Goal: Information Seeking & Learning: Learn about a topic

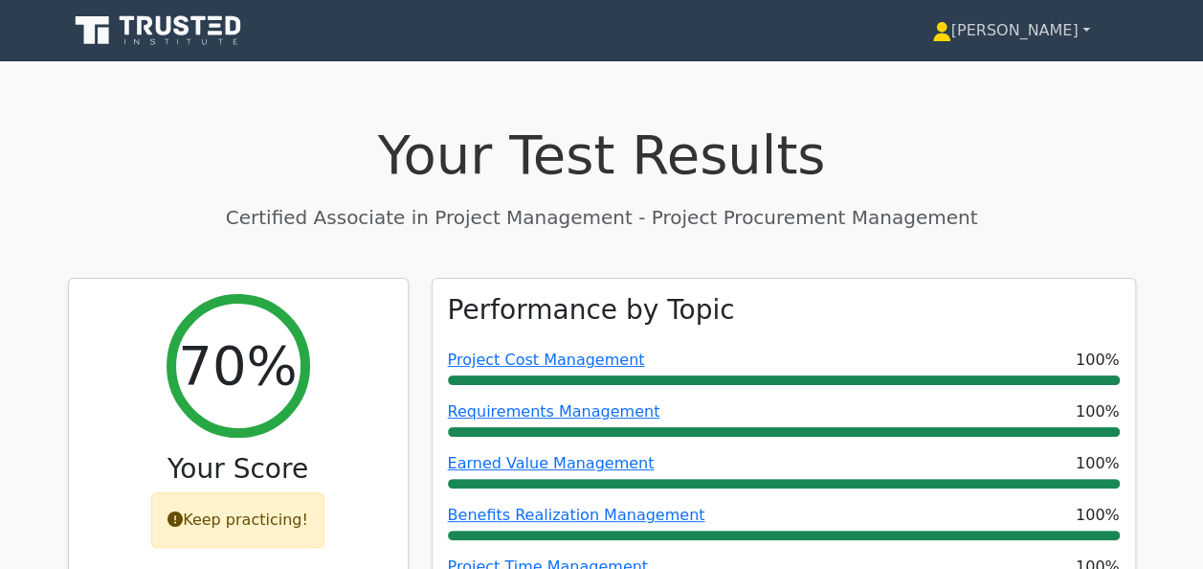
click at [1067, 37] on link "[PERSON_NAME]" at bounding box center [1011, 30] width 250 height 38
click at [1039, 75] on link "Profile" at bounding box center [962, 75] width 151 height 31
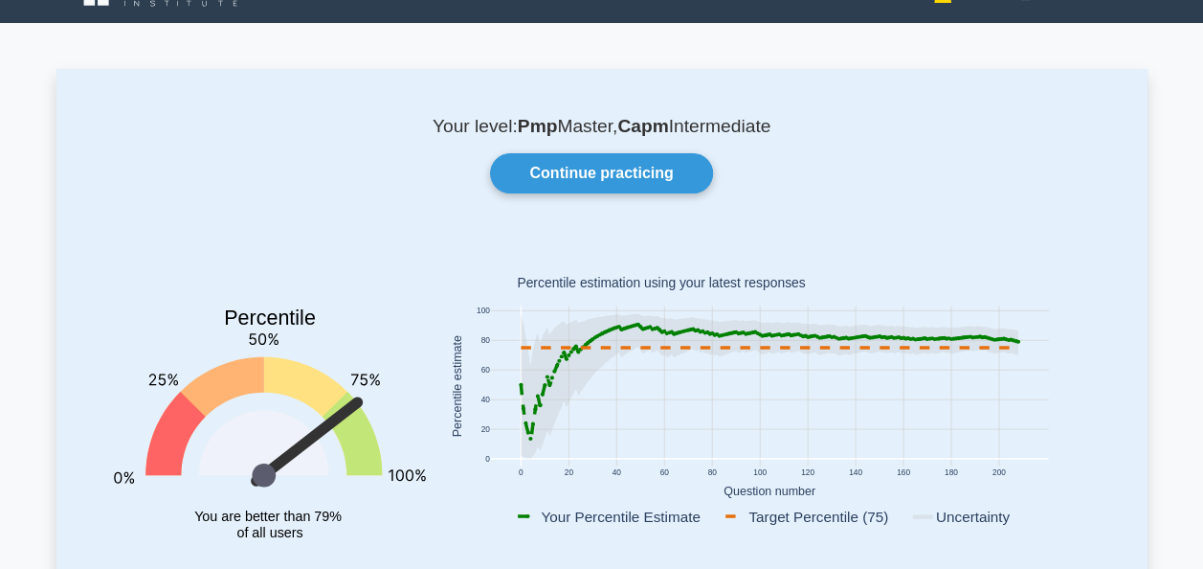
scroll to position [77, 0]
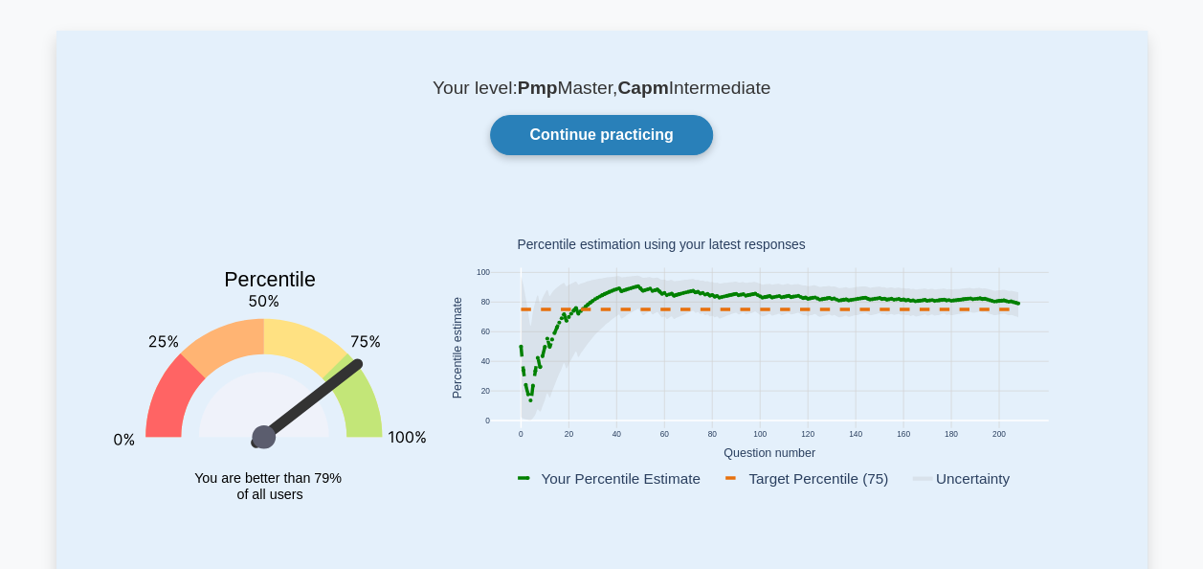
click at [631, 130] on link "Continue practicing" at bounding box center [601, 135] width 222 height 40
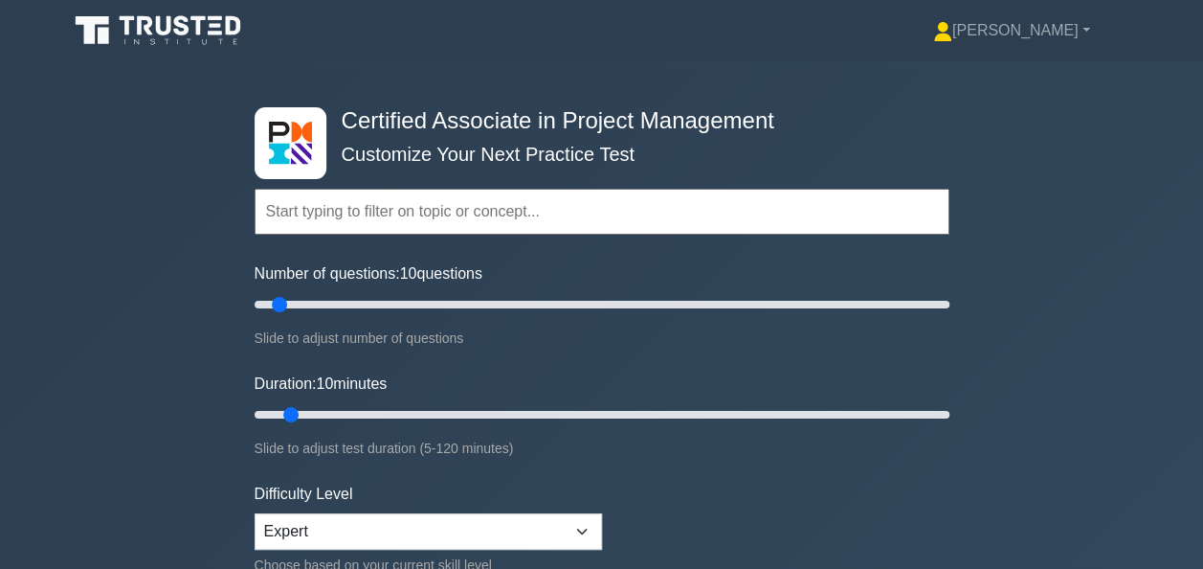
click at [293, 212] on input "text" at bounding box center [602, 212] width 695 height 46
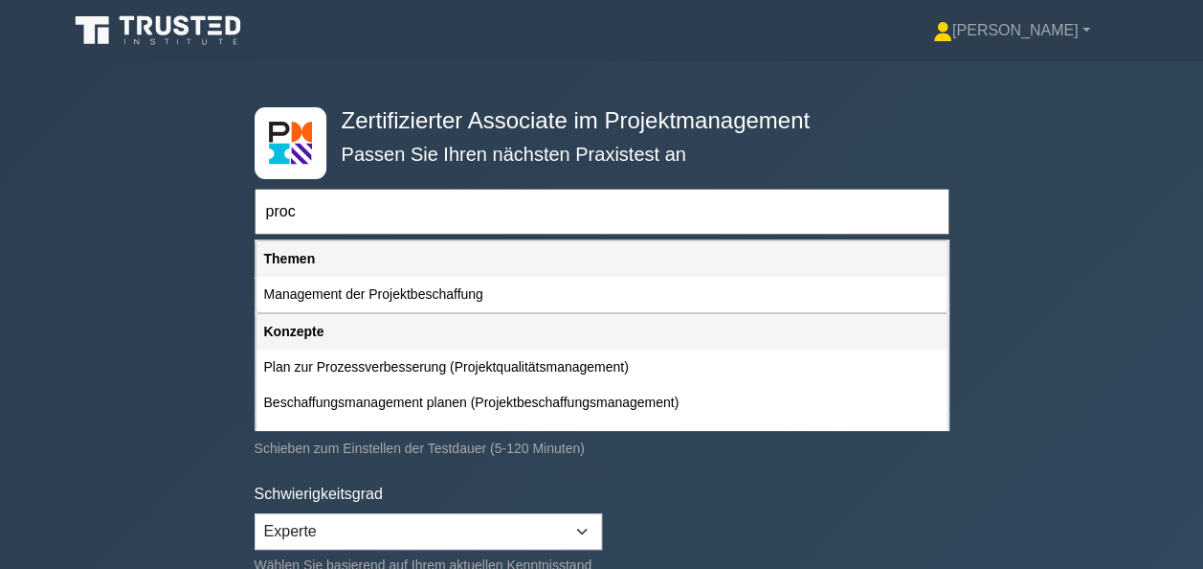
click at [306, 250] on div "Themen" at bounding box center [602, 258] width 691 height 35
click at [303, 214] on input "proc" at bounding box center [602, 212] width 695 height 46
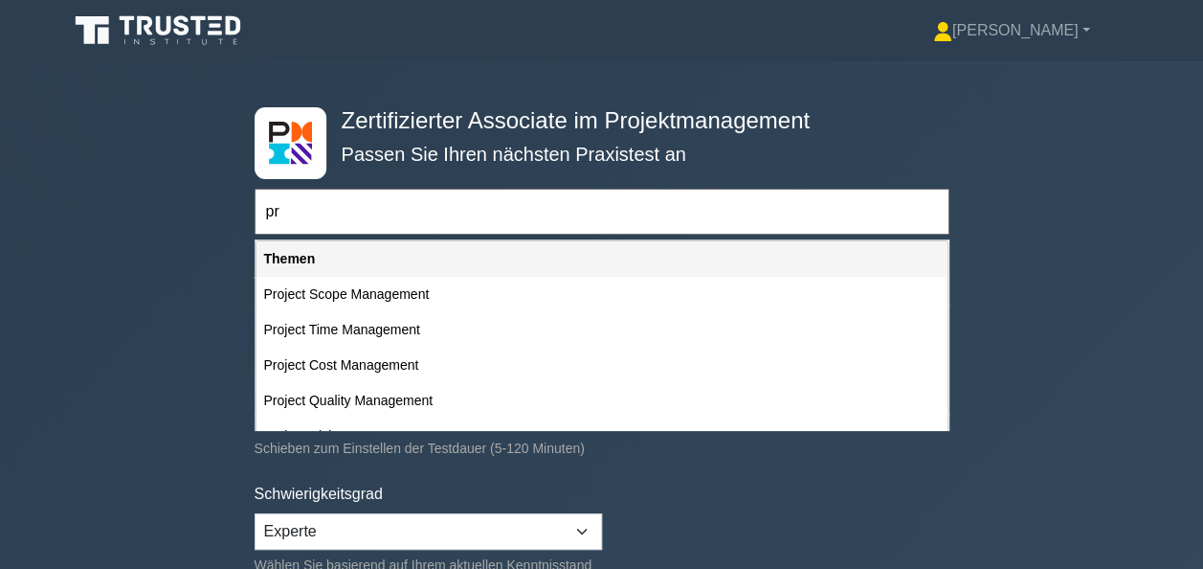
type input "p"
type input "m"
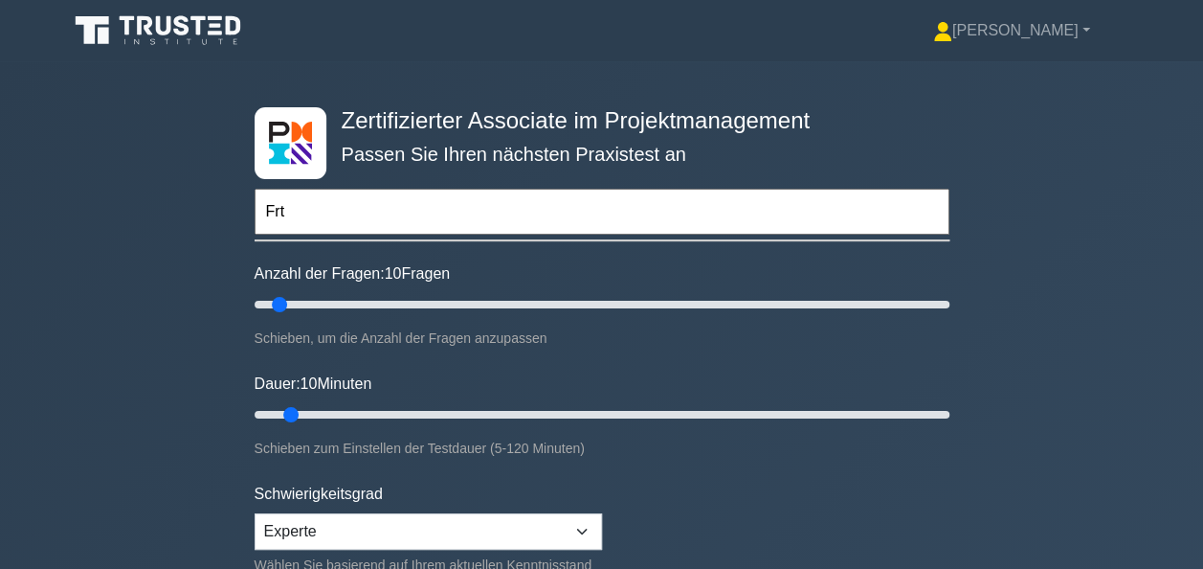
type input "Frt"
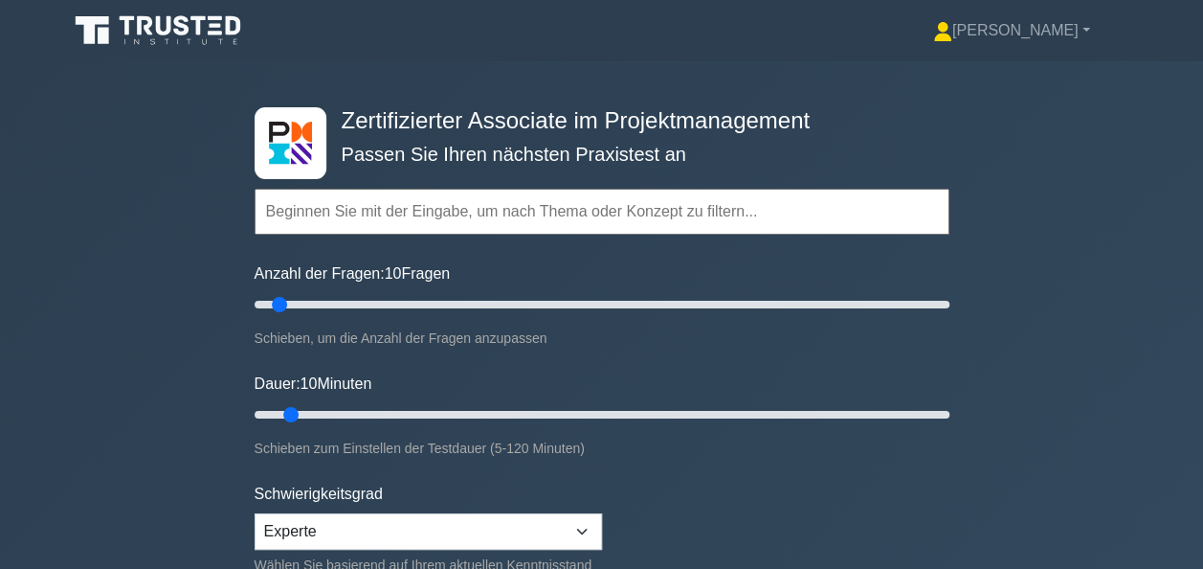
click at [280, 204] on input "text" at bounding box center [602, 212] width 695 height 46
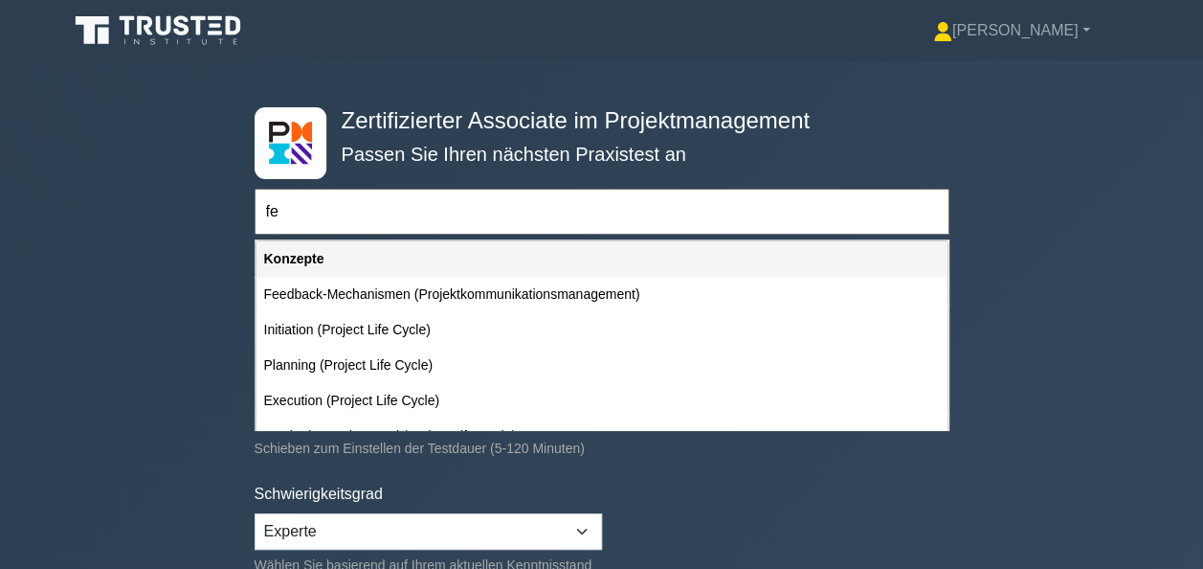
type input "f"
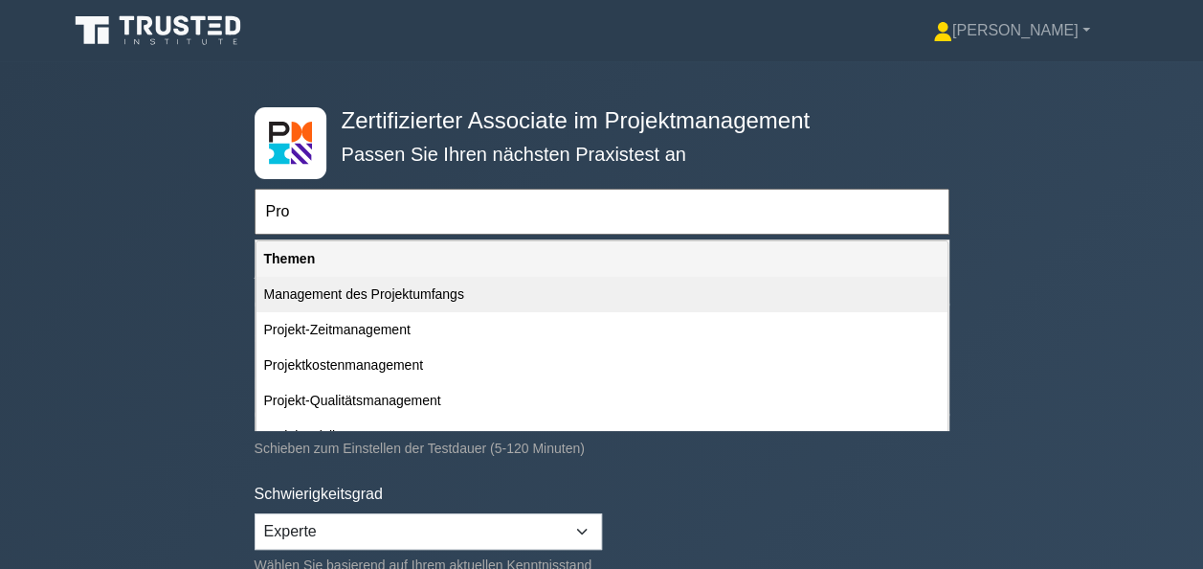
click at [350, 291] on div "Management des Projektumfangs" at bounding box center [602, 294] width 691 height 35
type input "Management des Projektumfangs"
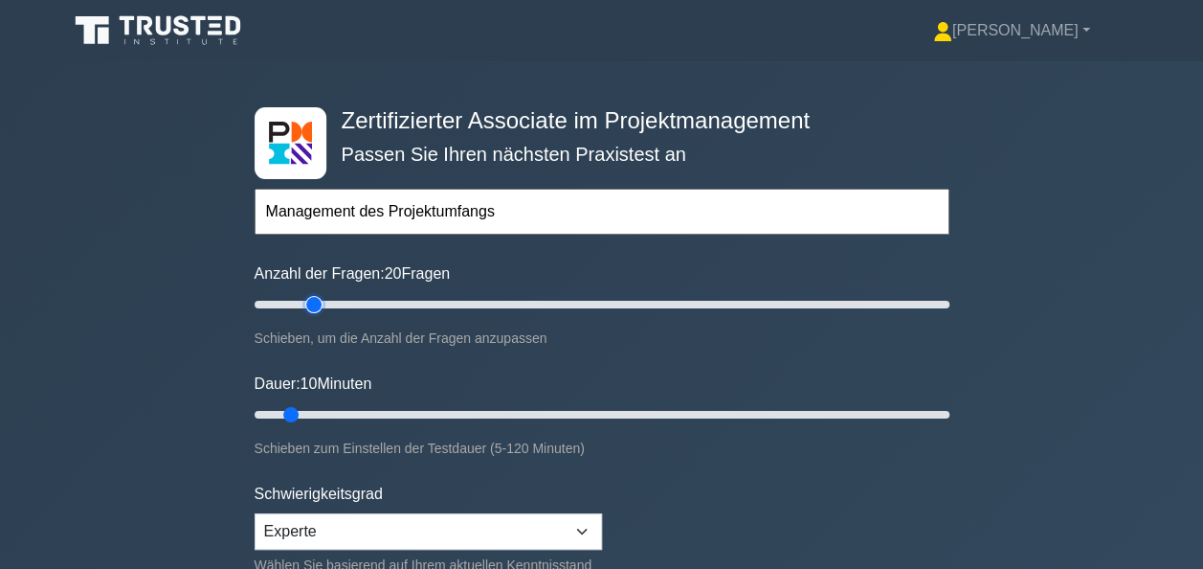
drag, startPoint x: 280, startPoint y: 299, endPoint x: 312, endPoint y: 302, distance: 32.8
type input "20"
click at [312, 302] on input "Anzahl der Fragen: 20 Fragen" at bounding box center [602, 304] width 695 height 23
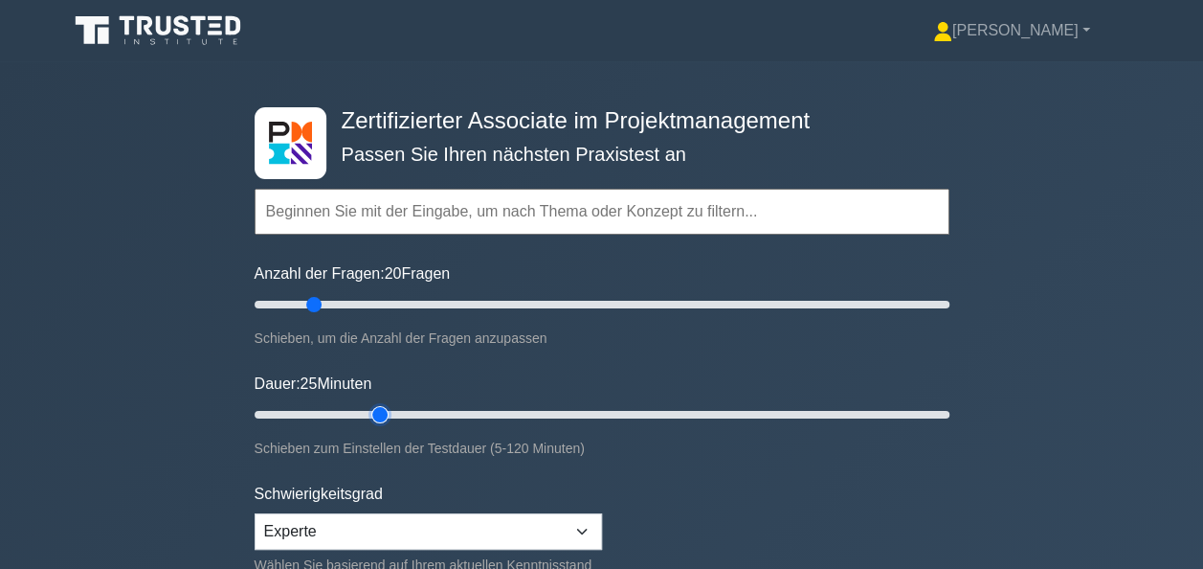
drag, startPoint x: 292, startPoint y: 410, endPoint x: 372, endPoint y: 410, distance: 80.4
type input "25"
click at [372, 410] on input "Dauer: 25 Minuten" at bounding box center [602, 414] width 695 height 23
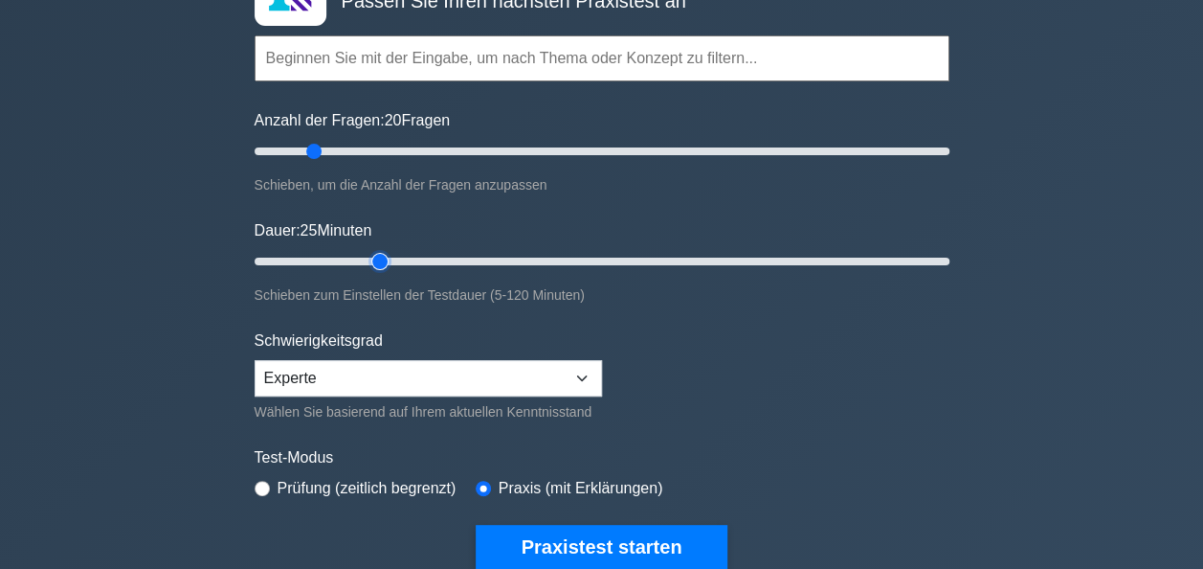
scroll to position [255, 0]
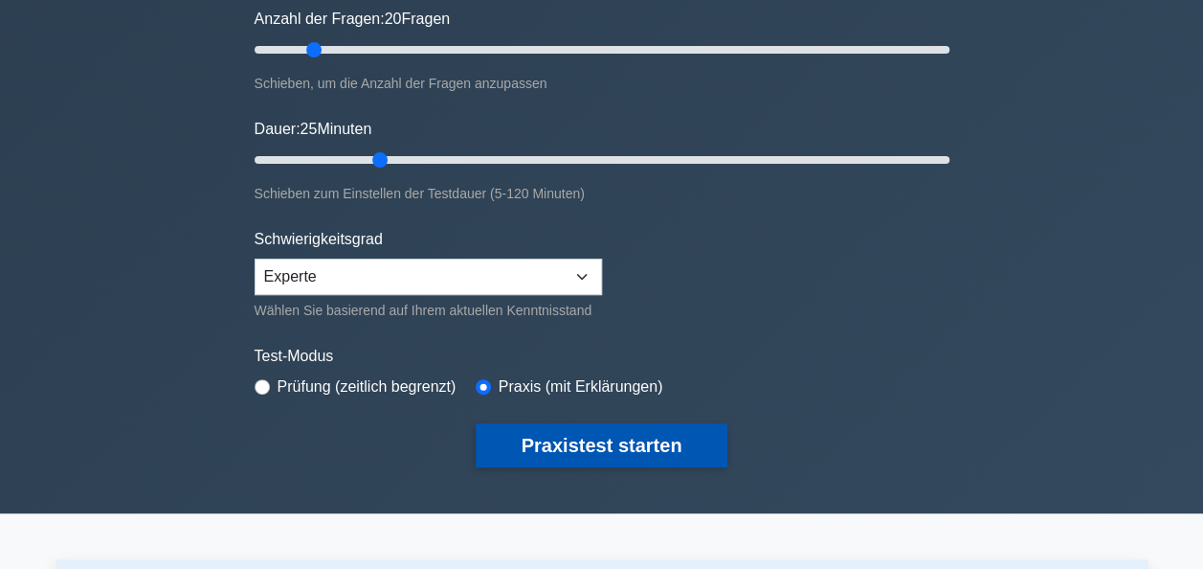
click at [586, 439] on button "Praxistest starten" at bounding box center [602, 445] width 253 height 44
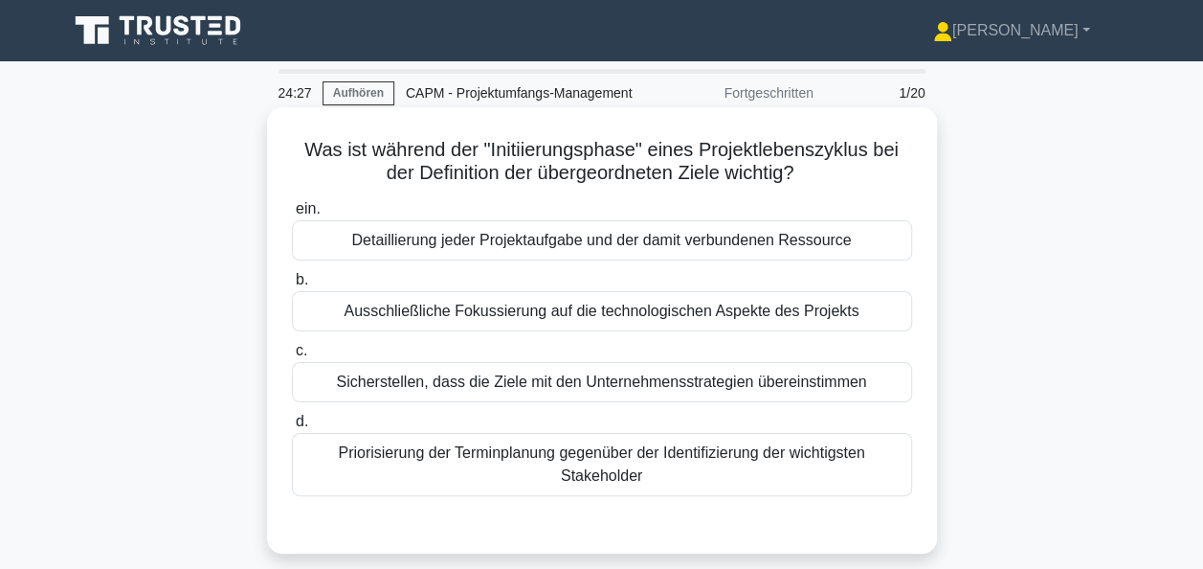
click at [592, 383] on div "Sicherstellen, dass die Ziele mit den Unternehmensstrategien übereinstimmen" at bounding box center [602, 382] width 620 height 40
click at [292, 357] on input "c. Sicherstellen, dass die Ziele mit den Unternehmensstrategien übereinstimmen" at bounding box center [292, 351] width 0 height 12
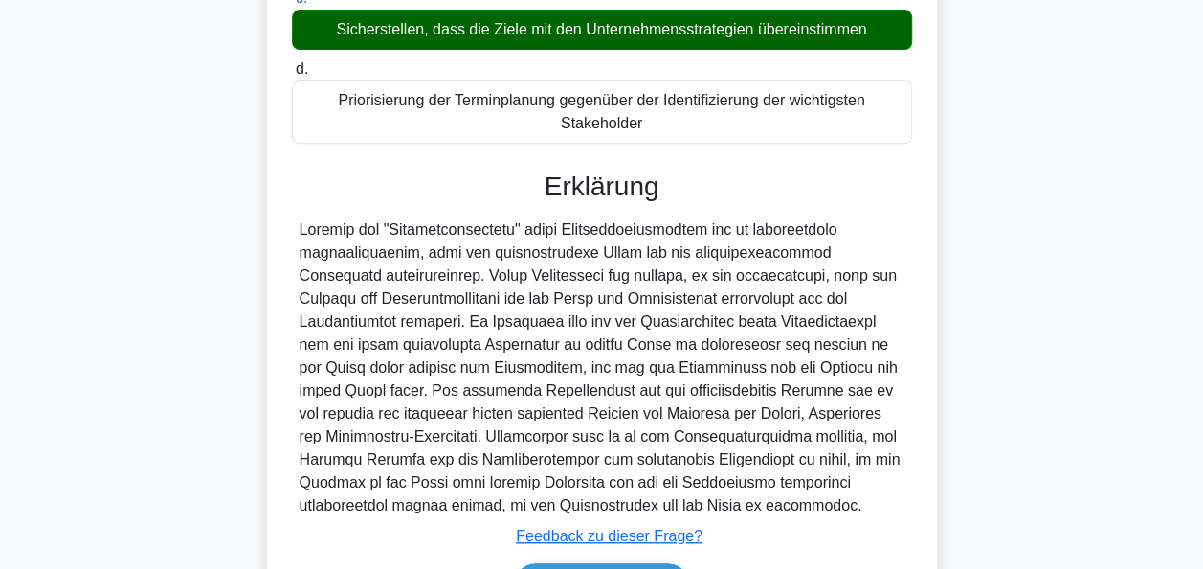
scroll to position [471, 0]
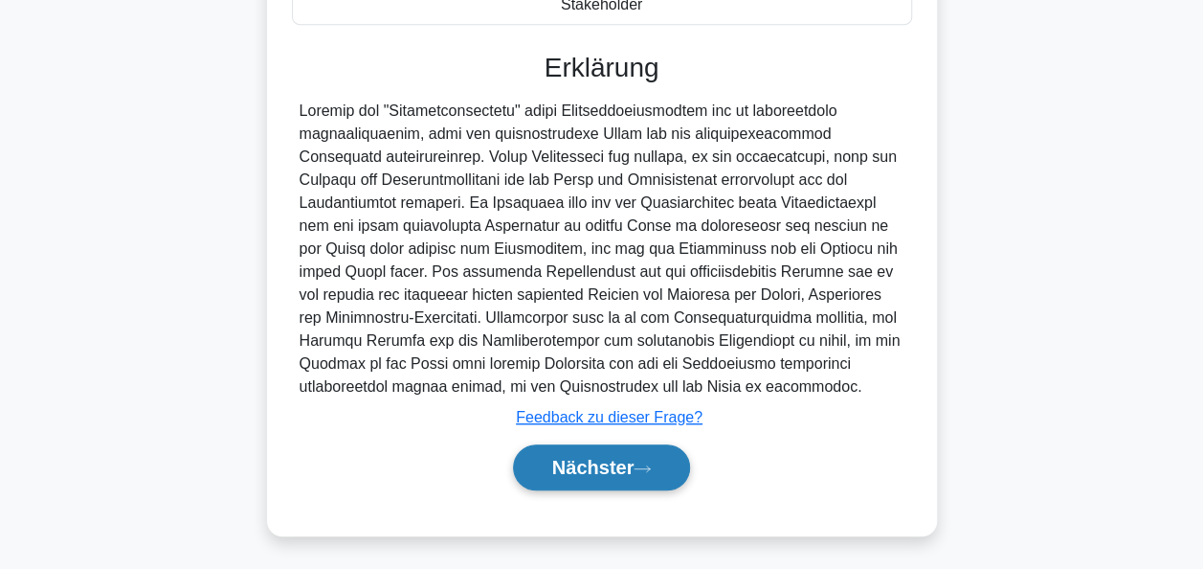
click at [641, 469] on icon at bounding box center [642, 468] width 17 height 11
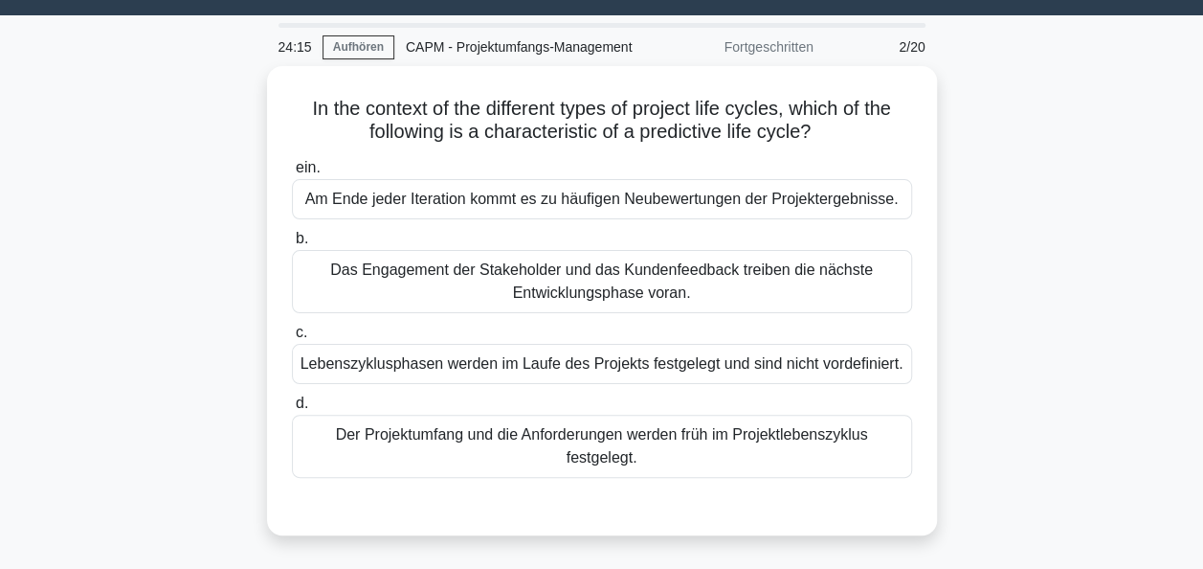
scroll to position [47, 0]
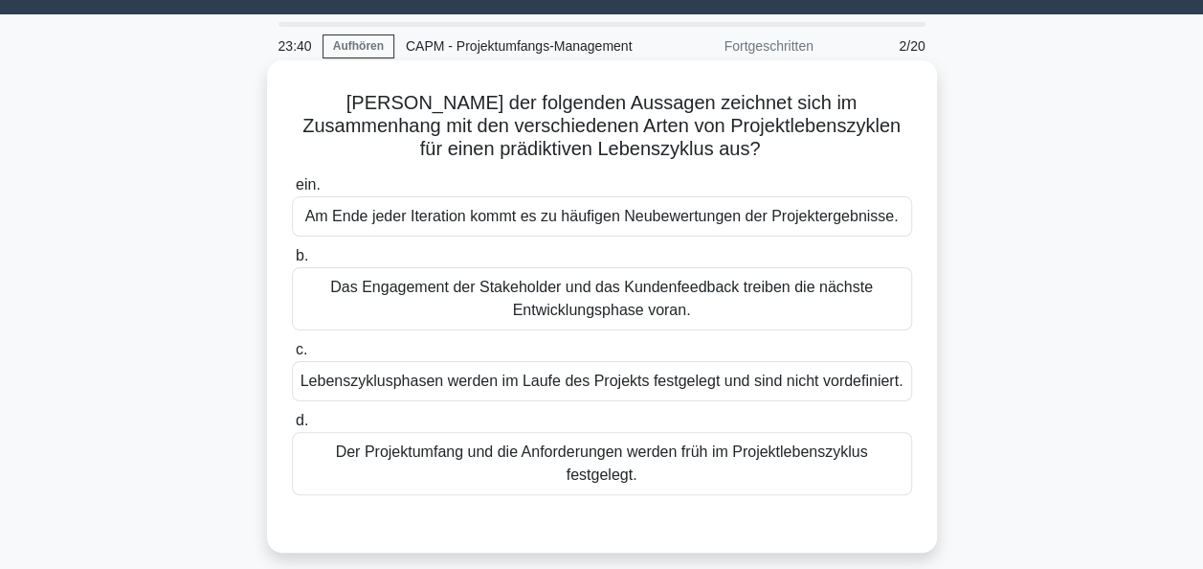
click at [627, 464] on div "Der Projektumfang und die Anforderungen werden früh im Projektlebenszyklus fest…" at bounding box center [602, 463] width 620 height 63
click at [292, 427] on input "d. Der Projektumfang und die Anforderungen werden früh im Projektlebenszyklus f…" at bounding box center [292, 420] width 0 height 12
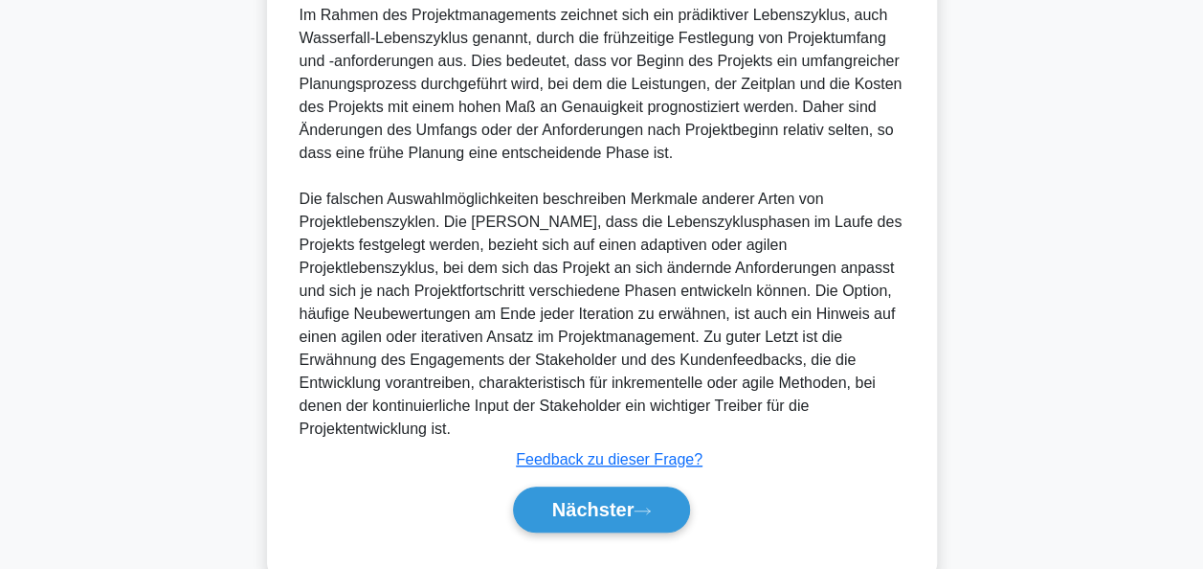
scroll to position [630, 0]
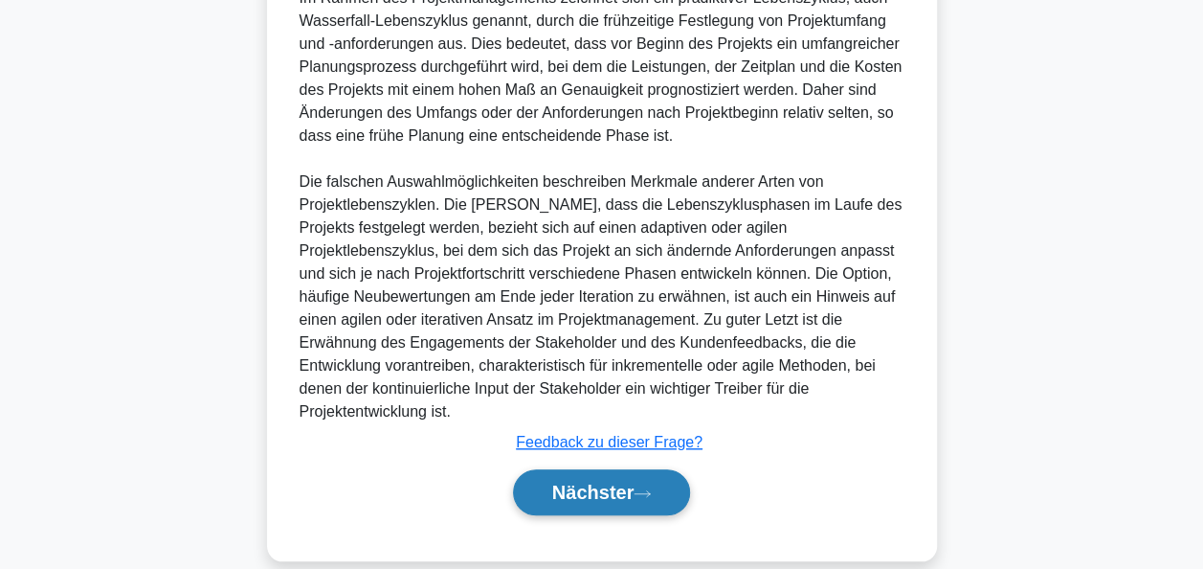
click at [593, 481] on font "Nächster" at bounding box center [593, 491] width 82 height 21
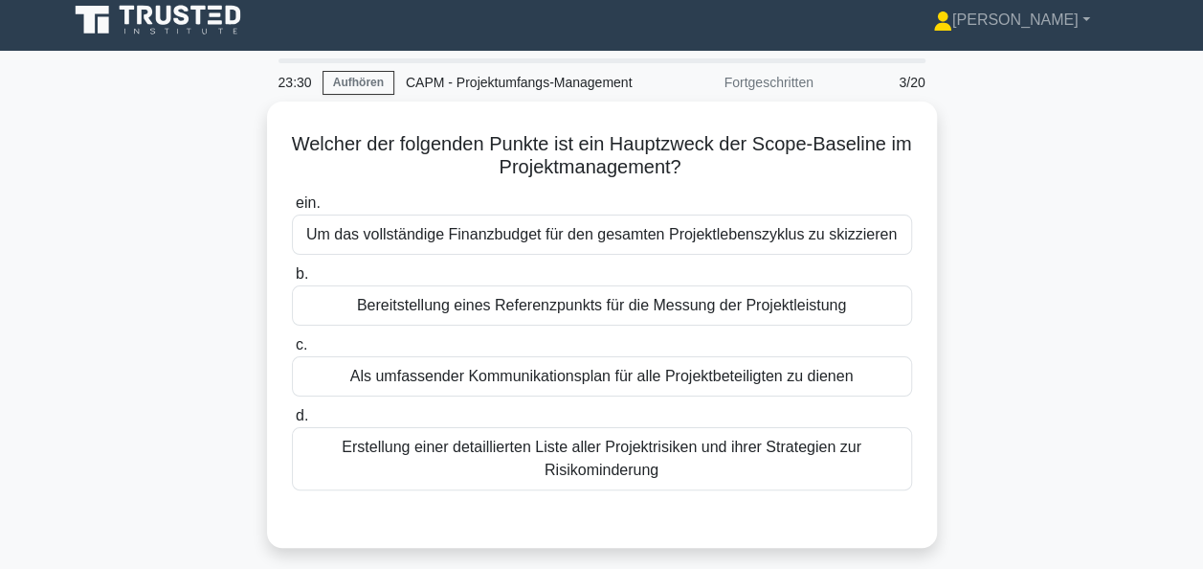
scroll to position [11, 0]
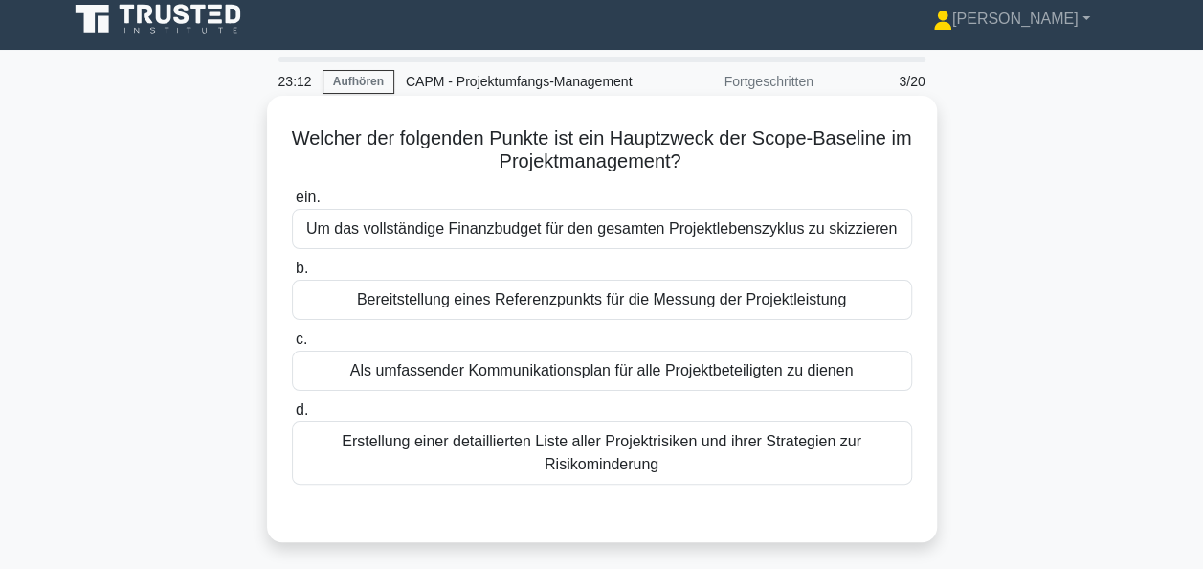
click at [638, 294] on div "Bereitstellung eines Referenzpunkts für die Messung der Projektleistung" at bounding box center [602, 300] width 620 height 40
click at [292, 275] on input "b. Bereitstellung eines Referenzpunkts für die Messung der Projektleistung" at bounding box center [292, 268] width 0 height 12
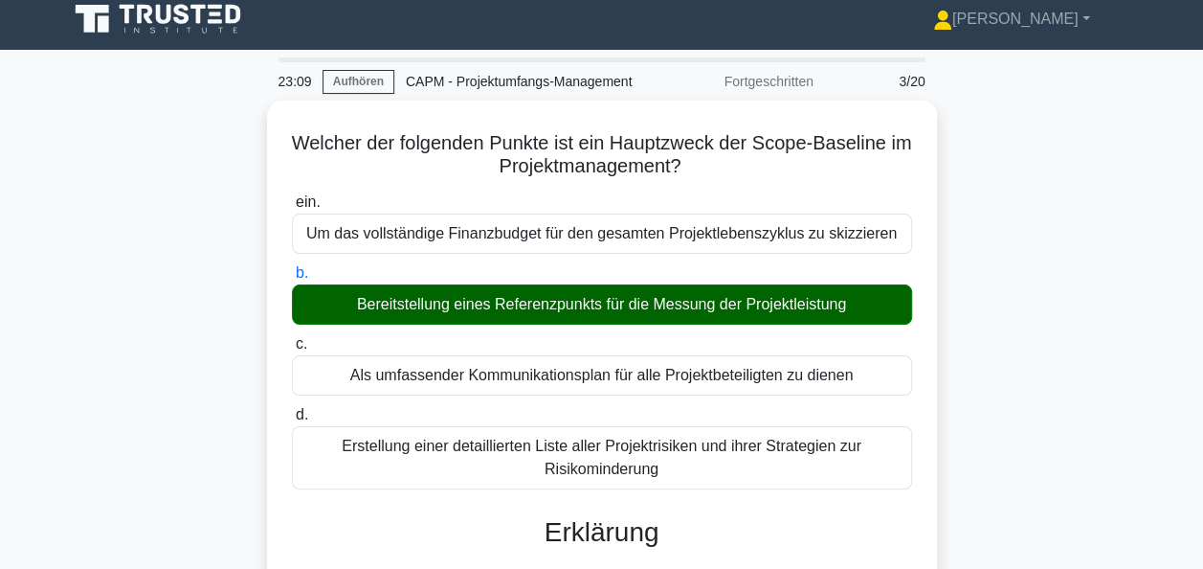
drag, startPoint x: 1202, startPoint y: 144, endPoint x: 1208, endPoint y: 308, distance: 164.7
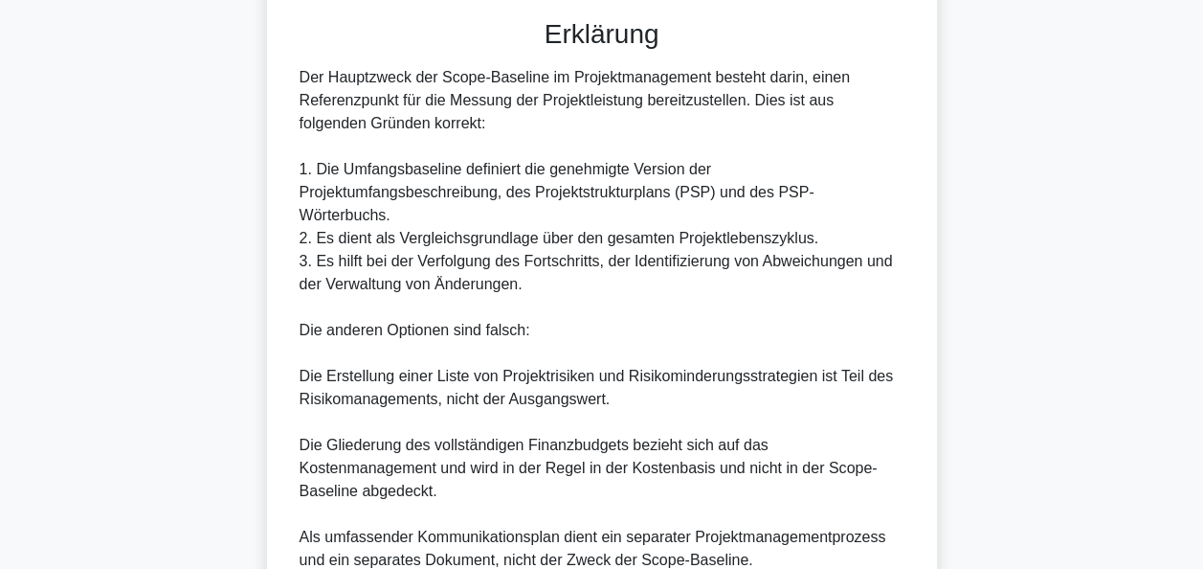
scroll to position [724, 0]
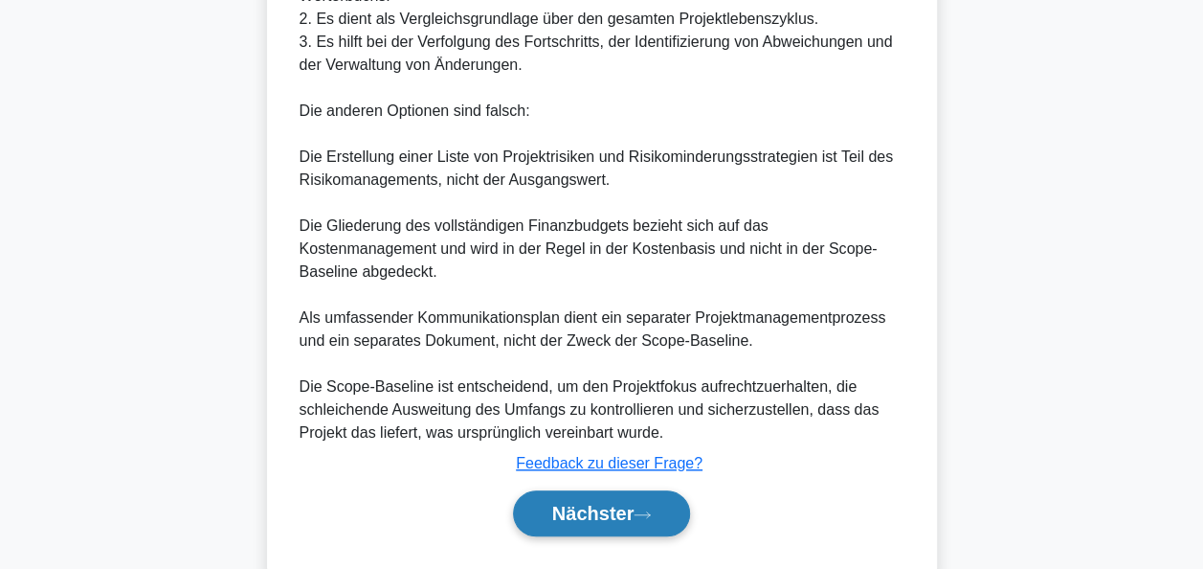
click at [635, 503] on font "Nächster" at bounding box center [593, 513] width 82 height 21
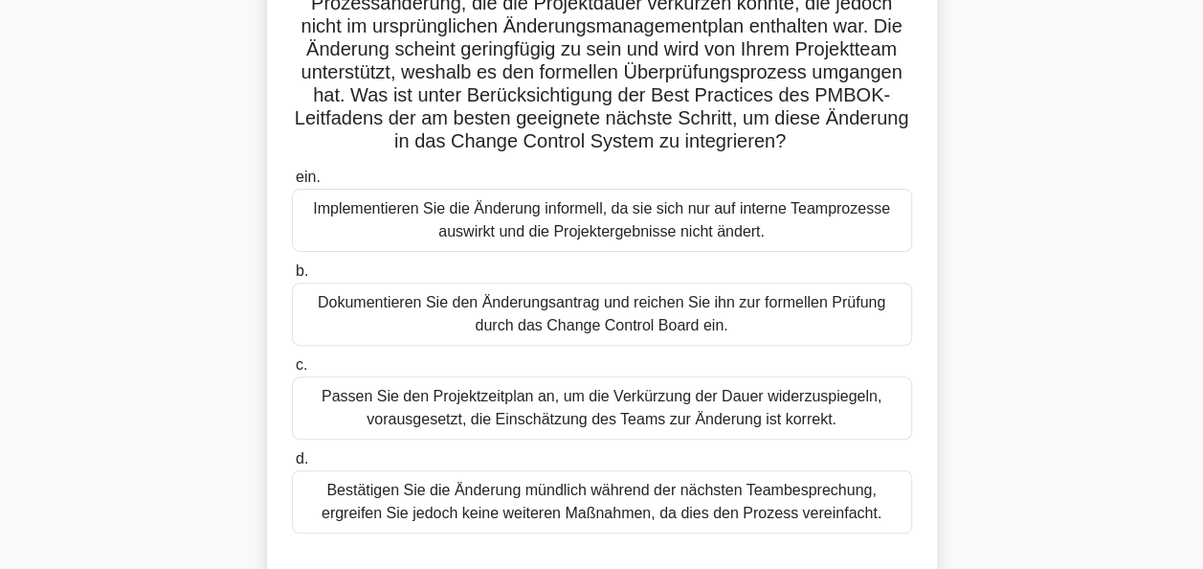
scroll to position [191, 0]
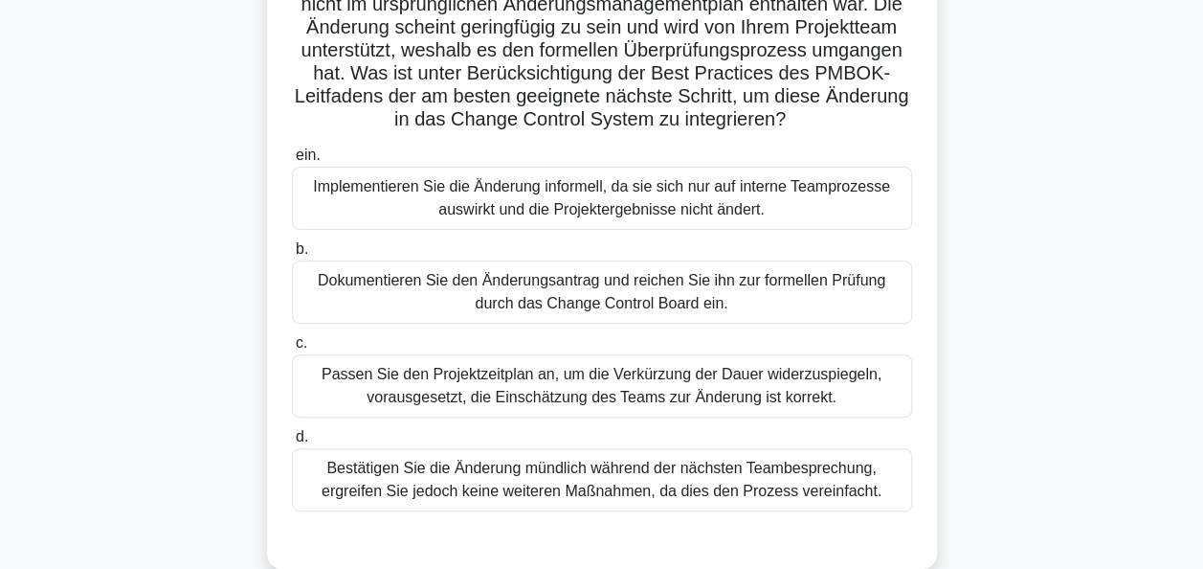
click at [580, 293] on div "Dokumentieren Sie den Änderungsantrag und reichen Sie ihn zur formellen Prüfung…" at bounding box center [602, 291] width 620 height 63
click at [292, 256] on input "b. Dokumentieren Sie den Änderungsantrag und reichen Sie ihn zur formellen Prüf…" at bounding box center [292, 249] width 0 height 12
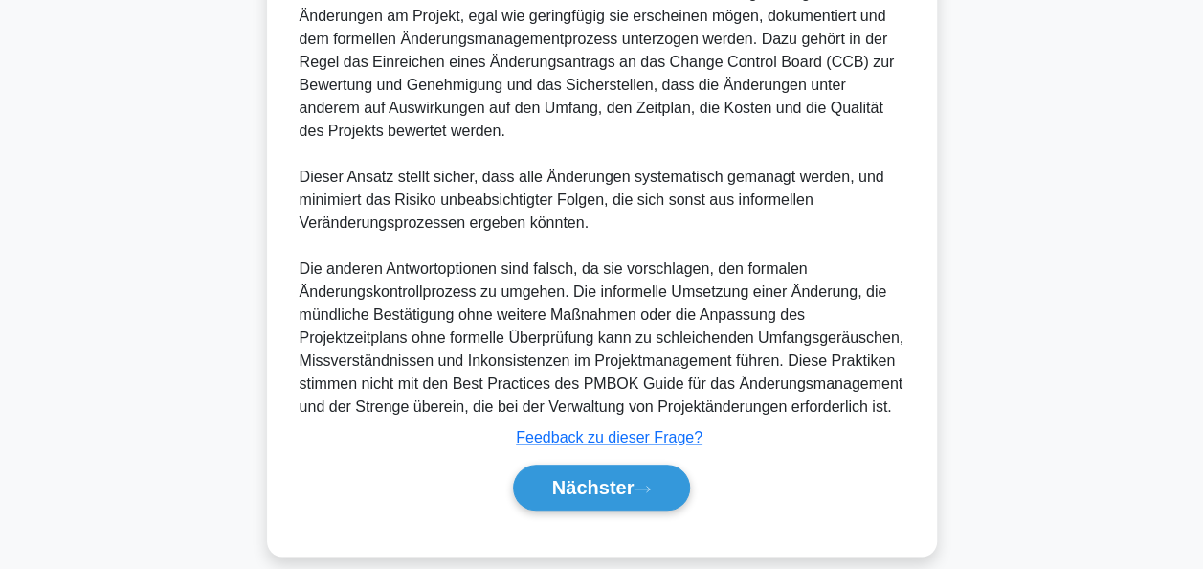
scroll to position [816, 0]
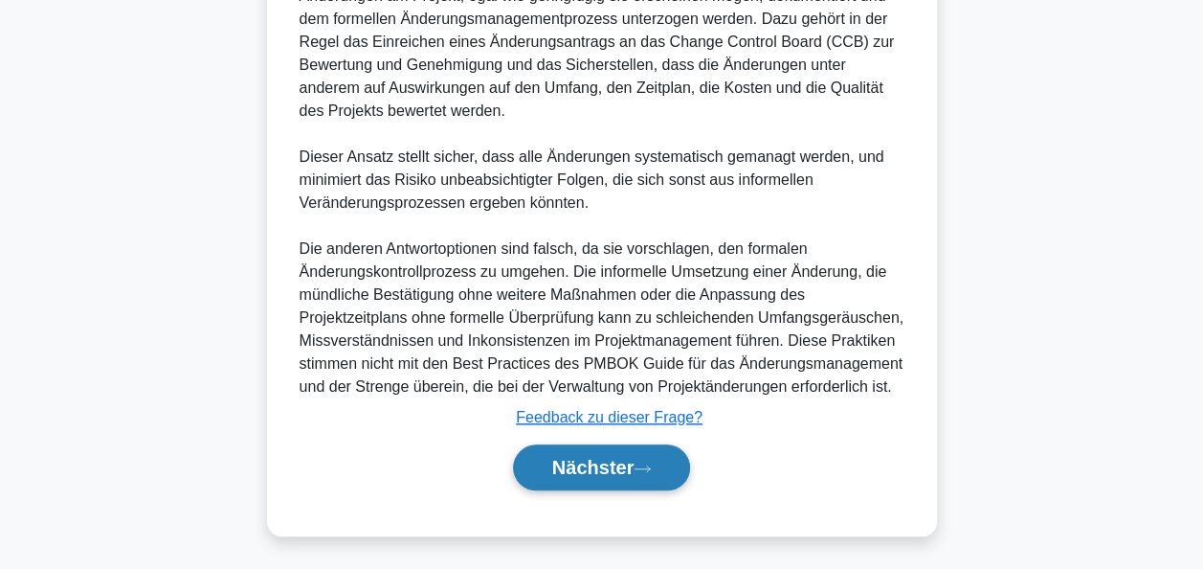
click at [645, 449] on button "Nächster" at bounding box center [602, 467] width 178 height 46
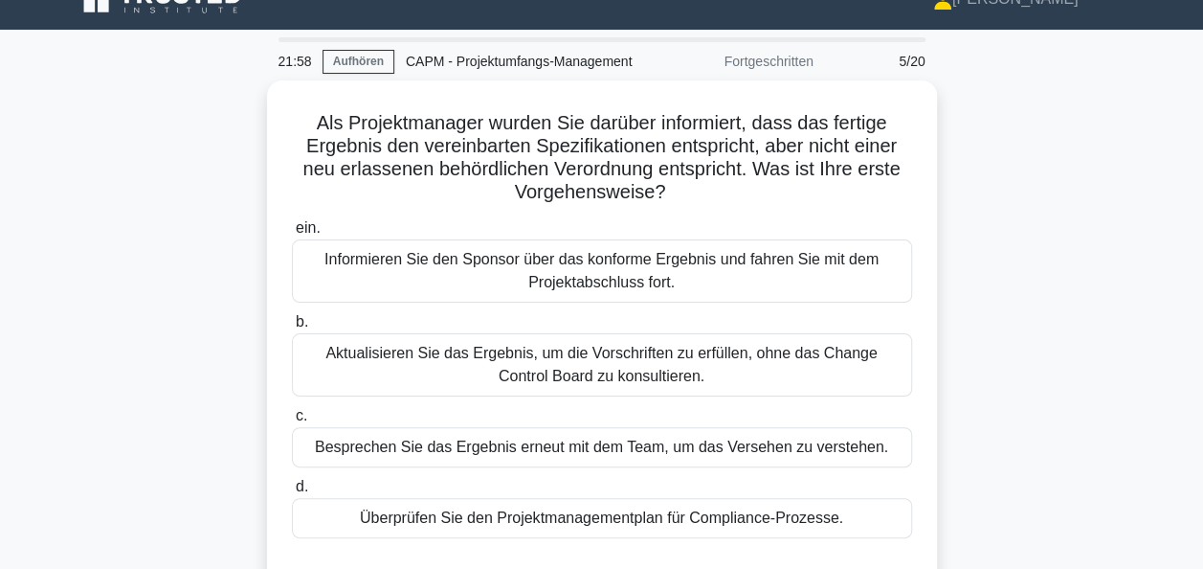
scroll to position [33, 0]
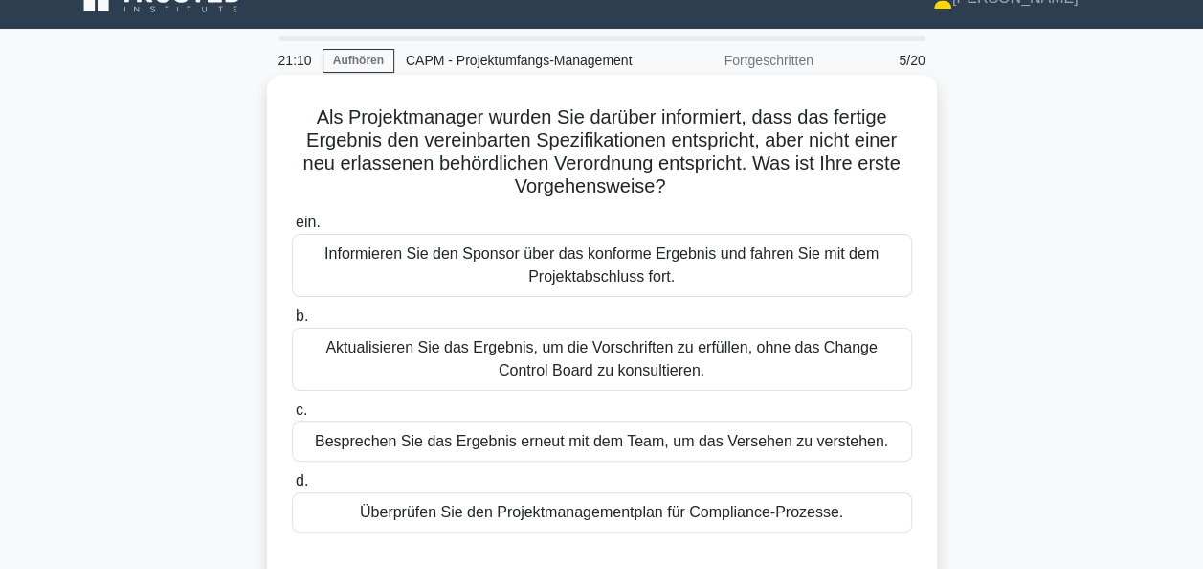
click at [659, 509] on div "Überprüfen Sie den Projektmanagementplan für Compliance-Prozesse." at bounding box center [602, 512] width 620 height 40
click at [292, 487] on input "d. Überprüfen Sie den Projektmanagementplan für Compliance-Prozesse." at bounding box center [292, 481] width 0 height 12
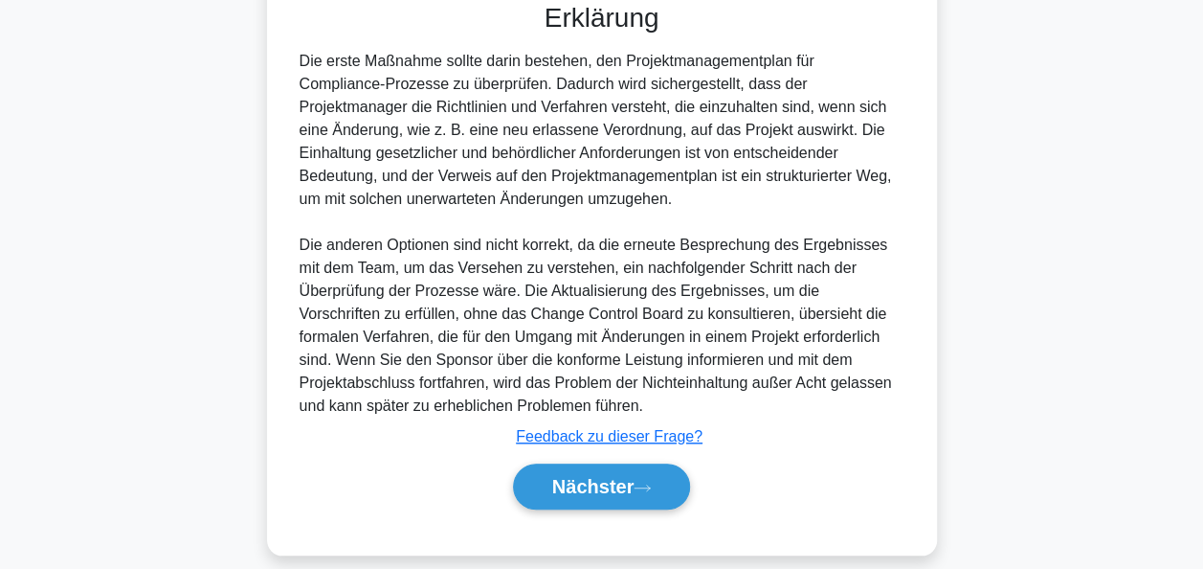
scroll to position [609, 0]
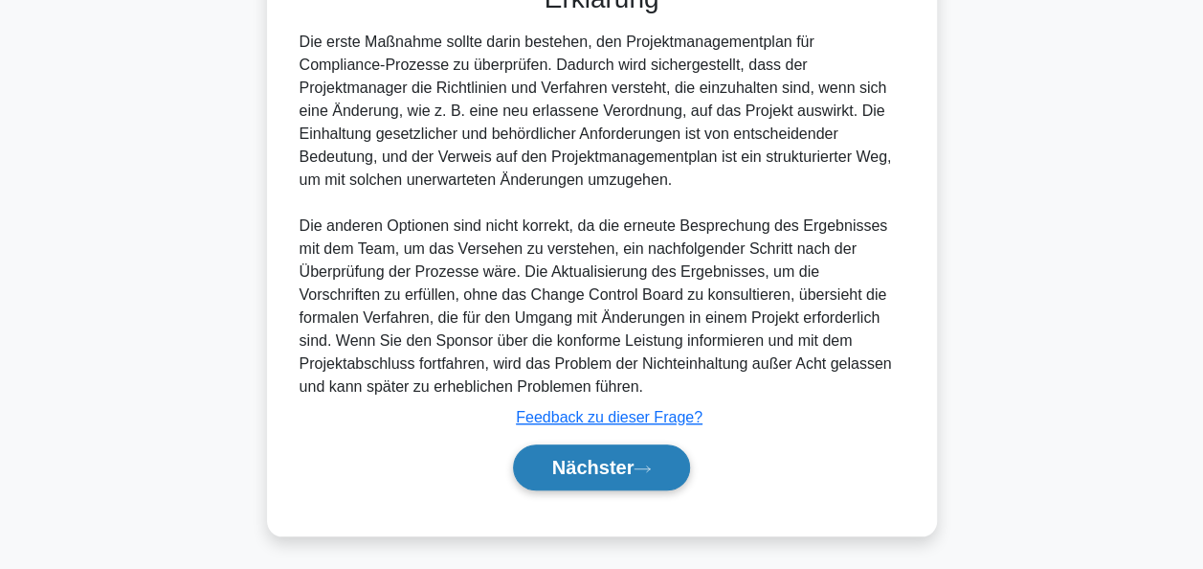
click at [580, 461] on font "Nächster" at bounding box center [593, 467] width 82 height 21
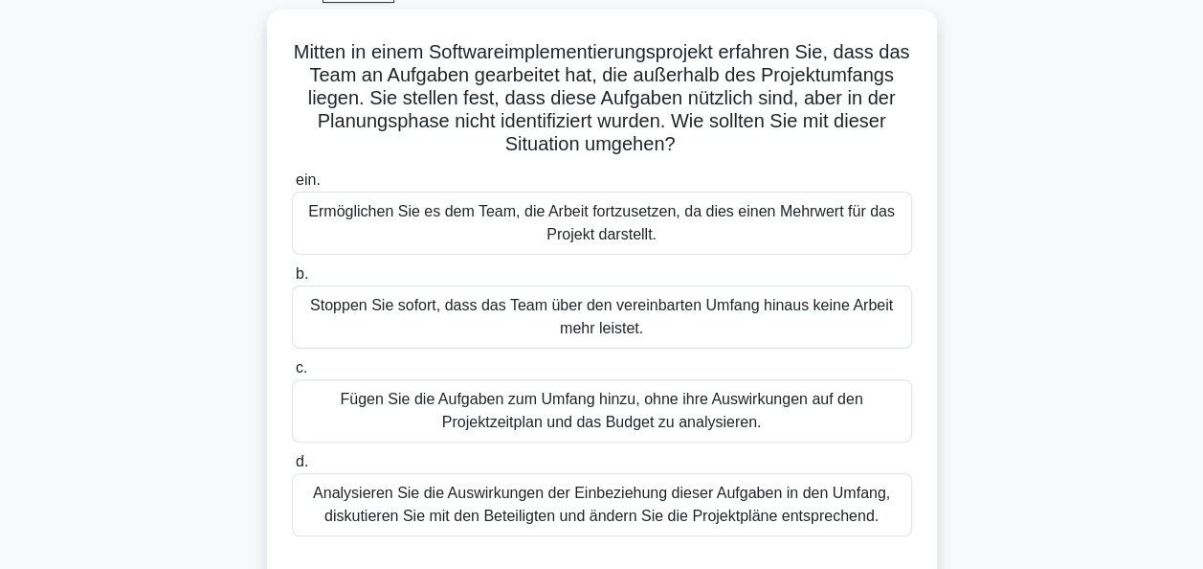
scroll to position [106, 0]
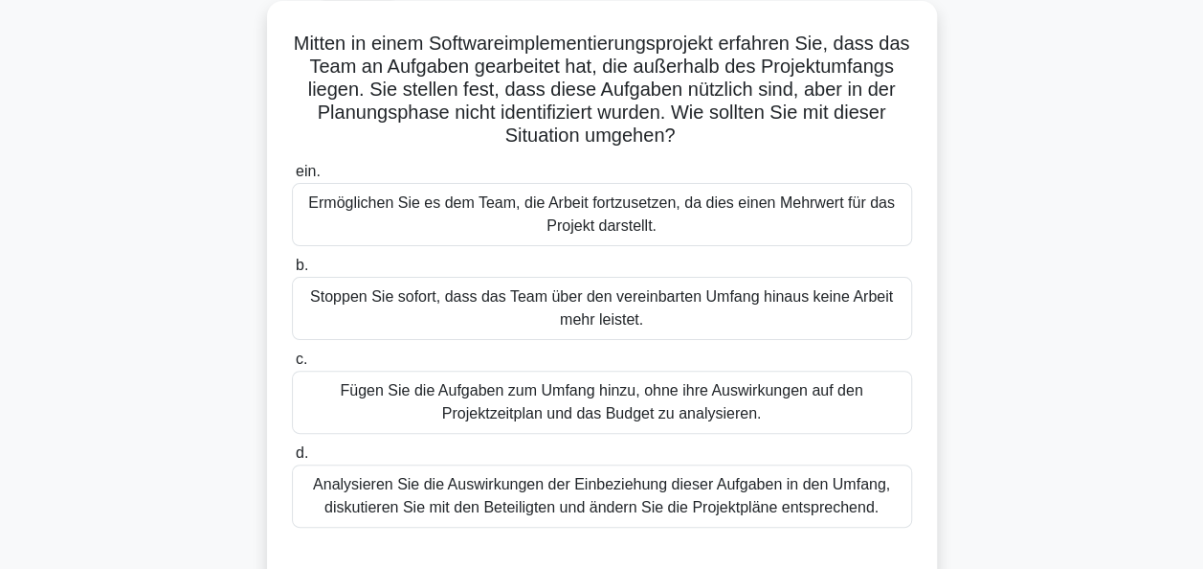
click at [573, 308] on div "Stoppen Sie sofort, dass das Team über den vereinbarten Umfang hinaus keine Arb…" at bounding box center [602, 308] width 620 height 63
click at [292, 272] on input "b. Stoppen Sie sofort, dass das Team über den vereinbarten Umfang hinaus keine …" at bounding box center [292, 265] width 0 height 12
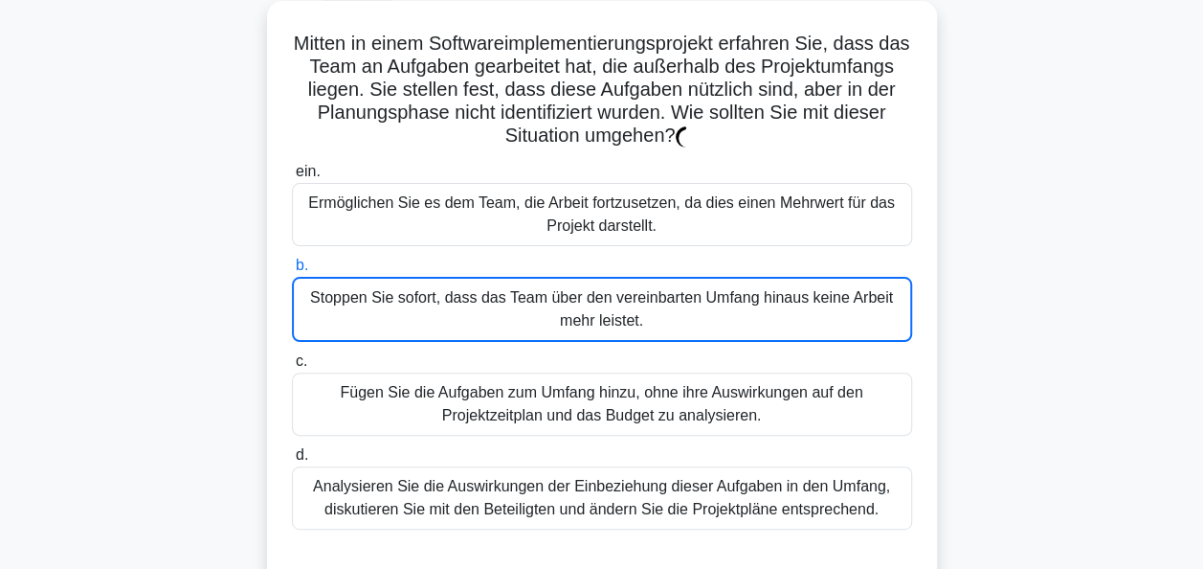
click at [641, 306] on div "Stoppen Sie sofort, dass das Team über den vereinbarten Umfang hinaus keine Arb…" at bounding box center [602, 309] width 620 height 65
click at [292, 272] on input "b. Stoppen Sie sofort, dass das Team über den vereinbarten Umfang hinaus keine …" at bounding box center [292, 265] width 0 height 12
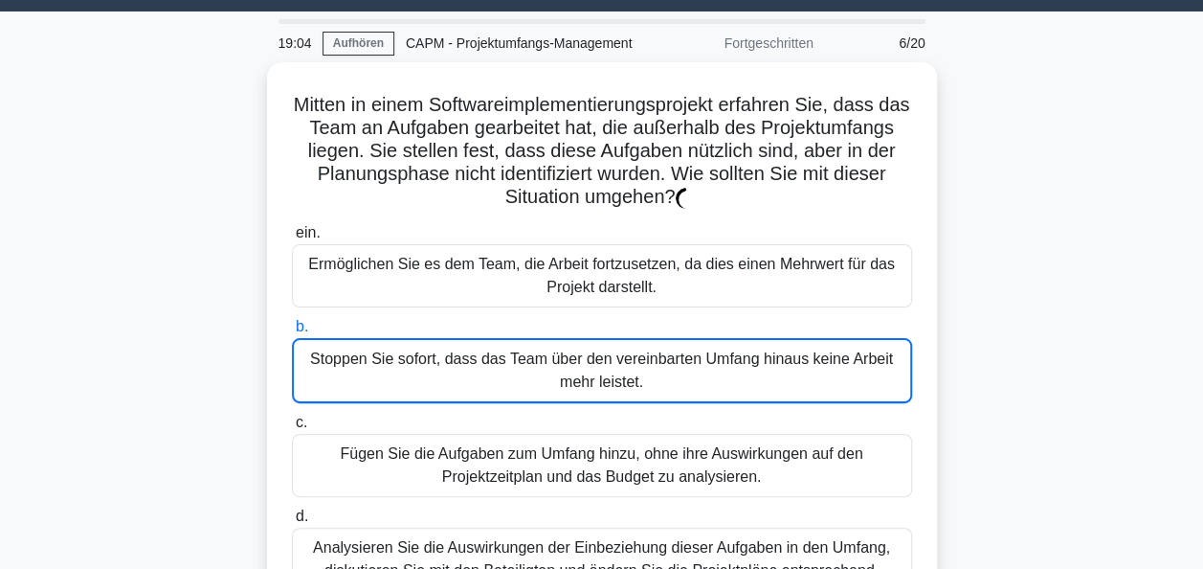
scroll to position [0, 0]
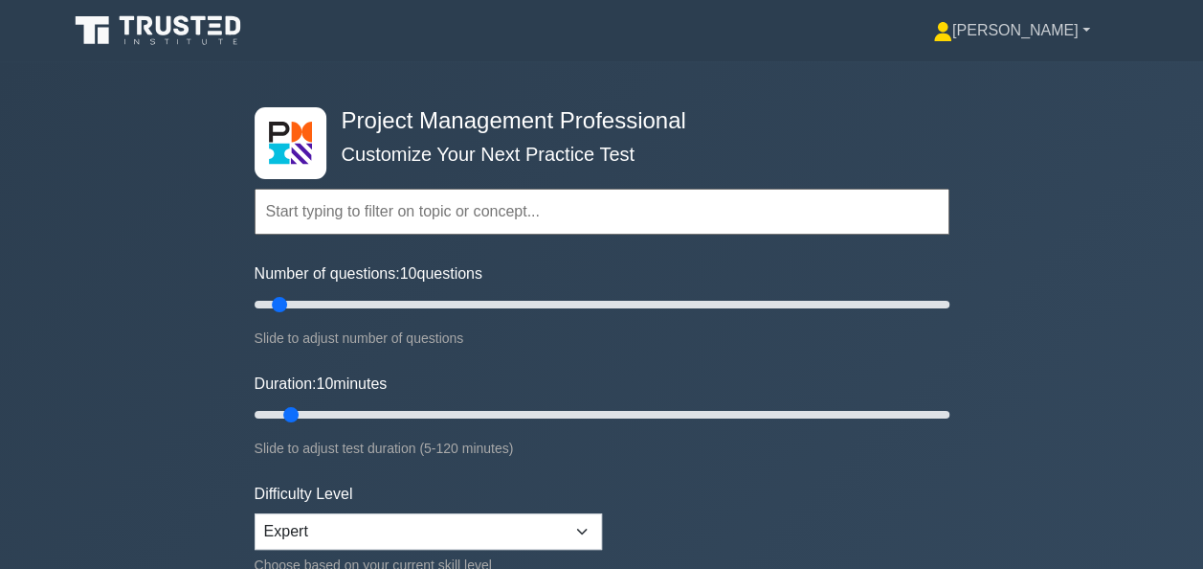
click at [1065, 36] on link "[PERSON_NAME]" at bounding box center [1011, 30] width 249 height 38
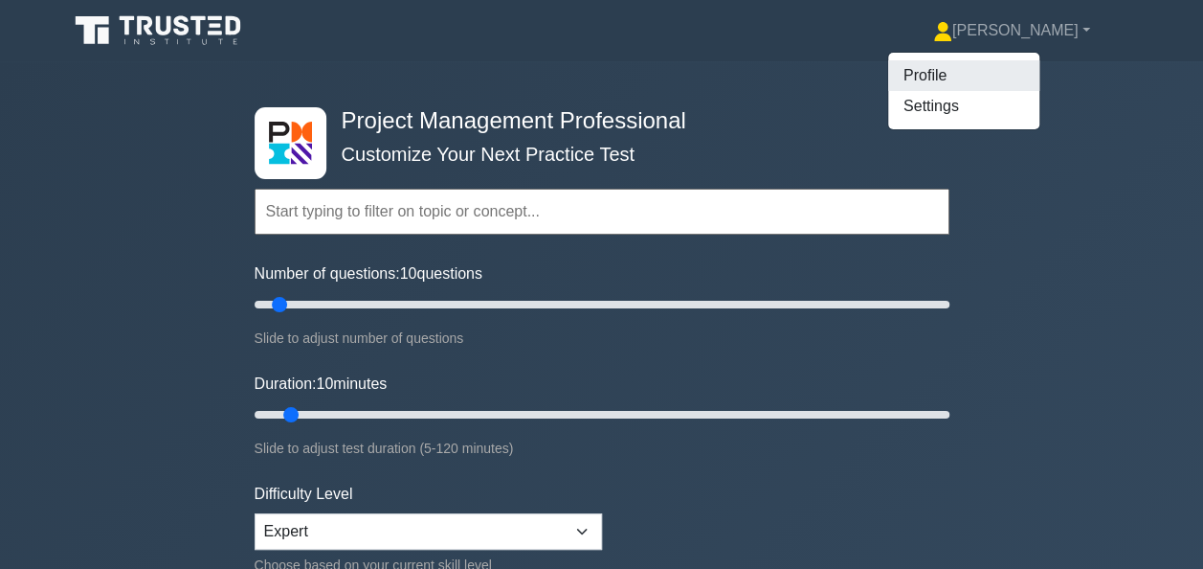
click at [1008, 75] on link "Profile" at bounding box center [963, 75] width 151 height 31
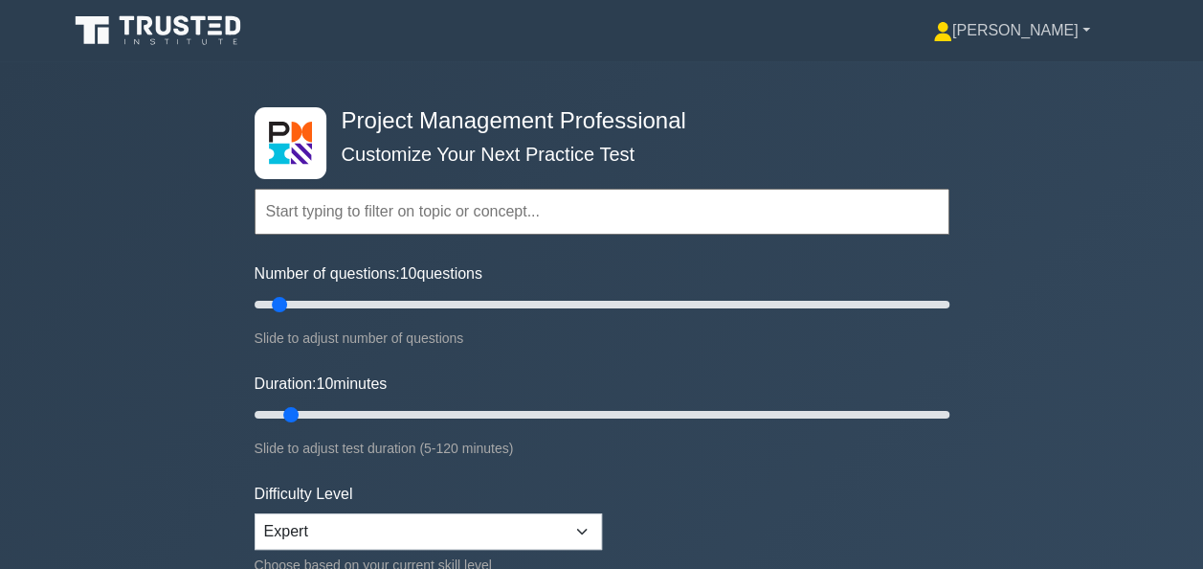
click at [1055, 31] on link "[PERSON_NAME]" at bounding box center [1011, 30] width 249 height 38
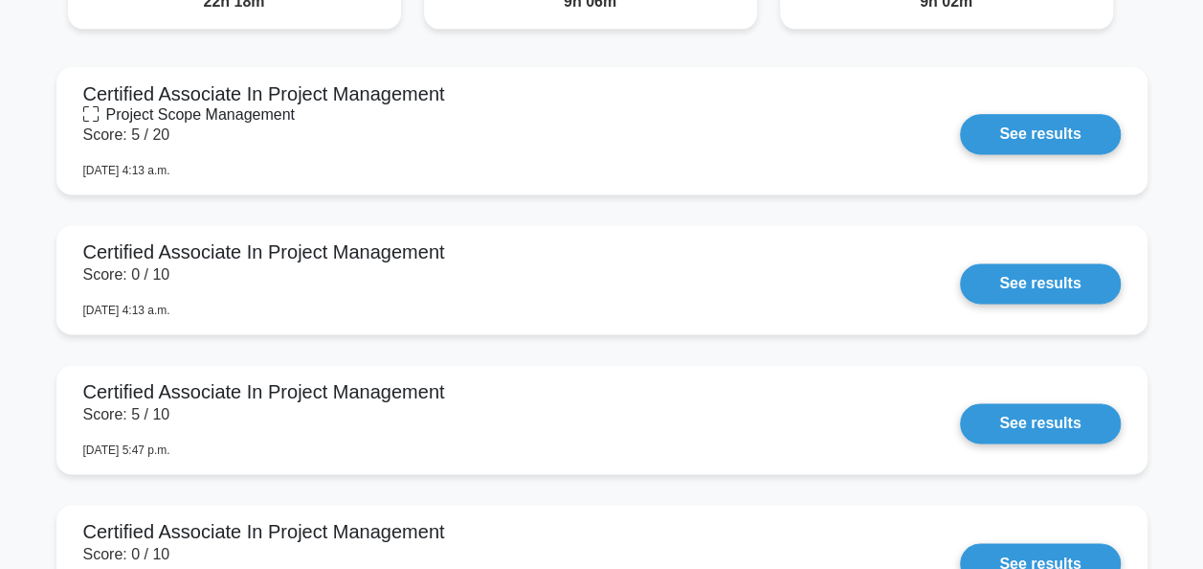
scroll to position [1227, 0]
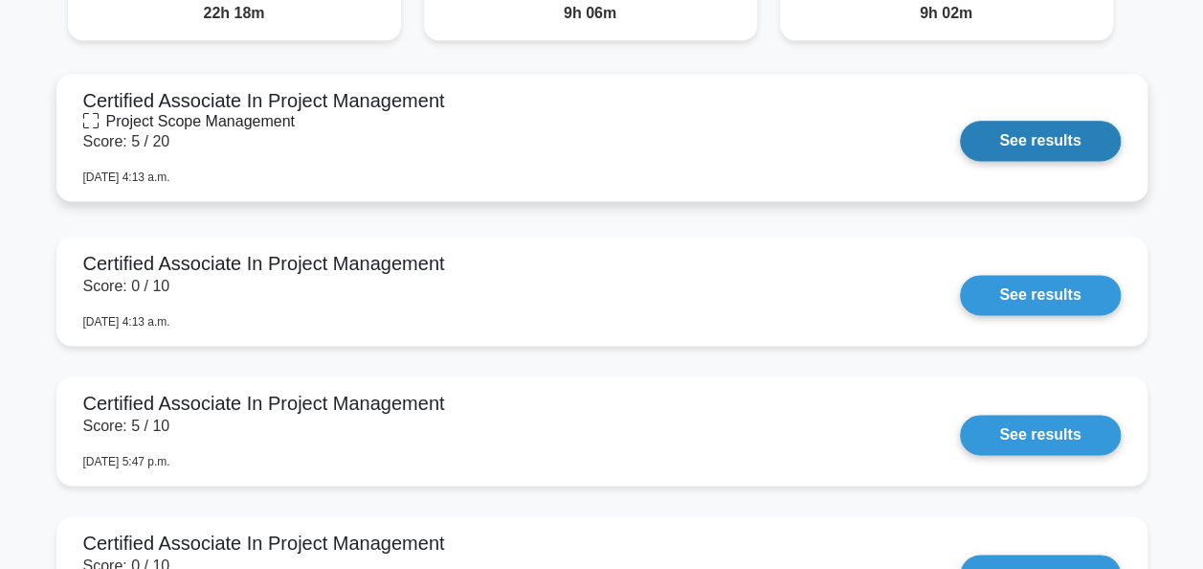
click at [1062, 134] on link "See results" at bounding box center [1040, 141] width 160 height 40
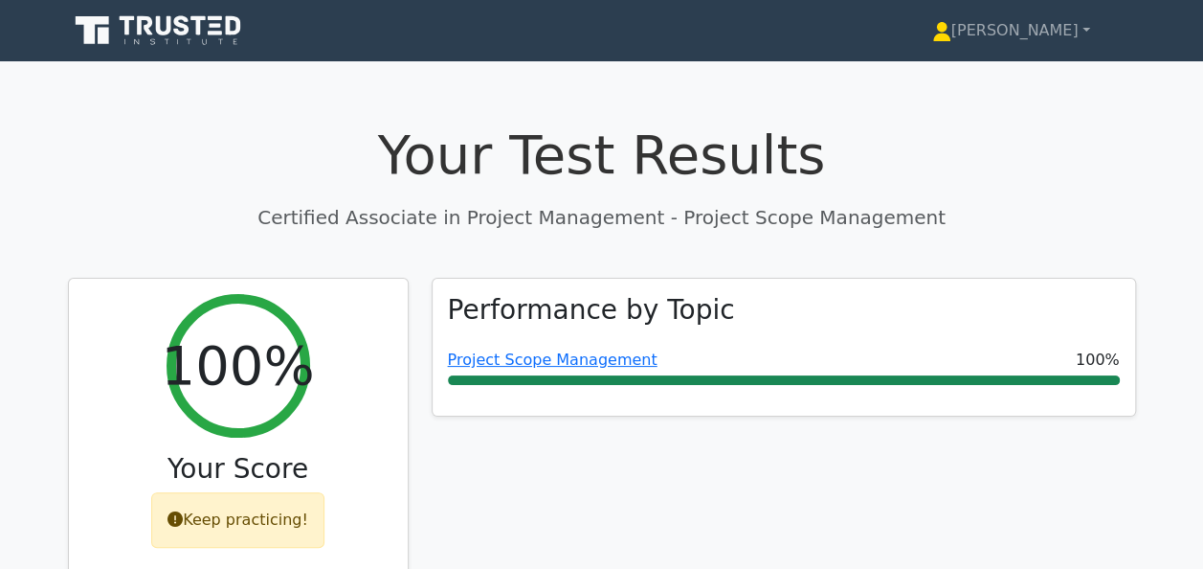
click at [709, 187] on h1 "Your Test Results" at bounding box center [602, 155] width 1068 height 64
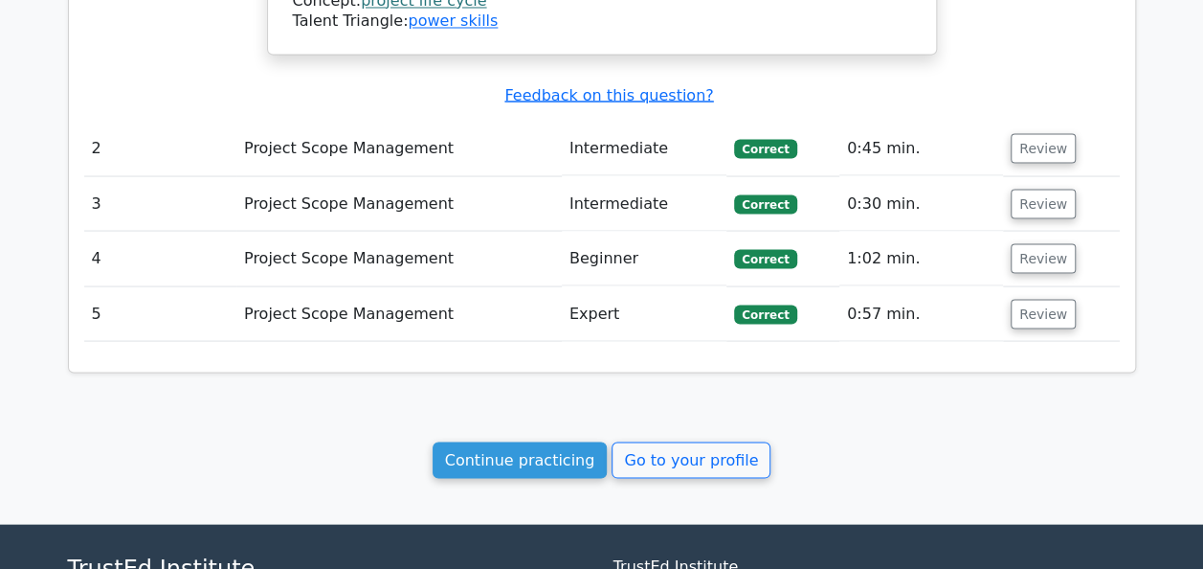
scroll to position [1764, 0]
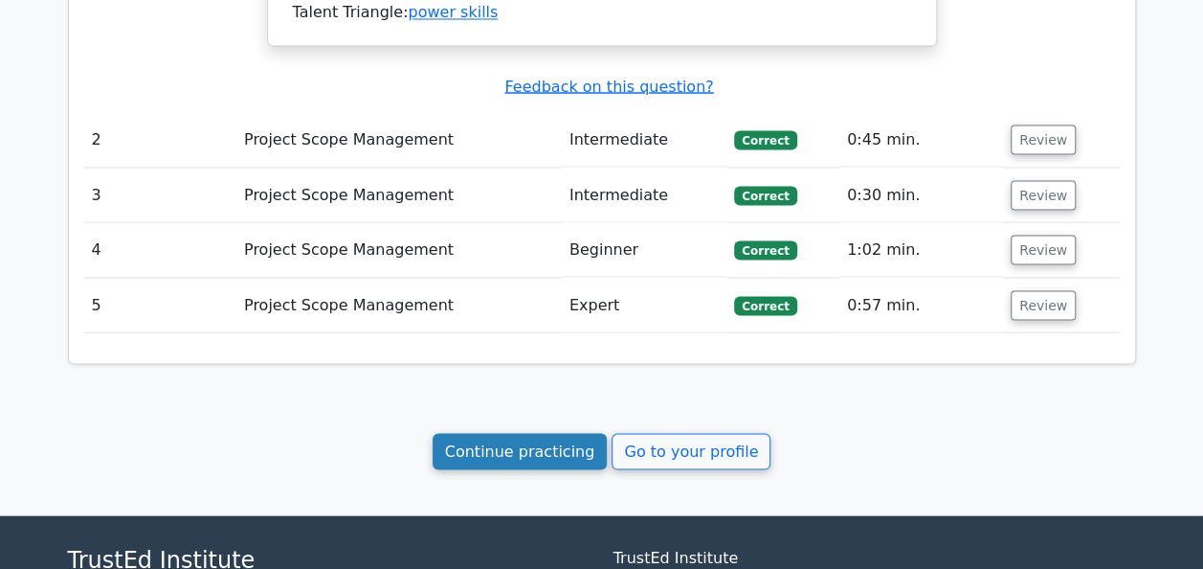
click at [515, 433] on link "Continue practicing" at bounding box center [520, 451] width 175 height 36
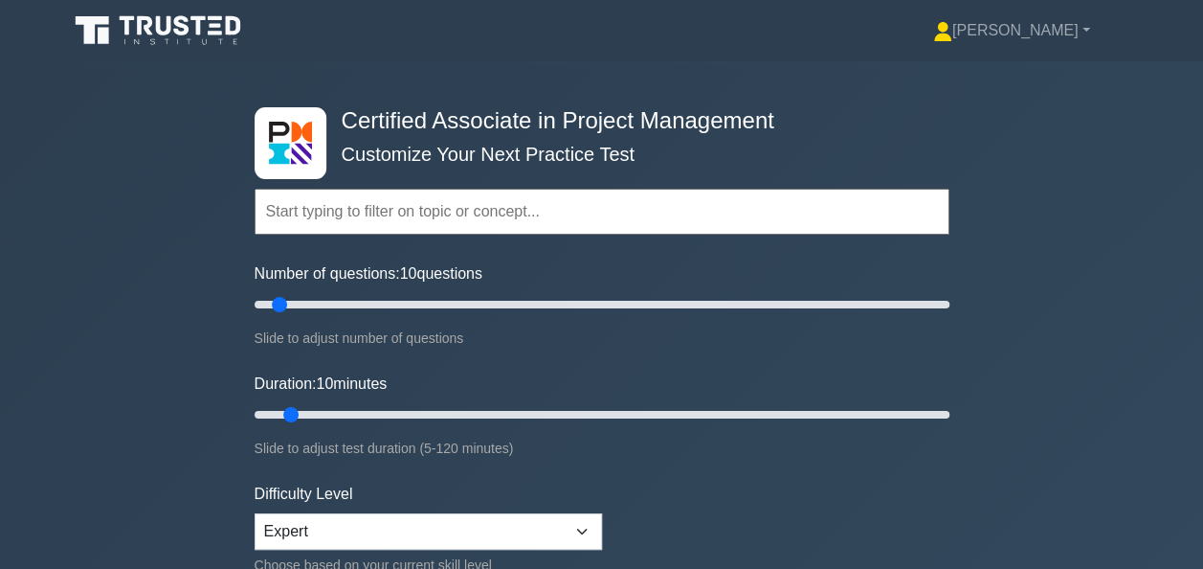
click at [327, 211] on input "text" at bounding box center [602, 212] width 695 height 46
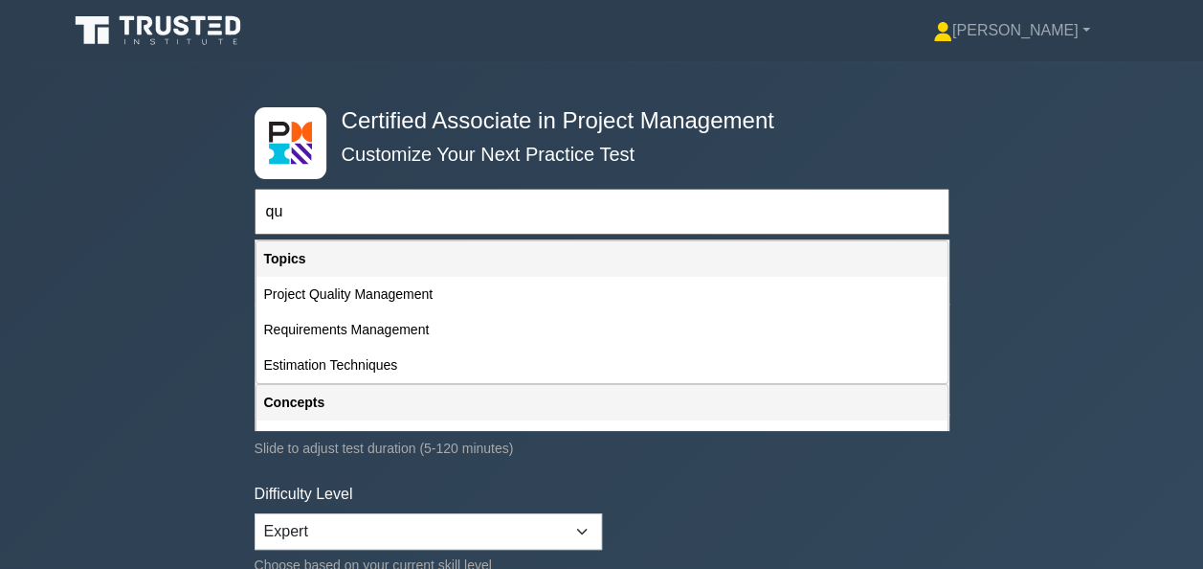
type input "q"
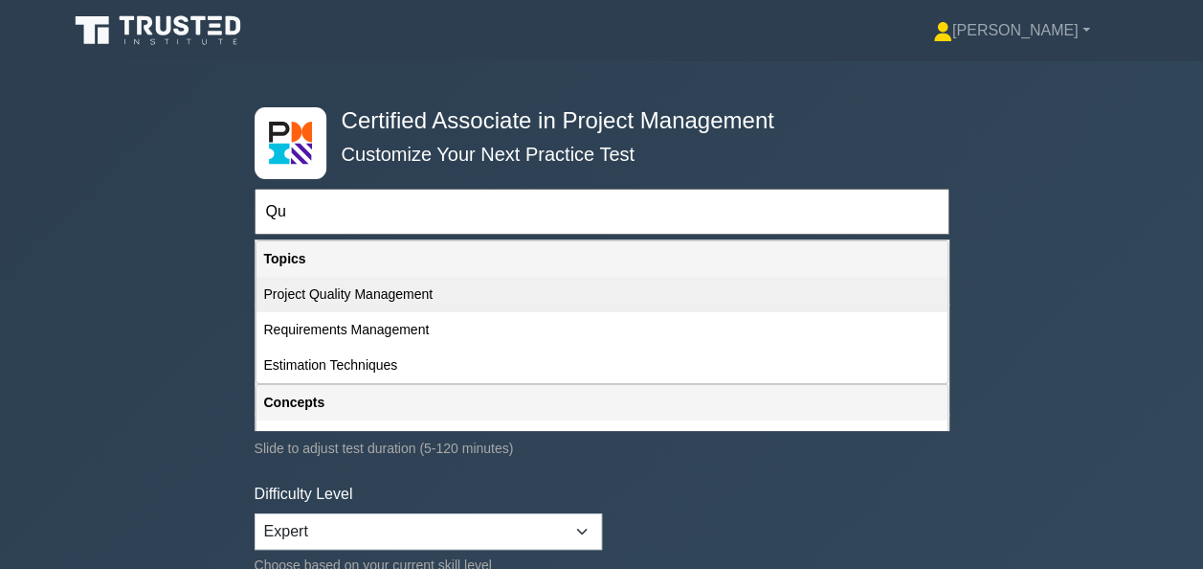
click at [330, 301] on div "Project Quality Management" at bounding box center [602, 294] width 691 height 35
type input "Project Quality Management"
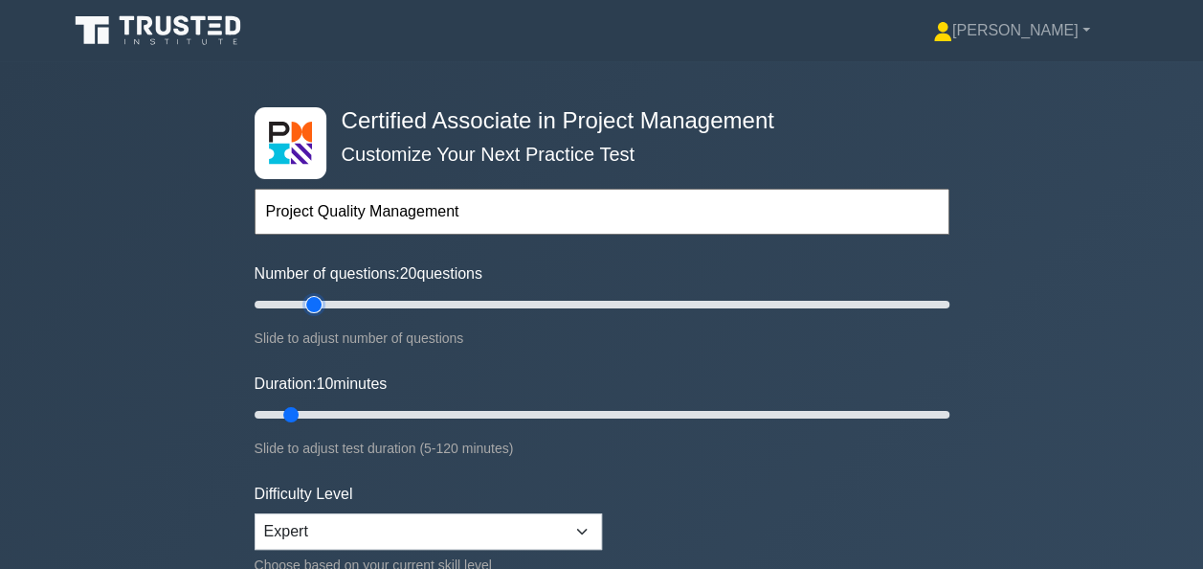
drag, startPoint x: 275, startPoint y: 298, endPoint x: 308, endPoint y: 299, distance: 33.5
type input "20"
click at [308, 299] on input "Number of questions: 20 questions" at bounding box center [602, 304] width 695 height 23
drag, startPoint x: 292, startPoint y: 412, endPoint x: 375, endPoint y: 407, distance: 83.4
type input "25"
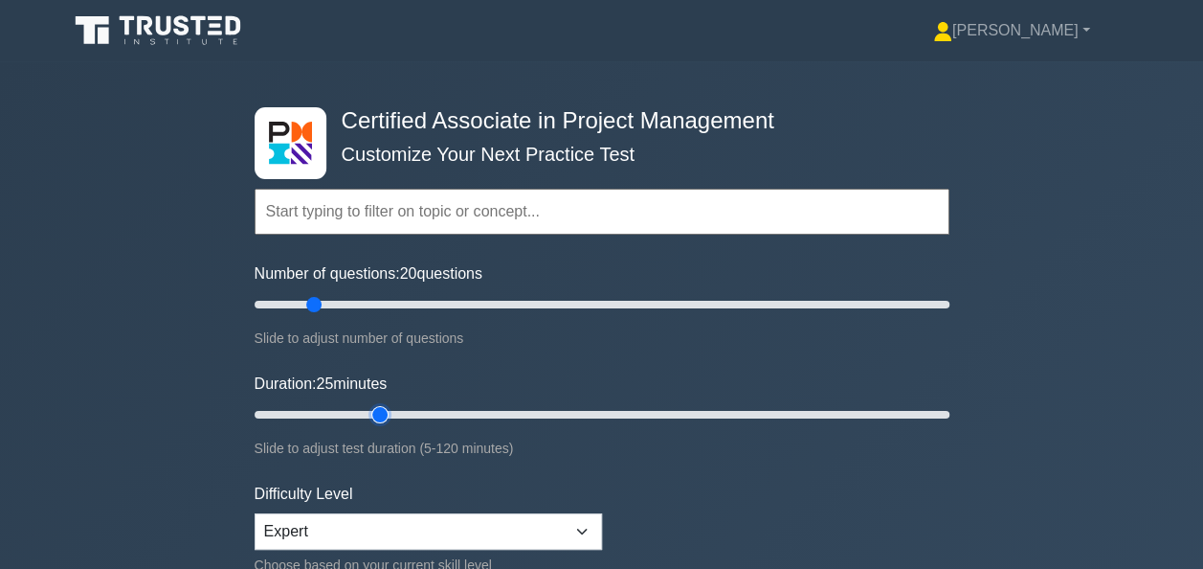
click at [375, 407] on input "Duration: 25 minutes" at bounding box center [602, 414] width 695 height 23
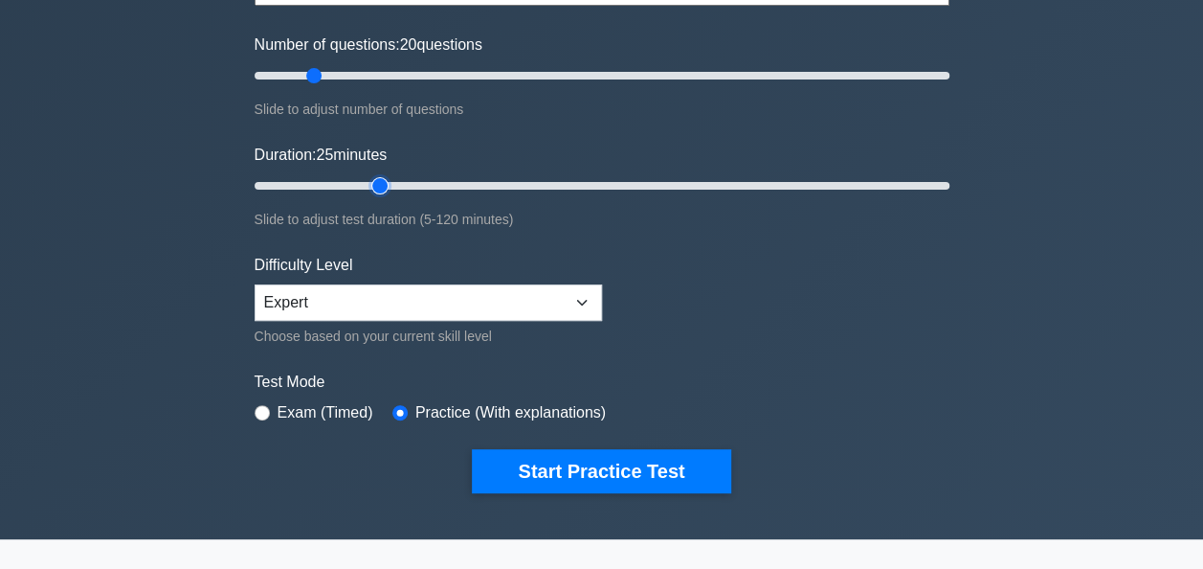
scroll to position [343, 0]
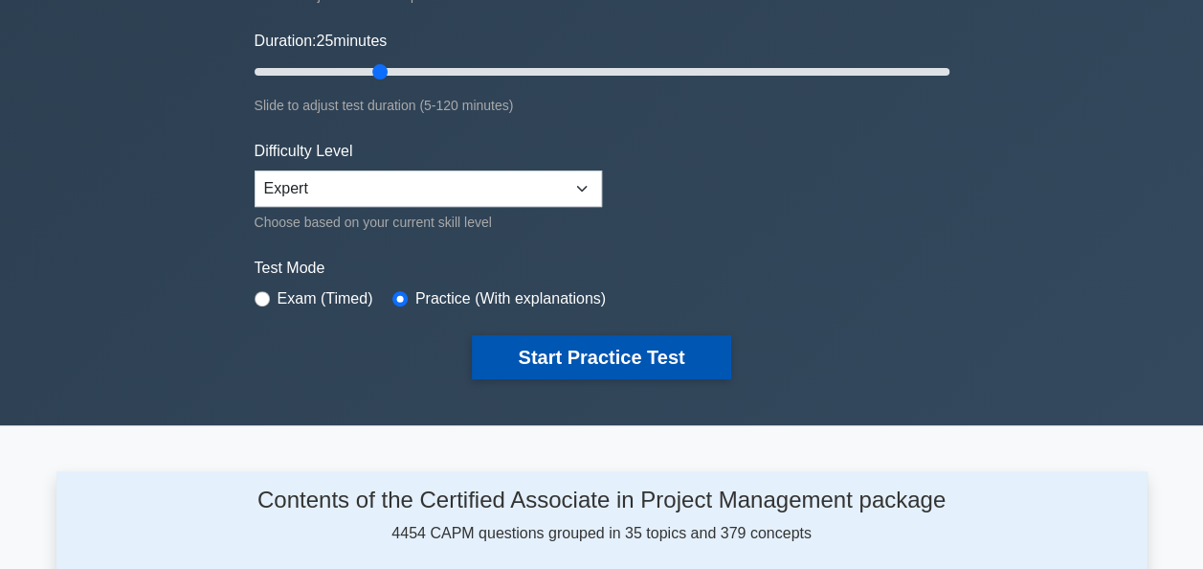
click at [580, 341] on button "Start Practice Test" at bounding box center [601, 357] width 258 height 44
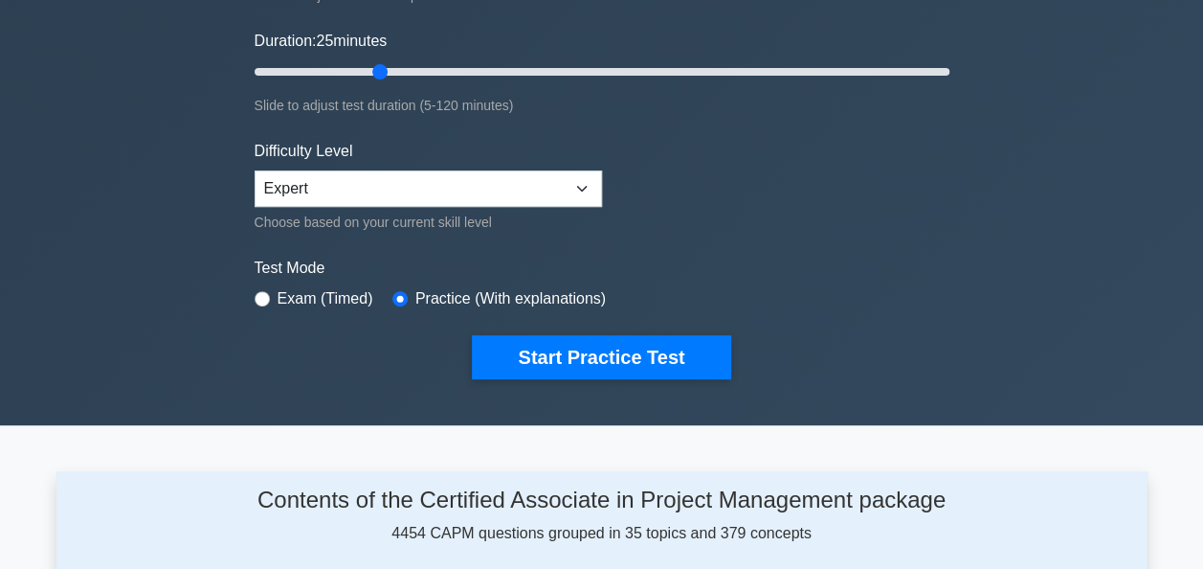
scroll to position [0, 0]
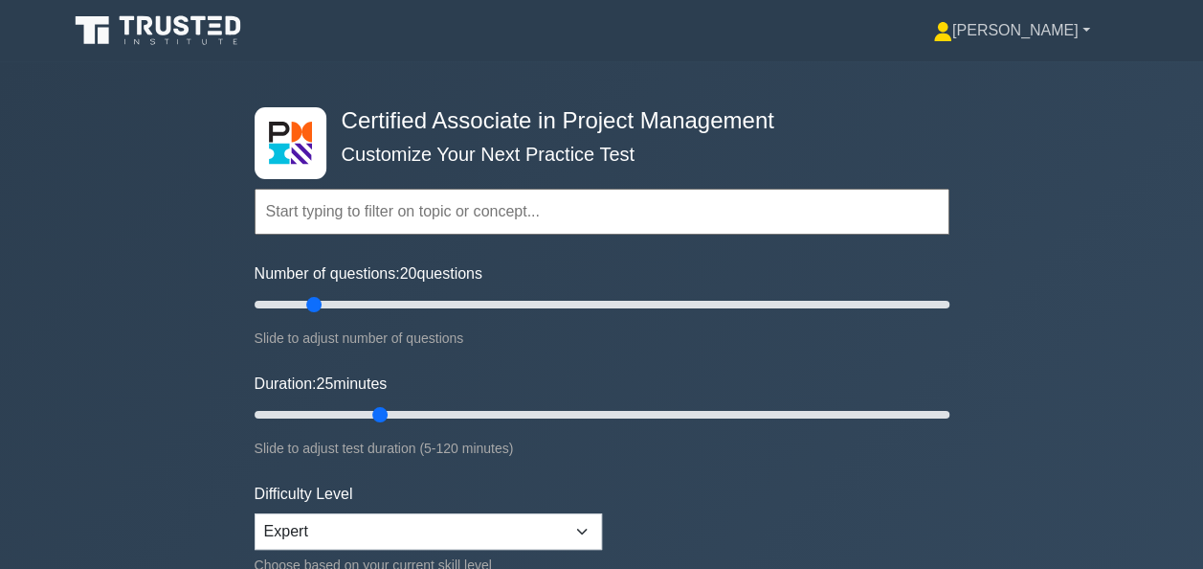
click at [1057, 27] on link "[PERSON_NAME]" at bounding box center [1011, 30] width 249 height 38
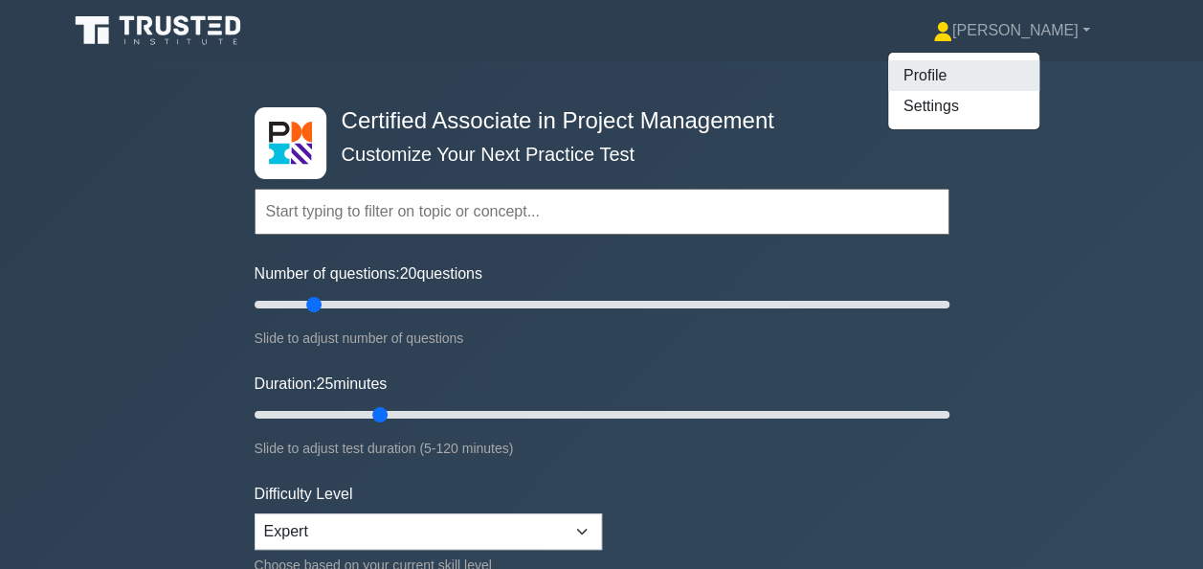
click at [1017, 78] on link "Profile" at bounding box center [963, 75] width 151 height 31
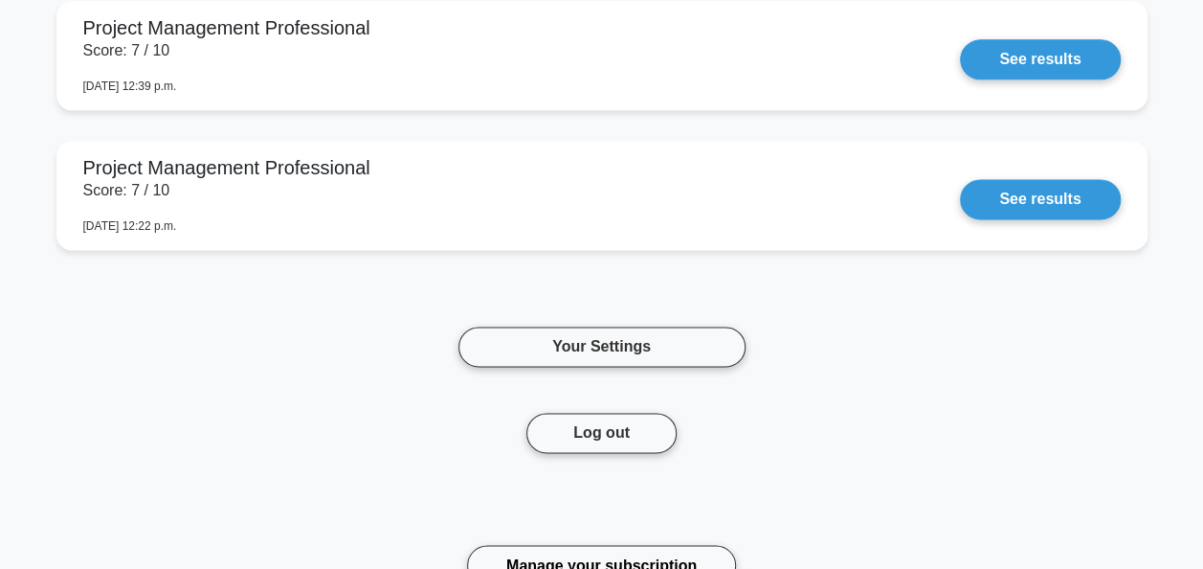
scroll to position [8442, 0]
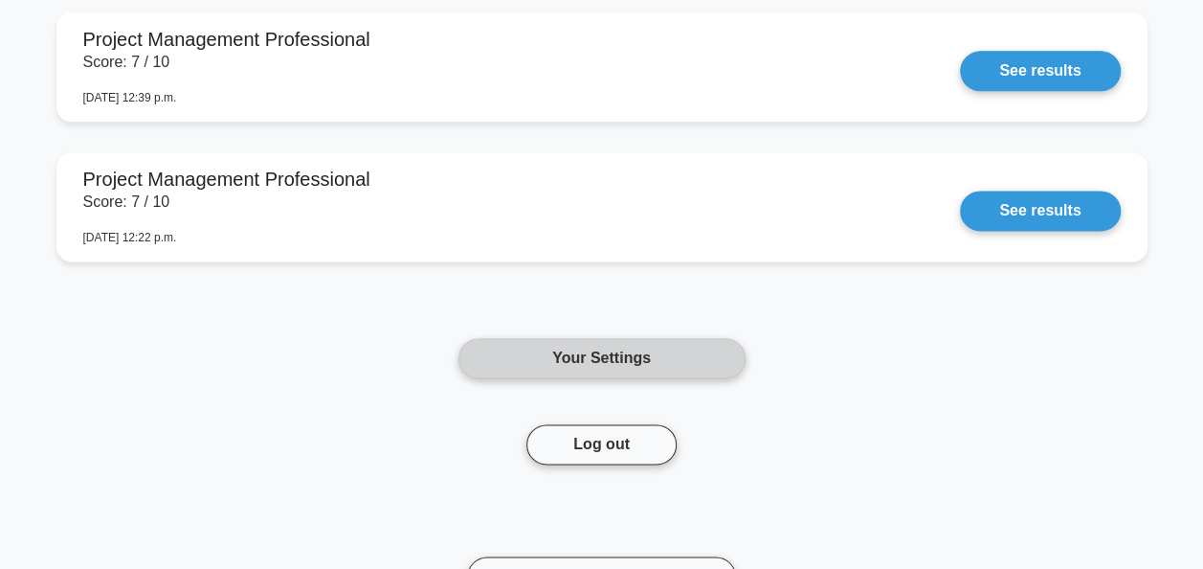
click at [633, 352] on link "Your Settings" at bounding box center [602, 358] width 287 height 40
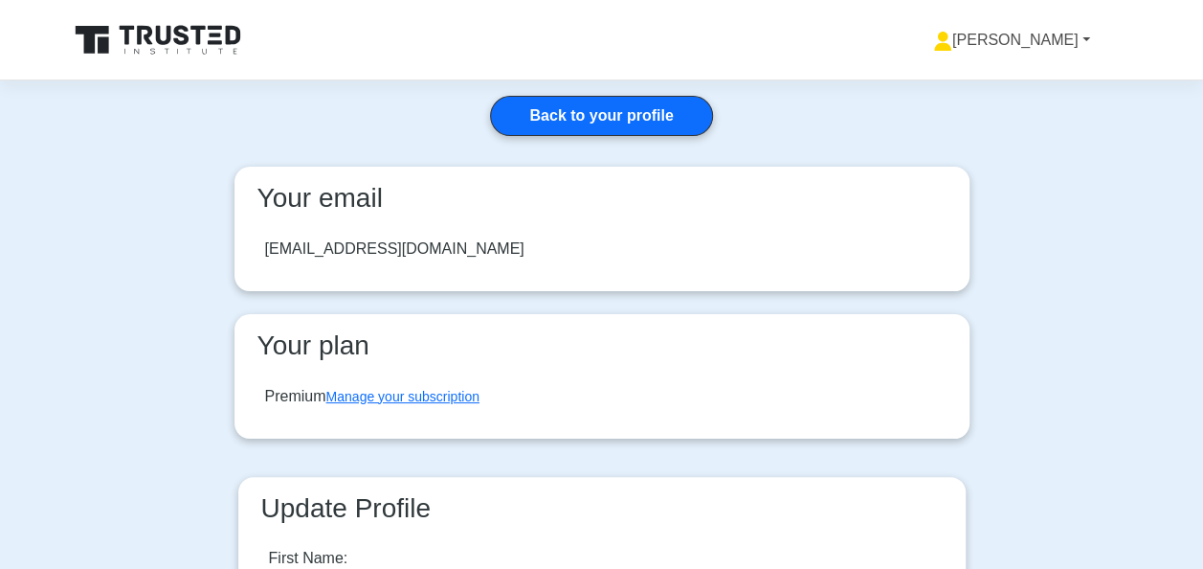
click at [1066, 47] on link "[PERSON_NAME]" at bounding box center [1011, 40] width 249 height 38
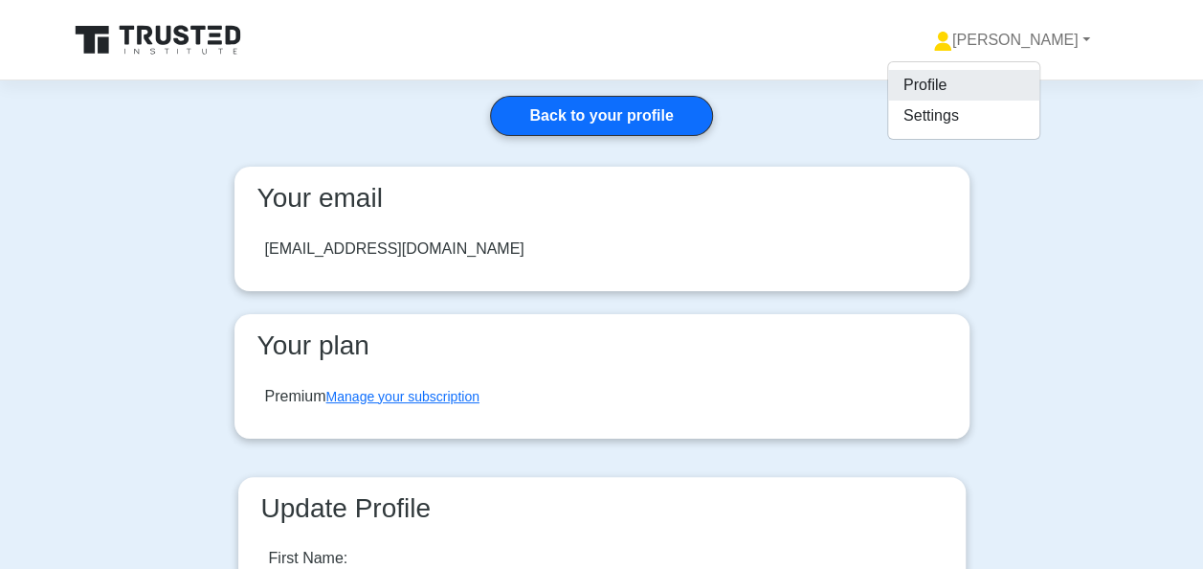
click at [1020, 81] on link "Profile" at bounding box center [963, 85] width 151 height 31
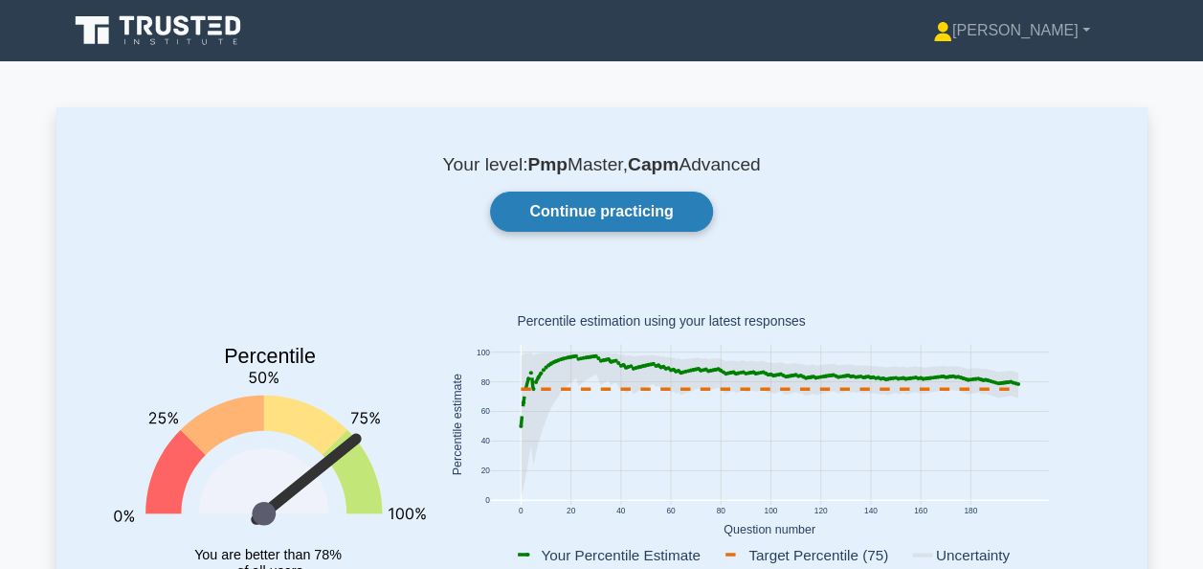
click at [568, 213] on link "Continue practicing" at bounding box center [601, 211] width 222 height 40
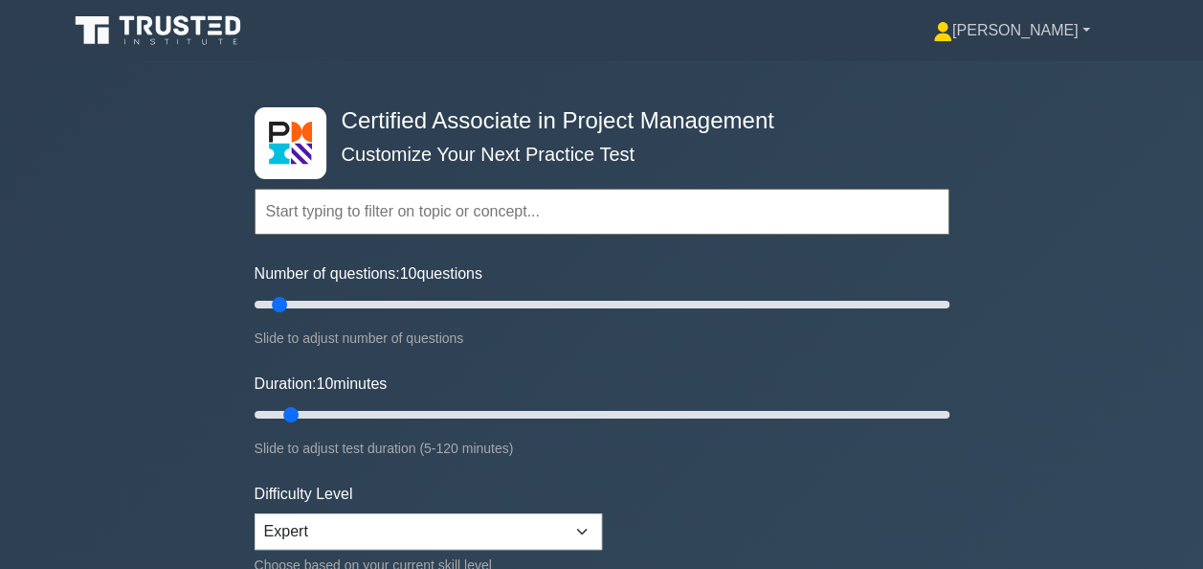
click at [1052, 26] on link "[PERSON_NAME]" at bounding box center [1011, 30] width 249 height 38
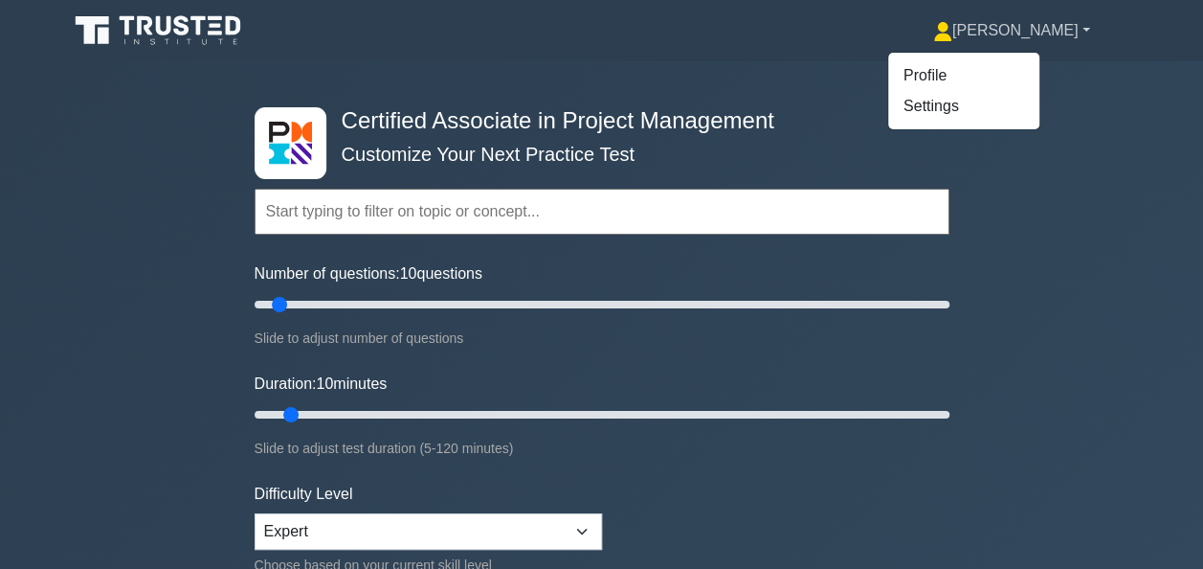
click at [1052, 26] on link "[PERSON_NAME]" at bounding box center [1011, 30] width 249 height 38
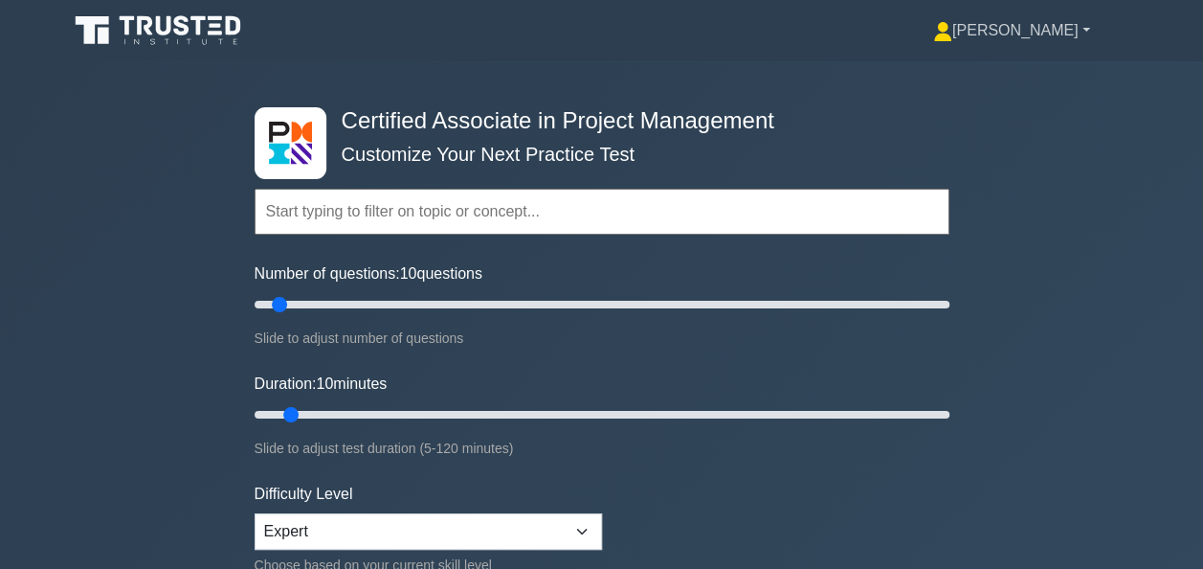
click at [1044, 36] on link "[PERSON_NAME]" at bounding box center [1011, 30] width 249 height 38
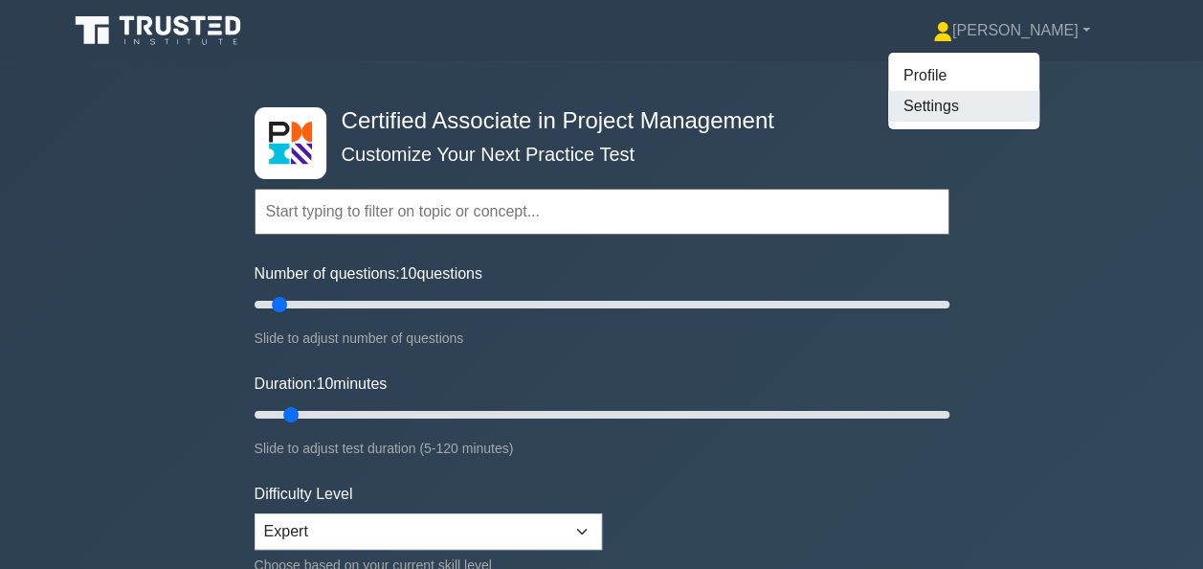
click at [1003, 109] on link "Settings" at bounding box center [963, 106] width 151 height 31
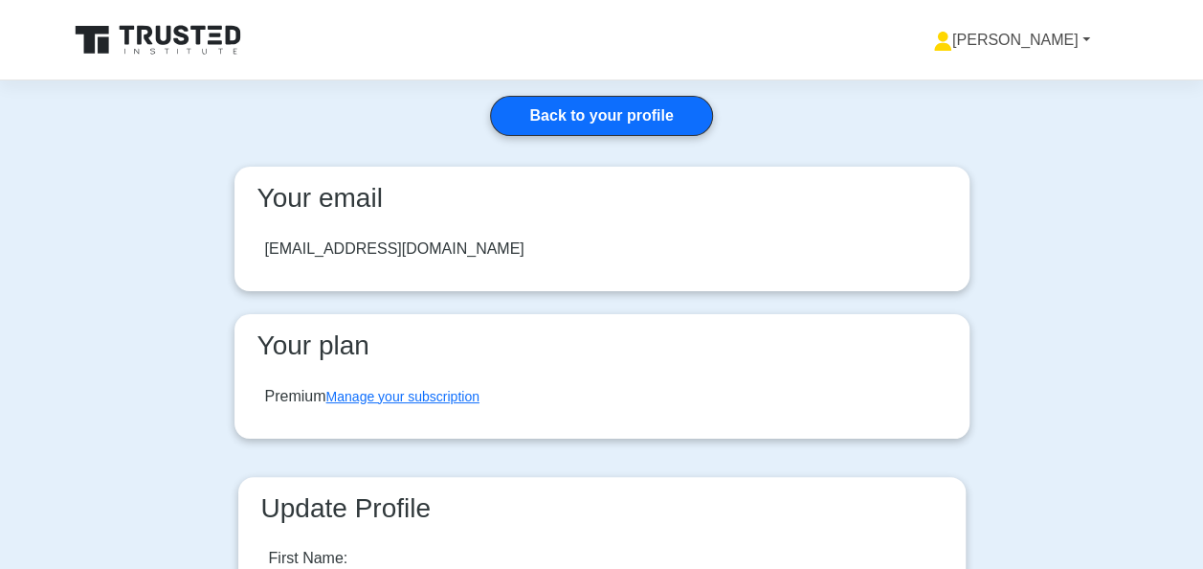
click at [1091, 38] on link "[PERSON_NAME]" at bounding box center [1011, 40] width 249 height 38
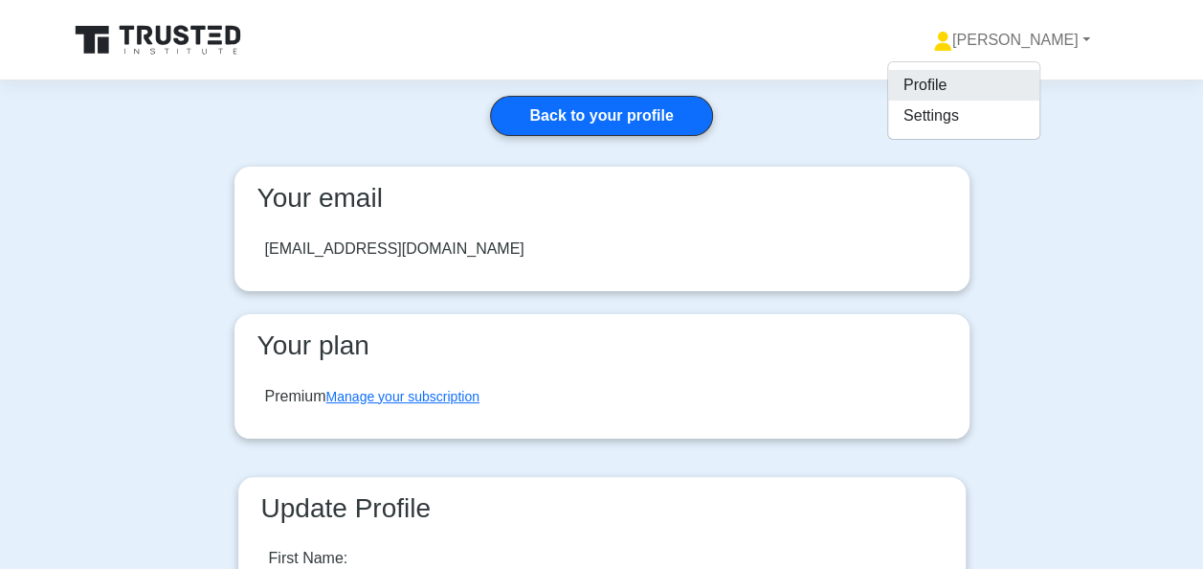
click at [1013, 88] on link "Profile" at bounding box center [963, 85] width 151 height 31
click at [128, 39] on icon at bounding box center [127, 35] width 15 height 19
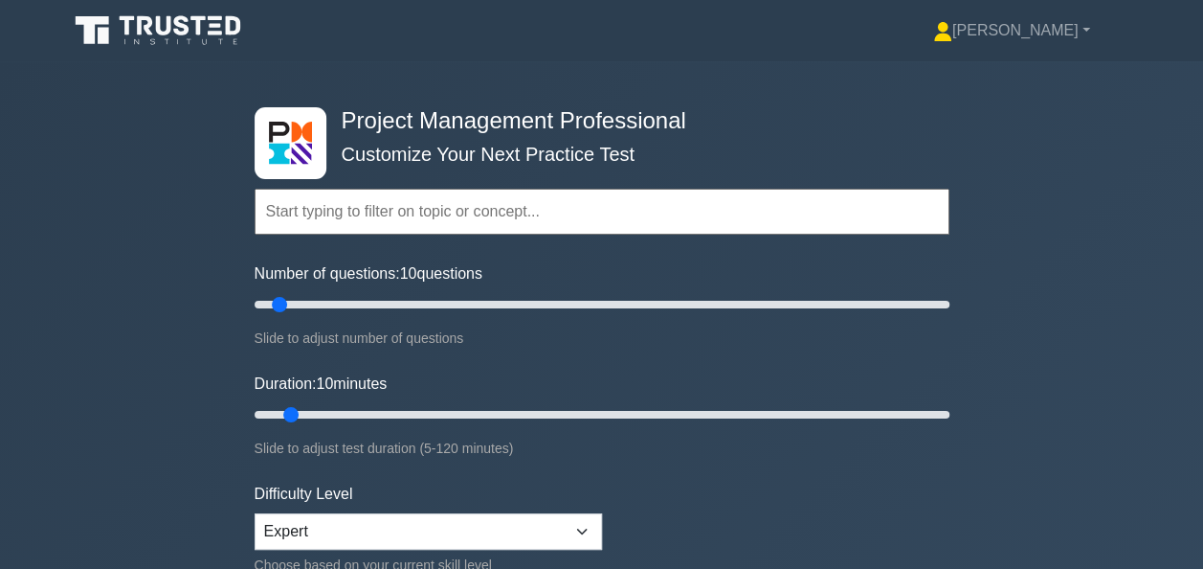
click at [284, 214] on input "text" at bounding box center [602, 212] width 695 height 46
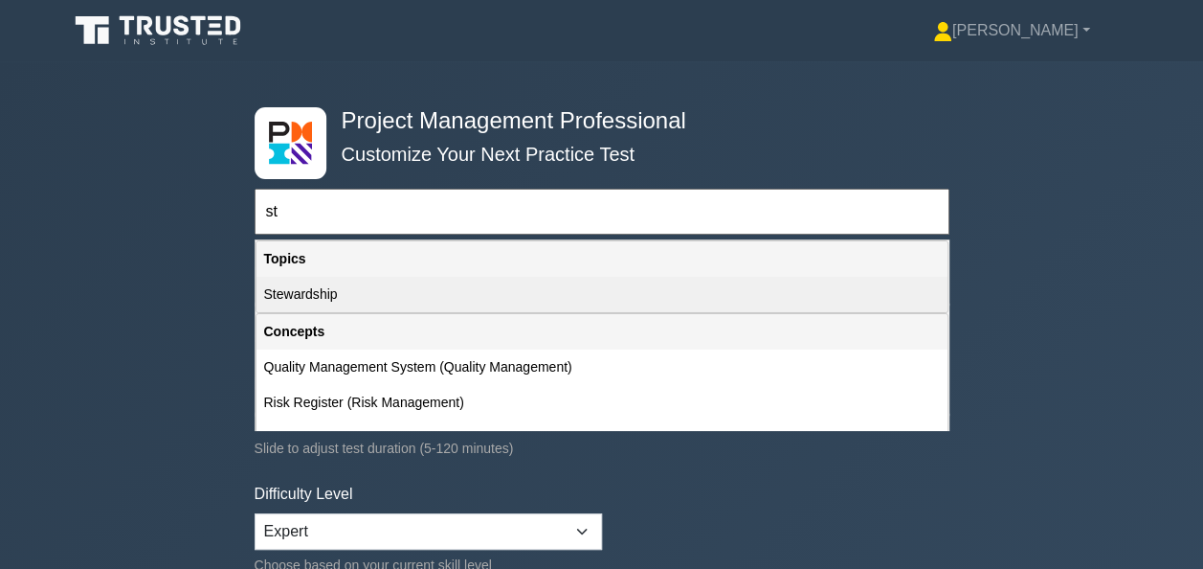
type input "s"
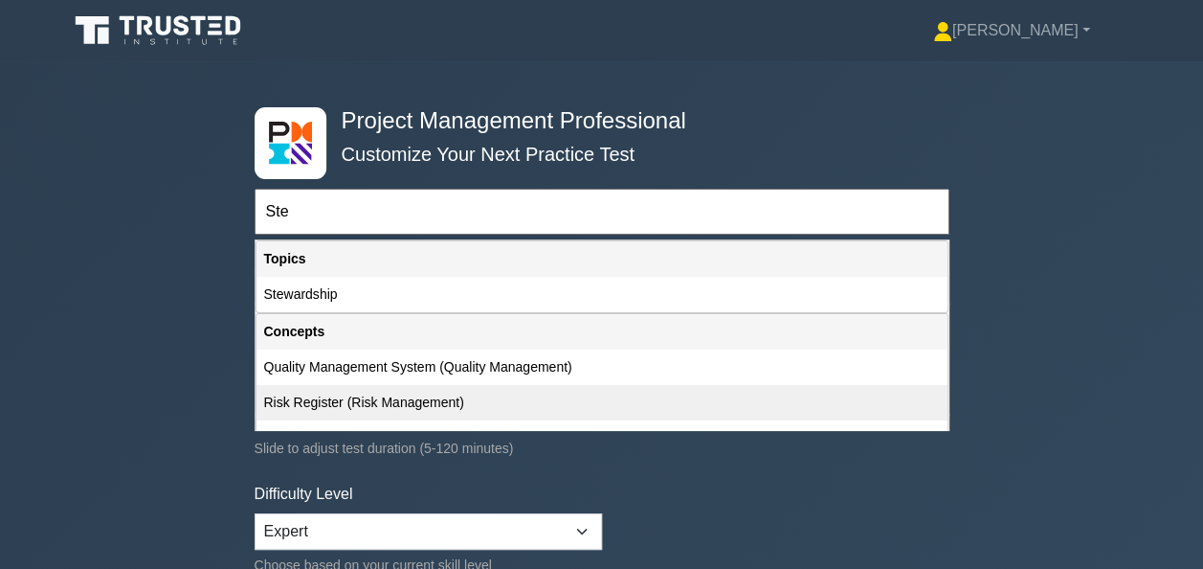
click at [350, 407] on div "Risk Register (Risk Management)" at bounding box center [602, 402] width 691 height 35
type input "Risk Register (Risk Management)"
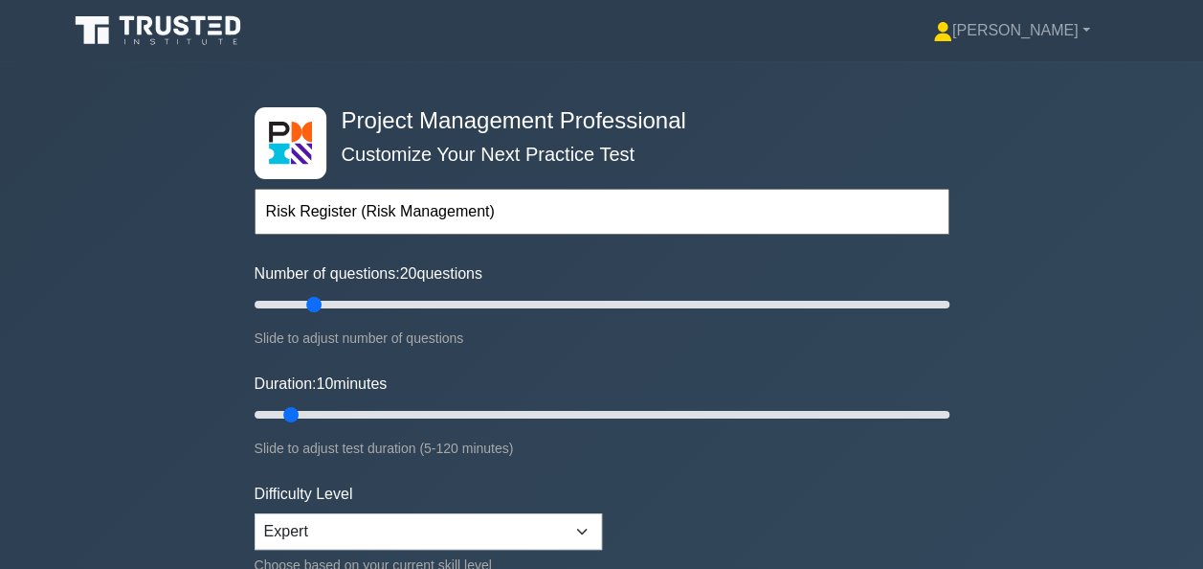
drag, startPoint x: 277, startPoint y: 307, endPoint x: 318, endPoint y: 304, distance: 41.3
type input "20"
click at [318, 304] on input "Number of questions: 20 questions" at bounding box center [602, 304] width 695 height 23
drag, startPoint x: 291, startPoint y: 414, endPoint x: 377, endPoint y: 409, distance: 86.3
type input "25"
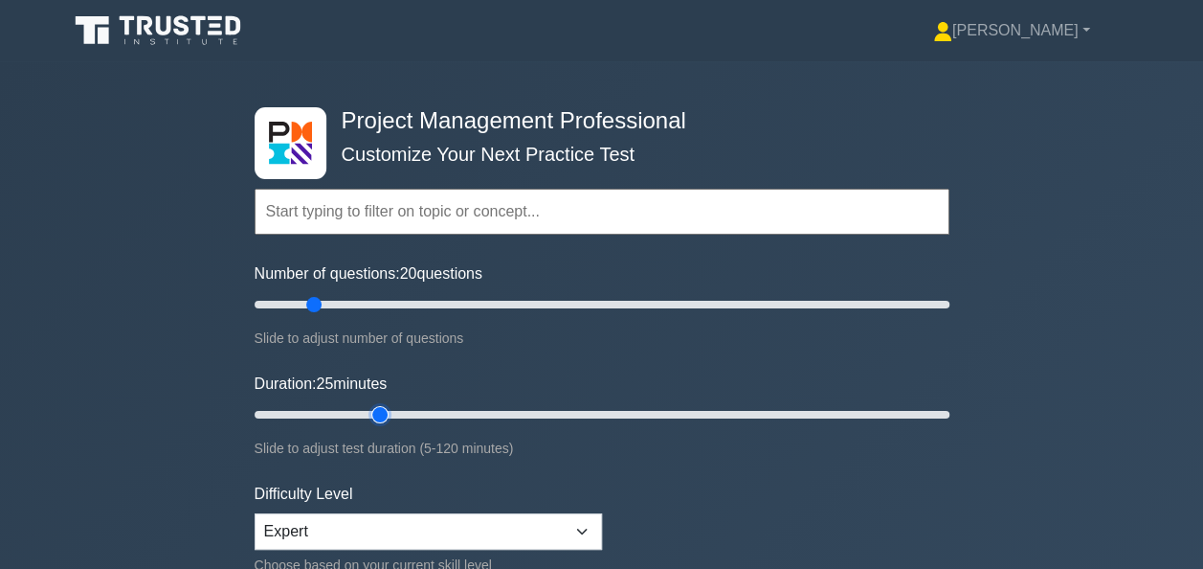
click at [377, 409] on input "Duration: 25 minutes" at bounding box center [602, 414] width 695 height 23
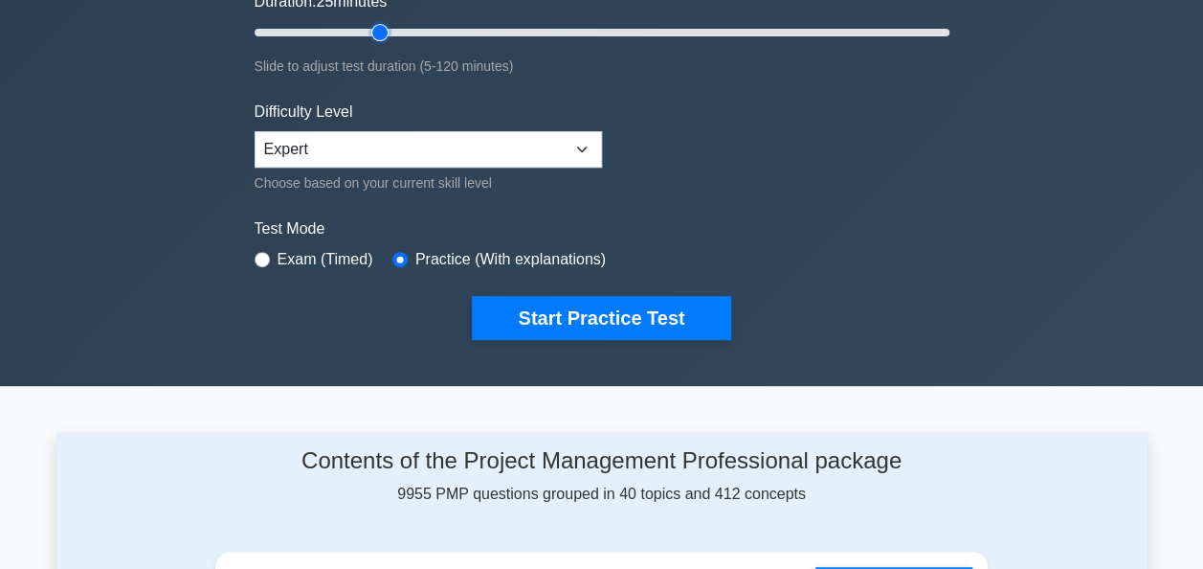
scroll to position [434, 0]
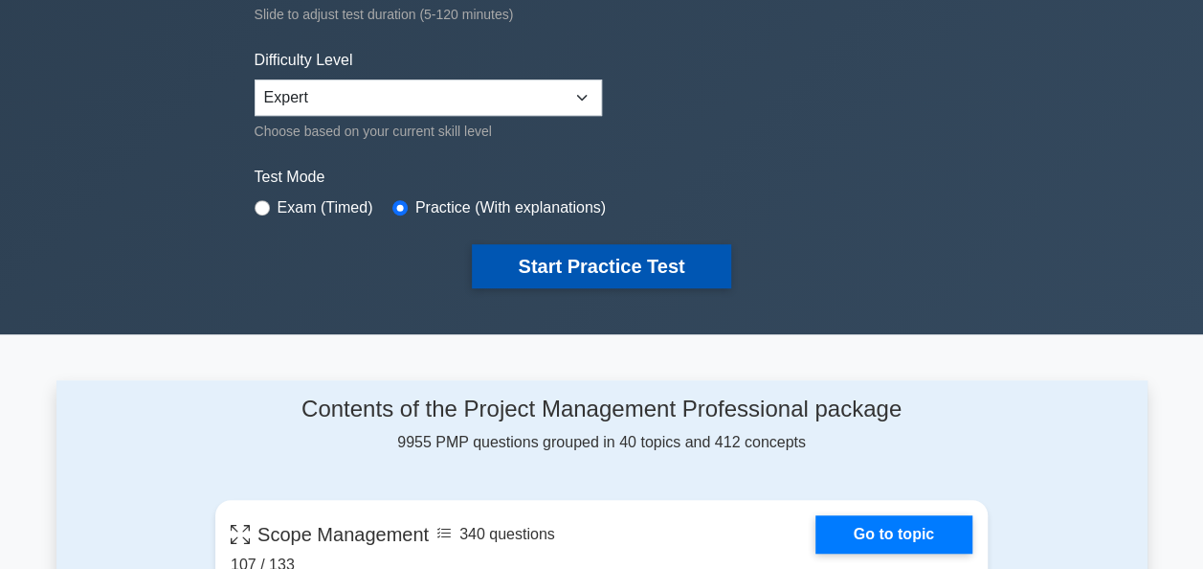
click at [630, 270] on button "Start Practice Test" at bounding box center [601, 266] width 258 height 44
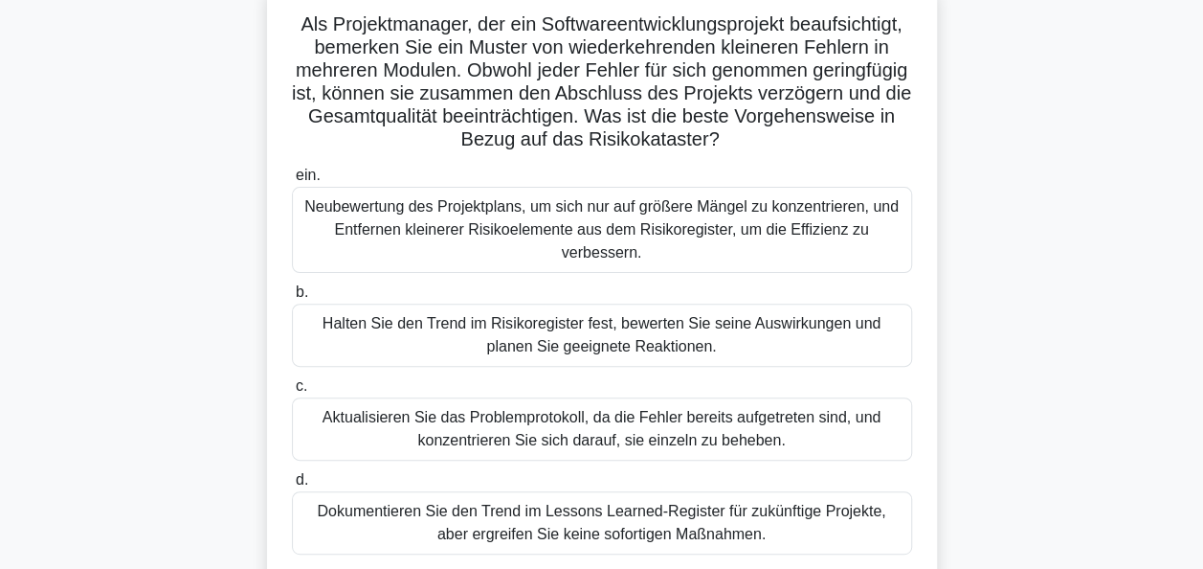
scroll to position [191, 0]
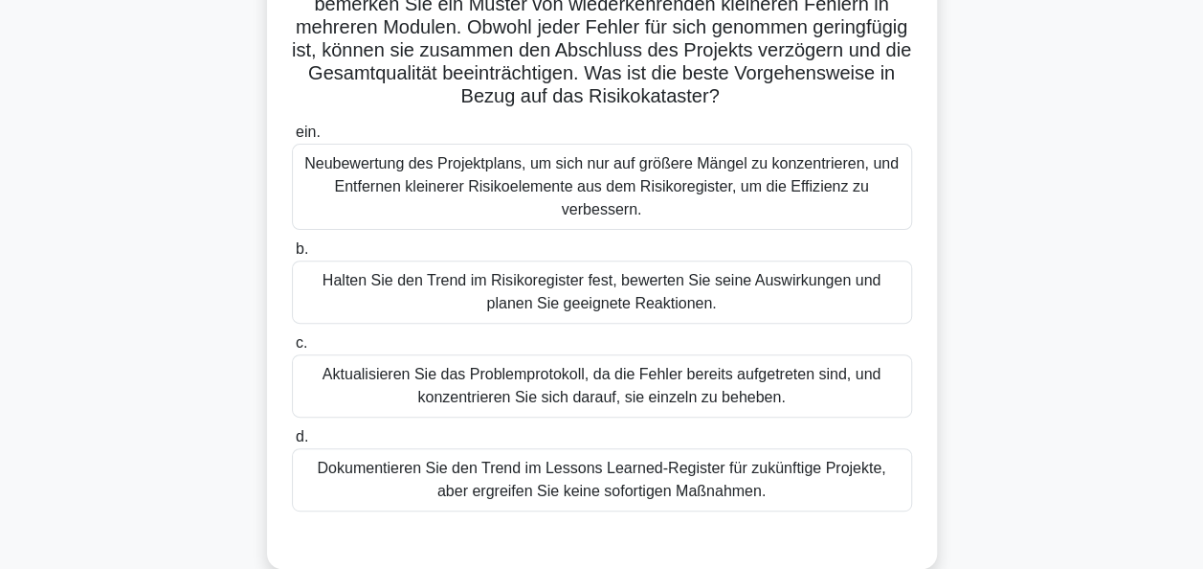
drag, startPoint x: 1202, startPoint y: 563, endPoint x: 638, endPoint y: 392, distance: 589.9
click at [638, 392] on div "Aktualisieren Sie das Problemprotokoll, da die Fehler bereits aufgetreten sind,…" at bounding box center [602, 385] width 620 height 63
click at [292, 349] on input "c. Aktualisieren Sie das Problemprotokoll, da die Fehler bereits aufgetreten si…" at bounding box center [292, 343] width 0 height 12
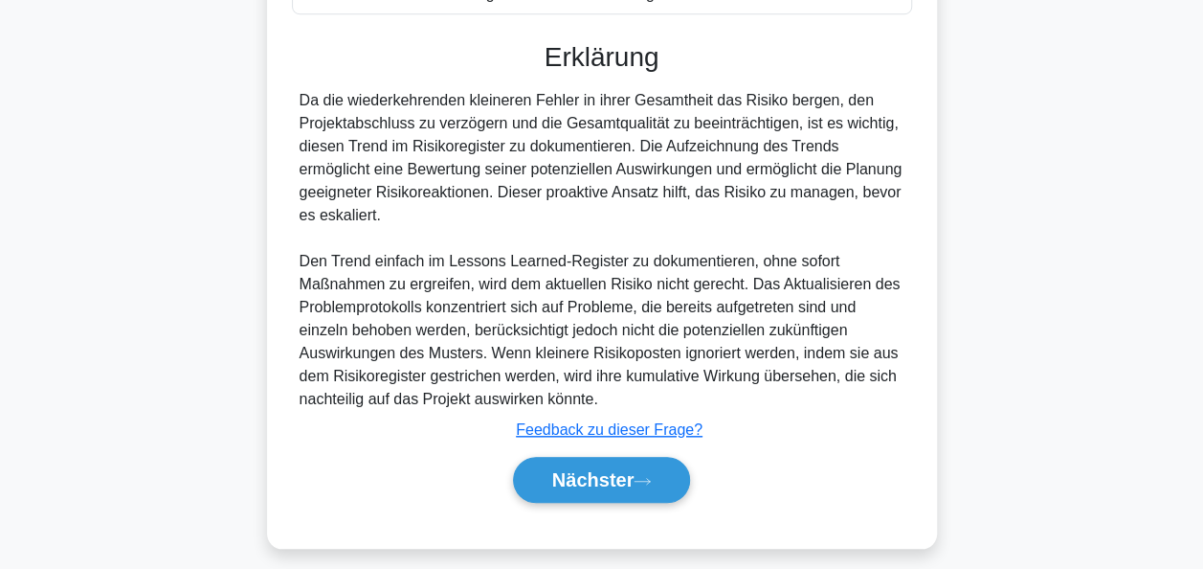
scroll to position [704, 0]
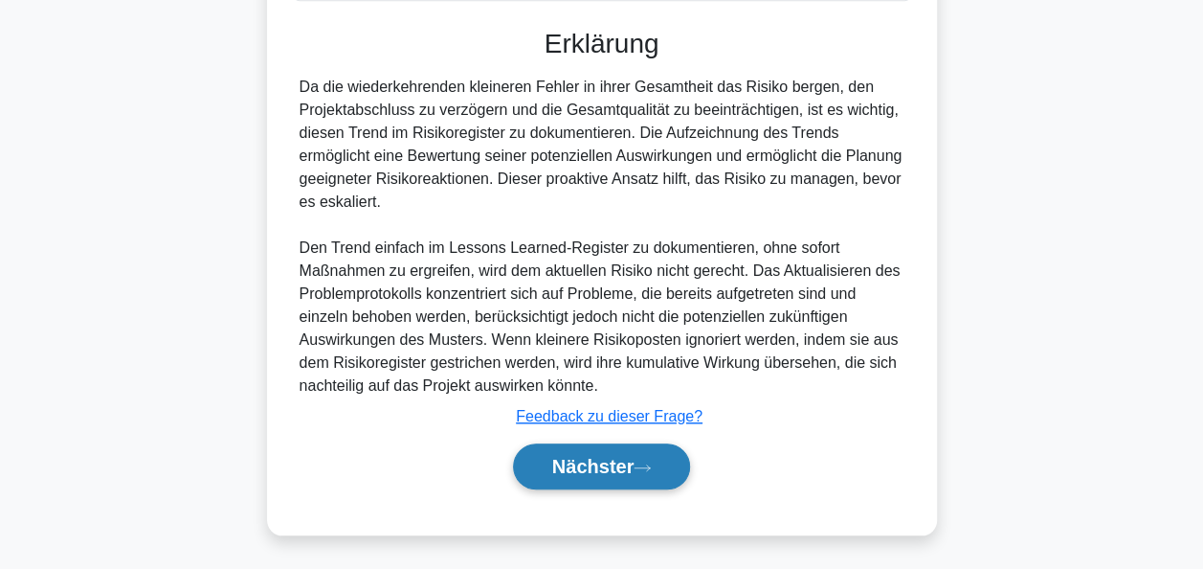
click at [617, 461] on font "Nächster" at bounding box center [593, 466] width 82 height 21
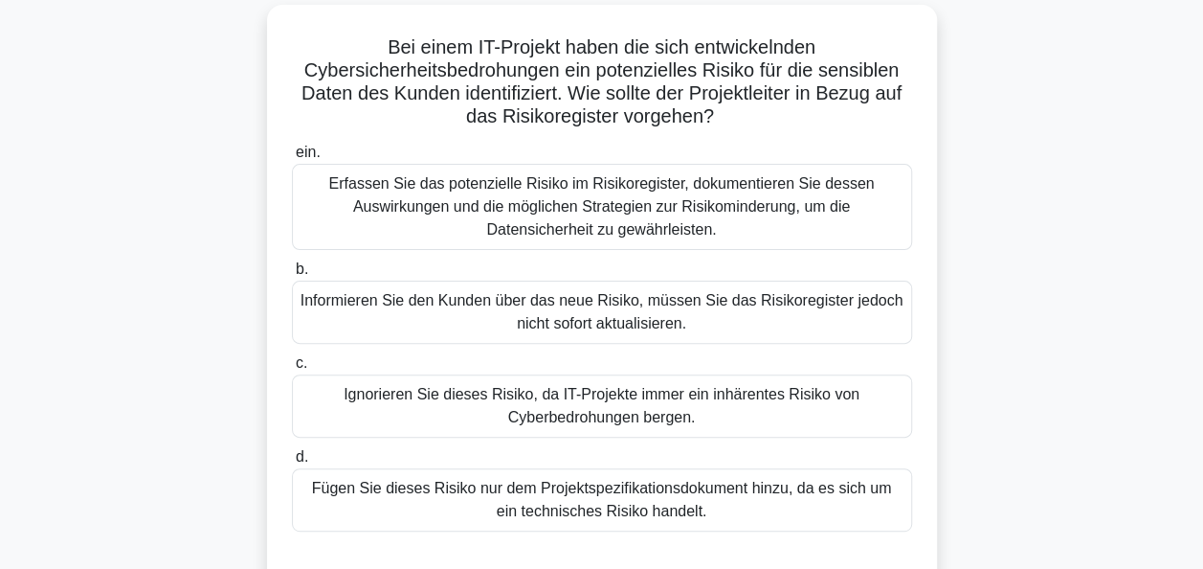
scroll to position [126, 0]
click at [672, 176] on div "Erfassen Sie das potenzielle Risiko im Risikoregister, dokumentieren Sie dessen…" at bounding box center [602, 206] width 620 height 86
click at [292, 158] on input "ein. Erfassen Sie das potenzielle Risiko im Risikoregister, dokumentieren Sie d…" at bounding box center [292, 151] width 0 height 12
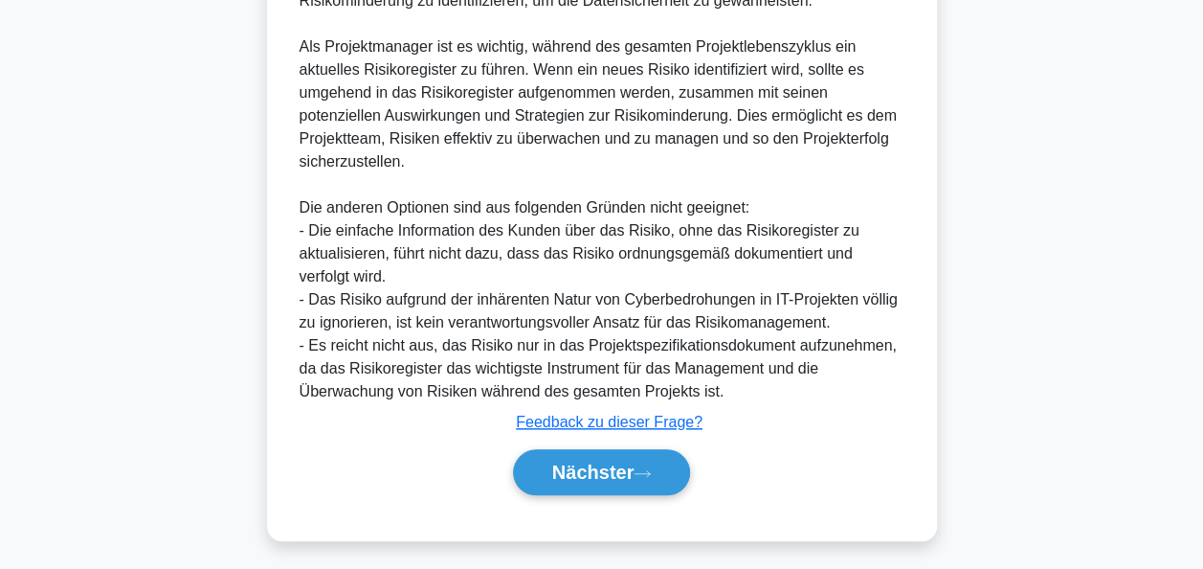
scroll to position [793, 0]
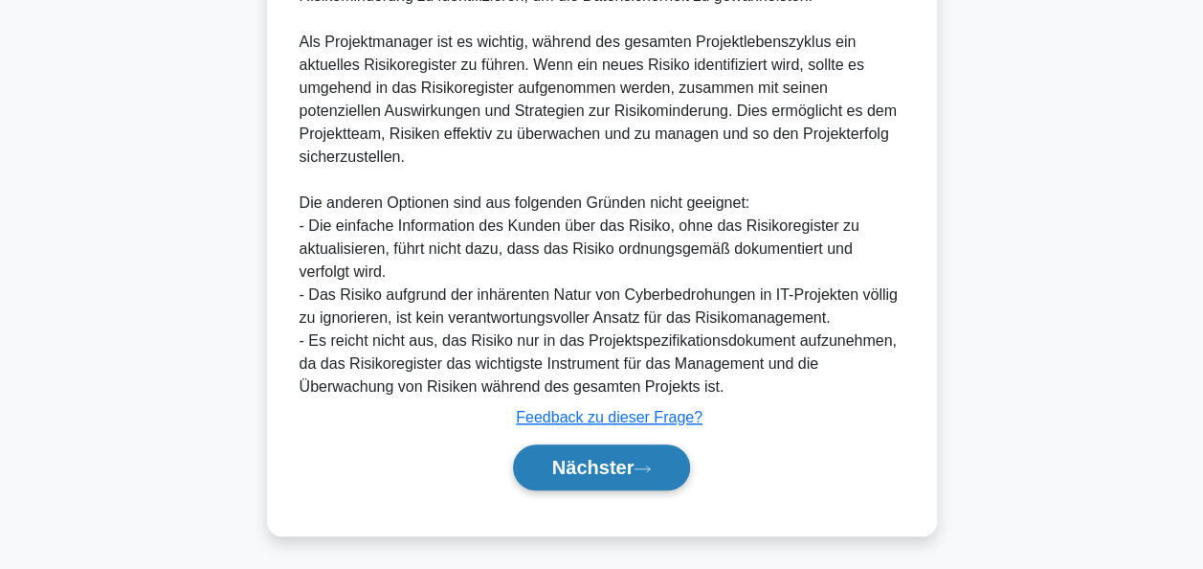
click at [664, 456] on button "Nächster" at bounding box center [602, 467] width 178 height 46
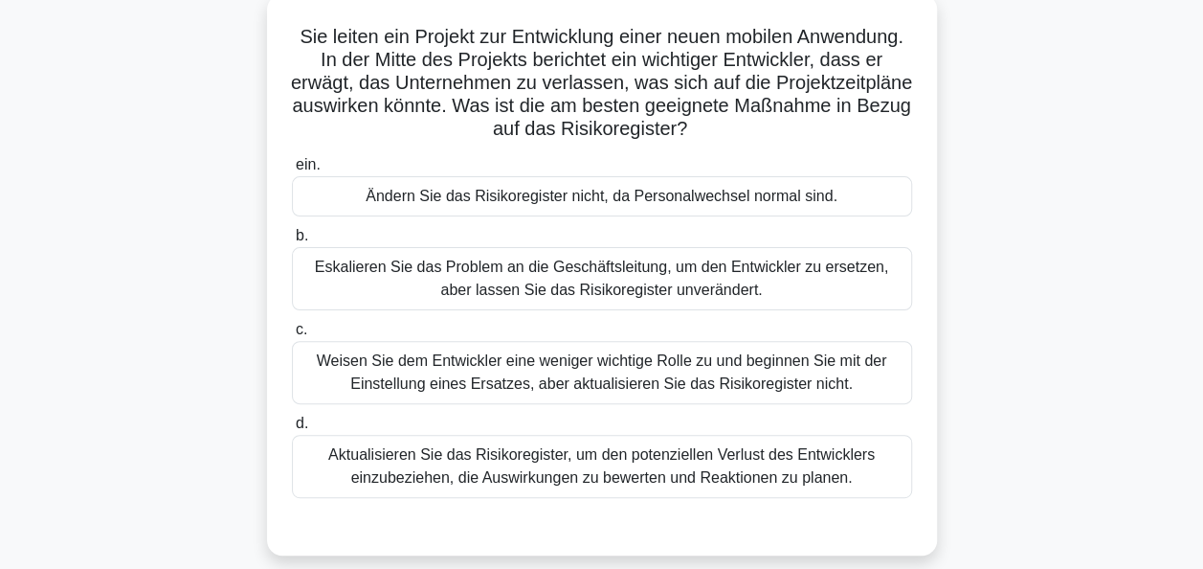
scroll to position [179, 0]
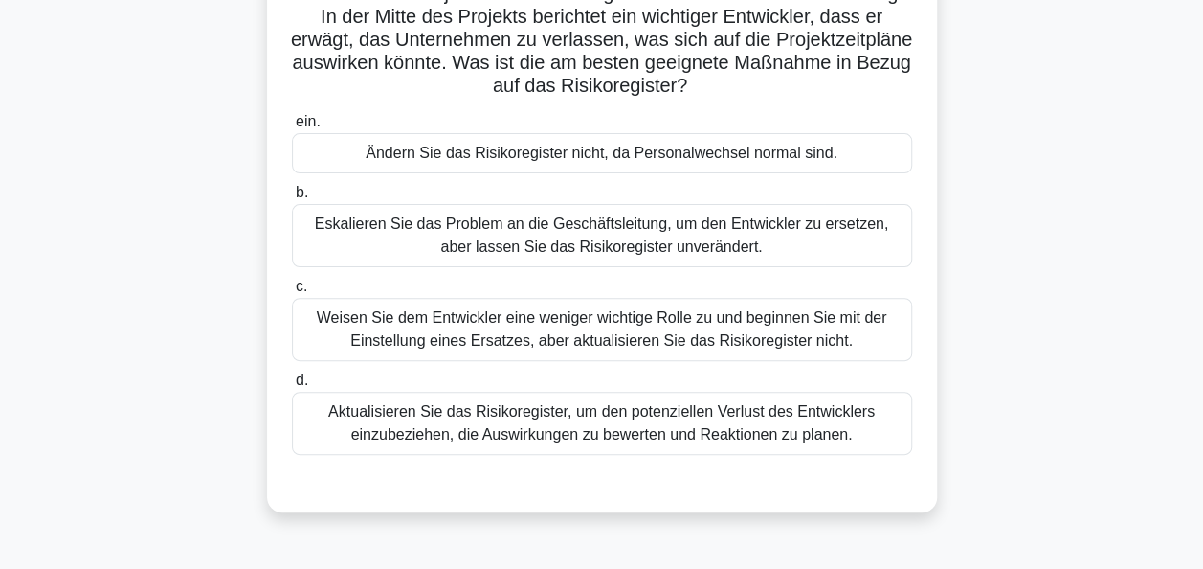
click at [794, 410] on div "Aktualisieren Sie das Risikoregister, um den potenziellen Verlust des Entwickle…" at bounding box center [602, 423] width 620 height 63
click at [292, 387] on input "d. Aktualisieren Sie das Risikoregister, um den potenziellen Verlust des Entwic…" at bounding box center [292, 380] width 0 height 12
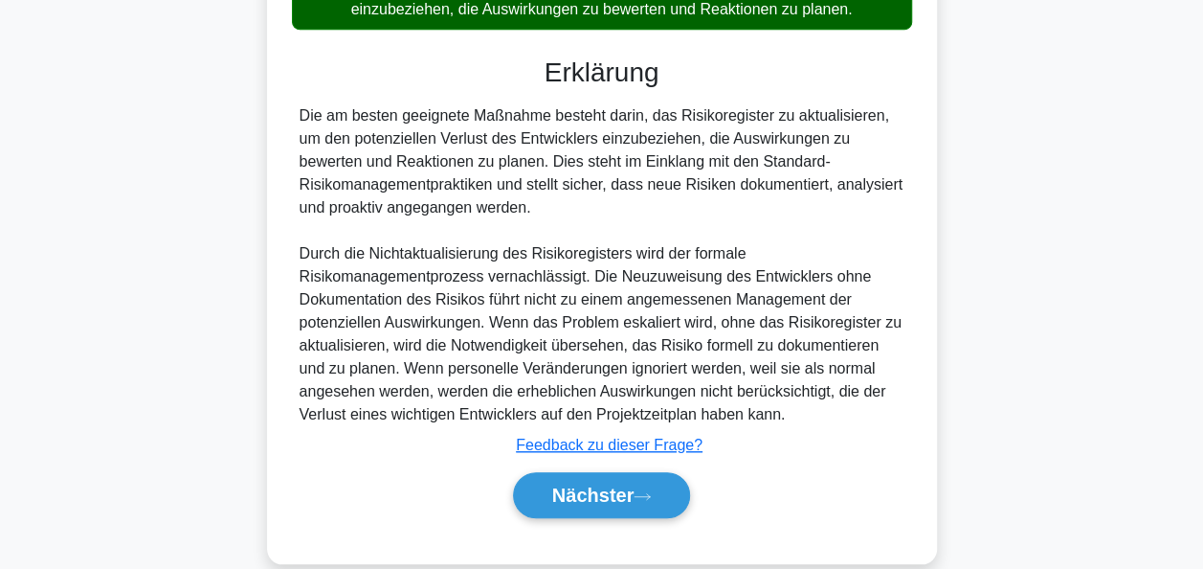
scroll to position [632, 0]
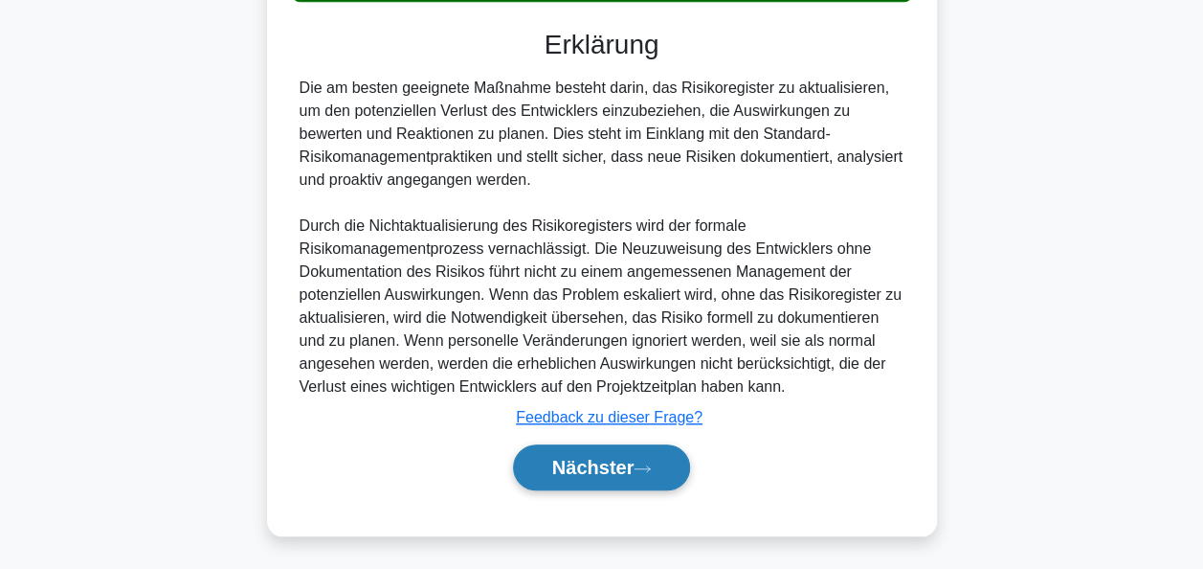
click at [650, 463] on icon at bounding box center [642, 468] width 17 height 11
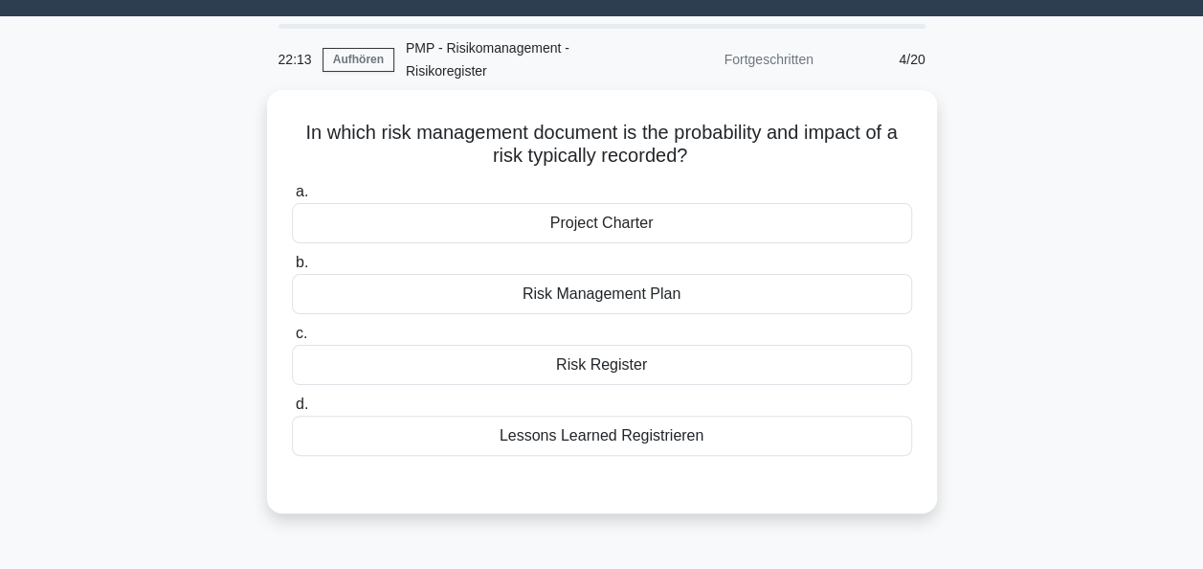
scroll to position [40, 0]
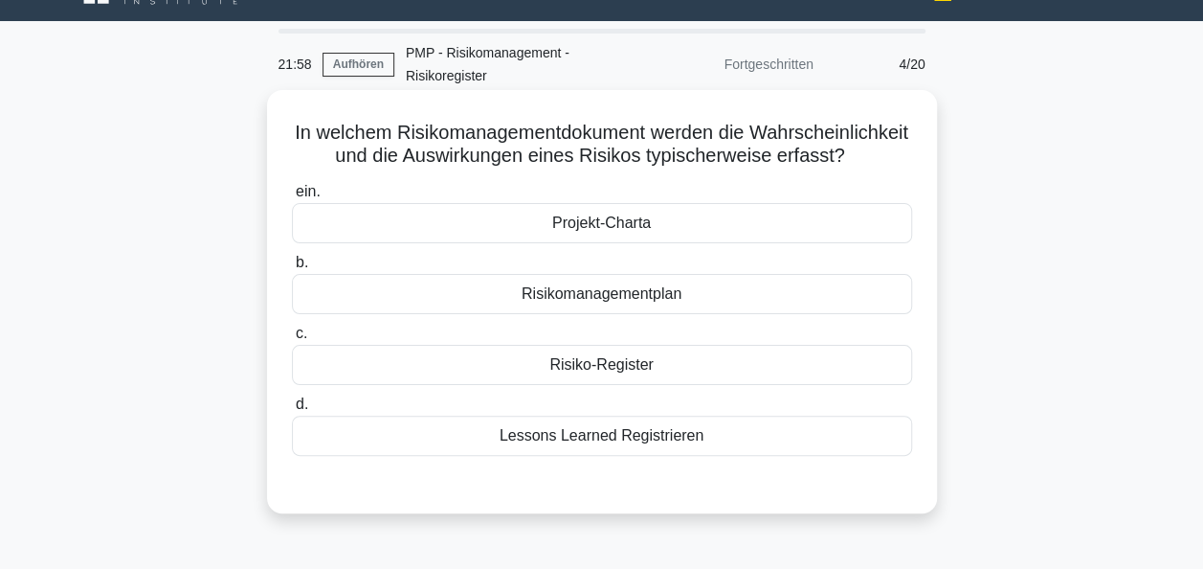
click at [628, 385] on div "Risiko-Register" at bounding box center [602, 365] width 620 height 40
click at [292, 340] on input "c. Risiko-Register" at bounding box center [292, 333] width 0 height 12
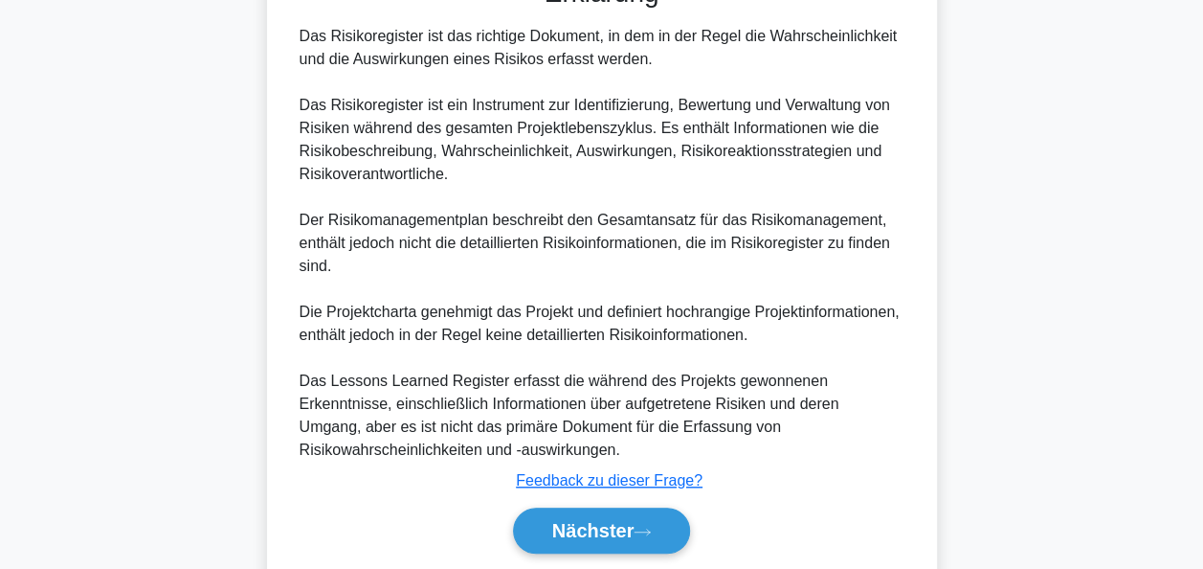
scroll to position [632, 0]
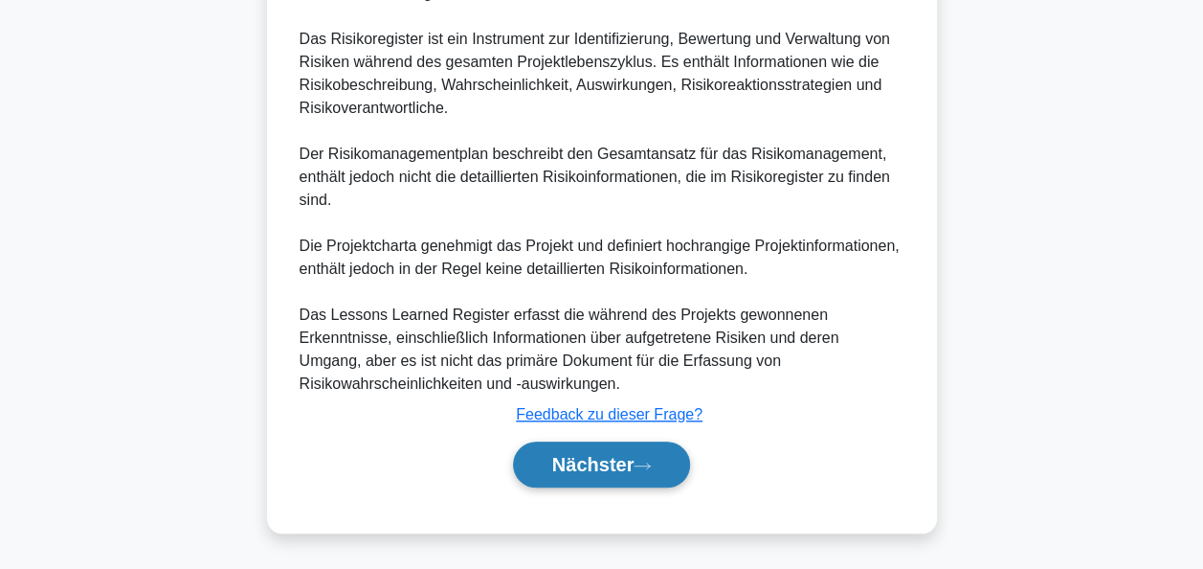
click at [576, 459] on font "Nächster" at bounding box center [593, 464] width 82 height 21
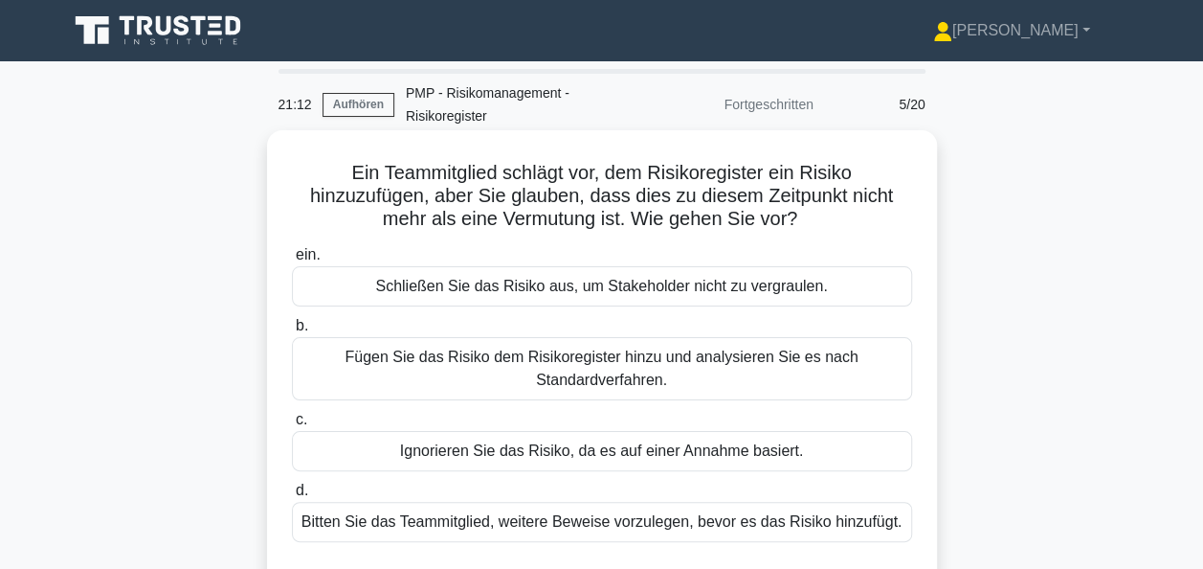
scroll to position [96, 0]
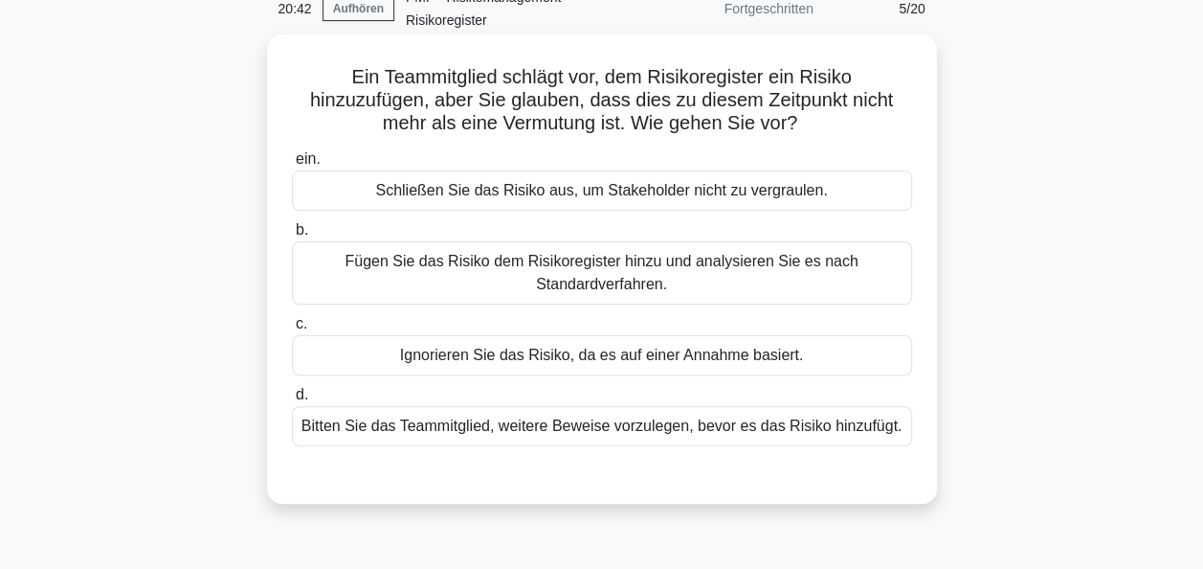
click at [569, 271] on div "Fügen Sie das Risiko dem Risikoregister hinzu und analysieren Sie es nach Stand…" at bounding box center [602, 272] width 620 height 63
click at [292, 236] on input "b. Fügen Sie das Risiko dem Risikoregister hinzu und analysieren Sie es nach St…" at bounding box center [292, 230] width 0 height 12
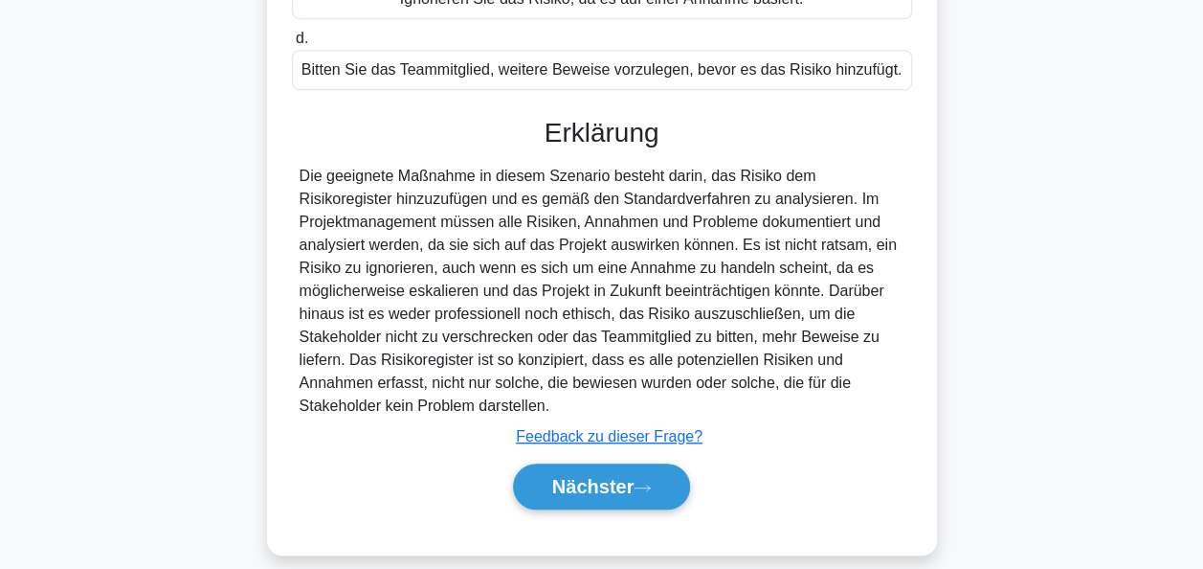
scroll to position [471, 0]
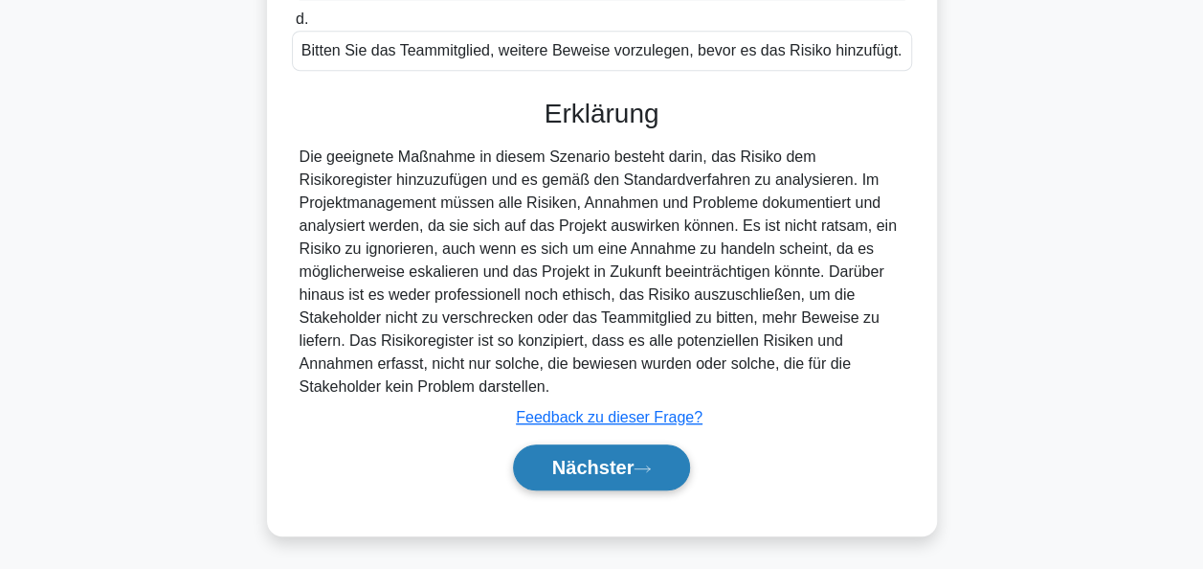
click at [588, 445] on button "Nächster" at bounding box center [602, 467] width 178 height 46
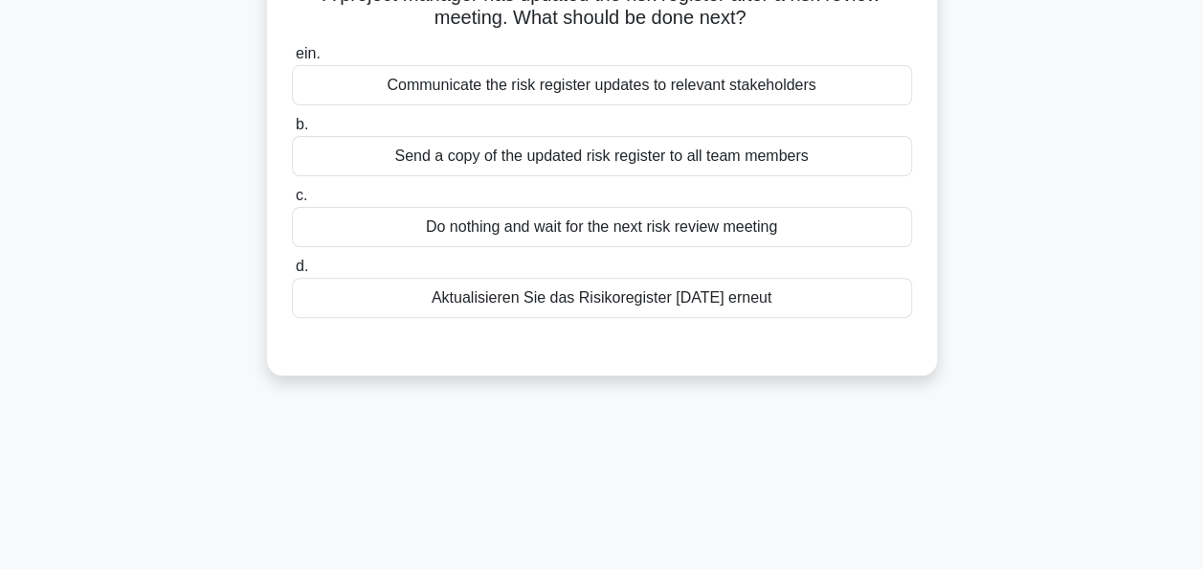
scroll to position [0, 0]
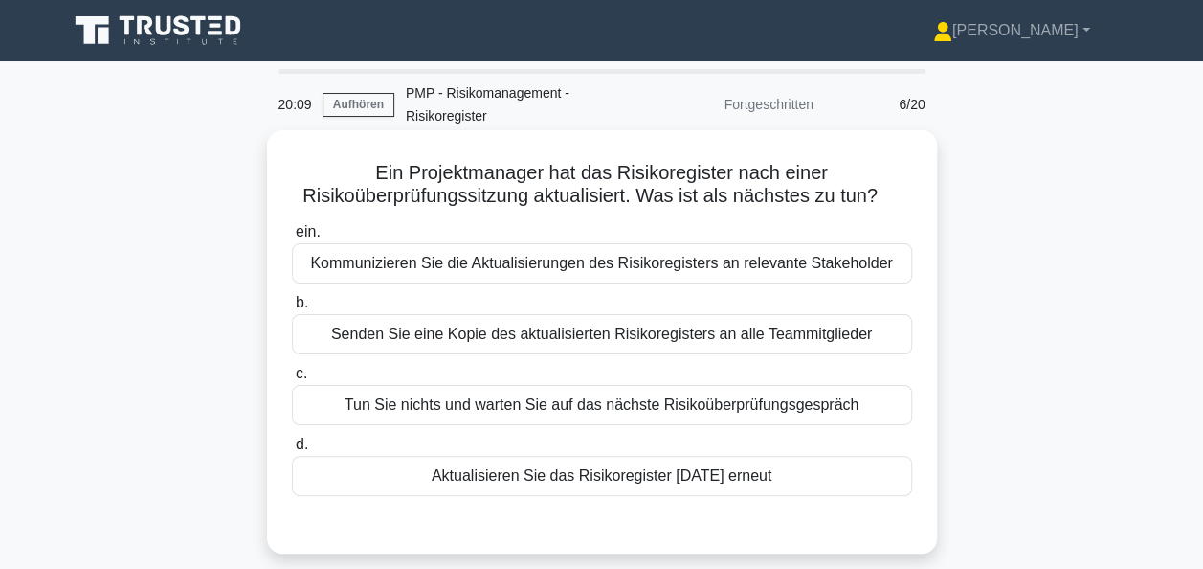
click at [552, 270] on div "Kommunizieren Sie die Aktualisierungen des Risikoregisters an relevante Stakeho…" at bounding box center [602, 263] width 620 height 40
click at [292, 238] on input "ein. Kommunizieren Sie die Aktualisierungen des Risikoregisters an relevante St…" at bounding box center [292, 232] width 0 height 12
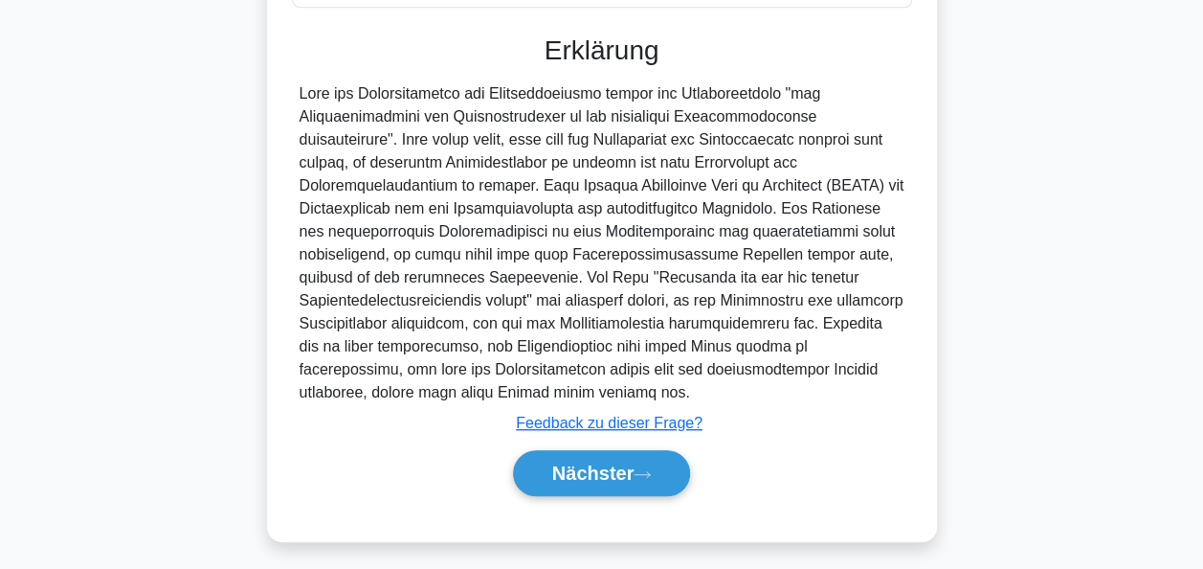
scroll to position [494, 0]
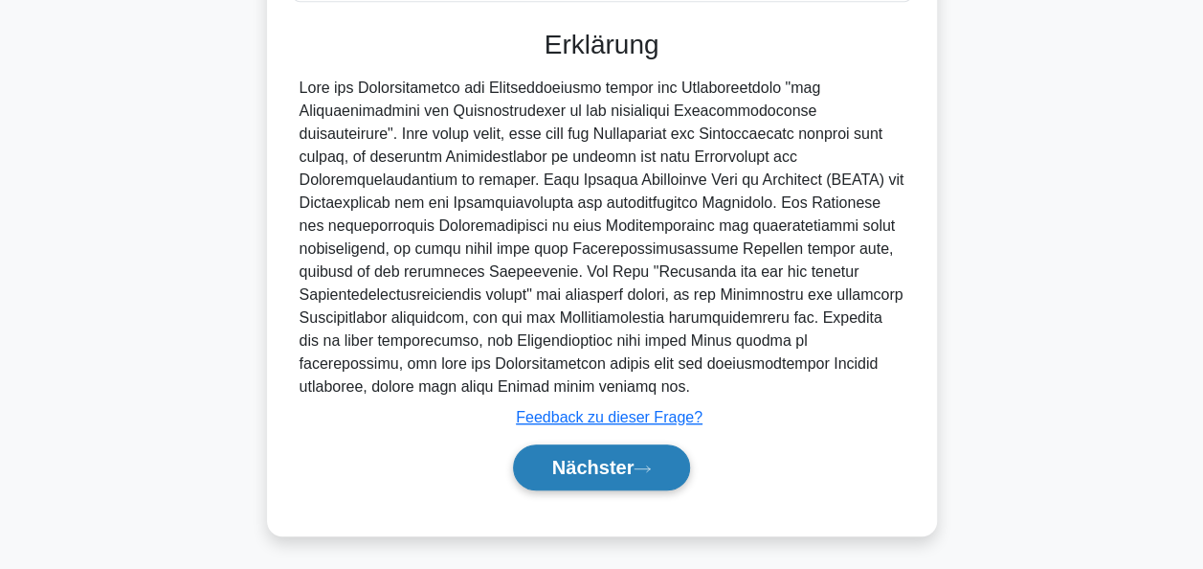
click at [576, 457] on font "Nächster" at bounding box center [593, 467] width 82 height 21
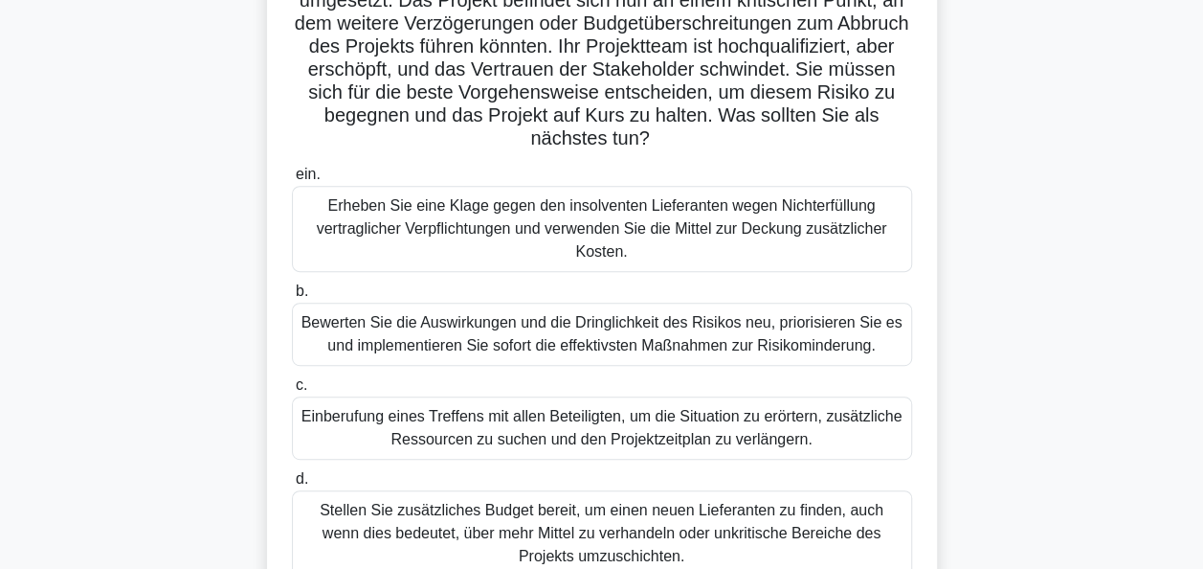
scroll to position [383, 0]
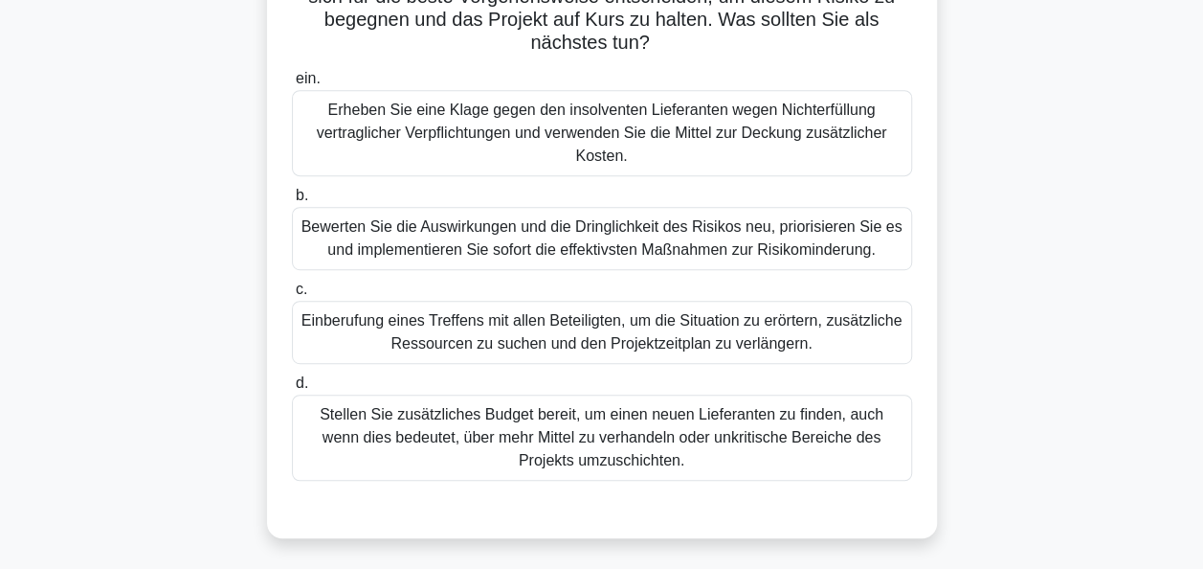
click at [556, 237] on div "Bewerten Sie die Auswirkungen und die Dringlichkeit des Risikos neu, priorisier…" at bounding box center [602, 238] width 620 height 63
click at [292, 202] on input "b. Bewerten Sie die Auswirkungen und die Dringlichkeit des Risikos neu, prioris…" at bounding box center [292, 196] width 0 height 12
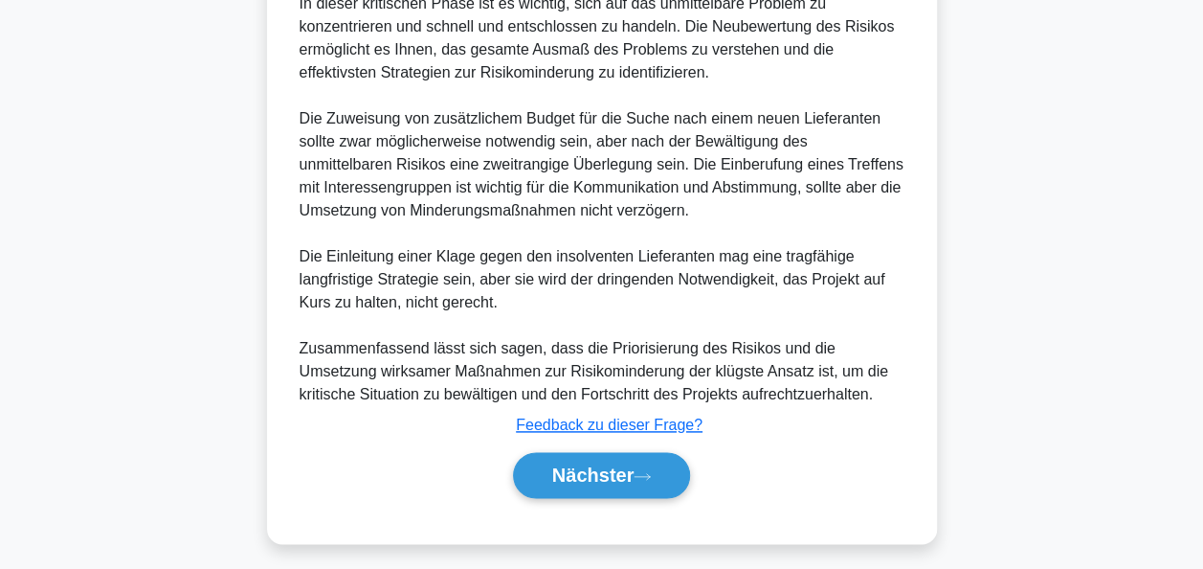
scroll to position [1045, 0]
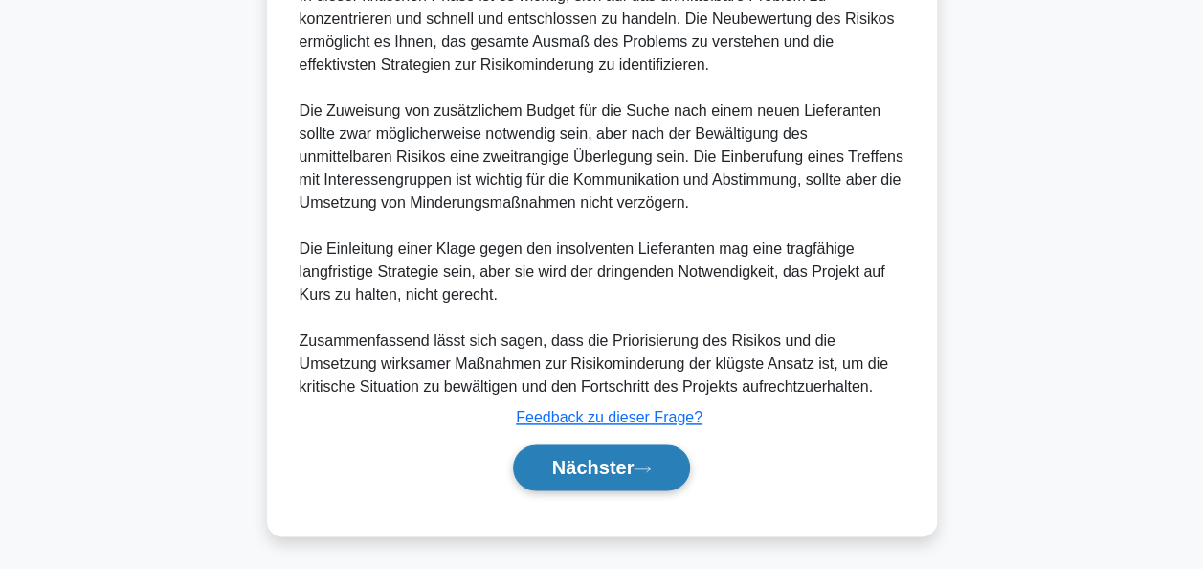
click at [582, 459] on font "Nächster" at bounding box center [593, 467] width 82 height 21
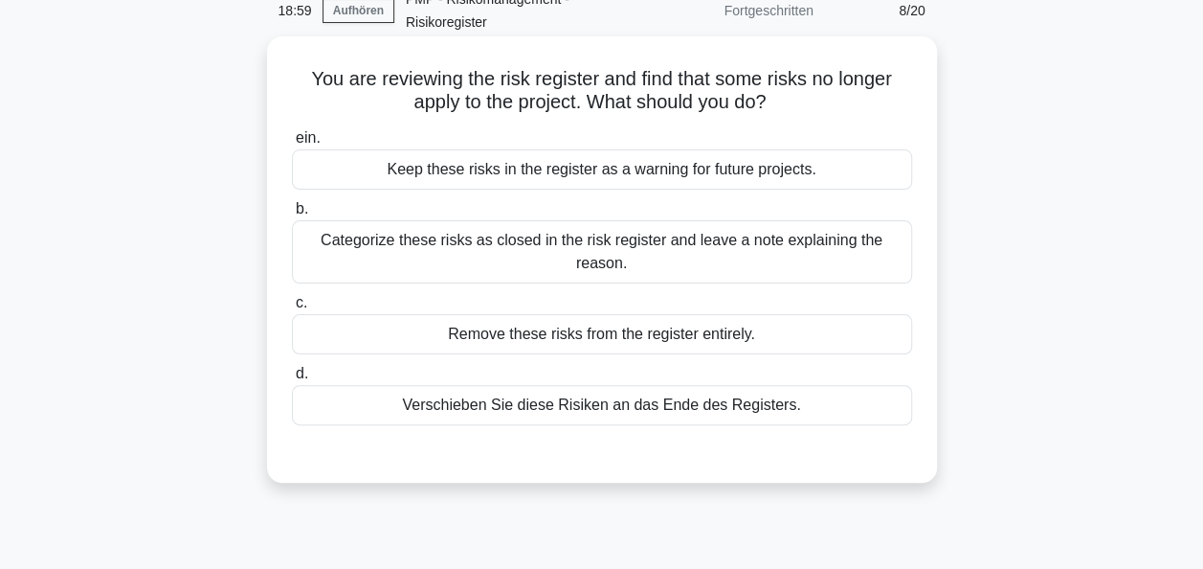
scroll to position [82, 0]
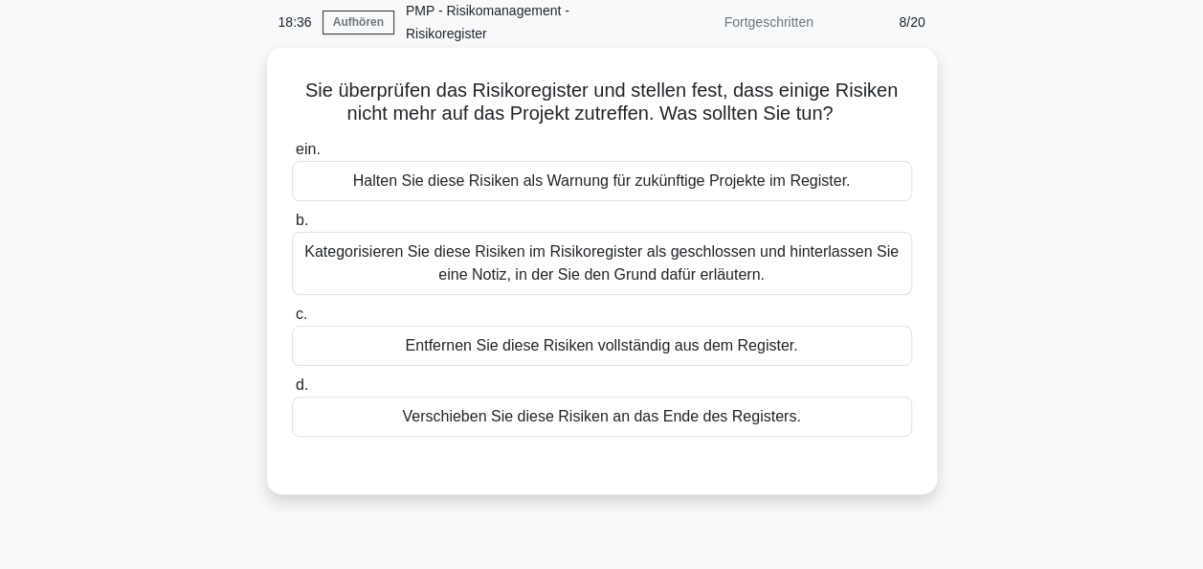
click at [592, 268] on div "Kategorisieren Sie diese Risiken im Risikoregister als geschlossen und hinterla…" at bounding box center [602, 263] width 620 height 63
click at [292, 227] on input "b. Kategorisieren Sie diese Risiken im Risikoregister als geschlossen und hinte…" at bounding box center [292, 220] width 0 height 12
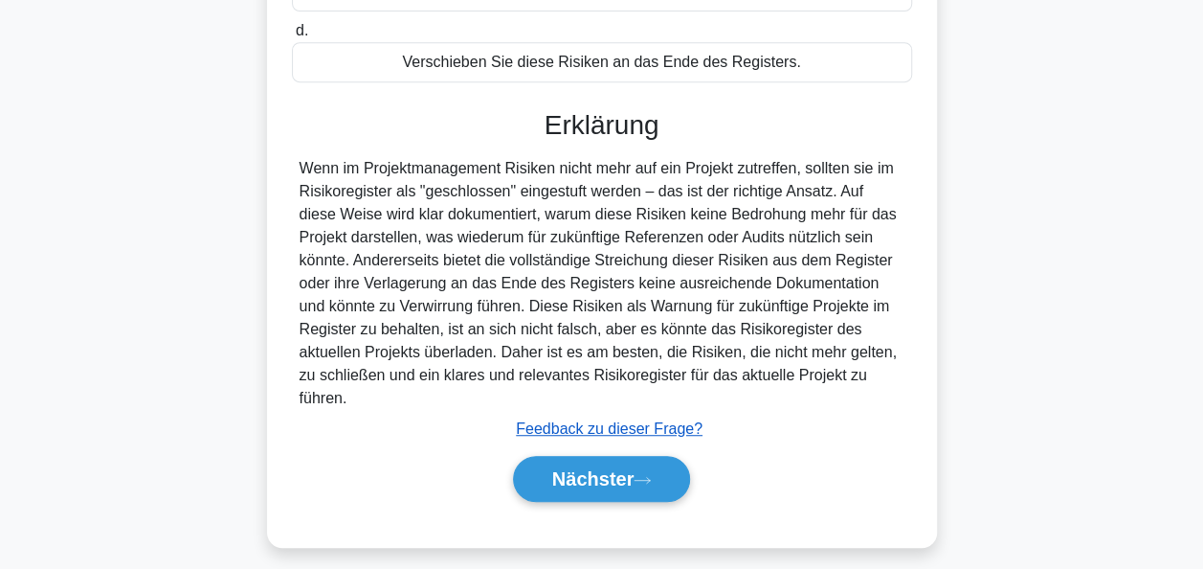
scroll to position [465, 0]
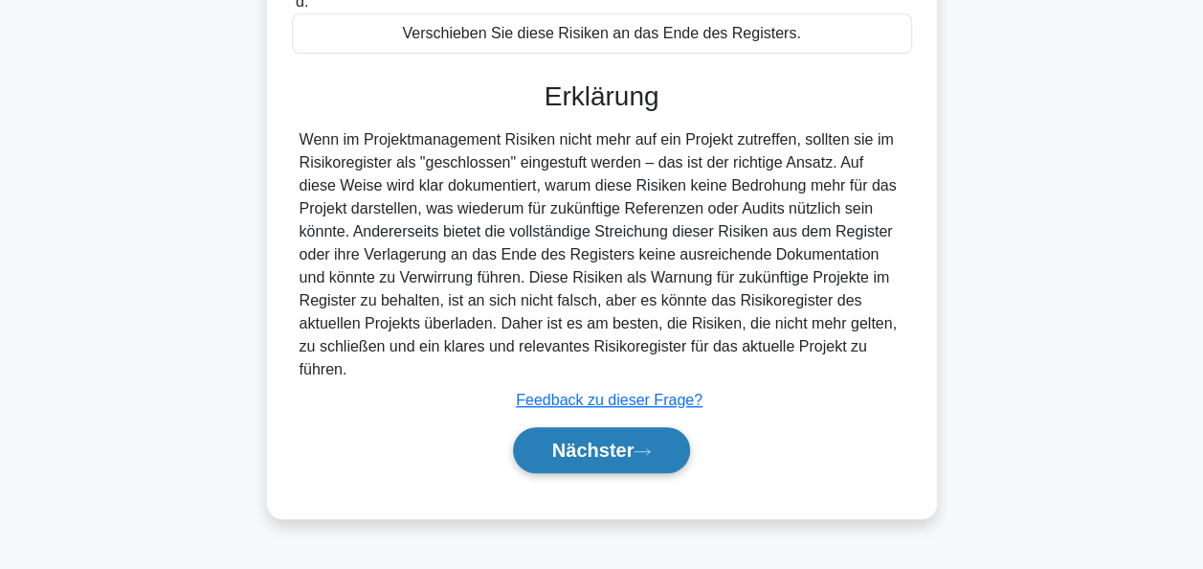
click at [611, 438] on button "Nächster" at bounding box center [602, 450] width 178 height 46
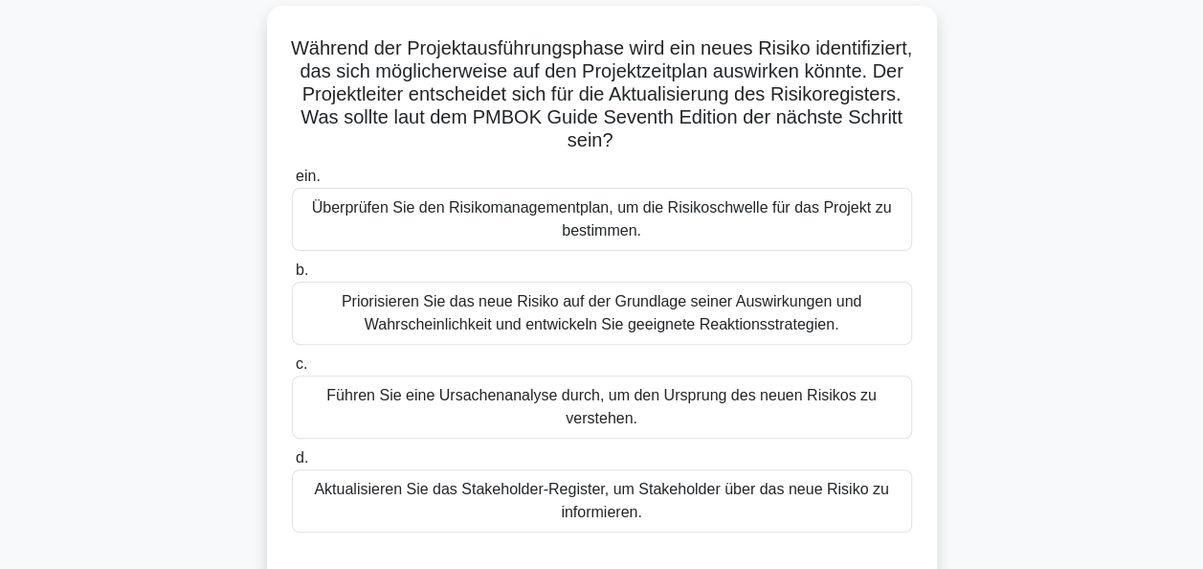
scroll to position [82, 0]
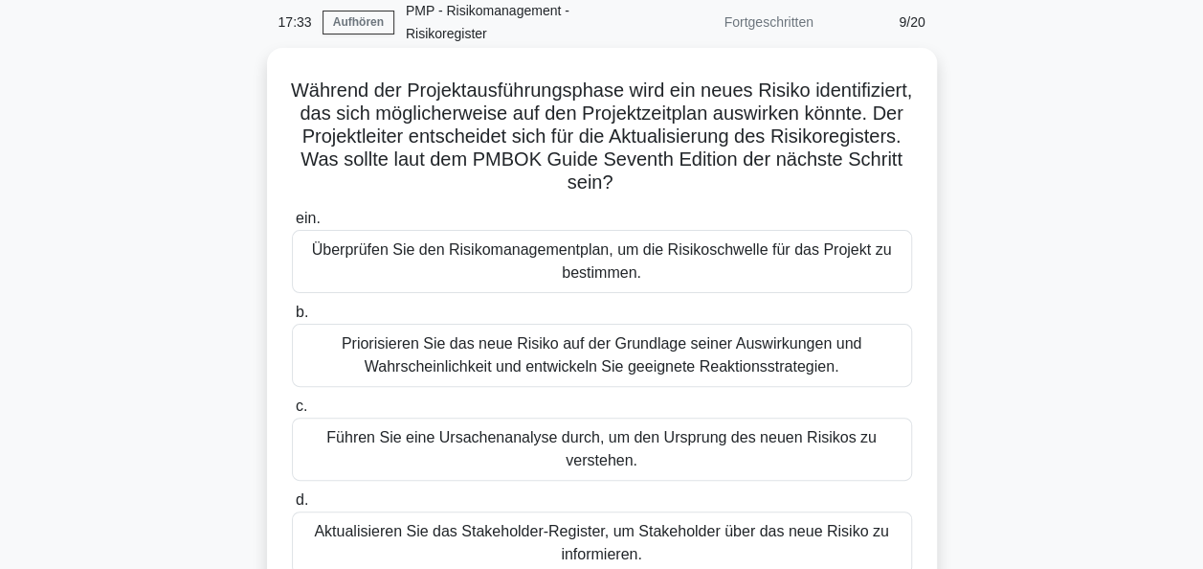
click at [601, 359] on div "Priorisieren Sie das neue Risiko auf der Grundlage seiner Auswirkungen und Wahr…" at bounding box center [602, 355] width 620 height 63
click at [292, 319] on input "b. Priorisieren Sie das neue Risiko auf der Grundlage seiner Auswirkungen und W…" at bounding box center [292, 312] width 0 height 12
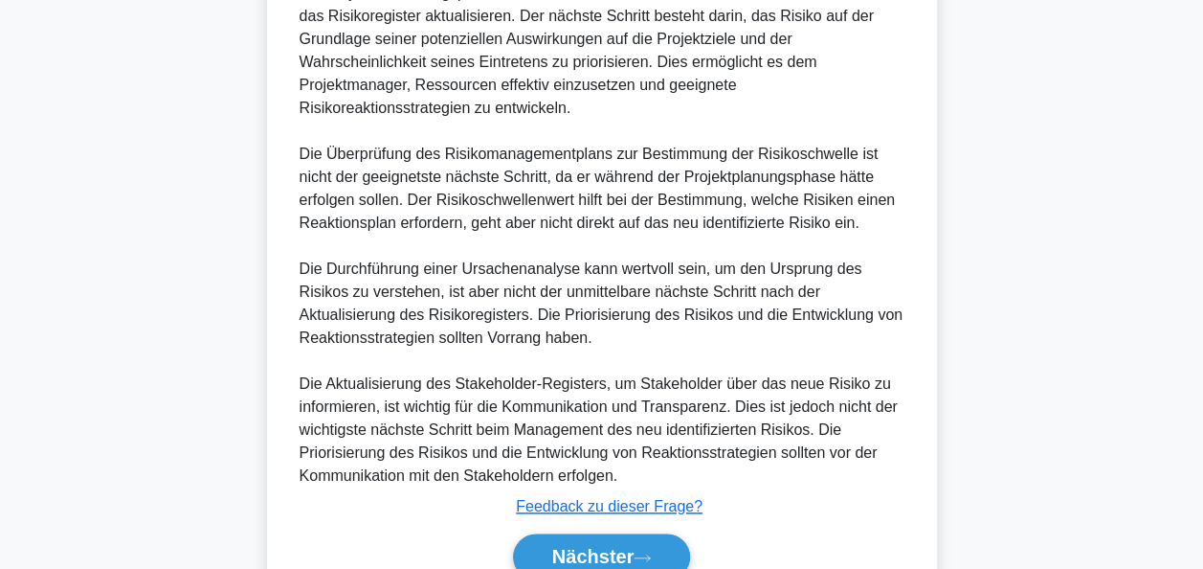
scroll to position [848, 0]
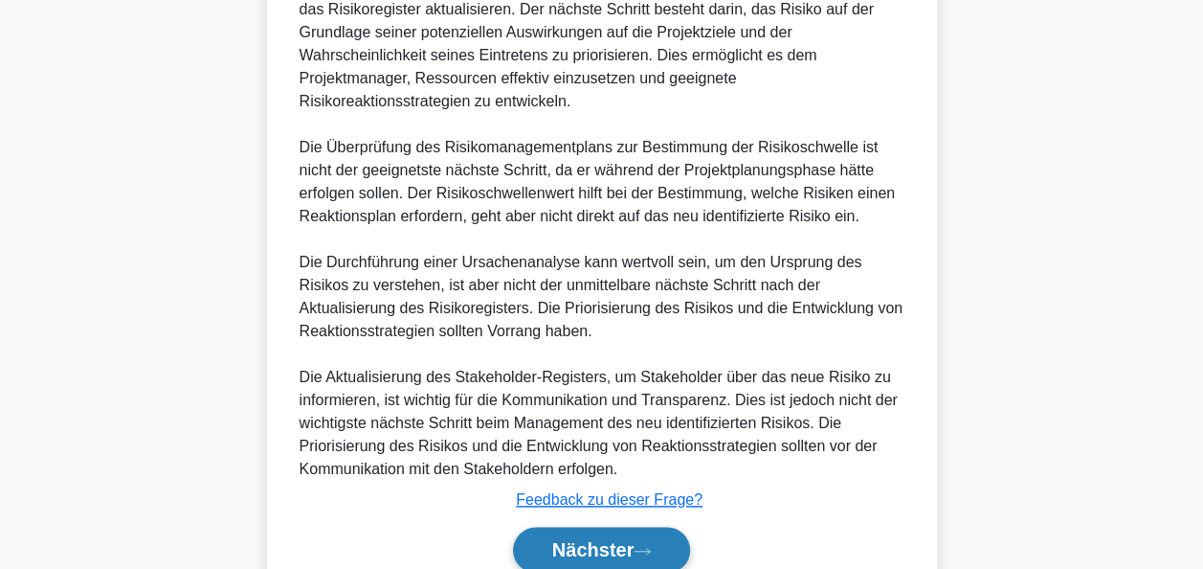
click at [620, 540] on font "Nächster" at bounding box center [593, 549] width 82 height 21
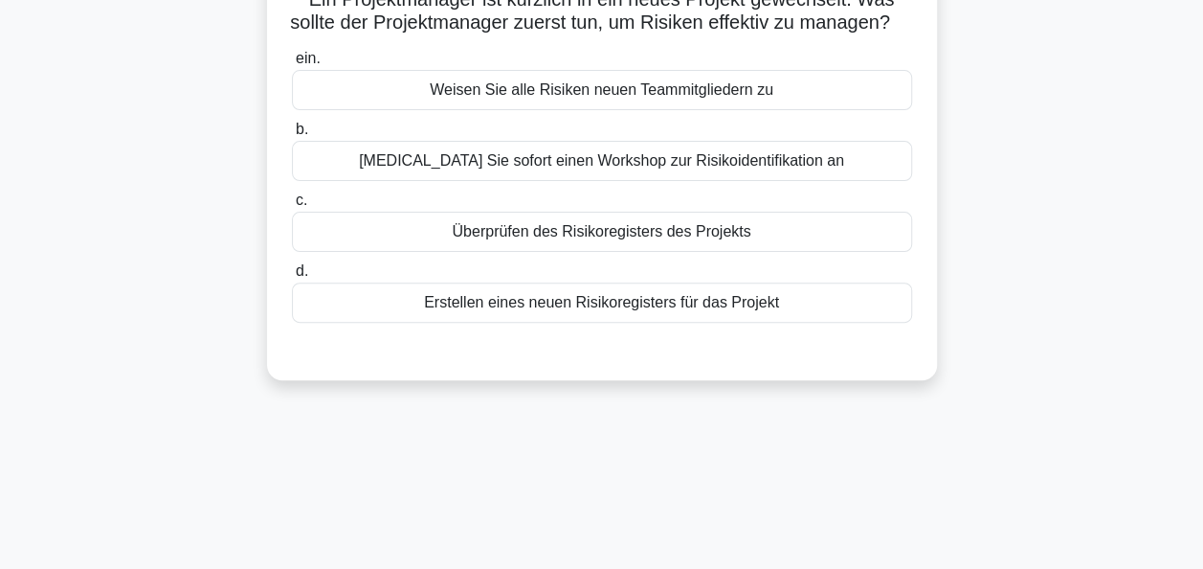
scroll to position [0, 0]
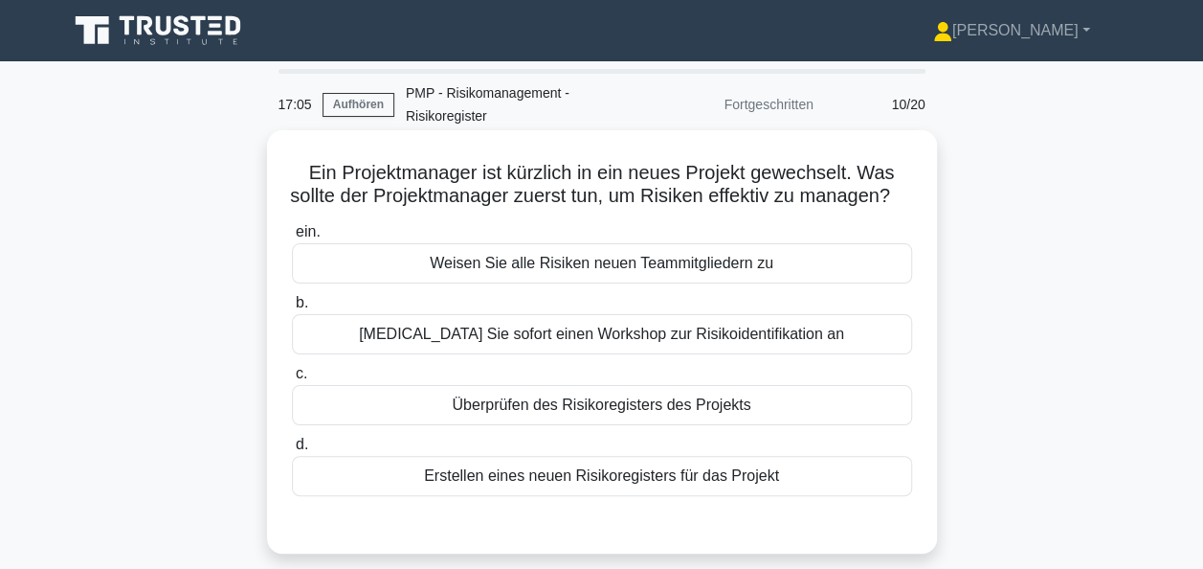
click at [624, 425] on div "Überprüfen des Risikoregisters des Projekts" at bounding box center [602, 405] width 620 height 40
click at [292, 380] on input "c. Überprüfen des Risikoregisters des Projekts" at bounding box center [292, 374] width 0 height 12
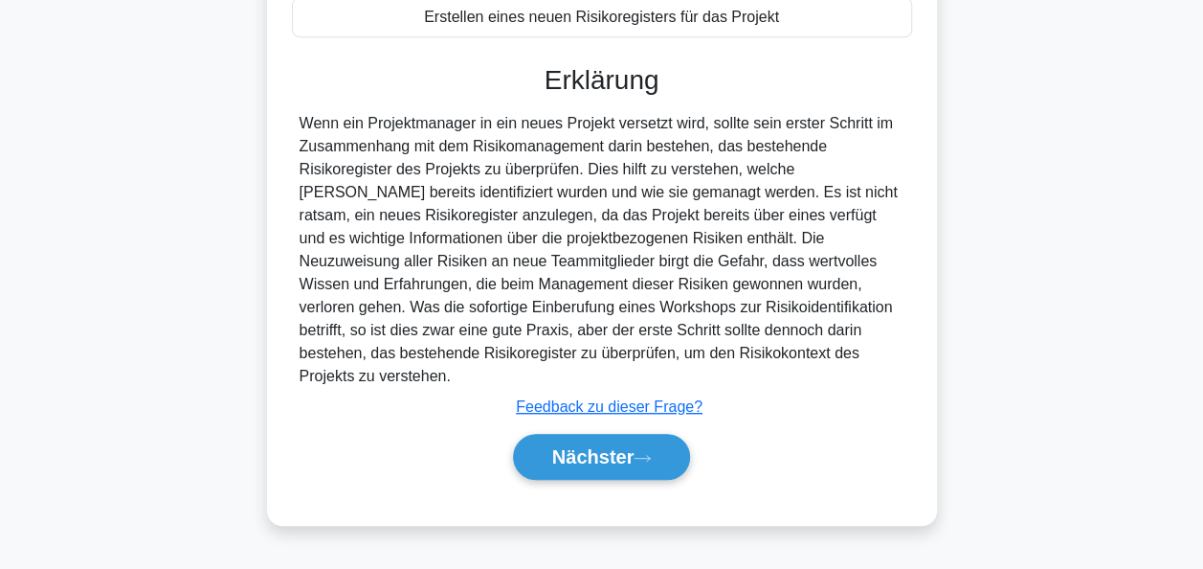
scroll to position [465, 0]
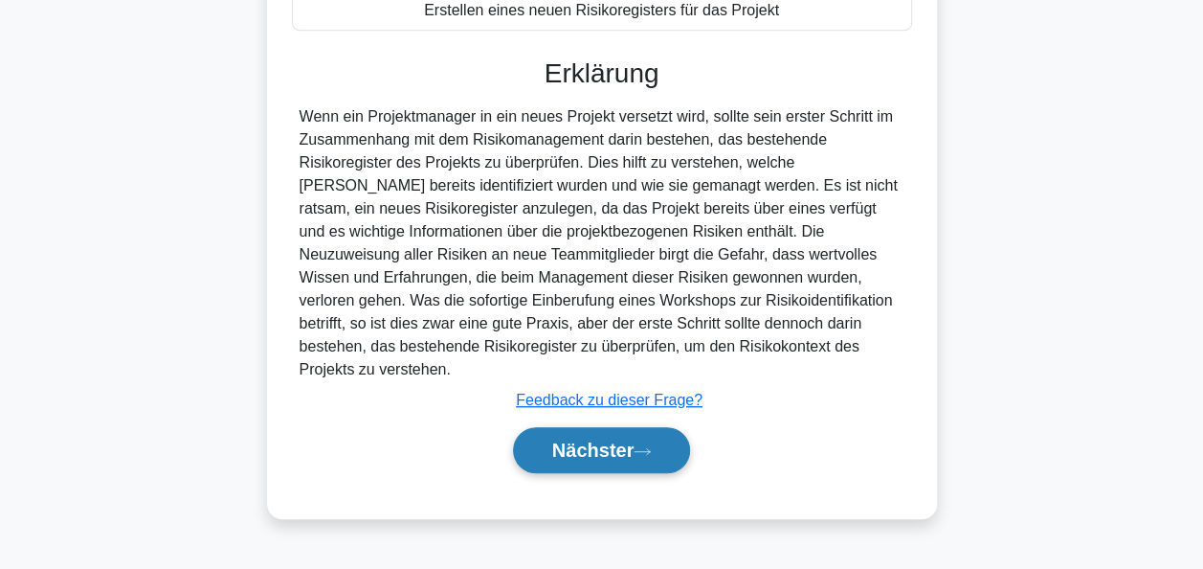
click at [638, 456] on button "Nächster" at bounding box center [602, 450] width 178 height 46
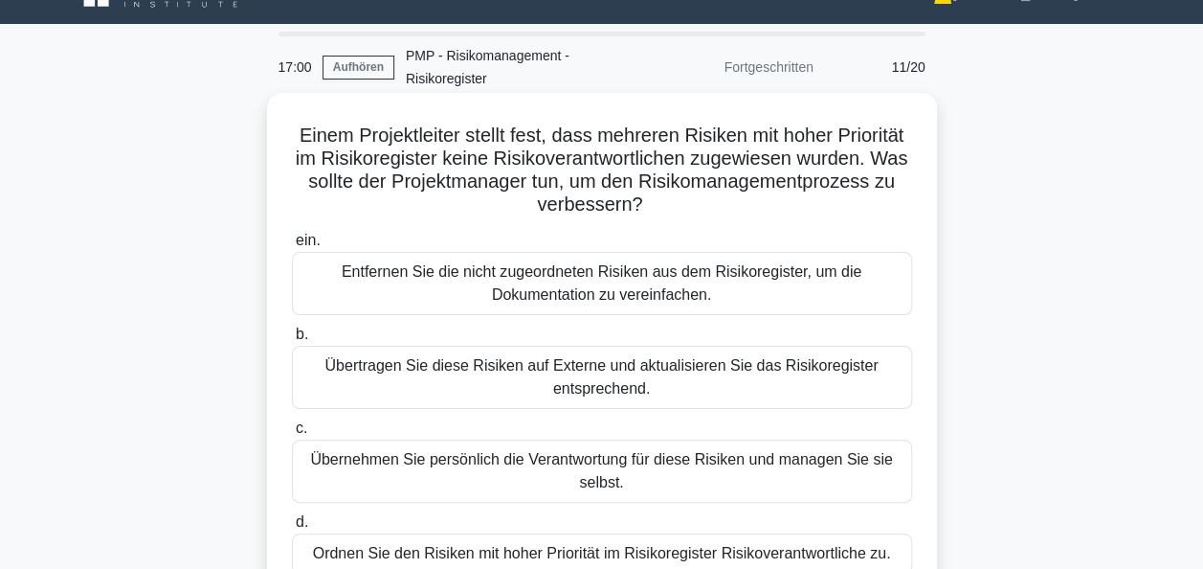
scroll to position [96, 0]
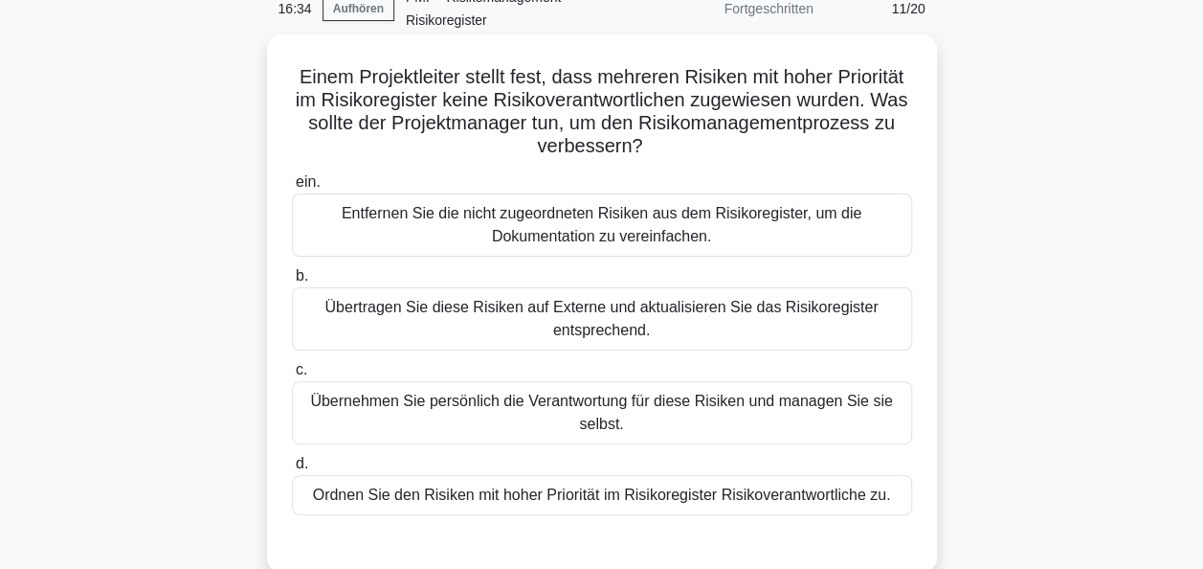
click at [586, 503] on div "Ordnen Sie den Risiken mit hoher Priorität im Risikoregister Risikoverantwortli…" at bounding box center [602, 495] width 620 height 40
click at [292, 470] on input "d. Ordnen Sie den Risiken mit hoher Priorität im Risikoregister Risikoverantwor…" at bounding box center [292, 464] width 0 height 12
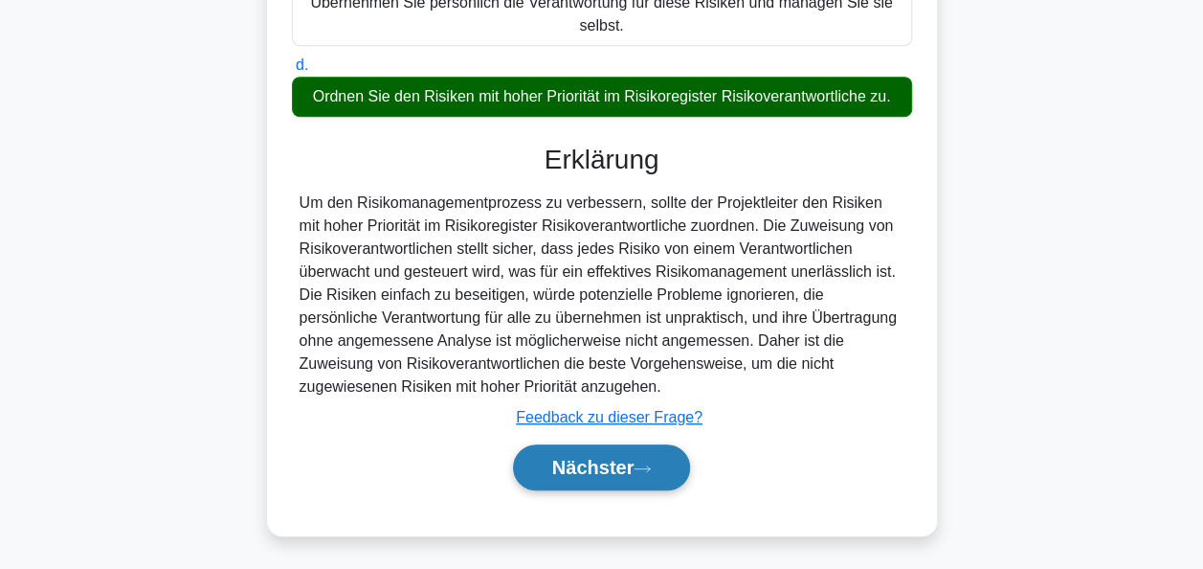
click at [598, 471] on font "Nächster" at bounding box center [593, 467] width 82 height 21
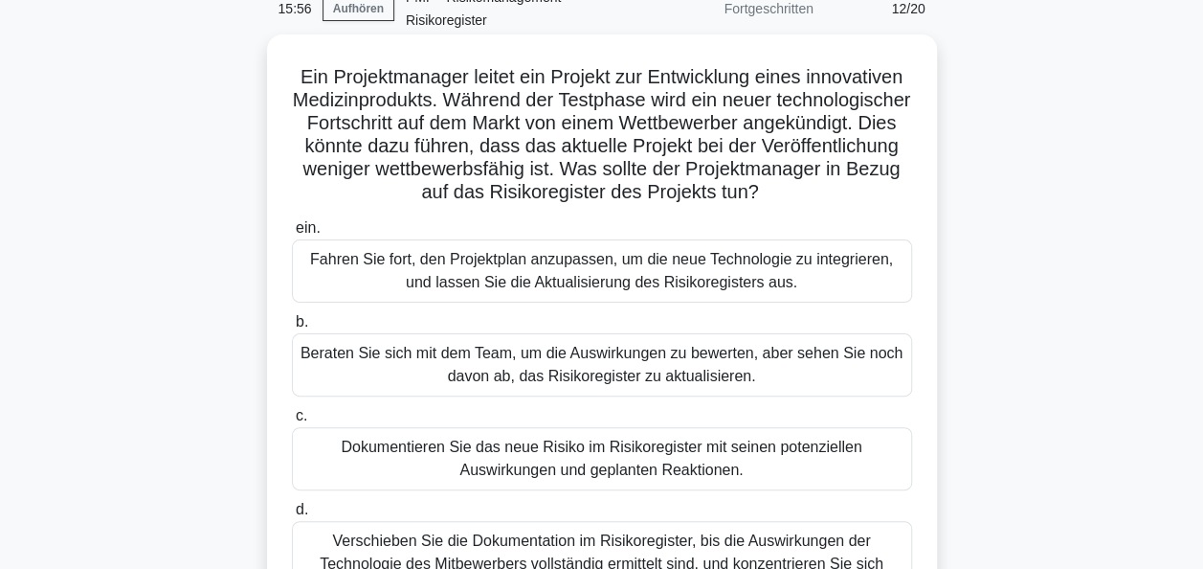
scroll to position [191, 0]
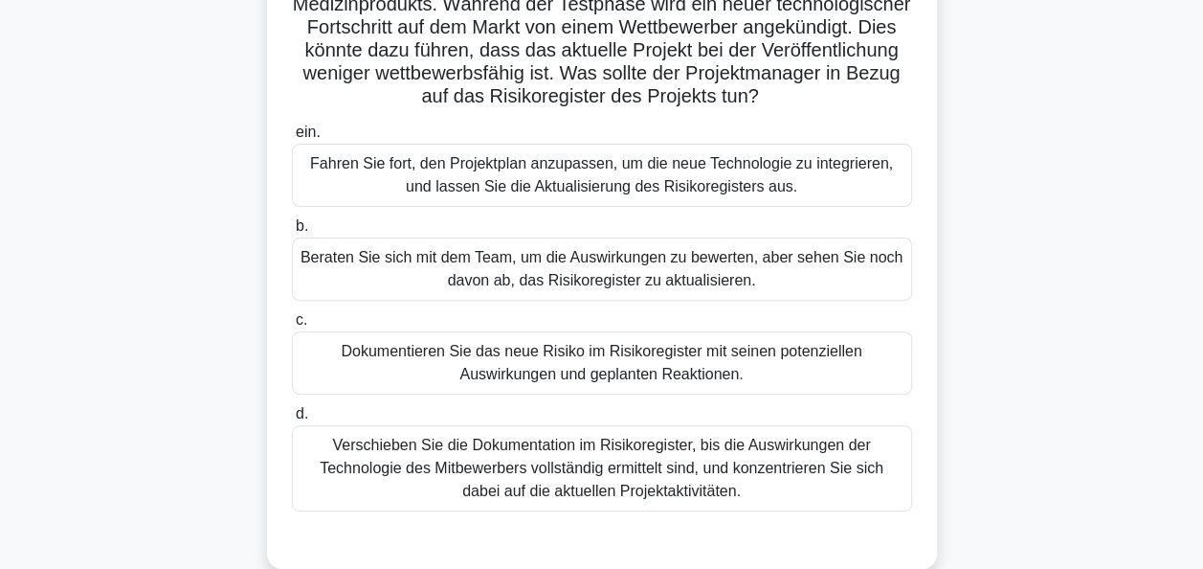
click at [598, 347] on div "Dokumentieren Sie das neue Risiko im Risikoregister mit seinen potenziellen Aus…" at bounding box center [602, 362] width 620 height 63
click at [292, 326] on input "c. Dokumentieren Sie das neue Risiko im Risikoregister mit seinen potenziellen …" at bounding box center [292, 320] width 0 height 12
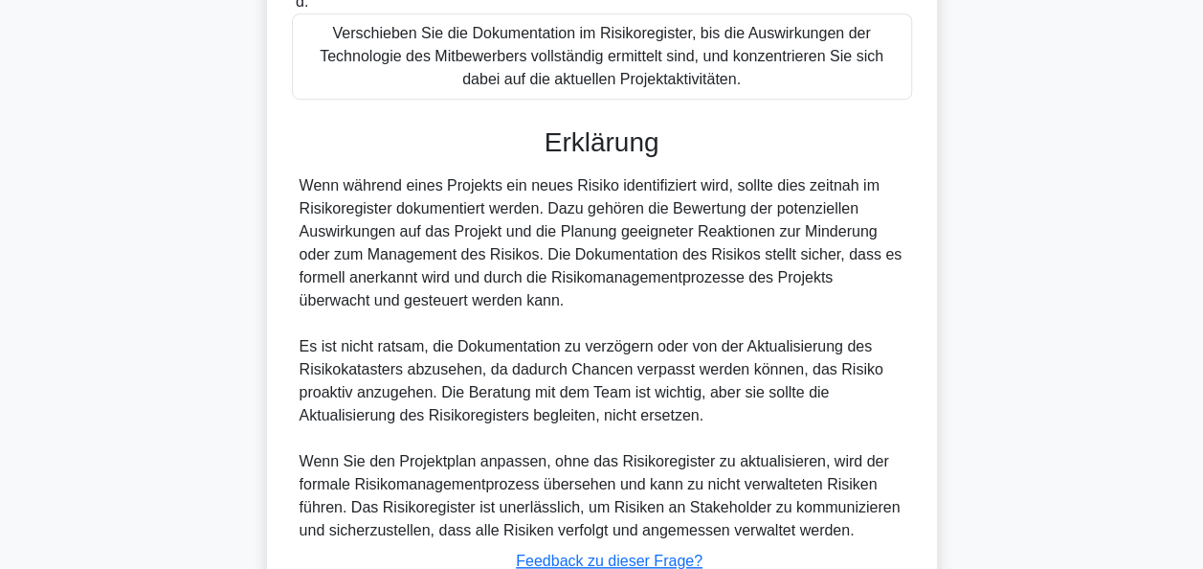
scroll to position [670, 0]
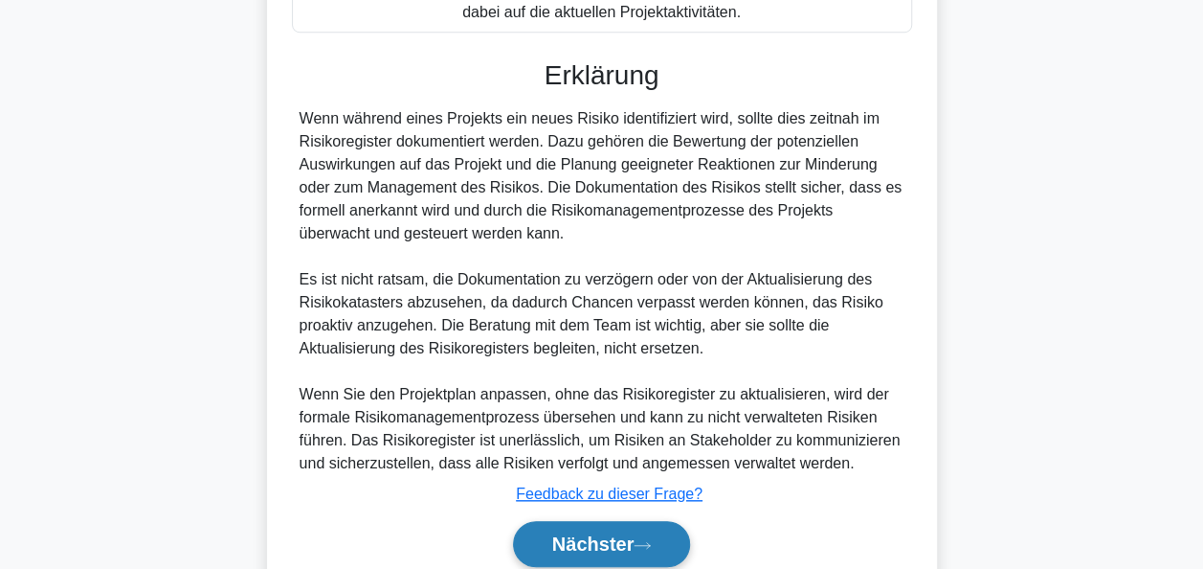
click at [624, 538] on font "Nächster" at bounding box center [593, 543] width 82 height 21
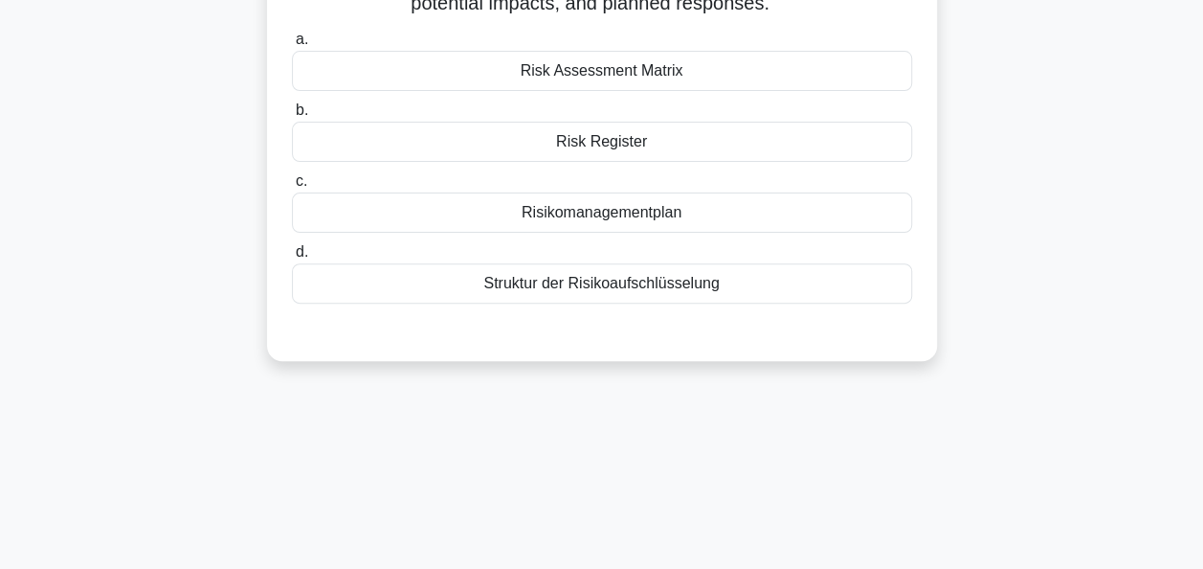
scroll to position [0, 0]
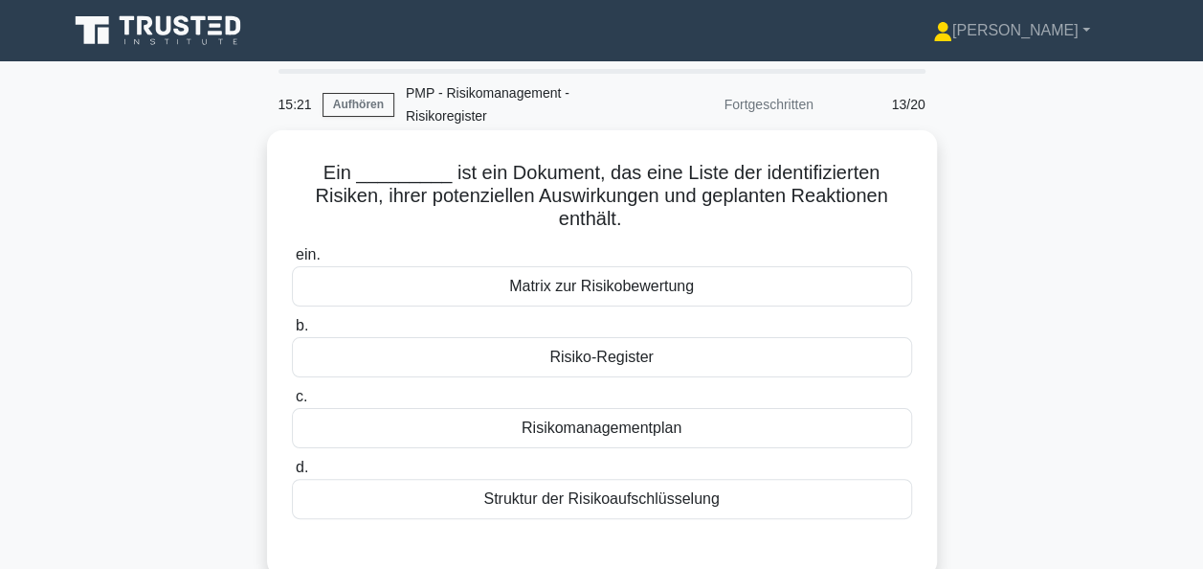
click at [605, 337] on div "Risiko-Register" at bounding box center [602, 357] width 620 height 40
click at [292, 332] on input "b. Risiko-Register" at bounding box center [292, 326] width 0 height 12
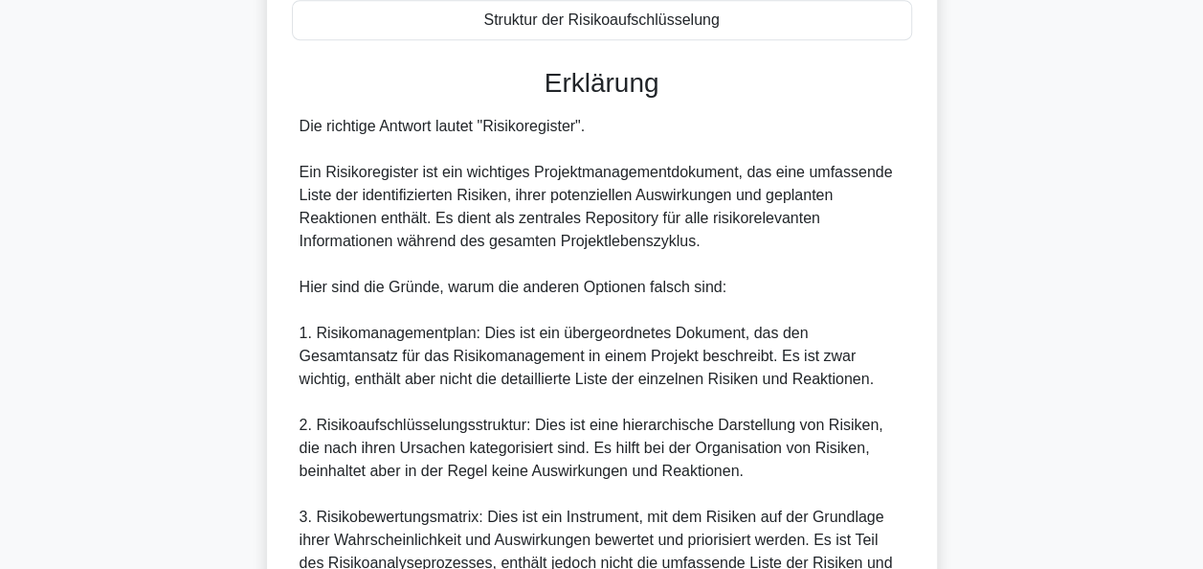
scroll to position [670, 0]
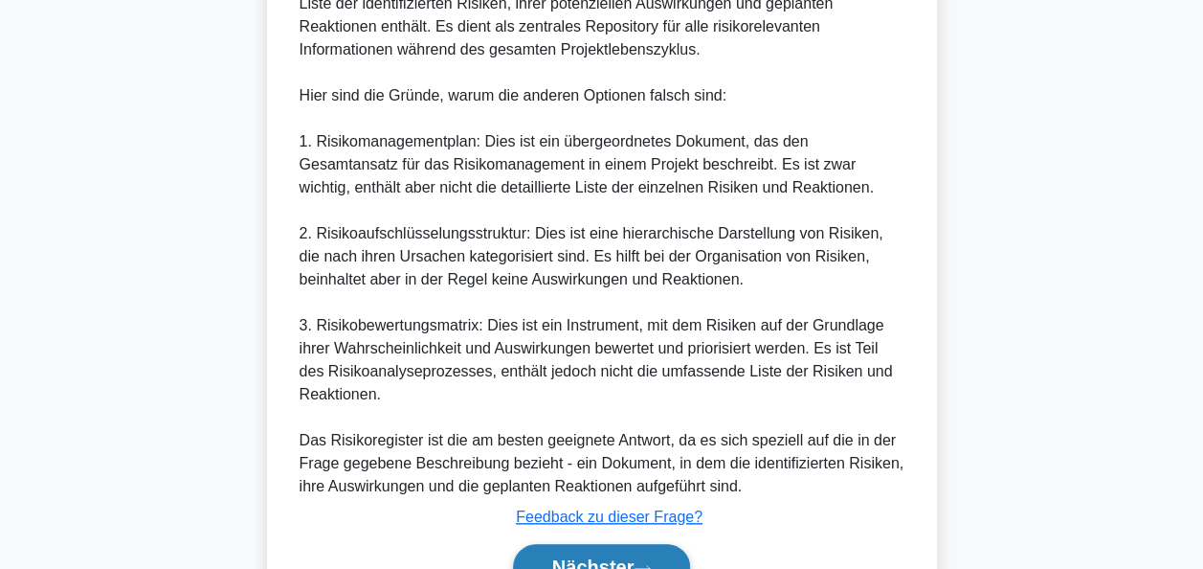
click at [607, 556] on font "Nächster" at bounding box center [593, 566] width 82 height 21
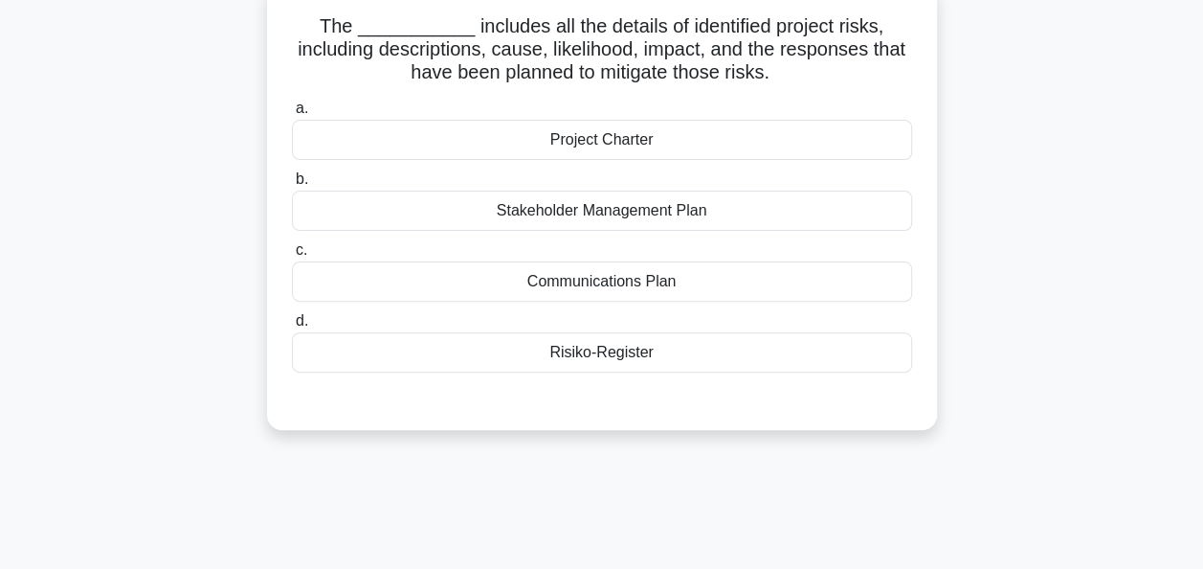
scroll to position [82, 0]
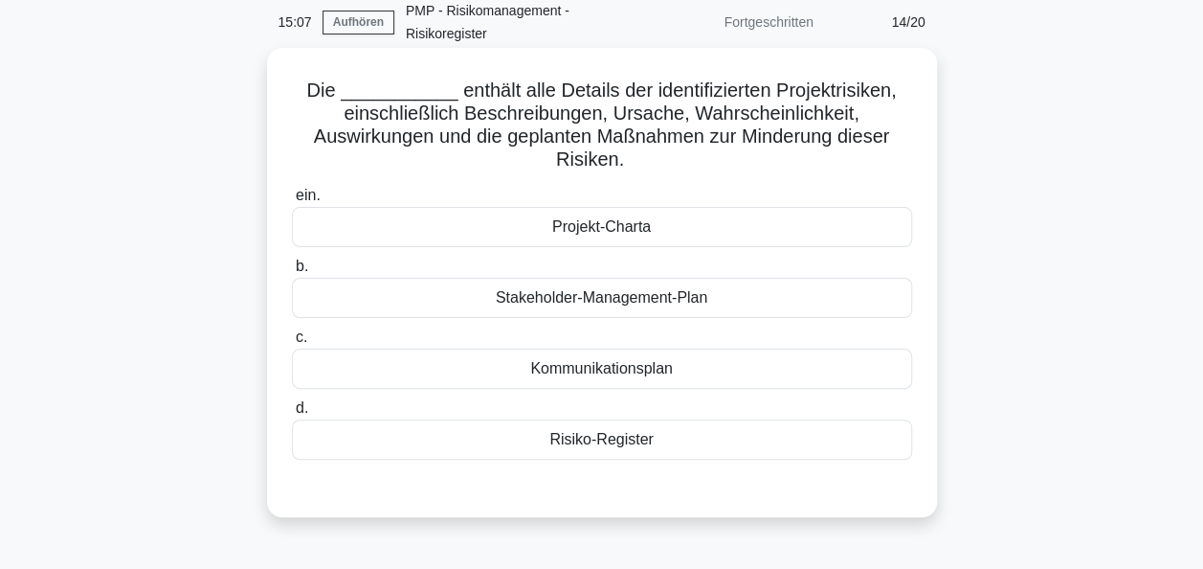
click at [599, 432] on div "Risiko-Register" at bounding box center [602, 439] width 620 height 40
click at [292, 414] on input "d. Risiko-Register" at bounding box center [292, 408] width 0 height 12
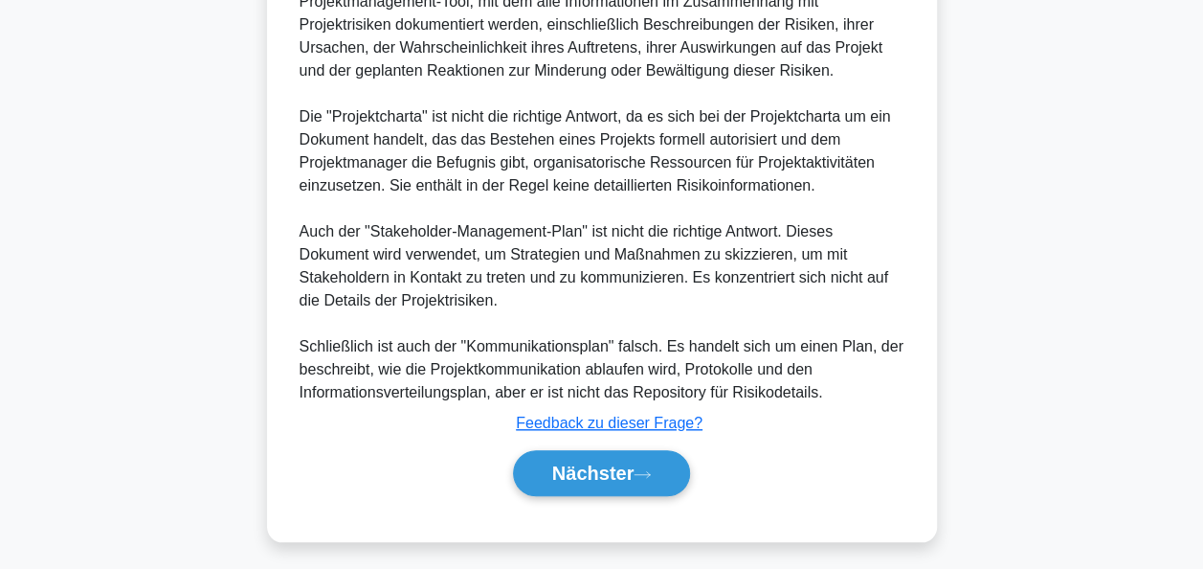
scroll to position [655, 0]
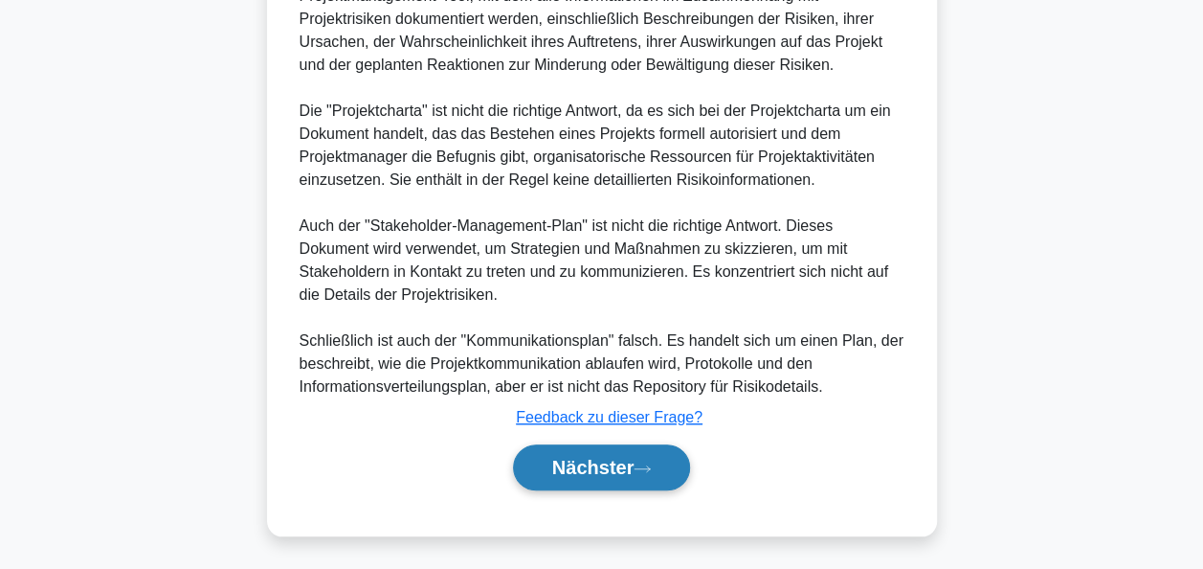
click at [590, 465] on font "Nächster" at bounding box center [593, 467] width 82 height 21
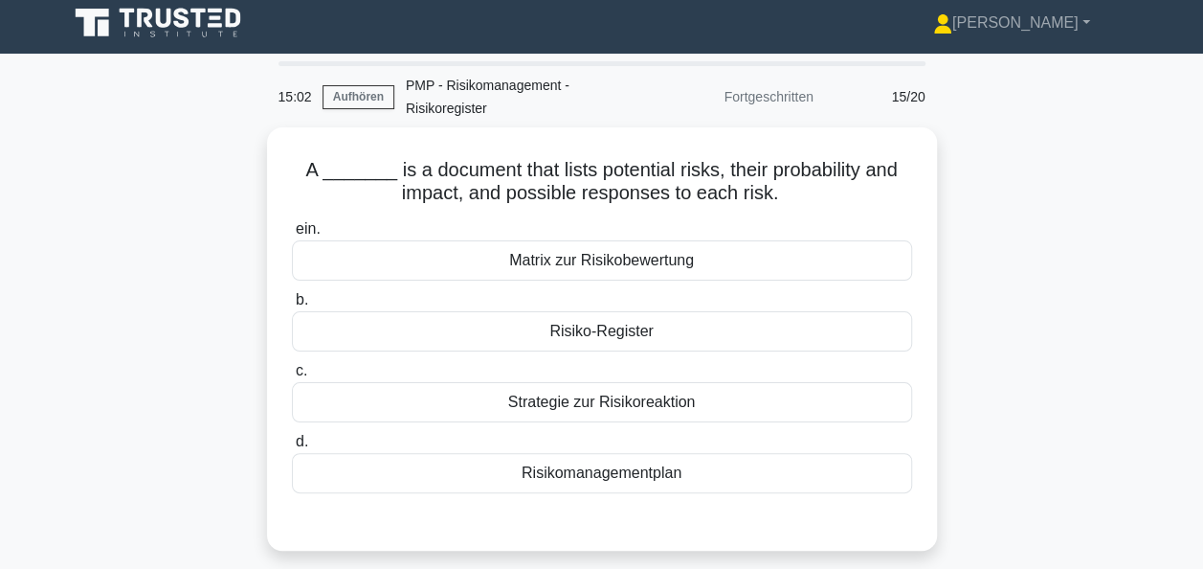
scroll to position [0, 0]
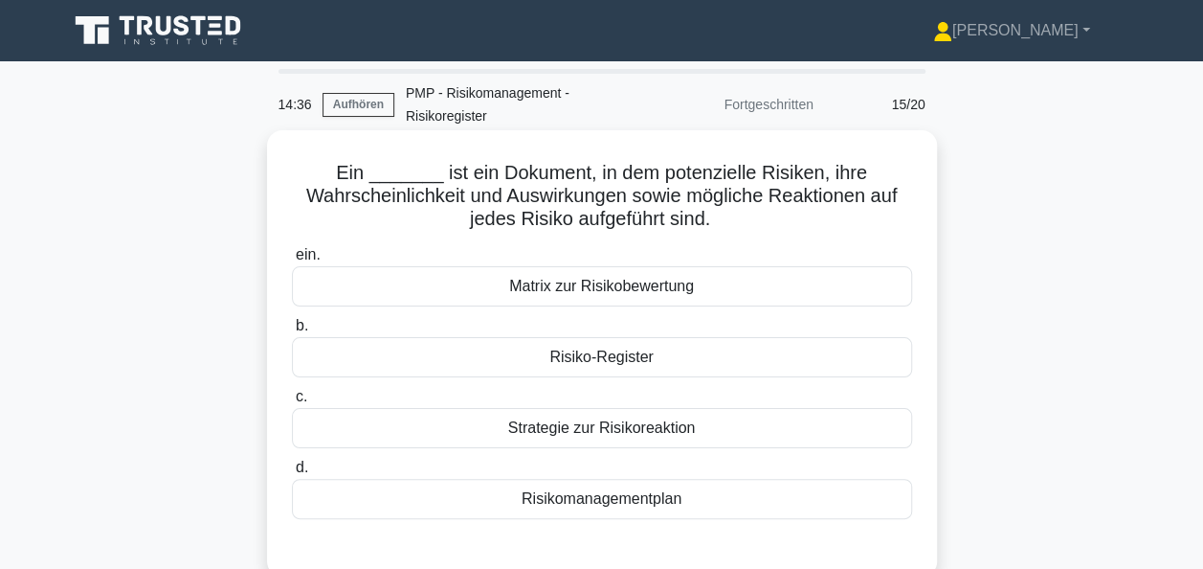
click at [647, 363] on div "Risiko-Register" at bounding box center [602, 357] width 620 height 40
click at [292, 332] on input "b. Risiko-Register" at bounding box center [292, 326] width 0 height 12
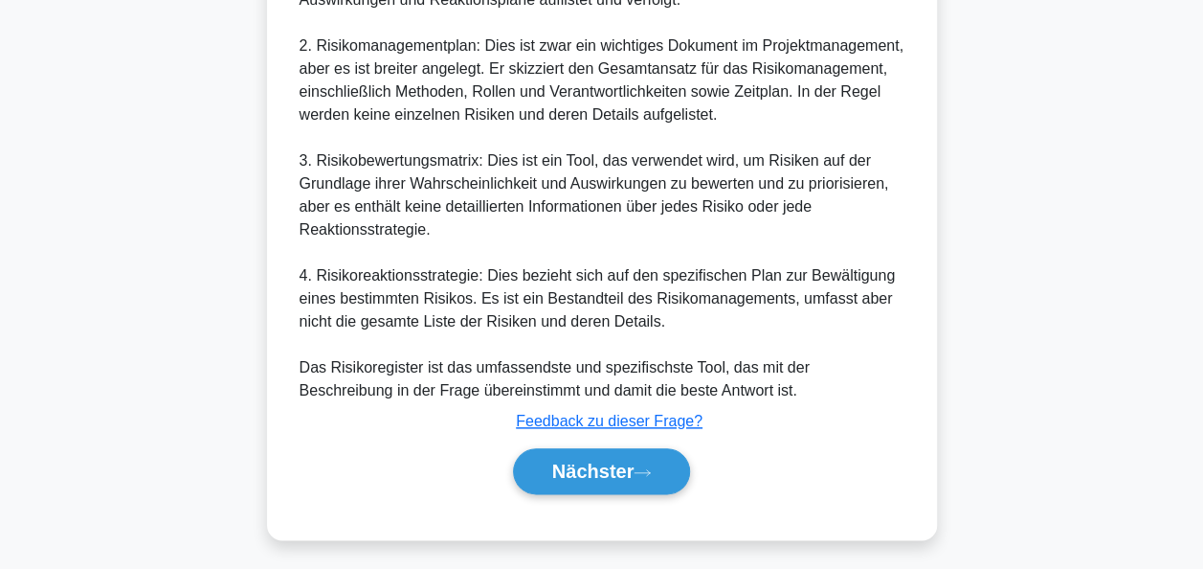
scroll to position [884, 0]
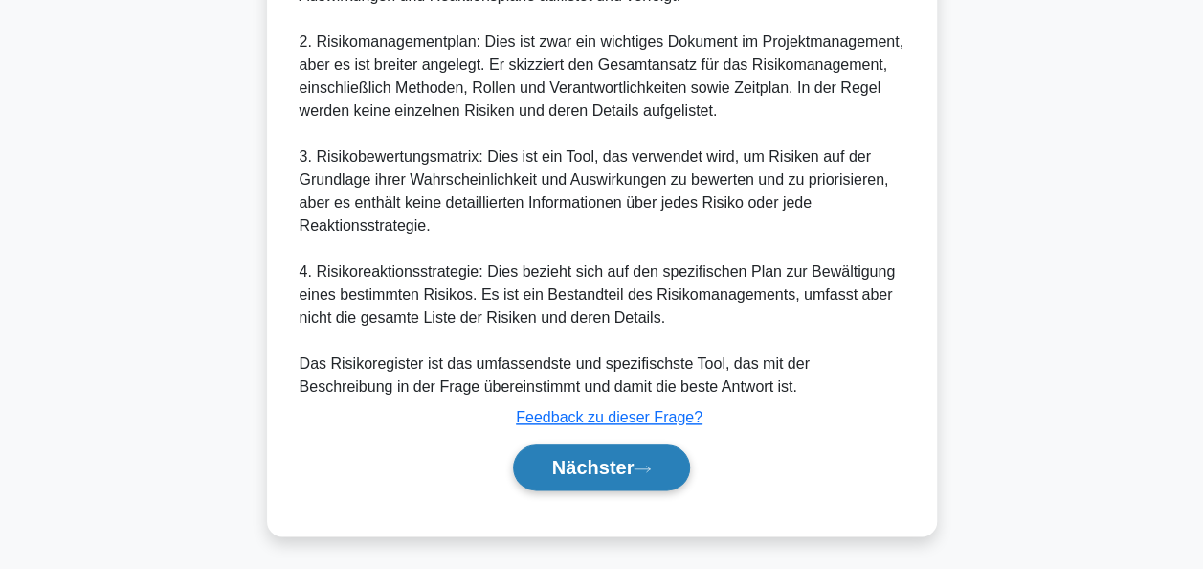
click at [604, 461] on font "Nächster" at bounding box center [593, 467] width 82 height 21
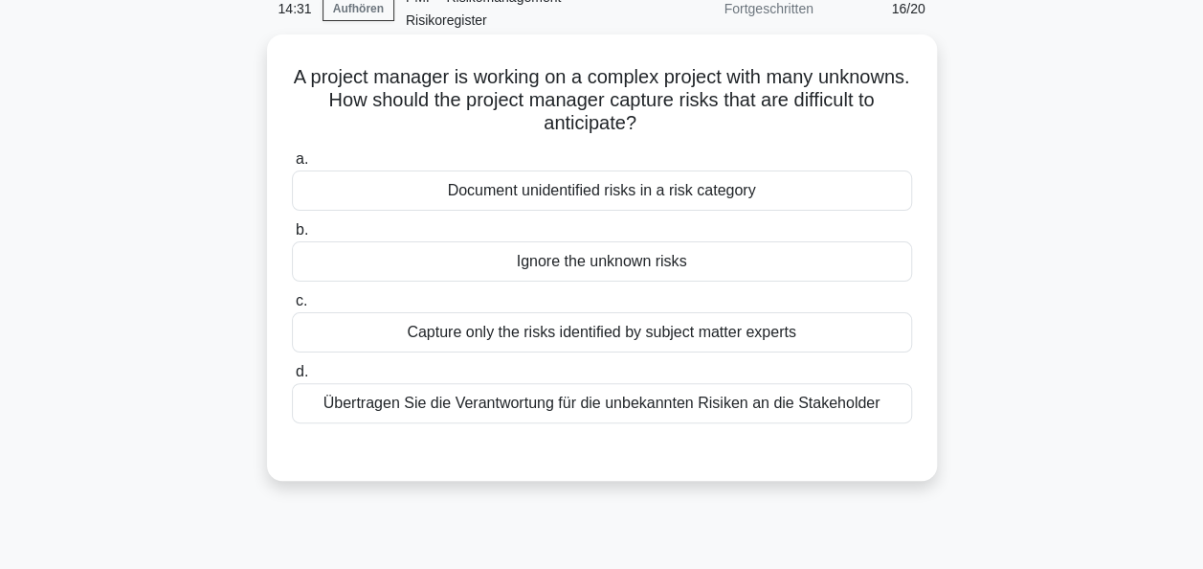
scroll to position [82, 0]
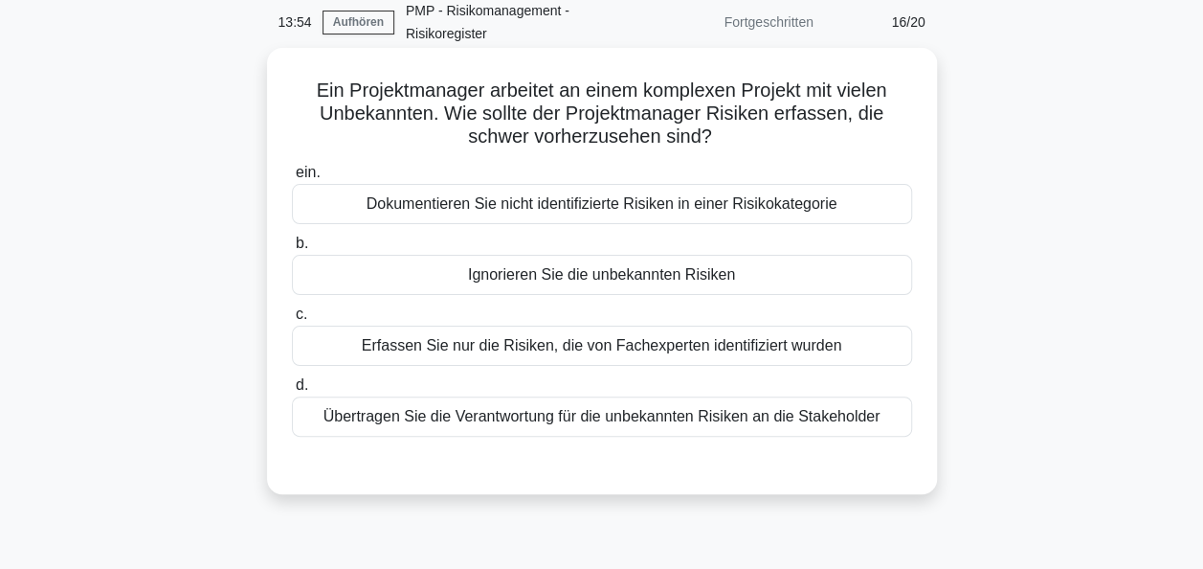
click at [572, 199] on div "Dokumentieren Sie nicht identifizierte Risiken in einer Risikokategorie" at bounding box center [602, 204] width 620 height 40
click at [292, 179] on input "ein. Dokumentieren Sie nicht identifizierte Risiken in einer Risikokategorie" at bounding box center [292, 173] width 0 height 12
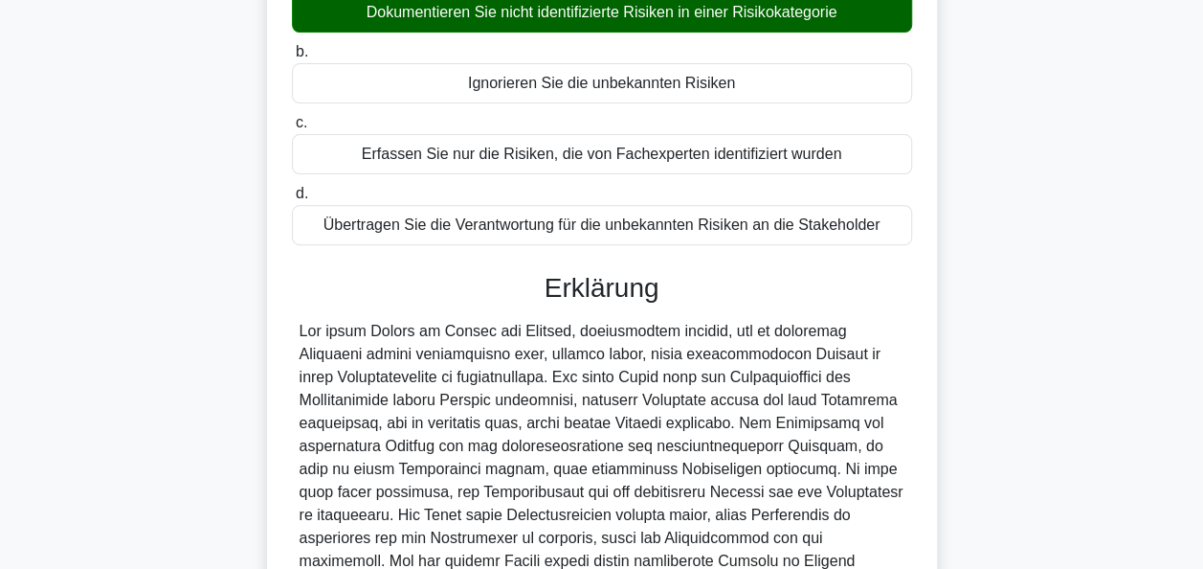
scroll to position [517, 0]
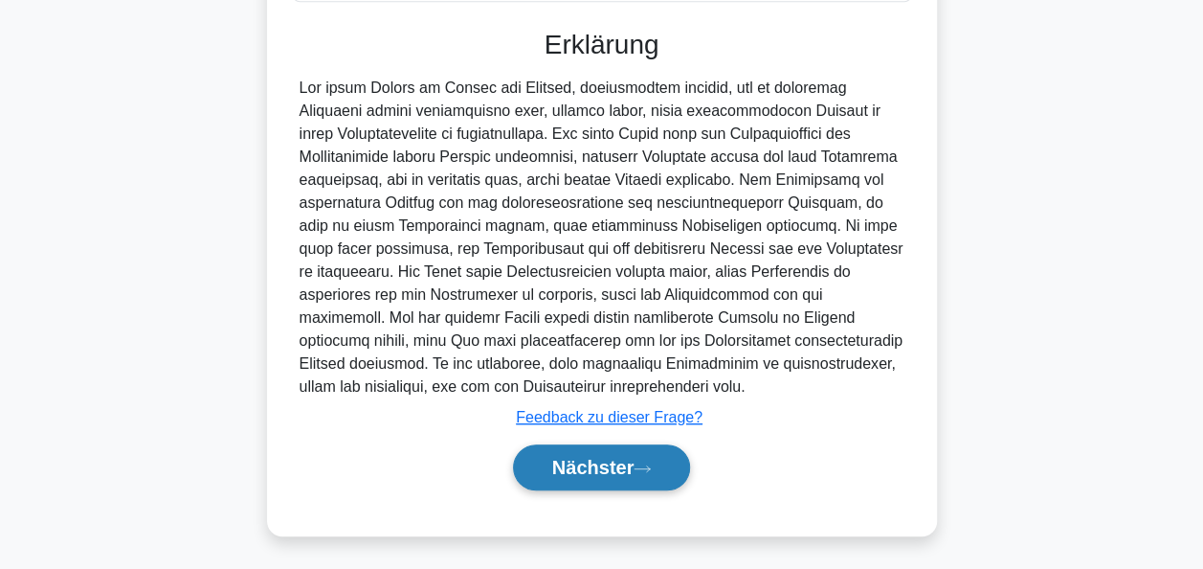
click at [610, 476] on button "Nächster" at bounding box center [602, 467] width 178 height 46
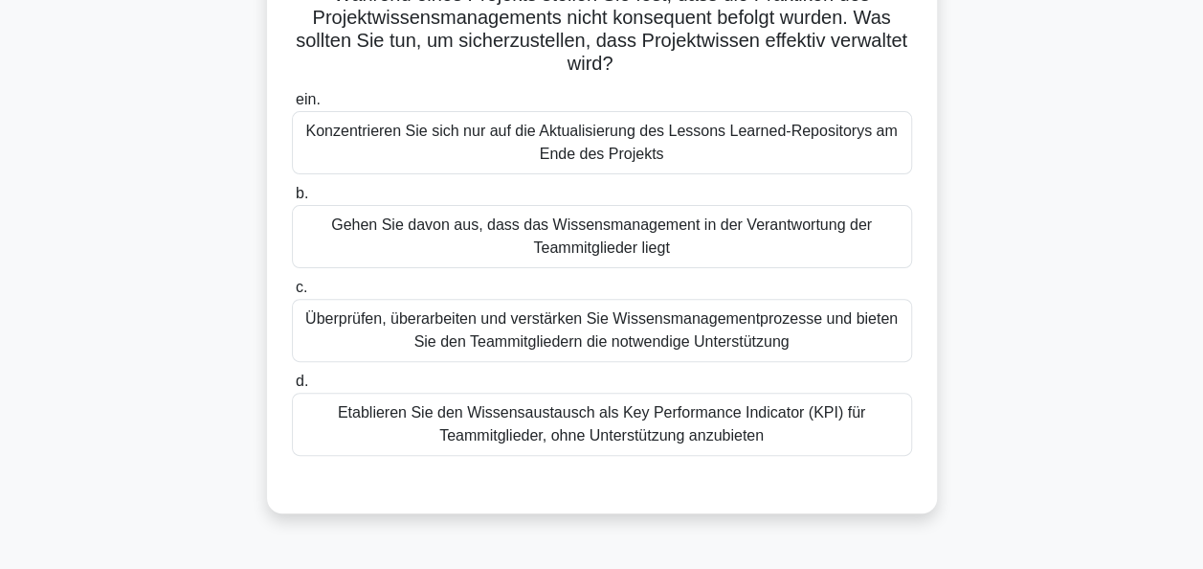
scroll to position [96, 0]
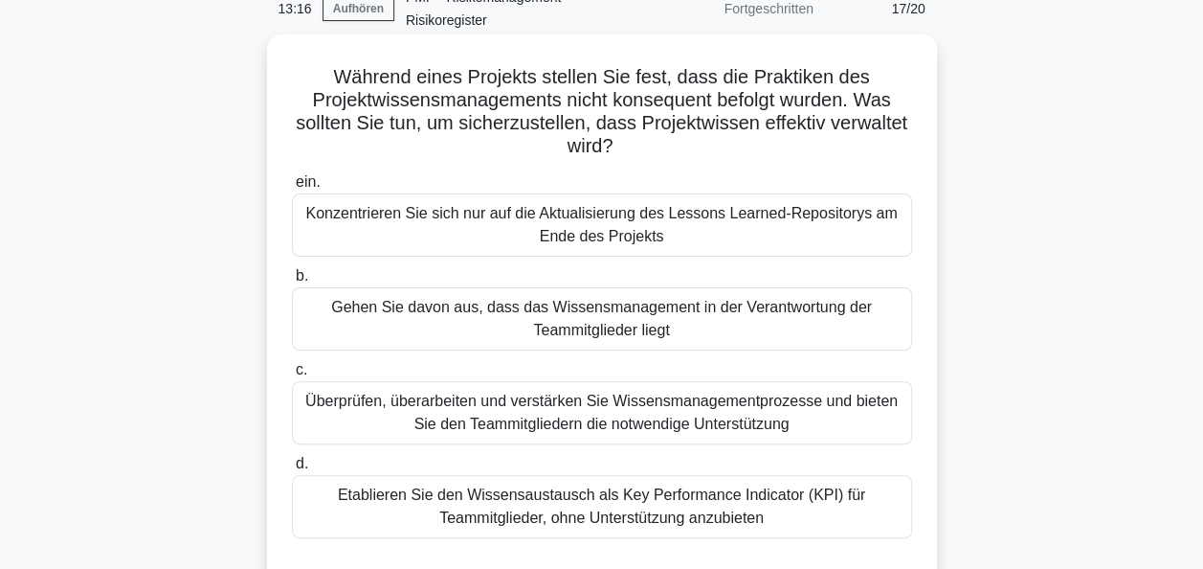
click at [570, 422] on div "Überprüfen, überarbeiten und verstärken Sie Wissensmanagementprozesse und biete…" at bounding box center [602, 412] width 620 height 63
click at [292, 376] on input "c. Überprüfen, überarbeiten und verstärken Sie Wissensmanagementprozesse und bi…" at bounding box center [292, 370] width 0 height 12
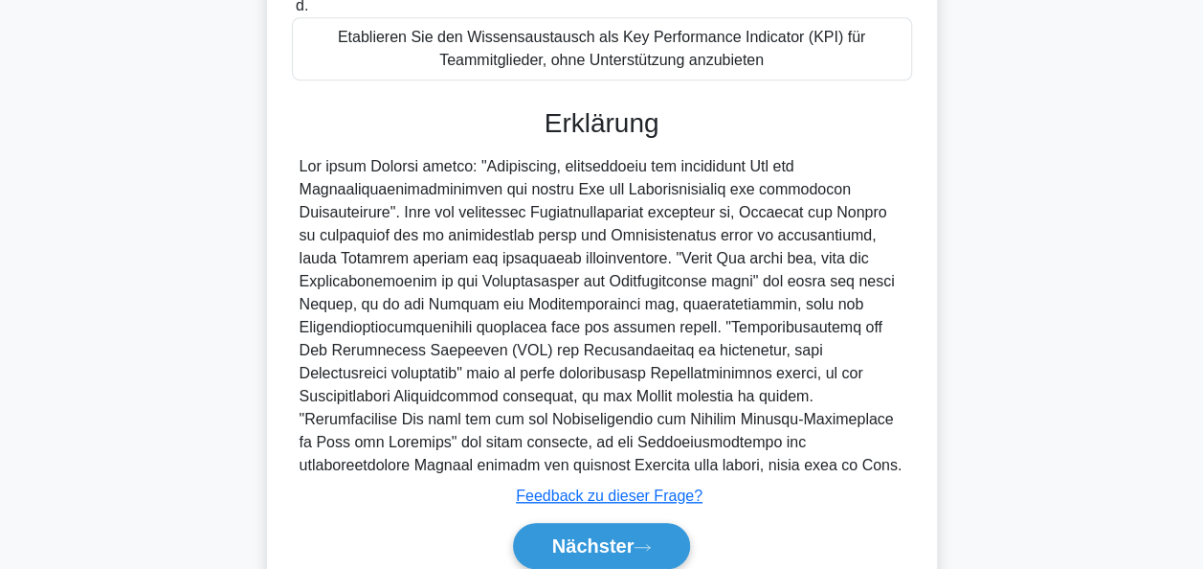
scroll to position [632, 0]
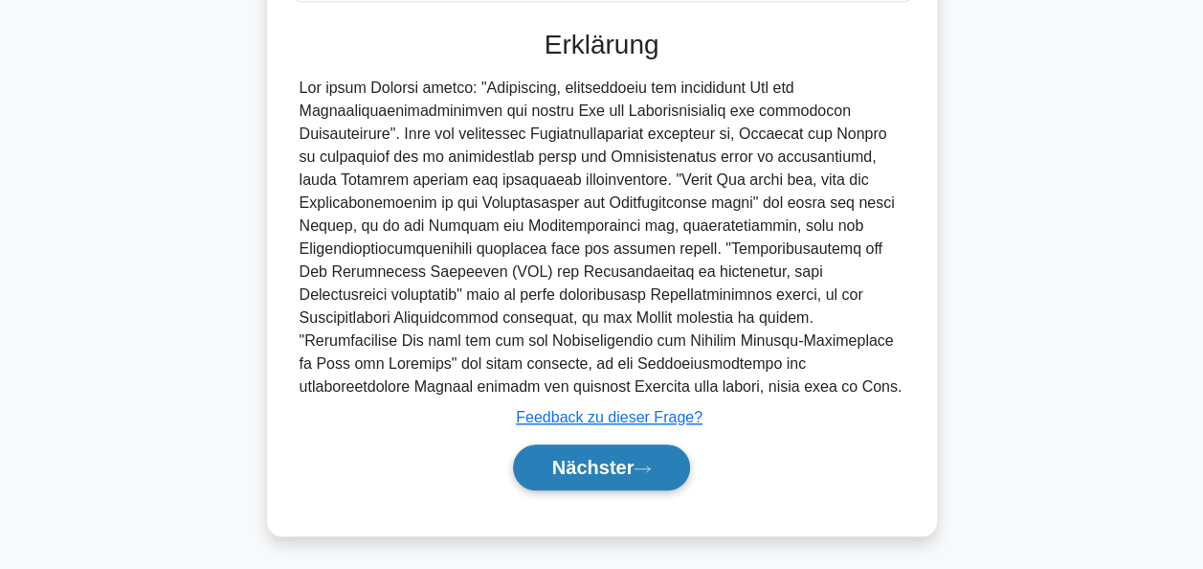
click at [591, 466] on font "Nächster" at bounding box center [593, 467] width 82 height 21
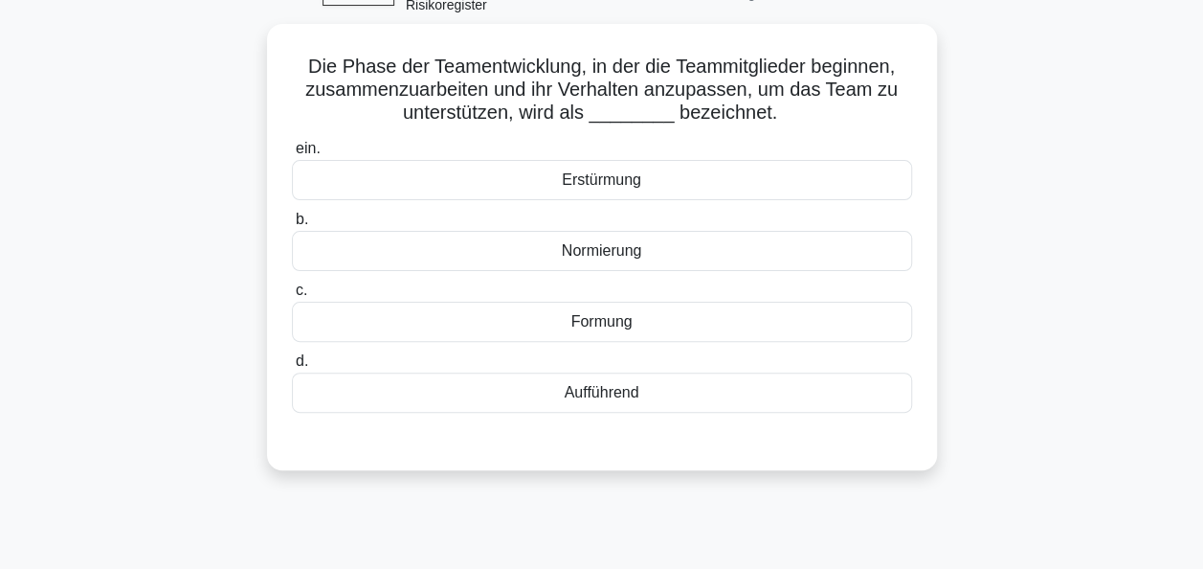
scroll to position [0, 0]
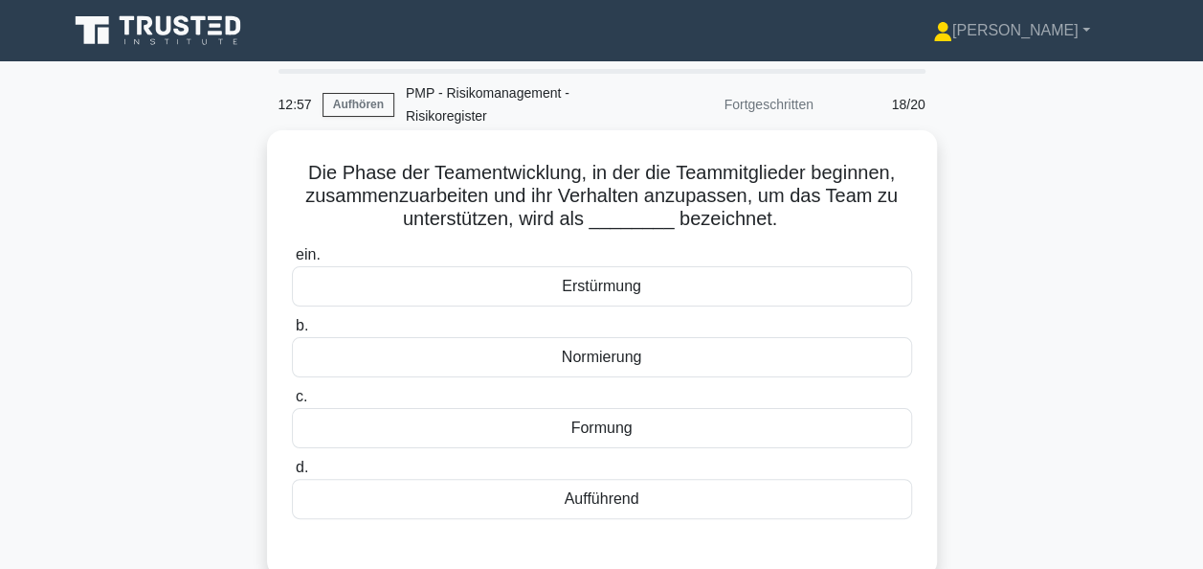
click at [630, 430] on div "Formung" at bounding box center [602, 428] width 620 height 40
click at [292, 403] on input "c. Formung" at bounding box center [292, 397] width 0 height 12
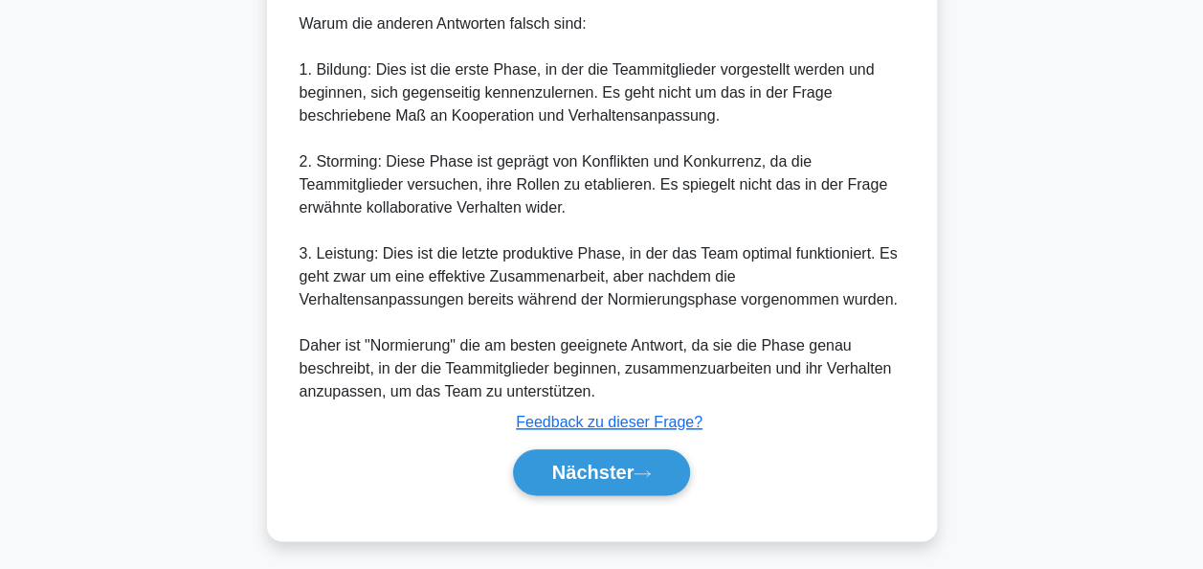
scroll to position [862, 0]
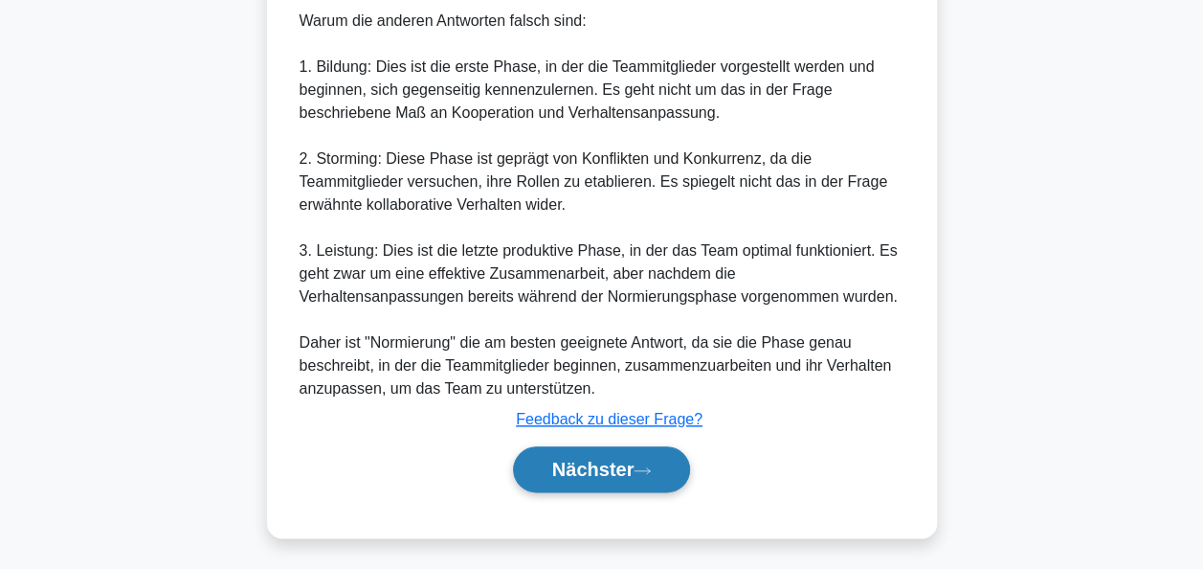
click at [614, 467] on font "Nächster" at bounding box center [593, 469] width 82 height 21
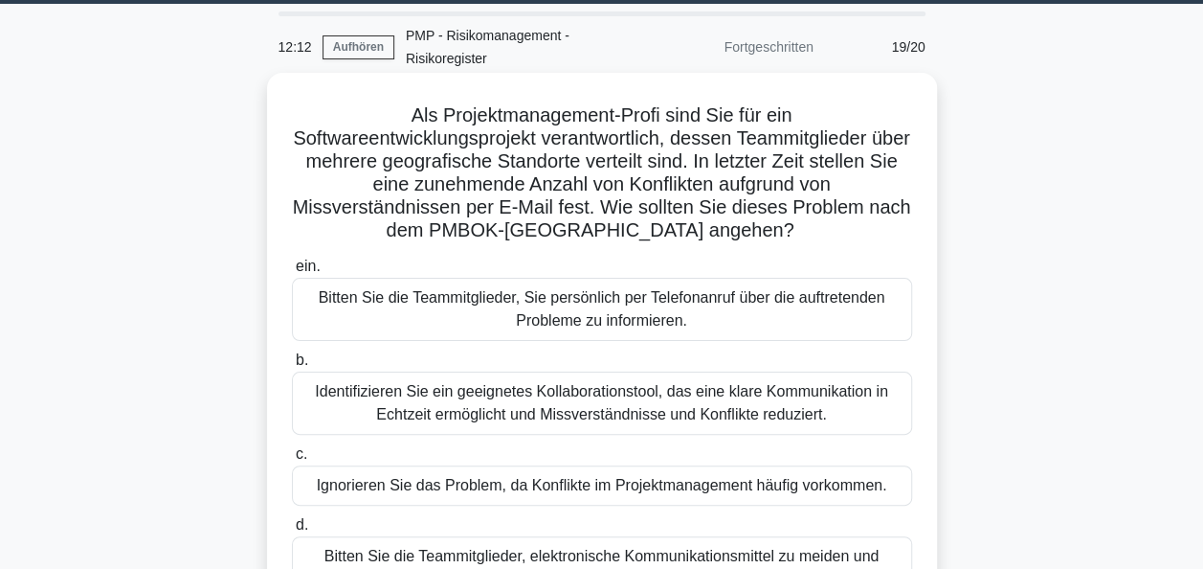
scroll to position [96, 0]
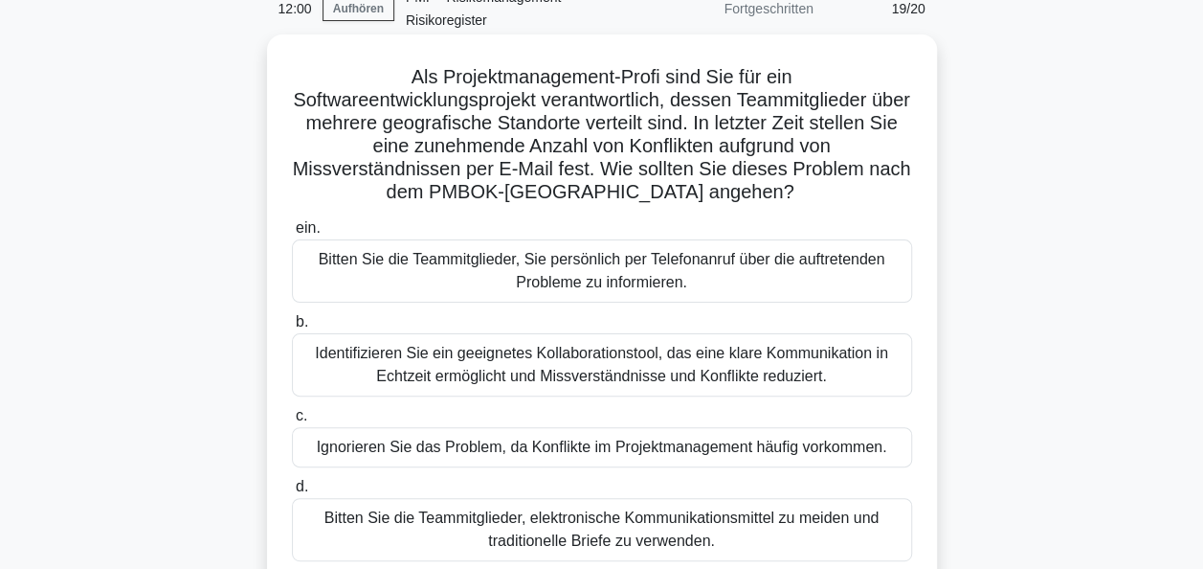
click at [670, 366] on div "Identifizieren Sie ein geeignetes Kollaborationstool, das eine klare Kommunikat…" at bounding box center [602, 364] width 620 height 63
click at [292, 328] on input "b. Identifizieren Sie ein geeignetes Kollaborationstool, das eine klare Kommuni…" at bounding box center [292, 322] width 0 height 12
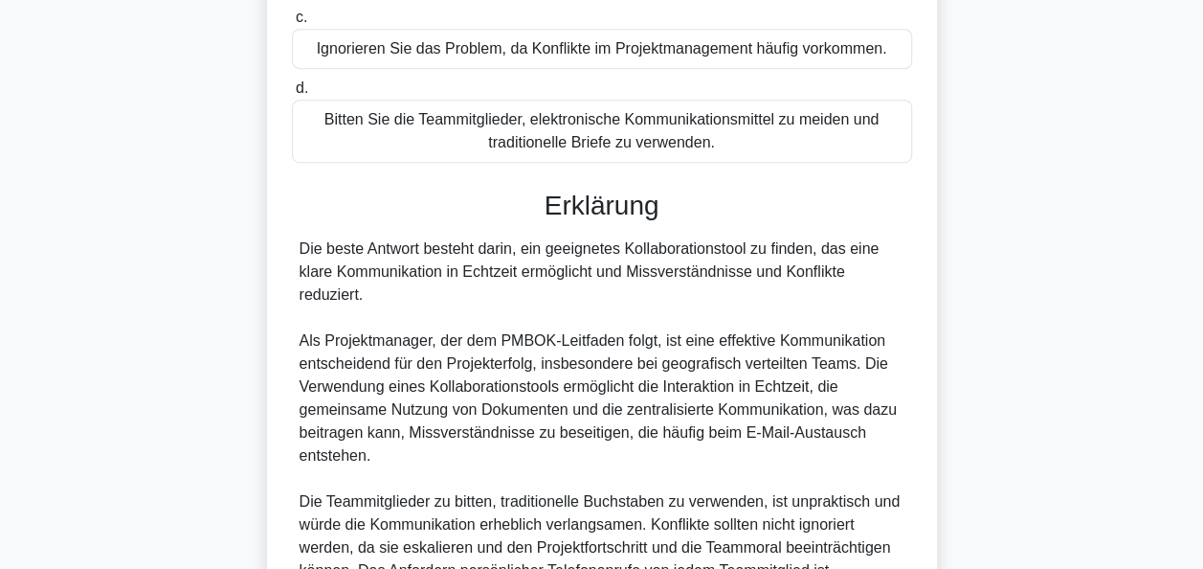
scroll to position [670, 0]
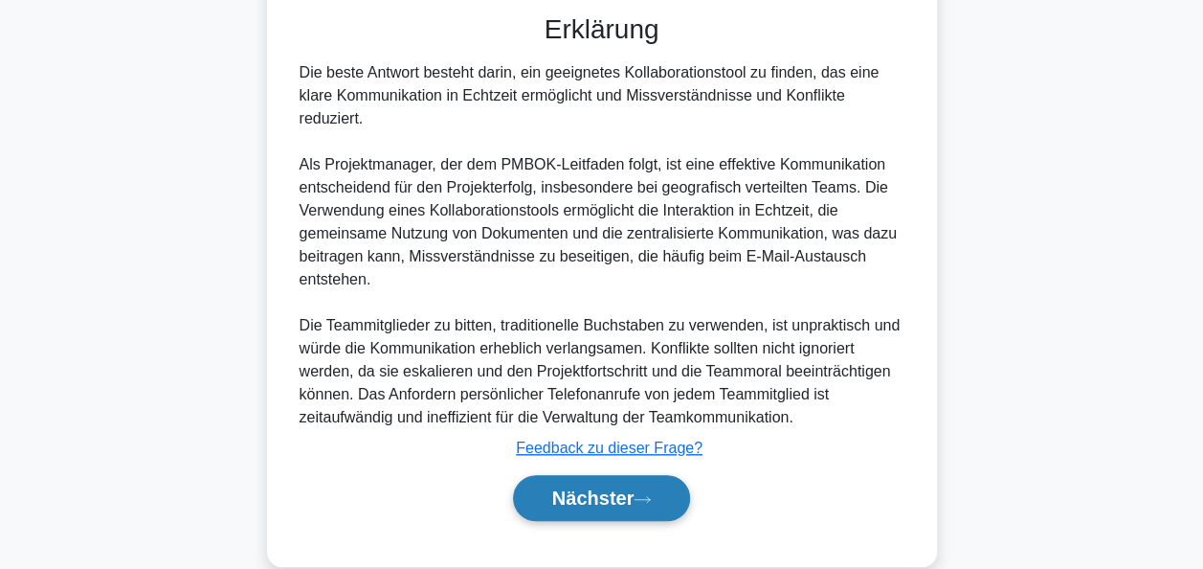
click at [617, 482] on button "Nächster" at bounding box center [602, 498] width 178 height 46
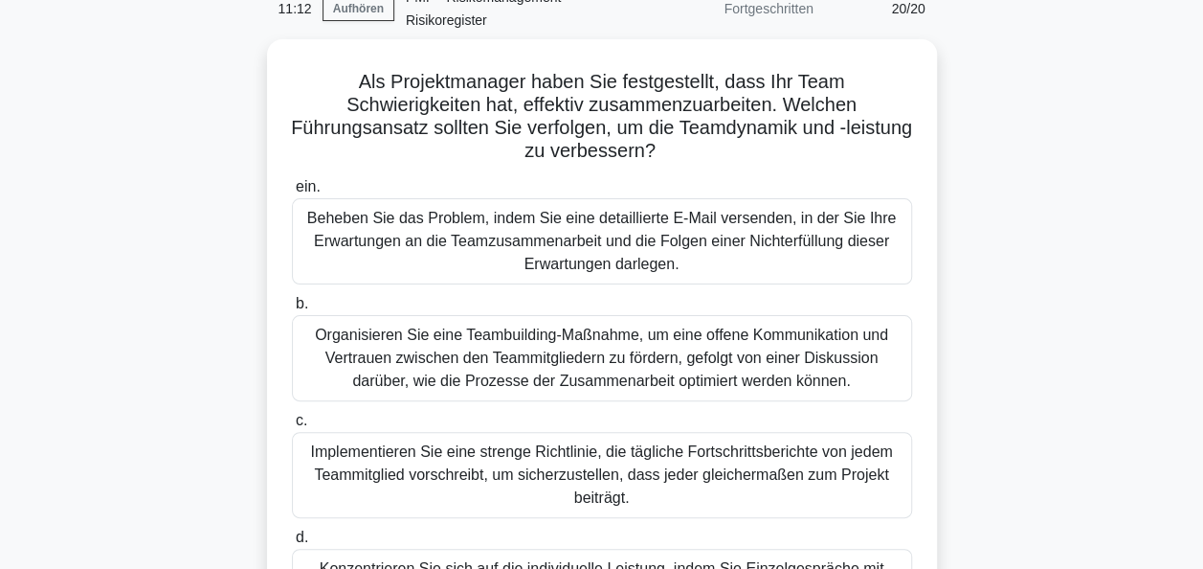
scroll to position [191, 0]
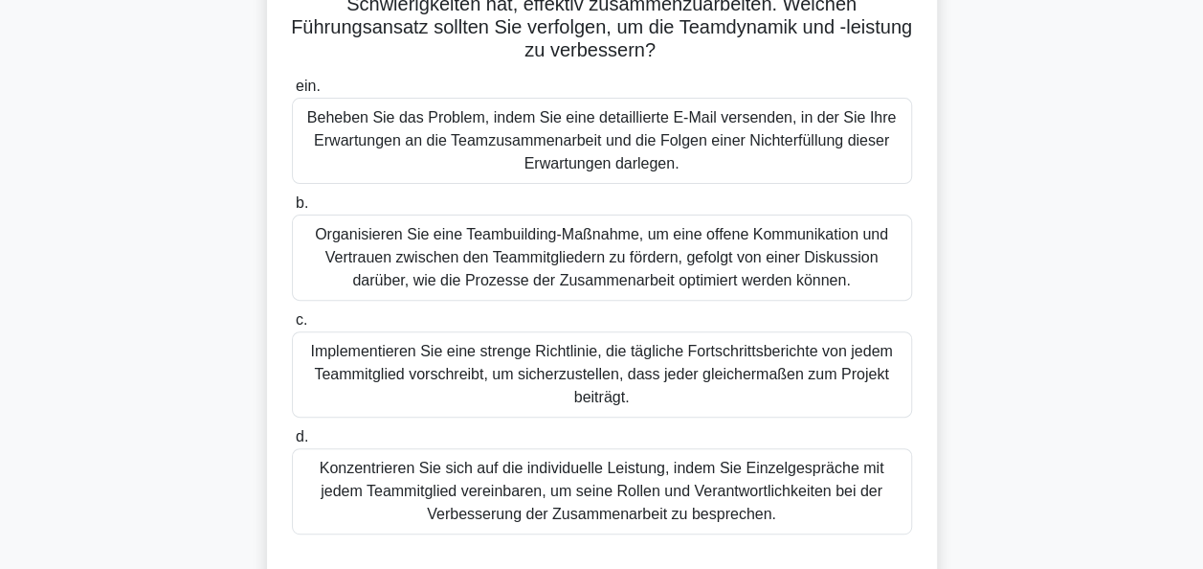
click at [638, 274] on div "Organisieren Sie eine Teambuilding-Maßnahme, um eine offene Kommunikation und V…" at bounding box center [602, 257] width 620 height 86
click at [292, 210] on input "b. Organisieren Sie eine Teambuilding-Maßnahme, um eine offene Kommunikation un…" at bounding box center [292, 203] width 0 height 12
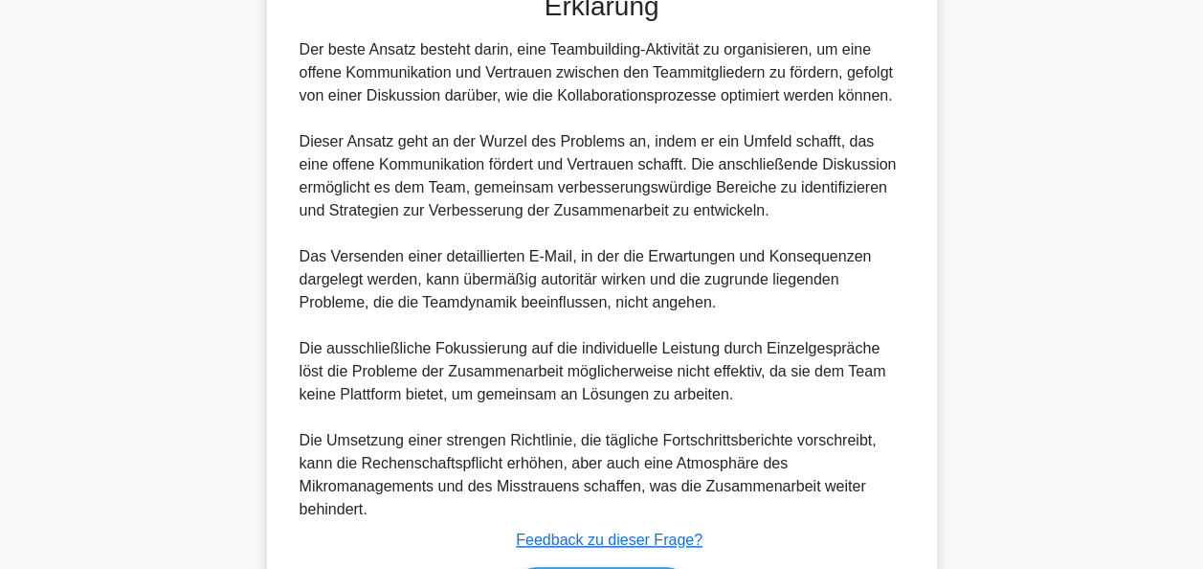
scroll to position [884, 0]
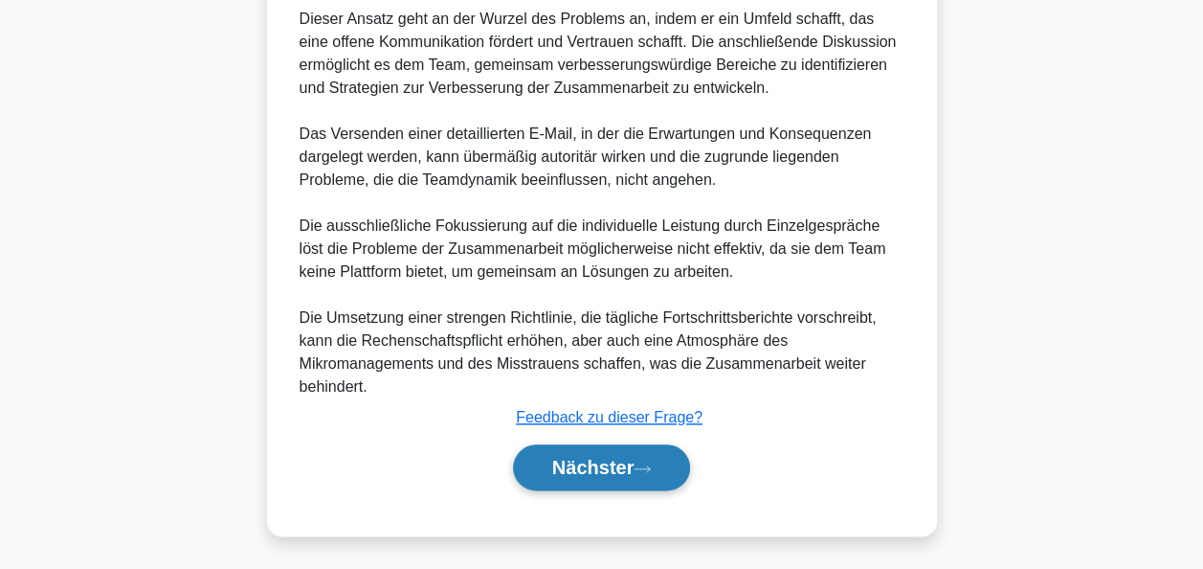
click at [611, 460] on font "Nächster" at bounding box center [593, 467] width 82 height 21
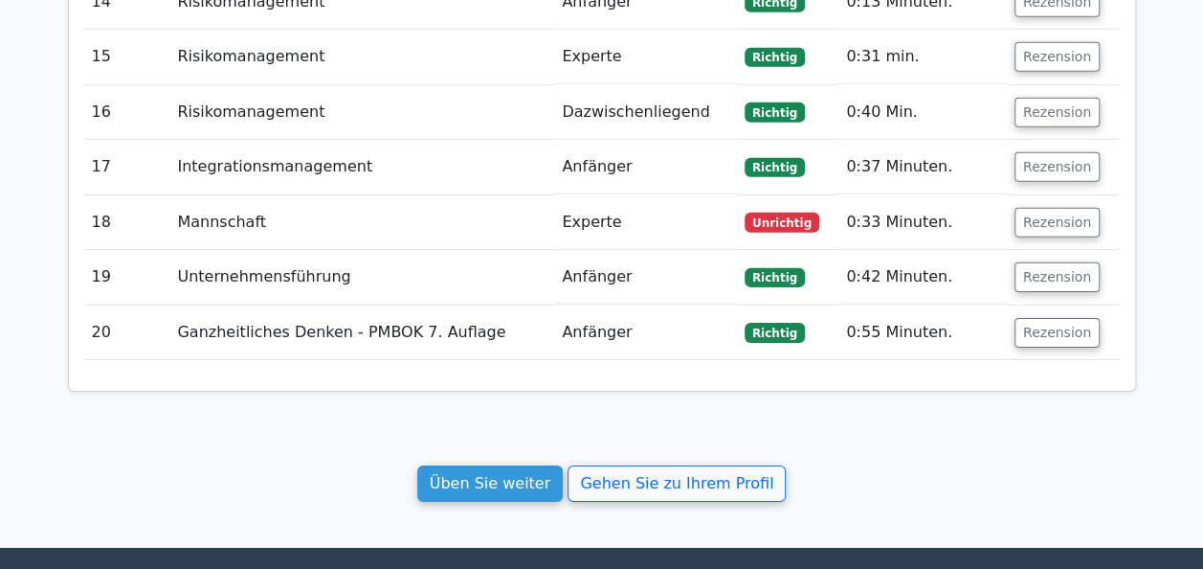
scroll to position [2967, 0]
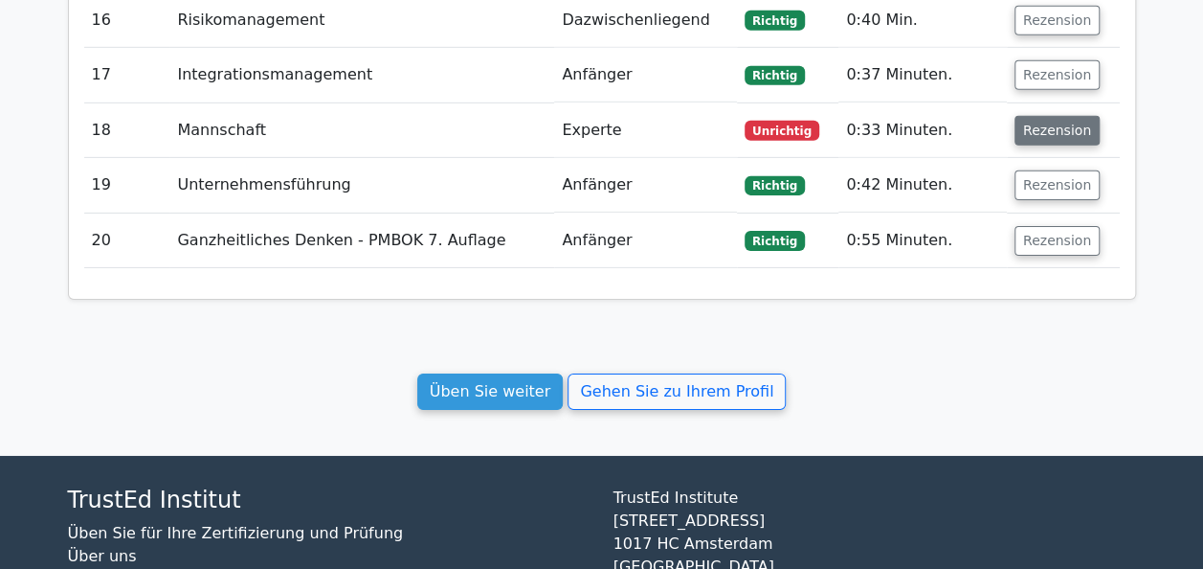
click at [1053, 116] on button "Rezension" at bounding box center [1057, 131] width 85 height 30
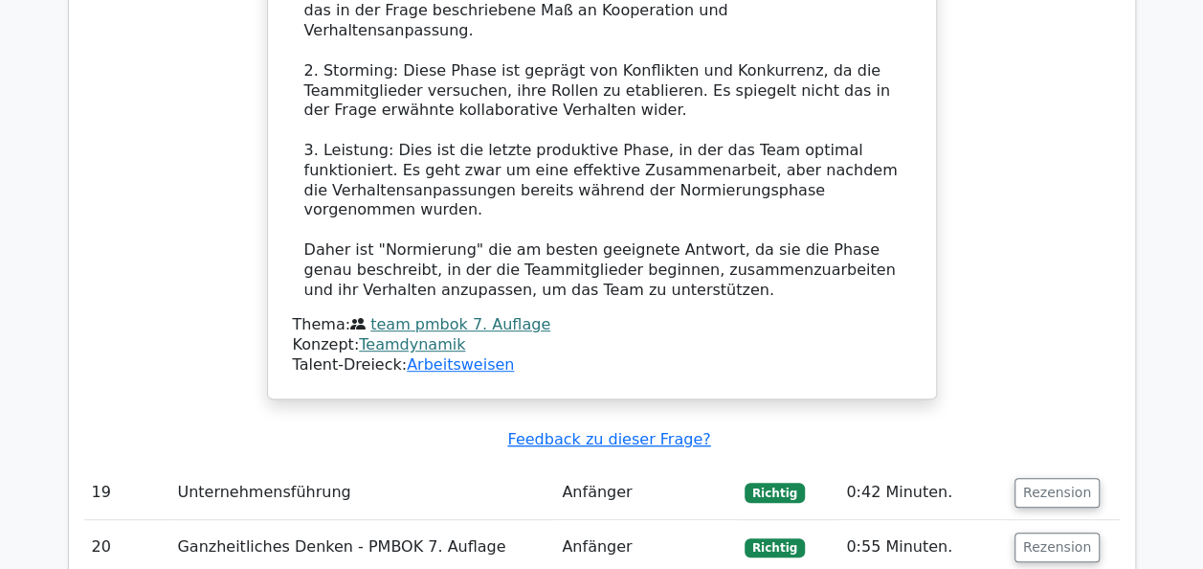
scroll to position [4193, 0]
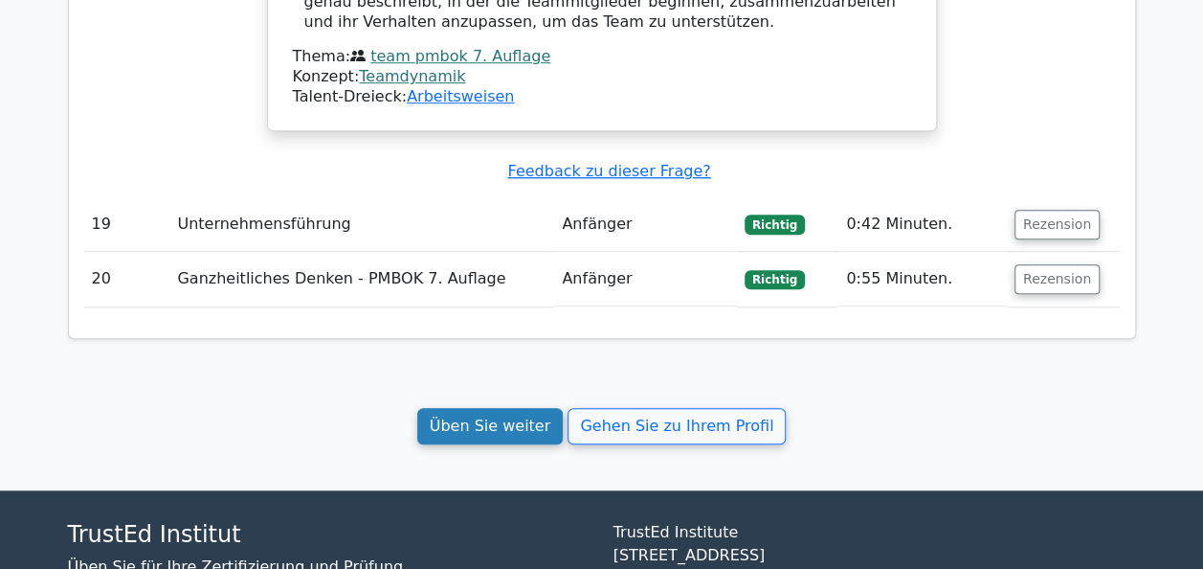
click at [507, 408] on link "Üben Sie weiter" at bounding box center [490, 426] width 146 height 36
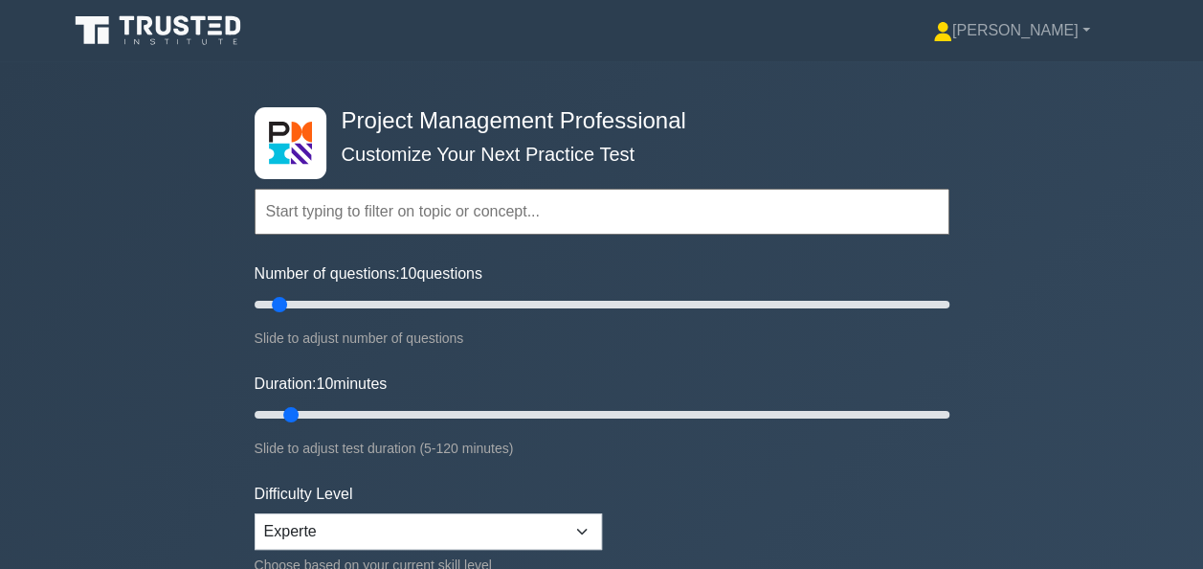
click at [396, 211] on input "text" at bounding box center [602, 212] width 695 height 46
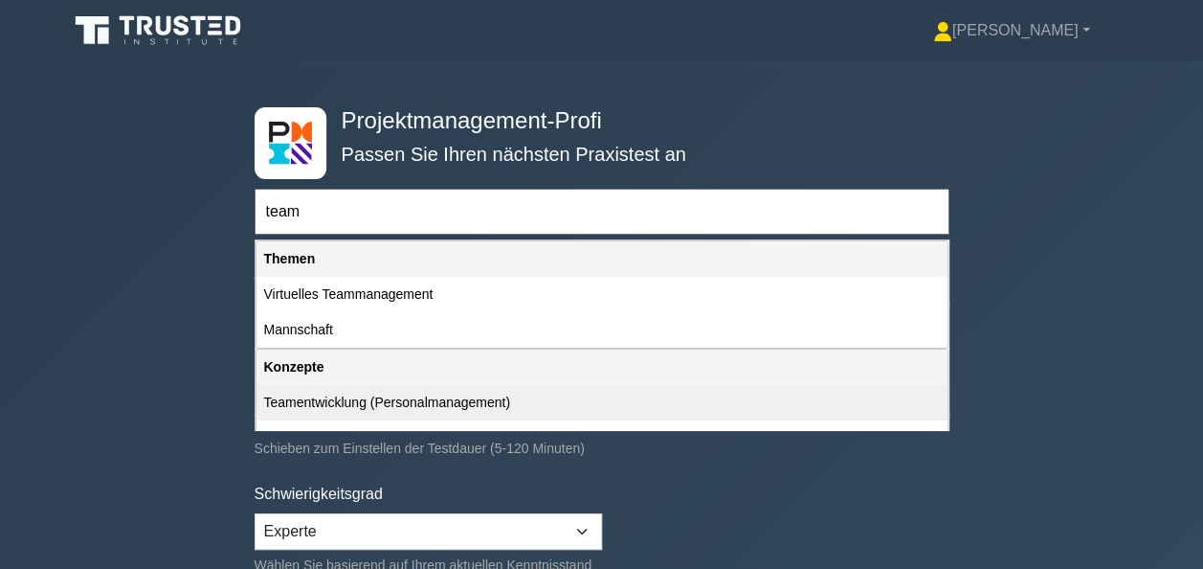
click at [326, 396] on div "Teamentwicklung (Personalmanagement)" at bounding box center [602, 402] width 691 height 35
type input "Teamentwicklung (Personalmanagement)"
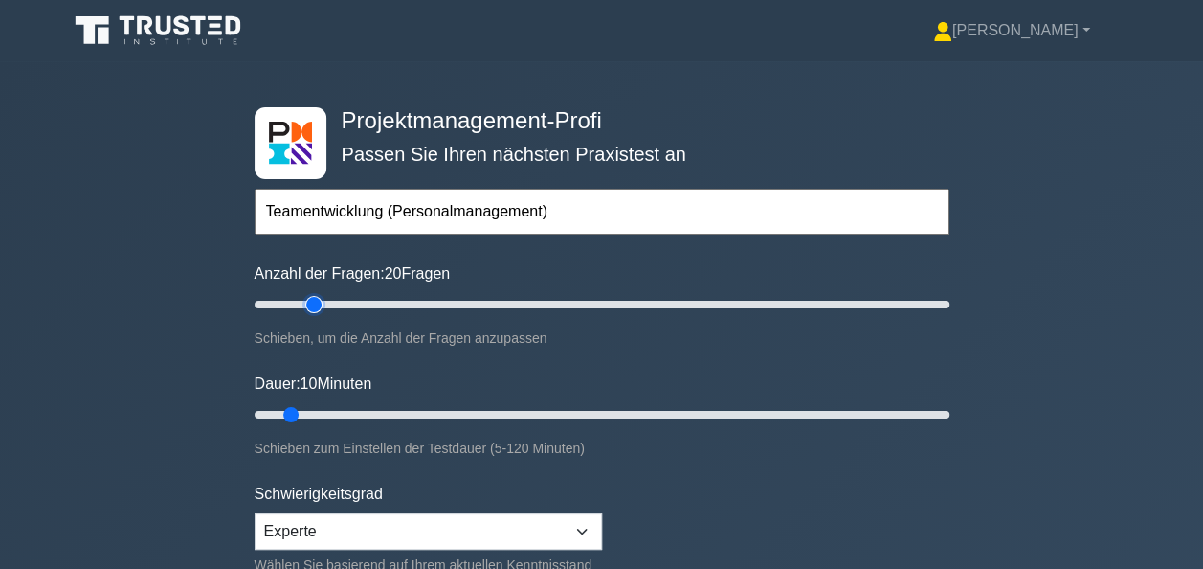
drag, startPoint x: 281, startPoint y: 301, endPoint x: 308, endPoint y: 308, distance: 27.9
type input "20"
click at [308, 308] on input "Anzahl der Fragen: 20 Fragen" at bounding box center [602, 304] width 695 height 23
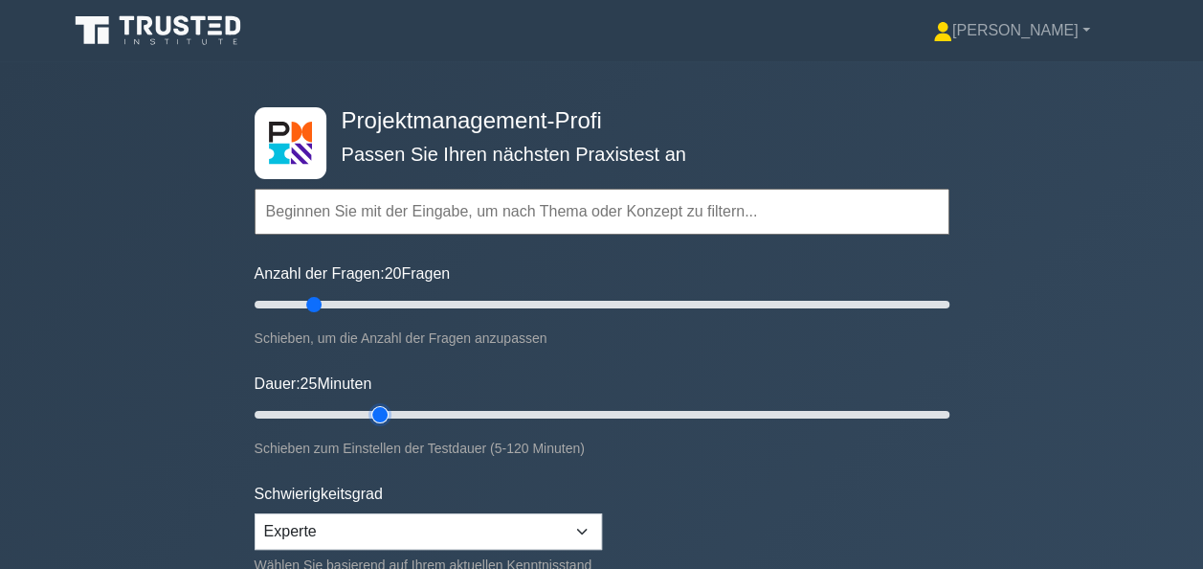
drag, startPoint x: 296, startPoint y: 414, endPoint x: 387, endPoint y: 407, distance: 91.2
type input "25"
click at [387, 407] on input "Dauer: 25 Minuten" at bounding box center [602, 414] width 695 height 23
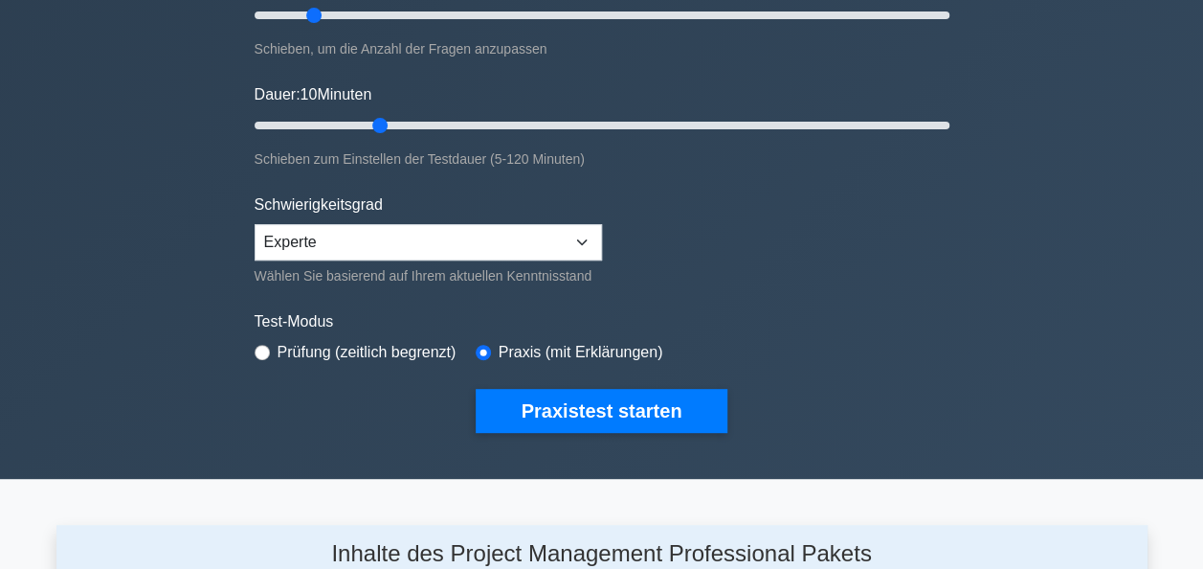
scroll to position [383, 0]
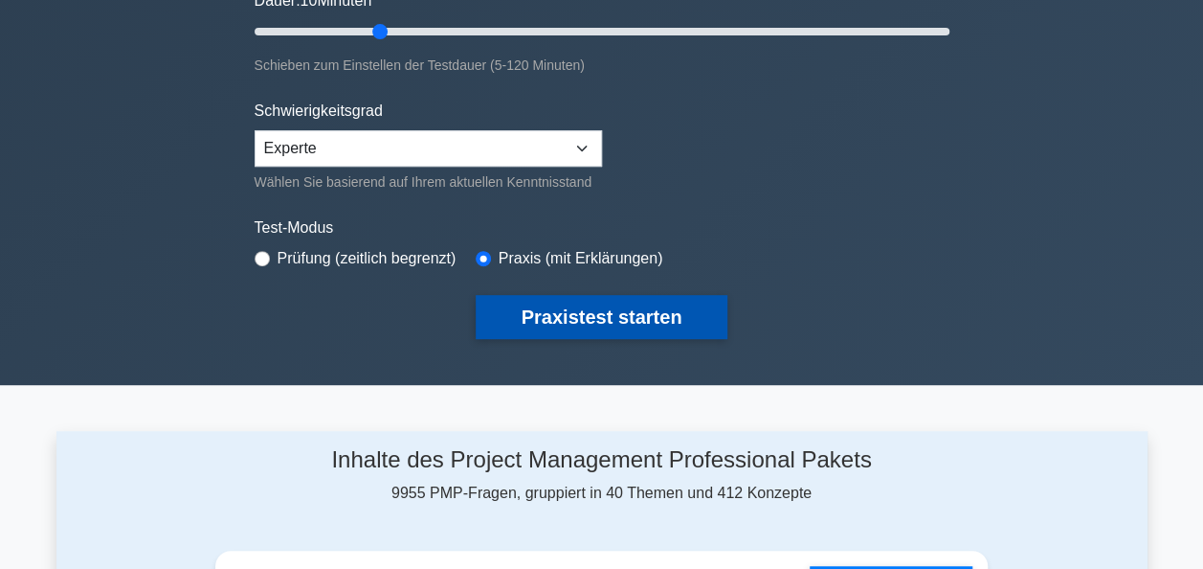
click at [589, 309] on button "Praxistest starten" at bounding box center [602, 317] width 253 height 44
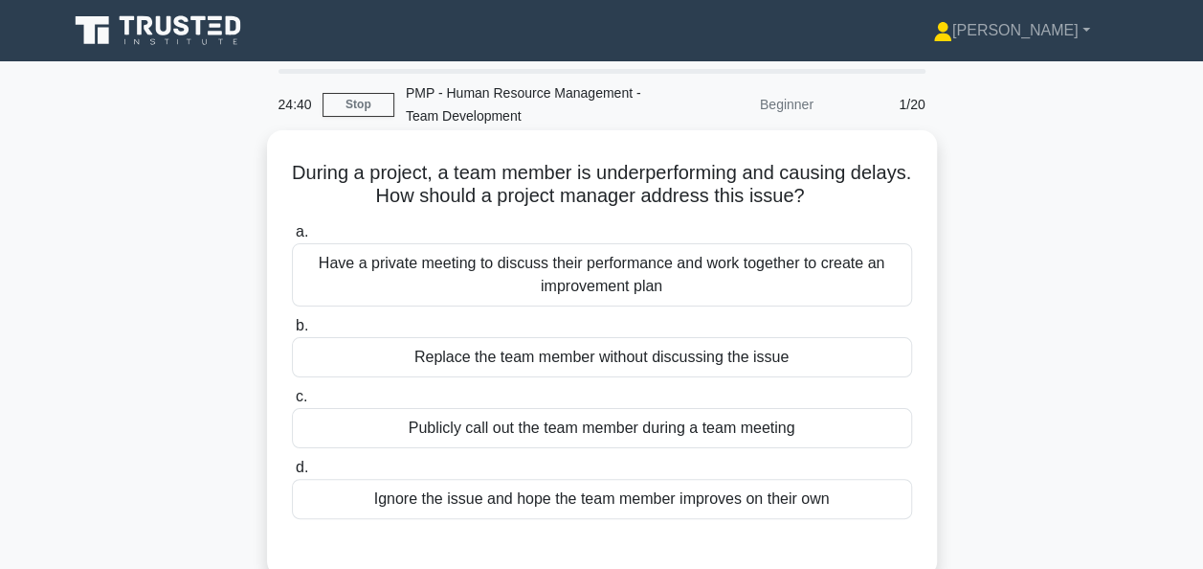
click at [521, 272] on div "Have a private meeting to discuss their performance and work together to create…" at bounding box center [602, 274] width 620 height 63
click at [292, 238] on input "a. Have a private meeting to discuss their performance and work together to cre…" at bounding box center [292, 232] width 0 height 12
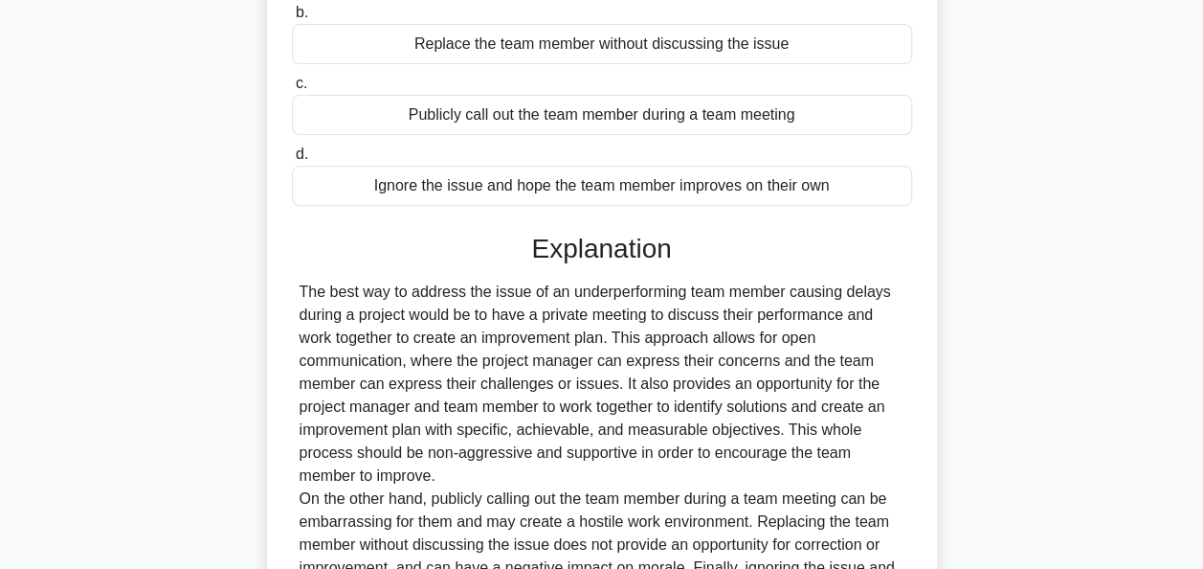
scroll to position [540, 0]
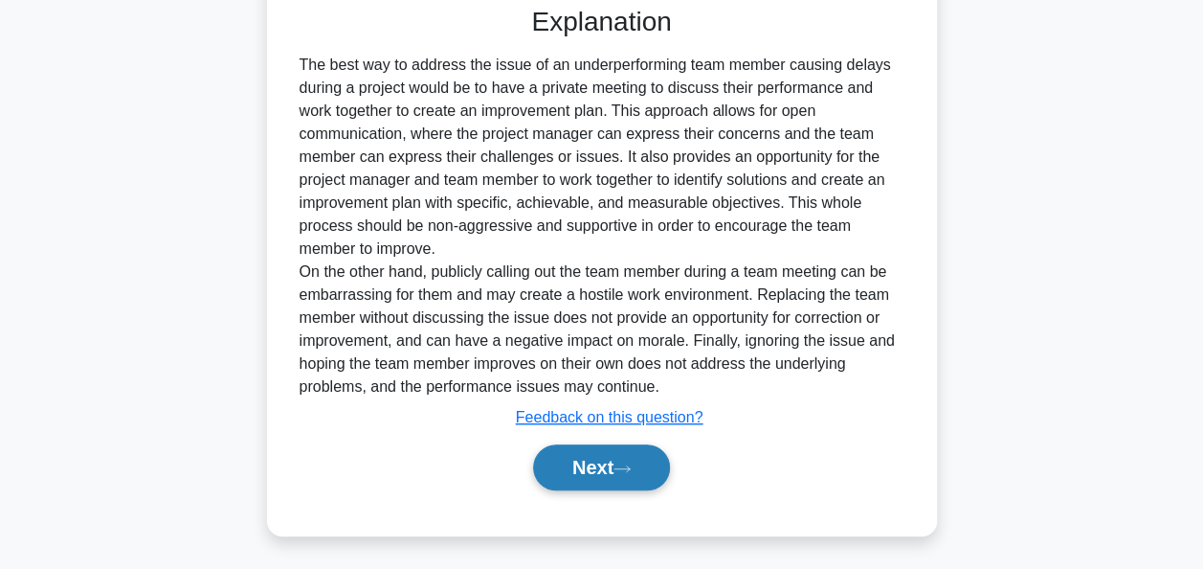
click at [594, 469] on button "Next" at bounding box center [601, 467] width 137 height 46
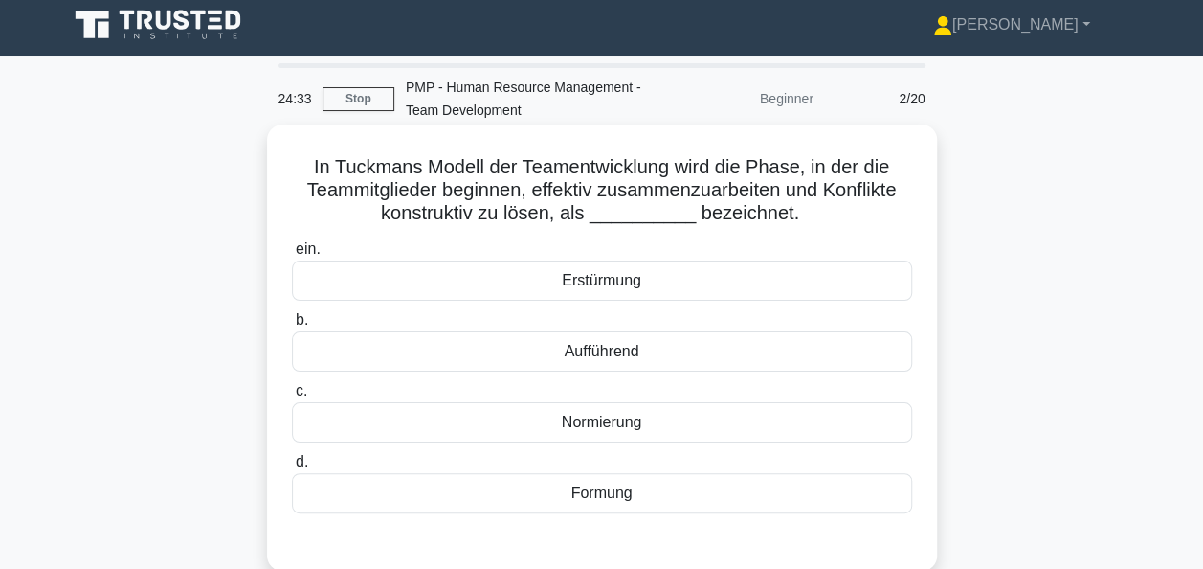
scroll to position [0, 0]
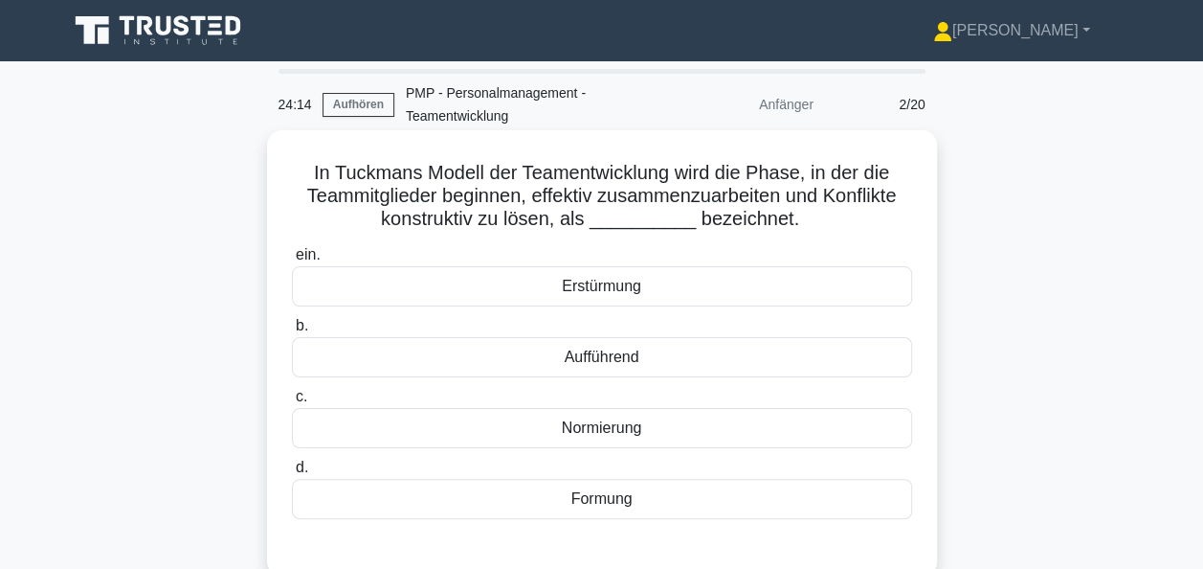
click at [635, 431] on div "Normierung" at bounding box center [602, 428] width 620 height 40
click at [292, 403] on input "c. Normierung" at bounding box center [292, 397] width 0 height 12
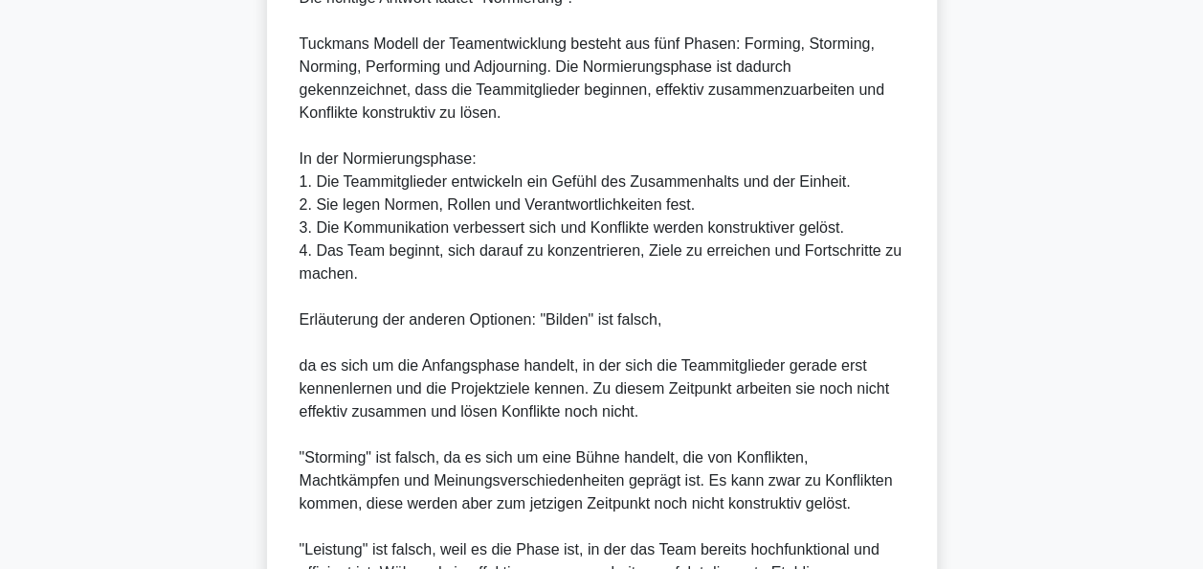
scroll to position [766, 0]
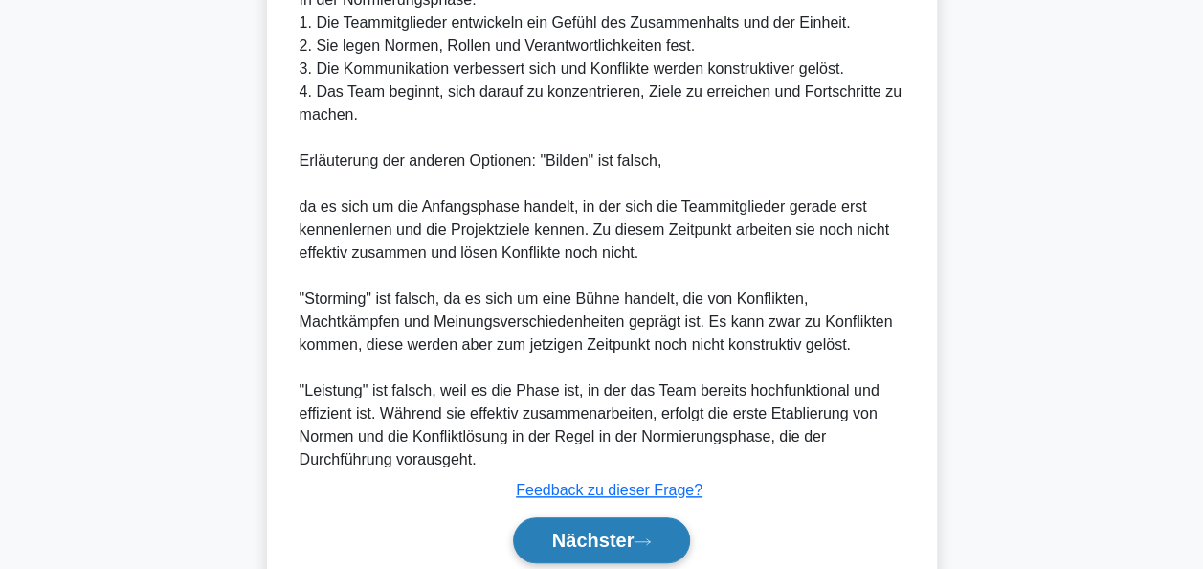
click at [599, 538] on font "Nächster" at bounding box center [593, 539] width 82 height 21
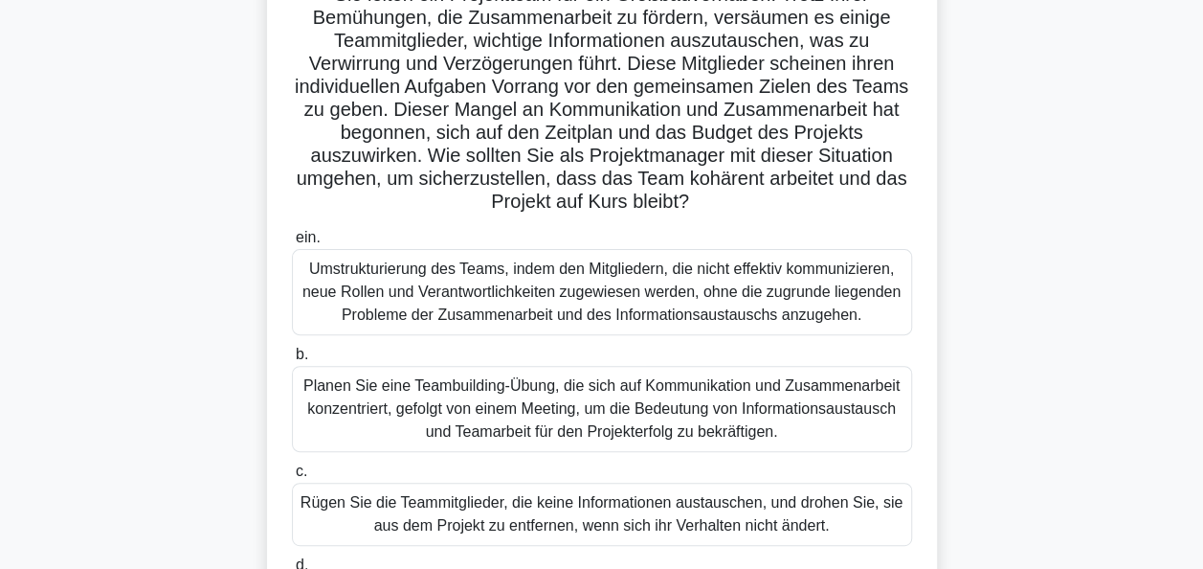
scroll to position [274, 0]
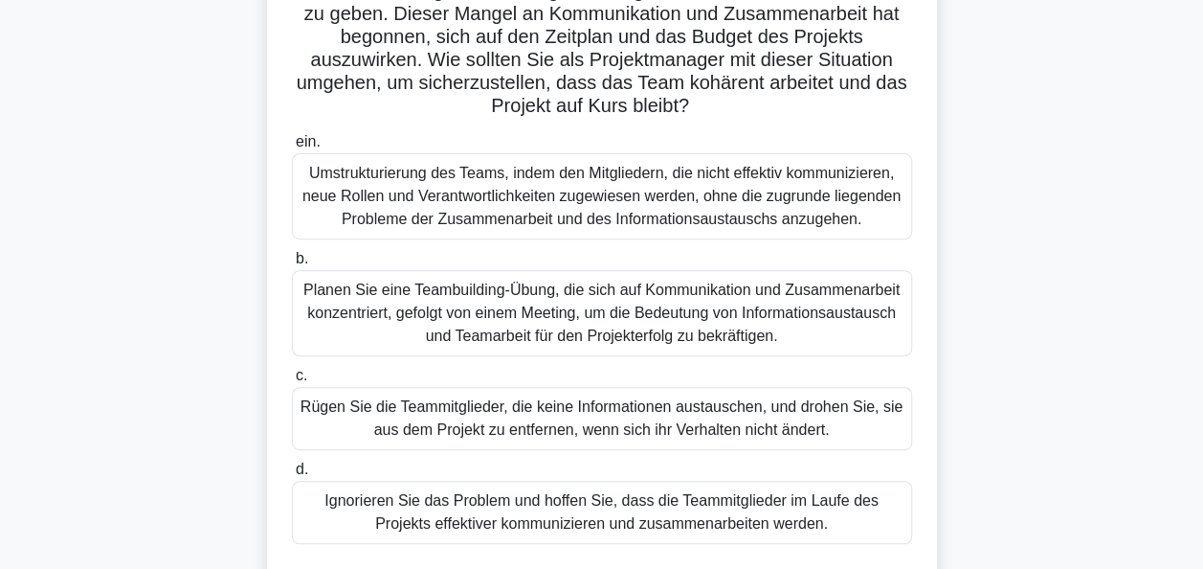
click at [675, 318] on div "Planen Sie eine Teambuilding-Übung, die sich auf Kommunikation und Zusammenarbe…" at bounding box center [602, 313] width 620 height 86
click at [292, 265] on input "b. Planen Sie eine Teambuilding-Übung, die sich auf Kommunikation und Zusammena…" at bounding box center [292, 259] width 0 height 12
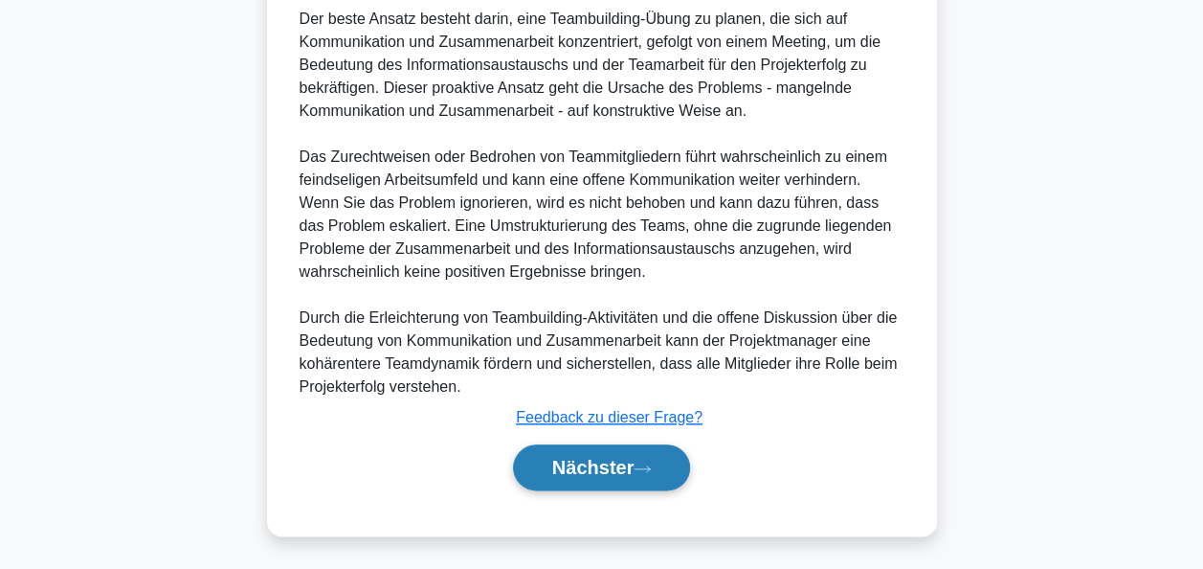
click at [627, 457] on font "Nächster" at bounding box center [593, 467] width 82 height 21
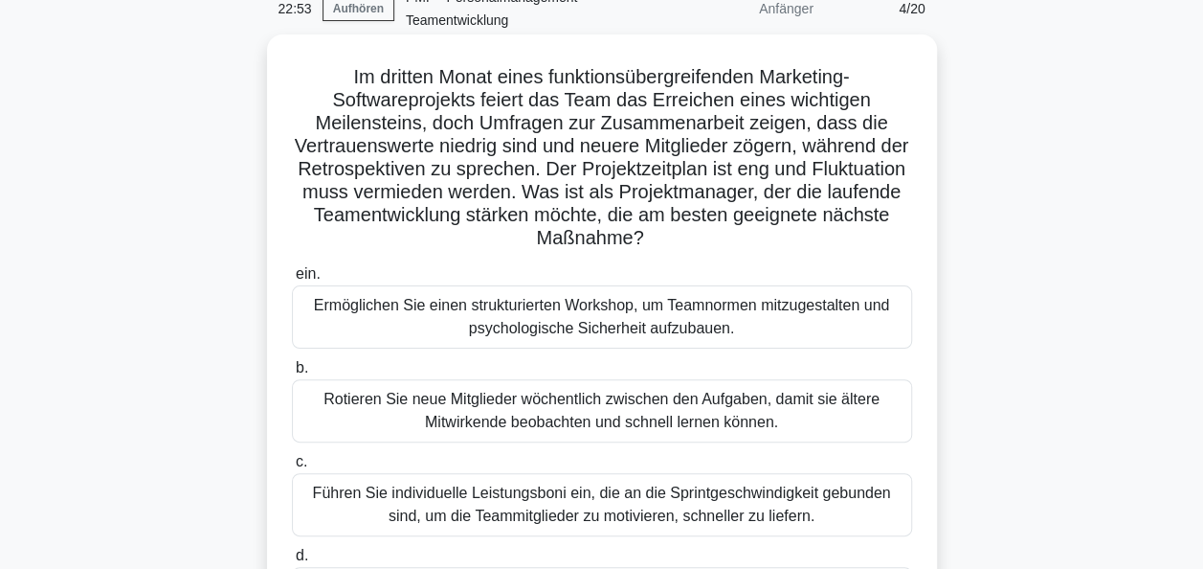
scroll to position [191, 0]
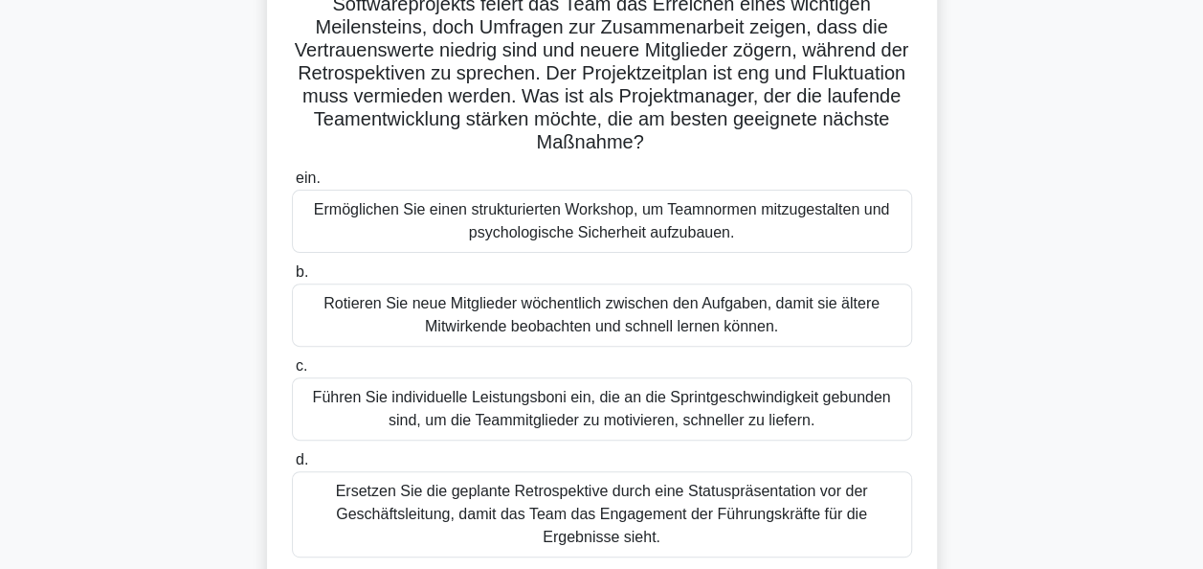
click at [745, 216] on div "Ermöglichen Sie einen strukturierten Workshop, um Teamnormen mitzugestalten und…" at bounding box center [602, 221] width 620 height 63
click at [292, 185] on input "ein. Ermöglichen Sie einen strukturierten Workshop, um Teamnormen mitzugestalte…" at bounding box center [292, 178] width 0 height 12
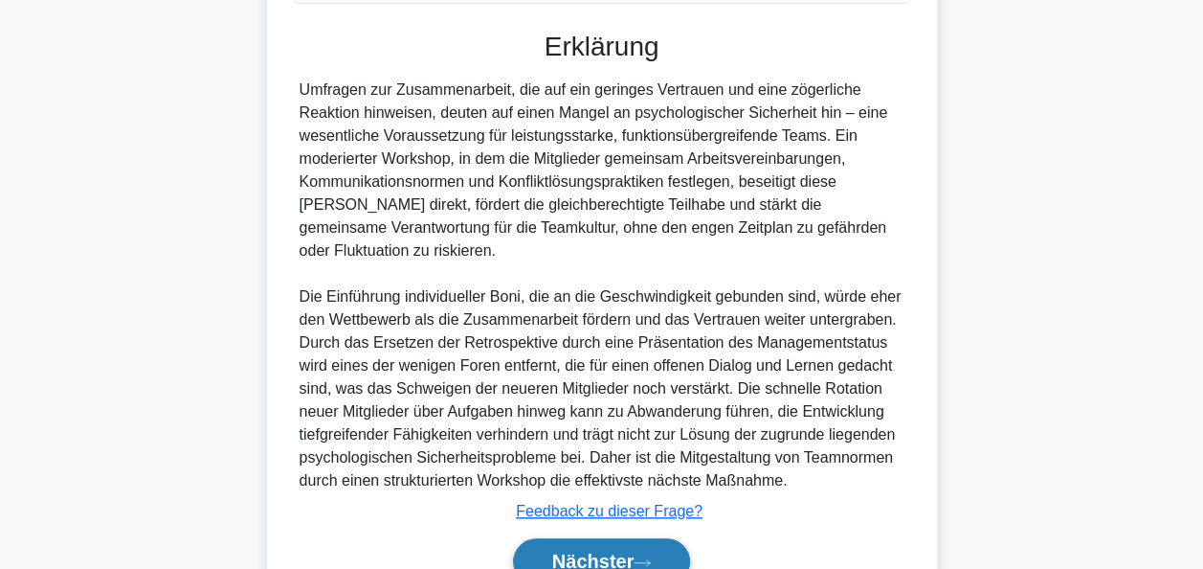
scroll to position [816, 0]
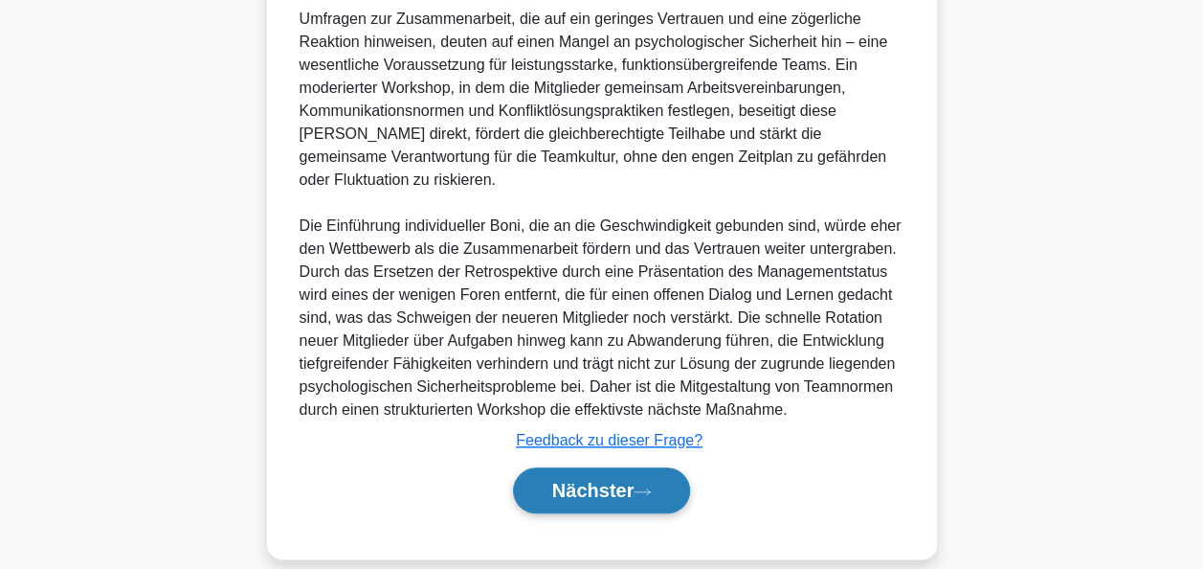
click at [614, 480] on font "Nächster" at bounding box center [593, 490] width 82 height 21
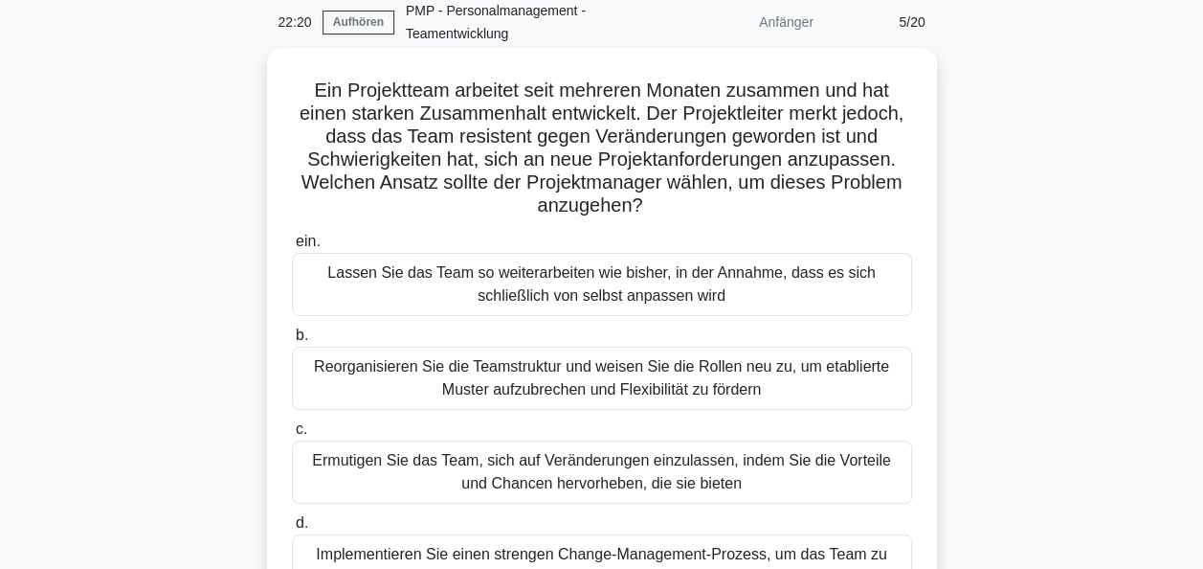
scroll to position [178, 0]
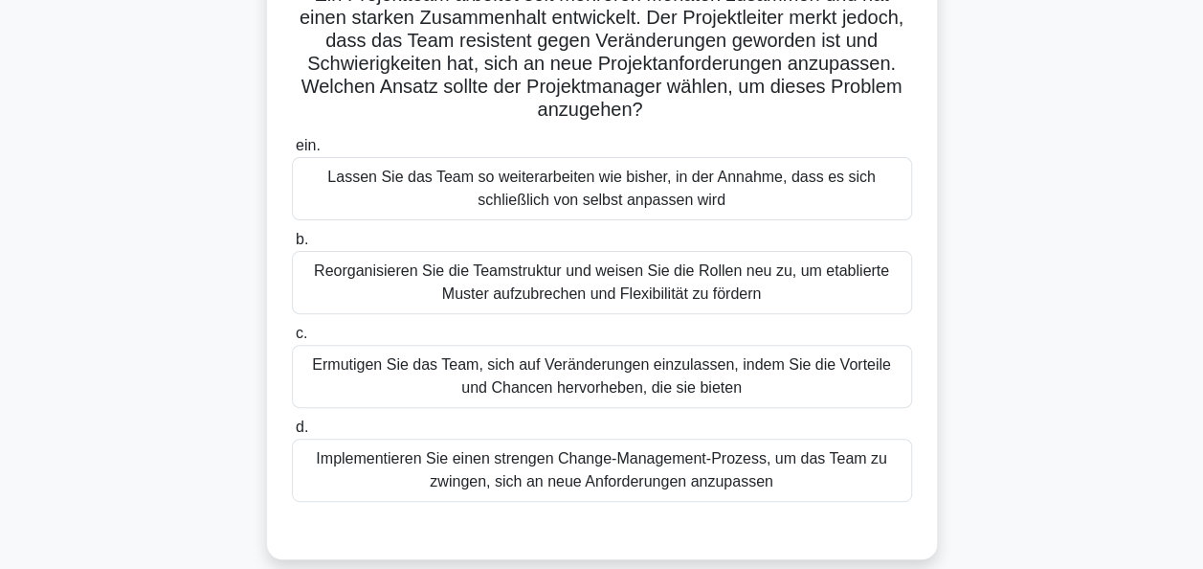
click at [620, 378] on div "Ermutigen Sie das Team, sich auf Veränderungen einzulassen, indem Sie die Vorte…" at bounding box center [602, 376] width 620 height 63
click at [292, 340] on input "c. Ermutigen Sie das Team, sich auf Veränderungen einzulassen, indem Sie die Vo…" at bounding box center [292, 333] width 0 height 12
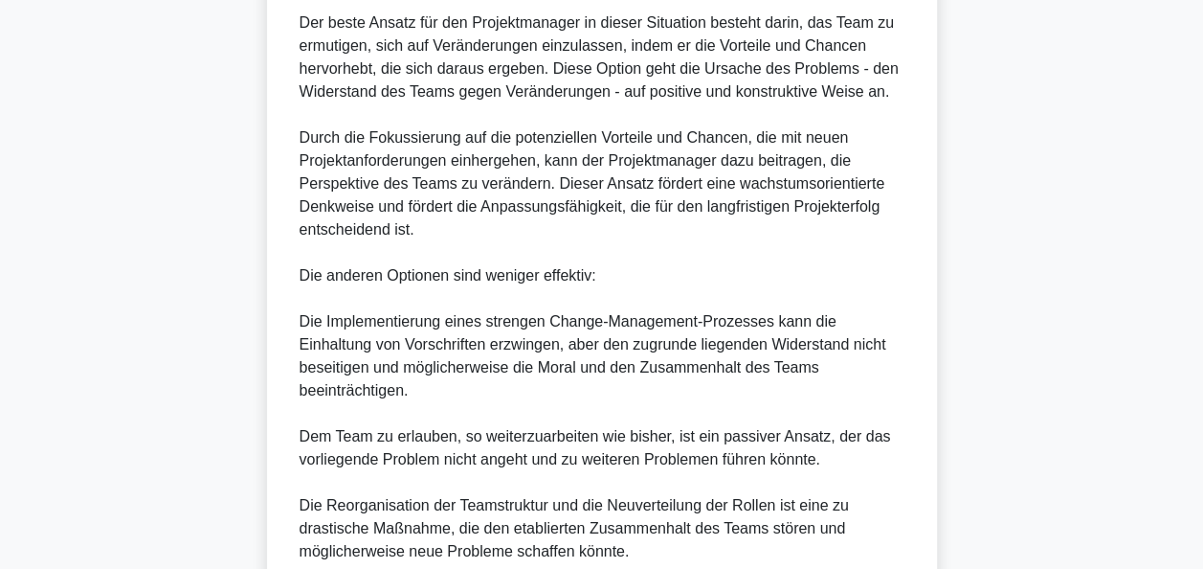
scroll to position [848, 0]
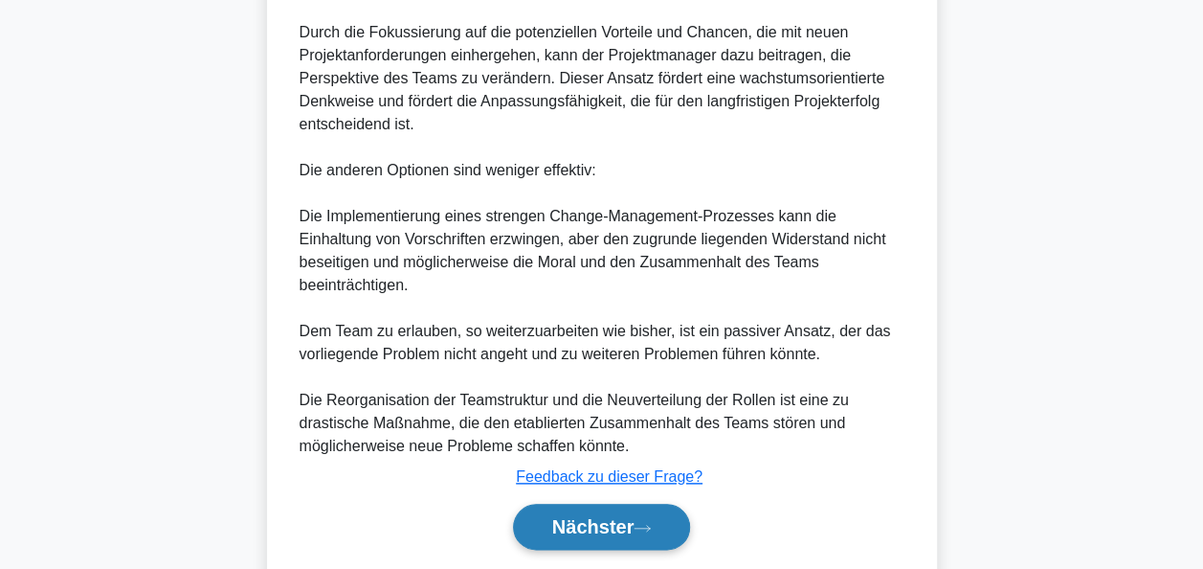
click at [578, 519] on font "Nächster" at bounding box center [593, 526] width 82 height 21
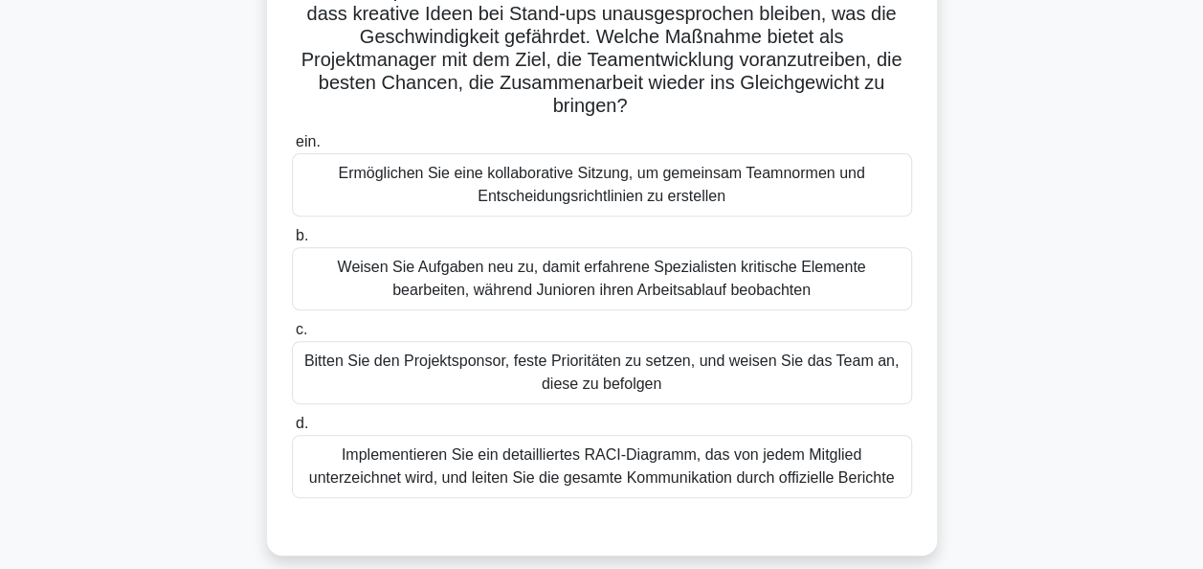
scroll to position [178, 0]
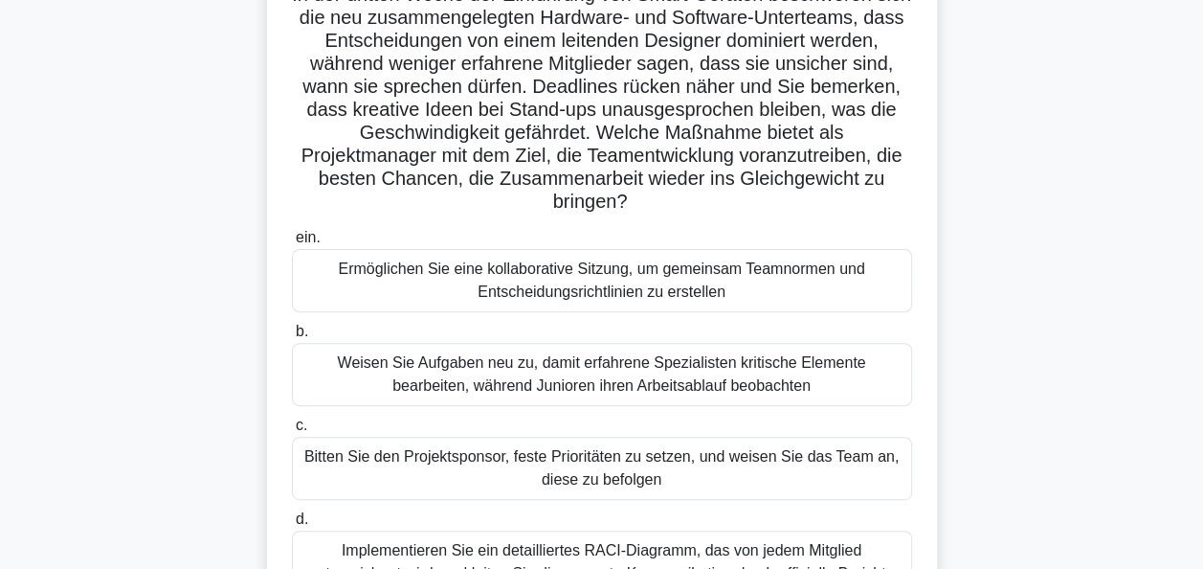
click at [586, 278] on div "Ermöglichen Sie eine kollaborative Sitzung, um gemeinsam Teamnormen und Entsche…" at bounding box center [602, 280] width 620 height 63
click at [292, 244] on input "ein. Ermöglichen Sie eine kollaborative Sitzung, um gemeinsam Teamnormen und En…" at bounding box center [292, 238] width 0 height 12
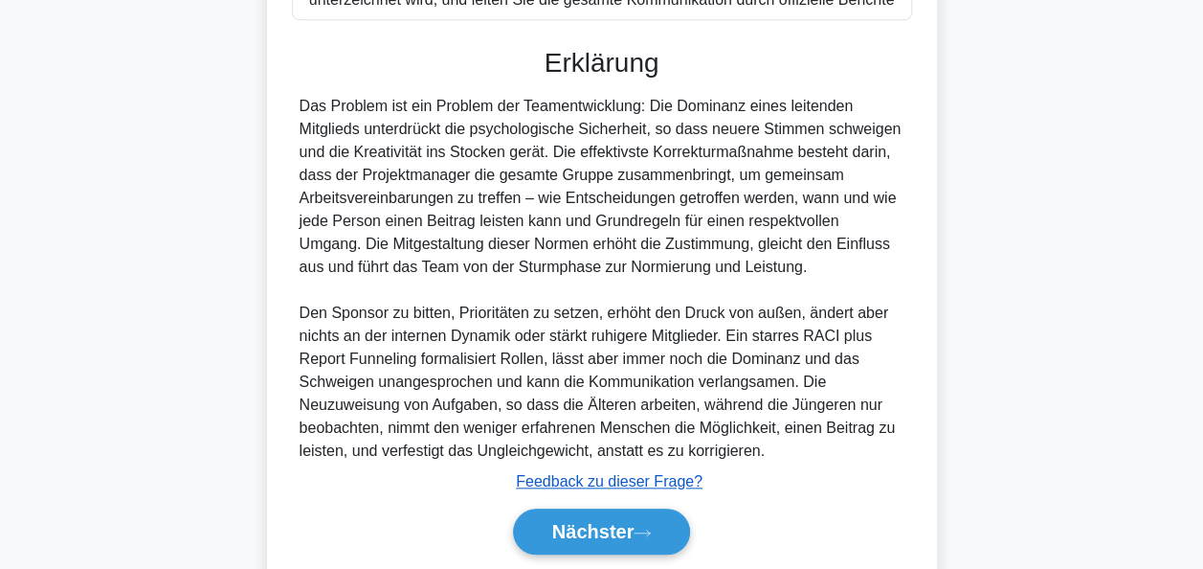
scroll to position [816, 0]
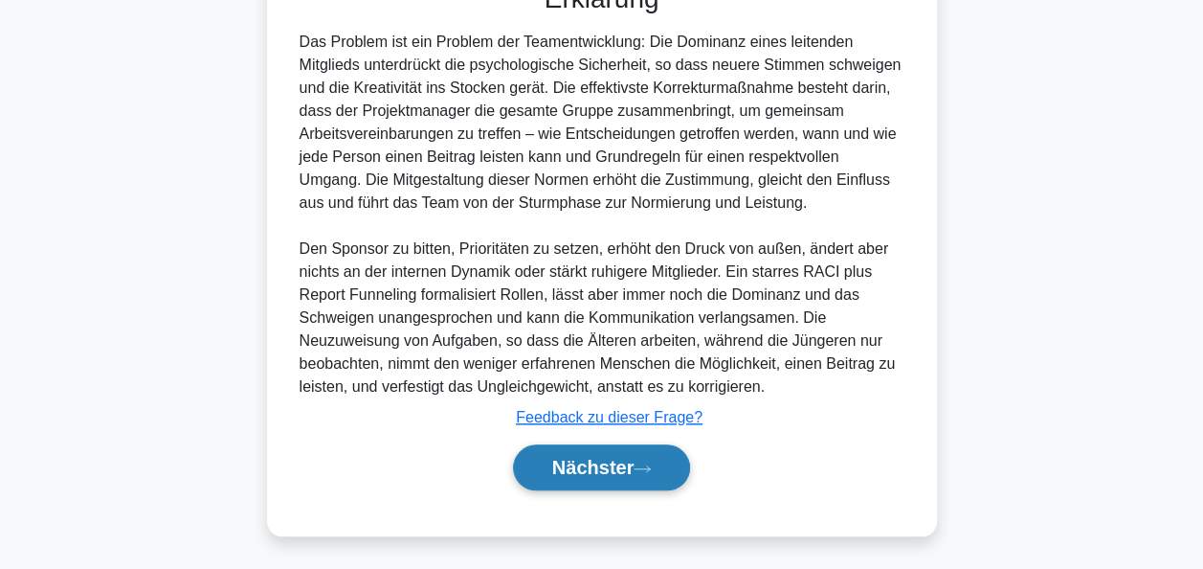
click at [582, 468] on font "Nächster" at bounding box center [593, 467] width 82 height 21
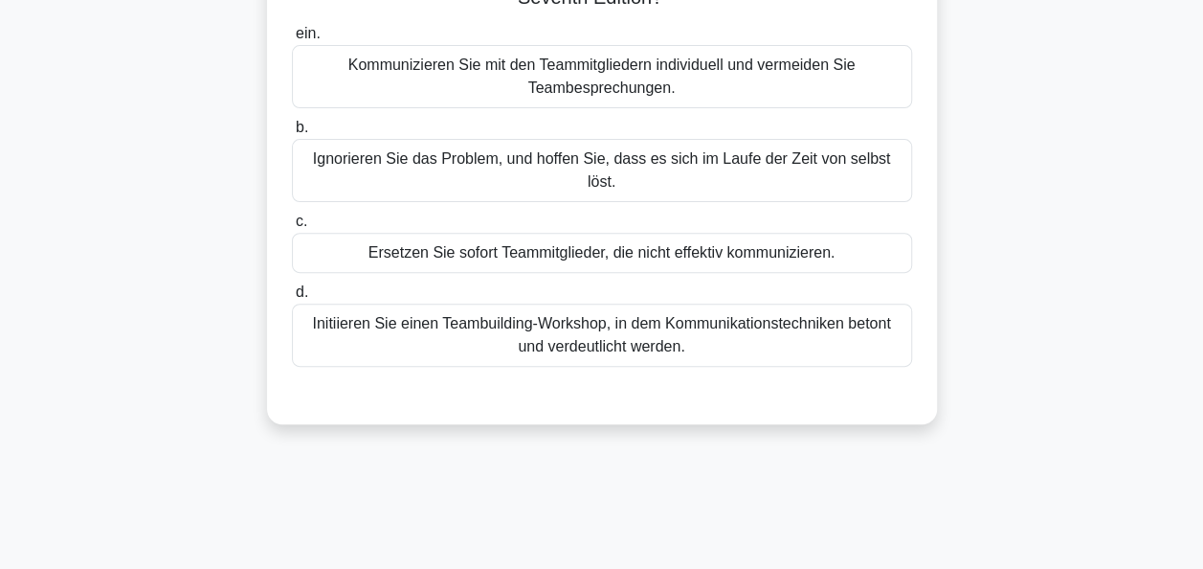
scroll to position [82, 0]
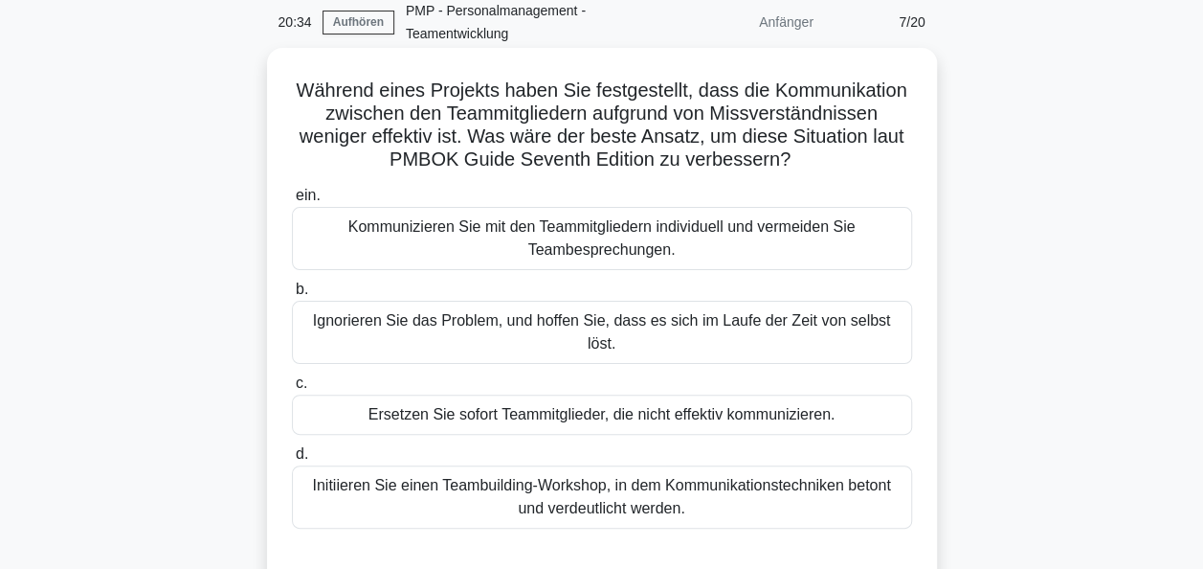
click at [583, 477] on div "Initiieren Sie einen Teambuilding-Workshop, in dem Kommunikationstechniken beto…" at bounding box center [602, 496] width 620 height 63
click at [292, 460] on input "d. Initiieren Sie einen Teambuilding-Workshop, in dem Kommunikationstechniken b…" at bounding box center [292, 454] width 0 height 12
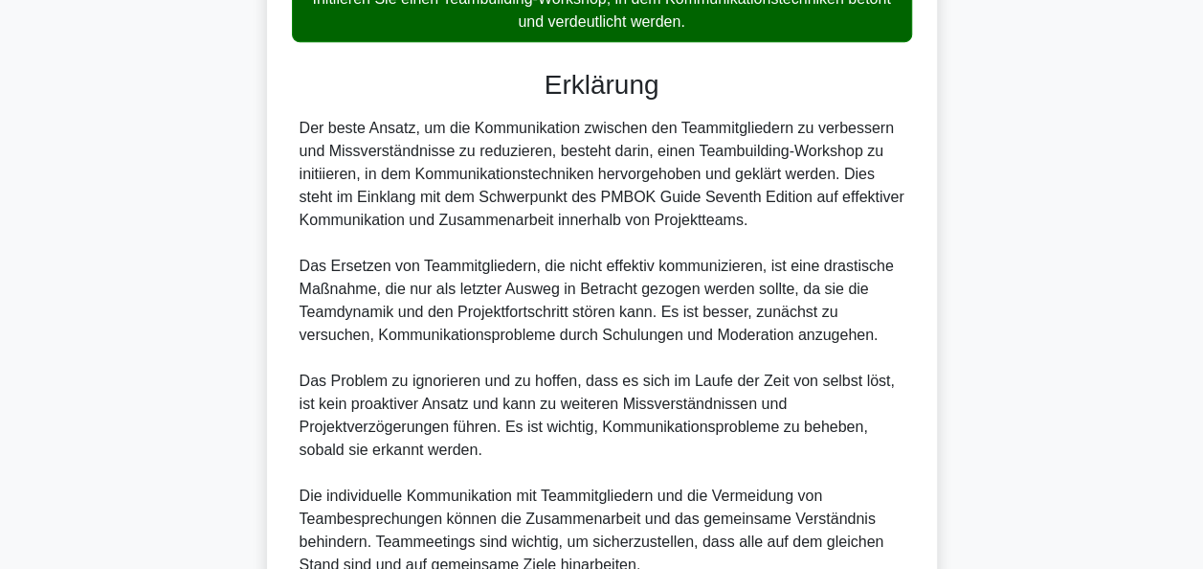
scroll to position [724, 0]
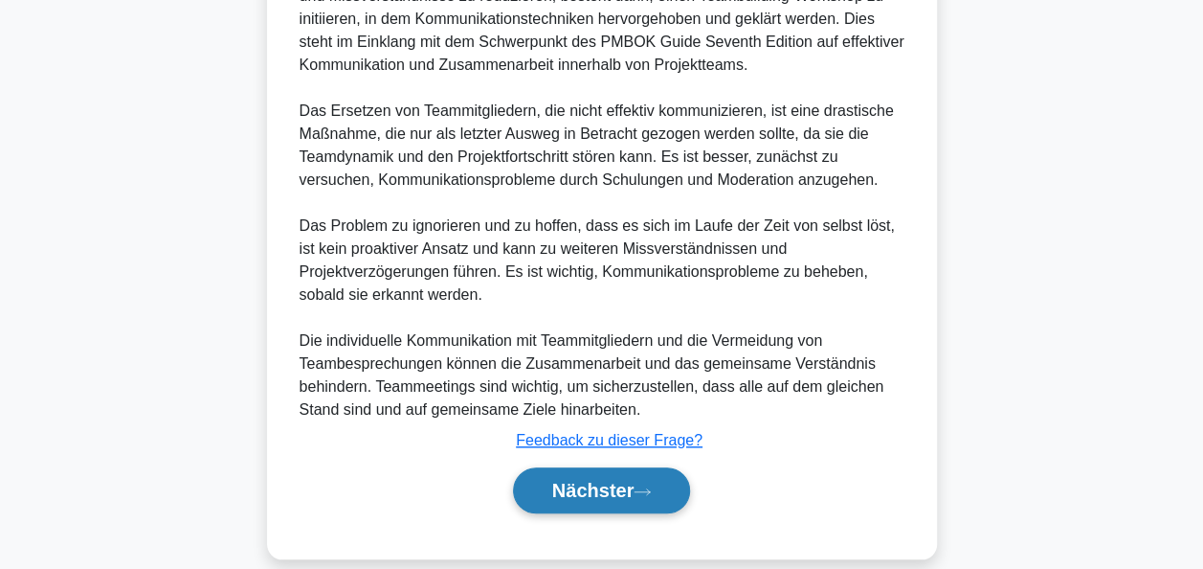
click at [593, 480] on font "Nächster" at bounding box center [593, 490] width 82 height 21
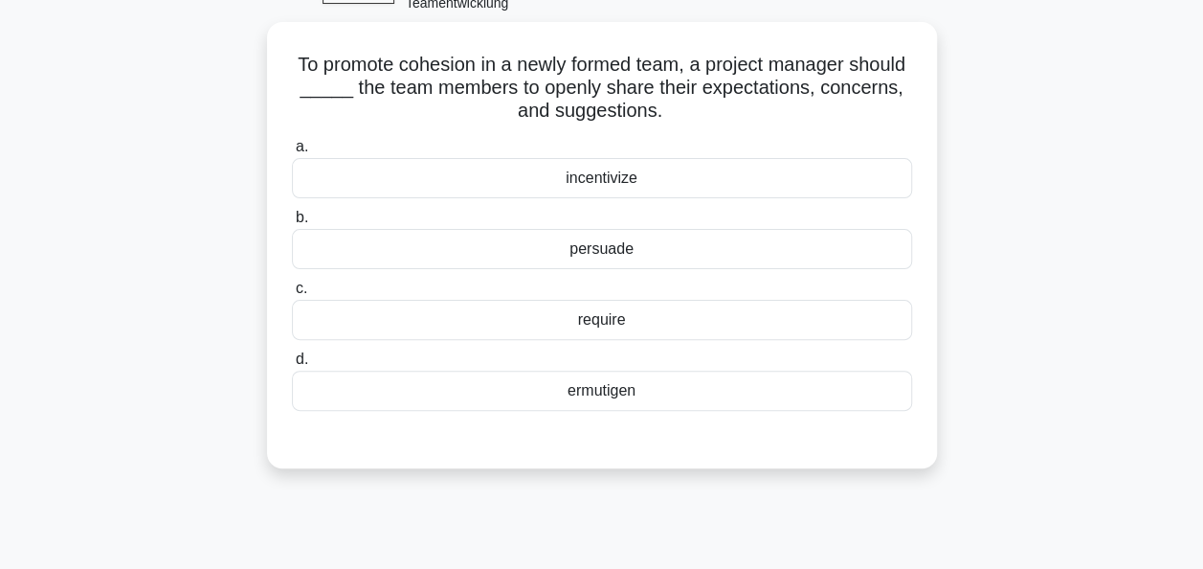
scroll to position [82, 0]
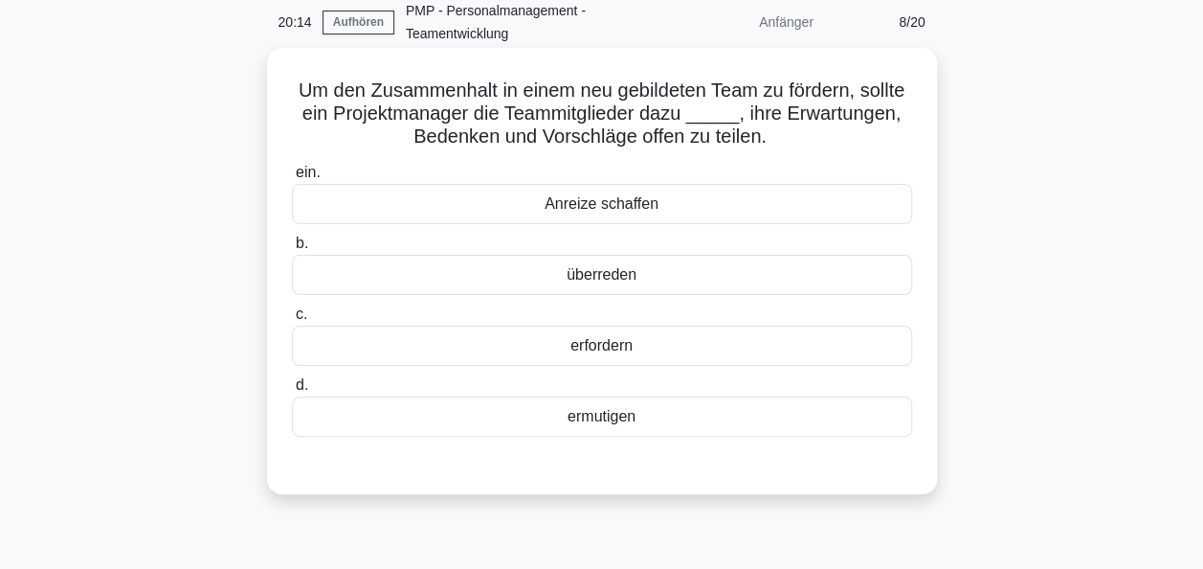
click at [610, 413] on div "ermutigen" at bounding box center [602, 416] width 620 height 40
click at [292, 392] on input "d. ermutigen" at bounding box center [292, 385] width 0 height 12
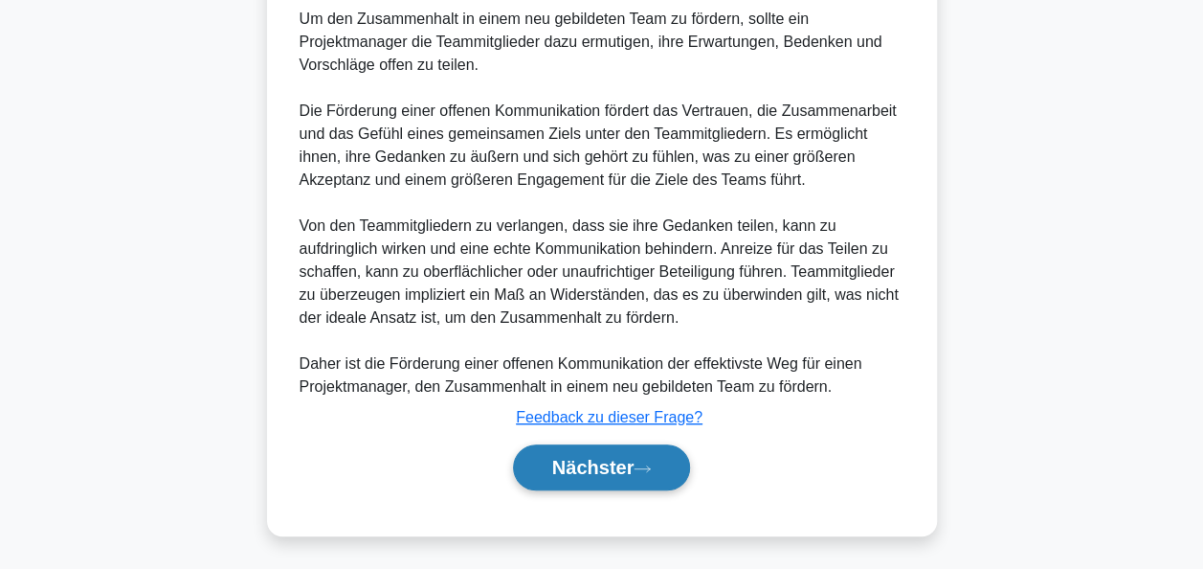
click at [605, 464] on font "Nächster" at bounding box center [593, 467] width 82 height 21
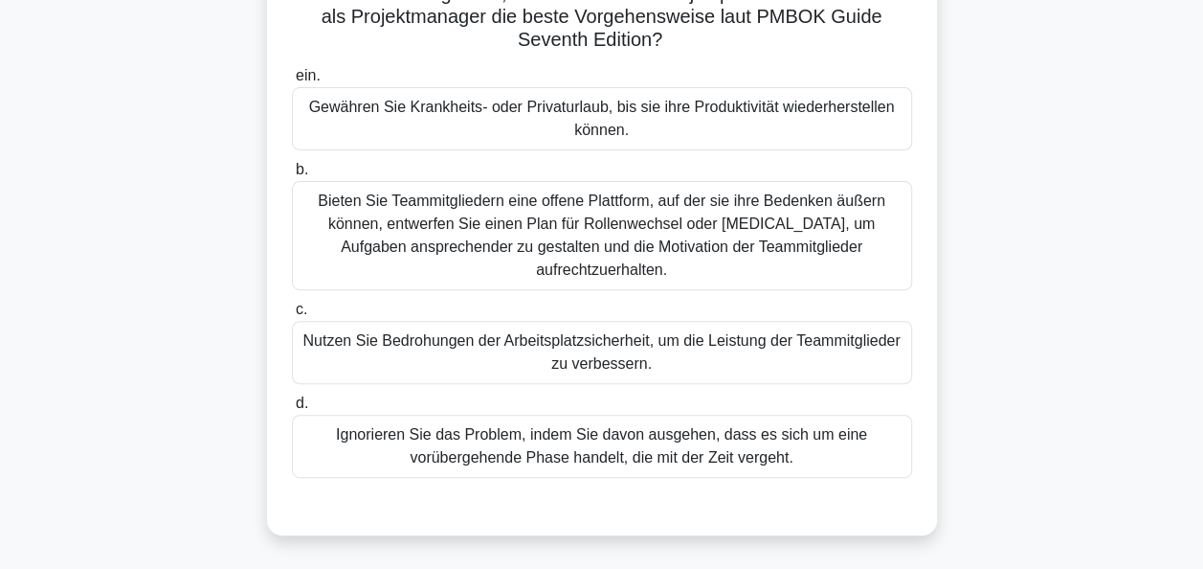
scroll to position [274, 0]
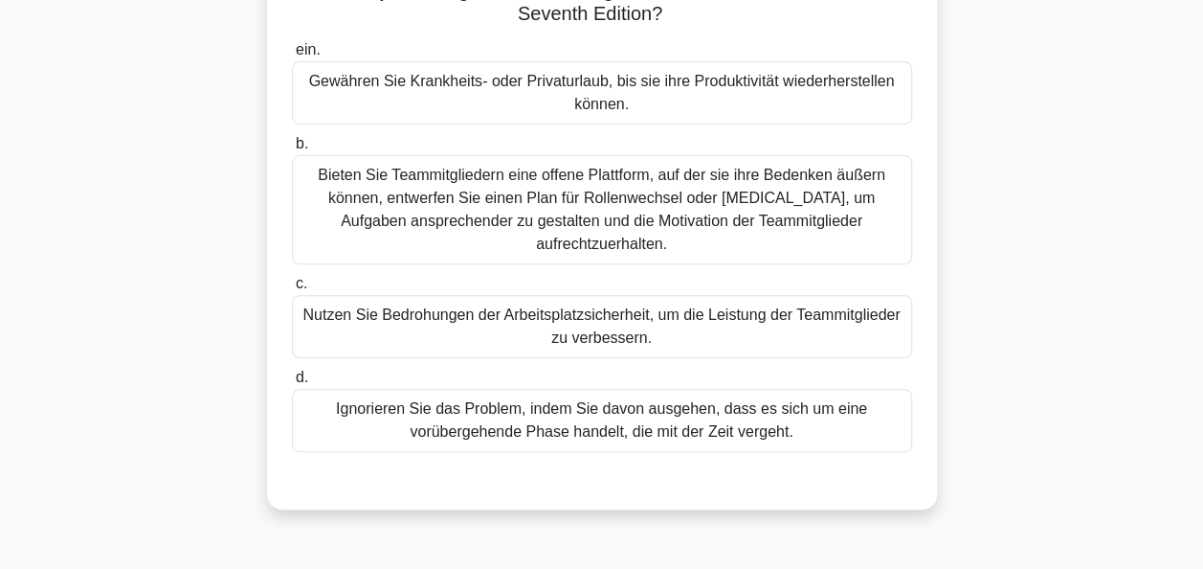
click at [638, 201] on div "Bieten Sie Teammitgliedern eine offene Plattform, auf der sie ihre Bedenken äuß…" at bounding box center [602, 209] width 620 height 109
click at [292, 150] on input "b. Bieten Sie Teammitgliedern eine offene Plattform, auf der sie ihre Bedenken …" at bounding box center [292, 144] width 0 height 12
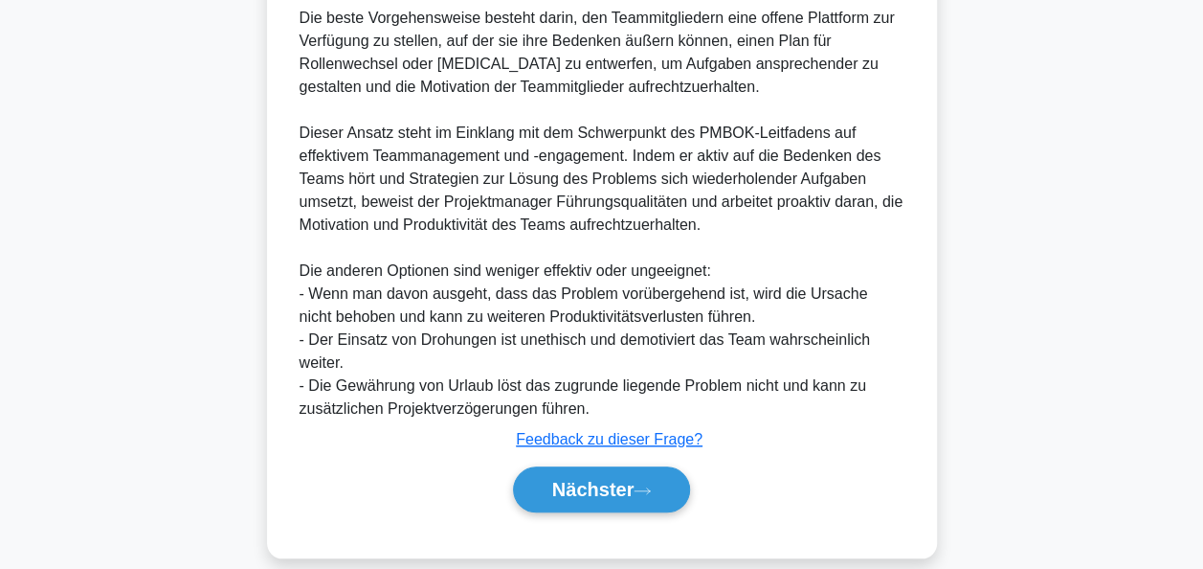
scroll to position [816, 0]
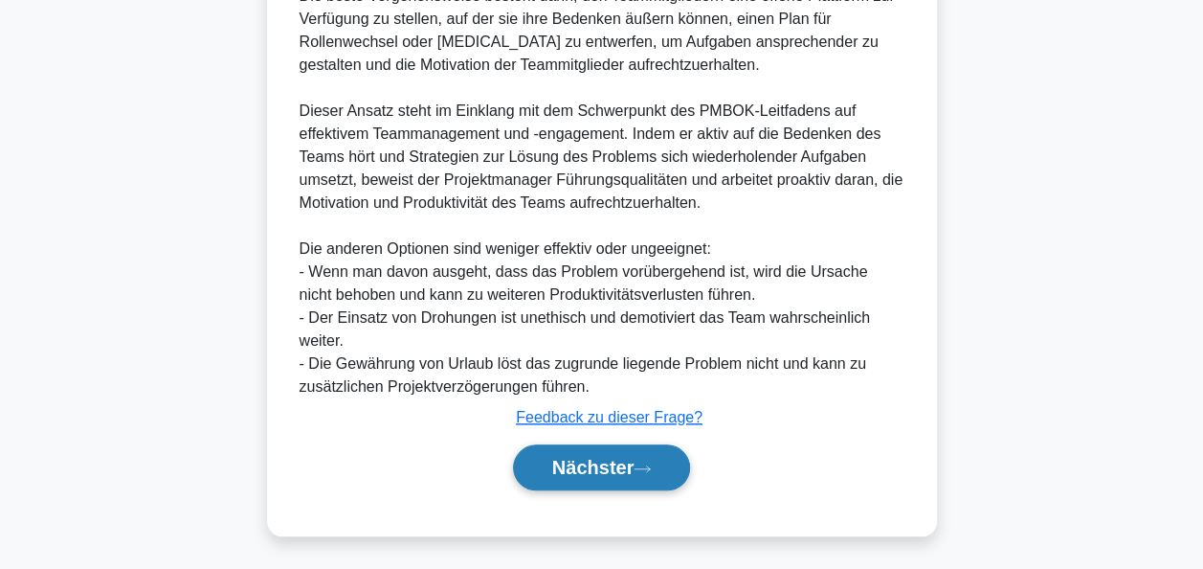
click at [612, 457] on font "Nächster" at bounding box center [593, 467] width 82 height 21
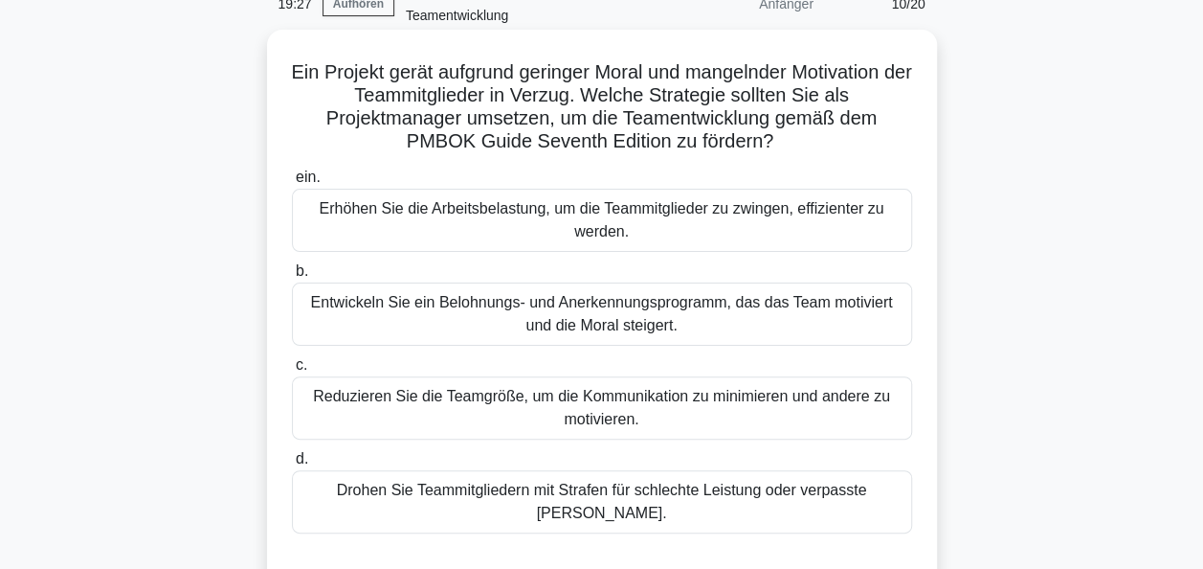
scroll to position [82, 0]
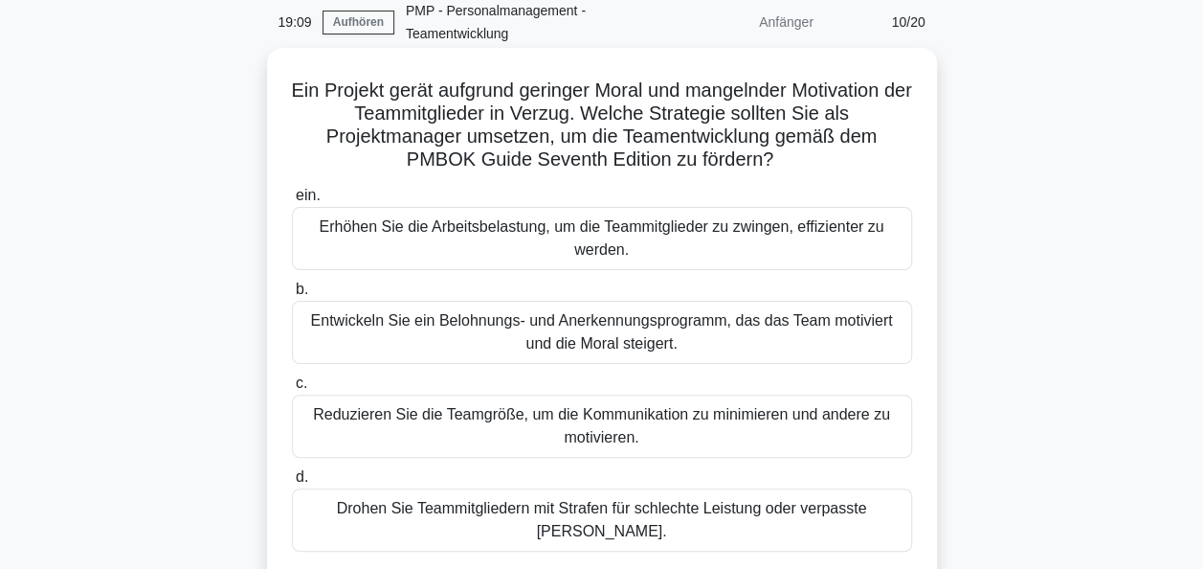
click at [623, 335] on div "Entwickeln Sie ein Belohnungs- und Anerkennungsprogramm, das das Team motiviert…" at bounding box center [602, 332] width 620 height 63
click at [292, 296] on input "b. Entwickeln Sie ein Belohnungs- und Anerkennungsprogramm, das das Team motivi…" at bounding box center [292, 289] width 0 height 12
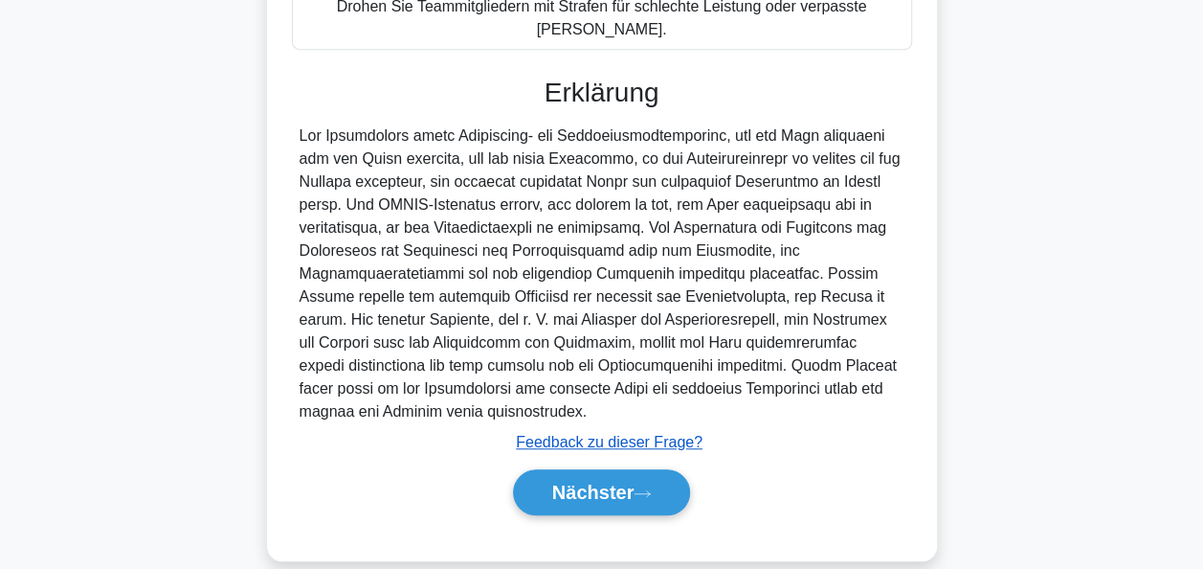
scroll to position [586, 0]
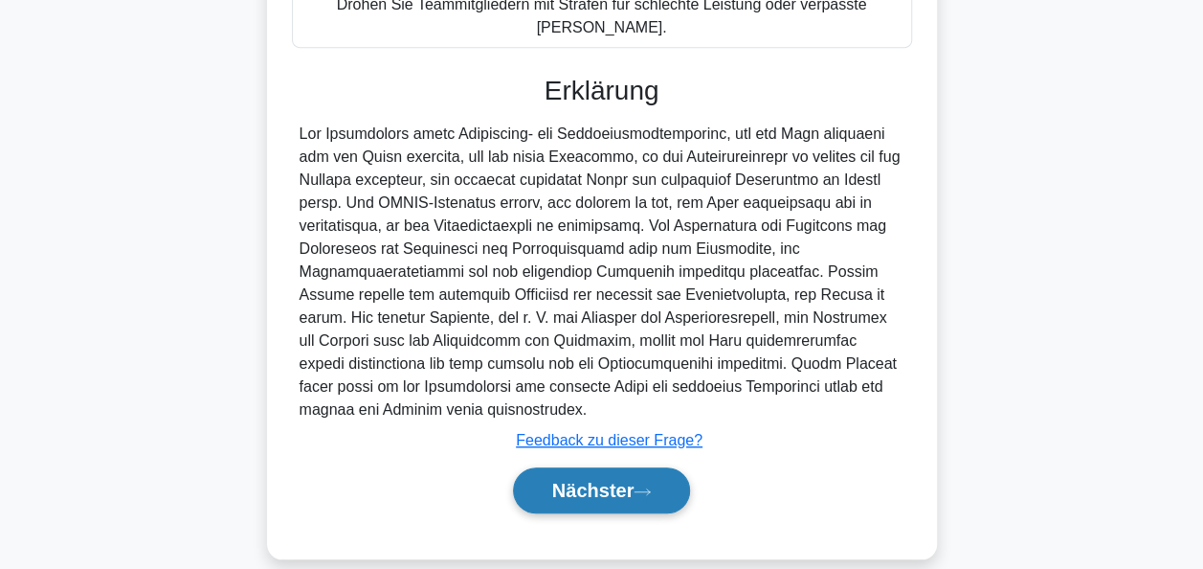
click at [584, 480] on font "Nächster" at bounding box center [593, 490] width 82 height 21
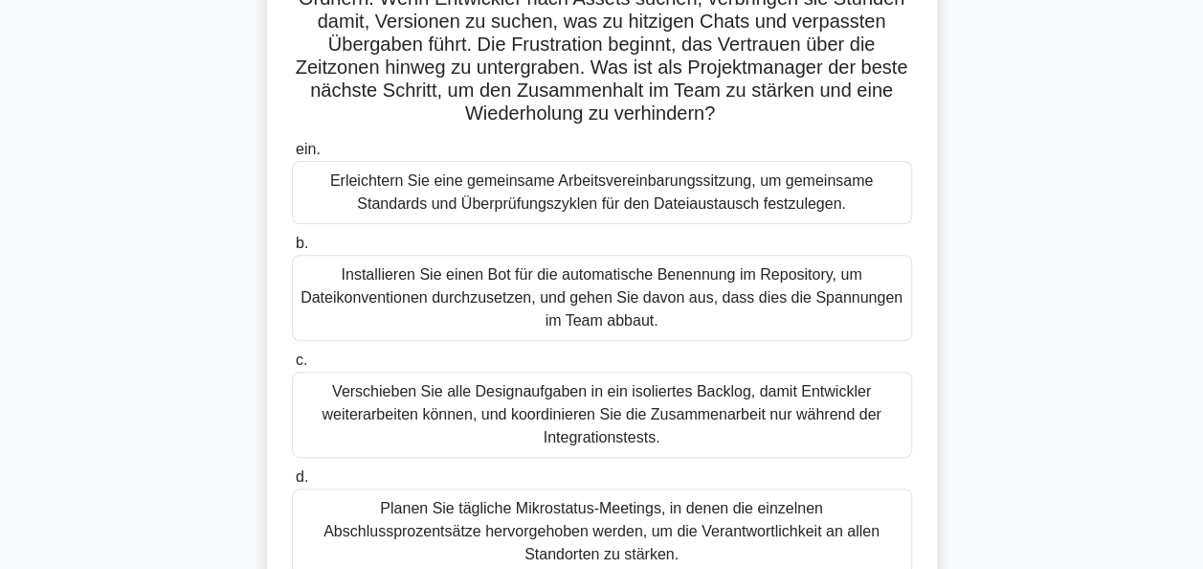
scroll to position [178, 0]
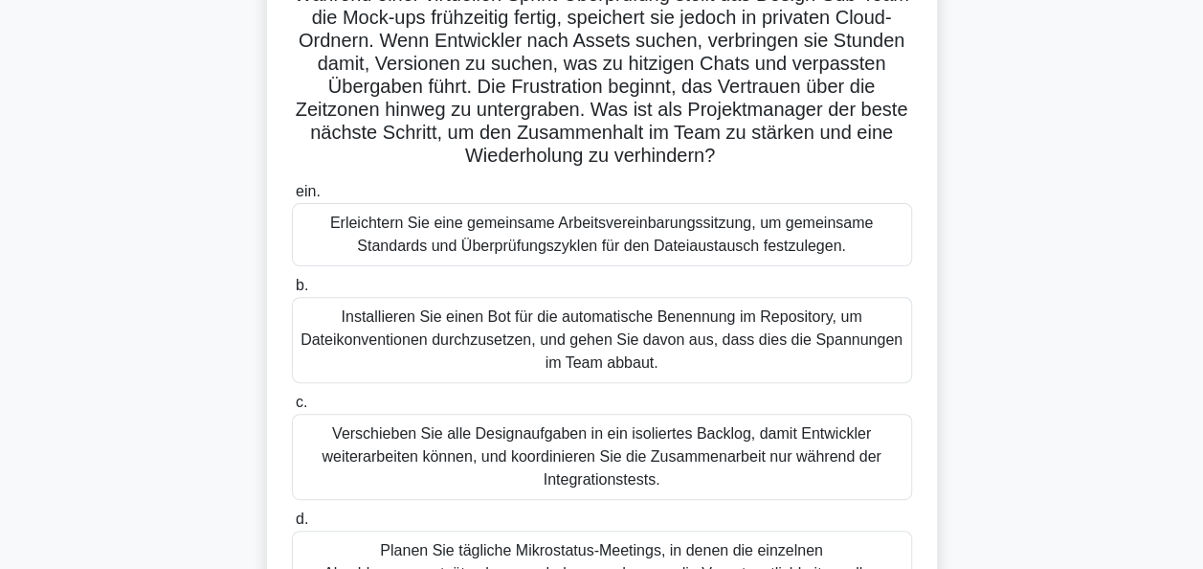
click at [541, 236] on div "Erleichtern Sie eine gemeinsame Arbeitsvereinbarungssitzung, um gemeinsame Stan…" at bounding box center [602, 234] width 620 height 63
click at [292, 198] on input "ein. Erleichtern Sie eine gemeinsame Arbeitsvereinbarungssitzung, um gemeinsame…" at bounding box center [292, 192] width 0 height 12
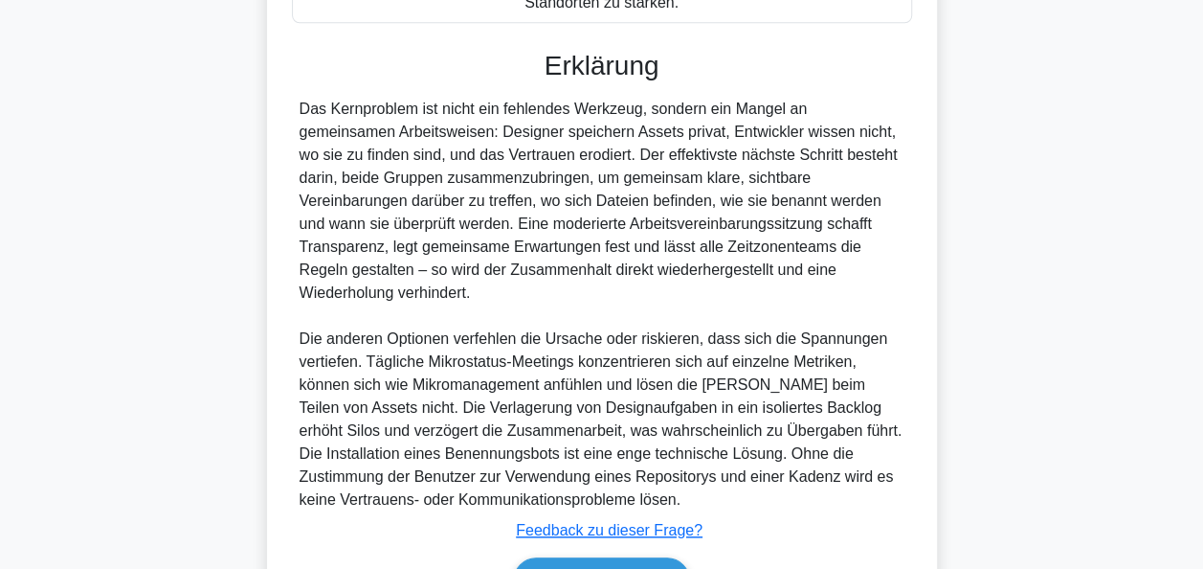
scroll to position [839, 0]
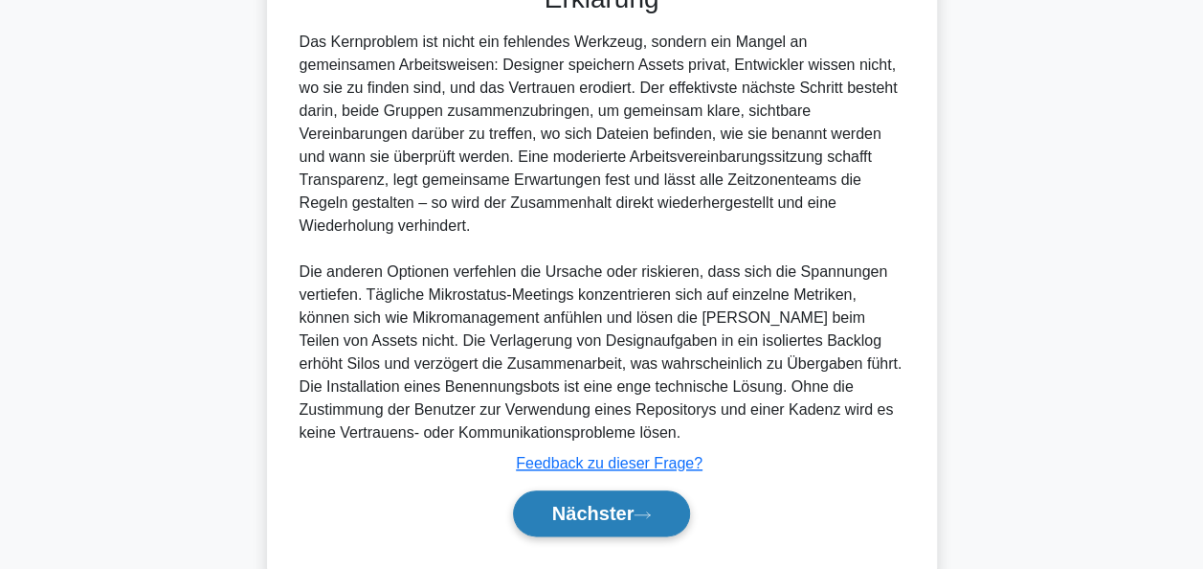
click at [611, 503] on font "Nächster" at bounding box center [593, 513] width 82 height 21
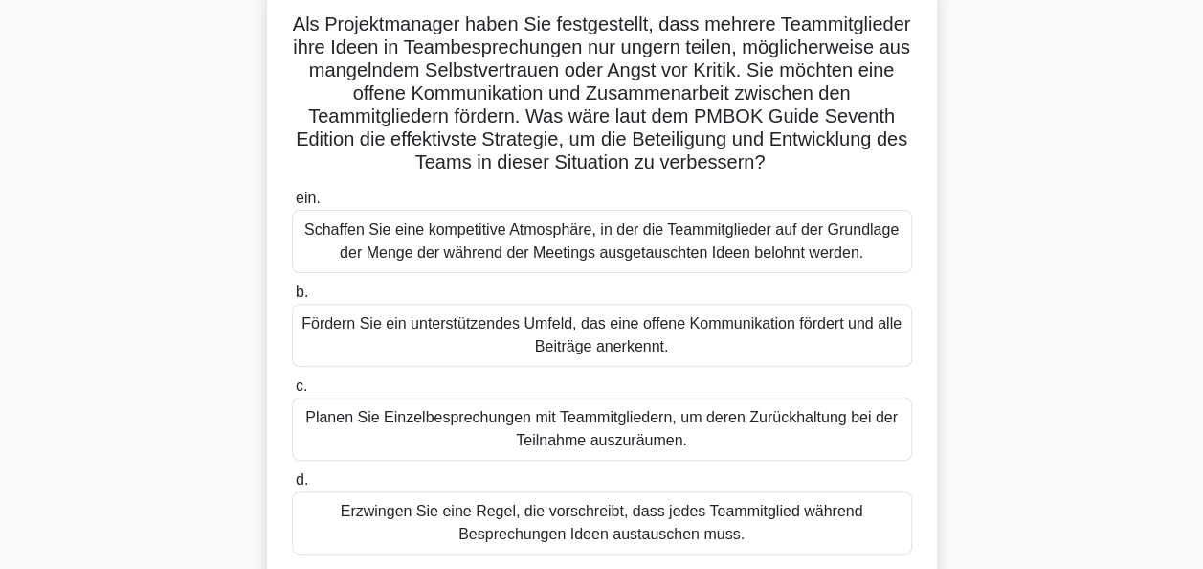
scroll to position [178, 0]
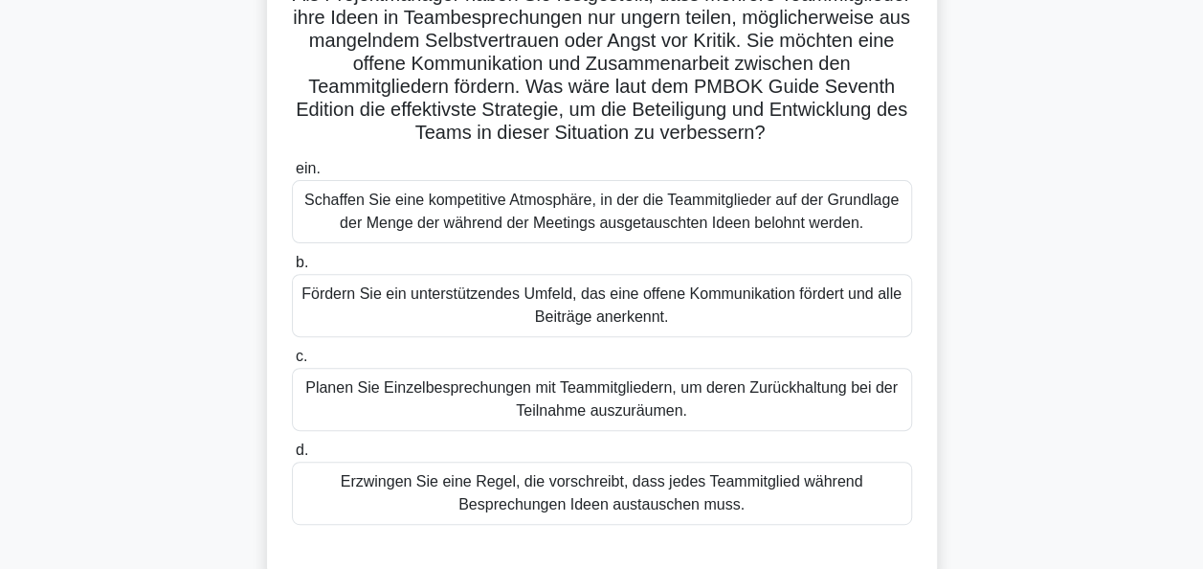
click at [653, 325] on div "Fördern Sie ein unterstützendes Umfeld, das eine offene Kommunikation fördert u…" at bounding box center [602, 305] width 620 height 63
click at [292, 269] on input "b. Fördern Sie ein unterstützendes Umfeld, das eine offene Kommunikation förder…" at bounding box center [292, 263] width 0 height 12
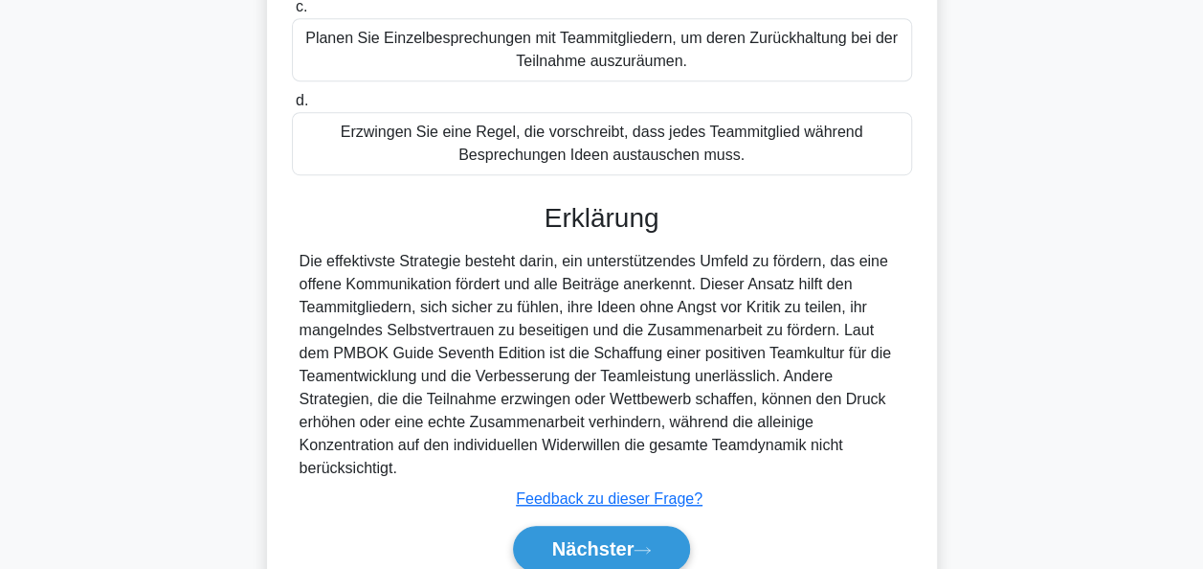
scroll to position [586, 0]
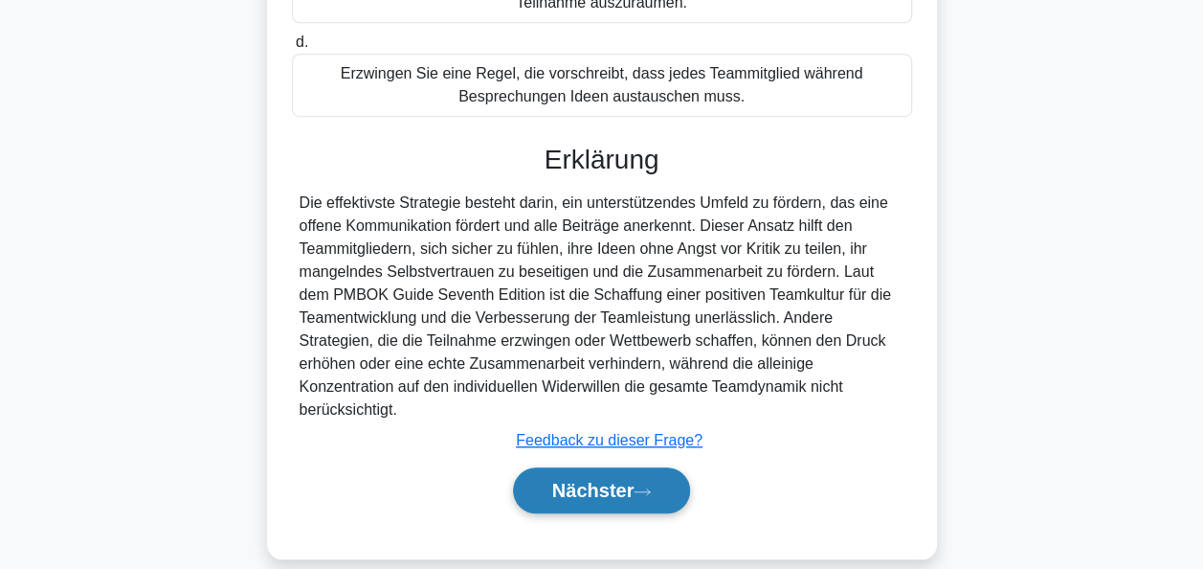
click at [616, 480] on font "Nächster" at bounding box center [593, 490] width 82 height 21
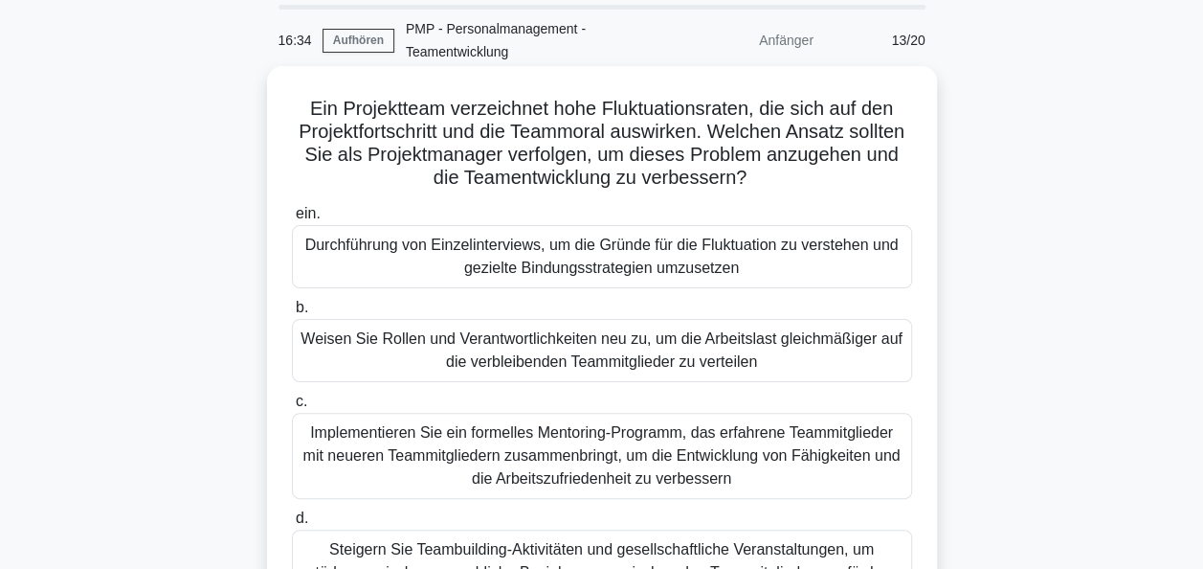
scroll to position [0, 0]
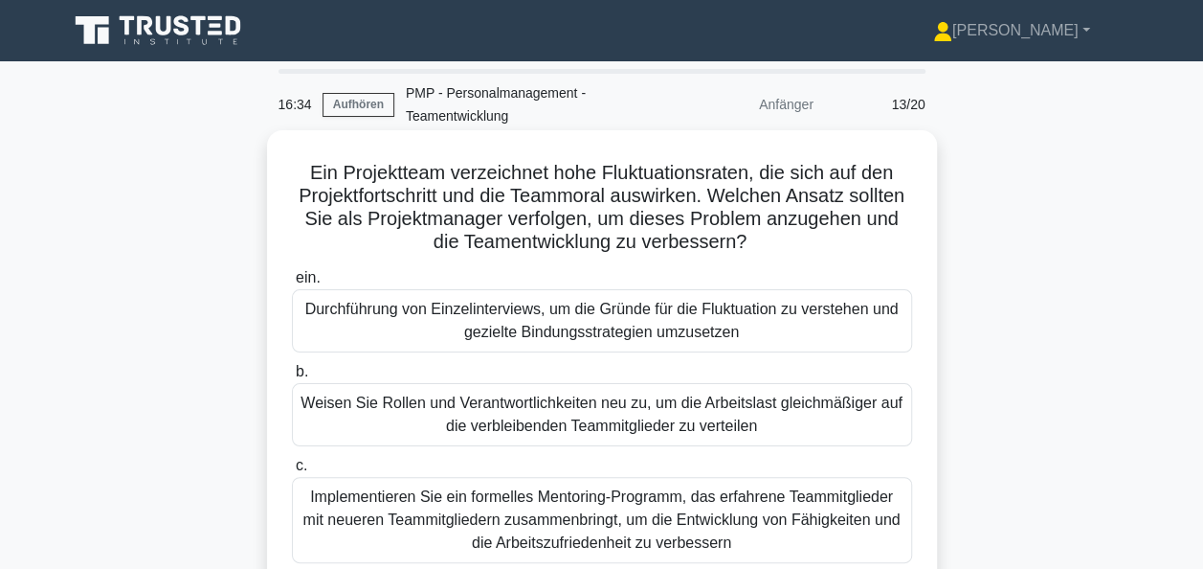
click at [548, 327] on div "Durchführung von Einzelinterviews, um die Gründe für die Fluktuation zu versteh…" at bounding box center [602, 320] width 620 height 63
click at [292, 284] on input "ein. Durchführung von Einzelinterviews, um die Gründe für die Fluktuation zu ve…" at bounding box center [292, 278] width 0 height 12
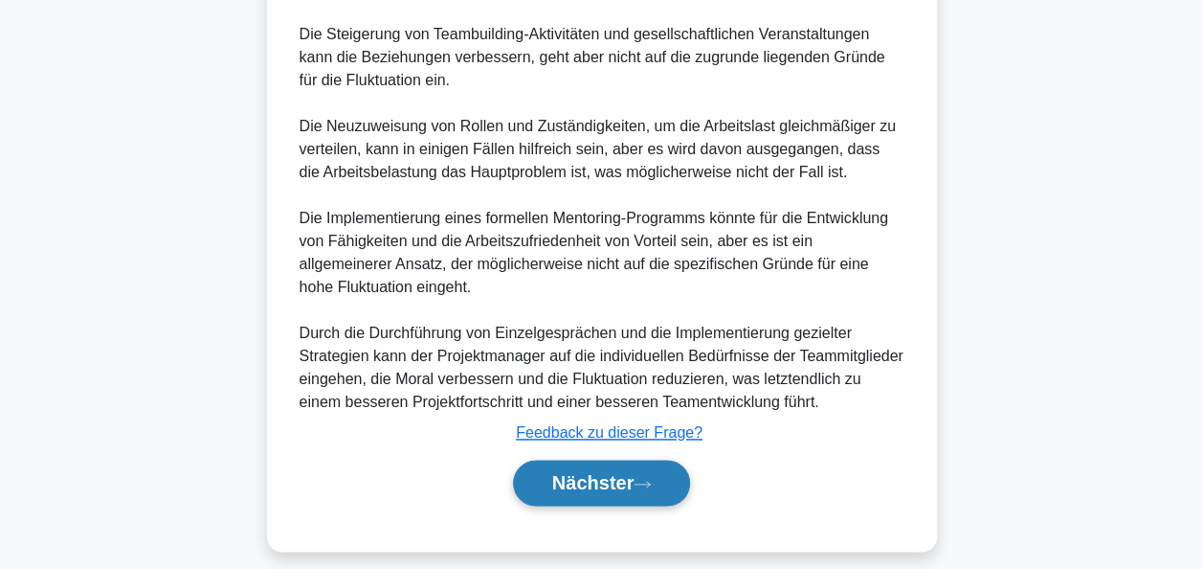
click at [664, 485] on button "Nächster" at bounding box center [602, 482] width 178 height 46
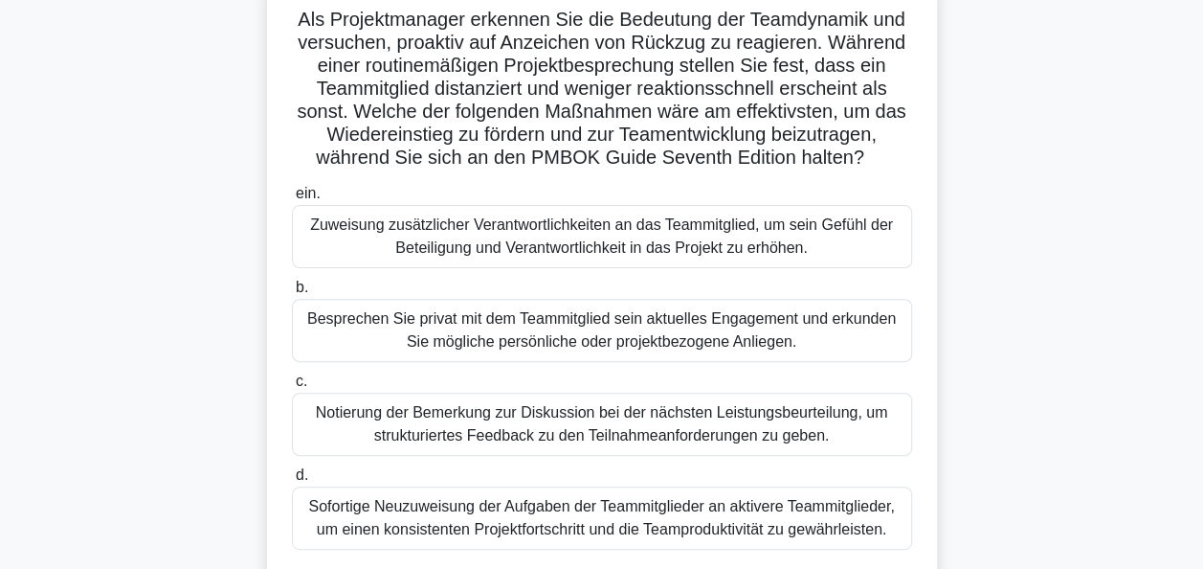
scroll to position [191, 0]
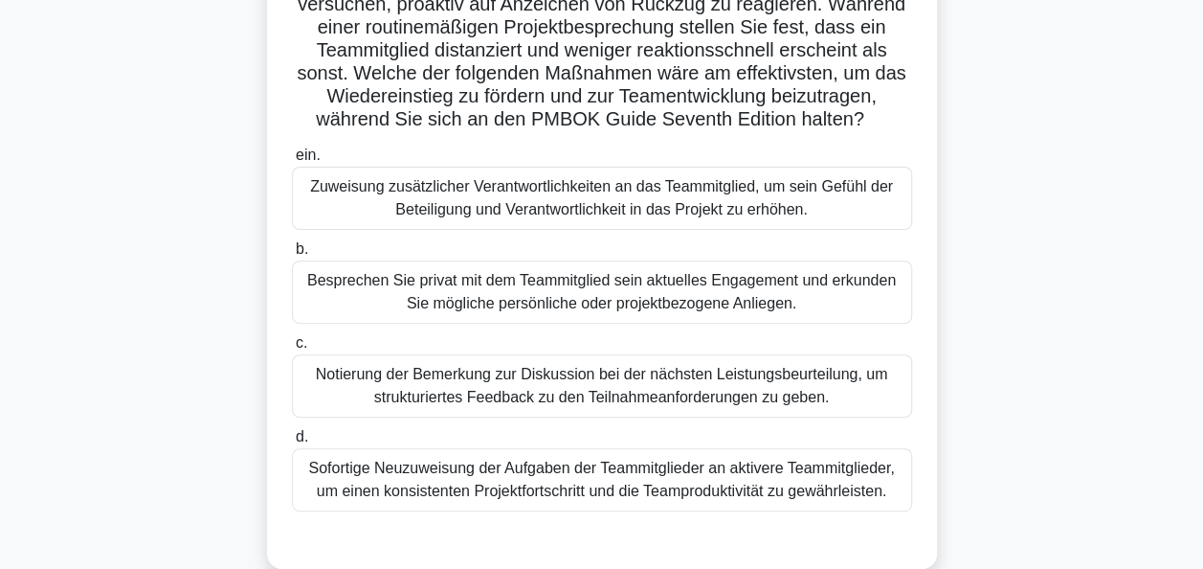
click at [628, 291] on div "Besprechen Sie privat mit dem Teammitglied sein aktuelles Engagement und erkund…" at bounding box center [602, 291] width 620 height 63
click at [292, 256] on input "b. Besprechen Sie privat mit dem Teammitglied sein aktuelles Engagement und erk…" at bounding box center [292, 249] width 0 height 12
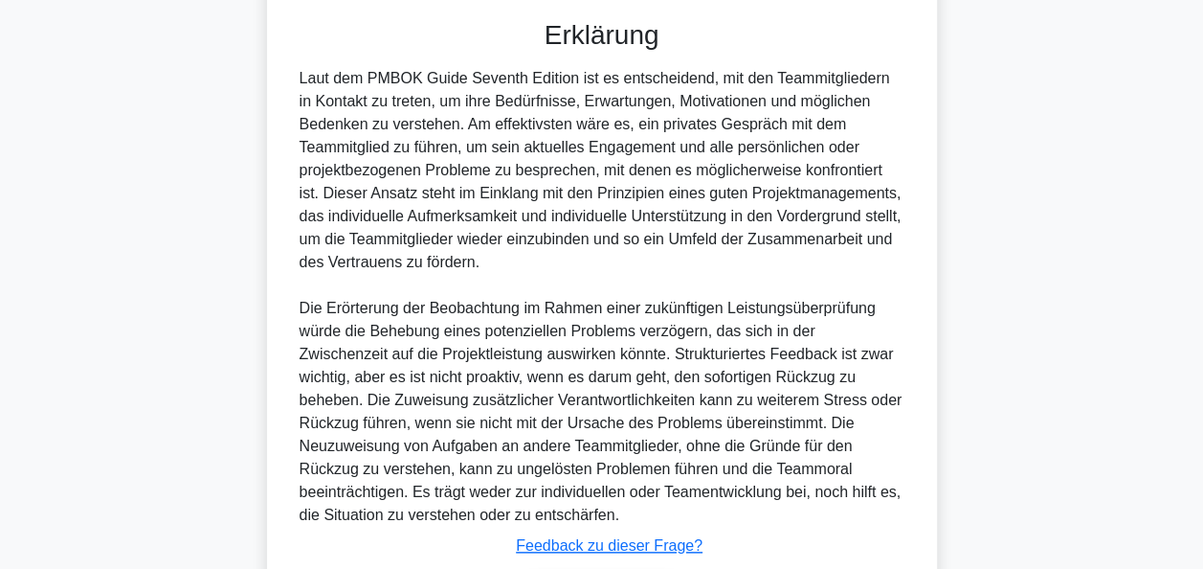
scroll to position [839, 0]
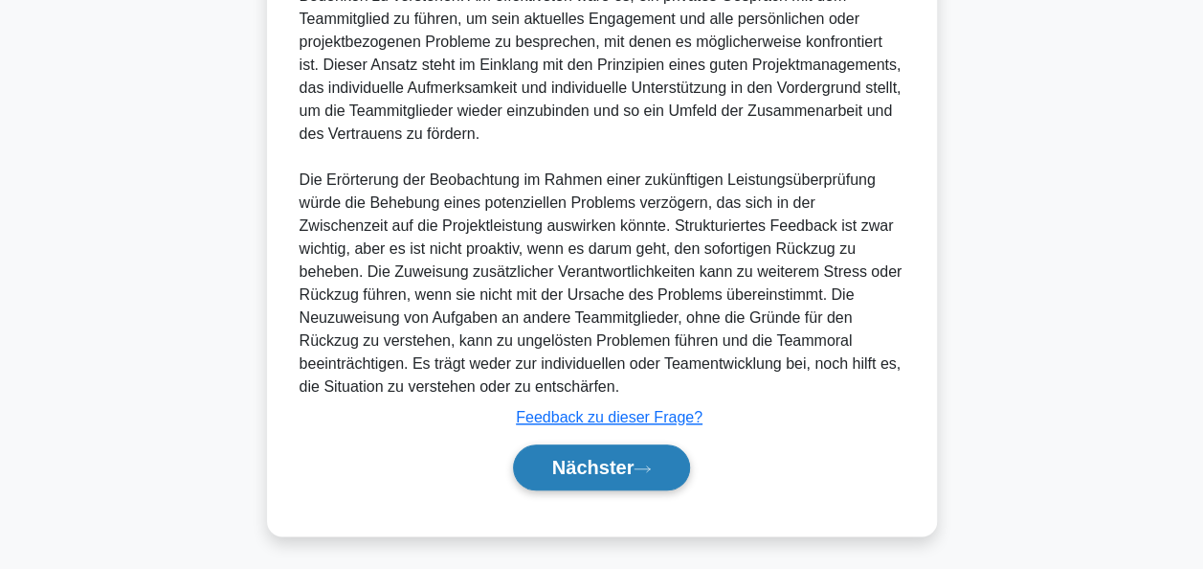
click at [613, 458] on font "Nächster" at bounding box center [593, 467] width 82 height 21
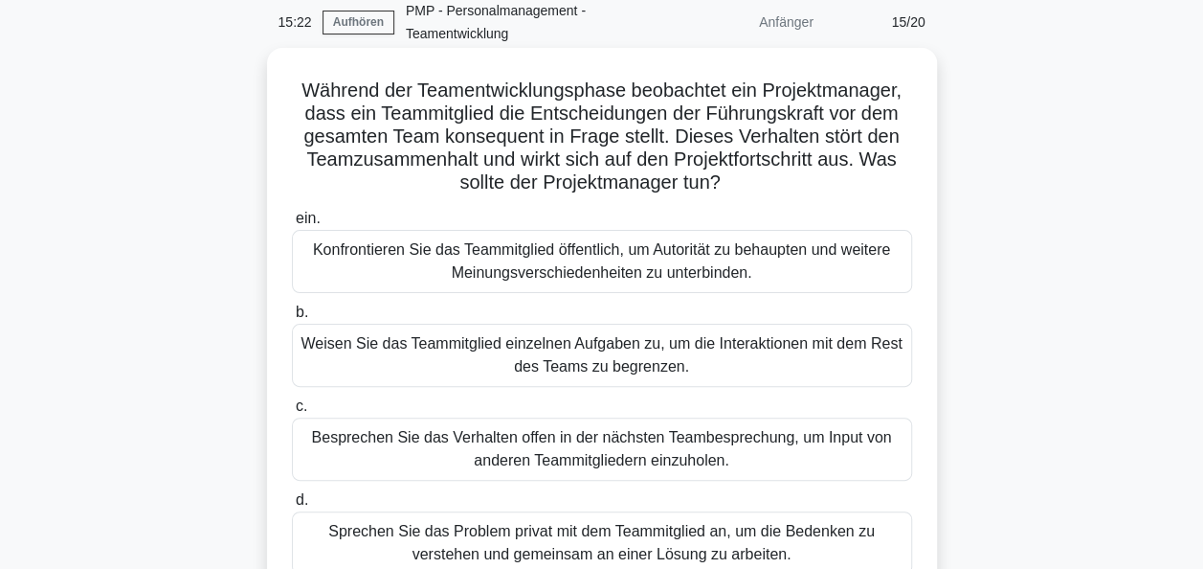
scroll to position [178, 0]
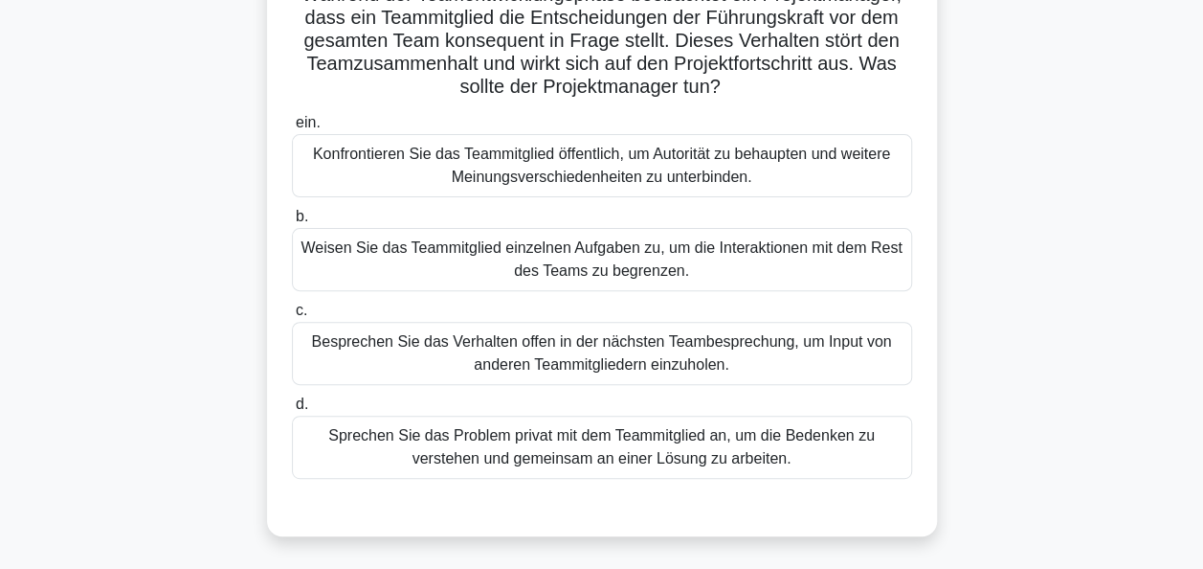
click at [659, 445] on div "Sprechen Sie das Problem privat mit dem Teammitglied an, um die Bedenken zu ver…" at bounding box center [602, 446] width 620 height 63
click at [292, 411] on input "d. Sprechen Sie das Problem privat mit dem Teammitglied an, um die Bedenken zu …" at bounding box center [292, 404] width 0 height 12
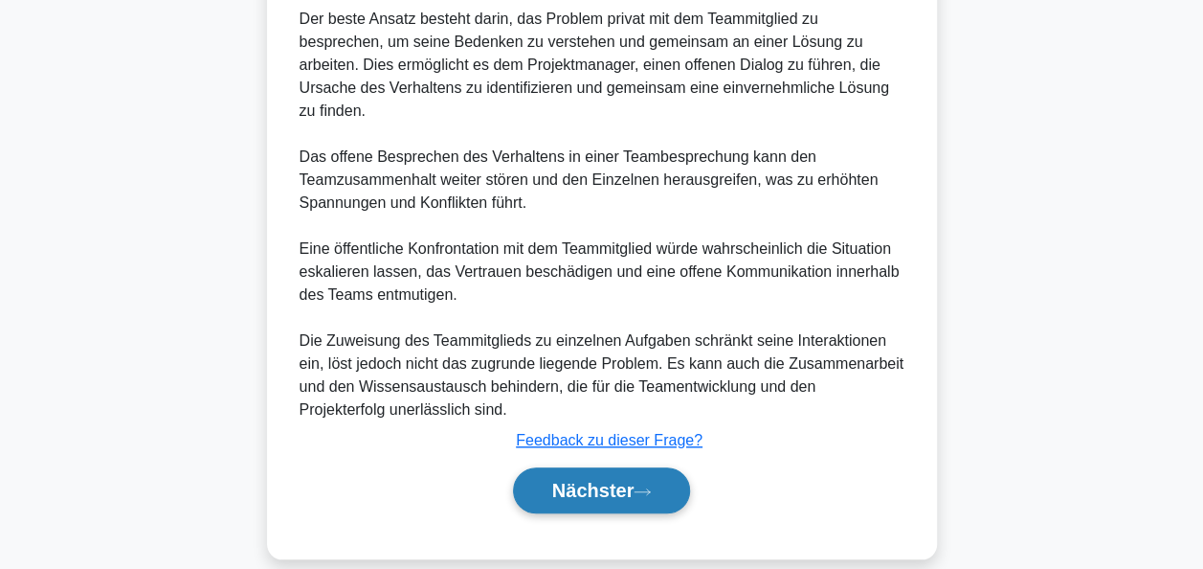
click at [651, 467] on button "Nächster" at bounding box center [602, 490] width 178 height 46
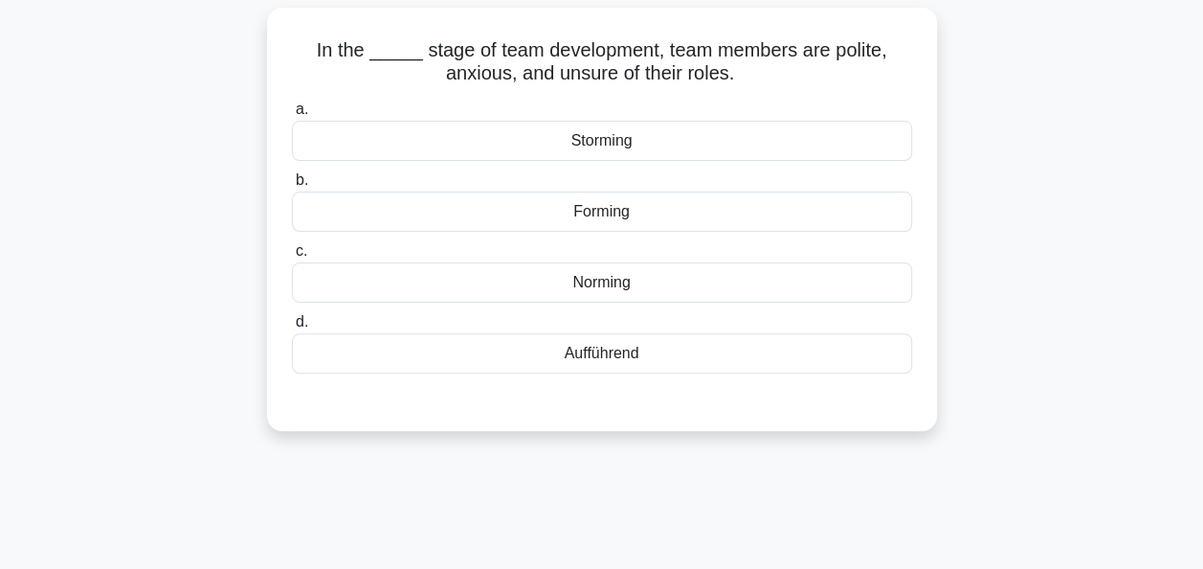
scroll to position [82, 0]
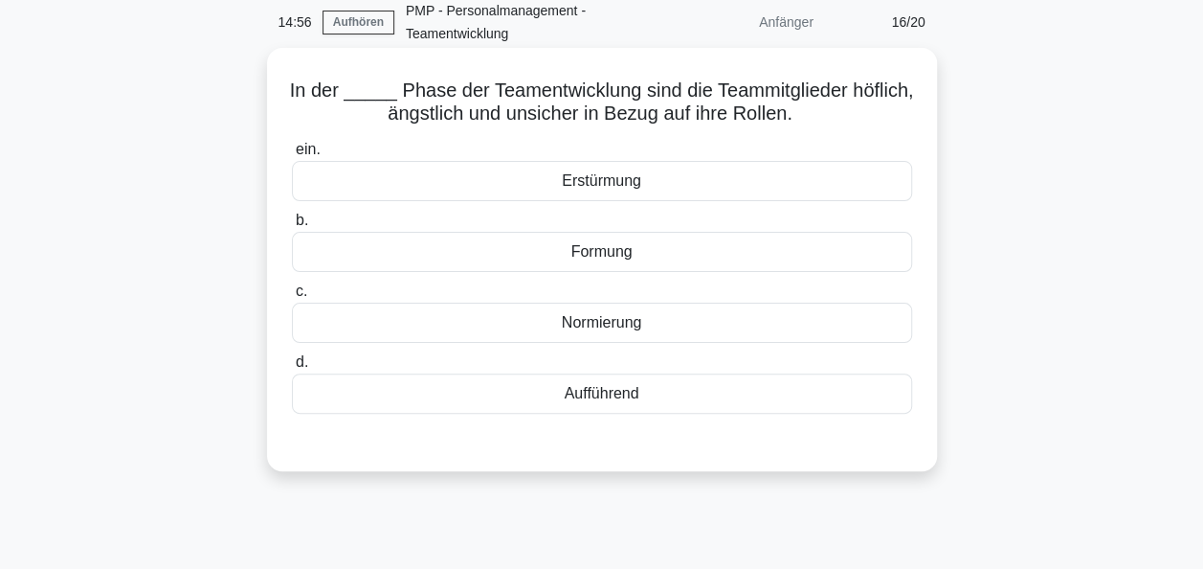
click at [615, 256] on div "Formung" at bounding box center [602, 252] width 620 height 40
click at [292, 227] on input "b. Formung" at bounding box center [292, 220] width 0 height 12
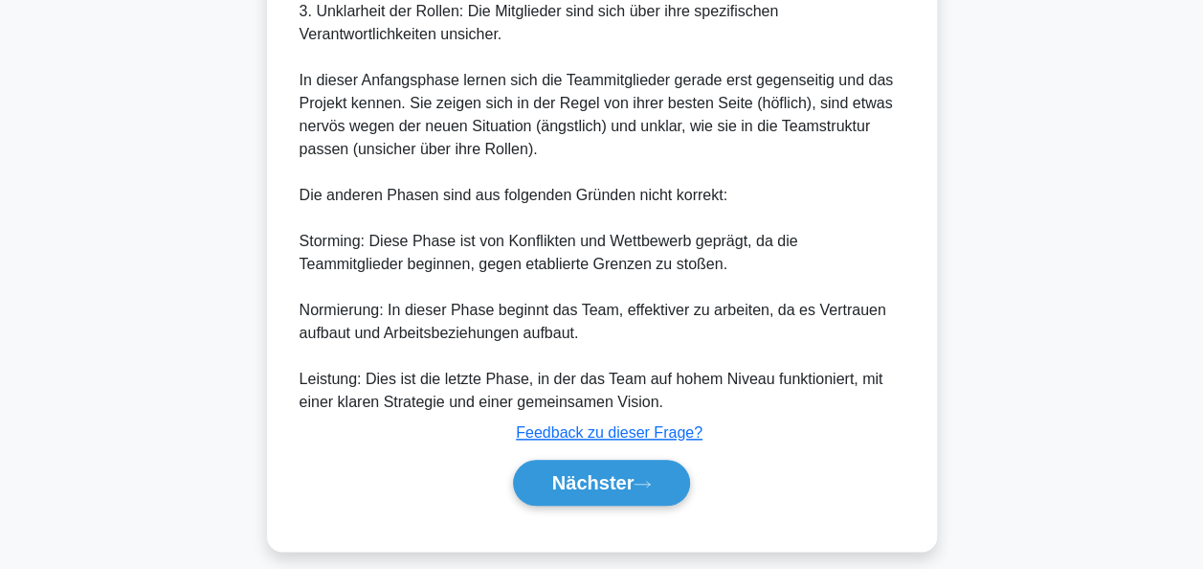
scroll to position [839, 0]
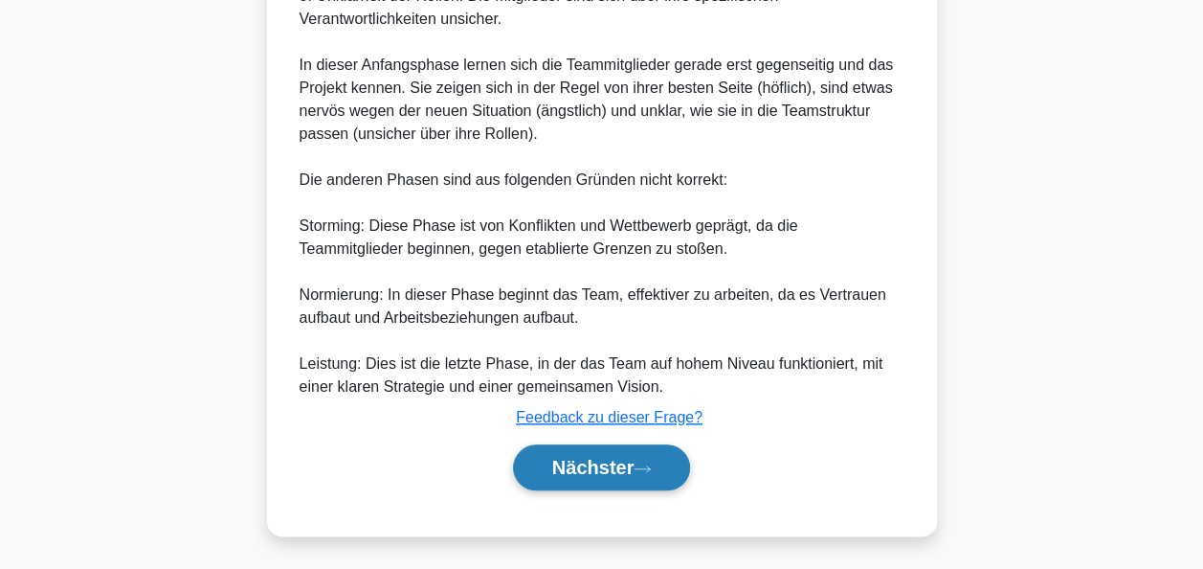
click at [610, 446] on button "Nächster" at bounding box center [602, 467] width 178 height 46
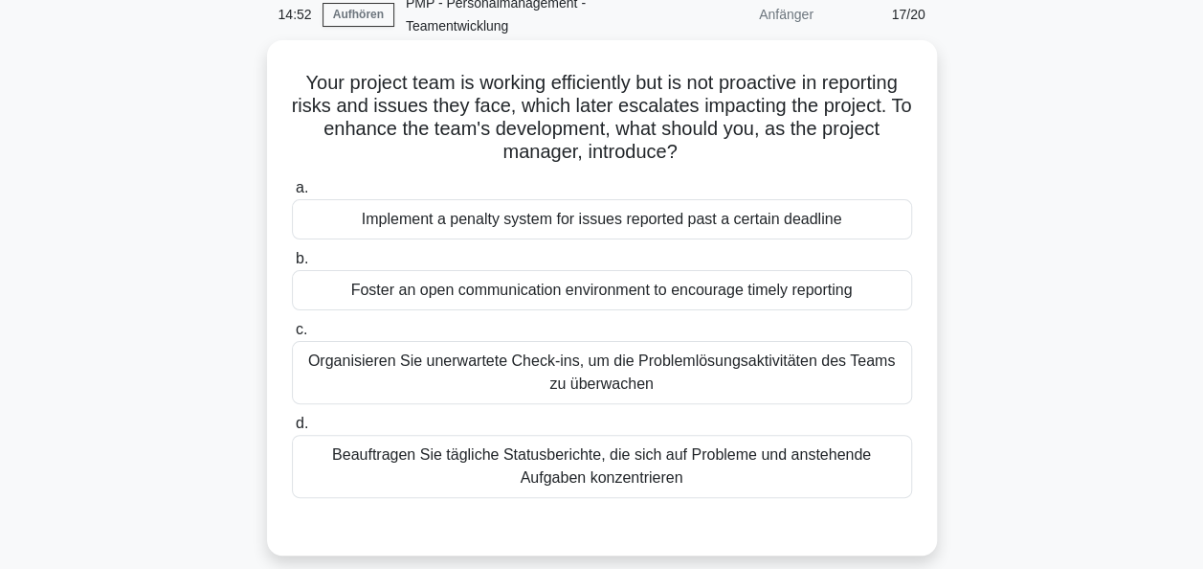
scroll to position [82, 0]
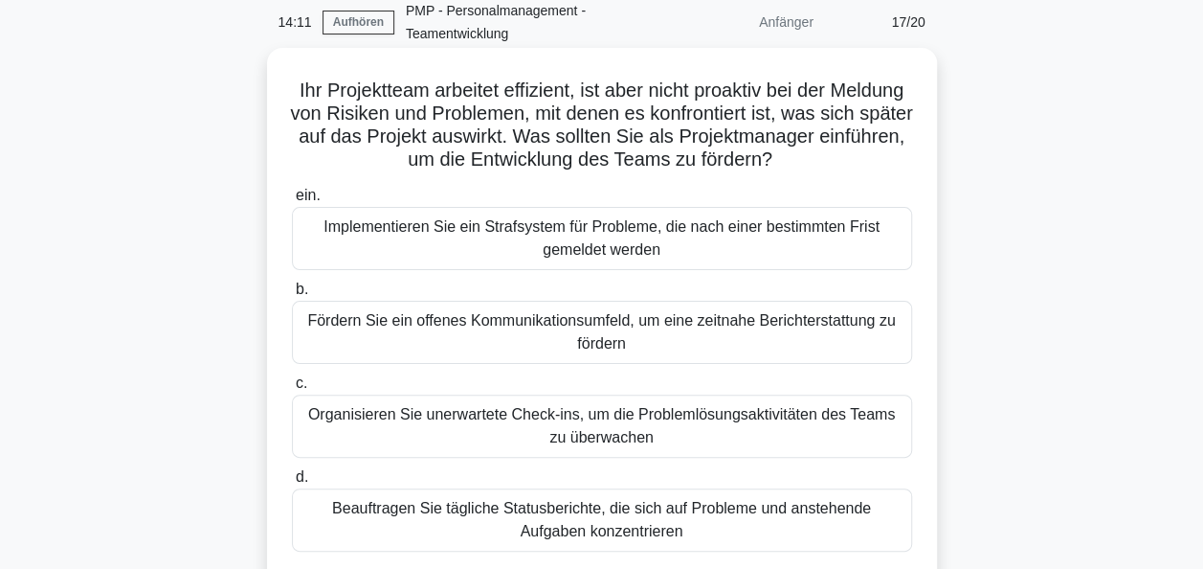
click at [619, 336] on div "Fördern Sie ein offenes Kommunikationsumfeld, um eine zeitnahe Berichterstattun…" at bounding box center [602, 332] width 620 height 63
click at [292, 296] on input "b. Fördern Sie ein offenes Kommunikationsumfeld, um eine zeitnahe Berichterstat…" at bounding box center [292, 289] width 0 height 12
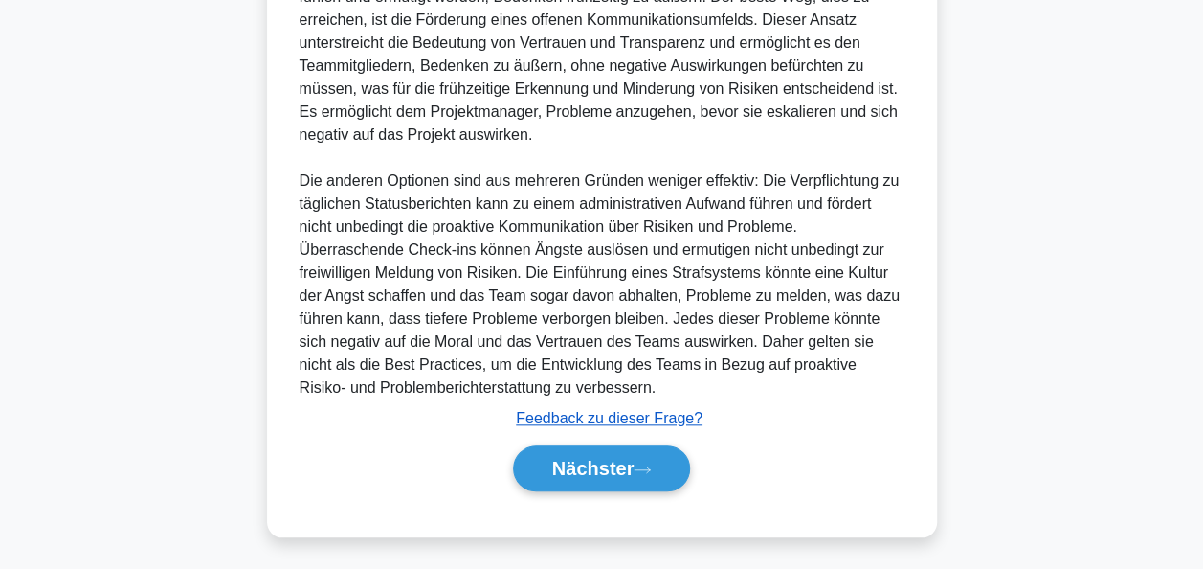
scroll to position [770, 0]
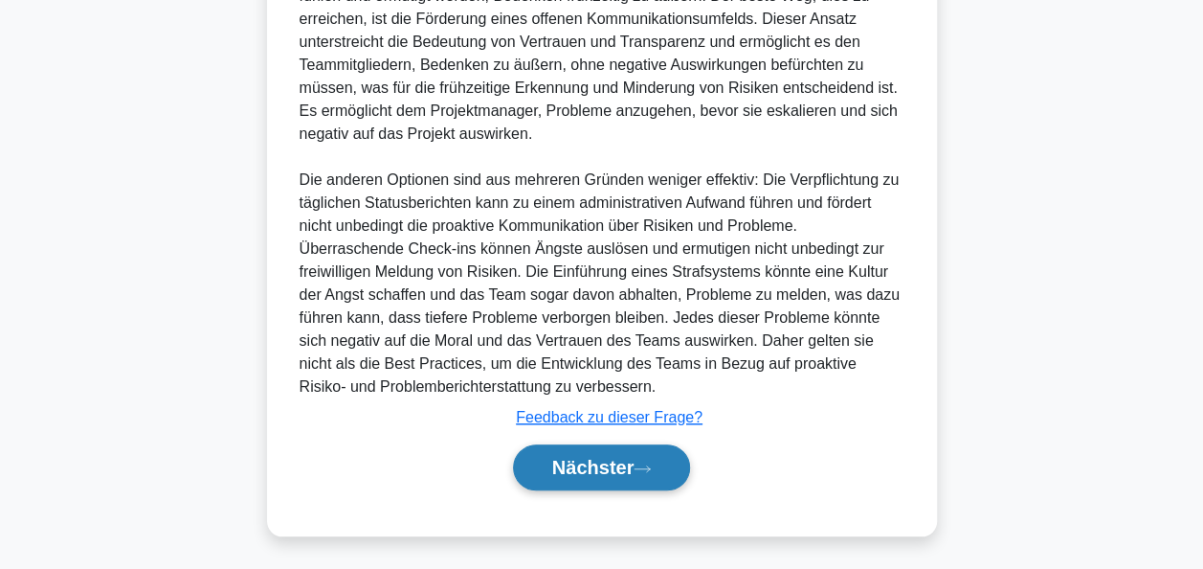
click at [625, 459] on font "Nächster" at bounding box center [593, 467] width 82 height 21
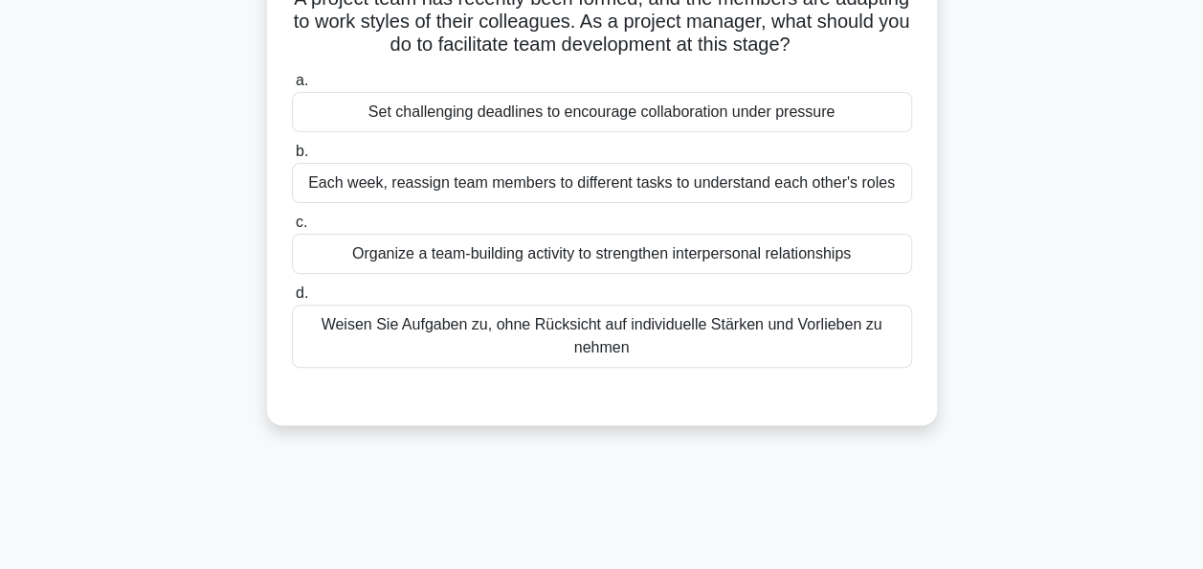
scroll to position [82, 0]
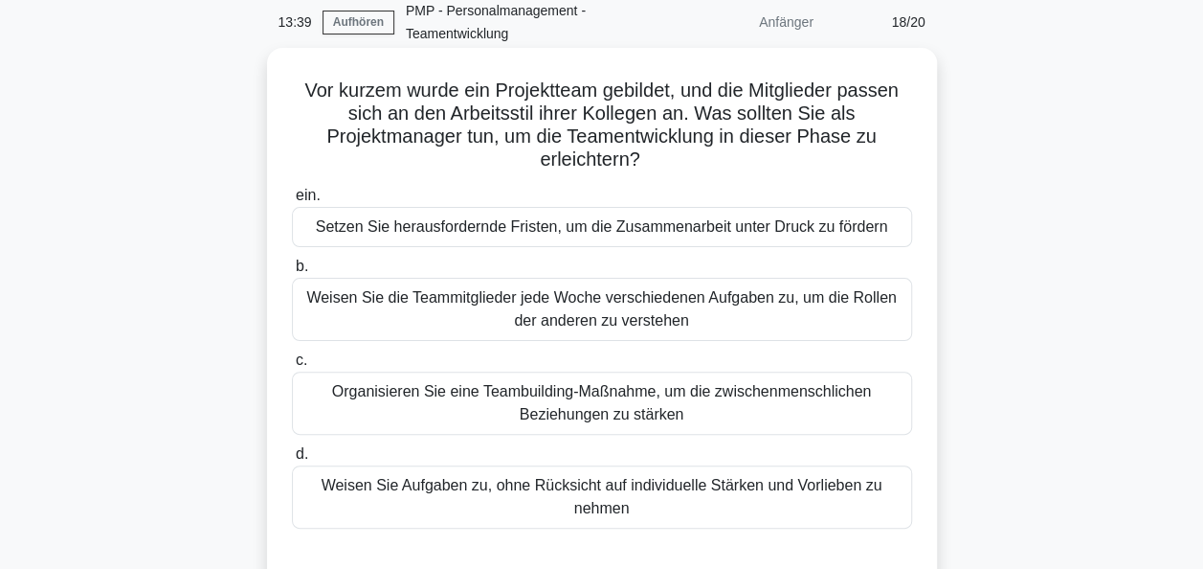
click at [622, 408] on div "Organisieren Sie eine Teambuilding-Maßnahme, um die zwischenmenschlichen Bezieh…" at bounding box center [602, 402] width 620 height 63
click at [292, 367] on input "c. Organisieren Sie eine Teambuilding-Maßnahme, um die zwischenmenschlichen Bez…" at bounding box center [292, 360] width 0 height 12
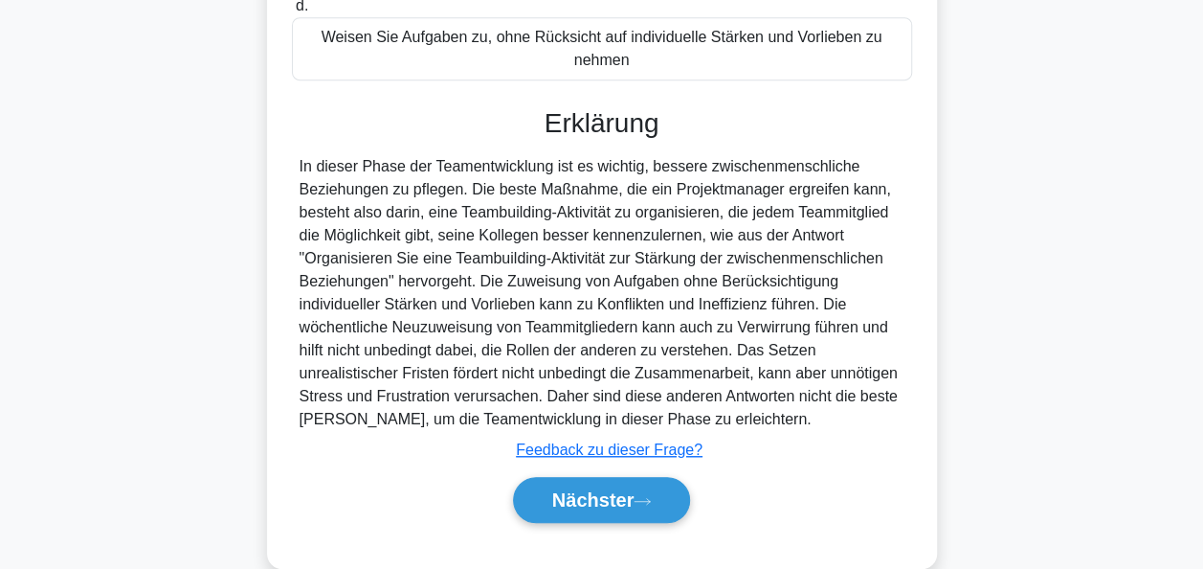
scroll to position [563, 0]
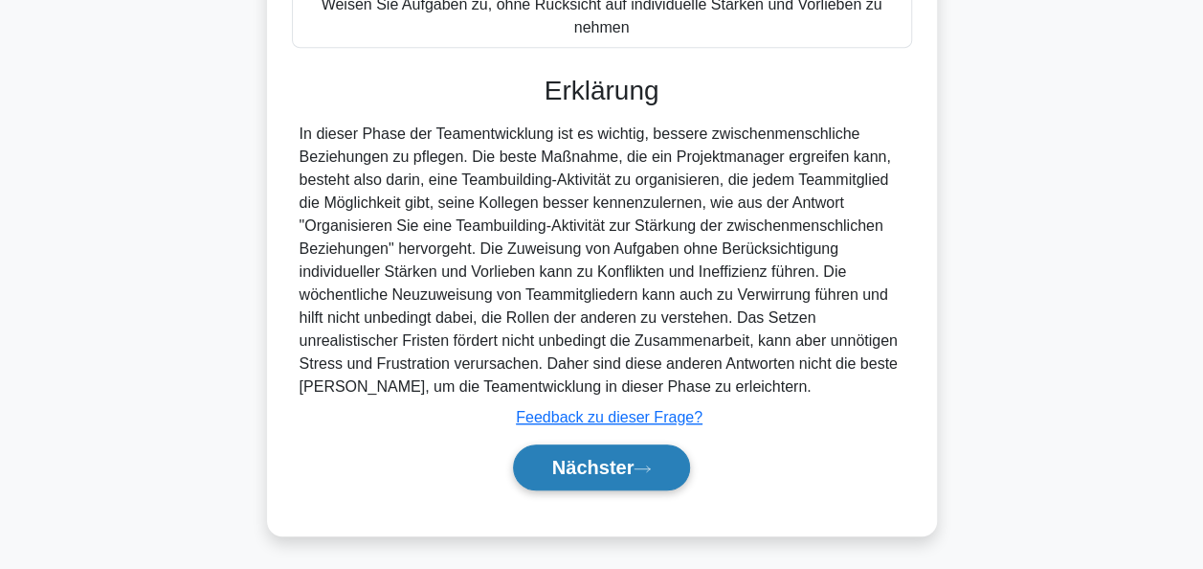
click at [611, 457] on font "Nächster" at bounding box center [593, 467] width 82 height 21
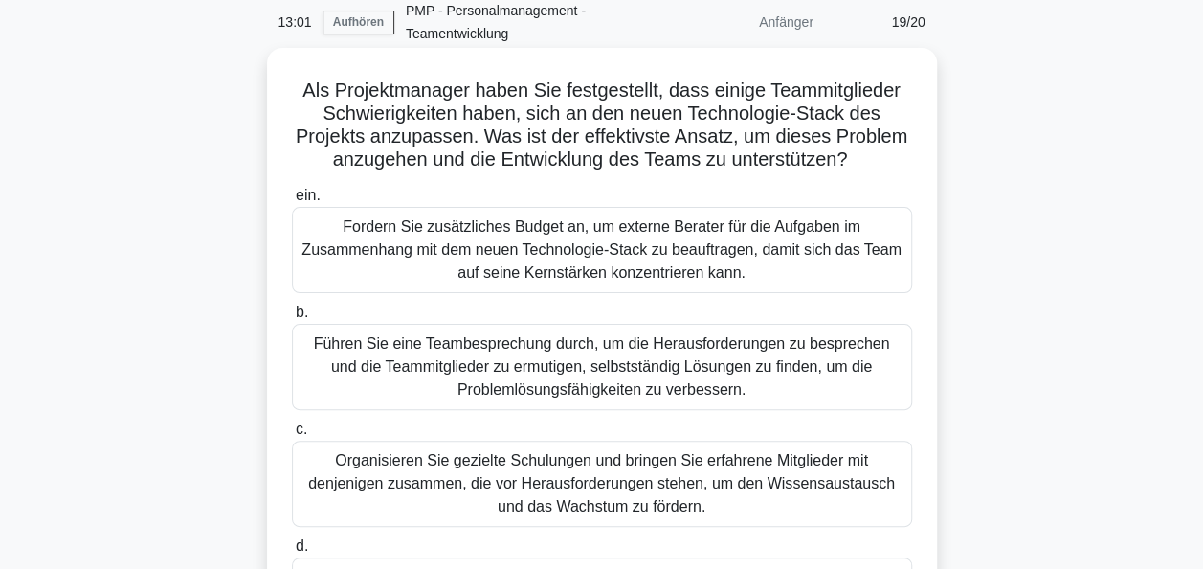
scroll to position [178, 0]
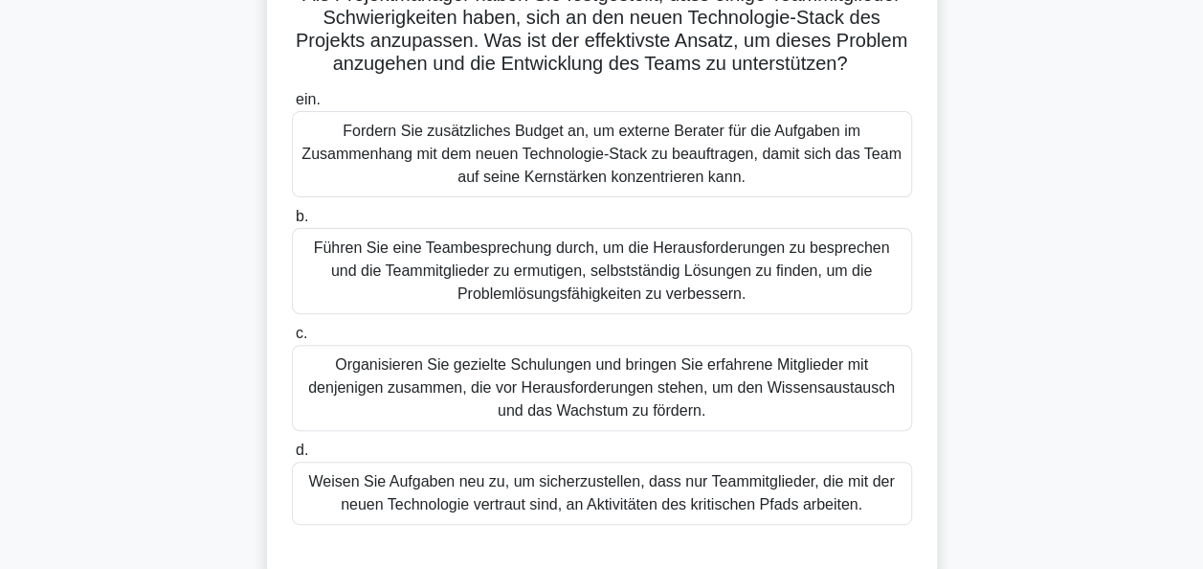
click at [680, 379] on div "Organisieren Sie gezielte Schulungen und bringen Sie erfahrene Mitglieder mit d…" at bounding box center [602, 388] width 620 height 86
click at [292, 340] on input "c. Organisieren Sie gezielte Schulungen und bringen Sie erfahrene Mitglieder mi…" at bounding box center [292, 333] width 0 height 12
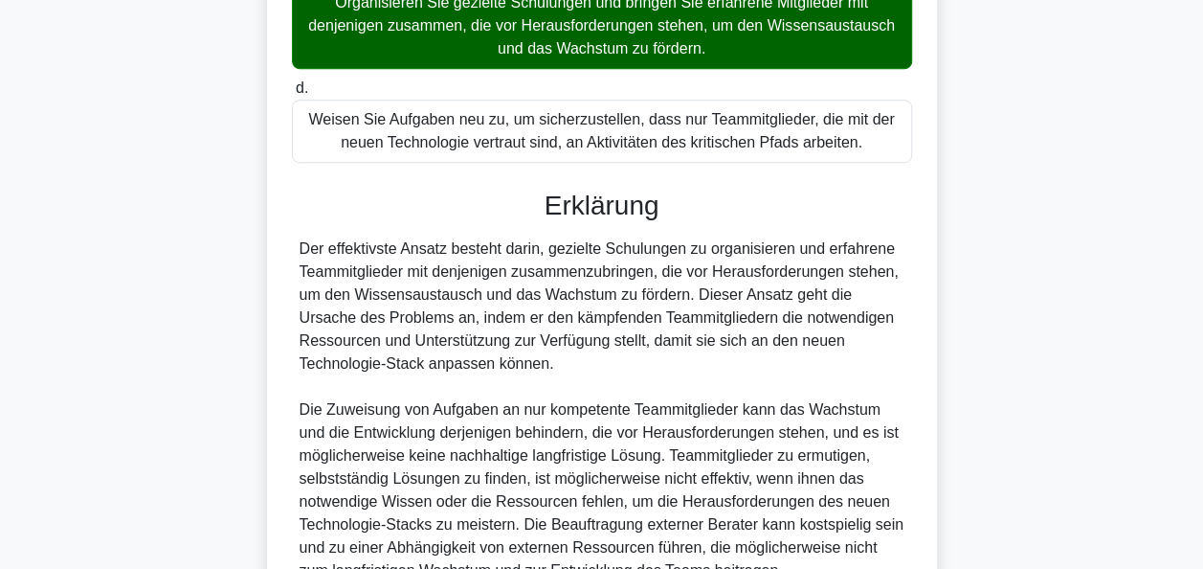
scroll to position [724, 0]
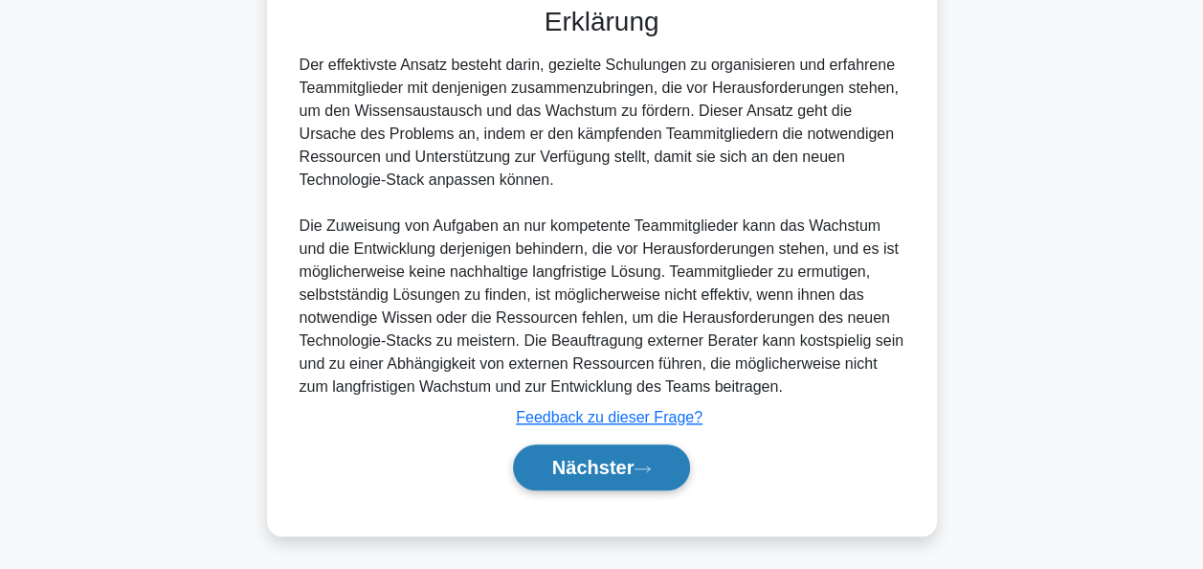
click at [614, 471] on font "Nächster" at bounding box center [593, 467] width 82 height 21
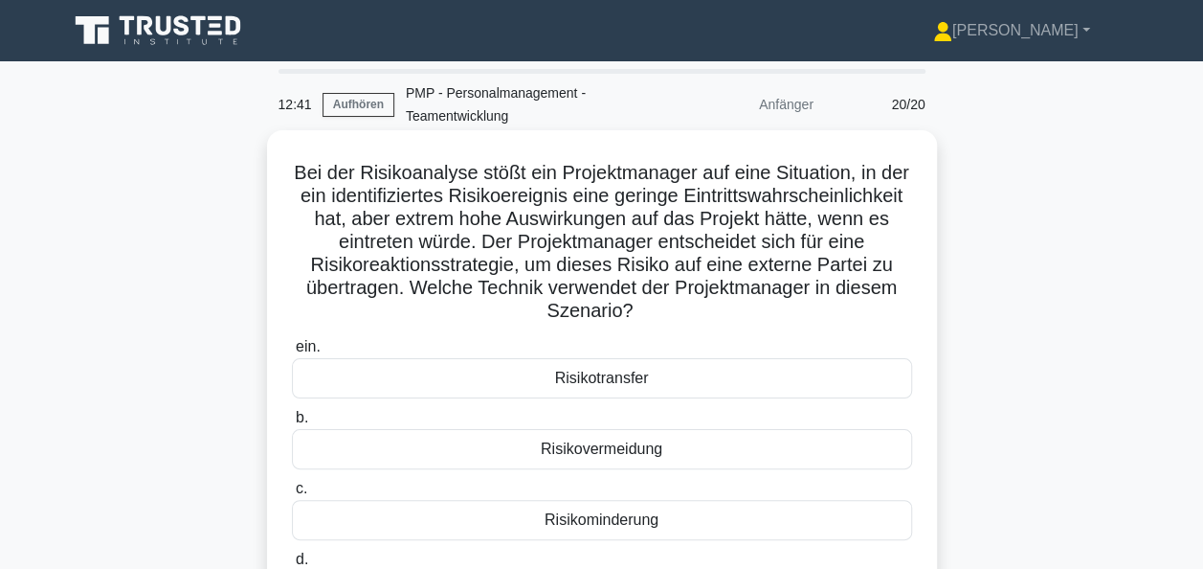
scroll to position [96, 0]
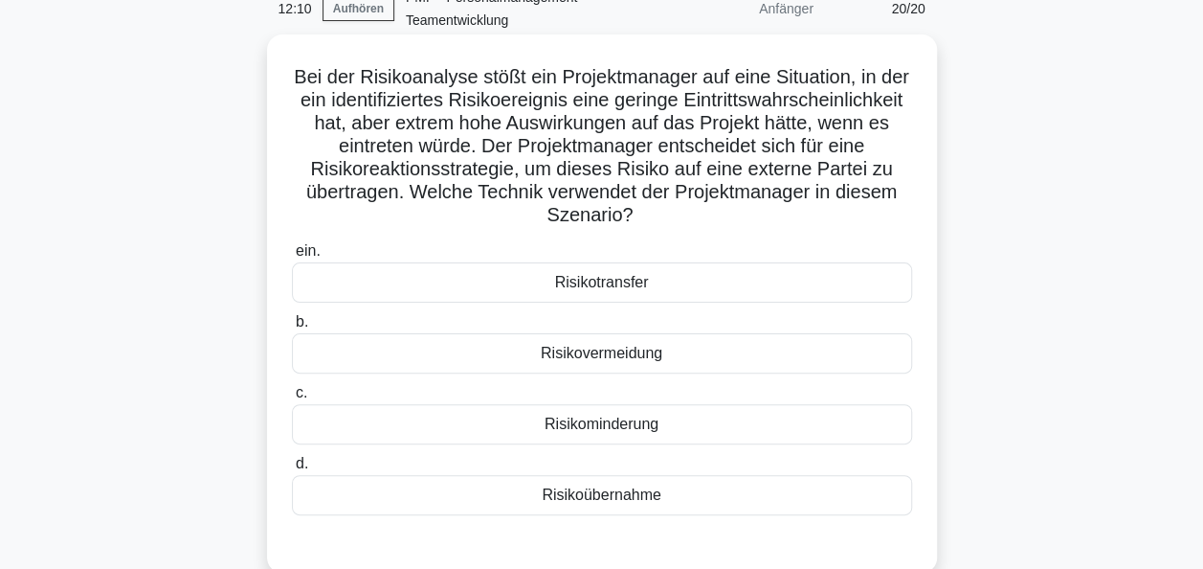
click at [611, 287] on div "Risikotransfer" at bounding box center [602, 282] width 620 height 40
click at [292, 257] on input "ein. Risikotransfer" at bounding box center [292, 251] width 0 height 12
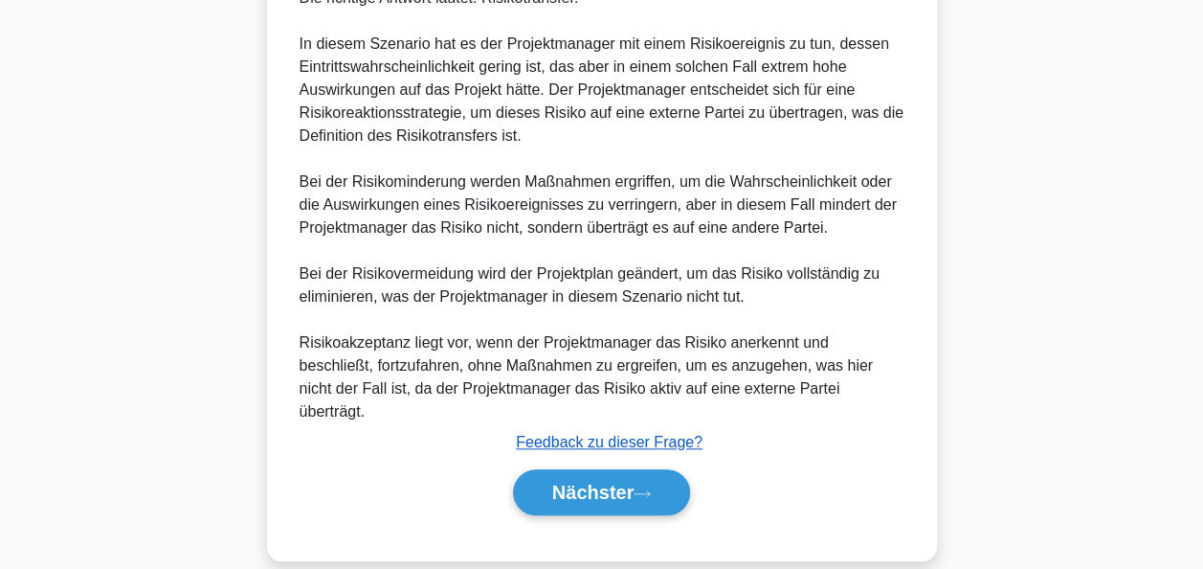
scroll to position [701, 0]
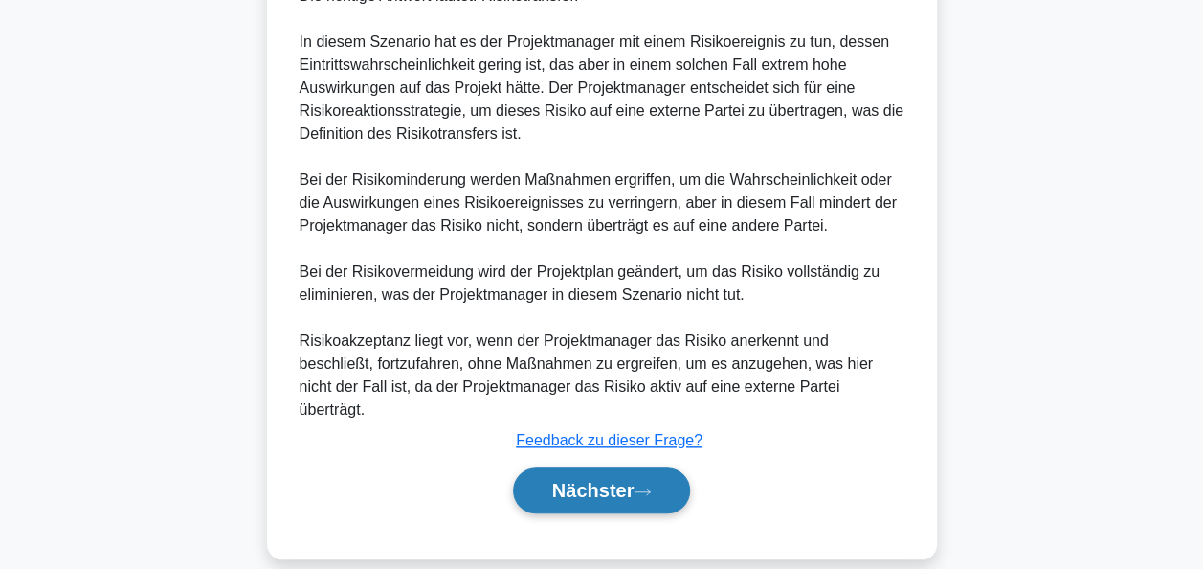
click at [607, 480] on font "Nächster" at bounding box center [593, 490] width 82 height 21
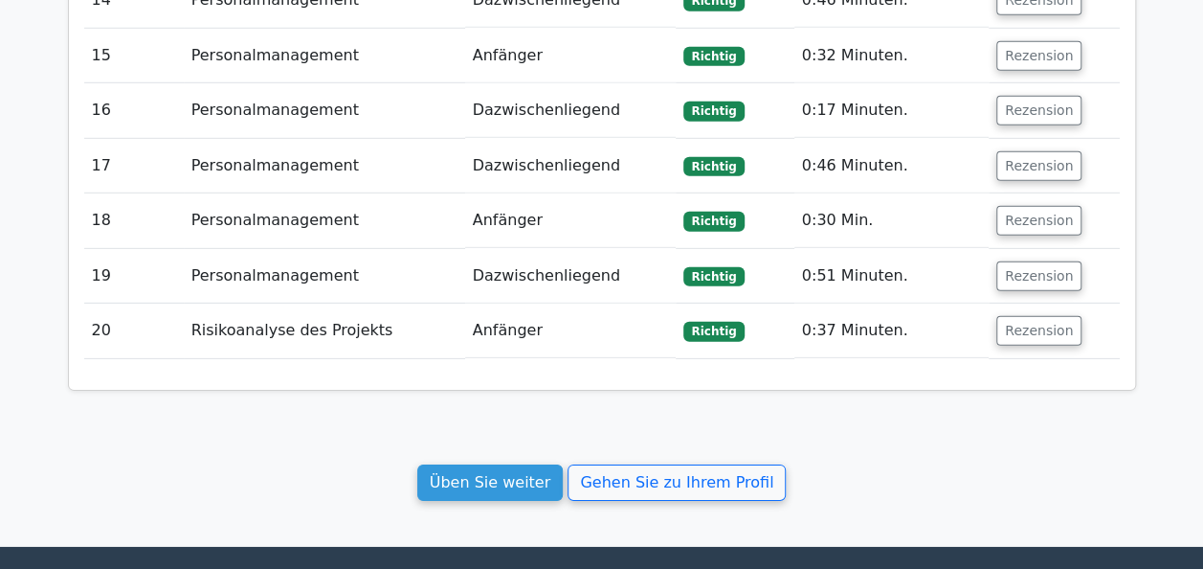
scroll to position [2903, 0]
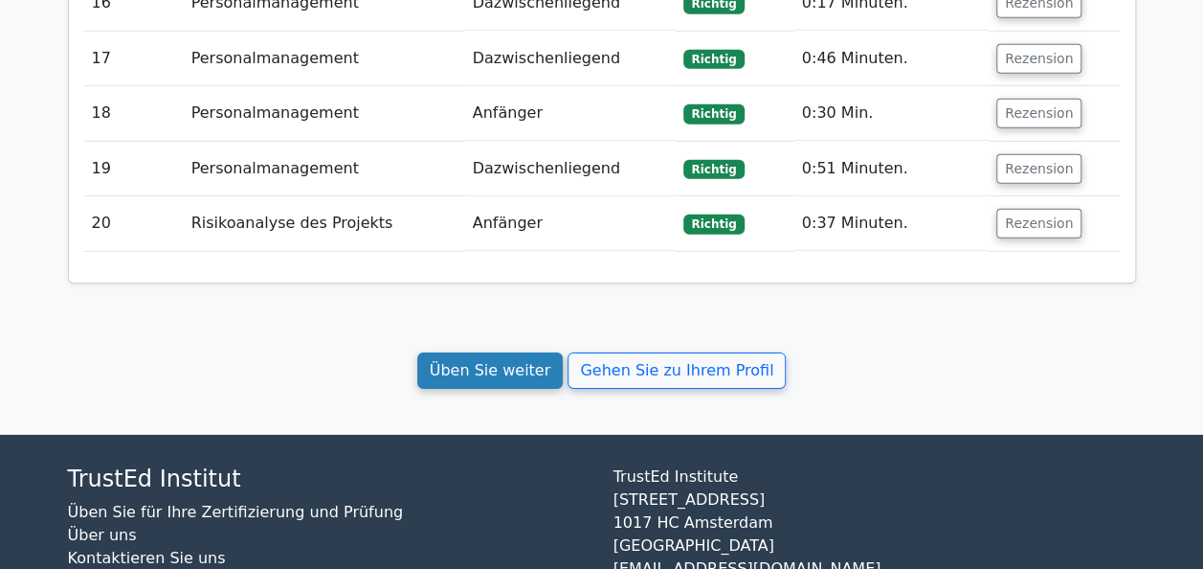
click at [523, 352] on link "Üben Sie weiter" at bounding box center [490, 370] width 146 height 36
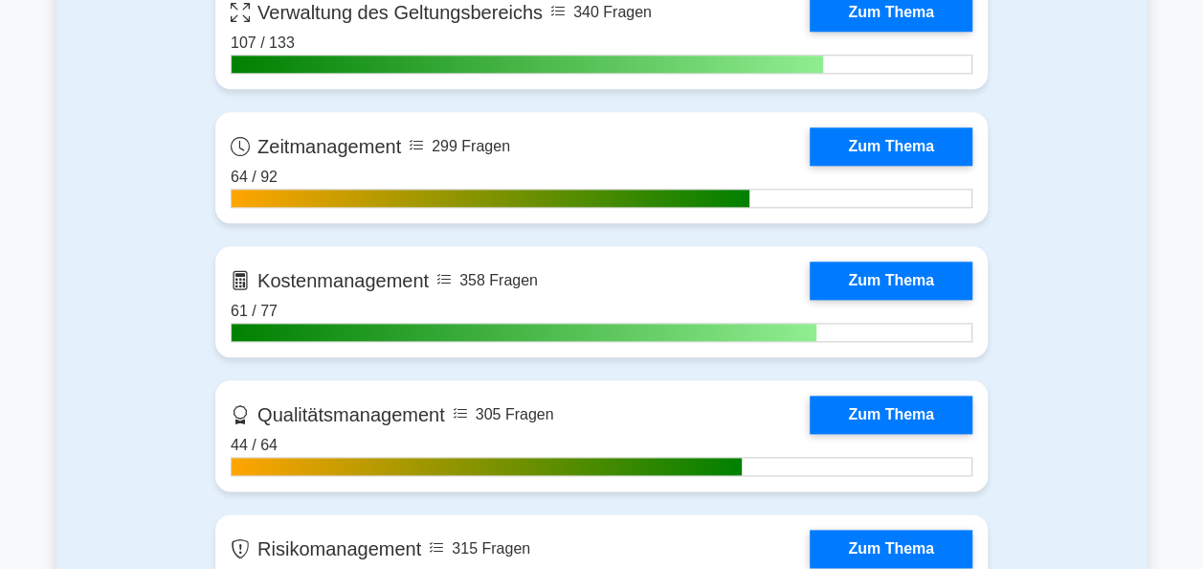
scroll to position [957, 0]
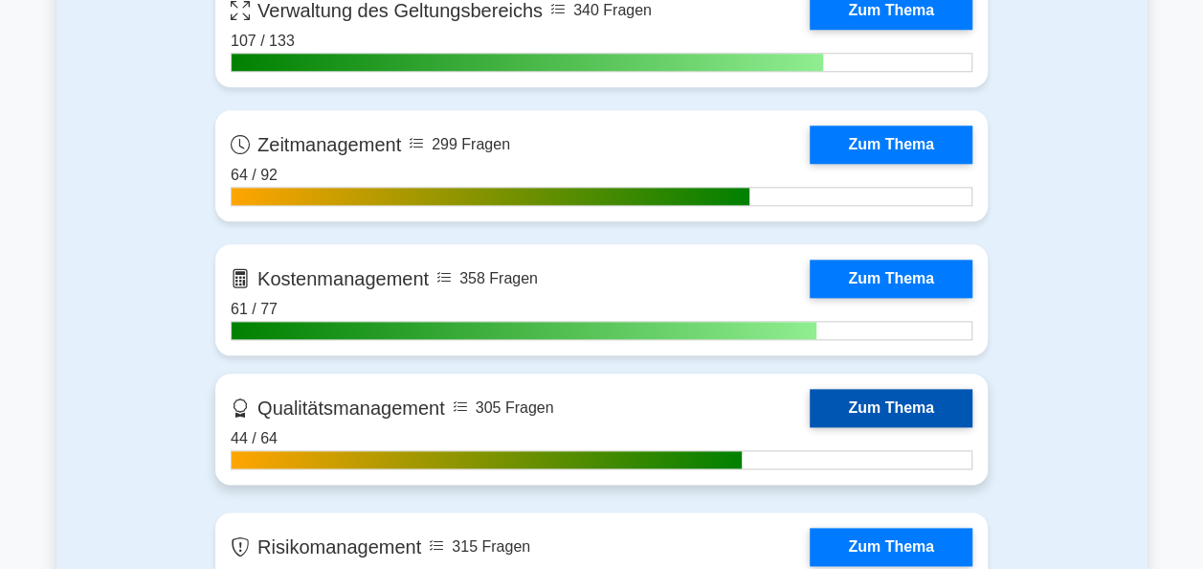
click at [873, 402] on link "Zum Thema" at bounding box center [891, 408] width 163 height 38
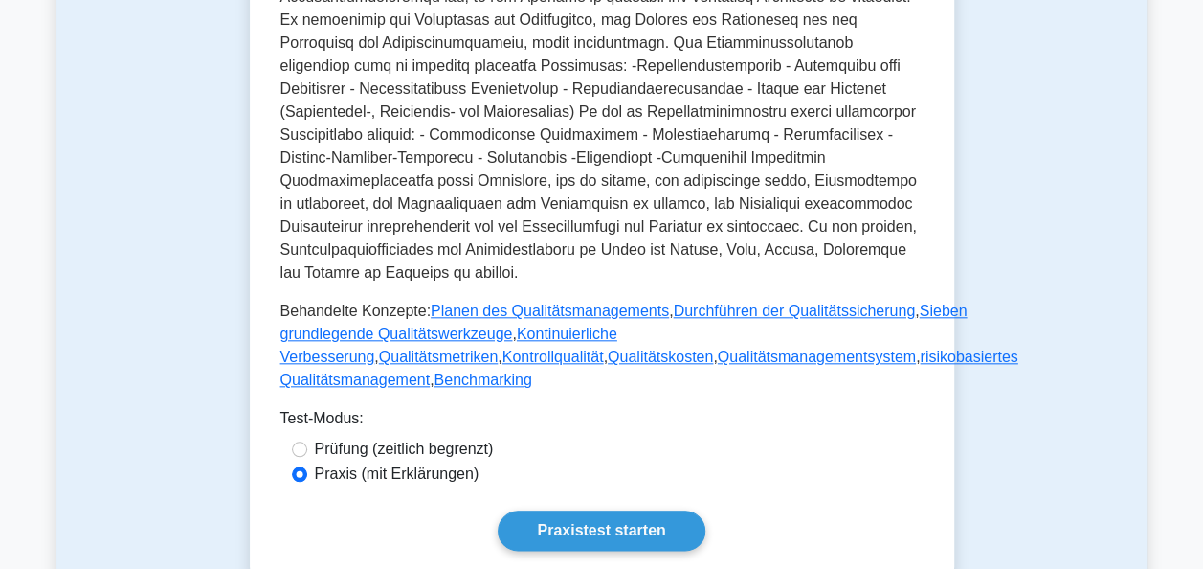
scroll to position [957, 0]
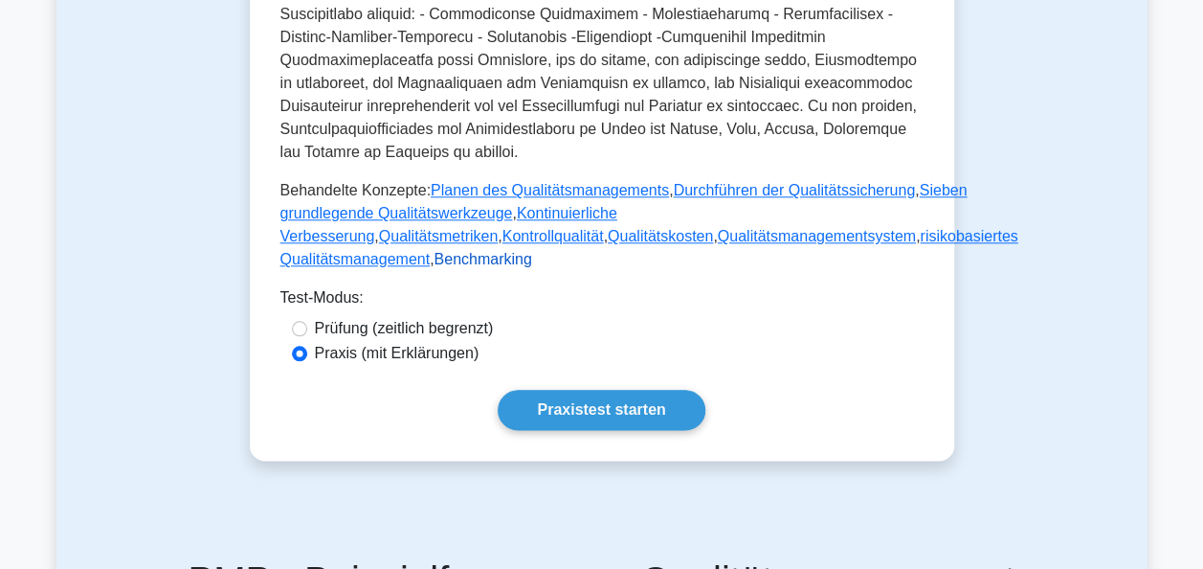
click at [434, 267] on link "Benchmarking" at bounding box center [483, 259] width 98 height 16
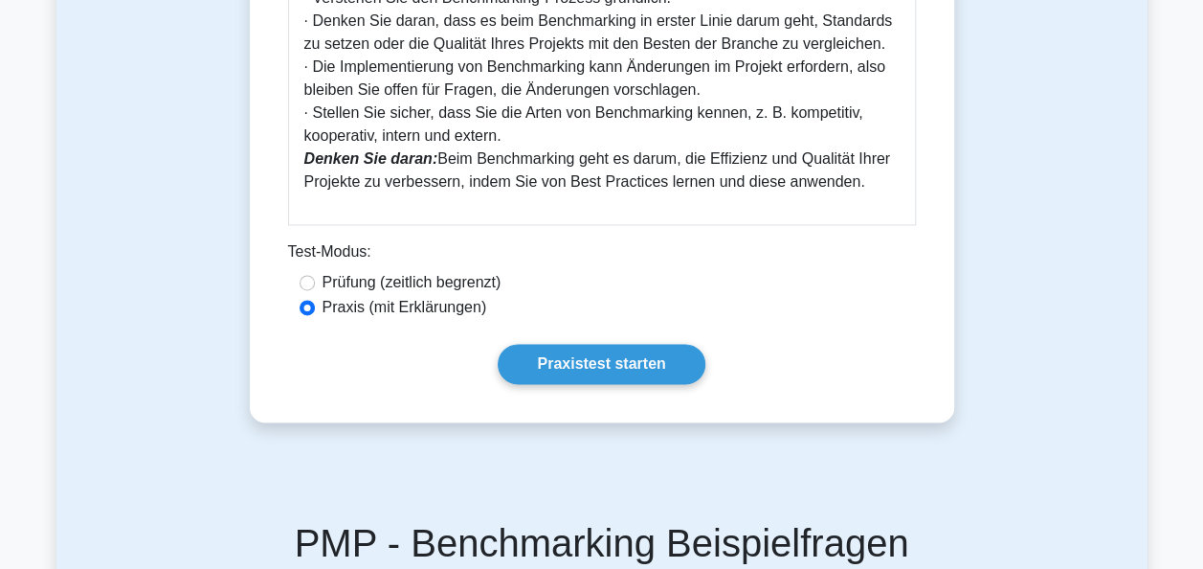
scroll to position [1340, 0]
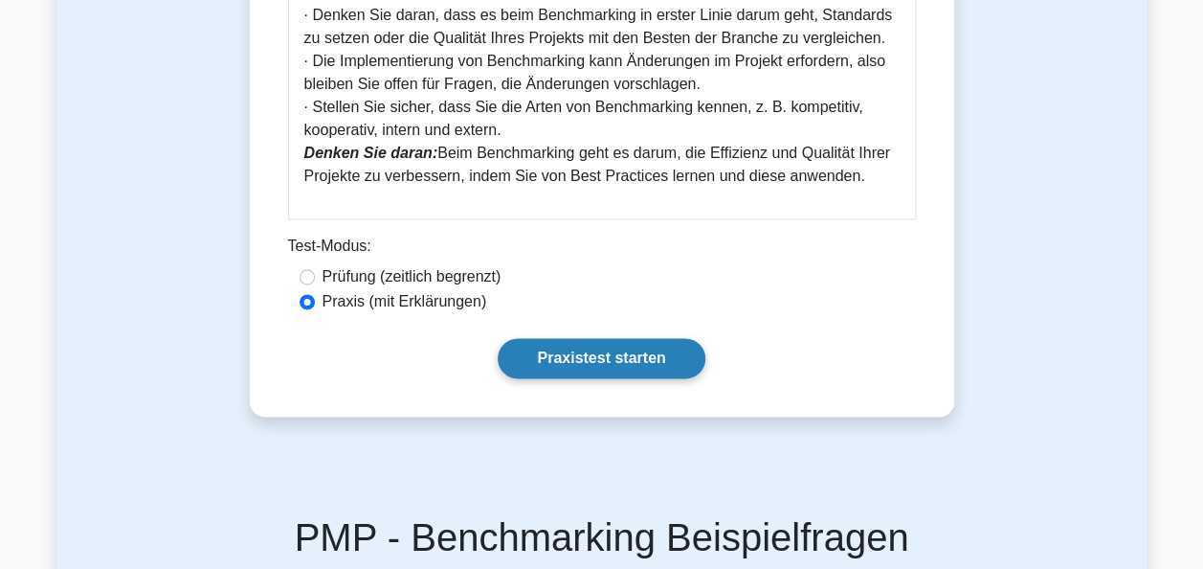
click at [622, 360] on link "Praxistest starten" at bounding box center [601, 358] width 207 height 40
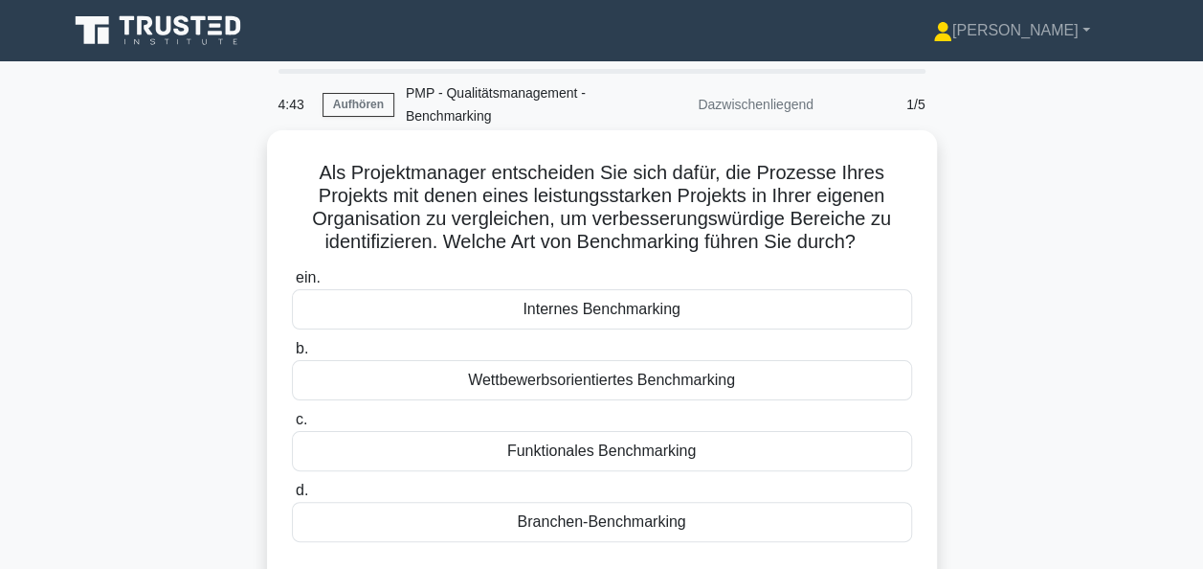
click at [619, 310] on div "Internes Benchmarking" at bounding box center [602, 309] width 620 height 40
click at [292, 284] on input "ein. Internes Benchmarking" at bounding box center [292, 278] width 0 height 12
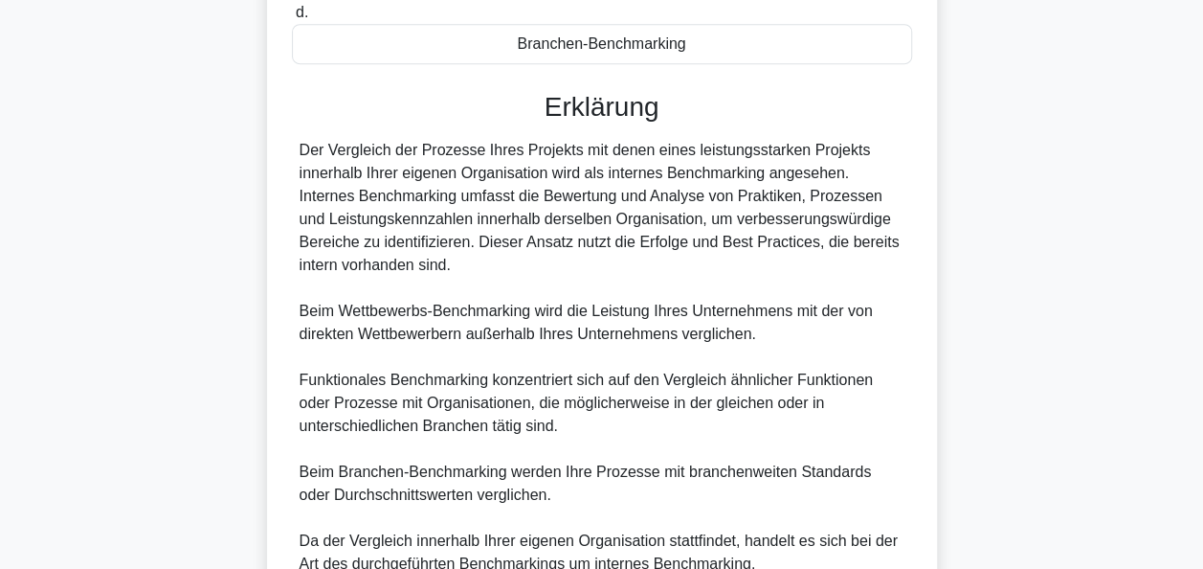
scroll to position [655, 0]
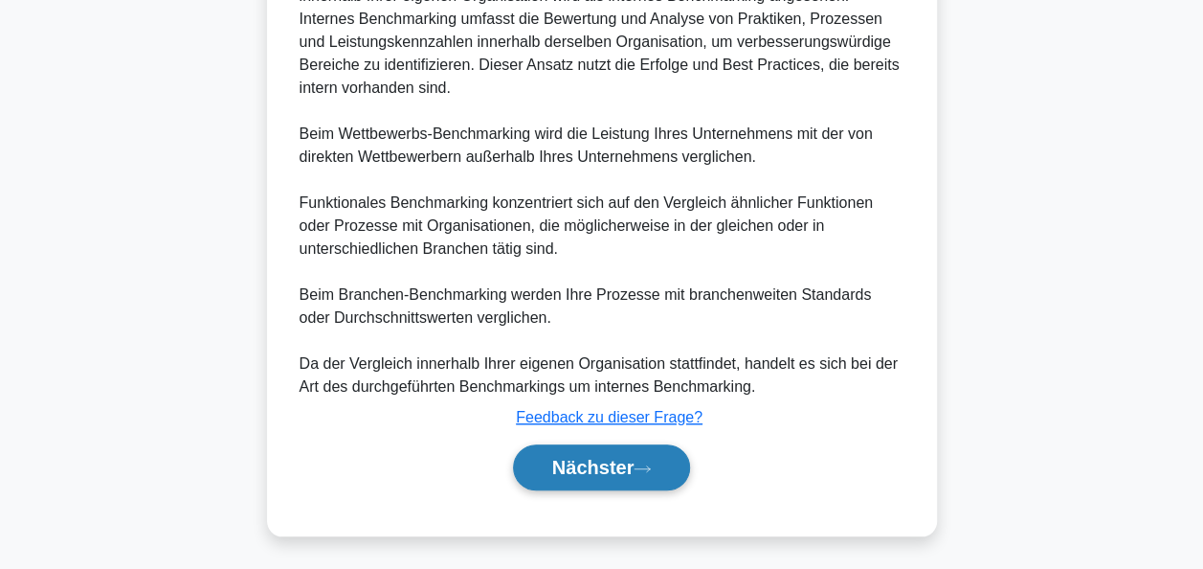
click at [609, 462] on font "Nächster" at bounding box center [593, 467] width 82 height 21
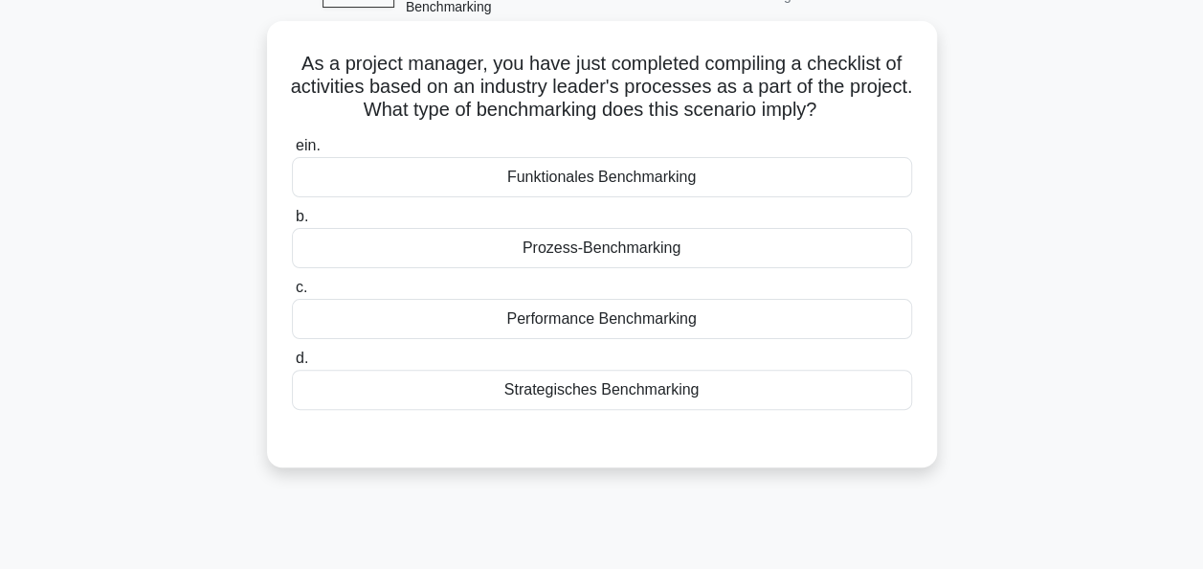
scroll to position [82, 0]
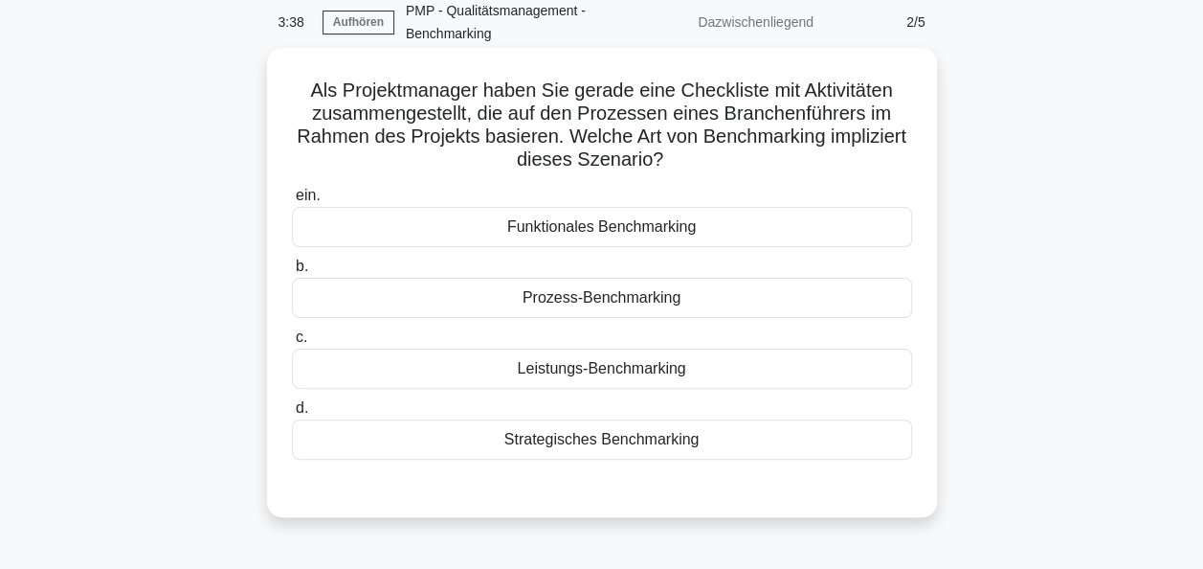
click at [636, 297] on div "Prozess-Benchmarking" at bounding box center [602, 298] width 620 height 40
click at [292, 273] on input "b. Prozess-Benchmarking" at bounding box center [292, 266] width 0 height 12
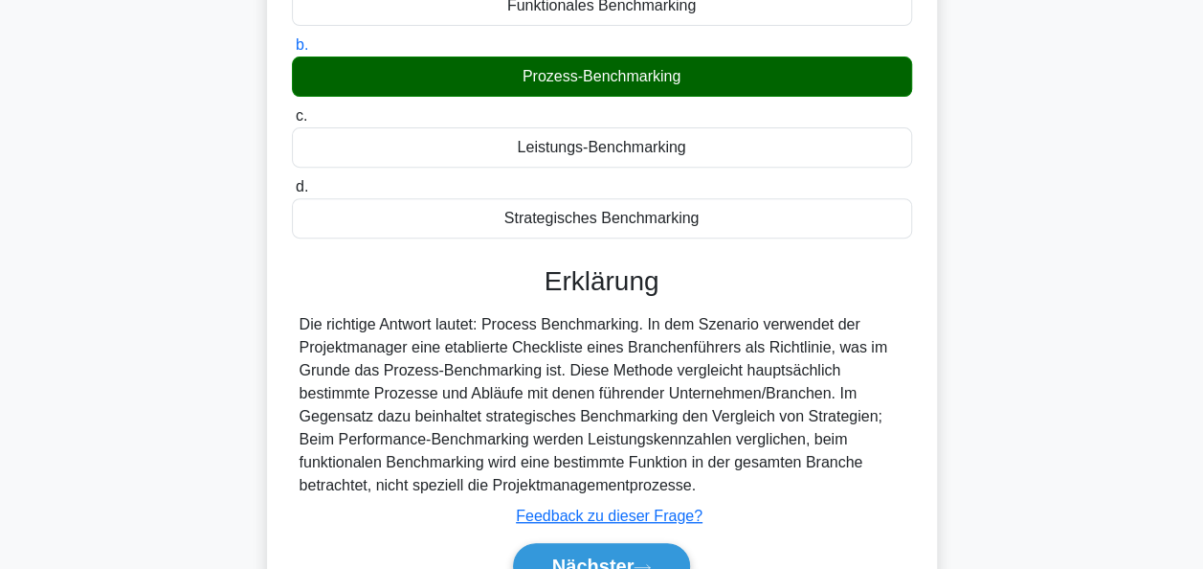
scroll to position [465, 0]
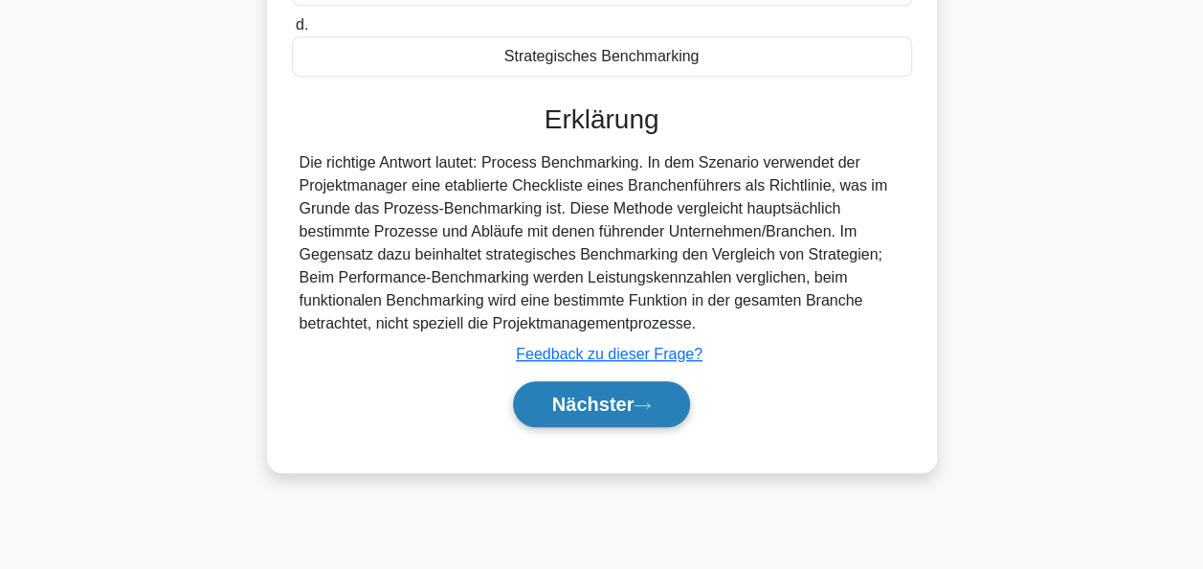
click at [610, 398] on font "Nächster" at bounding box center [593, 403] width 82 height 21
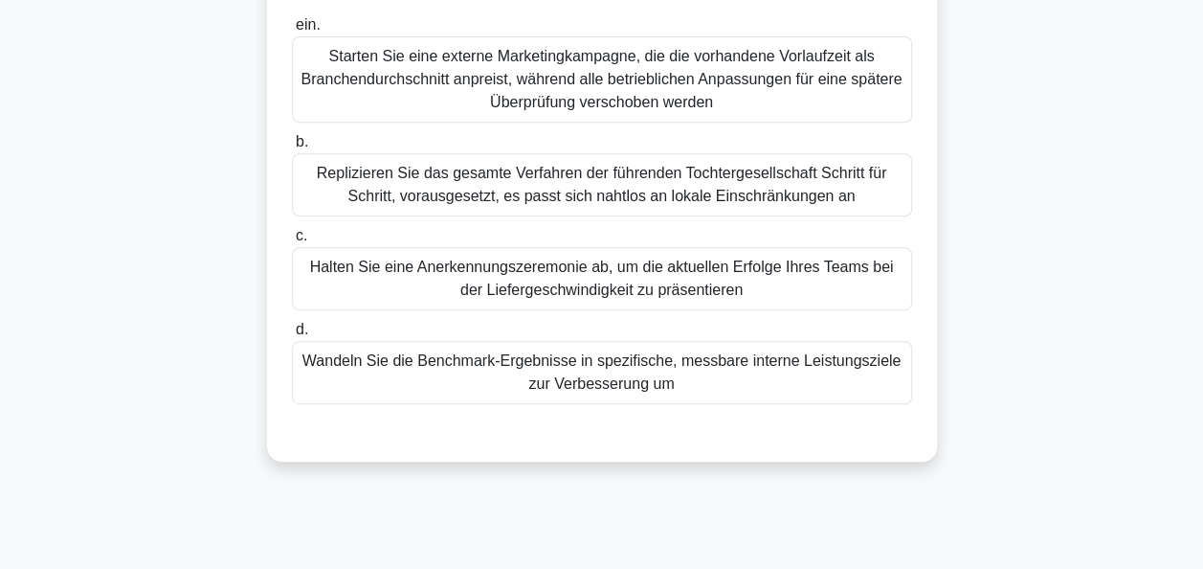
scroll to position [369, 0]
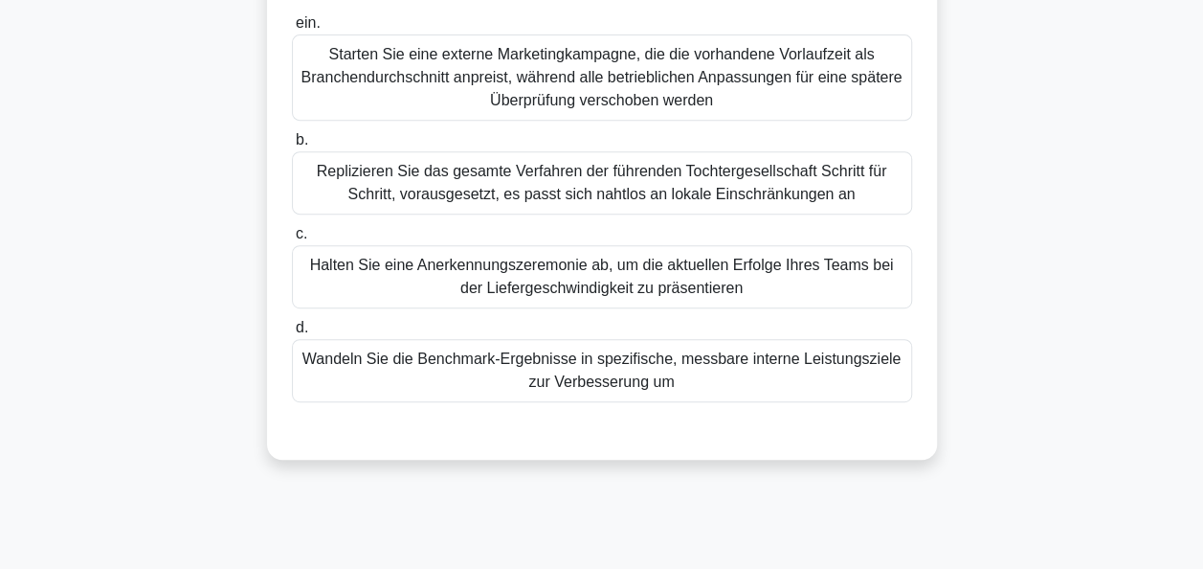
click at [569, 365] on div "Wandeln Sie die Benchmark-Ergebnisse in spezifische, messbare interne Leistungs…" at bounding box center [602, 370] width 620 height 63
click at [292, 334] on input "d. Wandeln Sie die Benchmark-Ergebnisse in spezifische, messbare interne Leistu…" at bounding box center [292, 328] width 0 height 12
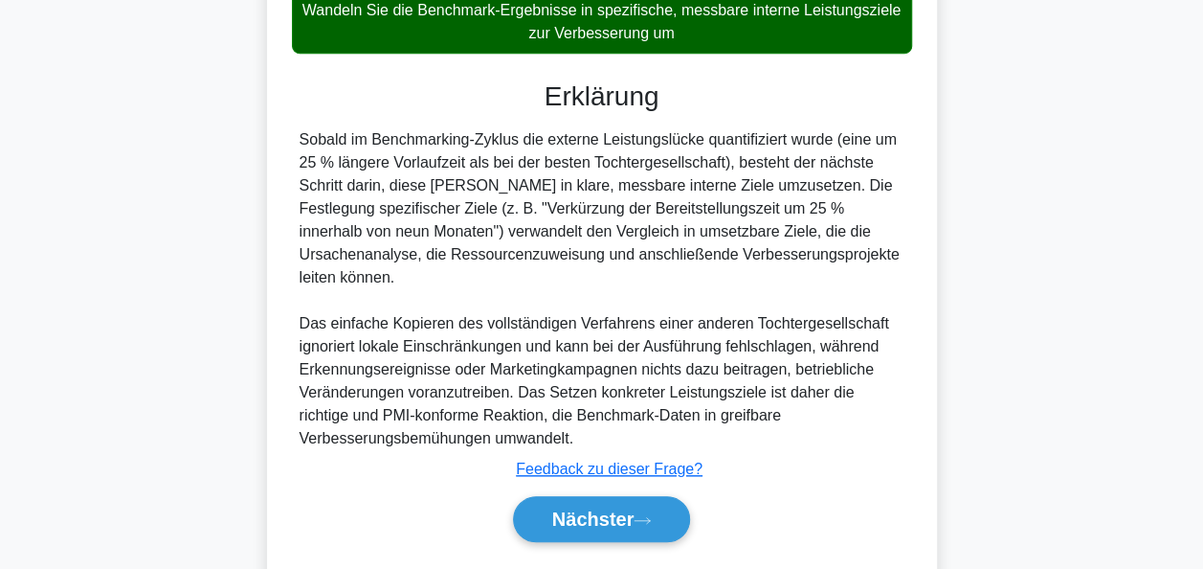
scroll to position [747, 0]
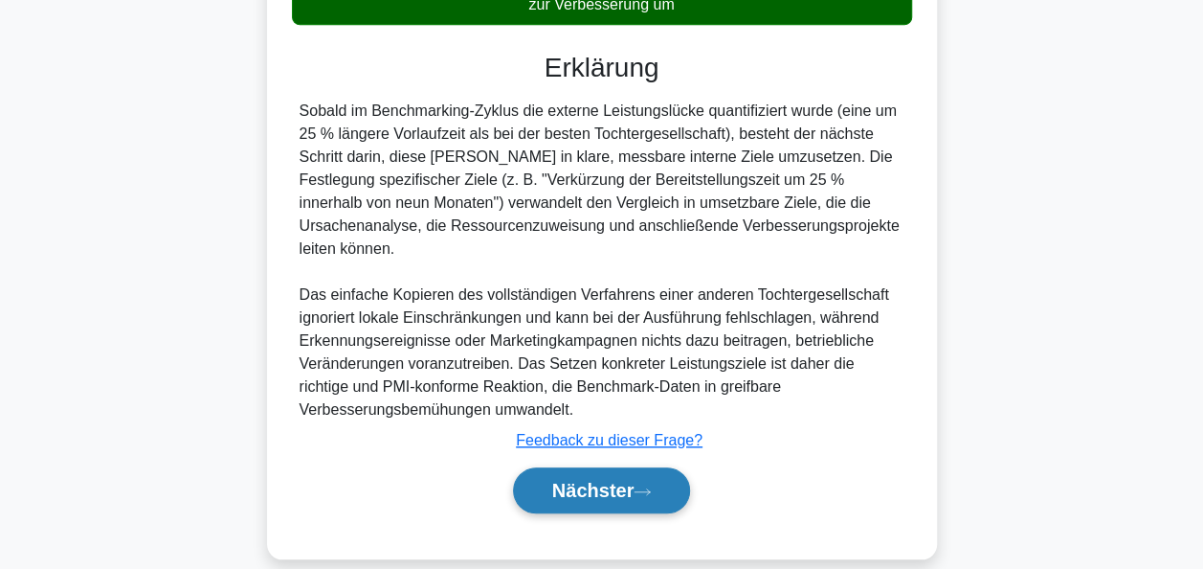
click at [592, 480] on font "Nächster" at bounding box center [593, 490] width 82 height 21
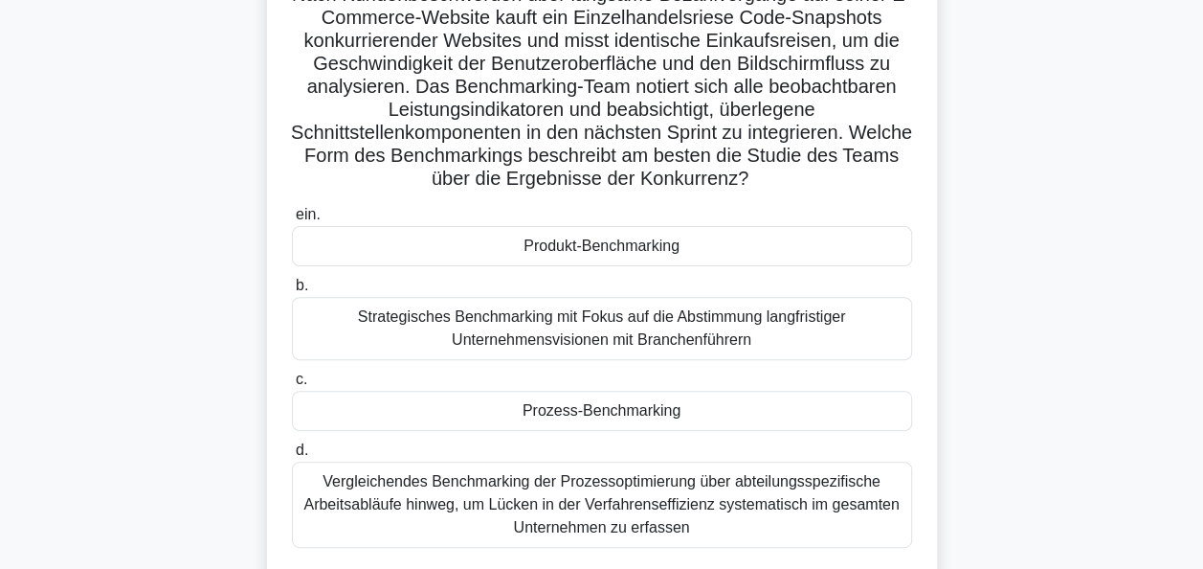
scroll to position [82, 0]
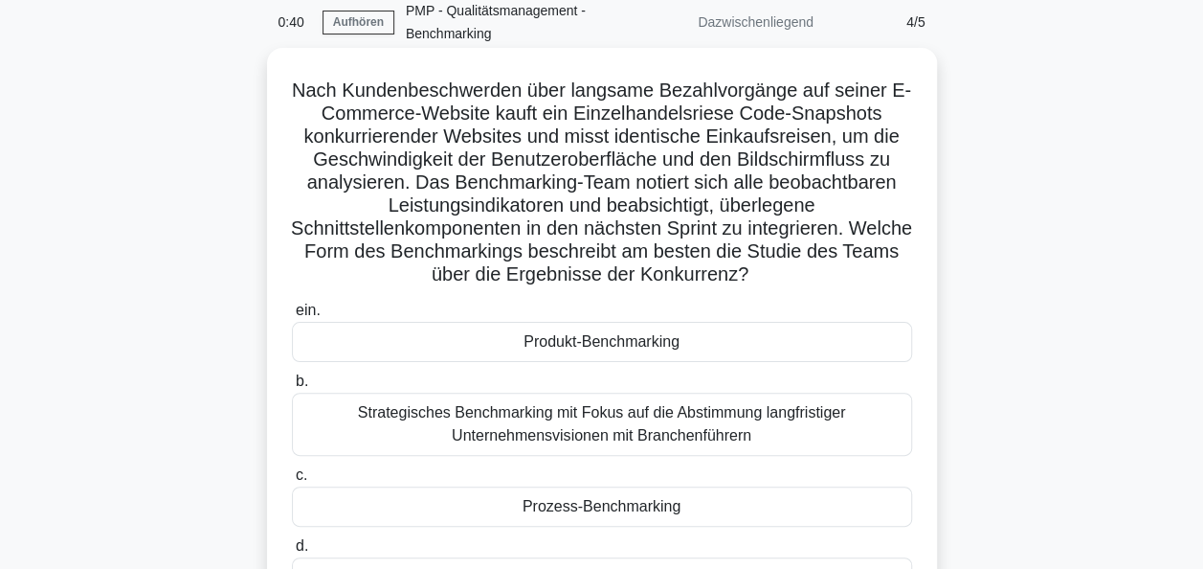
click at [589, 512] on div "Prozess-Benchmarking" at bounding box center [602, 506] width 620 height 40
click at [292, 481] on input "c. Prozess-Benchmarking" at bounding box center [292, 475] width 0 height 12
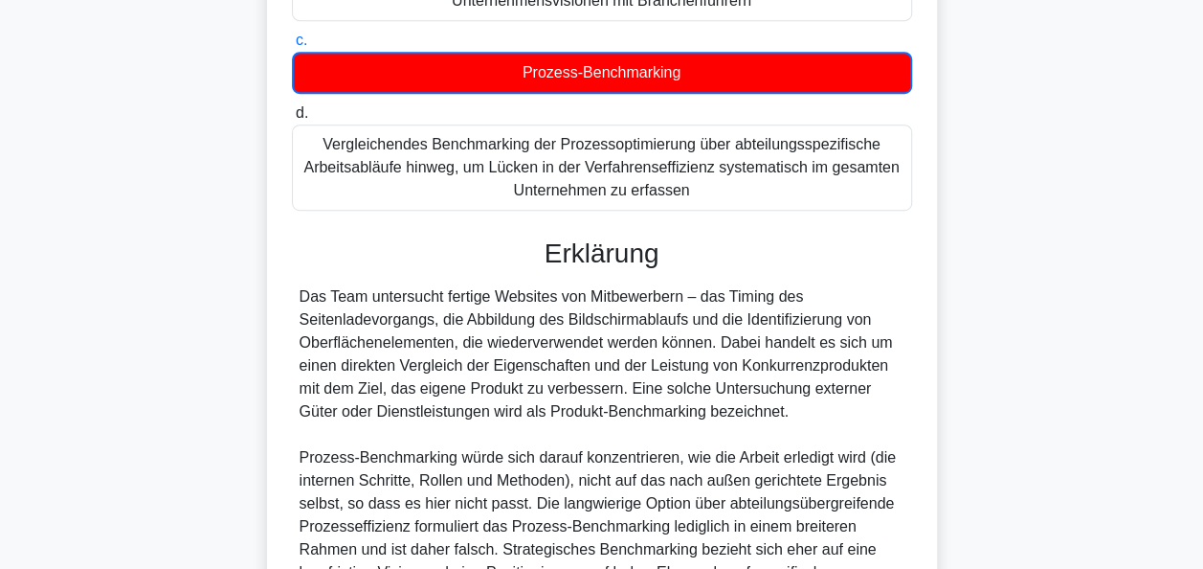
scroll to position [657, 0]
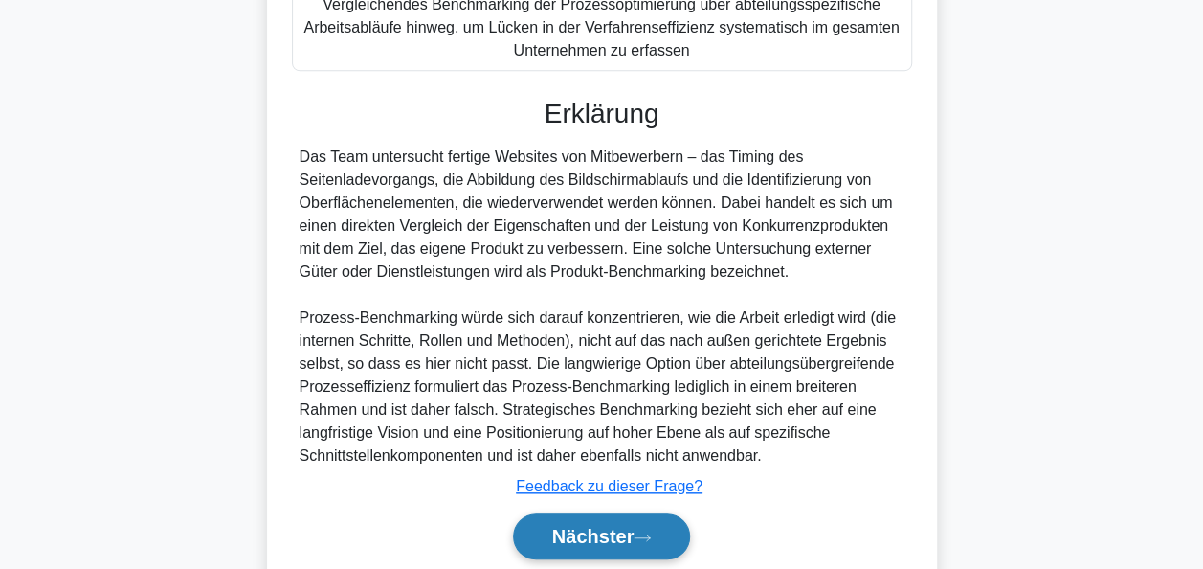
click at [602, 536] on font "Nächster" at bounding box center [593, 536] width 82 height 21
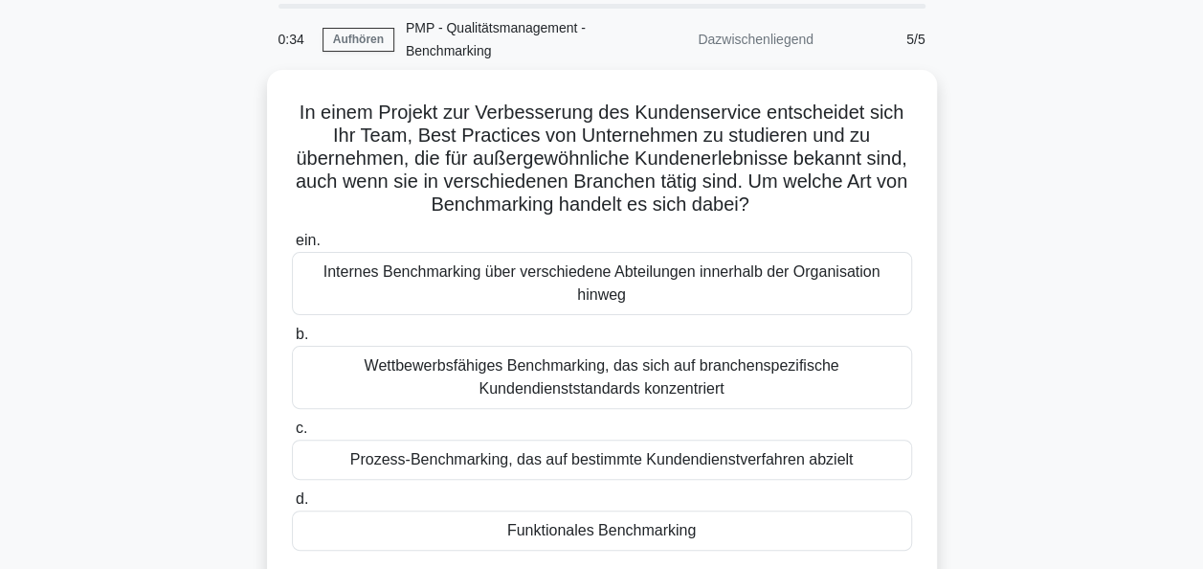
scroll to position [96, 0]
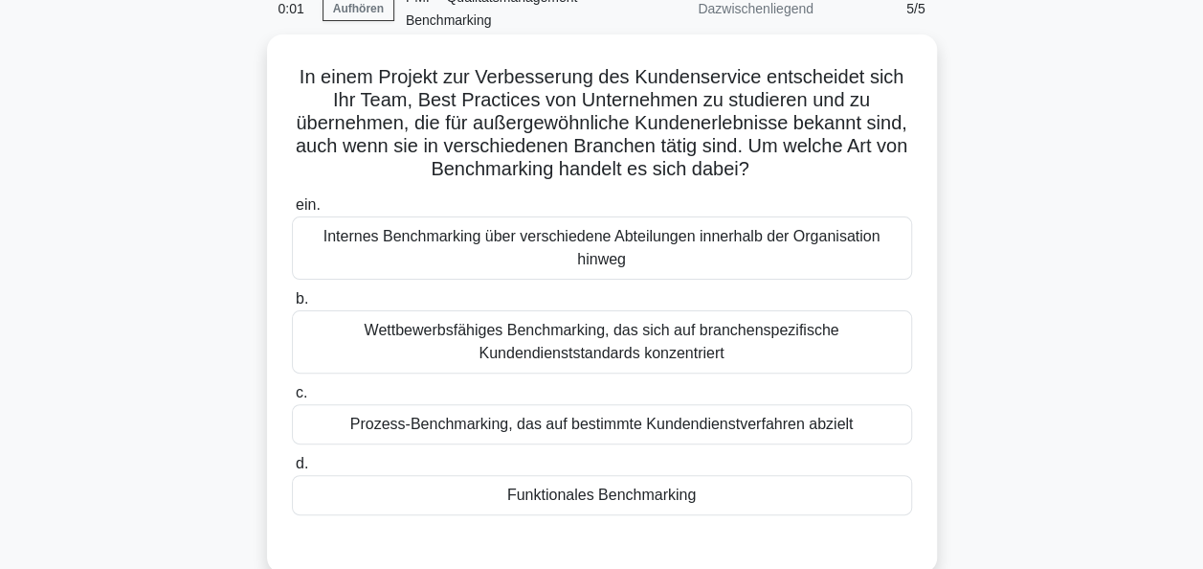
click at [613, 345] on div "Wettbewerbsfähiges Benchmarking, das sich auf branchenspezifische Kundendiensts…" at bounding box center [602, 341] width 620 height 63
click at [292, 305] on input "b. Wettbewerbsfähiges Benchmarking, das sich auf branchenspezifische Kundendien…" at bounding box center [292, 299] width 0 height 12
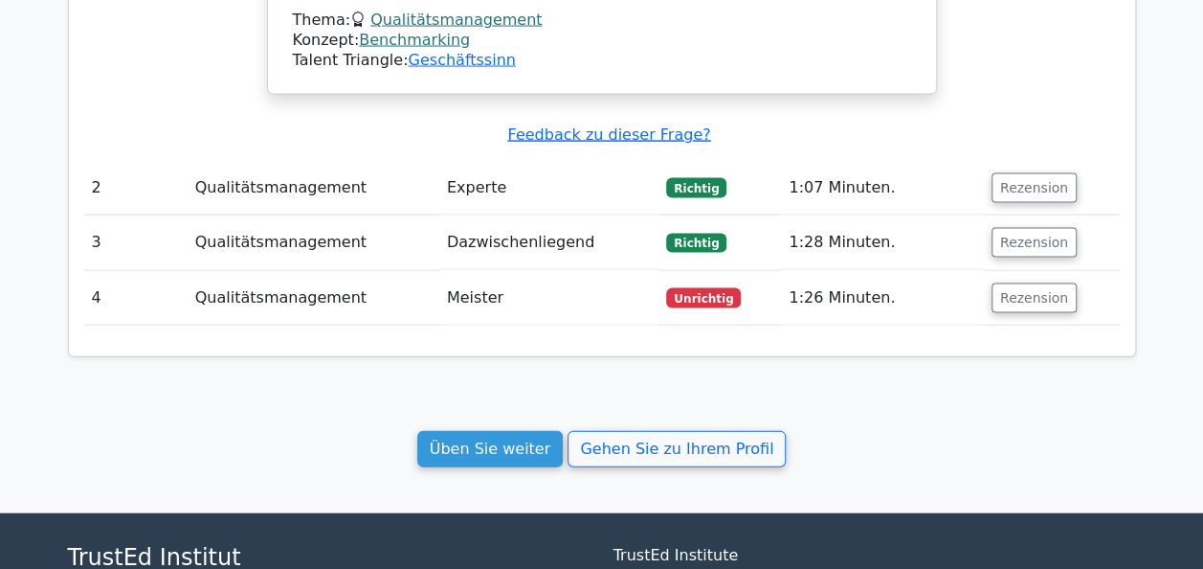
scroll to position [2010, 0]
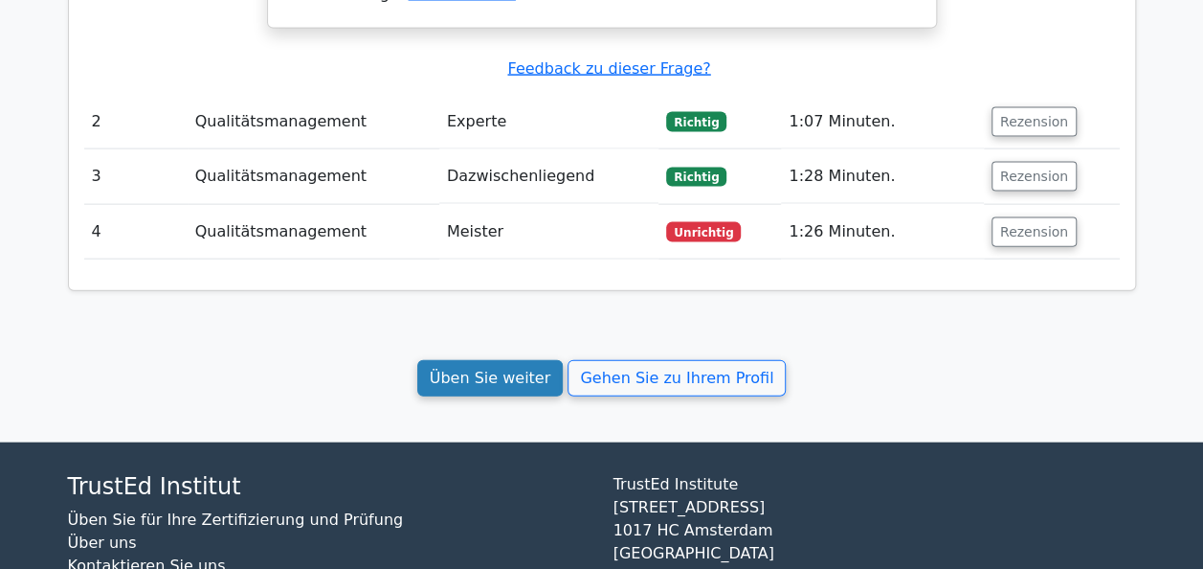
click at [541, 360] on link "Üben Sie weiter" at bounding box center [490, 378] width 146 height 36
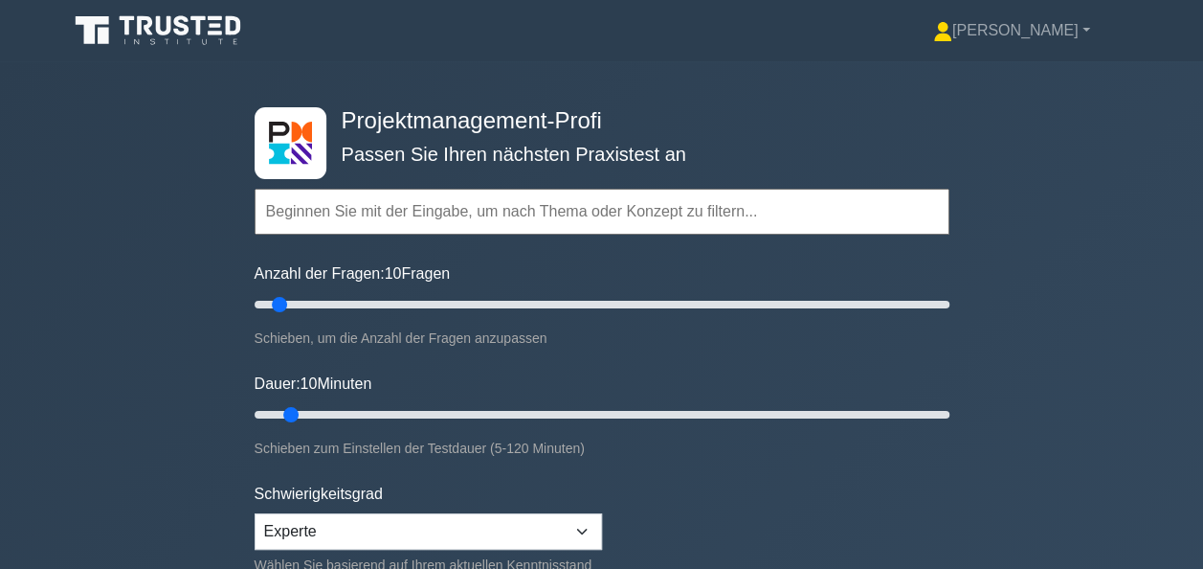
click at [418, 204] on input "text" at bounding box center [602, 212] width 695 height 46
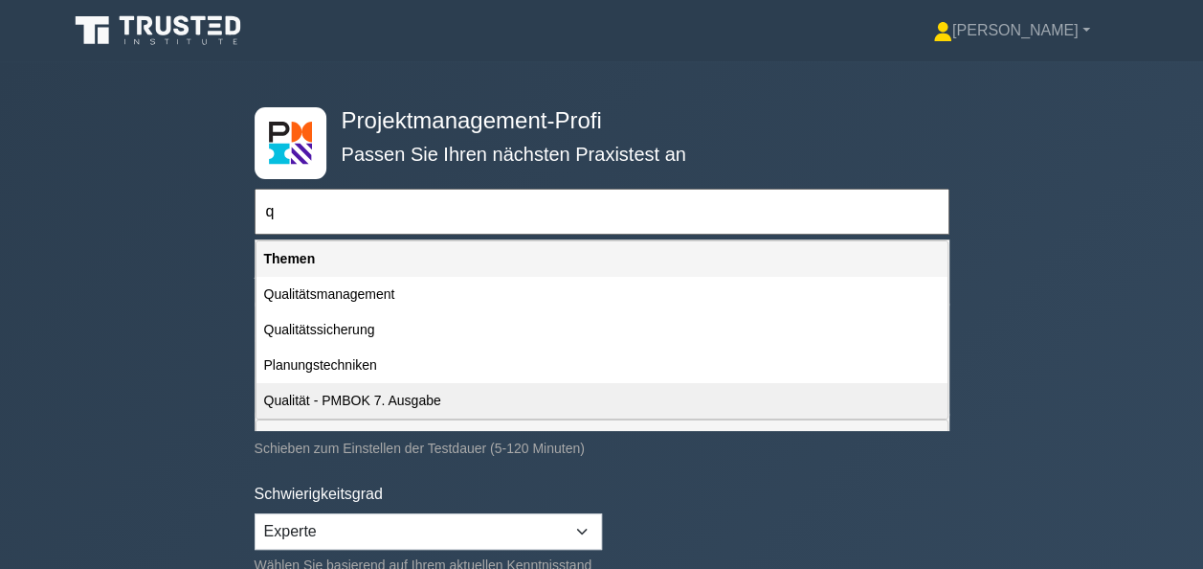
click at [381, 396] on div "Qualität - PMBOK 7. Ausgabe" at bounding box center [602, 400] width 691 height 35
type input "Qualität - PMBOK 7. Ausgabe"
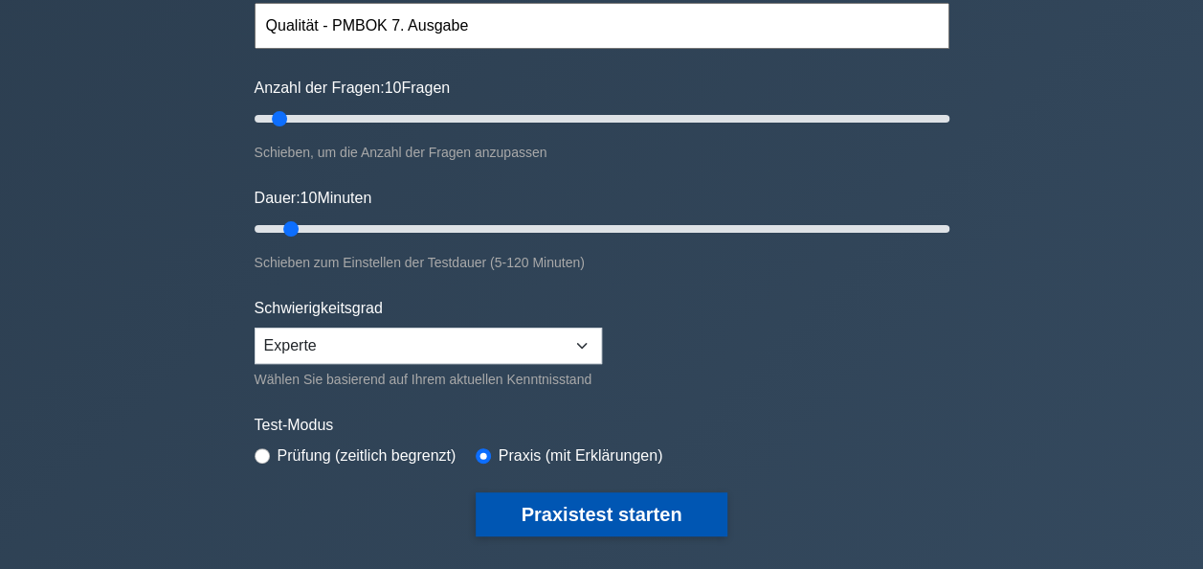
scroll to position [191, 0]
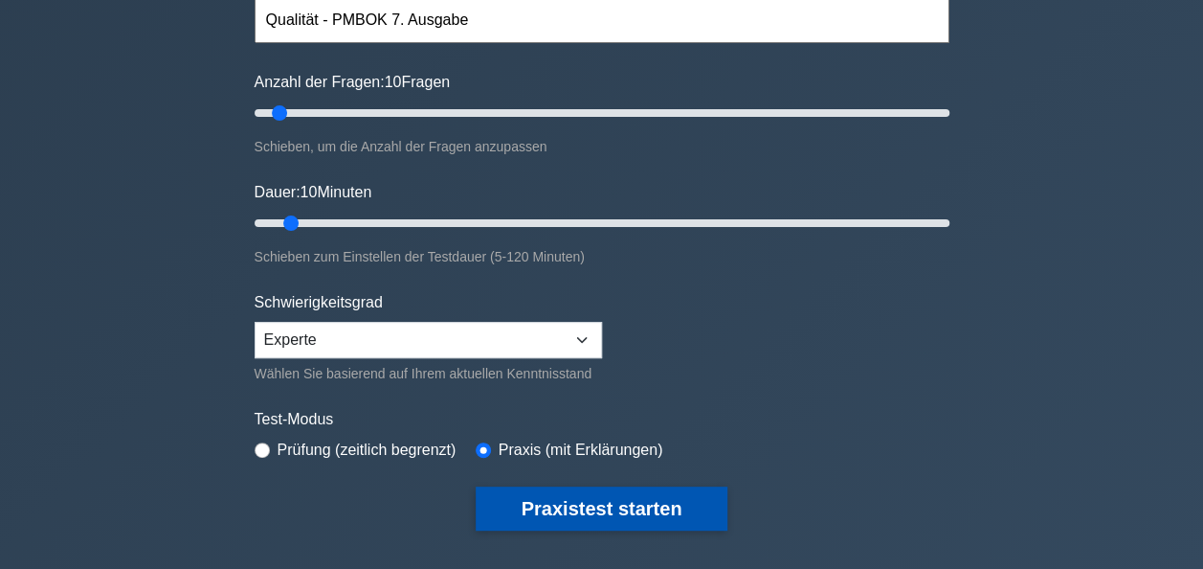
click at [626, 505] on button "Praxistest starten" at bounding box center [602, 508] width 253 height 44
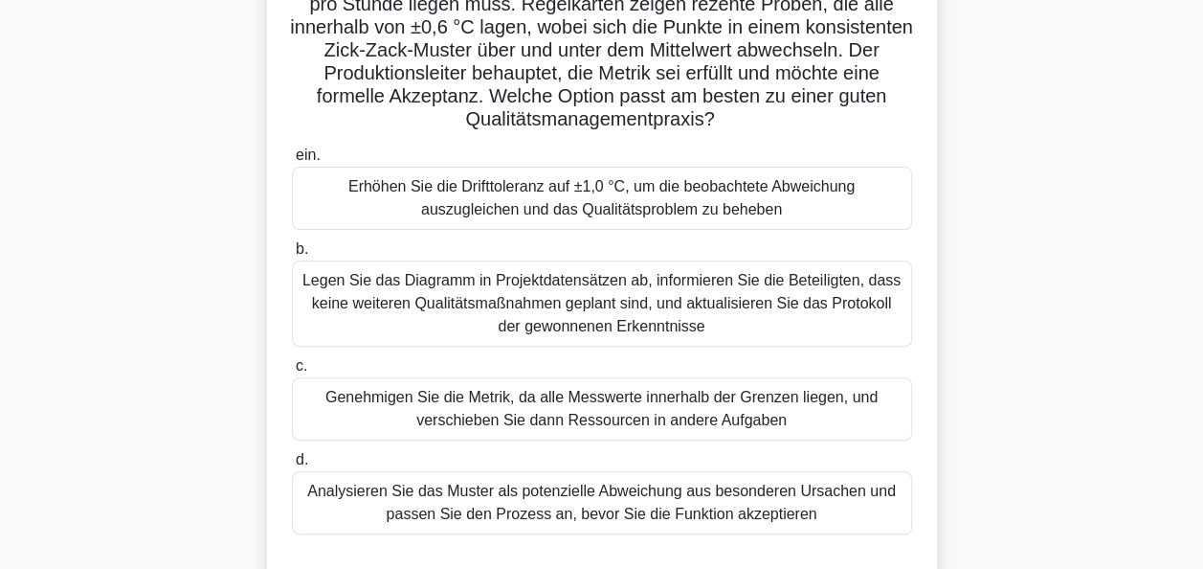
scroll to position [287, 0]
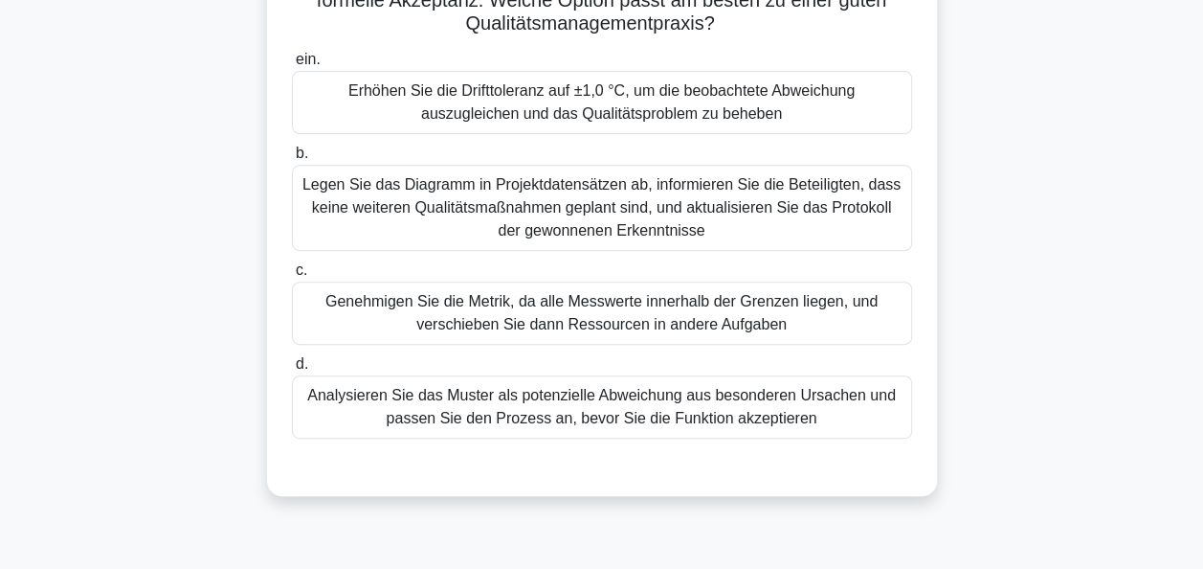
click at [550, 191] on div "Legen Sie das Diagramm in Projektdatensätzen ab, informieren Sie die Beteiligte…" at bounding box center [602, 208] width 620 height 86
click at [292, 160] on input "b. Legen Sie das Diagramm in Projektdatensätzen ab, informieren Sie die Beteili…" at bounding box center [292, 153] width 0 height 12
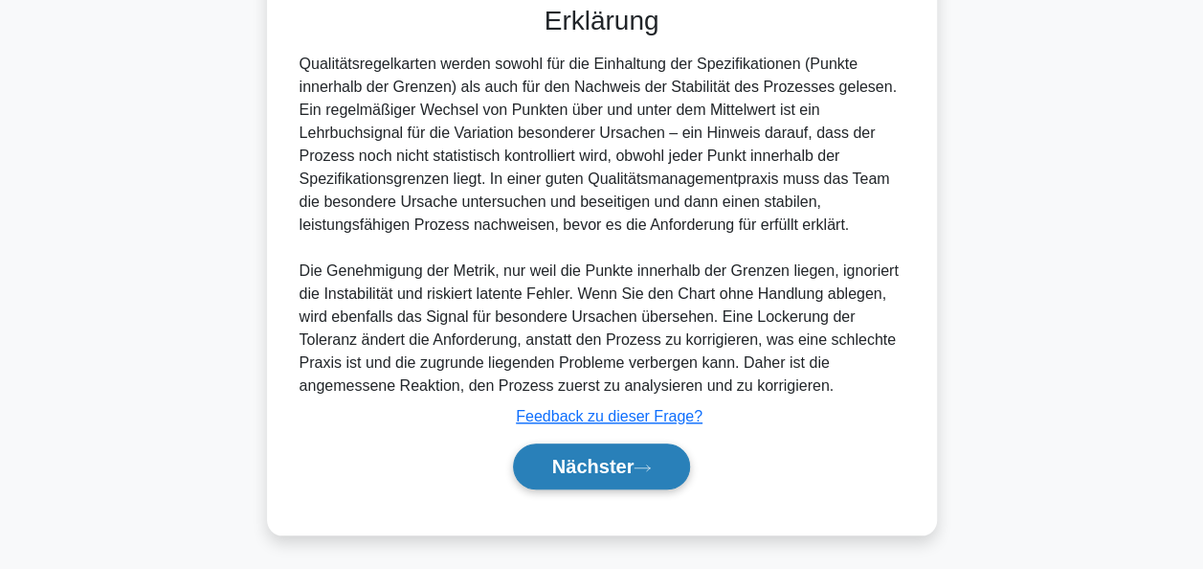
click at [617, 459] on font "Nächster" at bounding box center [593, 466] width 82 height 21
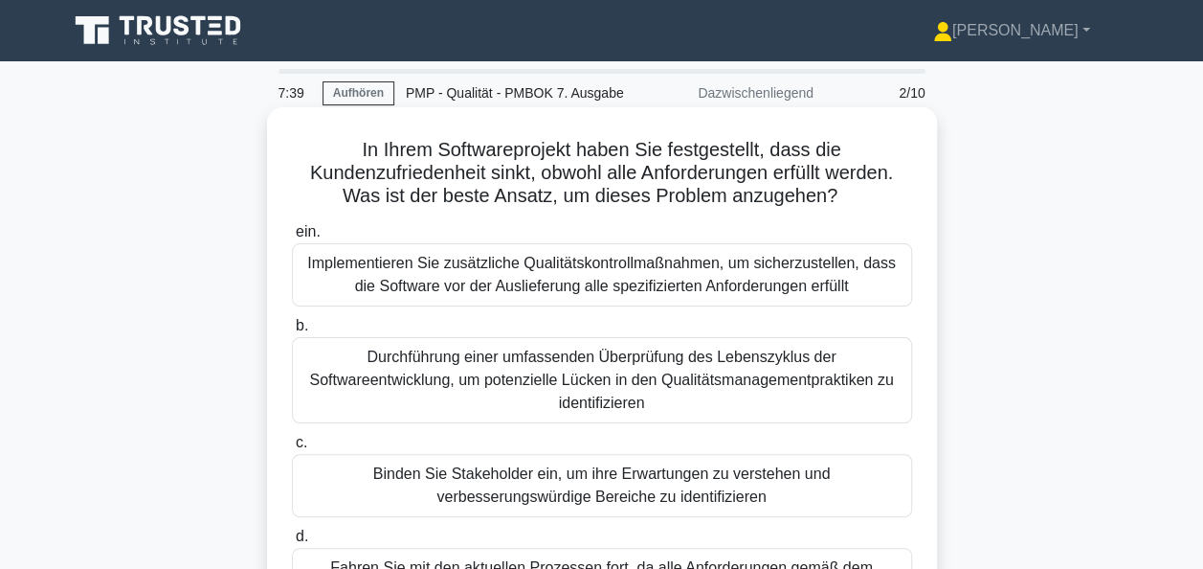
scroll to position [96, 0]
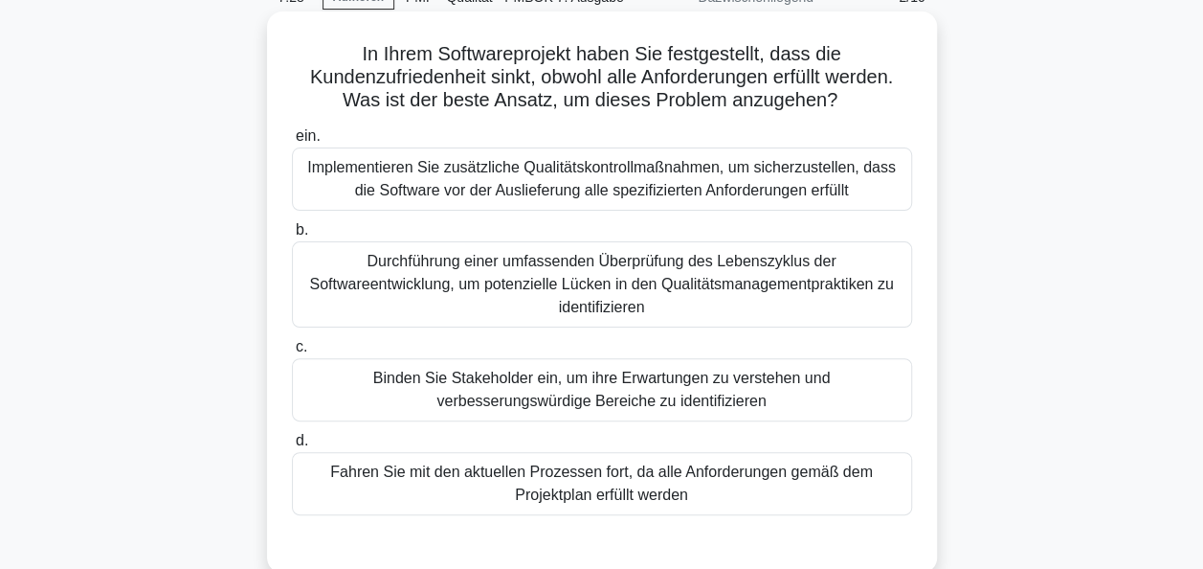
click at [718, 395] on div "Binden Sie Stakeholder ein, um ihre Erwartungen zu verstehen und verbesserungsw…" at bounding box center [602, 389] width 620 height 63
click at [292, 353] on input "c. Binden Sie Stakeholder ein, um ihre Erwartungen zu verstehen und verbesserun…" at bounding box center [292, 347] width 0 height 12
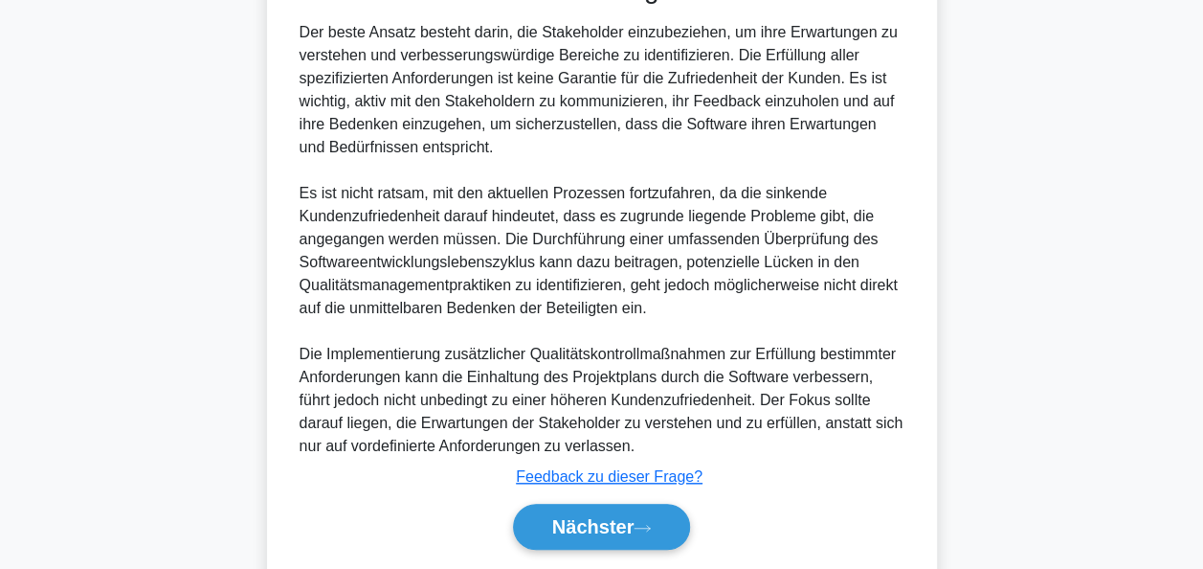
scroll to position [724, 0]
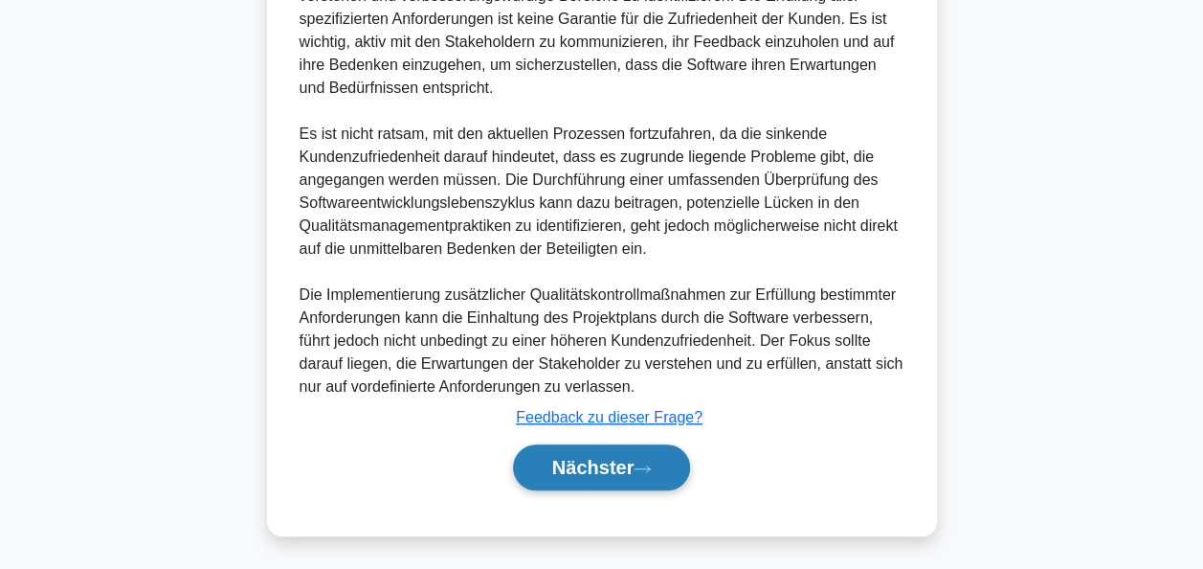
click at [631, 466] on font "Nächster" at bounding box center [593, 467] width 82 height 21
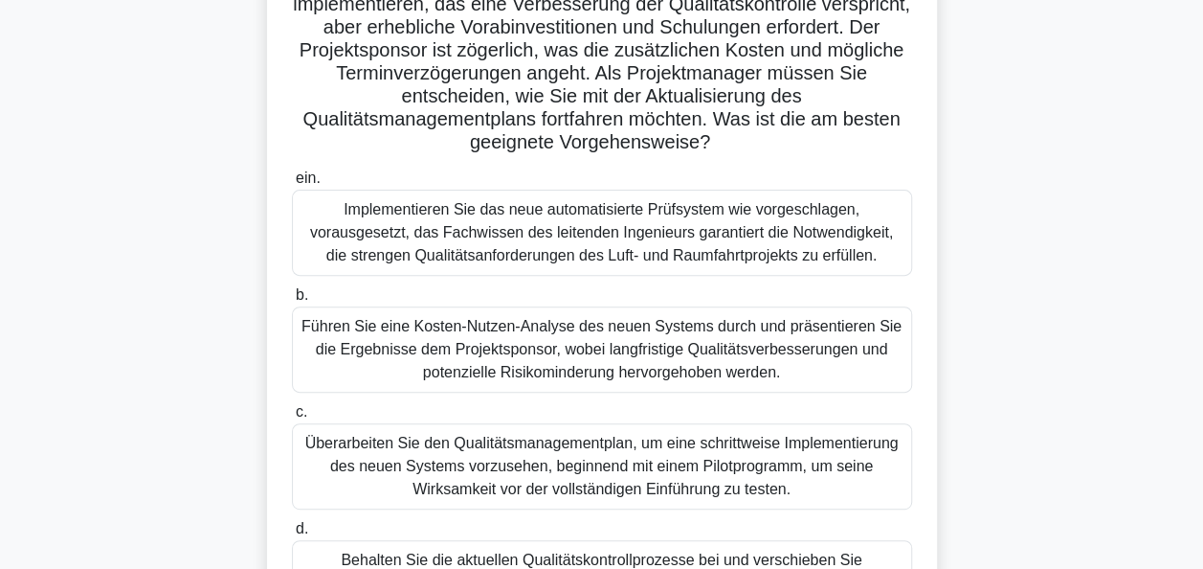
scroll to position [274, 0]
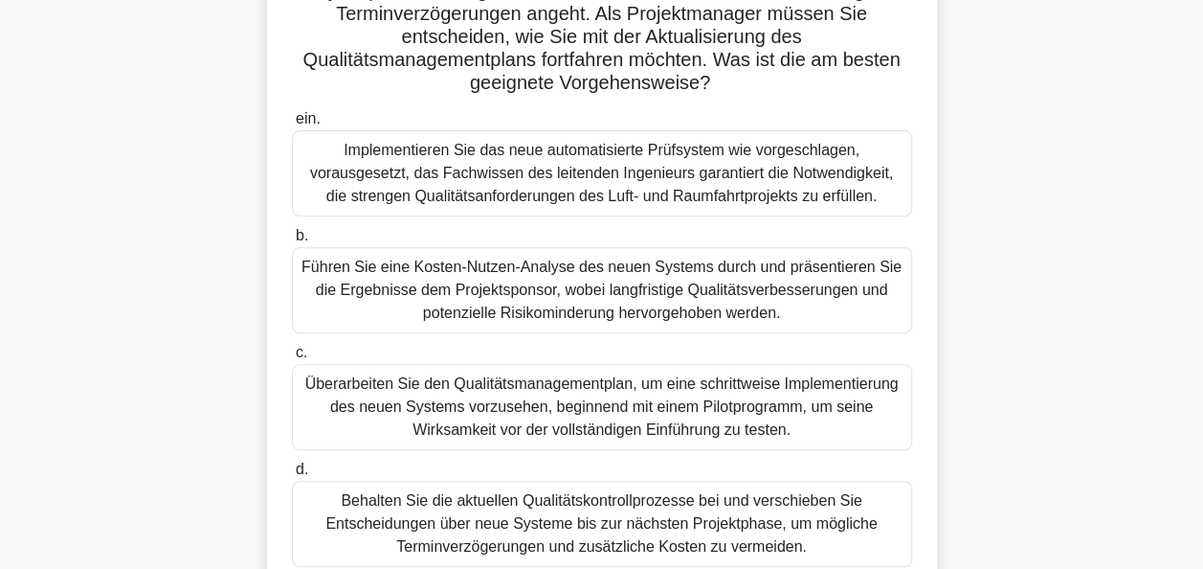
click at [558, 293] on div "Führen Sie eine Kosten-Nutzen-Analyse des neuen Systems durch und präsentieren …" at bounding box center [602, 290] width 620 height 86
click at [292, 242] on input "b. Führen Sie eine Kosten-Nutzen-Analyse des neuen Systems durch und präsentier…" at bounding box center [292, 236] width 0 height 12
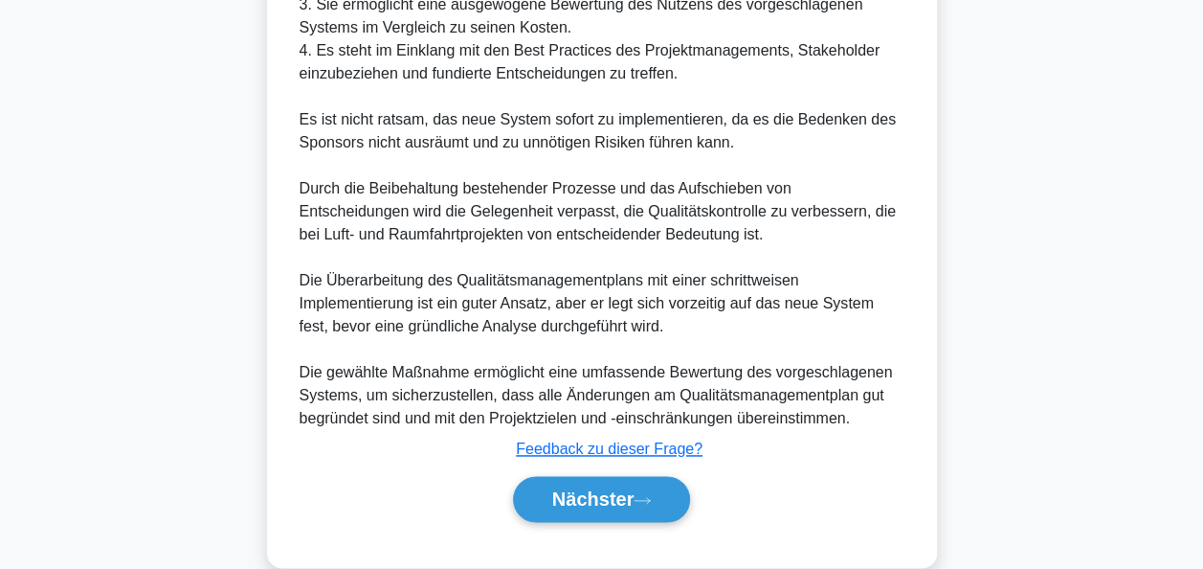
scroll to position [1160, 0]
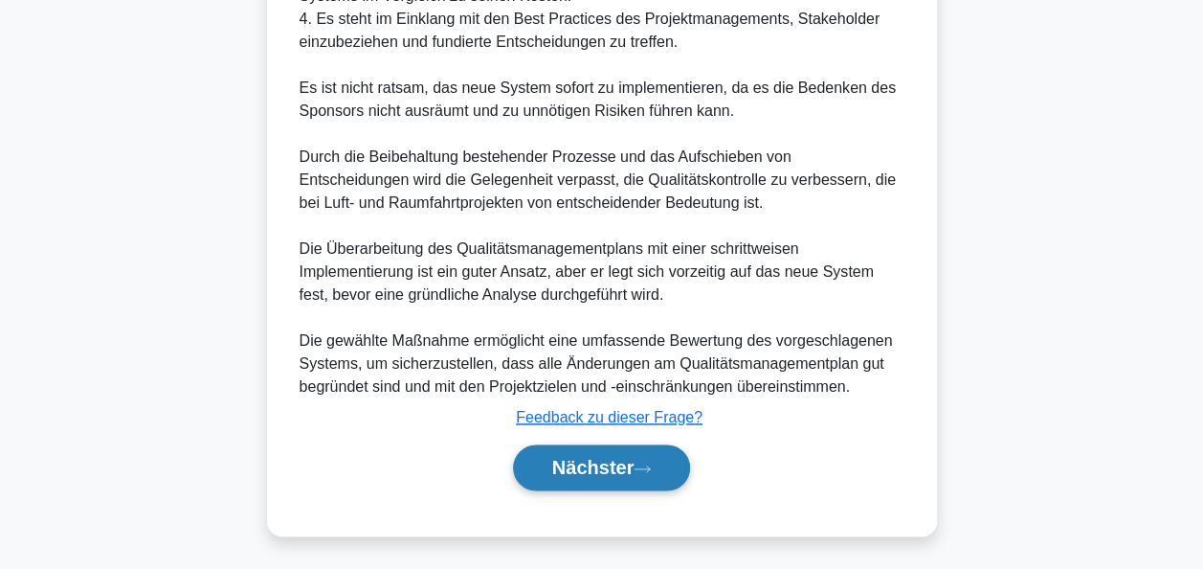
click at [569, 457] on font "Nächster" at bounding box center [593, 467] width 82 height 21
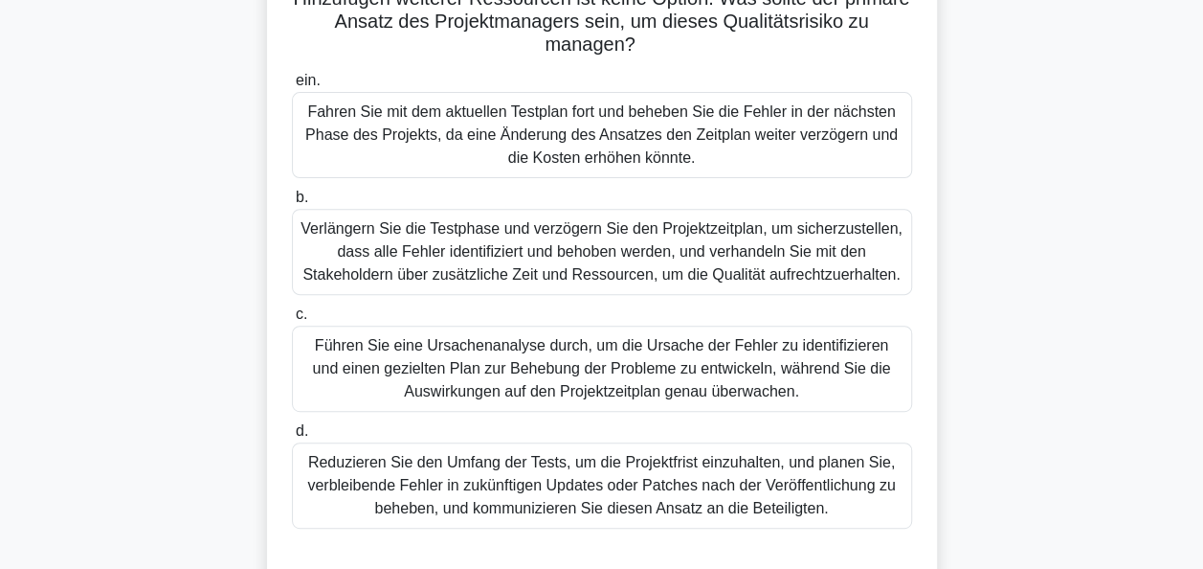
scroll to position [287, 0]
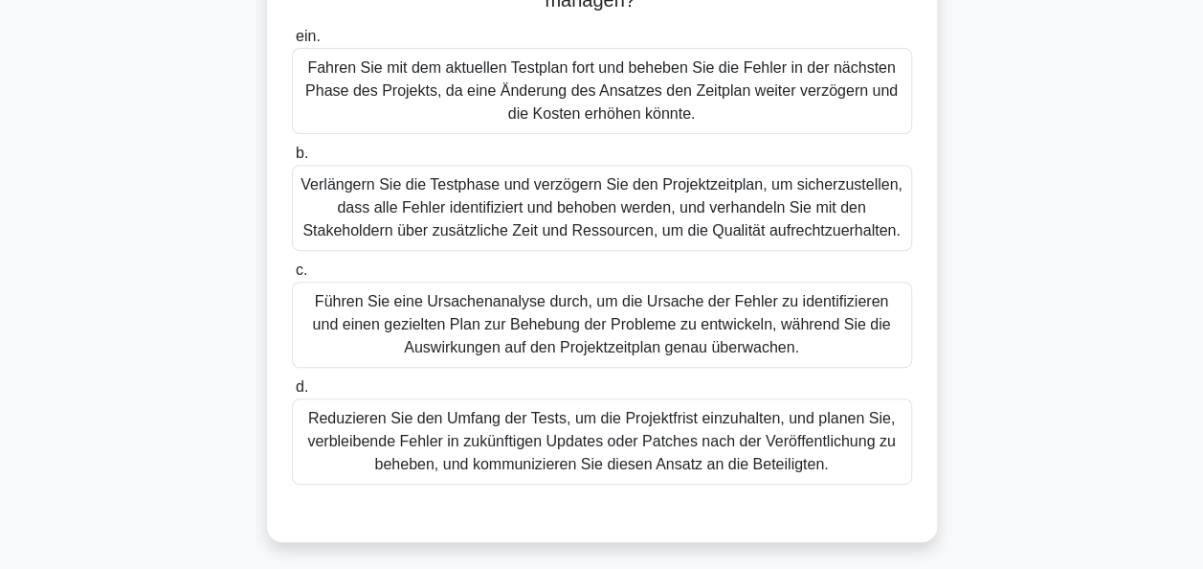
click at [582, 339] on div "Führen Sie eine Ursachenanalyse durch, um die Ursache der Fehler zu identifizie…" at bounding box center [602, 324] width 620 height 86
click at [292, 277] on input "c. Führen Sie eine Ursachenanalyse durch, um die Ursache der Fehler zu identifi…" at bounding box center [292, 270] width 0 height 12
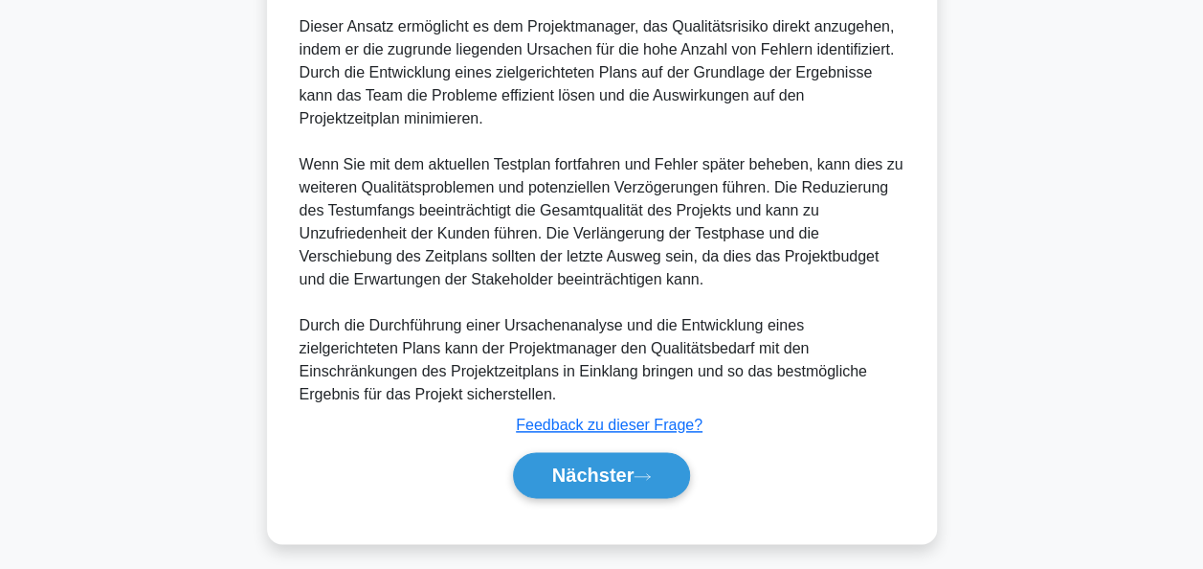
scroll to position [930, 0]
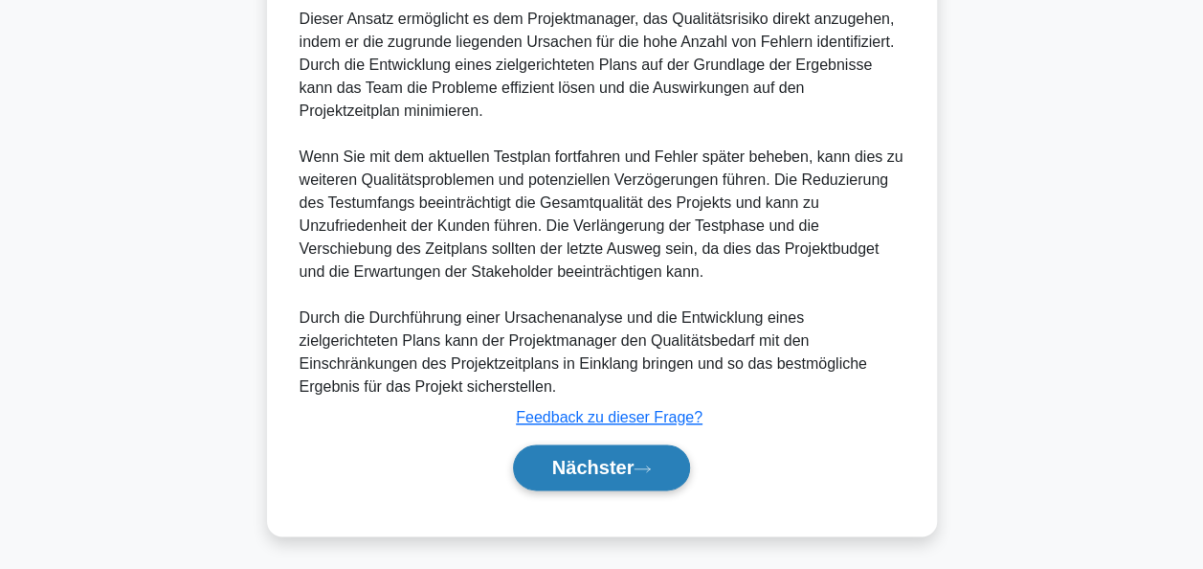
click at [568, 467] on font "Nächster" at bounding box center [593, 467] width 82 height 21
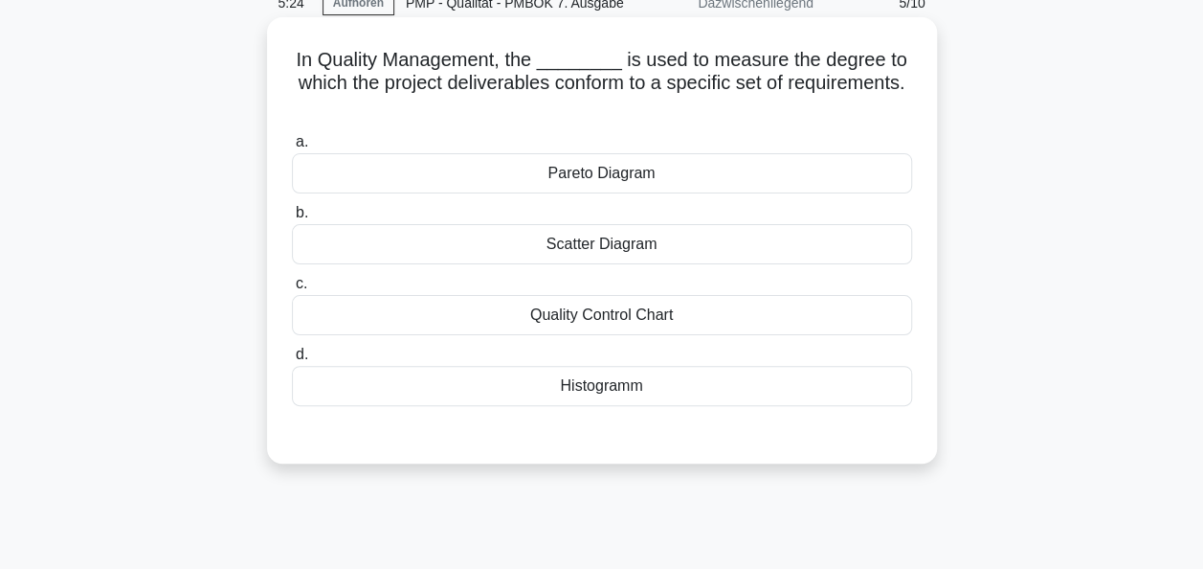
scroll to position [82, 0]
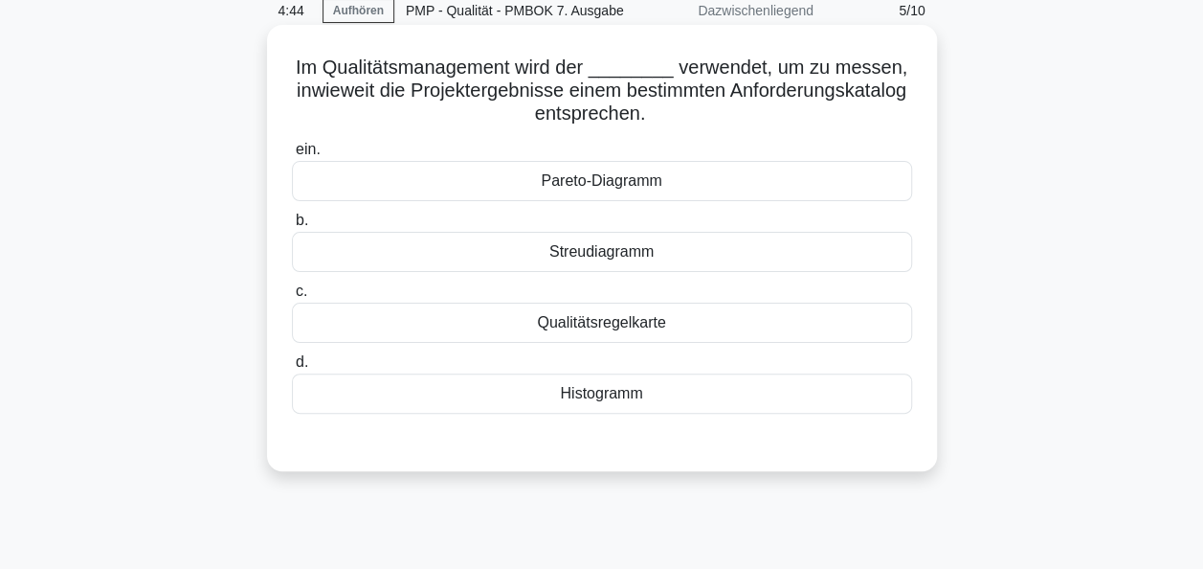
click at [583, 326] on div "Qualitätsregelkarte" at bounding box center [602, 322] width 620 height 40
click at [292, 298] on input "c. Qualitätsregelkarte" at bounding box center [292, 291] width 0 height 12
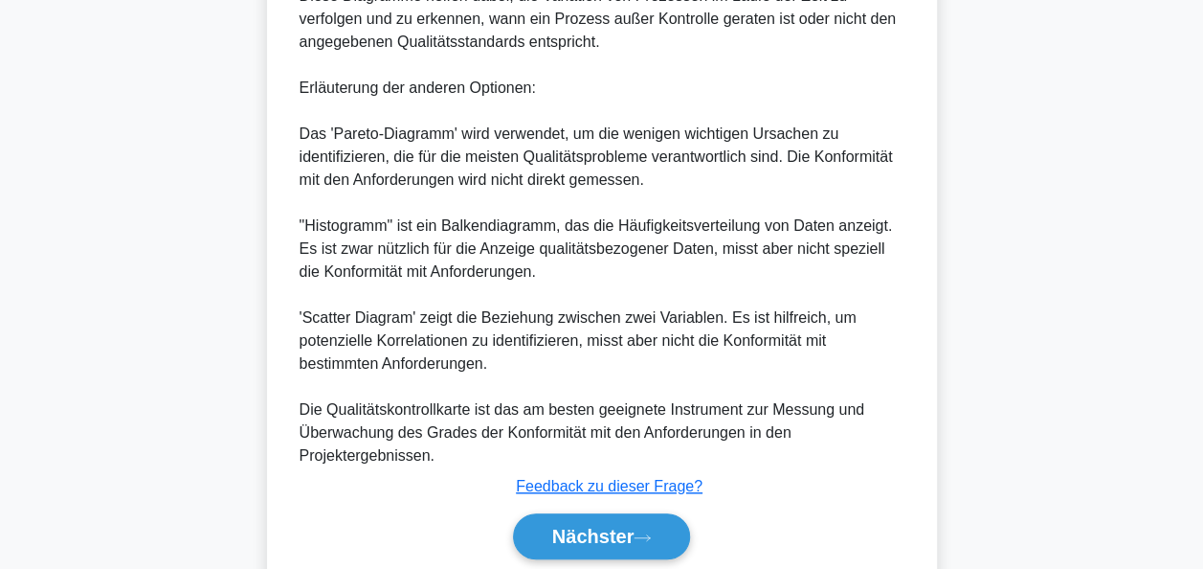
scroll to position [747, 0]
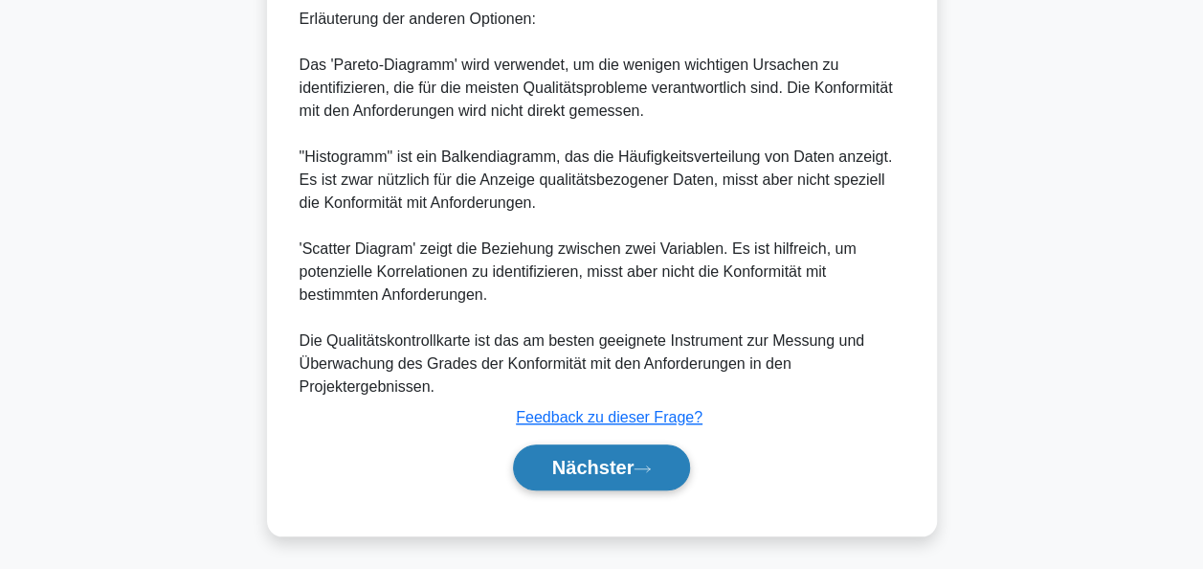
click at [598, 457] on font "Nächster" at bounding box center [593, 467] width 82 height 21
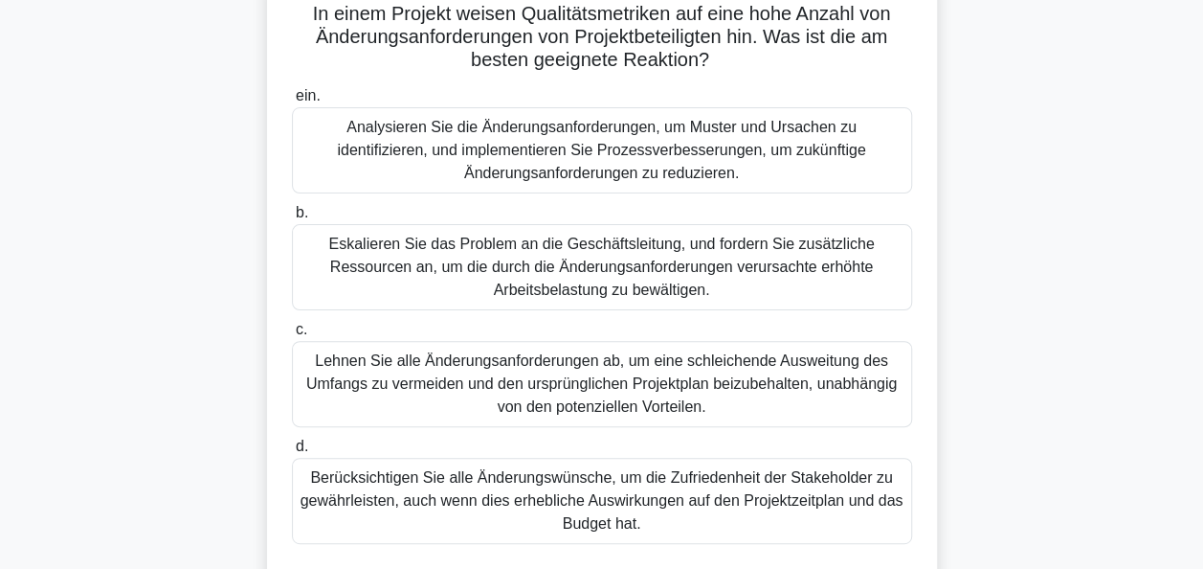
scroll to position [178, 0]
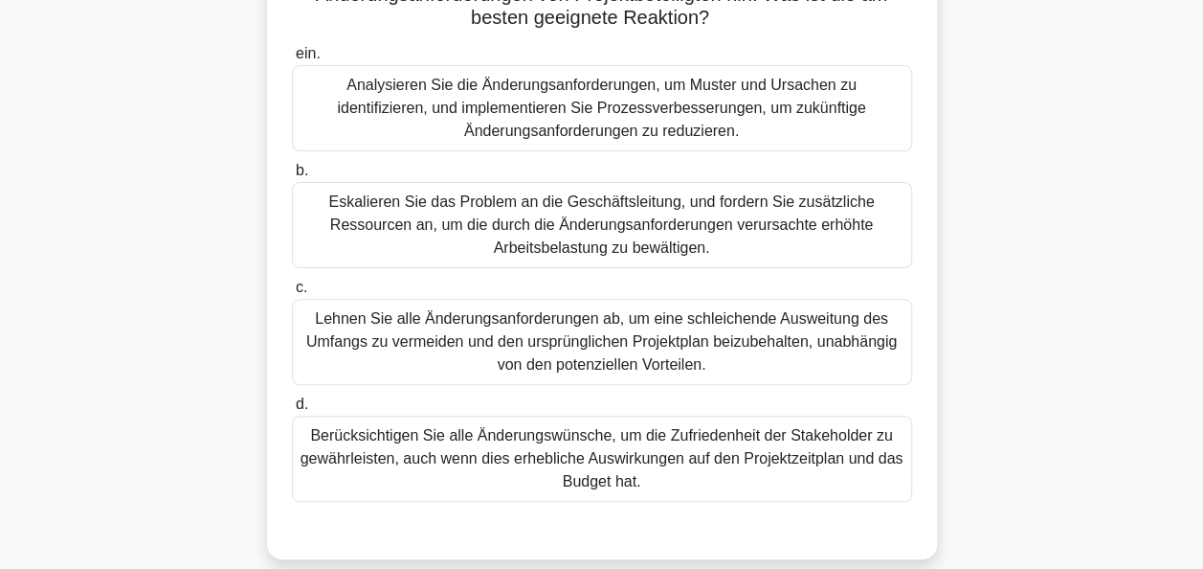
click at [603, 125] on div "Analysieren Sie die Änderungsanforderungen, um Muster und Ursachen zu identifiz…" at bounding box center [602, 108] width 620 height 86
click at [292, 60] on input "ein. Analysieren Sie die Änderungsanforderungen, um Muster und Ursachen zu iden…" at bounding box center [292, 54] width 0 height 12
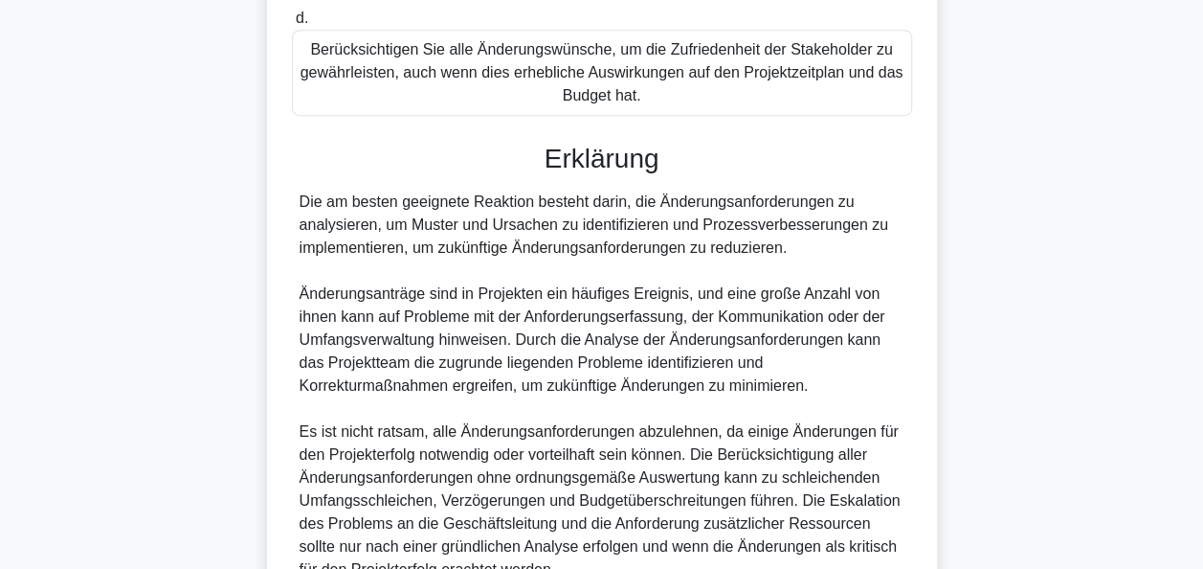
scroll to position [657, 0]
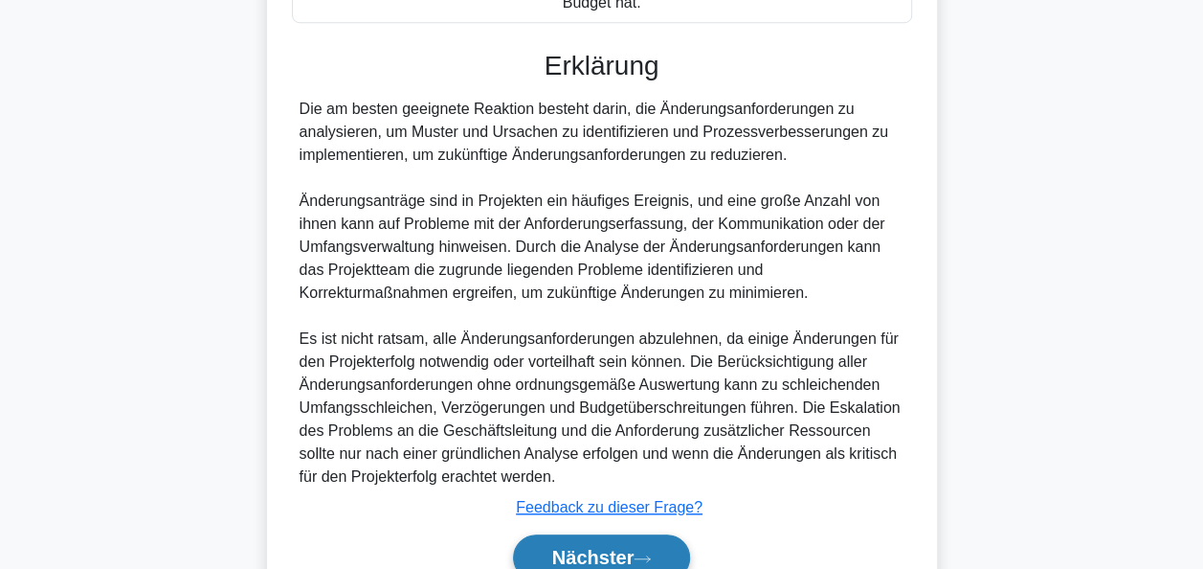
click at [597, 558] on font "Nächster" at bounding box center [593, 557] width 82 height 21
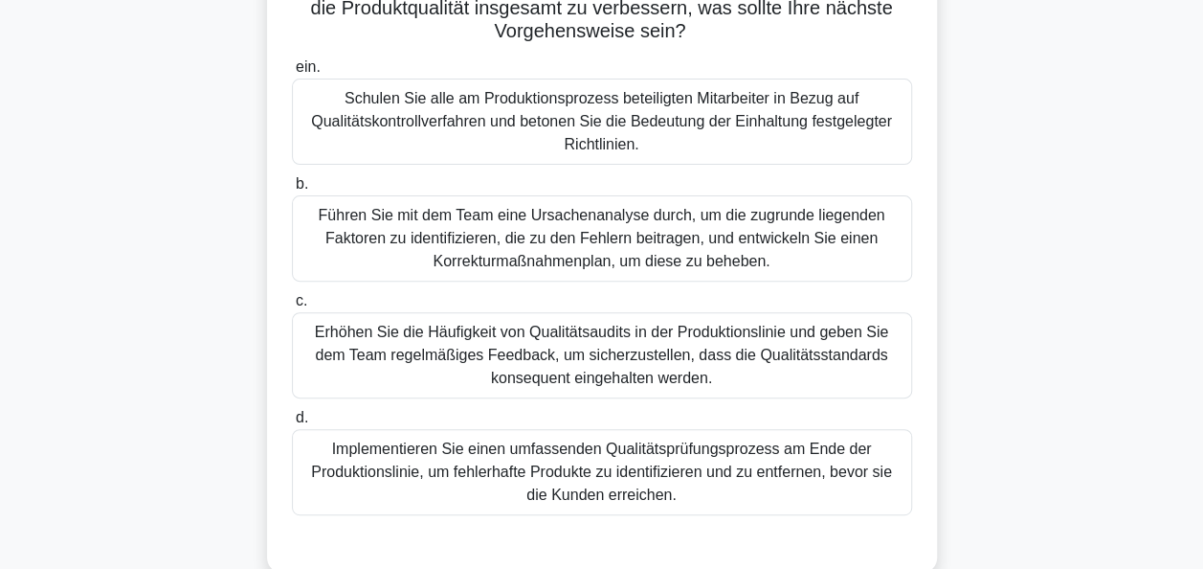
scroll to position [274, 0]
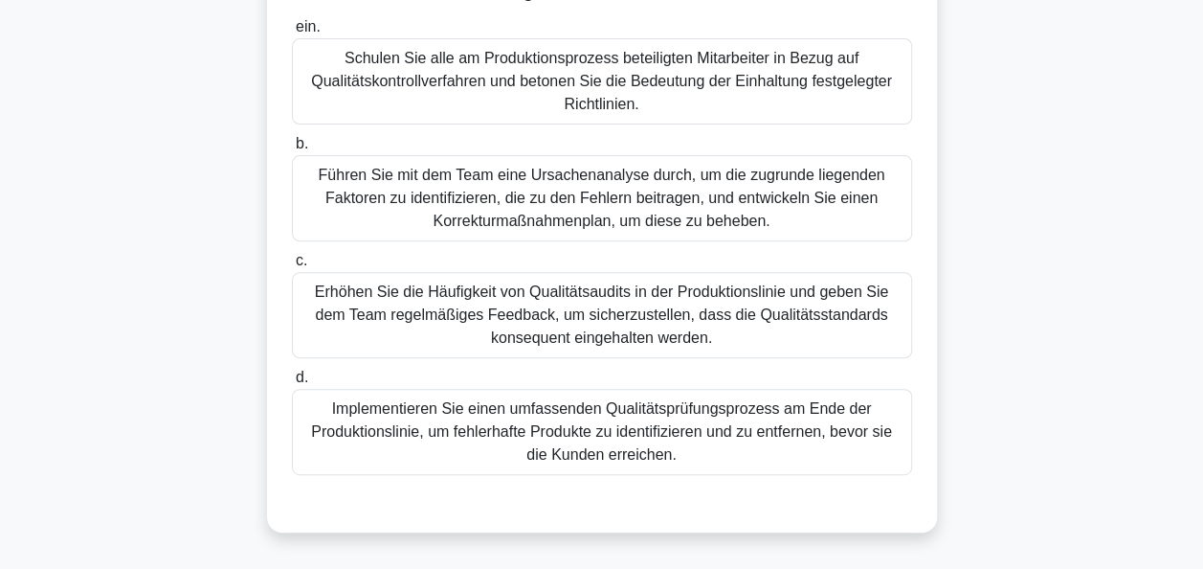
click at [613, 195] on div "Führen Sie mit dem Team eine Ursachenanalyse durch, um die zugrunde liegenden F…" at bounding box center [602, 198] width 620 height 86
click at [292, 150] on input "b. Führen Sie mit dem Team eine Ursachenanalyse durch, um die zugrunde liegende…" at bounding box center [292, 144] width 0 height 12
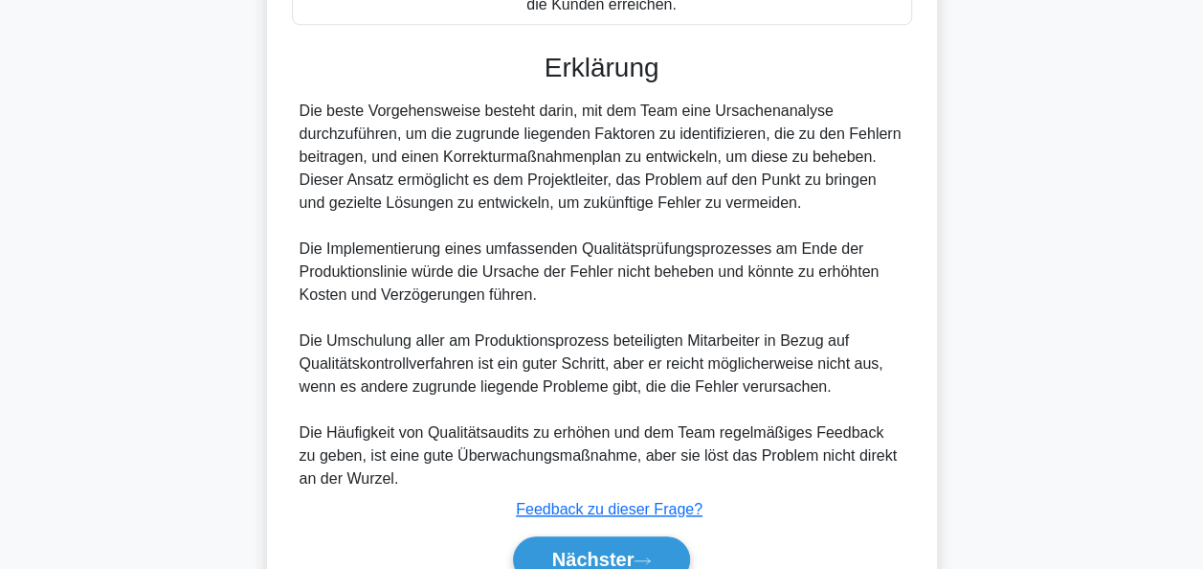
scroll to position [816, 0]
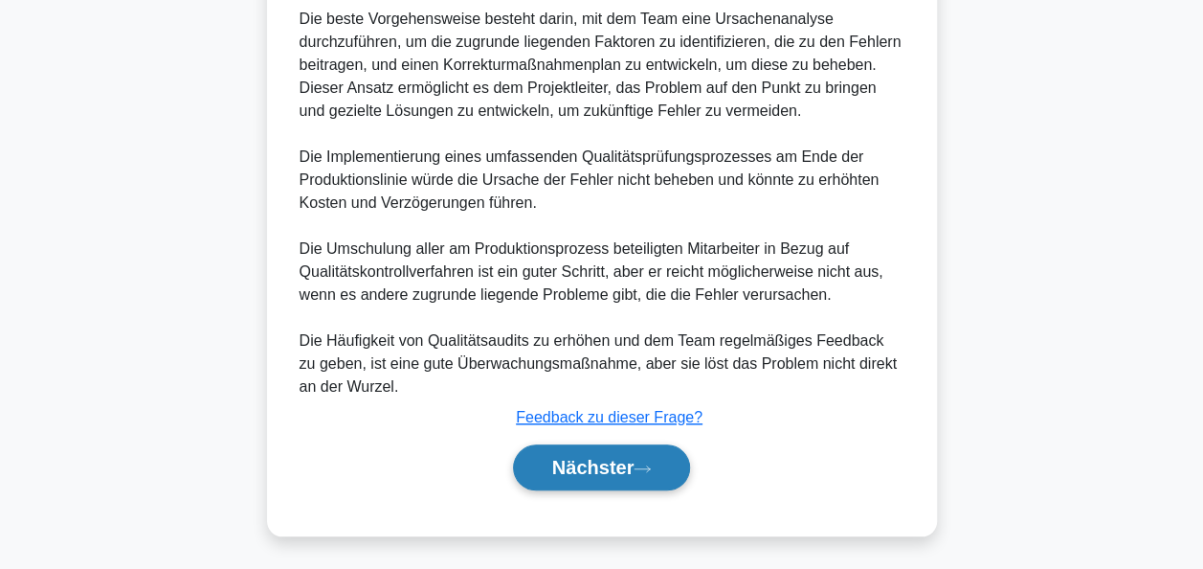
click at [573, 463] on font "Nächster" at bounding box center [593, 467] width 82 height 21
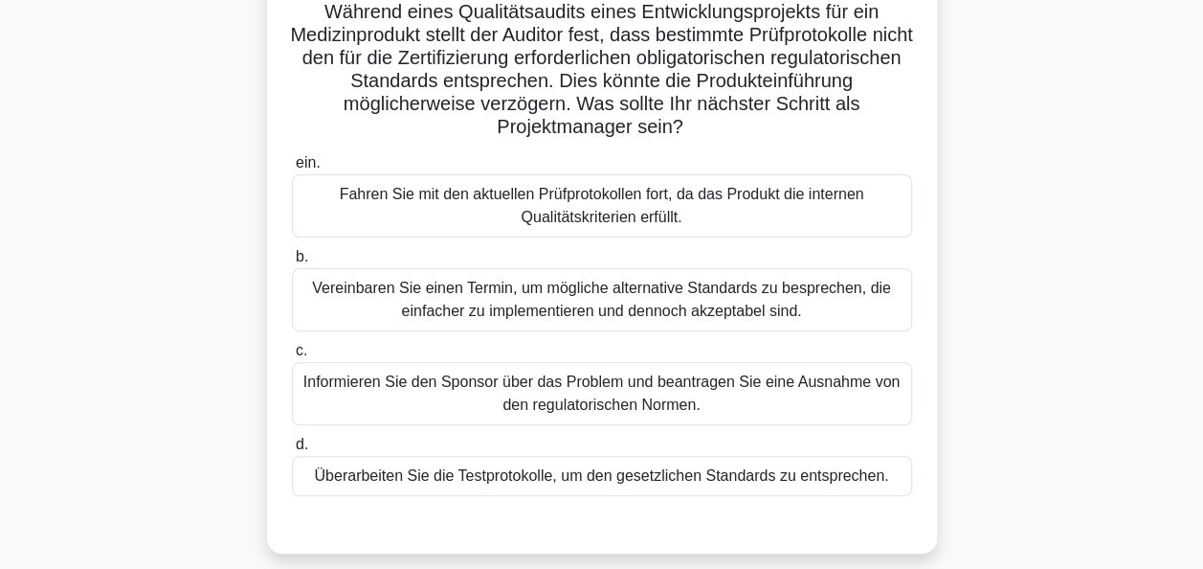
scroll to position [178, 0]
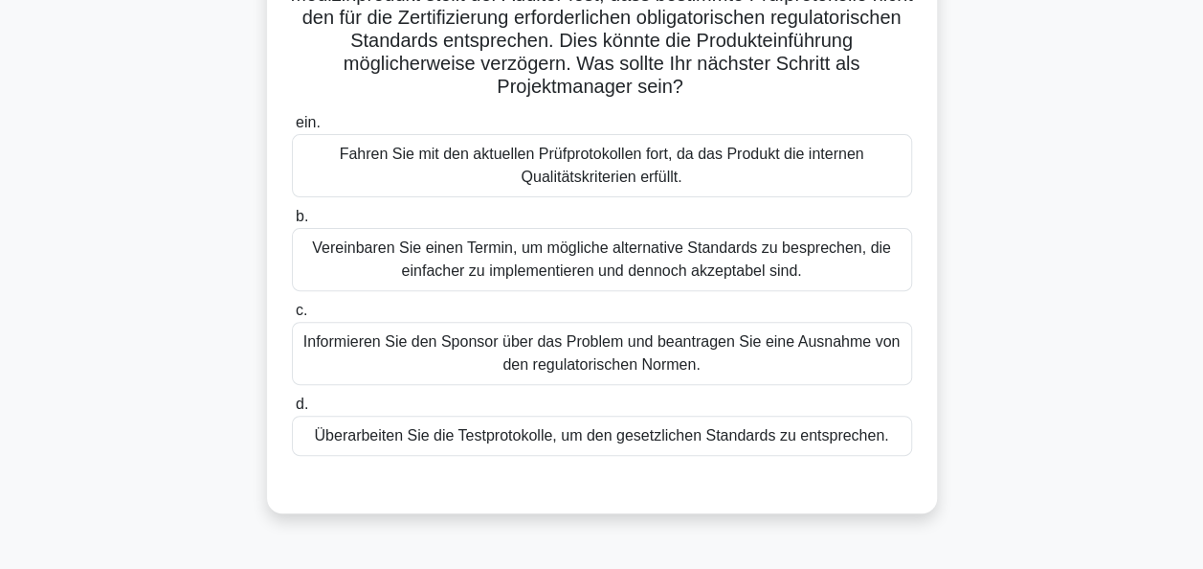
click at [618, 437] on div "Überarbeiten Sie die Testprotokolle, um den gesetzlichen Standards zu entsprech…" at bounding box center [602, 435] width 620 height 40
click at [292, 411] on input "d. Überarbeiten Sie die Testprotokolle, um den gesetzlichen Standards zu entspr…" at bounding box center [292, 404] width 0 height 12
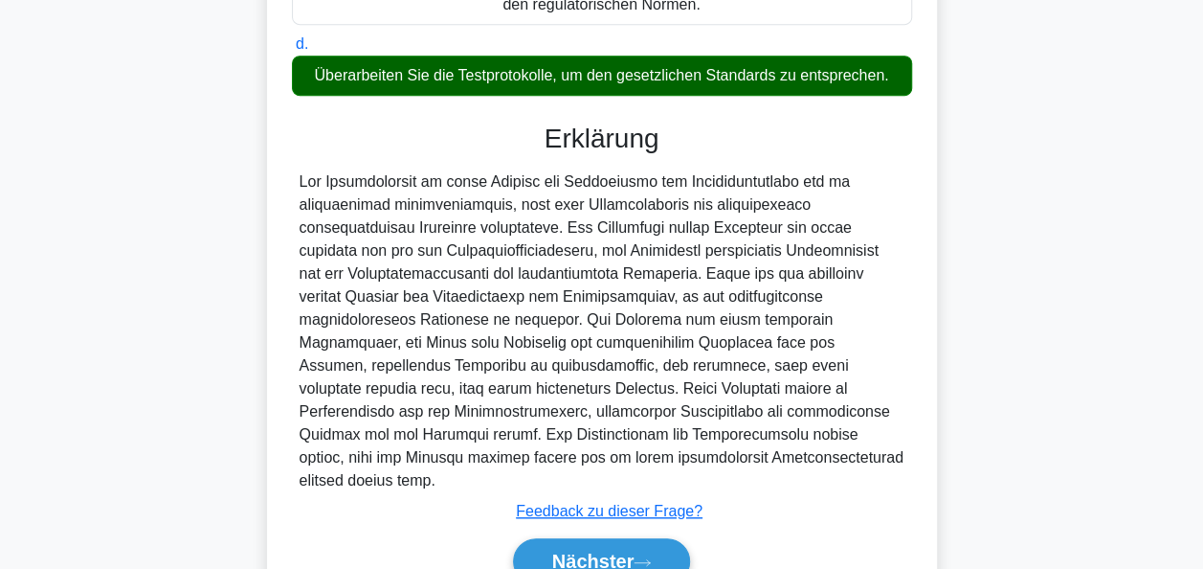
scroll to position [609, 0]
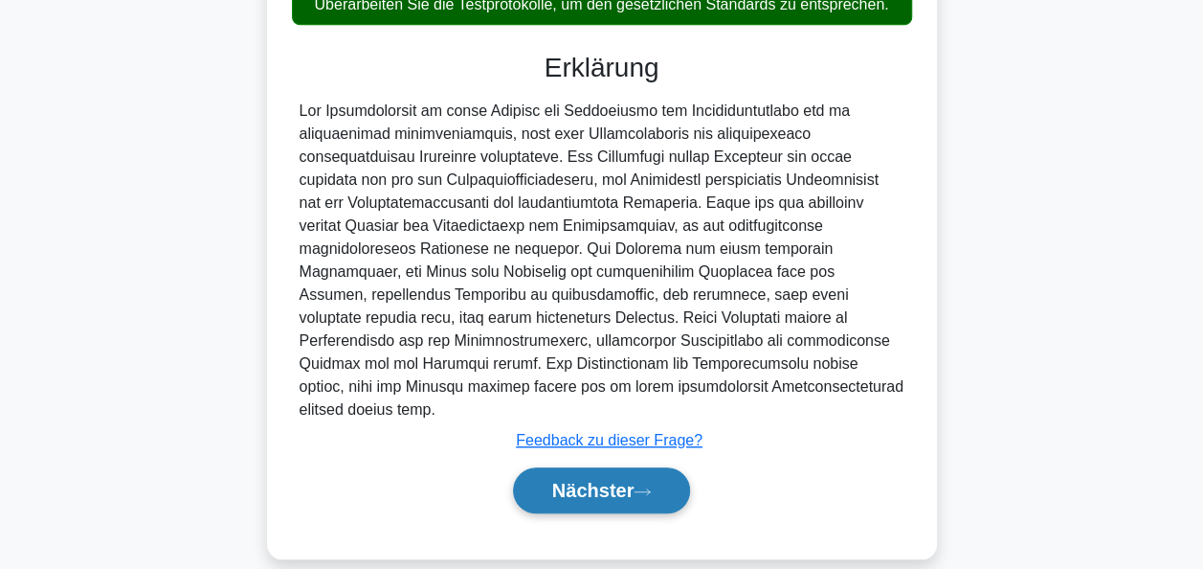
click at [618, 480] on font "Nächster" at bounding box center [593, 490] width 82 height 21
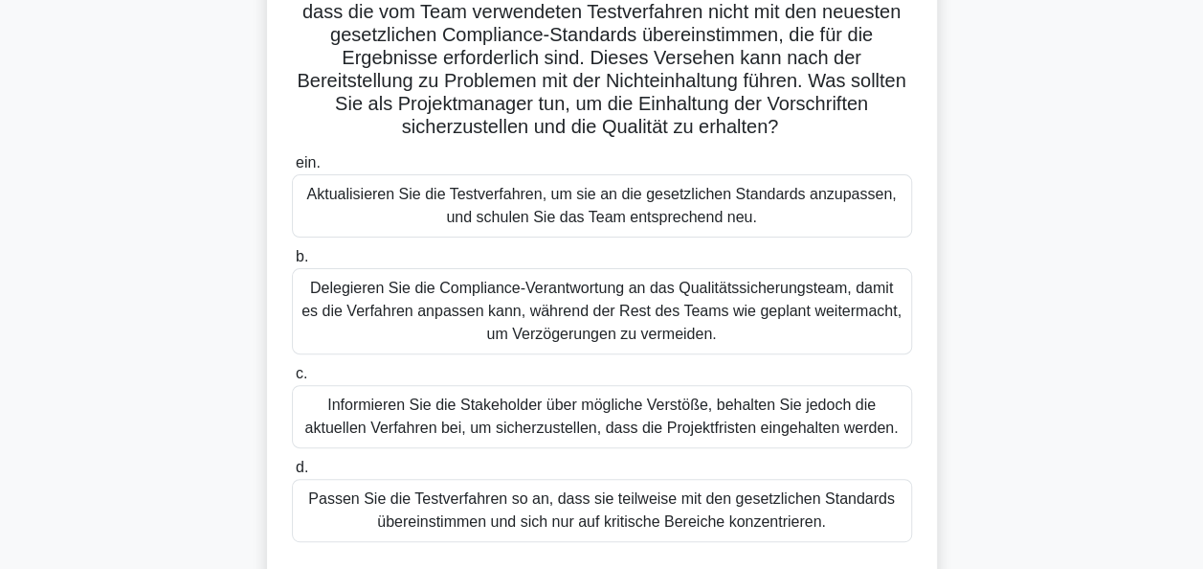
scroll to position [191, 0]
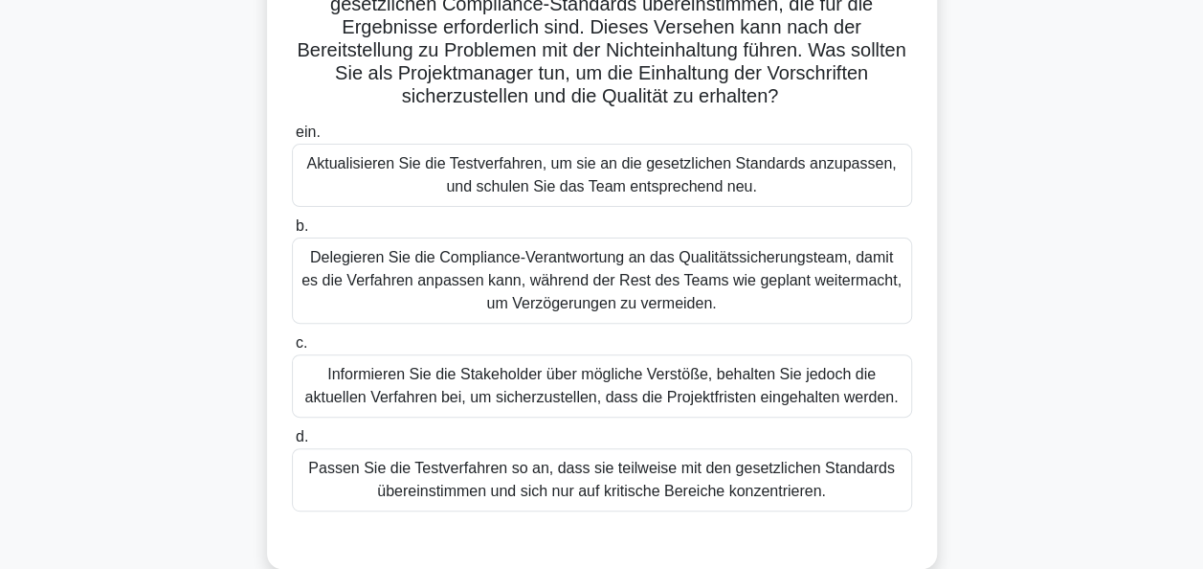
click at [632, 192] on div "Aktualisieren Sie die Testverfahren, um sie an die gesetzlichen Standards anzup…" at bounding box center [602, 175] width 620 height 63
click at [292, 139] on input "ein. Aktualisieren Sie die Testverfahren, um sie an die gesetzlichen Standards …" at bounding box center [292, 132] width 0 height 12
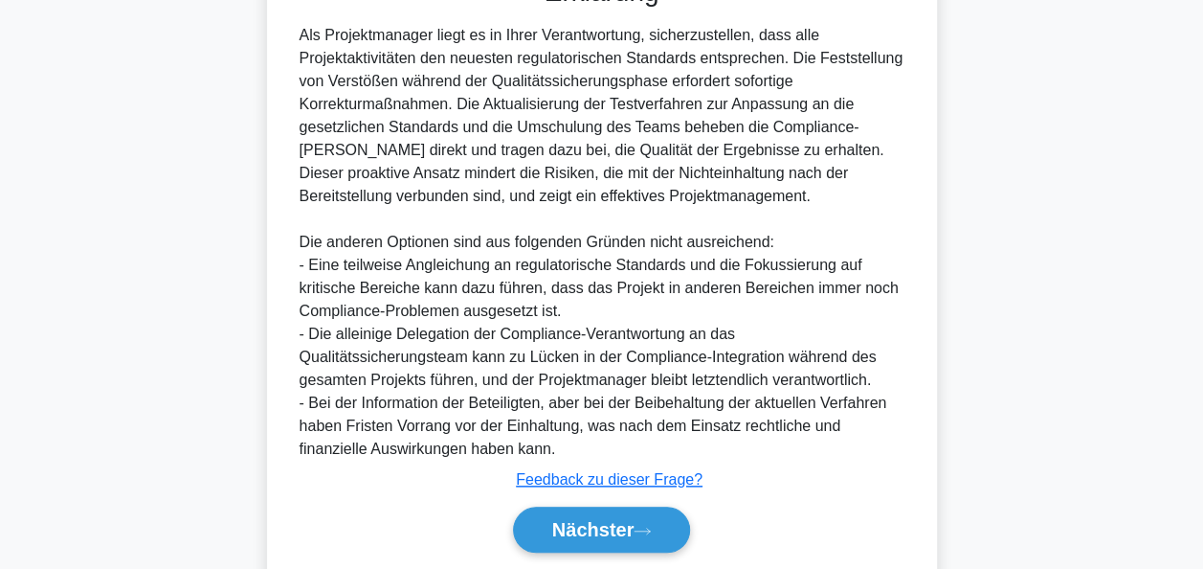
scroll to position [816, 0]
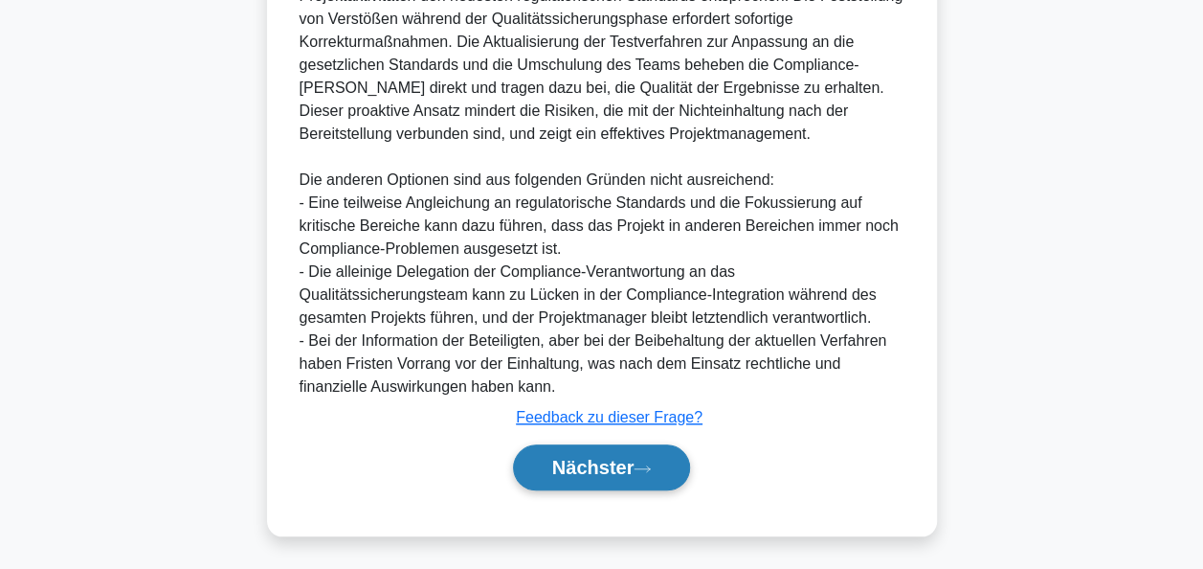
click at [620, 459] on font "Nächster" at bounding box center [593, 467] width 82 height 21
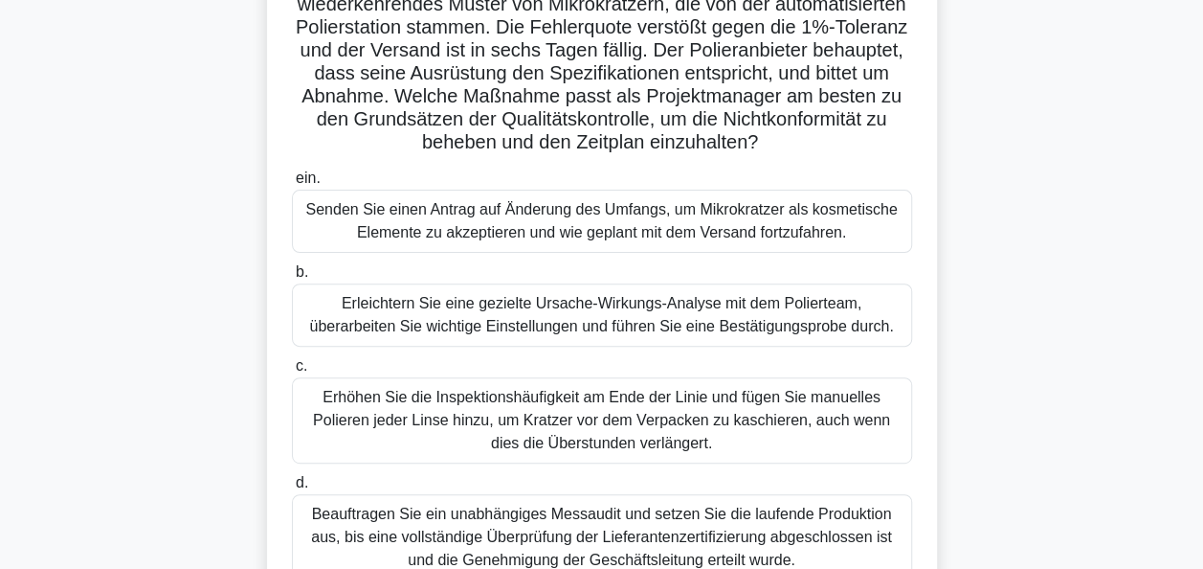
scroll to position [287, 0]
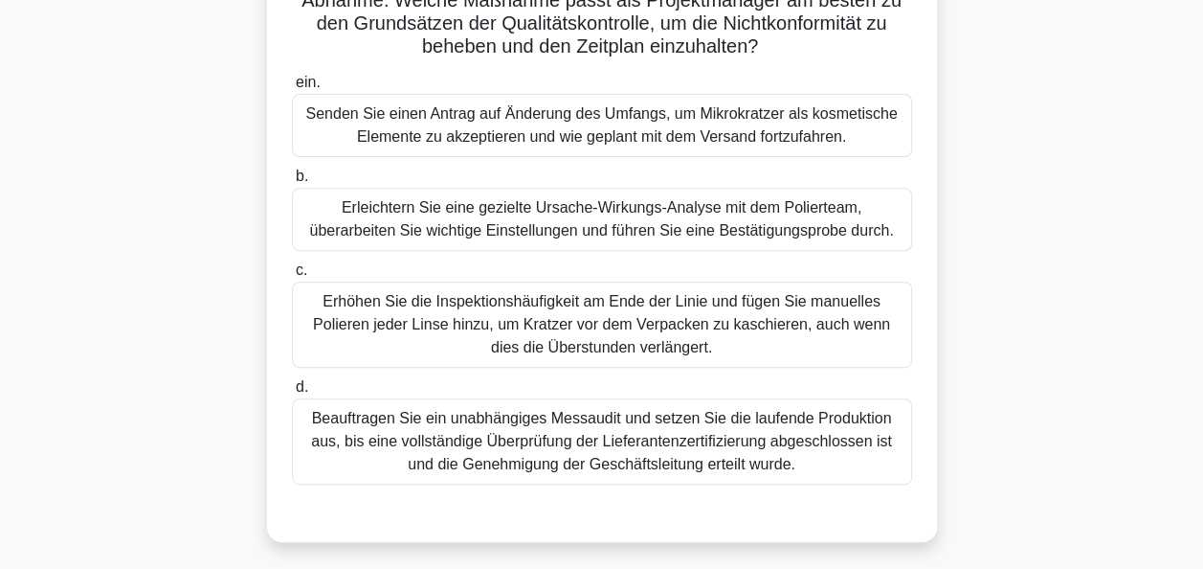
click at [577, 213] on div "Erleichtern Sie eine gezielte Ursache-Wirkungs-Analyse mit dem Polierteam, über…" at bounding box center [602, 219] width 620 height 63
click at [292, 183] on input "b. Erleichtern Sie eine gezielte Ursache-Wirkungs-Analyse mit dem Polierteam, ü…" at bounding box center [292, 176] width 0 height 12
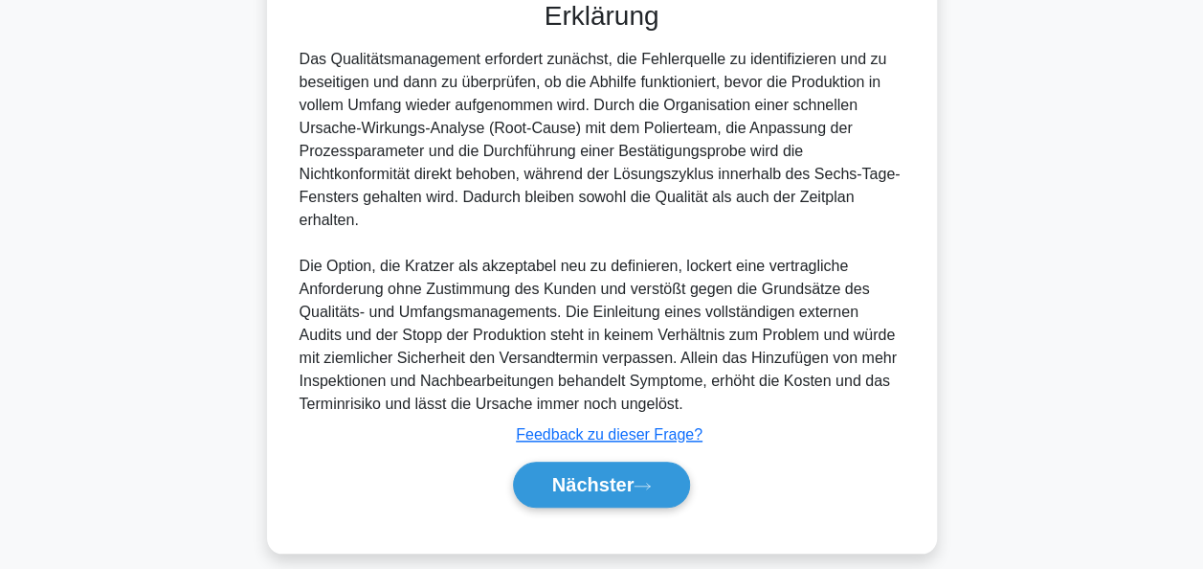
scroll to position [816, 0]
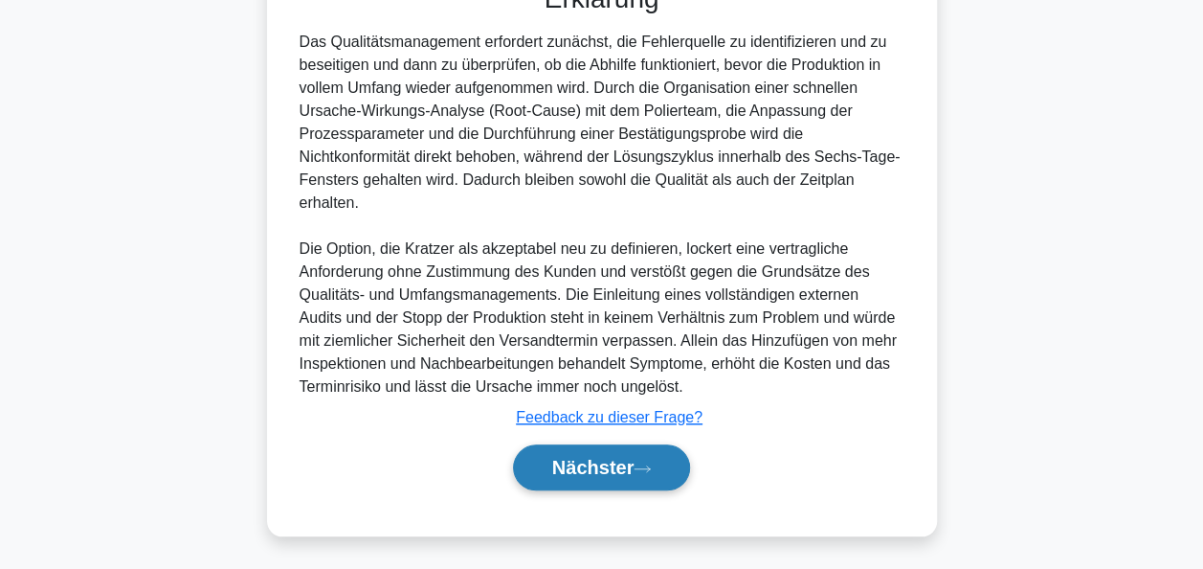
click at [598, 469] on font "Nächster" at bounding box center [593, 467] width 82 height 21
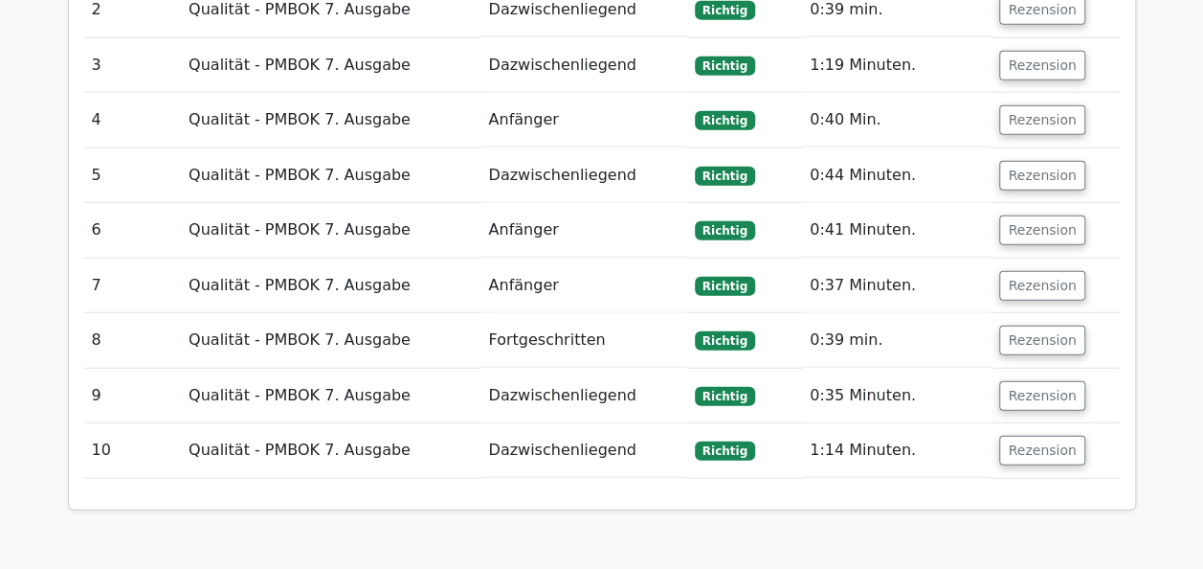
scroll to position [2397, 0]
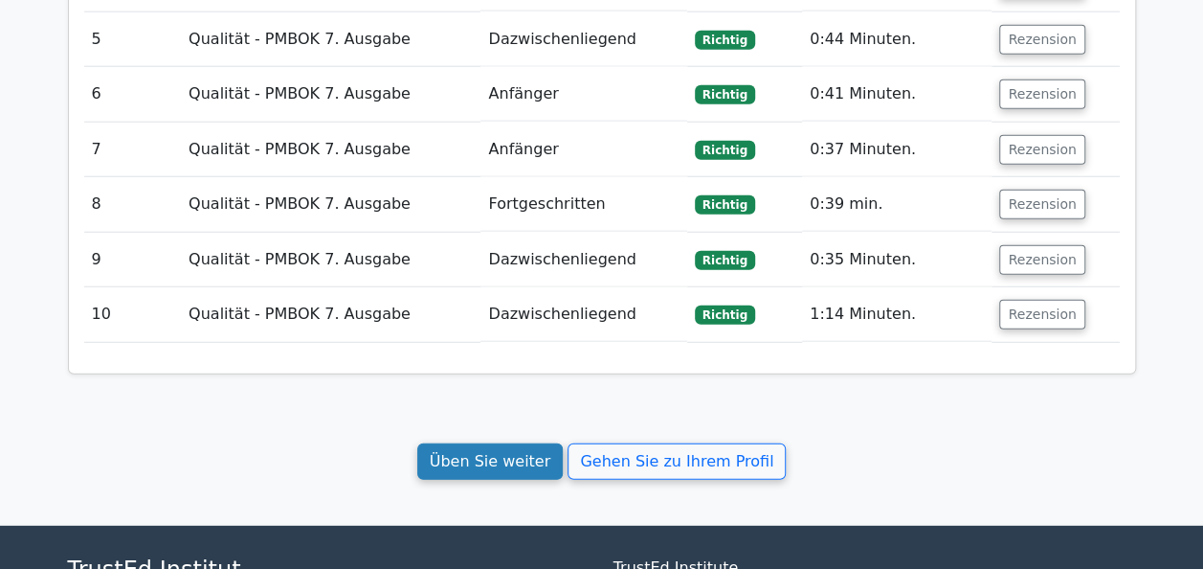
click at [511, 443] on link "Üben Sie weiter" at bounding box center [490, 461] width 146 height 36
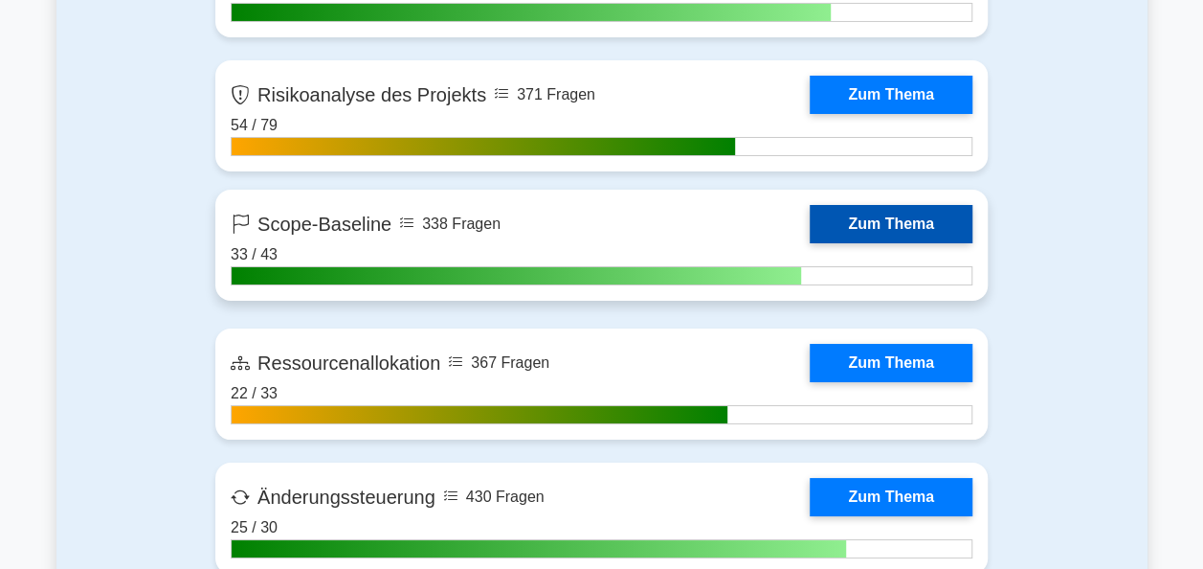
scroll to position [3446, 0]
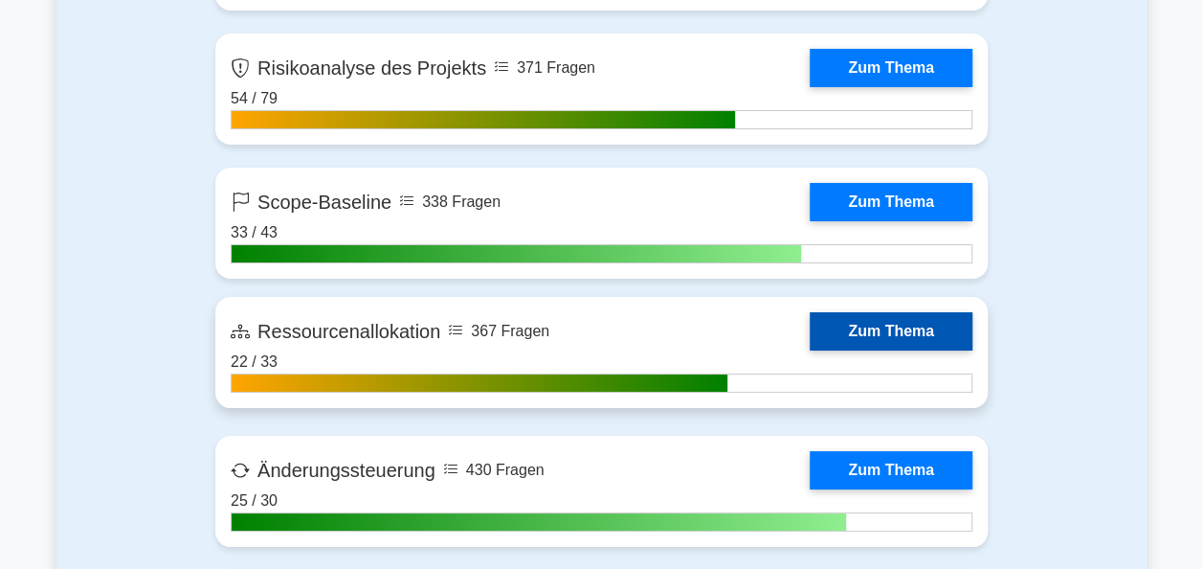
click at [876, 329] on link "Zum Thema" at bounding box center [891, 331] width 163 height 38
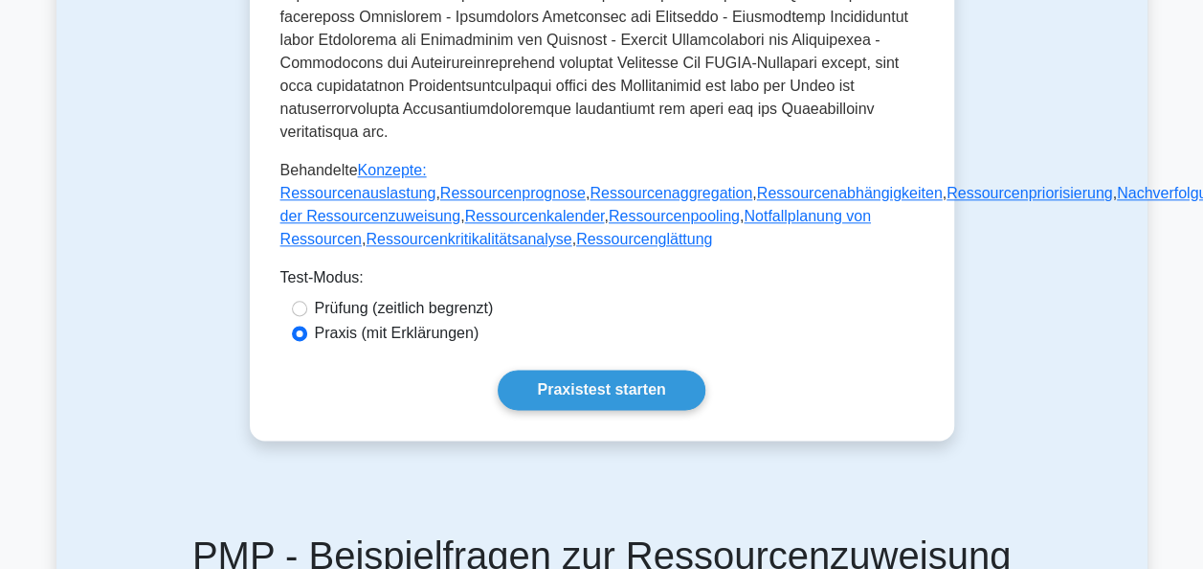
scroll to position [1053, 0]
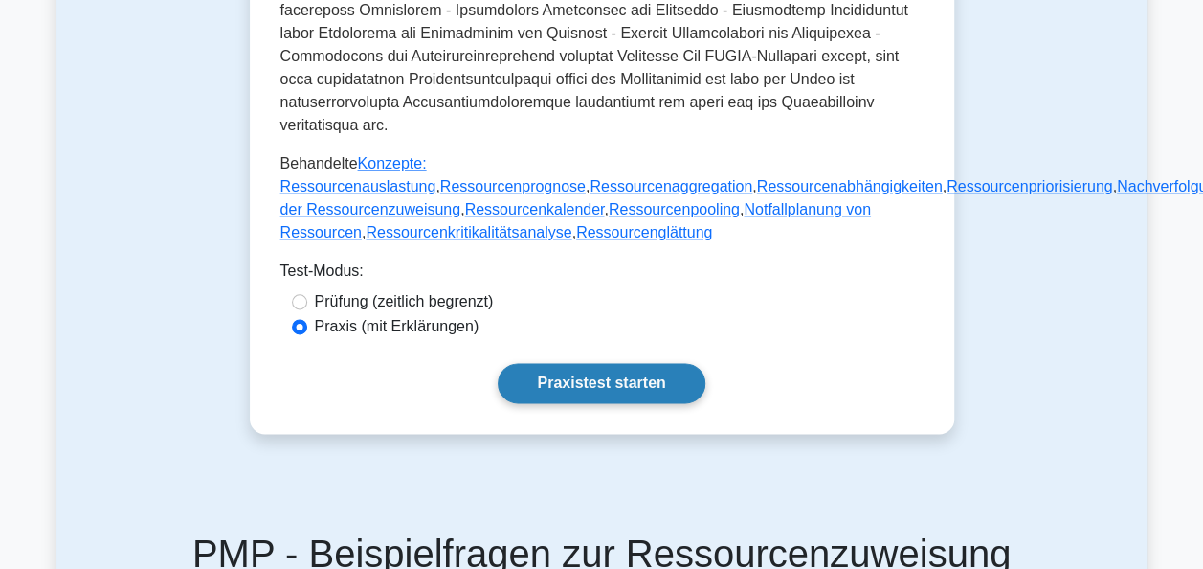
click at [617, 363] on link "Praxistest starten" at bounding box center [601, 383] width 207 height 40
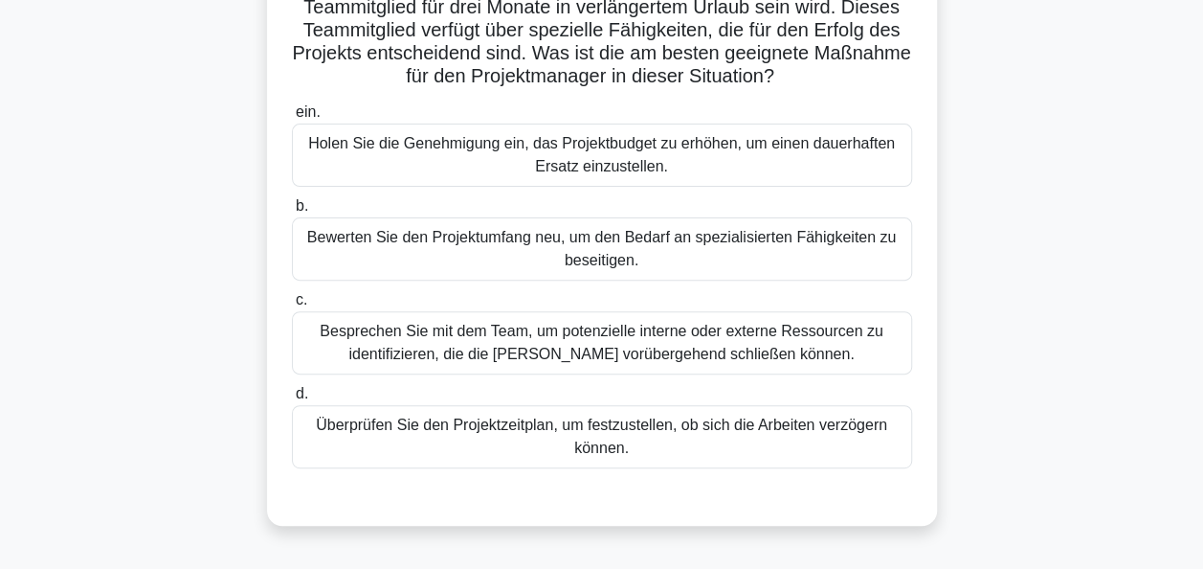
scroll to position [191, 0]
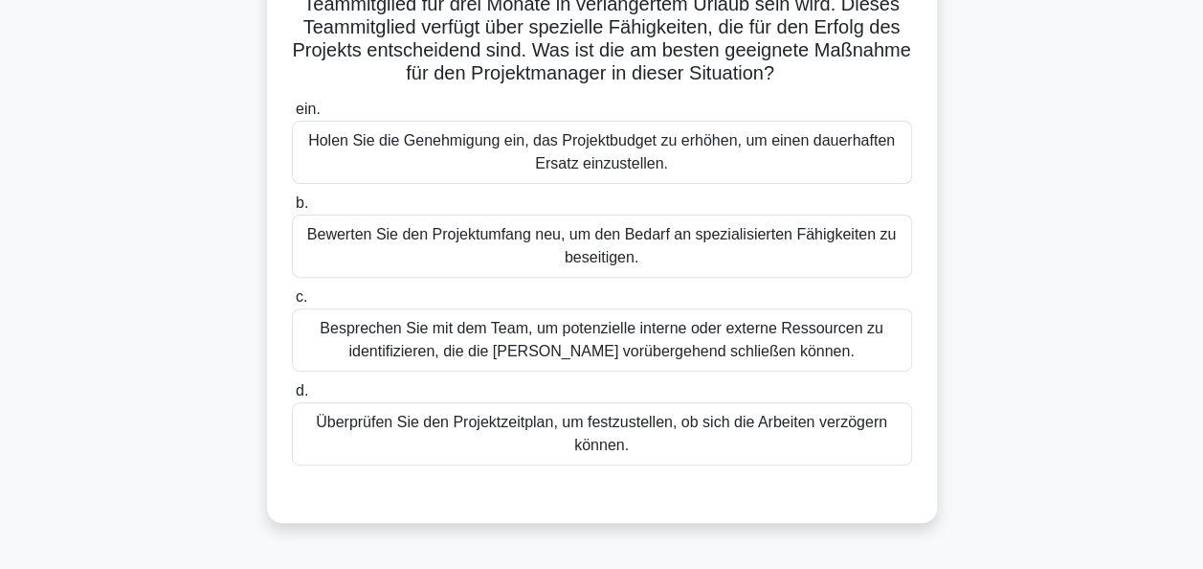
click at [595, 430] on div "Überprüfen Sie den Projektzeitplan, um festzustellen, ob sich die Arbeiten verz…" at bounding box center [602, 433] width 620 height 63
click at [292, 397] on input "d. Überprüfen Sie den Projektzeitplan, um festzustellen, ob sich die Arbeiten v…" at bounding box center [292, 391] width 0 height 12
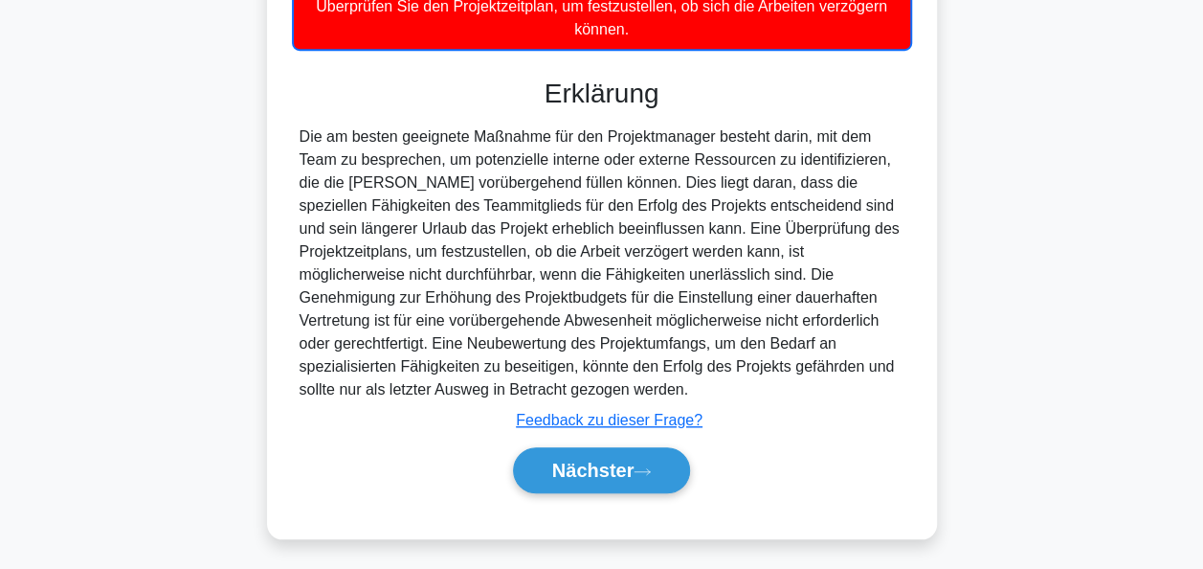
scroll to position [612, 0]
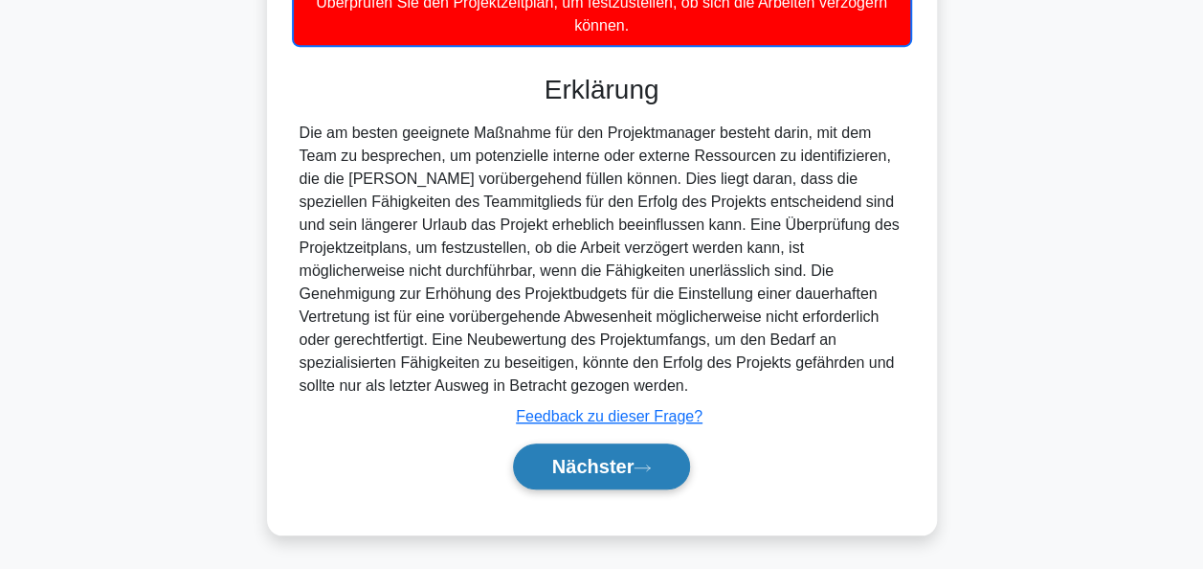
click at [605, 473] on font "Nächster" at bounding box center [593, 466] width 82 height 21
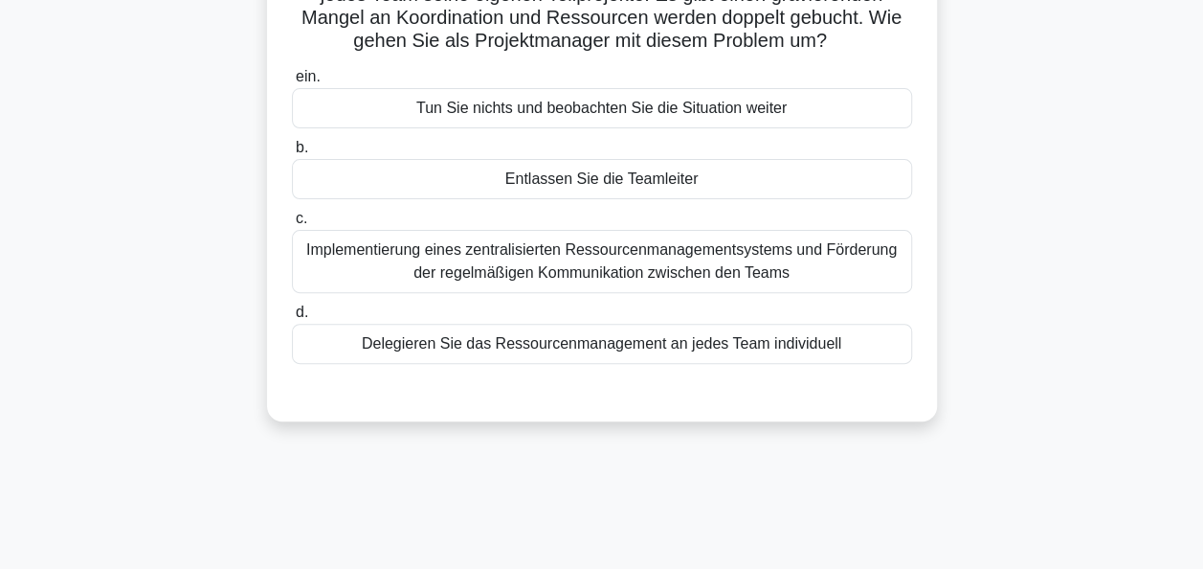
scroll to position [0, 0]
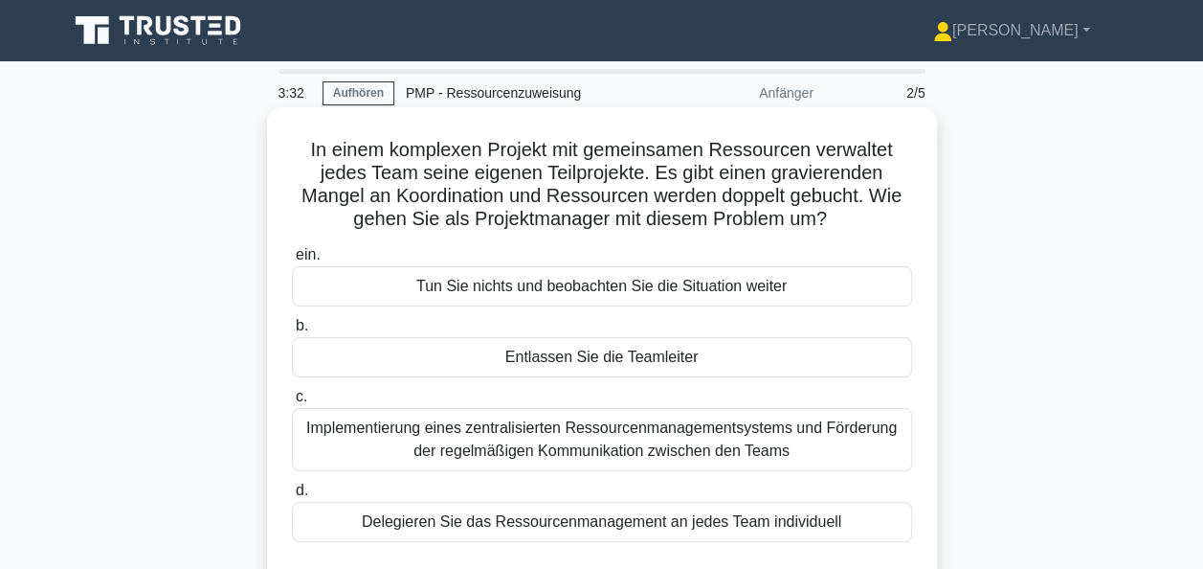
click at [587, 447] on div "Implementierung eines zentralisierten Ressourcenmanagementsystems und Förderung…" at bounding box center [602, 439] width 620 height 63
click at [292, 403] on input "c. Implementierung eines zentralisierten Ressourcenmanagementsystems und Förder…" at bounding box center [292, 397] width 0 height 12
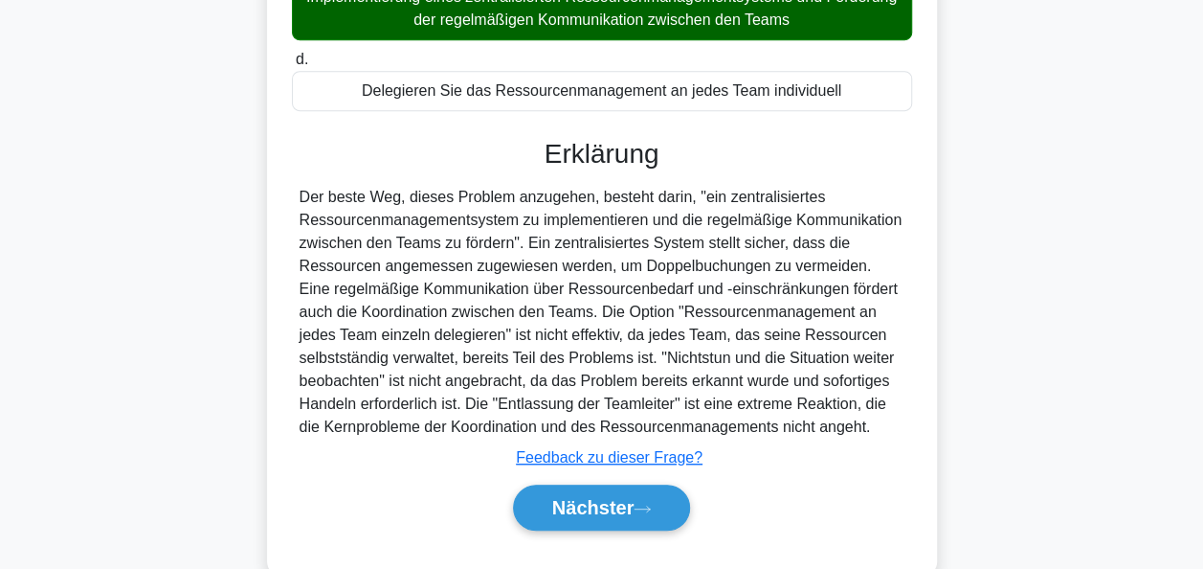
scroll to position [471, 0]
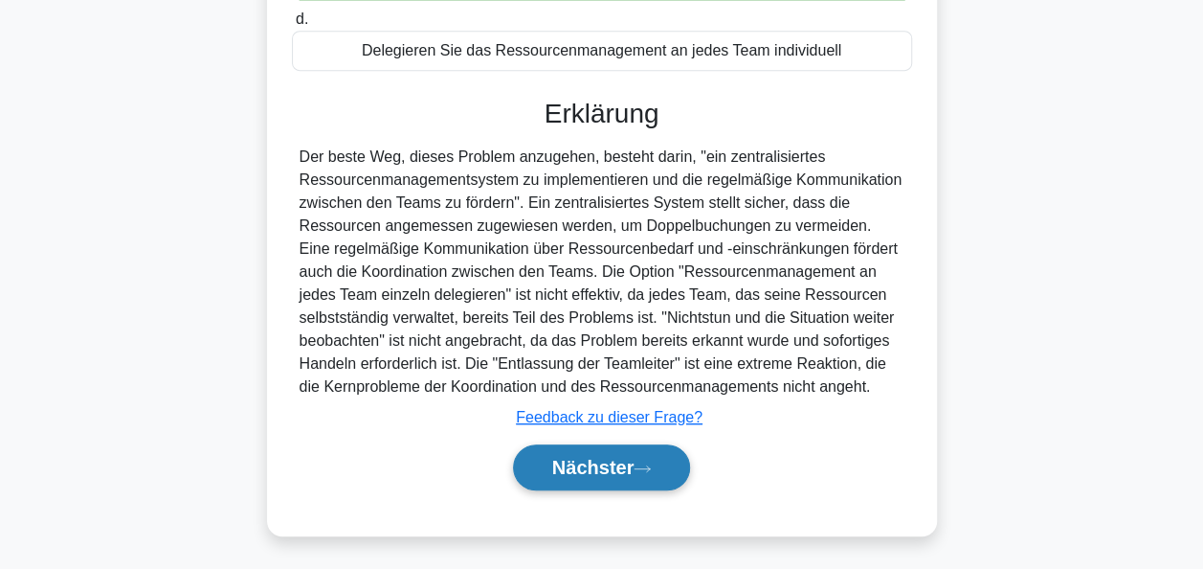
click at [598, 450] on button "Nächster" at bounding box center [602, 467] width 178 height 46
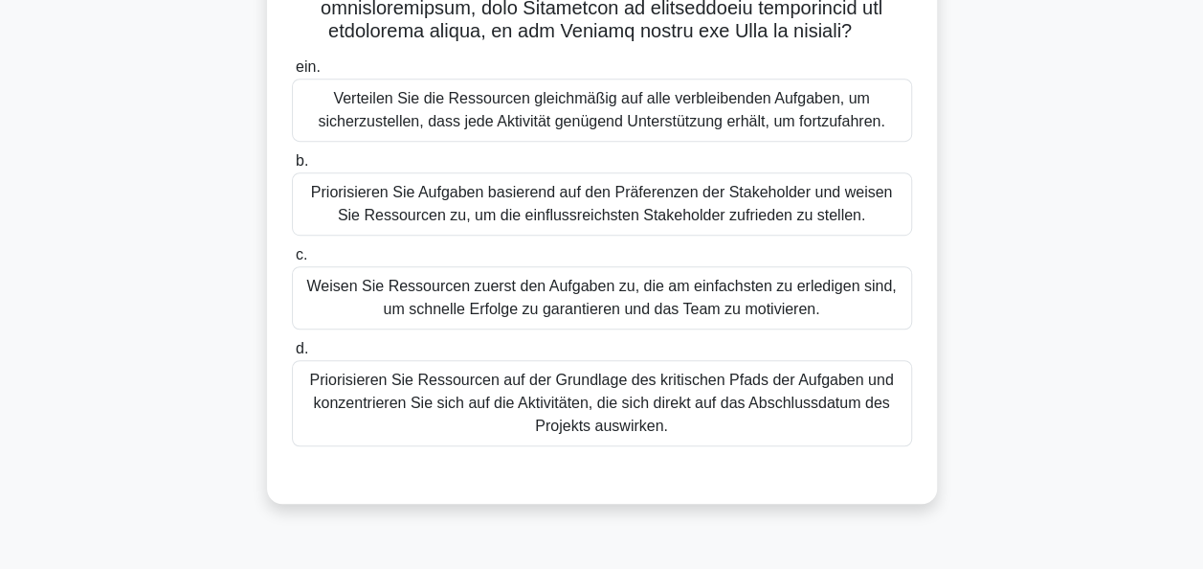
scroll to position [465, 0]
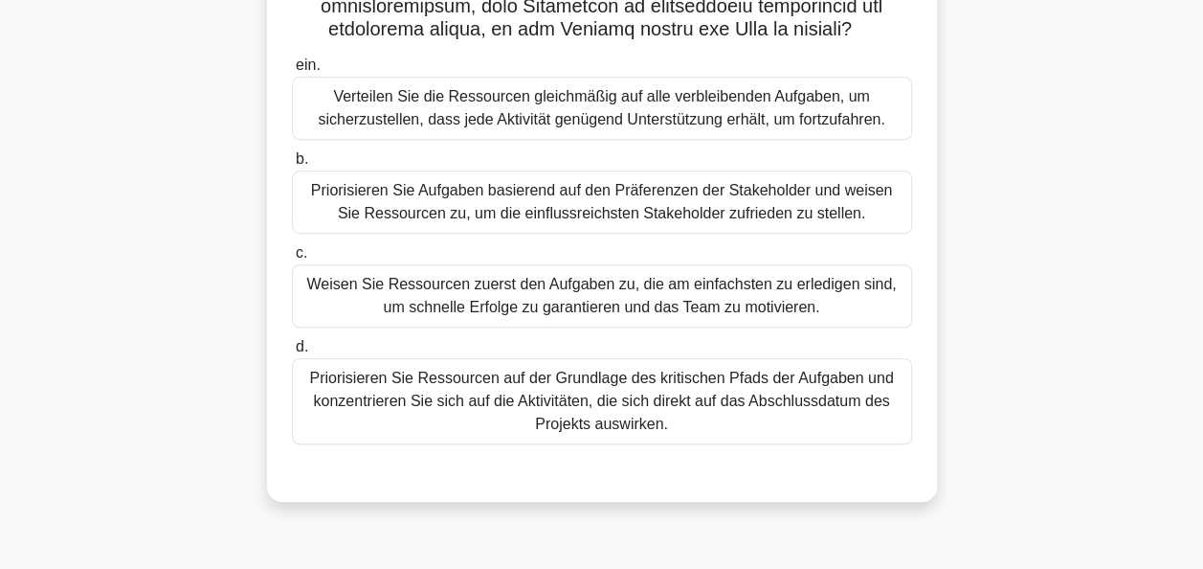
drag, startPoint x: 584, startPoint y: 421, endPoint x: 584, endPoint y: 410, distance: 11.5
click at [584, 410] on div "Priorisieren Sie Ressourcen auf der Grundlage des kritischen Pfads der Aufgaben…" at bounding box center [602, 401] width 620 height 86
drag, startPoint x: 584, startPoint y: 410, endPoint x: 612, endPoint y: 428, distance: 33.2
click at [612, 428] on div "Priorisieren Sie Ressourcen auf der Grundlage des kritischen Pfads der Aufgaben…" at bounding box center [602, 401] width 620 height 86
click at [292, 353] on input "d. Priorisieren Sie Ressourcen auf der Grundlage des kritischen Pfads der Aufga…" at bounding box center [292, 347] width 0 height 12
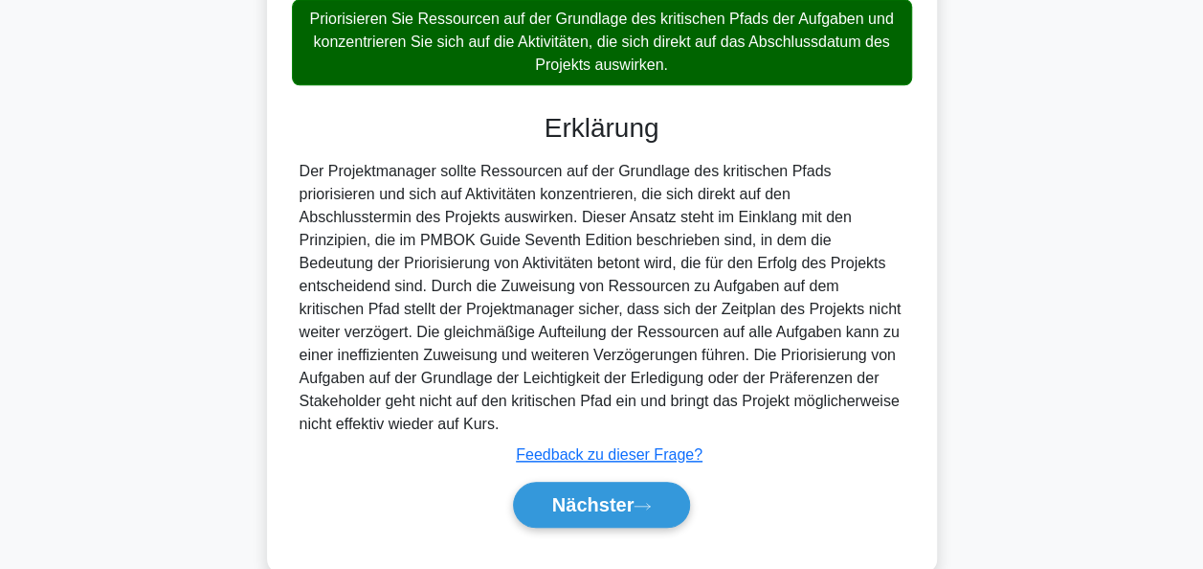
scroll to position [884, 0]
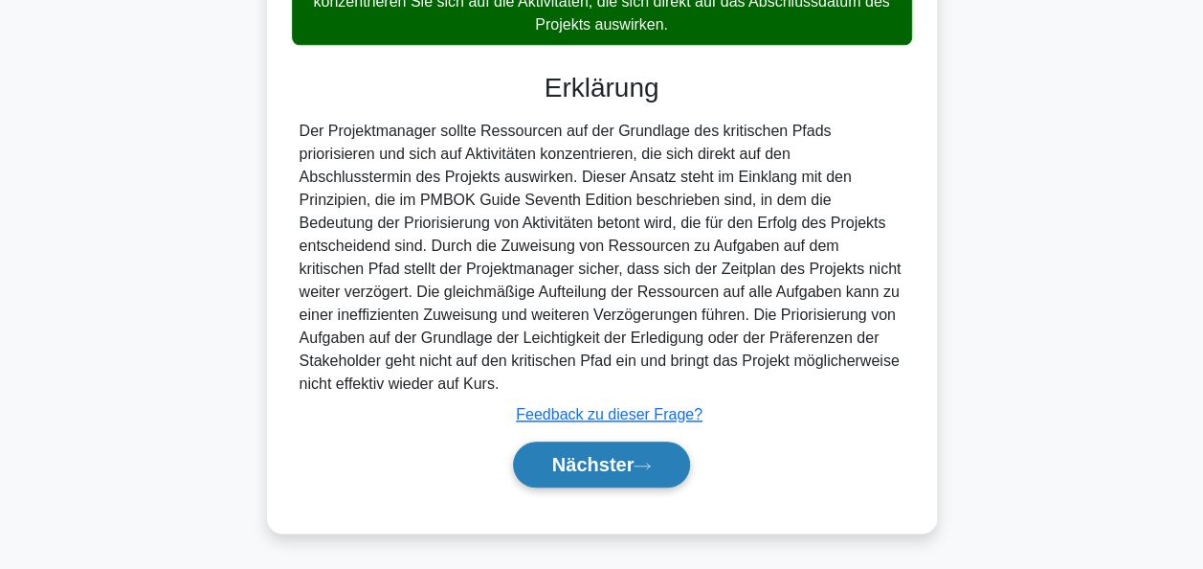
click at [591, 466] on font "Nächster" at bounding box center [593, 464] width 82 height 21
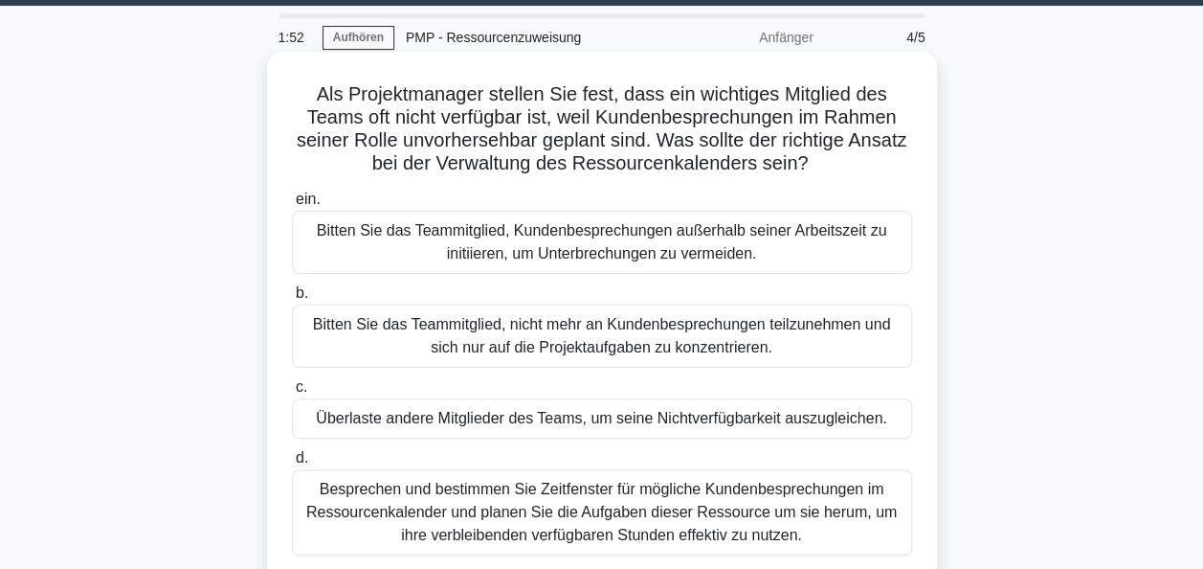
scroll to position [96, 0]
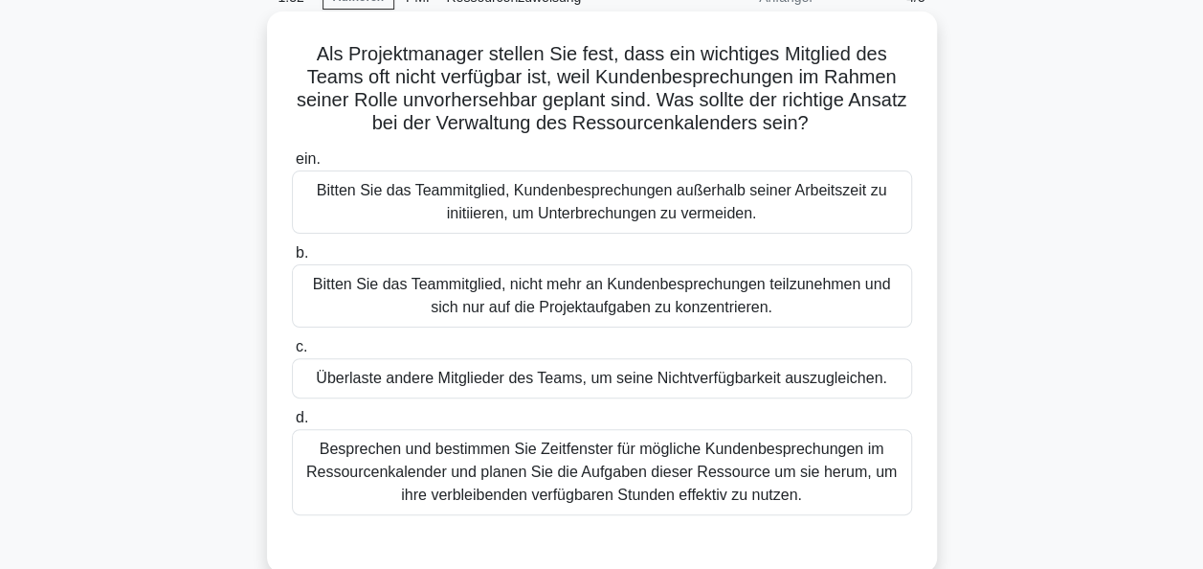
click at [594, 468] on div "Besprechen und bestimmen Sie Zeitfenster für mögliche Kundenbesprechungen im Re…" at bounding box center [602, 472] width 620 height 86
click at [292, 424] on input "d. Besprechen und bestimmen Sie Zeitfenster für mögliche Kundenbesprechungen im…" at bounding box center [292, 418] width 0 height 12
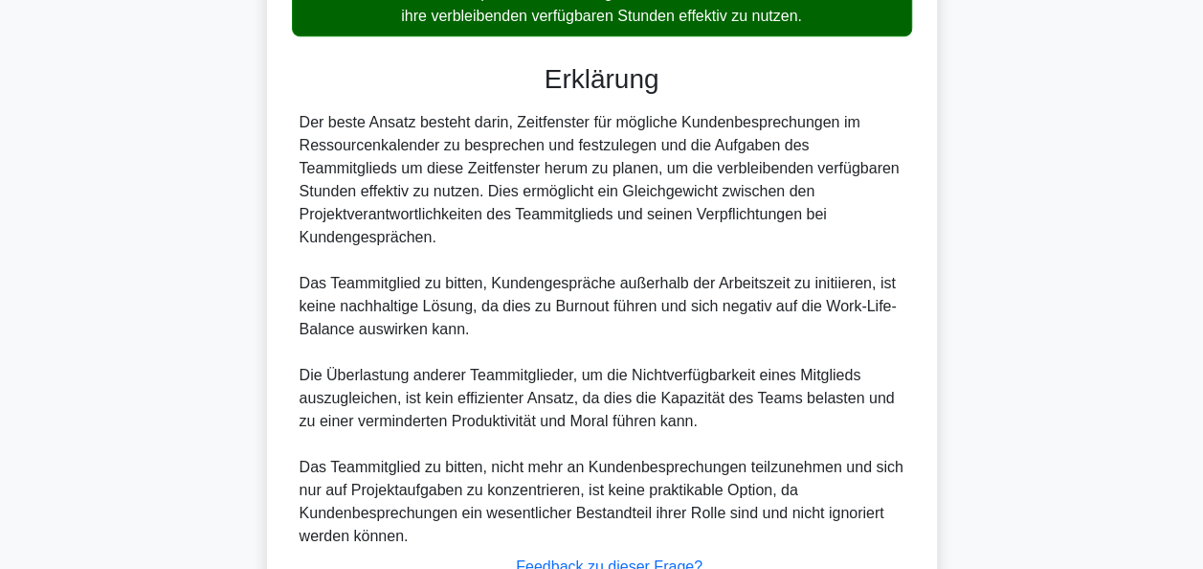
scroll to position [724, 0]
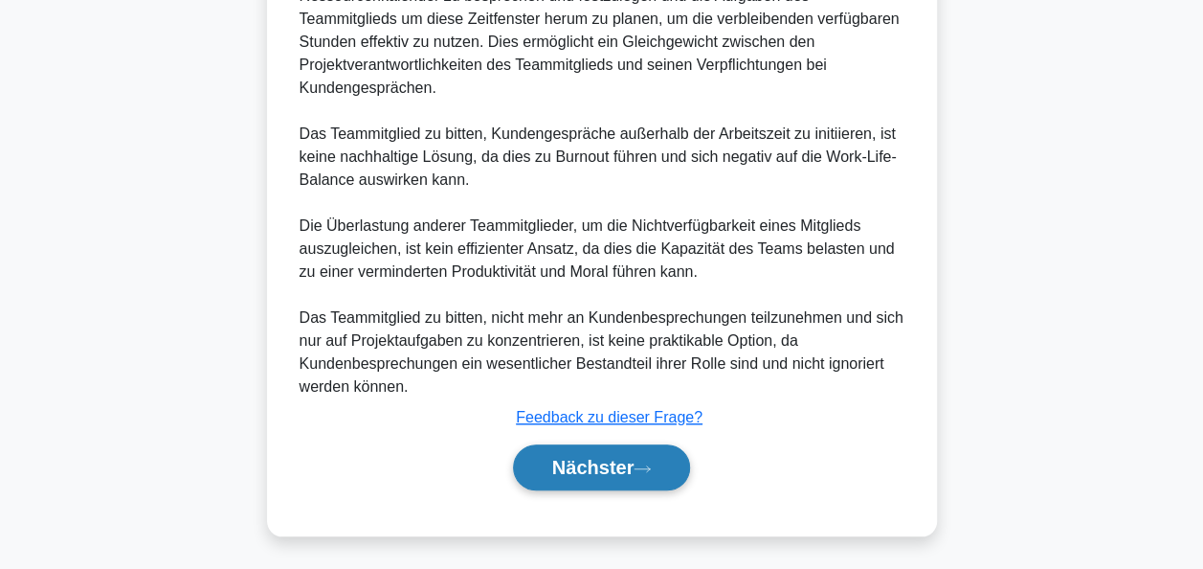
click at [593, 472] on font "Nächster" at bounding box center [593, 467] width 82 height 21
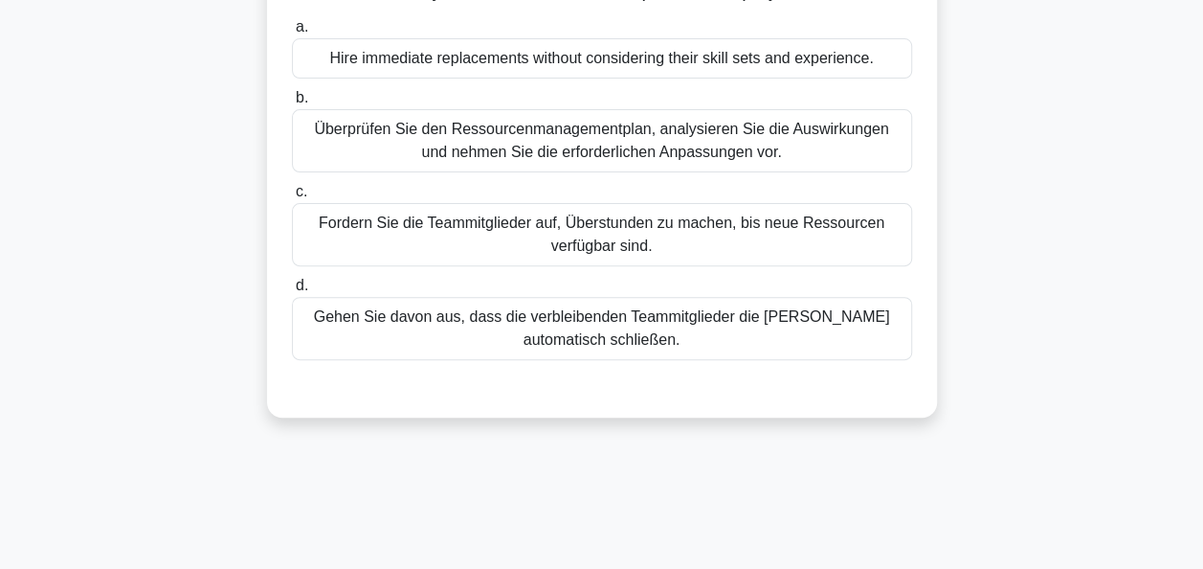
scroll to position [82, 0]
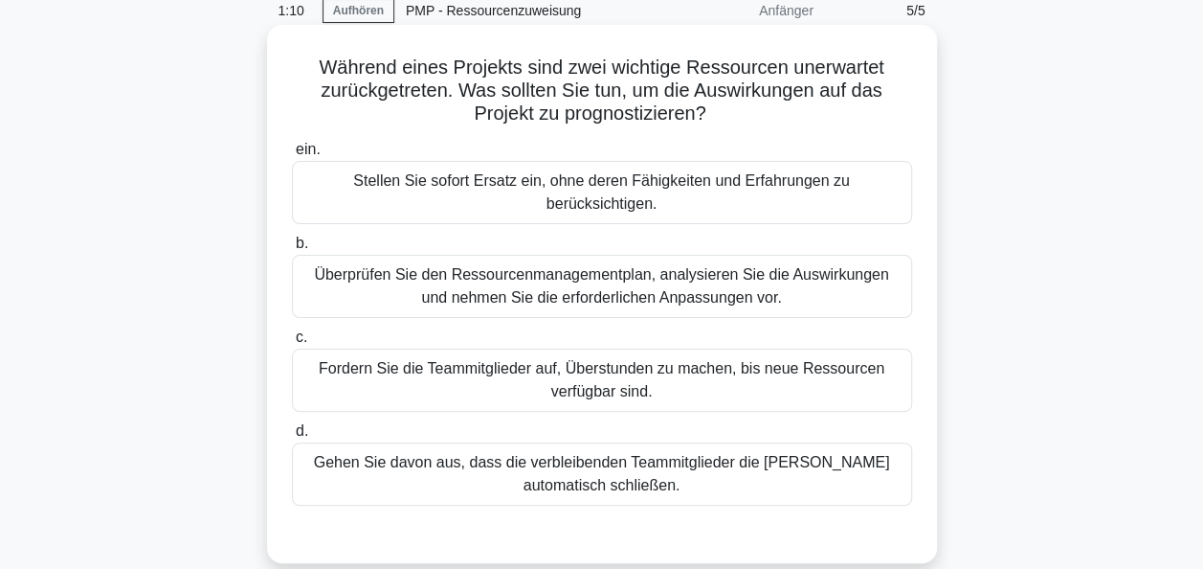
click at [645, 256] on div "Überprüfen Sie den Ressourcenmanagementplan, analysieren Sie die Auswirkungen u…" at bounding box center [602, 286] width 620 height 63
click at [292, 250] on input "b. Überprüfen Sie den Ressourcenmanagementplan, analysieren Sie die Auswirkunge…" at bounding box center [292, 243] width 0 height 12
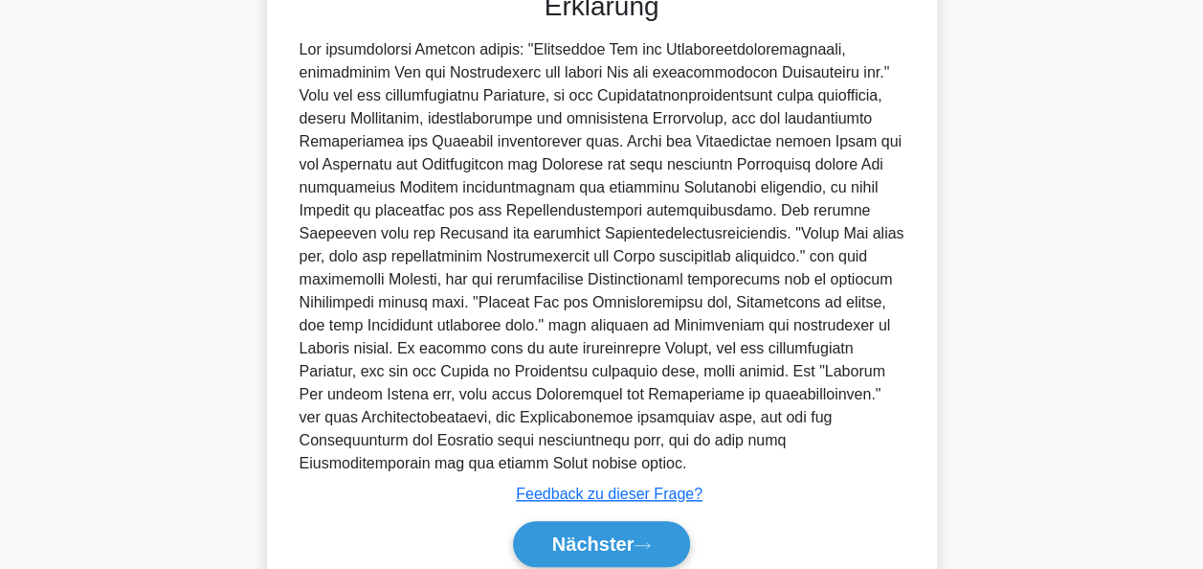
scroll to position [678, 0]
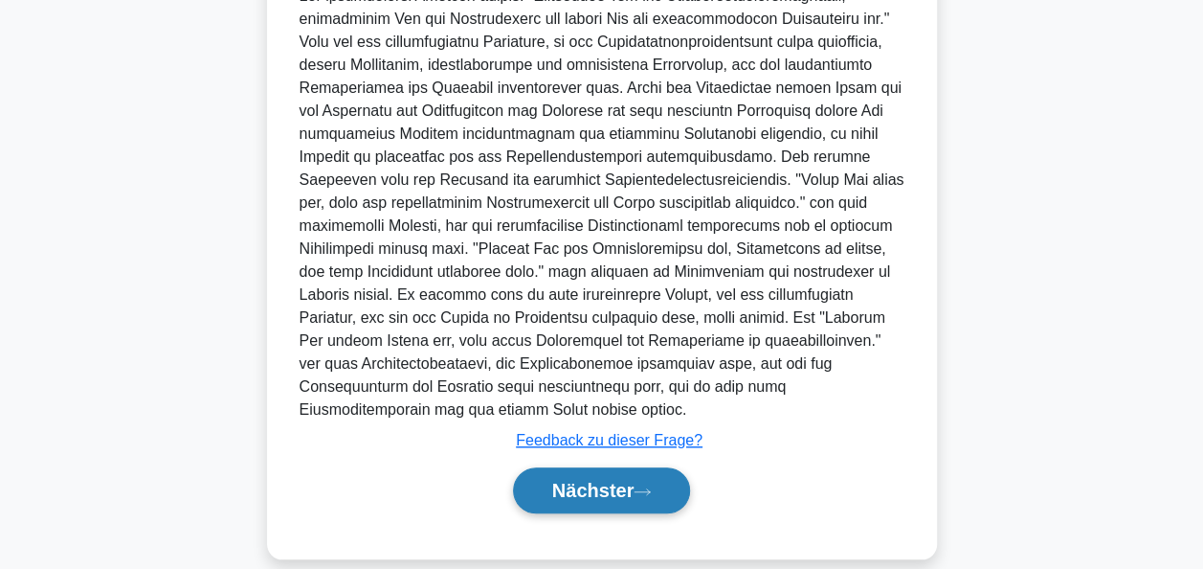
click at [595, 480] on font "Nächster" at bounding box center [593, 490] width 82 height 21
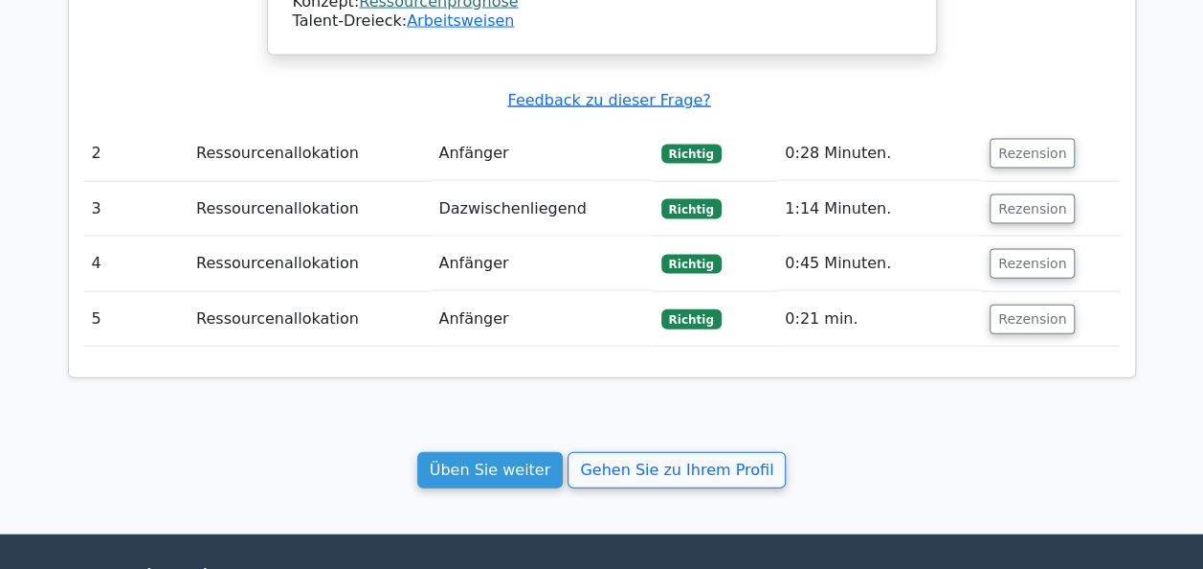
scroll to position [2010, 0]
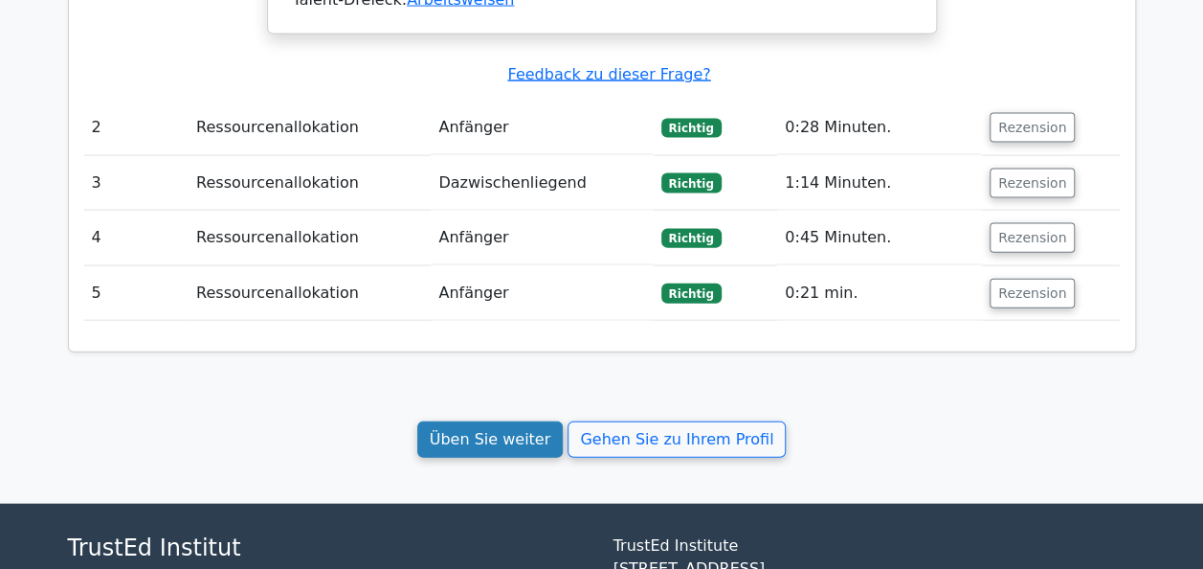
click at [505, 421] on link "Üben Sie weiter" at bounding box center [490, 439] width 146 height 36
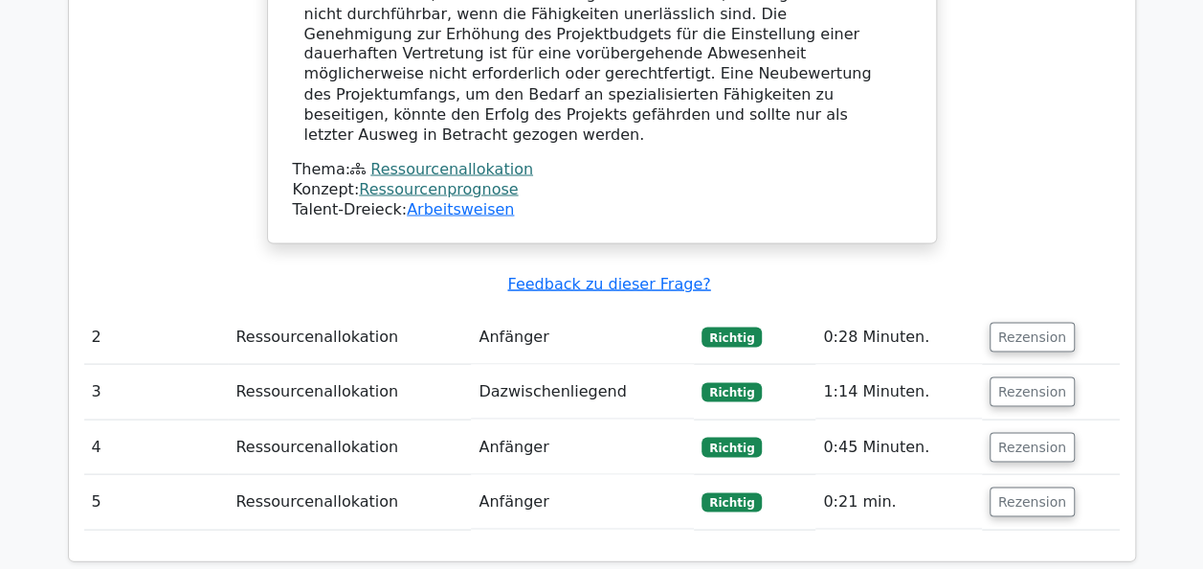
scroll to position [1568, 0]
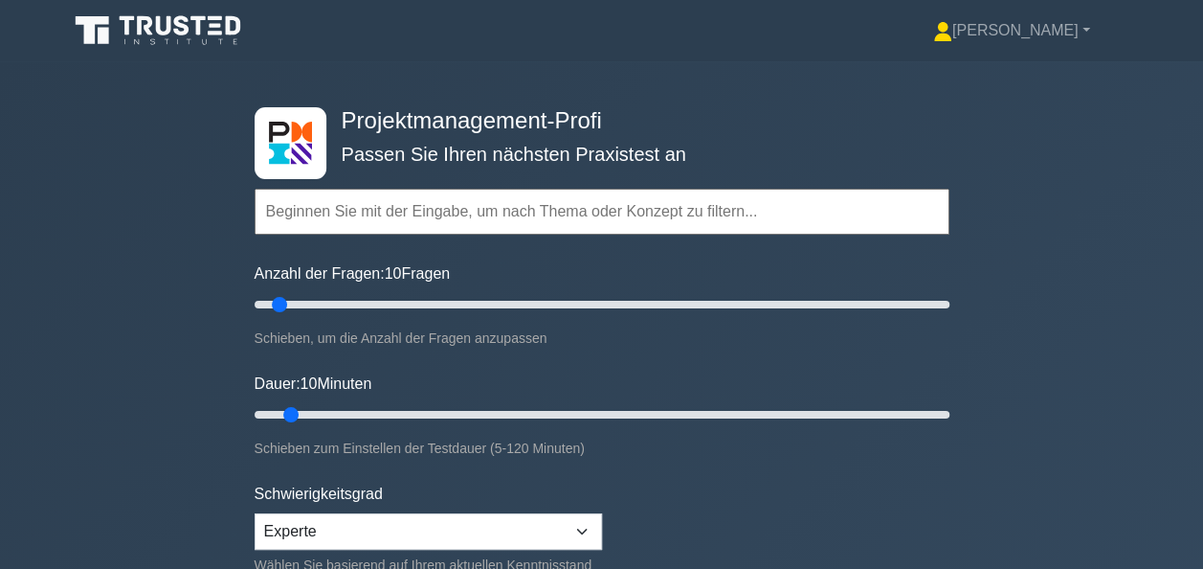
click at [312, 217] on input "text" at bounding box center [602, 212] width 695 height 46
click at [372, 209] on input "text" at bounding box center [602, 212] width 695 height 46
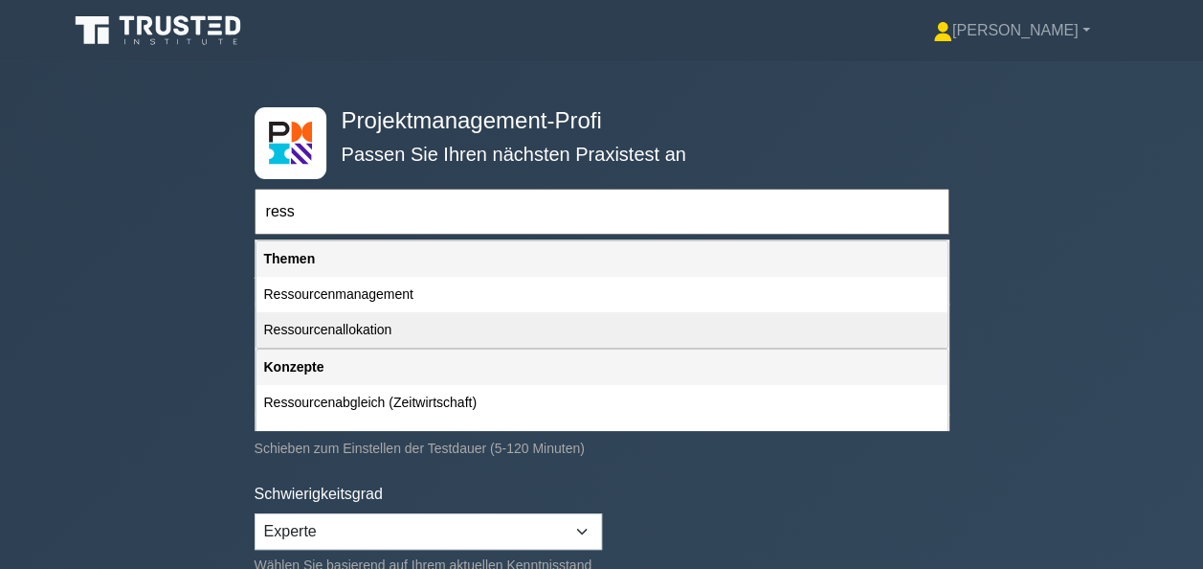
click at [352, 329] on div "Ressourcenallokation" at bounding box center [602, 329] width 691 height 35
type input "Ressourcenallokation"
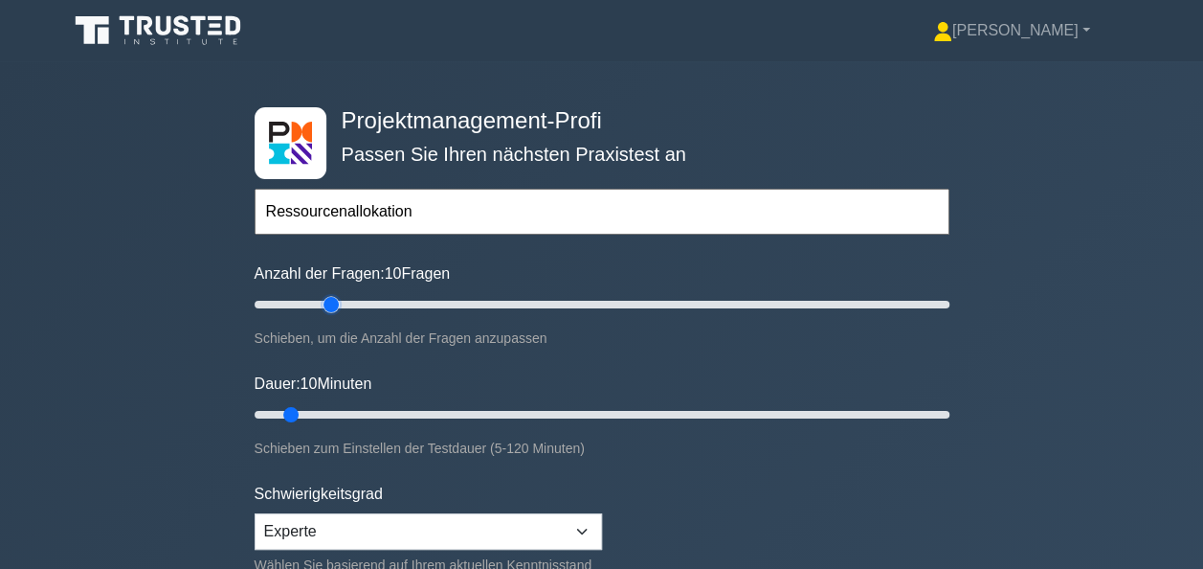
drag, startPoint x: 280, startPoint y: 302, endPoint x: 337, endPoint y: 305, distance: 56.5
type input "25"
click at [337, 305] on input "Anzahl der Fragen: 10 Fragen" at bounding box center [602, 304] width 695 height 23
drag, startPoint x: 337, startPoint y: 304, endPoint x: 356, endPoint y: 305, distance: 19.2
type input "30"
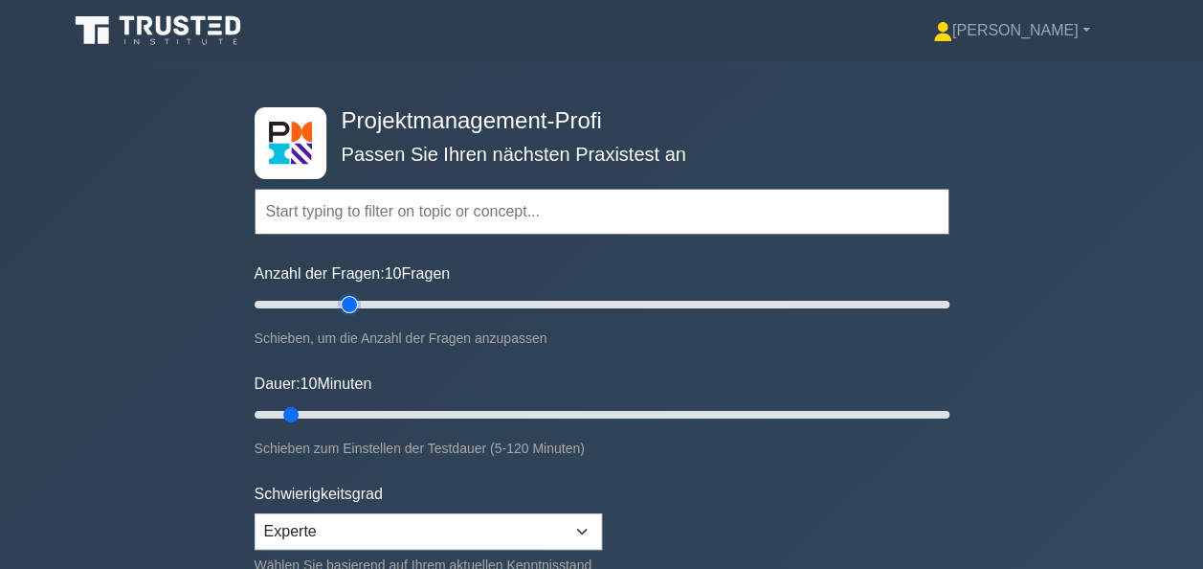
click at [356, 305] on input "Anzahl der Fragen: 10 Fragen" at bounding box center [602, 304] width 695 height 23
drag, startPoint x: 287, startPoint y: 408, endPoint x: 366, endPoint y: 400, distance: 78.9
type input "25"
click at [366, 403] on input "Dauer: 10 Minuten" at bounding box center [602, 414] width 695 height 23
click at [341, 306] on input "Anzahl der Fragen: 10 Fragen" at bounding box center [602, 304] width 695 height 23
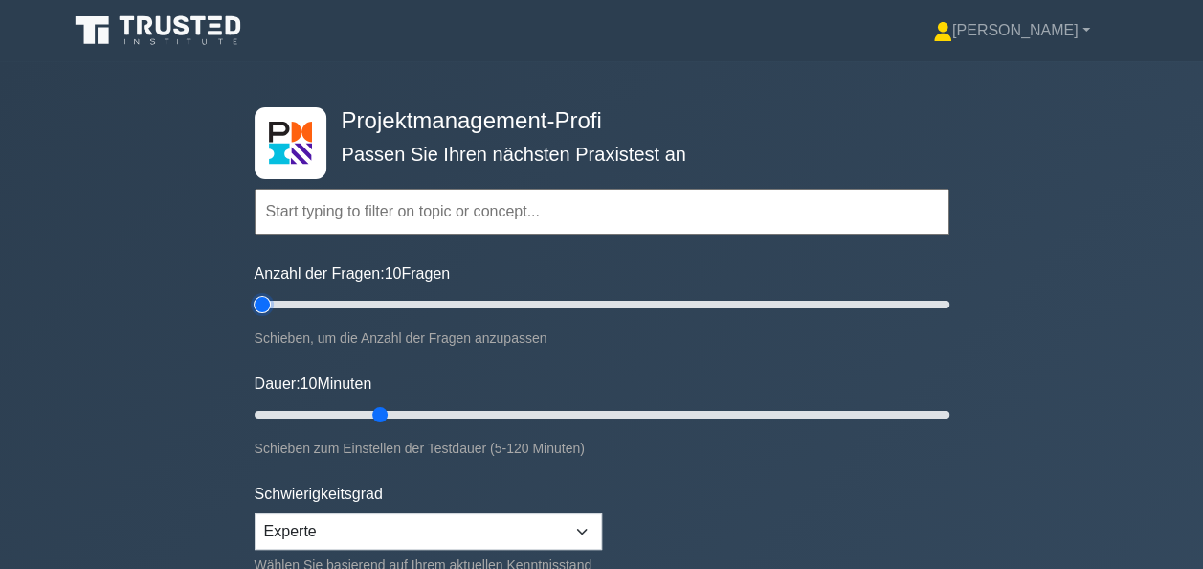
drag, startPoint x: 329, startPoint y: 302, endPoint x: 214, endPoint y: 307, distance: 115.0
click at [255, 307] on input "Anzahl der Fragen: 10 Fragen" at bounding box center [602, 304] width 695 height 23
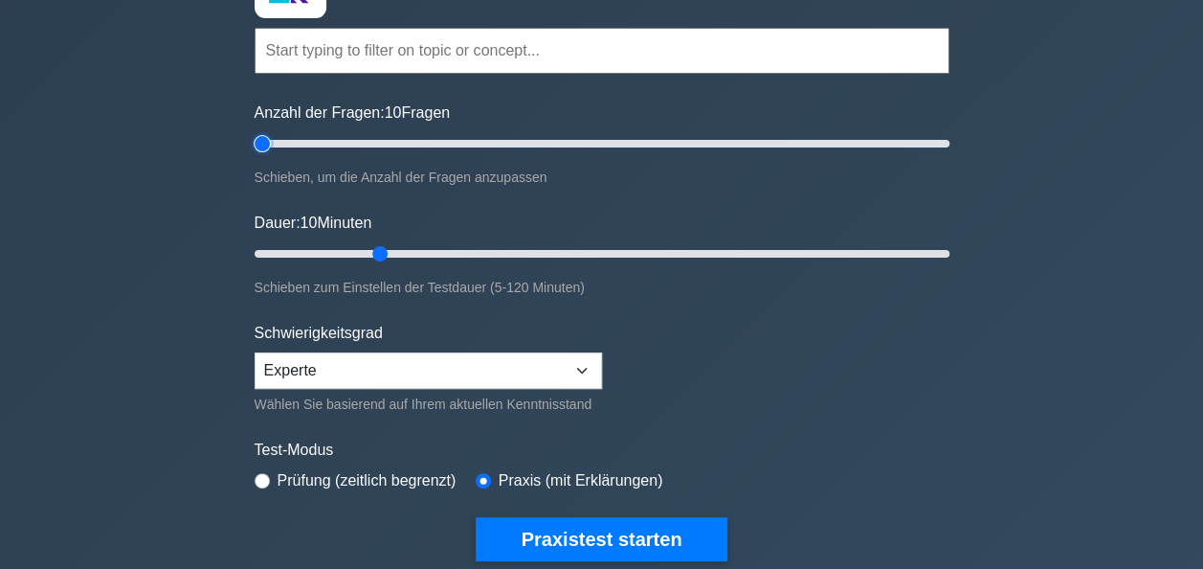
scroll to position [96, 0]
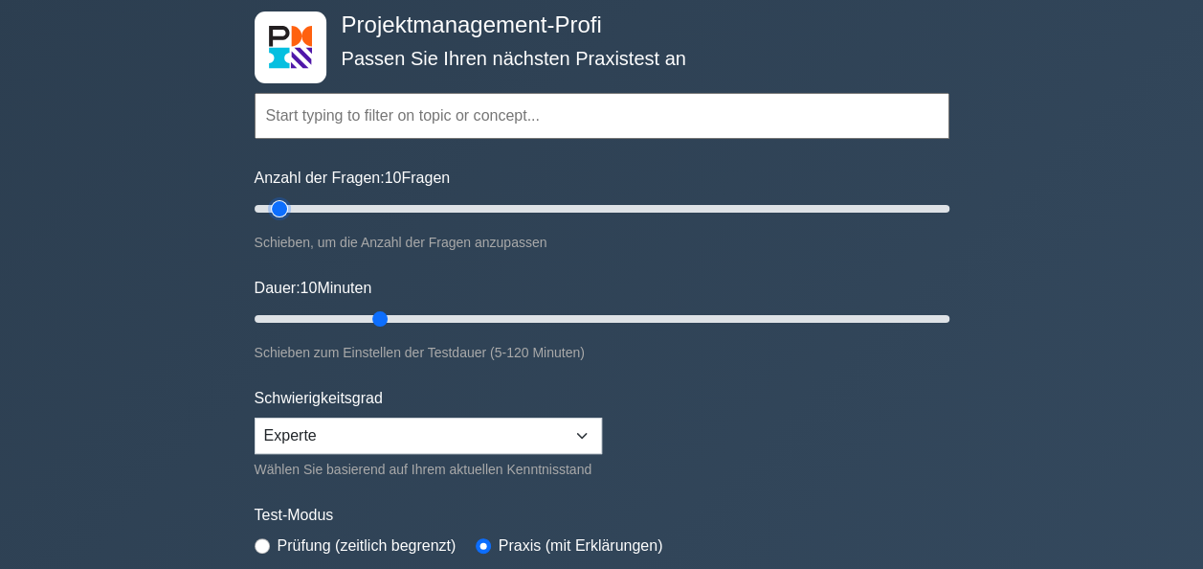
drag, startPoint x: 259, startPoint y: 202, endPoint x: 280, endPoint y: 204, distance: 21.1
click at [280, 204] on input "Anzahl der Fragen: 10 Fragen" at bounding box center [602, 208] width 695 height 23
drag, startPoint x: 289, startPoint y: 208, endPoint x: 314, endPoint y: 214, distance: 25.8
type input "20"
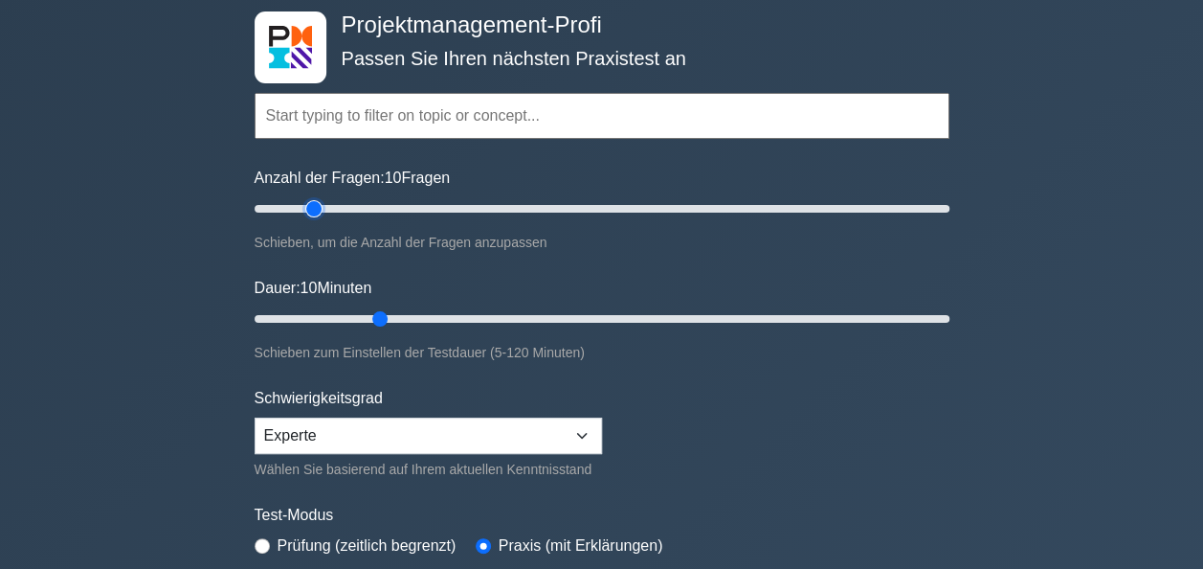
click at [314, 214] on input "Anzahl der Fragen: 10 Fragen" at bounding box center [602, 208] width 695 height 23
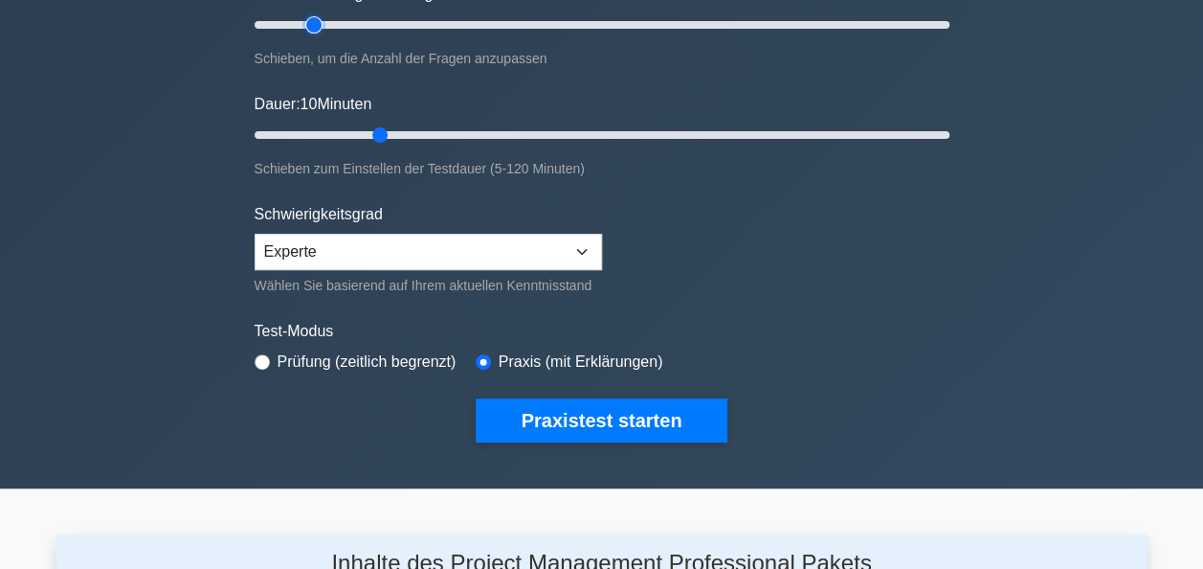
scroll to position [287, 0]
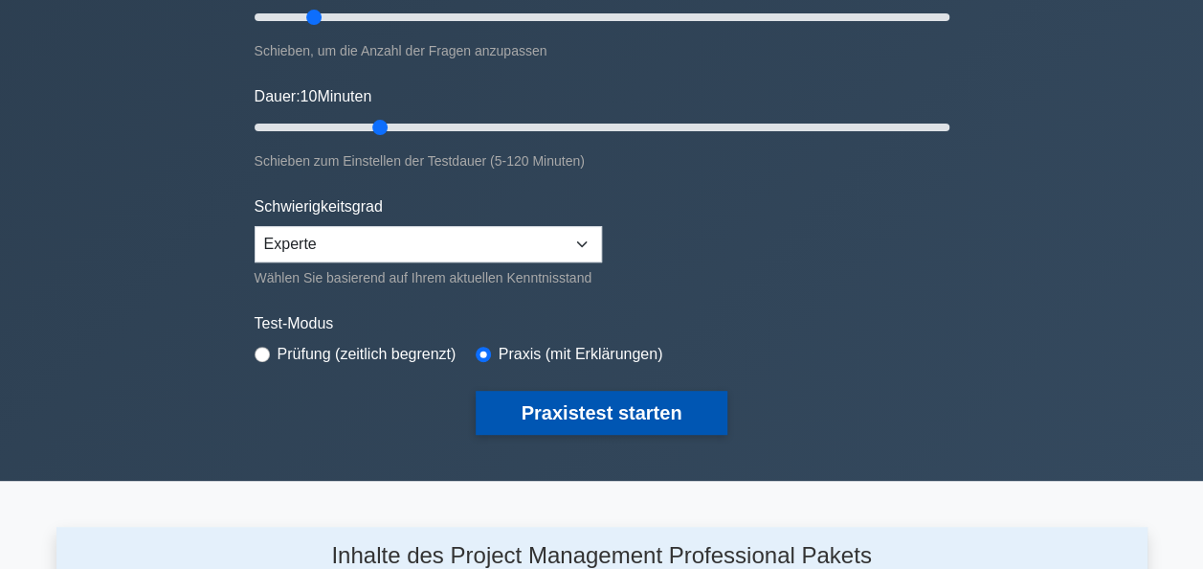
click at [588, 402] on button "Praxistest starten" at bounding box center [602, 413] width 253 height 44
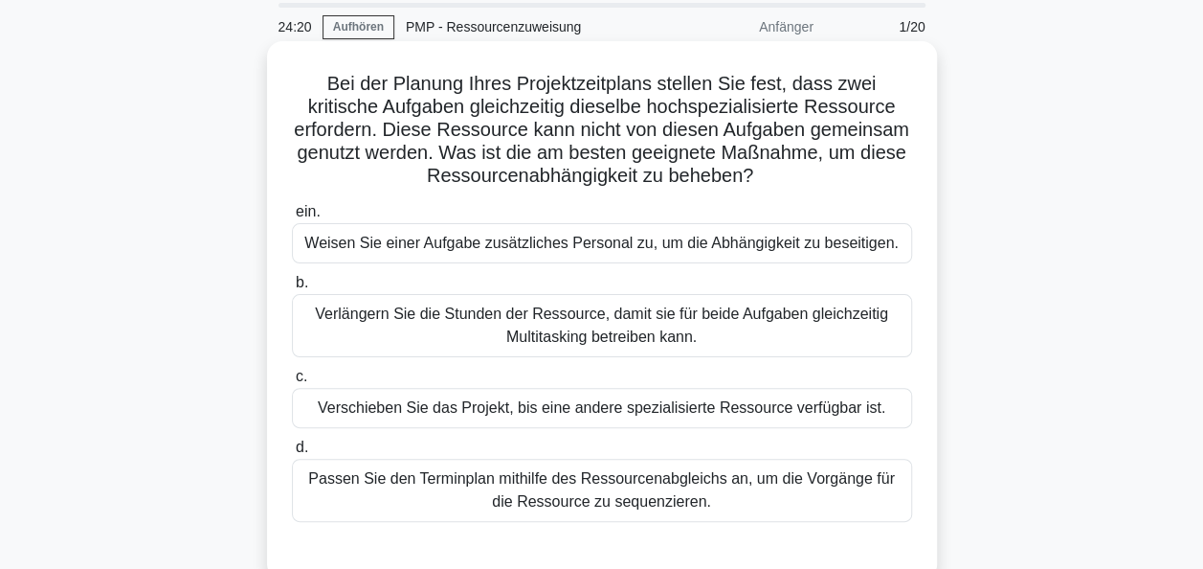
scroll to position [96, 0]
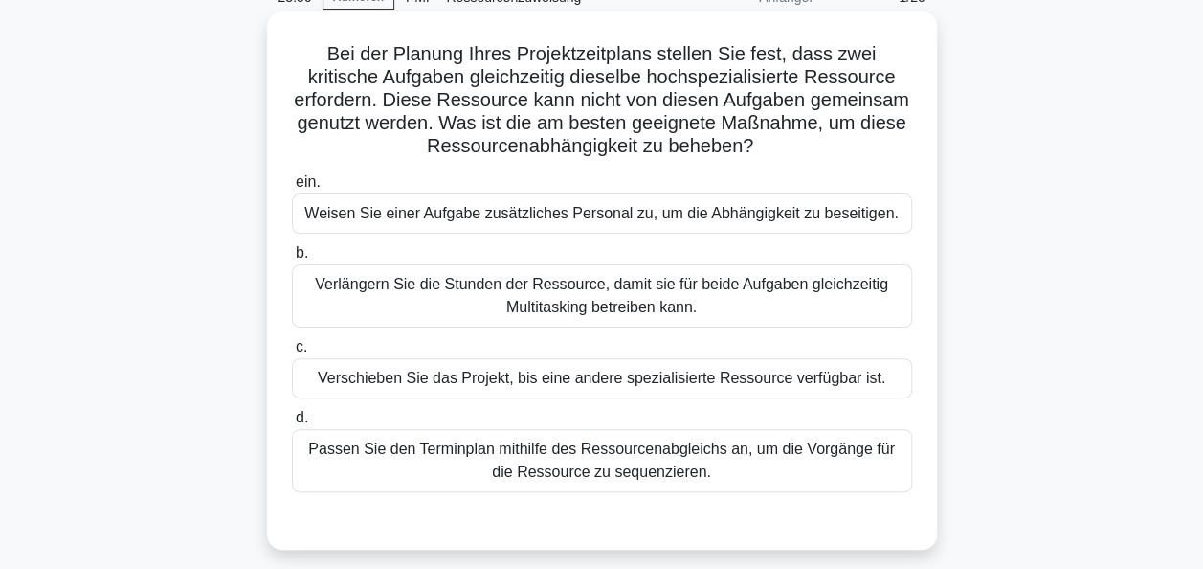
click at [672, 453] on div "Passen Sie den Terminplan mithilfe des Ressourcenabgleichs an, um die Vorgänge …" at bounding box center [602, 460] width 620 height 63
click at [292, 424] on input "d. Passen Sie den Terminplan mithilfe des Ressourcenabgleichs an, um die Vorgän…" at bounding box center [292, 418] width 0 height 12
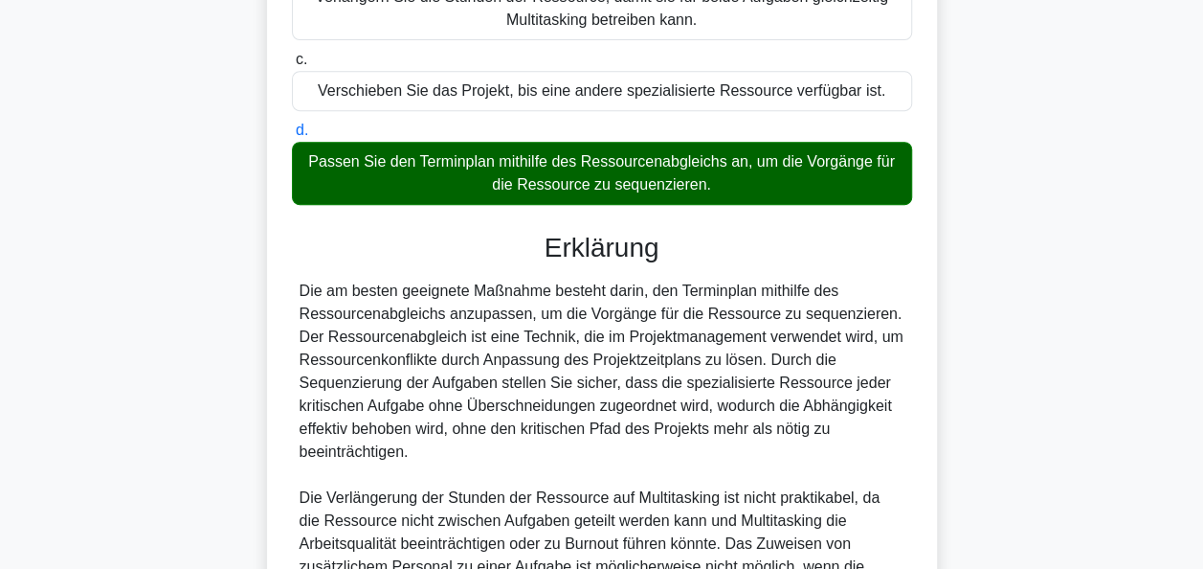
scroll to position [655, 0]
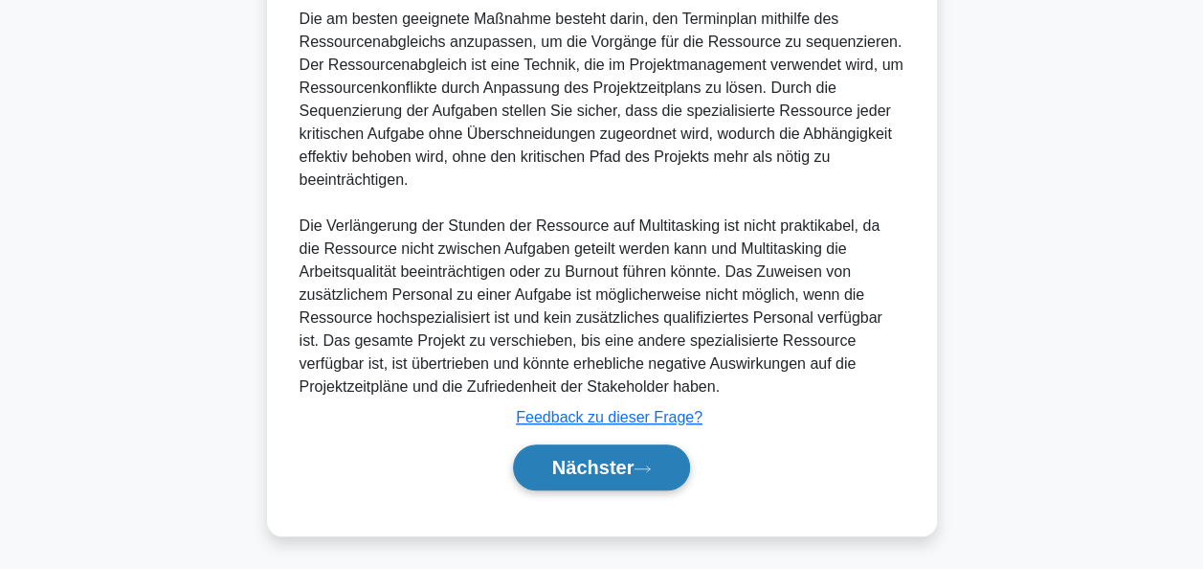
click at [633, 464] on font "Nächster" at bounding box center [593, 467] width 82 height 21
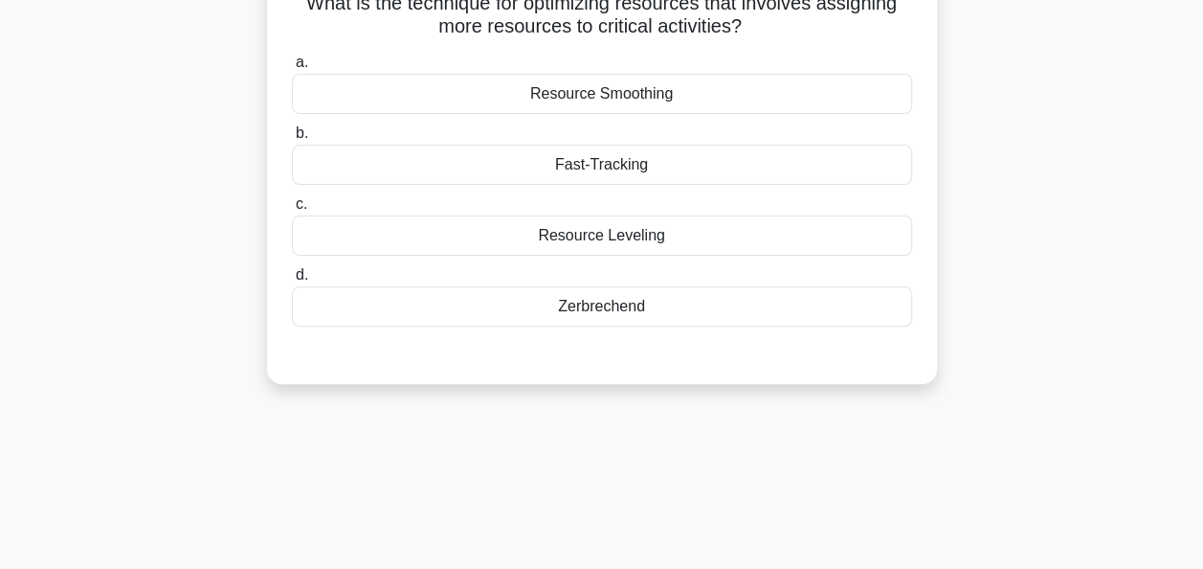
scroll to position [82, 0]
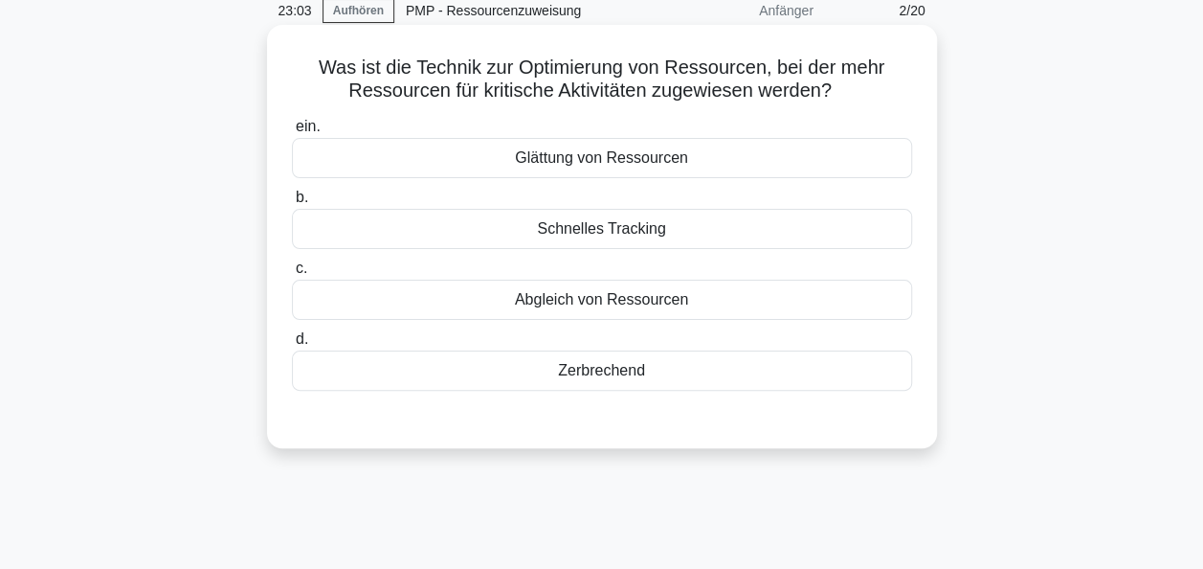
click at [606, 370] on div "Zerbrechend" at bounding box center [602, 370] width 620 height 40
click at [292, 346] on input "d. Zerbrechend" at bounding box center [292, 339] width 0 height 12
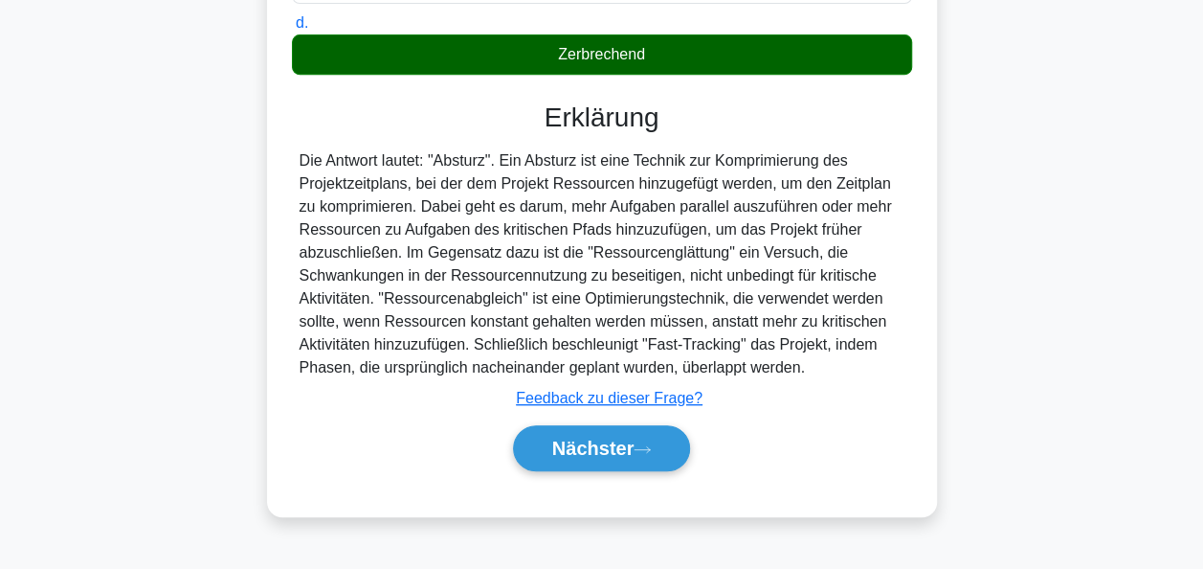
scroll to position [465, 0]
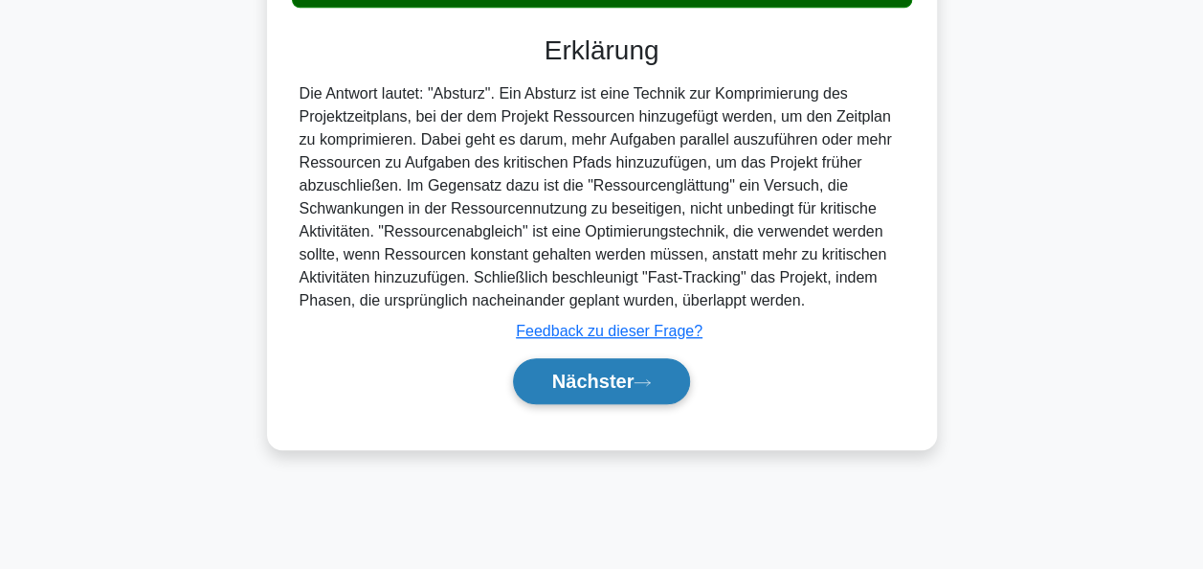
click at [601, 377] on font "Nächster" at bounding box center [593, 380] width 82 height 21
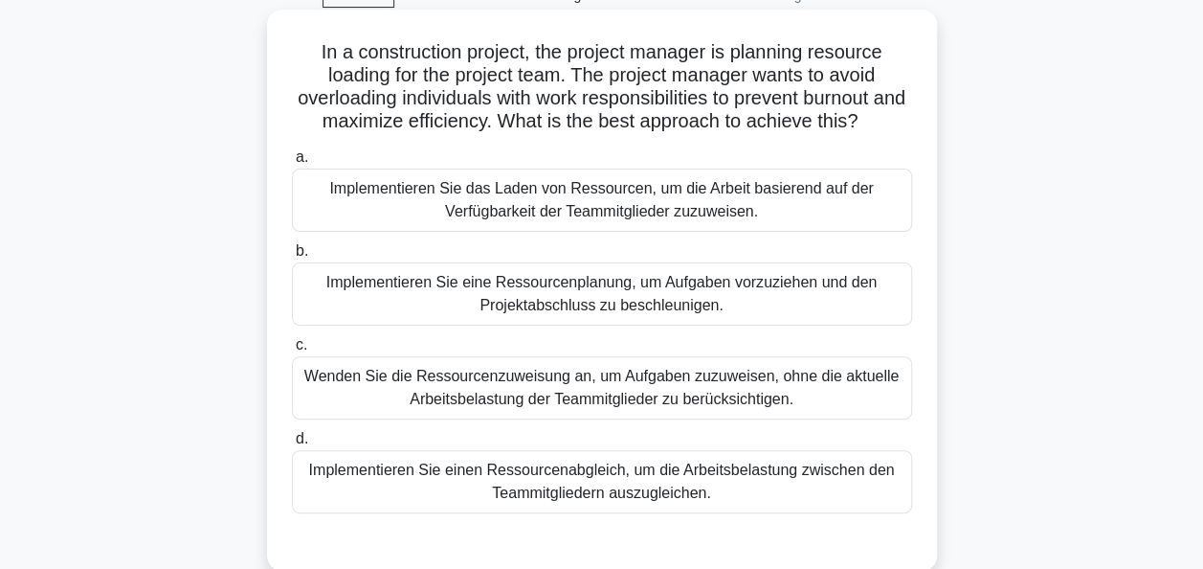
scroll to position [82, 0]
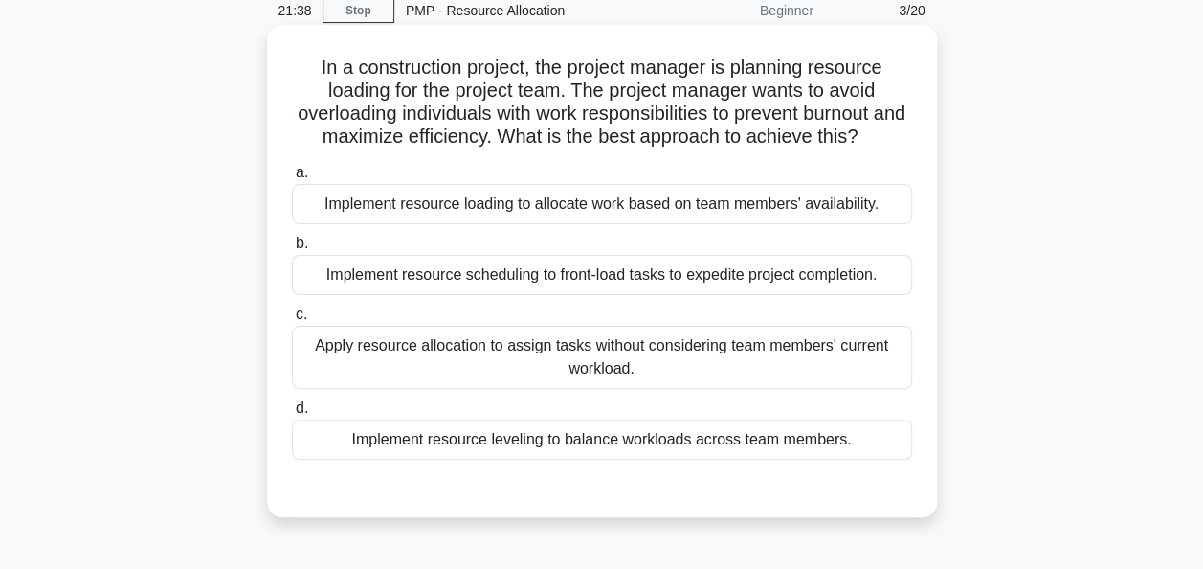
click at [545, 440] on div "Implement resource leveling to balance workloads across team members." at bounding box center [602, 439] width 620 height 40
click at [292, 414] on input "d. Implement resource leveling to balance workloads across team members." at bounding box center [292, 408] width 0 height 12
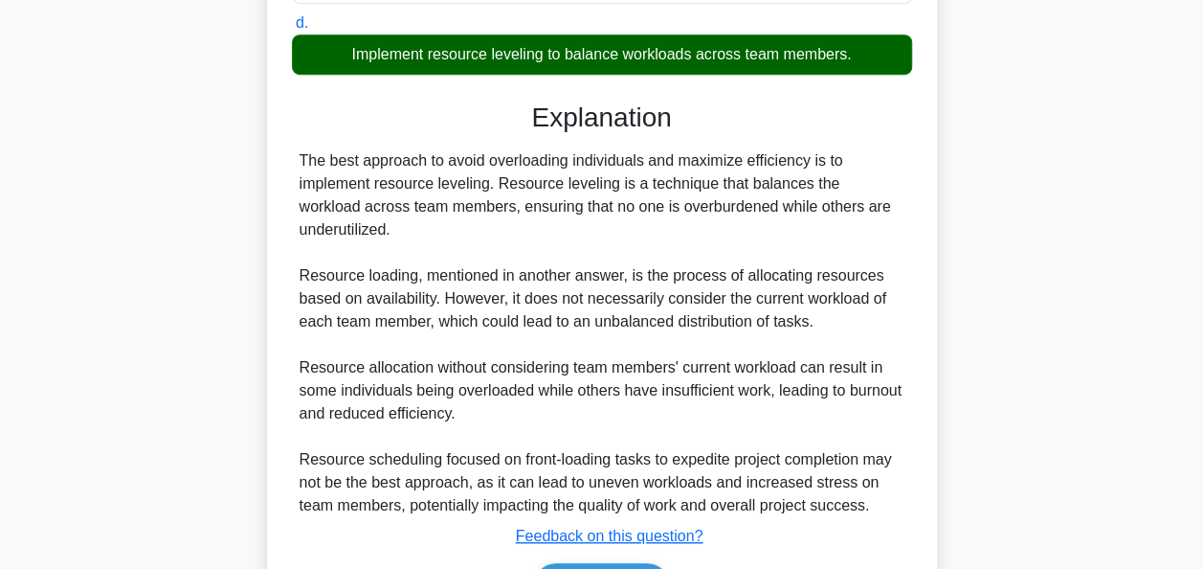
scroll to position [561, 0]
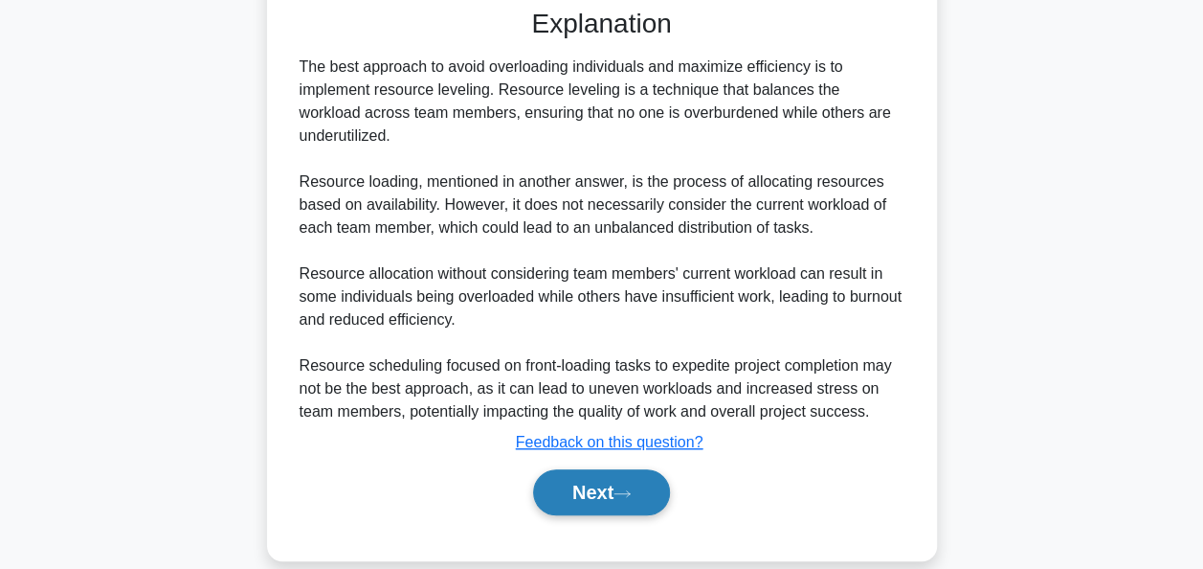
click at [574, 498] on button "Next" at bounding box center [601, 492] width 137 height 46
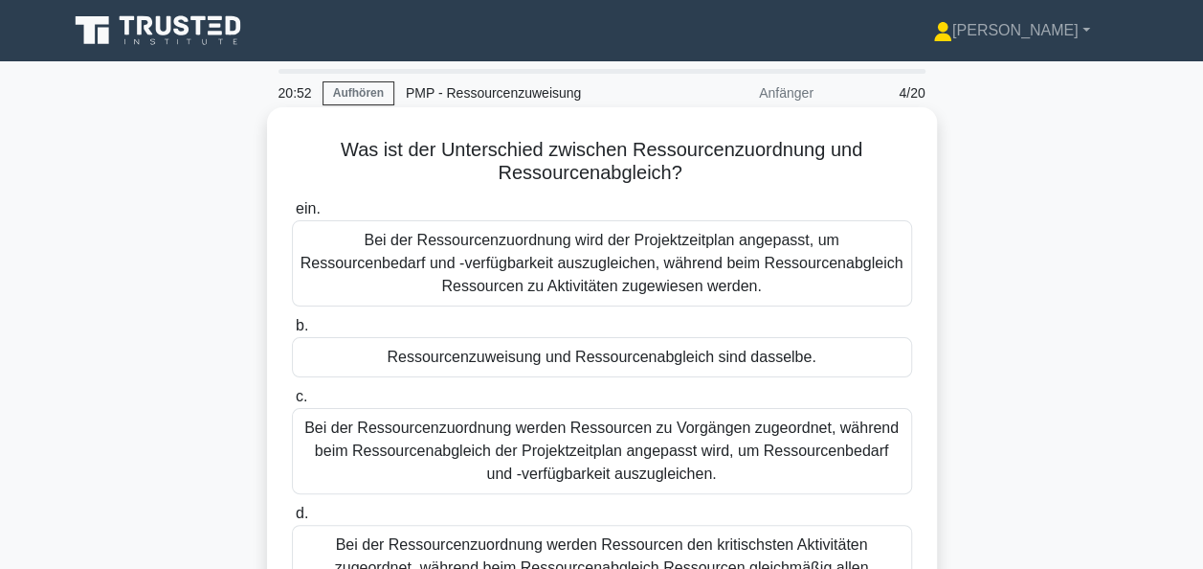
scroll to position [96, 0]
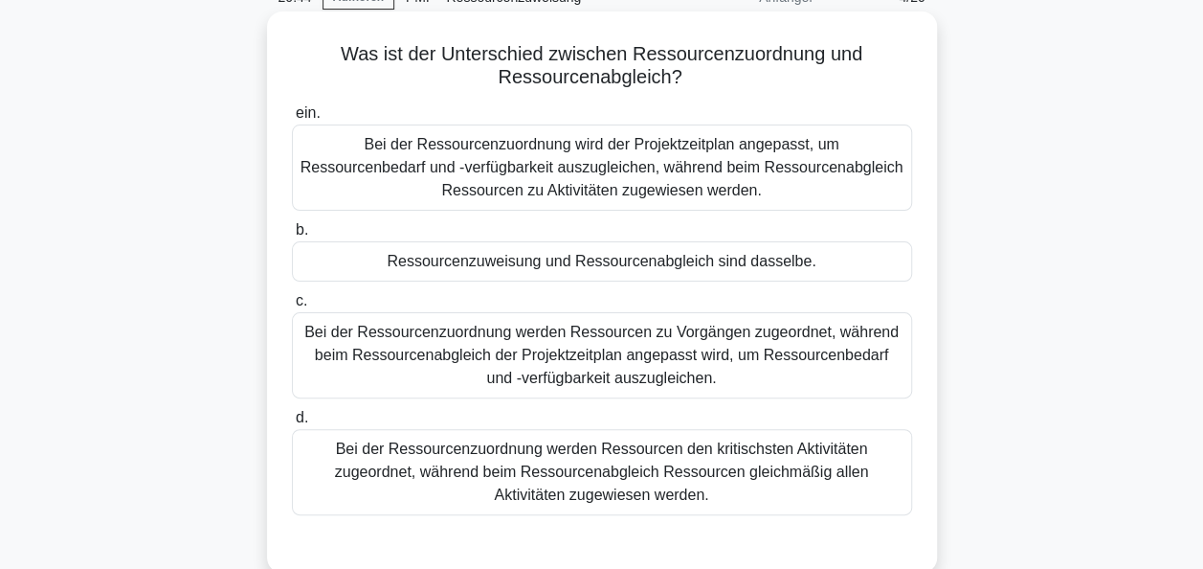
click at [634, 344] on div "Bei der Ressourcenzuordnung werden Ressourcen zu Vorgängen zugeordnet, während …" at bounding box center [602, 355] width 620 height 86
click at [292, 307] on input "c. Bei der Ressourcenzuordnung werden Ressourcen zu Vorgängen zugeordnet, währe…" at bounding box center [292, 301] width 0 height 12
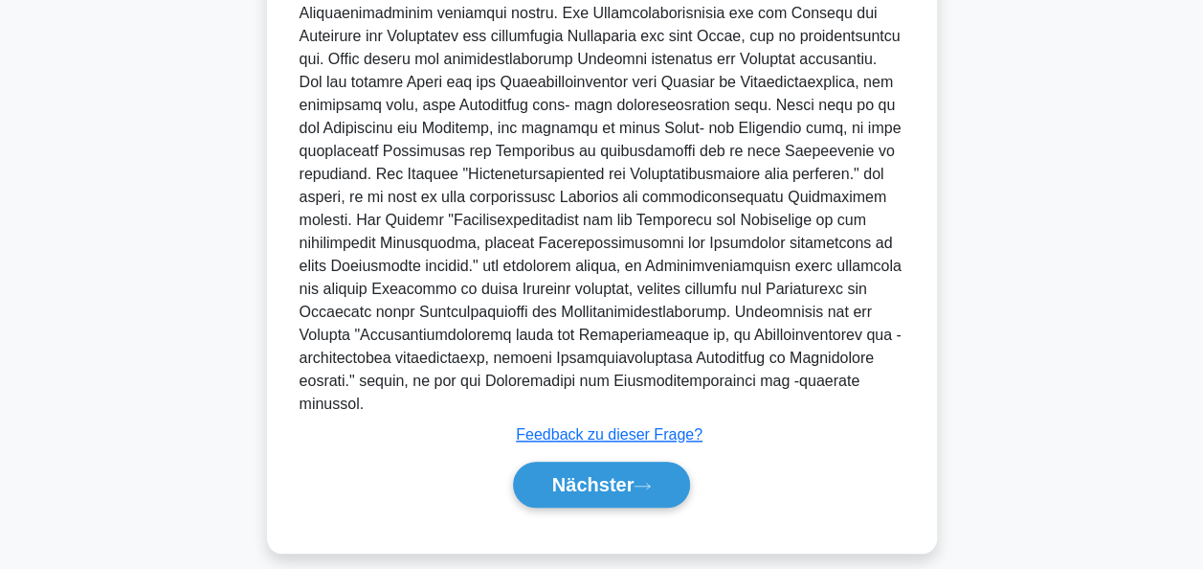
scroll to position [724, 0]
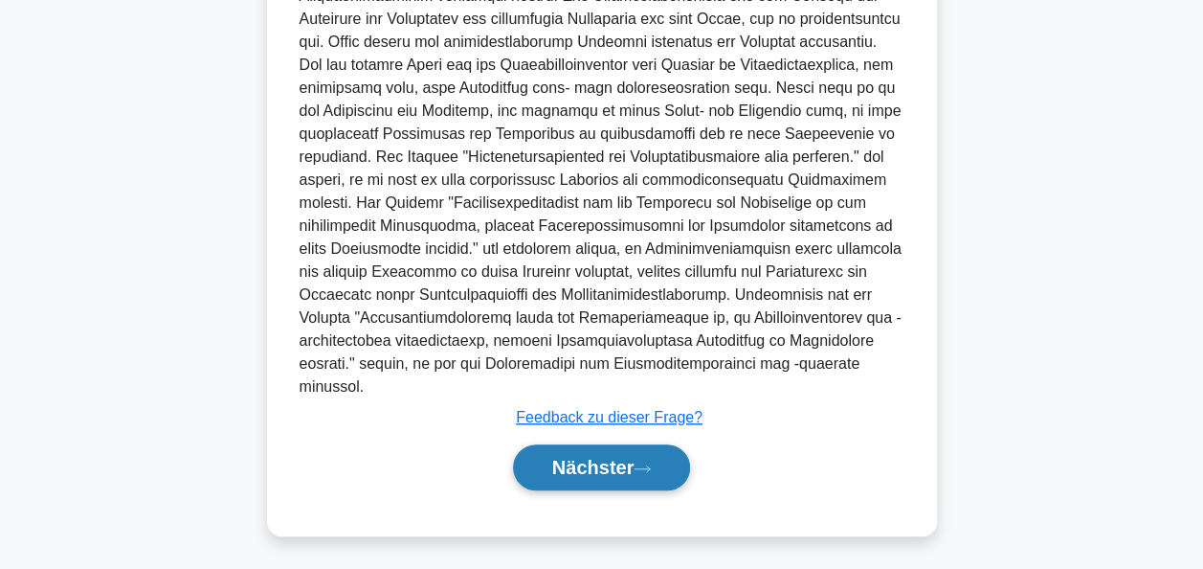
click at [635, 468] on font "Nächster" at bounding box center [593, 467] width 82 height 21
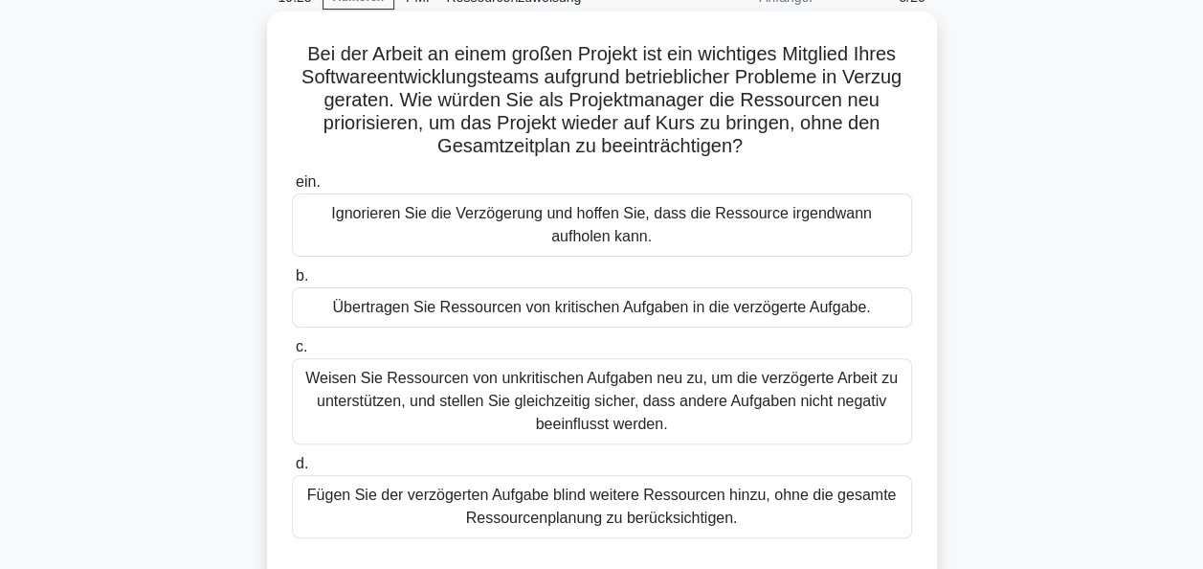
scroll to position [0, 0]
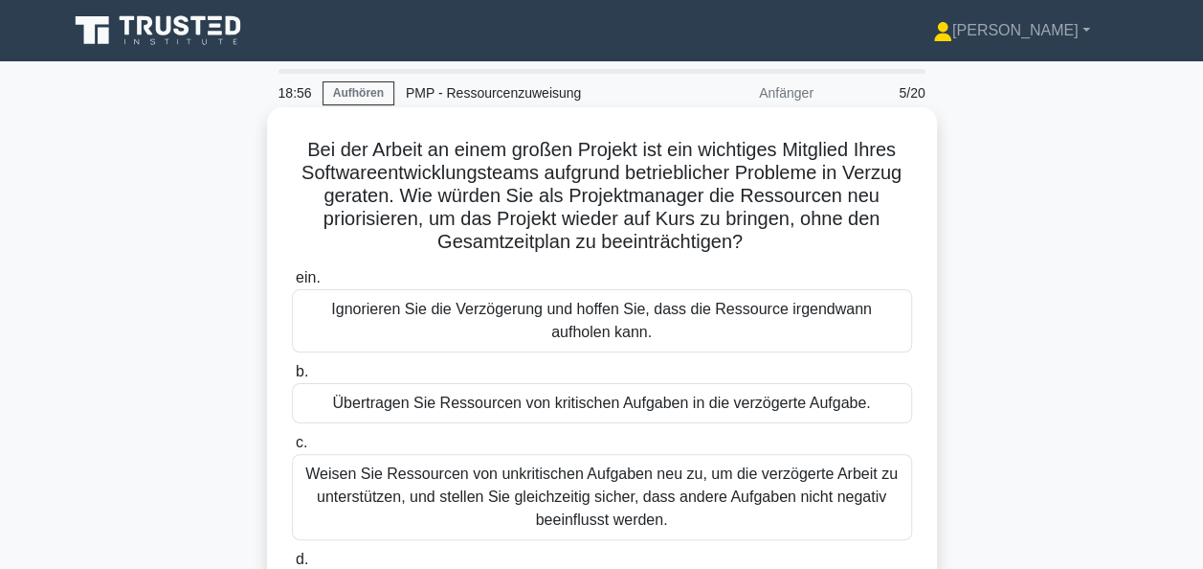
click at [628, 488] on div "Weisen Sie Ressourcen von unkritischen Aufgaben neu zu, um die verzögerte Arbei…" at bounding box center [602, 497] width 620 height 86
click at [292, 449] on input "c. Weisen Sie Ressourcen von unkritischen Aufgaben neu zu, um die verzögerte Ar…" at bounding box center [292, 442] width 0 height 12
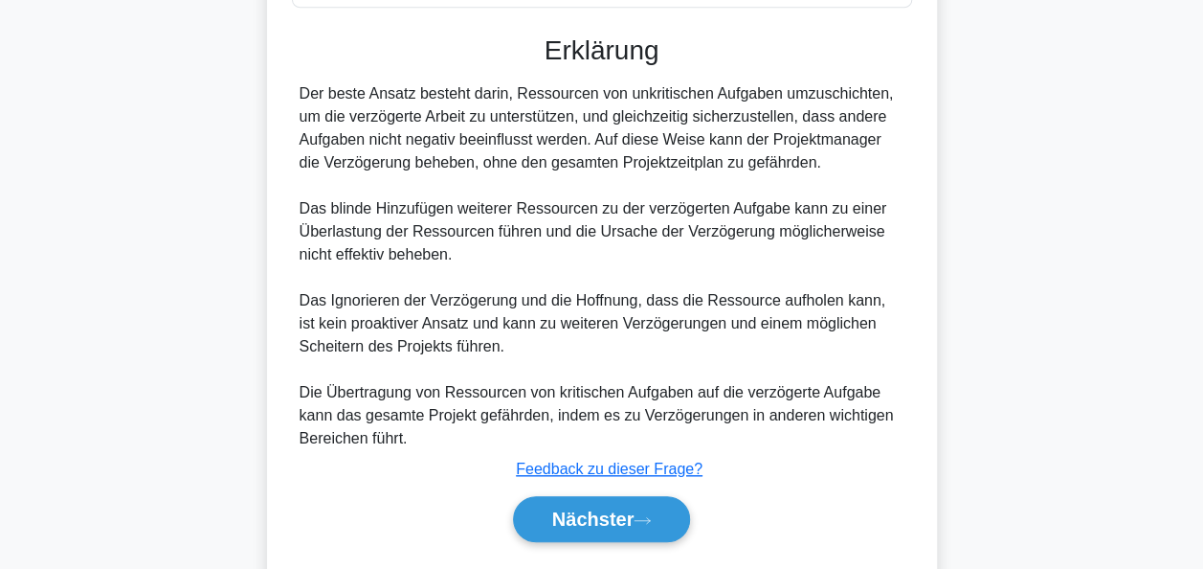
scroll to position [670, 0]
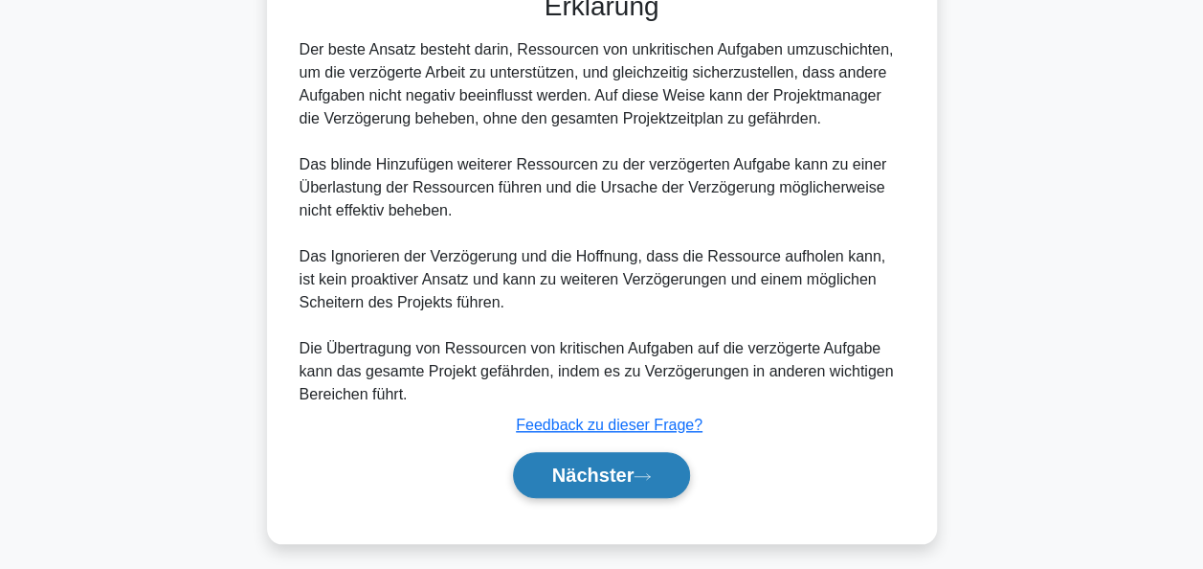
click at [607, 469] on font "Nächster" at bounding box center [593, 474] width 82 height 21
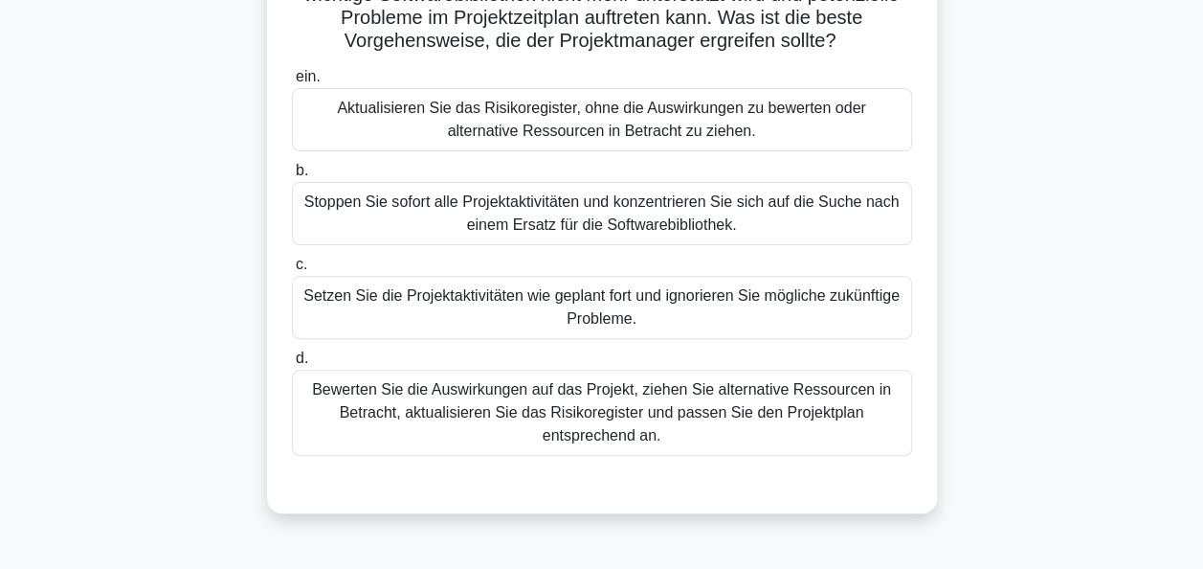
scroll to position [82, 0]
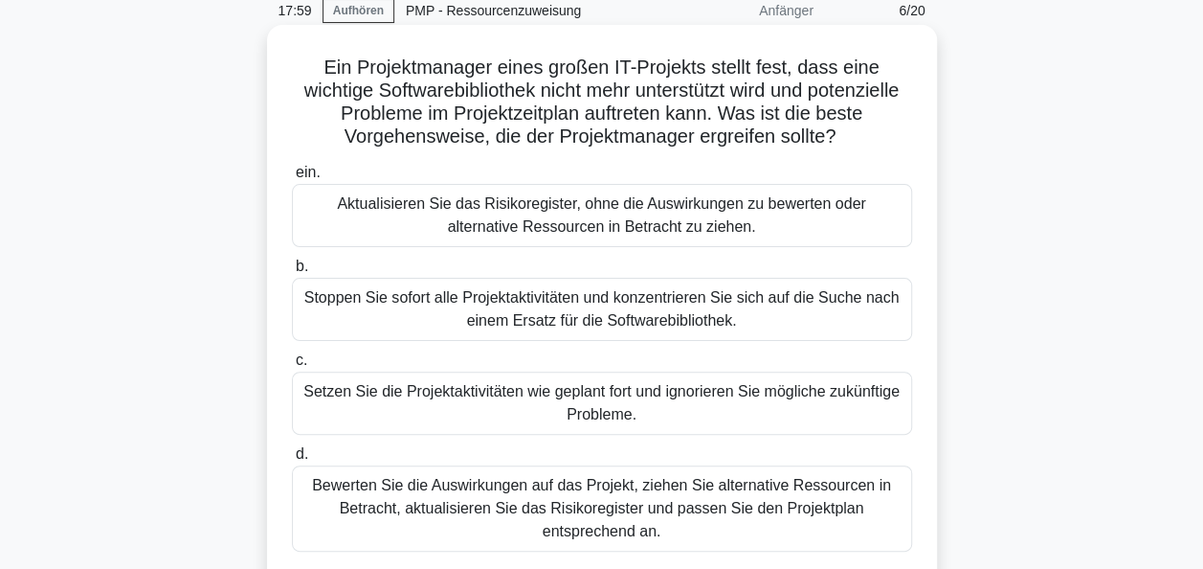
click at [598, 499] on div "Bewerten Sie die Auswirkungen auf das Projekt, ziehen Sie alternative Ressource…" at bounding box center [602, 508] width 620 height 86
click at [292, 460] on input "d. Bewerten Sie die Auswirkungen auf das Projekt, ziehen Sie alternative Ressou…" at bounding box center [292, 454] width 0 height 12
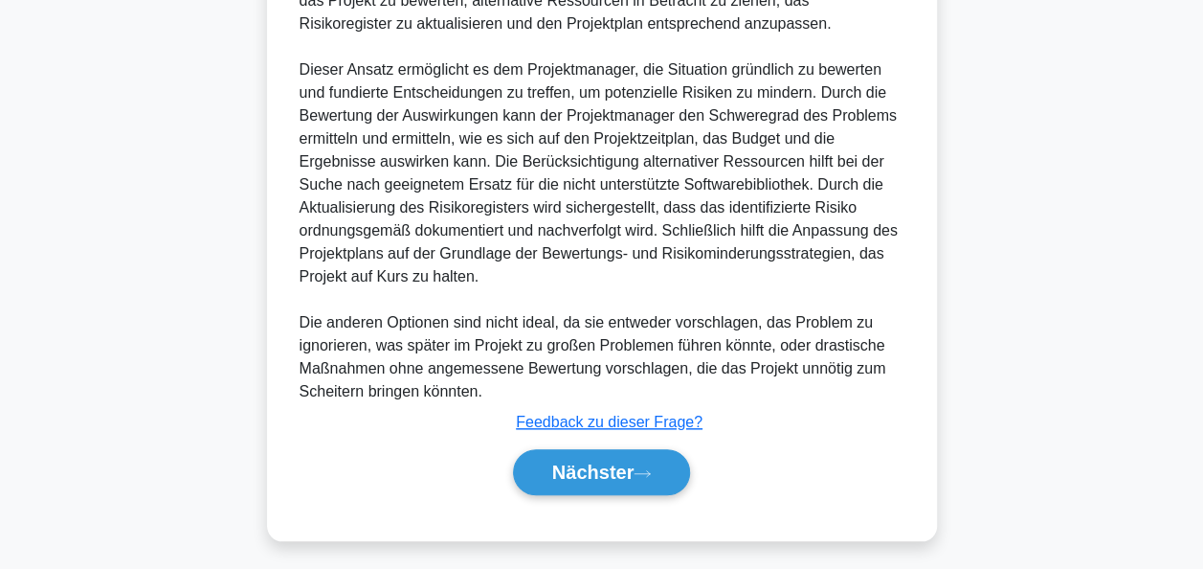
scroll to position [747, 0]
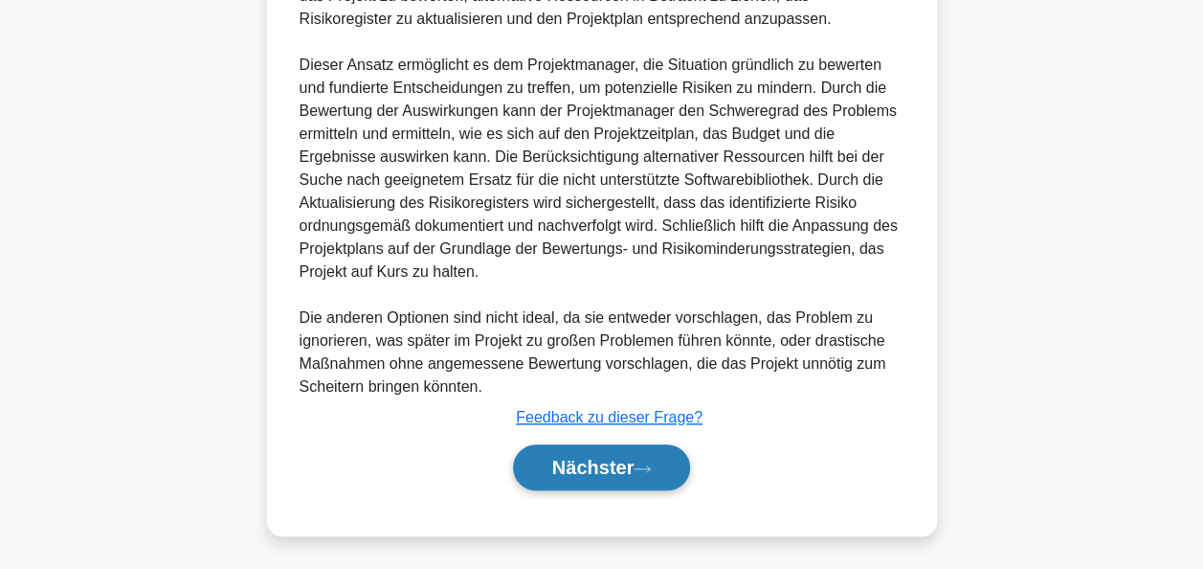
click at [612, 452] on button "Nächster" at bounding box center [602, 467] width 178 height 46
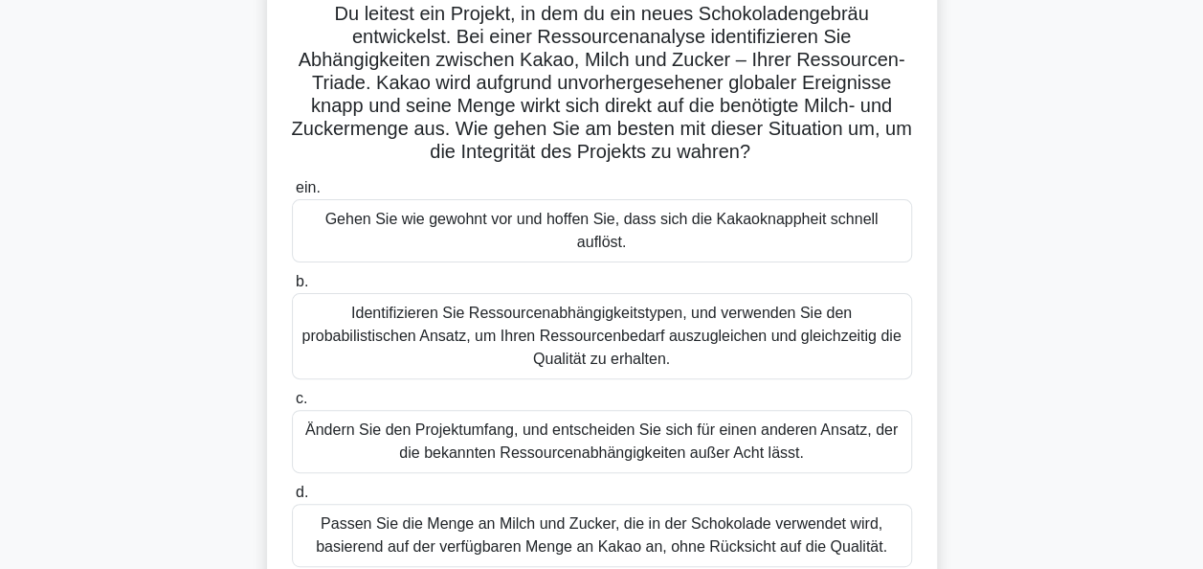
scroll to position [178, 0]
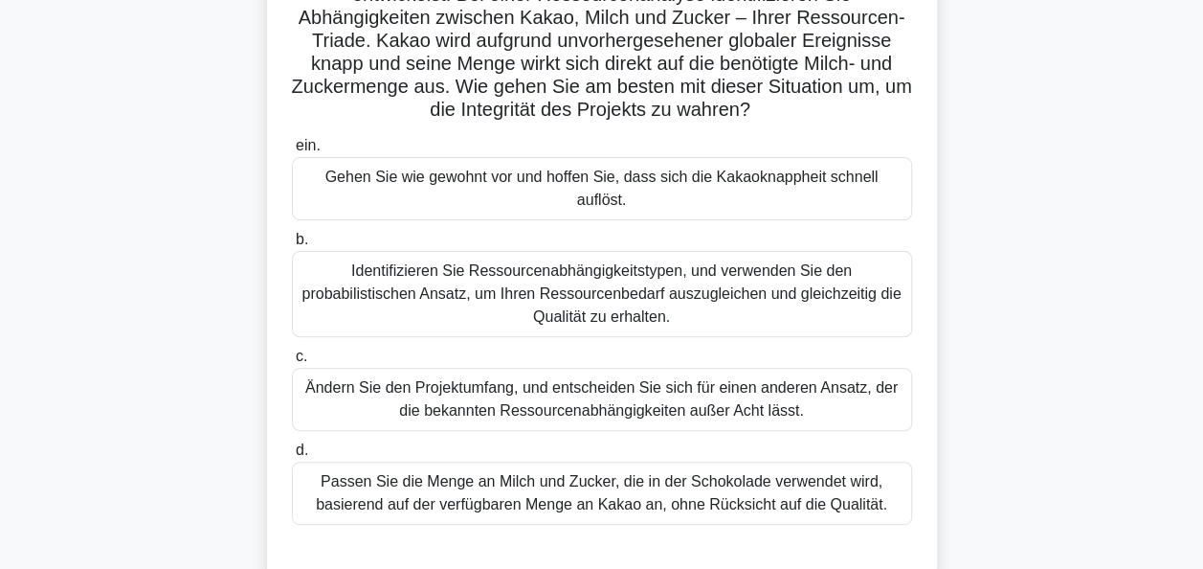
click at [583, 266] on div "Identifizieren Sie Ressourcenabhängigkeitstypen, und verwenden Sie den probabil…" at bounding box center [602, 294] width 620 height 86
click at [292, 246] on input "b. Identifizieren Sie Ressourcenabhängigkeitstypen, und verwenden Sie den proba…" at bounding box center [292, 240] width 0 height 12
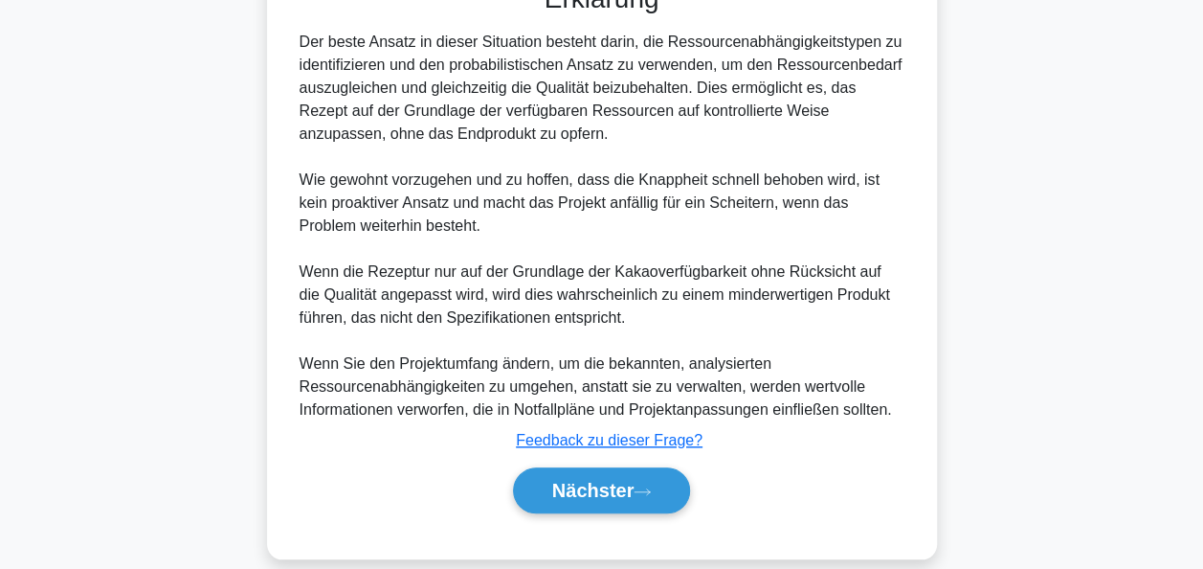
scroll to position [747, 0]
click at [623, 480] on font "Nächster" at bounding box center [593, 490] width 82 height 21
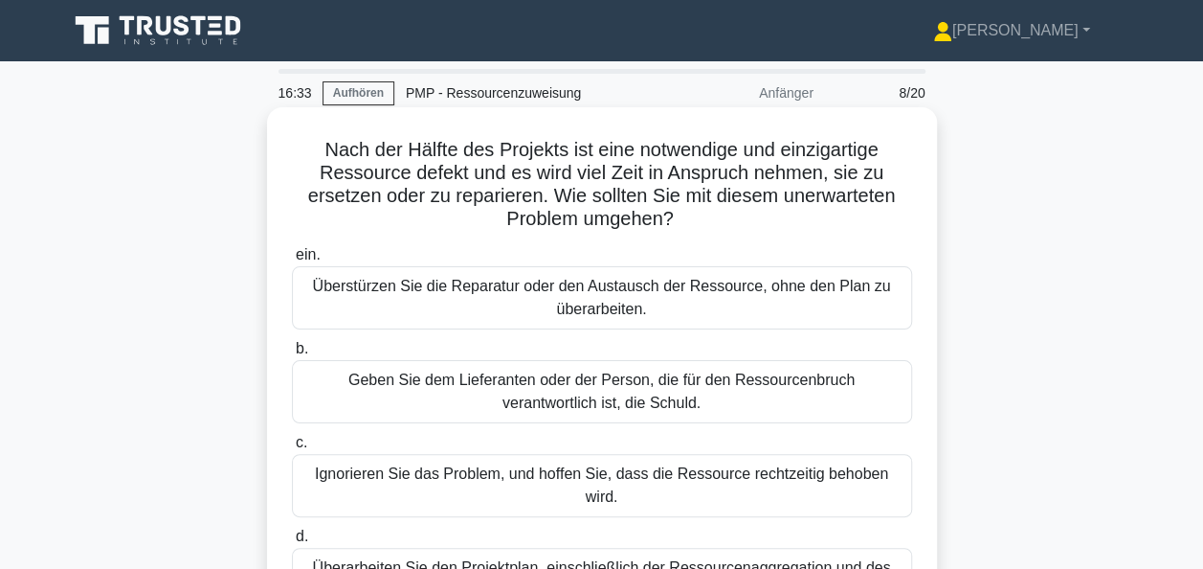
scroll to position [96, 0]
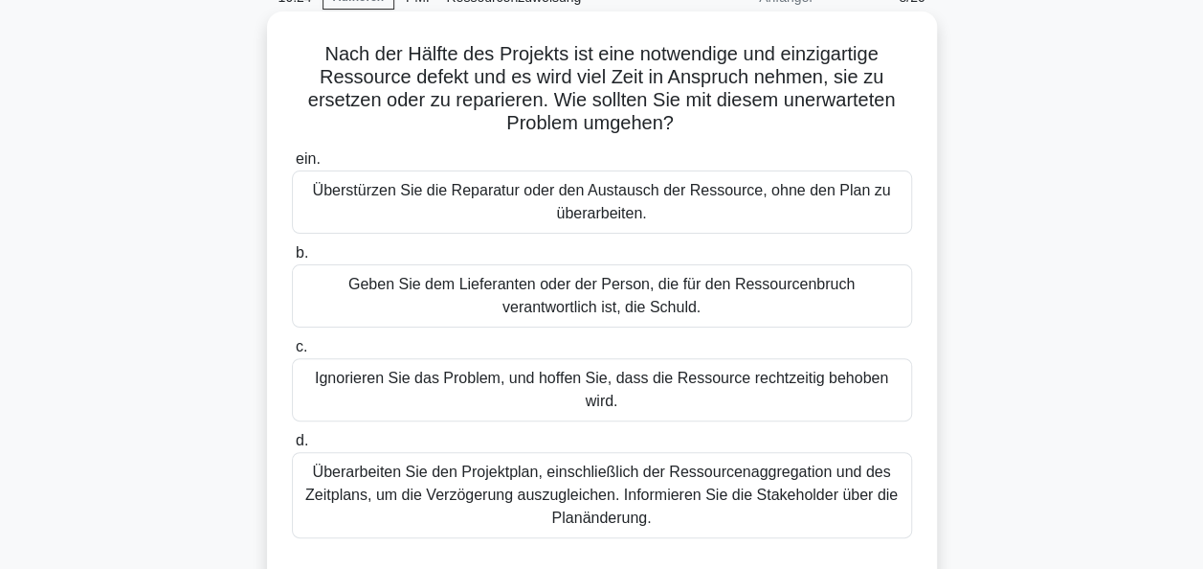
click at [597, 455] on div "Überarbeiten Sie den Projektplan, einschließlich der Ressourcenaggregation und …" at bounding box center [602, 495] width 620 height 86
click at [292, 447] on input "d. Überarbeiten Sie den Projektplan, einschließlich der Ressourcenaggregation u…" at bounding box center [292, 441] width 0 height 12
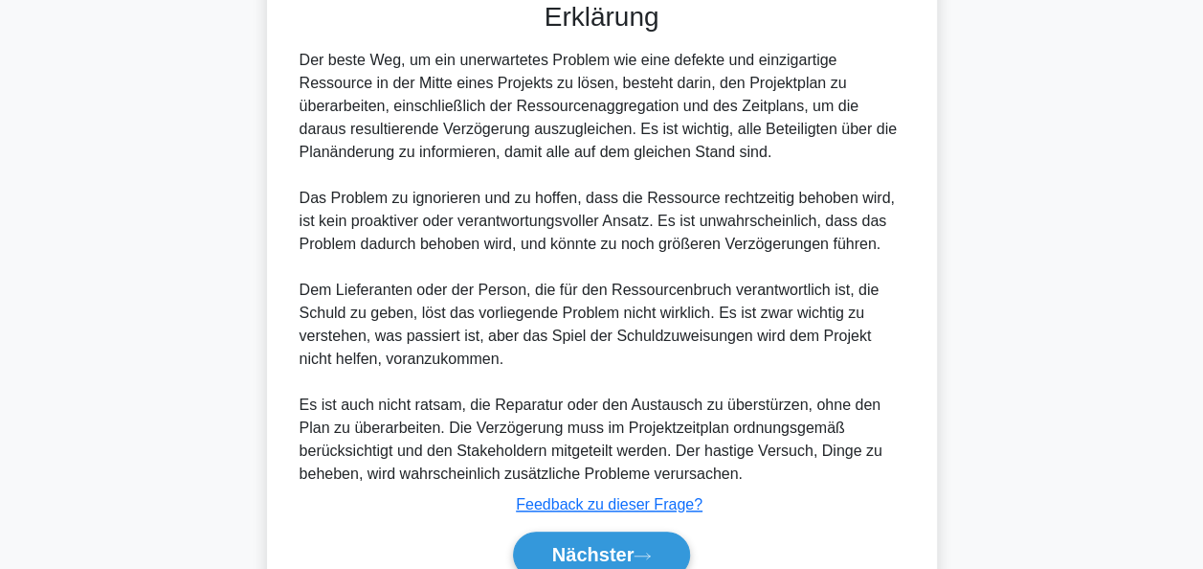
scroll to position [724, 0]
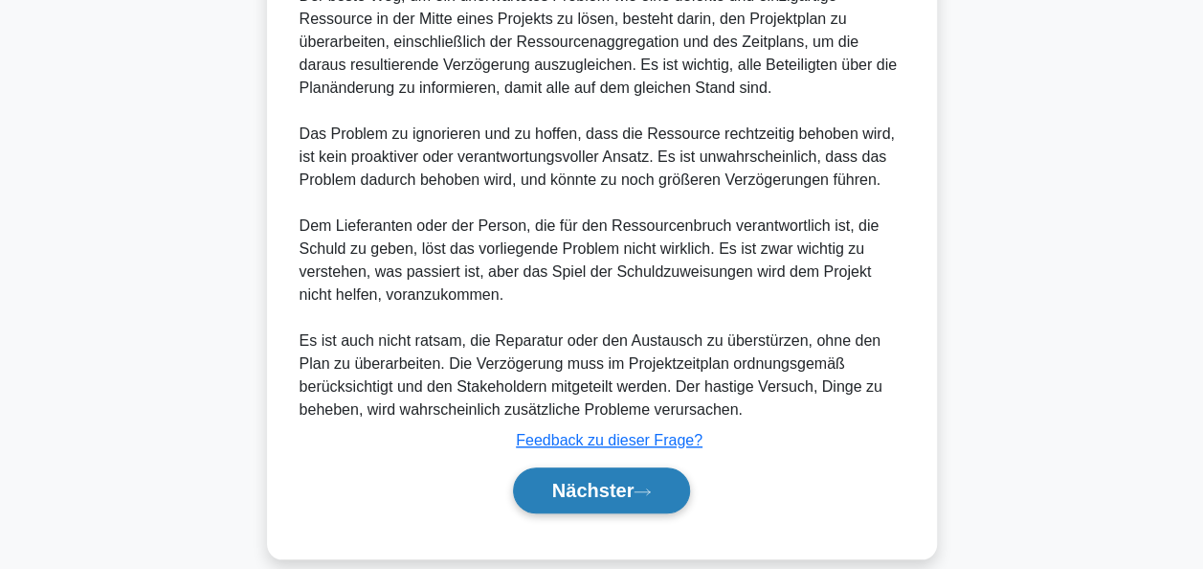
click at [597, 480] on font "Nächster" at bounding box center [593, 490] width 82 height 21
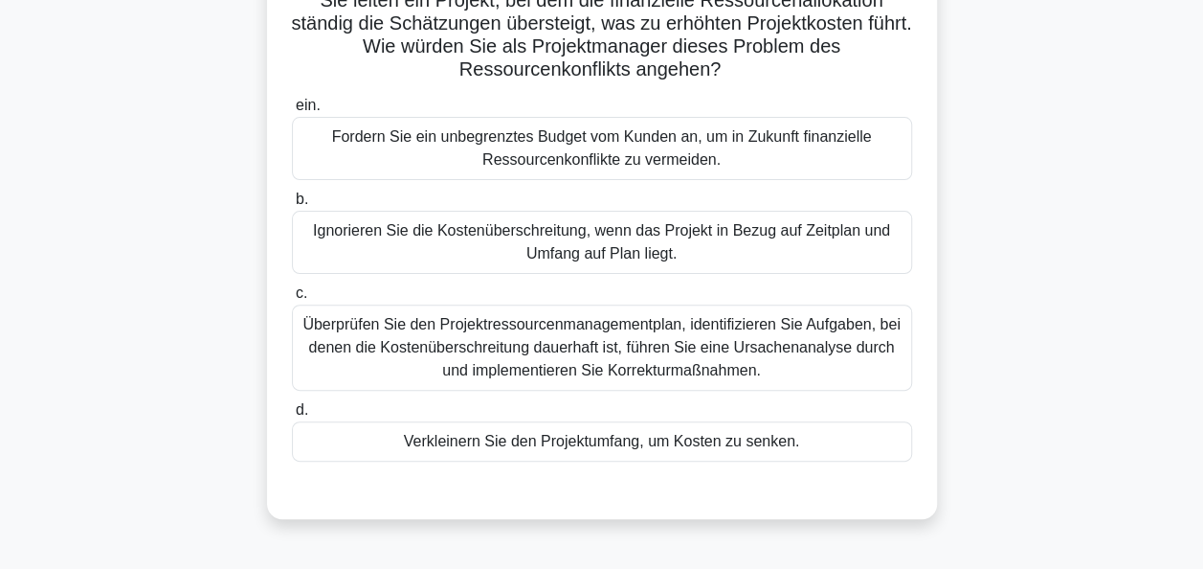
scroll to position [178, 0]
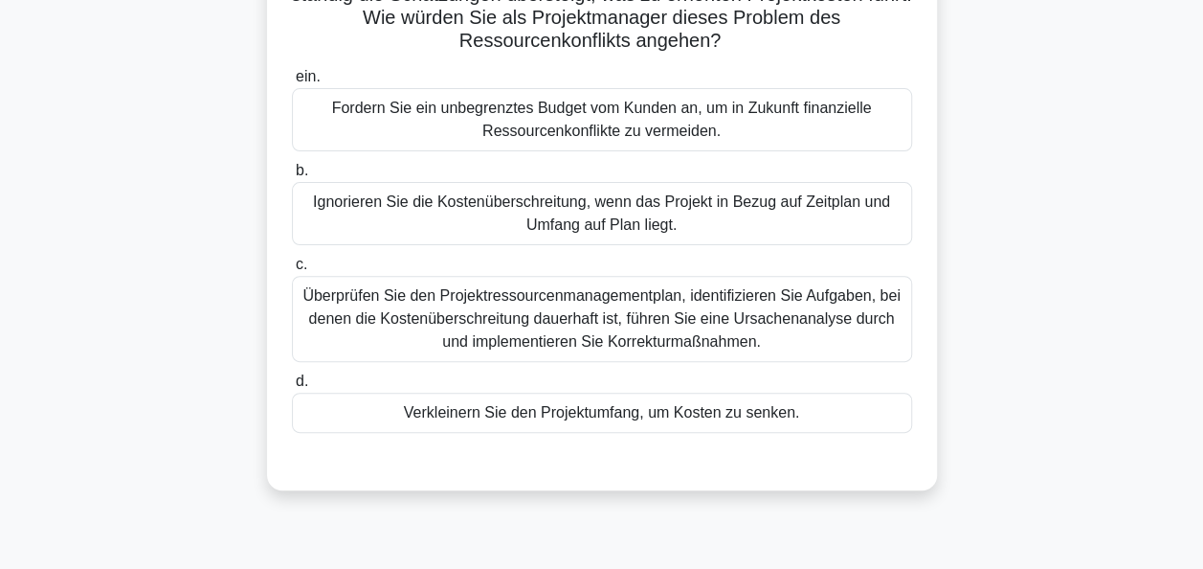
click at [624, 335] on div "Überprüfen Sie den Projektressourcenmanagementplan, identifizieren Sie Aufgaben…" at bounding box center [602, 319] width 620 height 86
click at [292, 271] on input "c. Überprüfen Sie den Projektressourcenmanagementplan, identifizieren Sie Aufga…" at bounding box center [292, 264] width 0 height 12
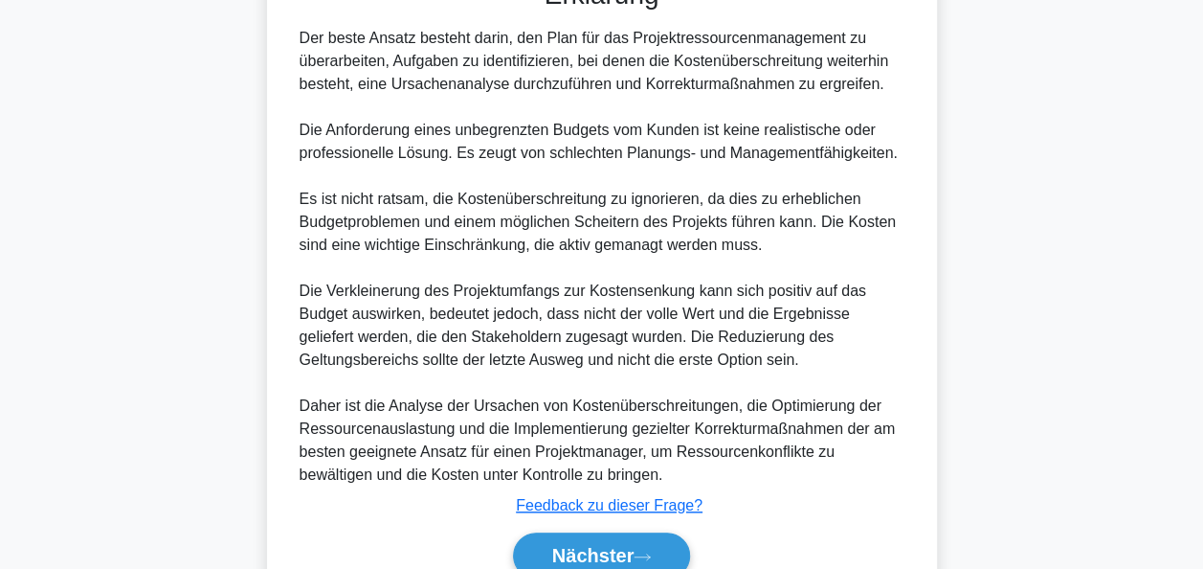
scroll to position [747, 0]
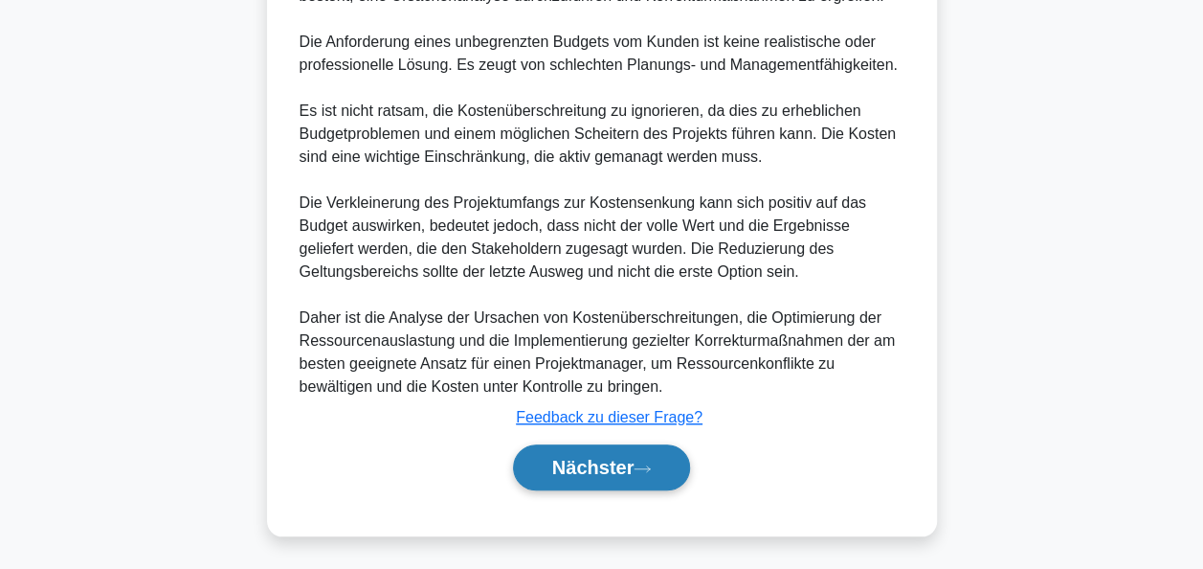
click at [633, 471] on font "Nächster" at bounding box center [593, 467] width 82 height 21
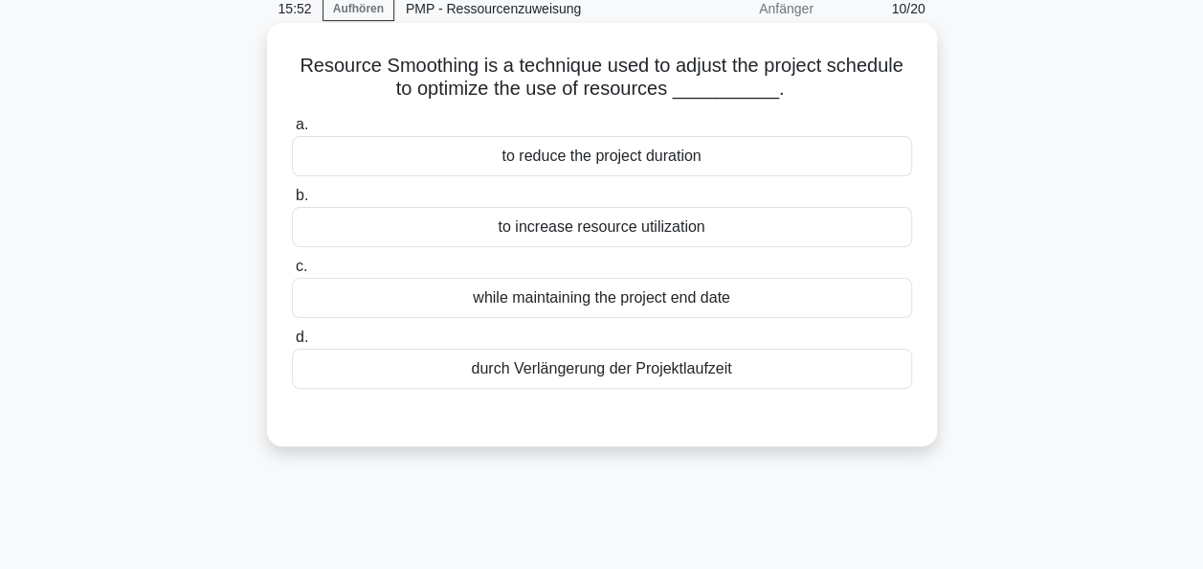
scroll to position [82, 0]
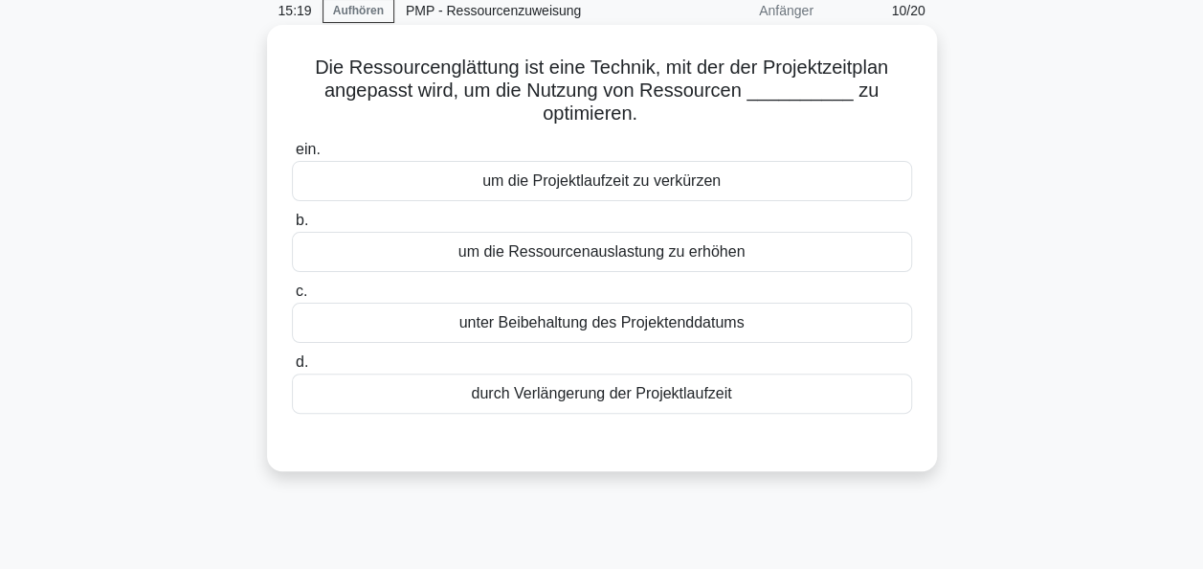
click at [592, 257] on div "um die Ressourcenauslastung zu erhöhen" at bounding box center [602, 252] width 620 height 40
click at [292, 227] on input "b. um die Ressourcenauslastung zu erhöhen" at bounding box center [292, 220] width 0 height 12
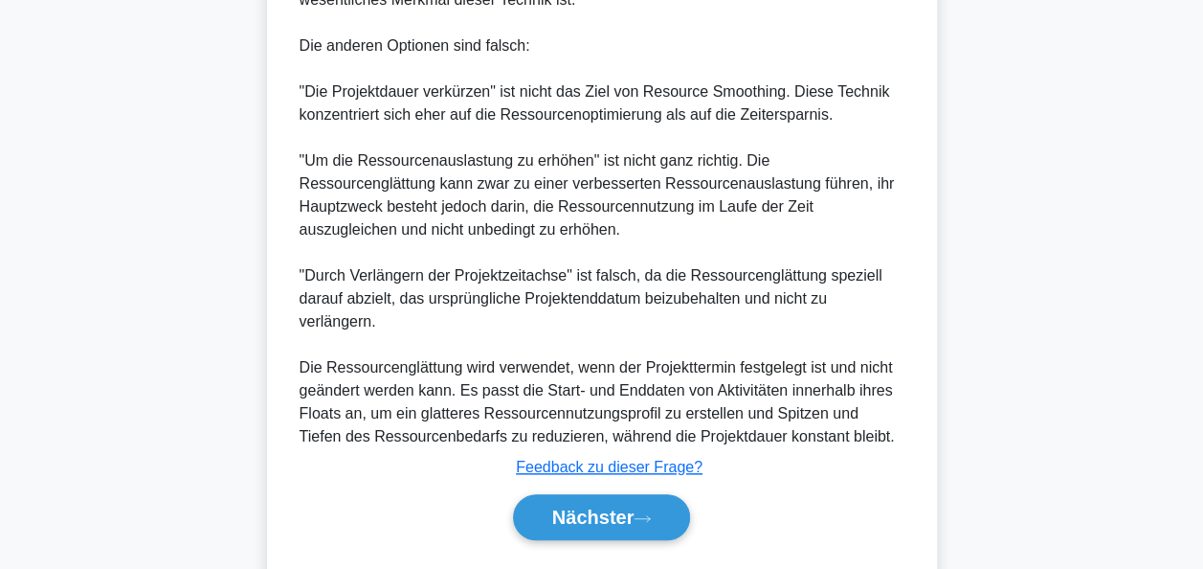
scroll to position [772, 0]
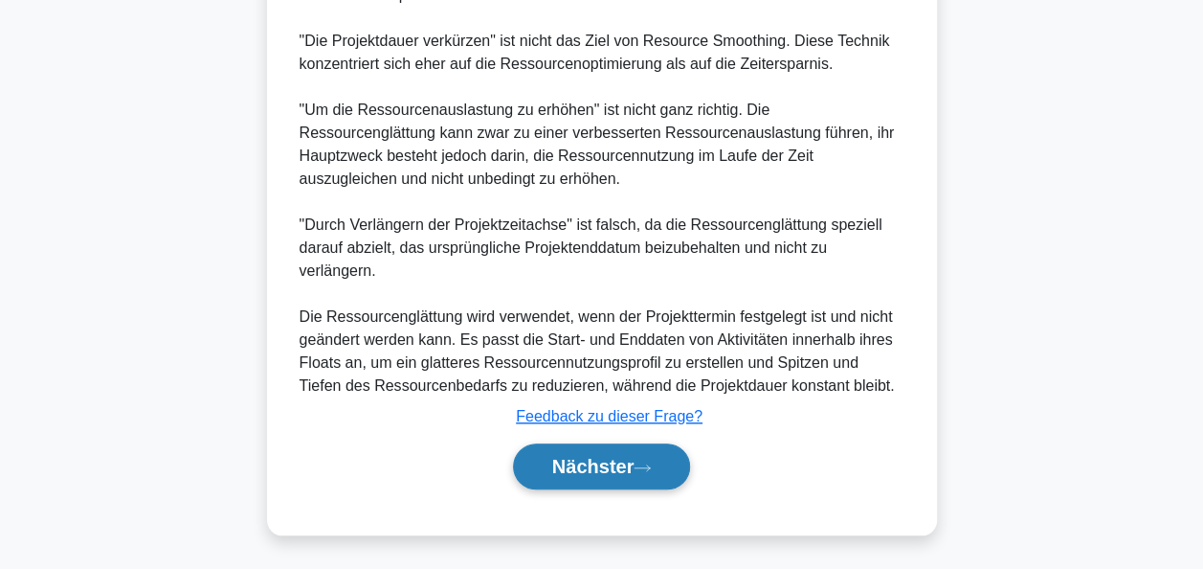
click at [607, 452] on button "Nächster" at bounding box center [602, 466] width 178 height 46
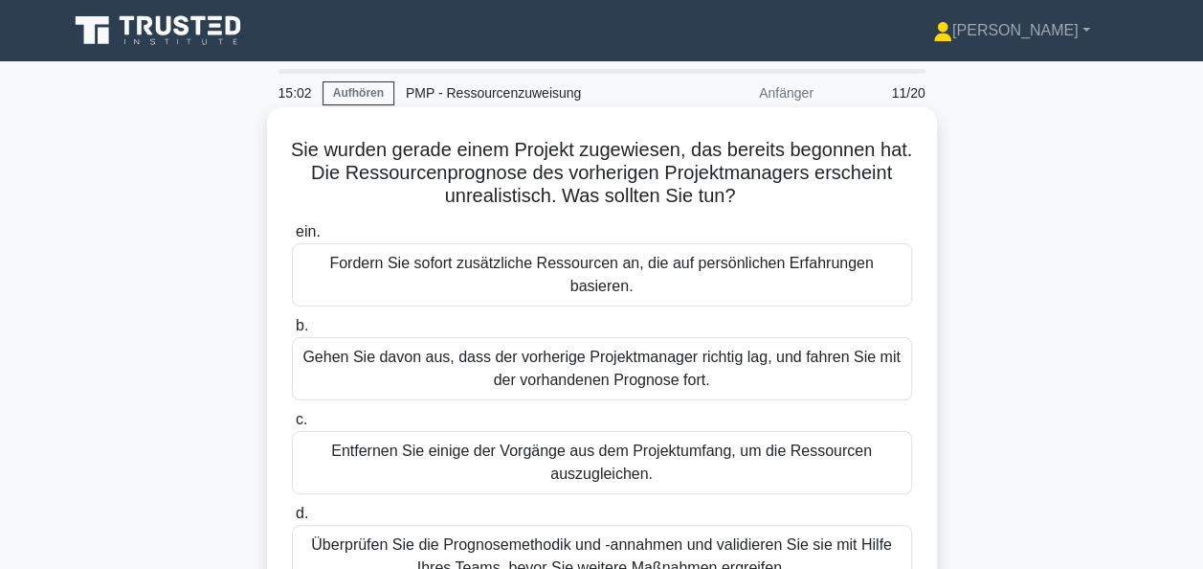
scroll to position [96, 0]
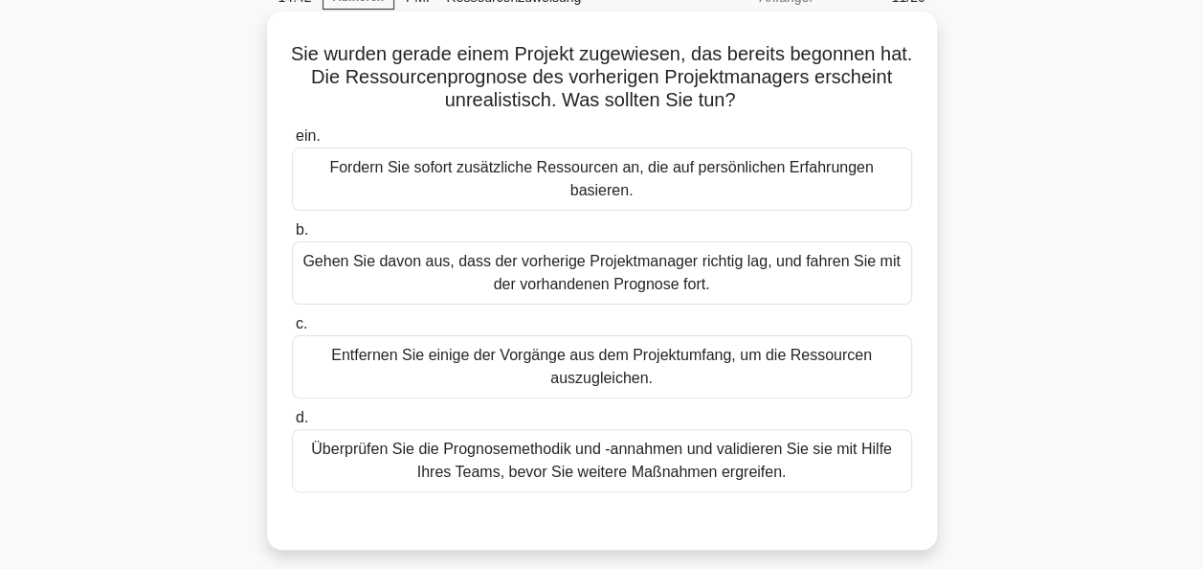
click at [569, 449] on div "Überprüfen Sie die Prognosemethodik und -annahmen und validieren Sie sie mit Hi…" at bounding box center [602, 460] width 620 height 63
click at [292, 424] on input "d. Überprüfen Sie die Prognosemethodik und -annahmen und validieren Sie sie mit…" at bounding box center [292, 418] width 0 height 12
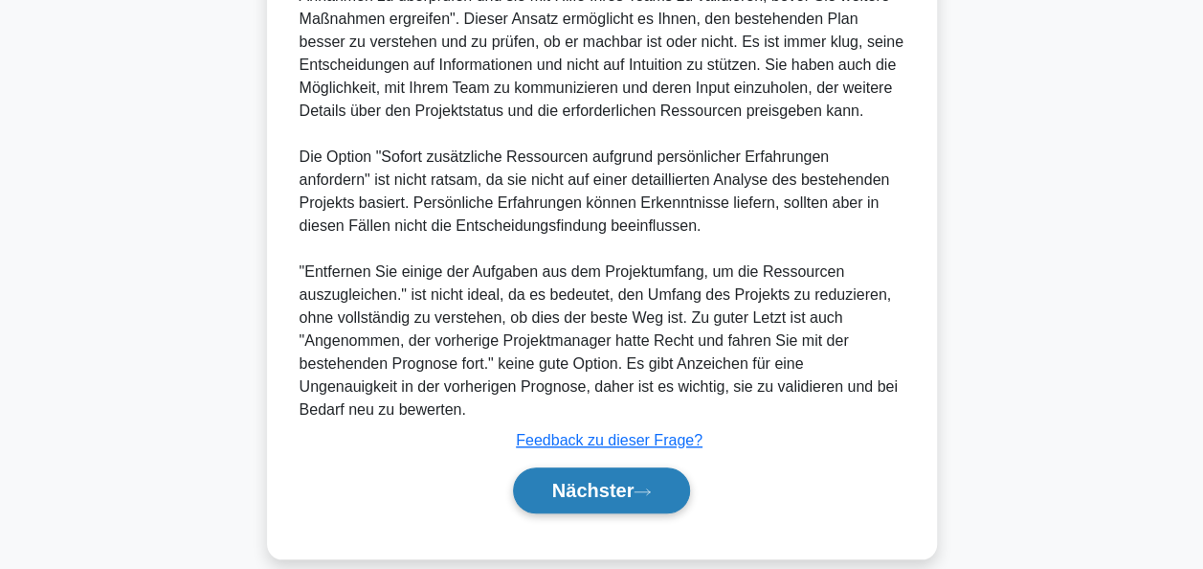
click at [576, 480] on font "Nächster" at bounding box center [593, 490] width 82 height 21
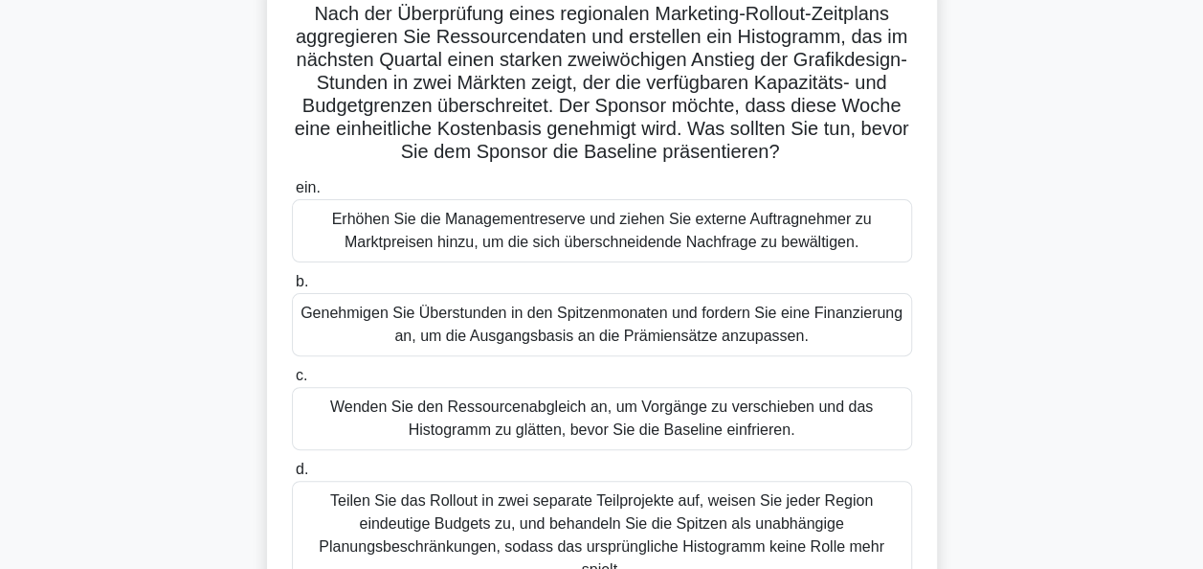
scroll to position [178, 0]
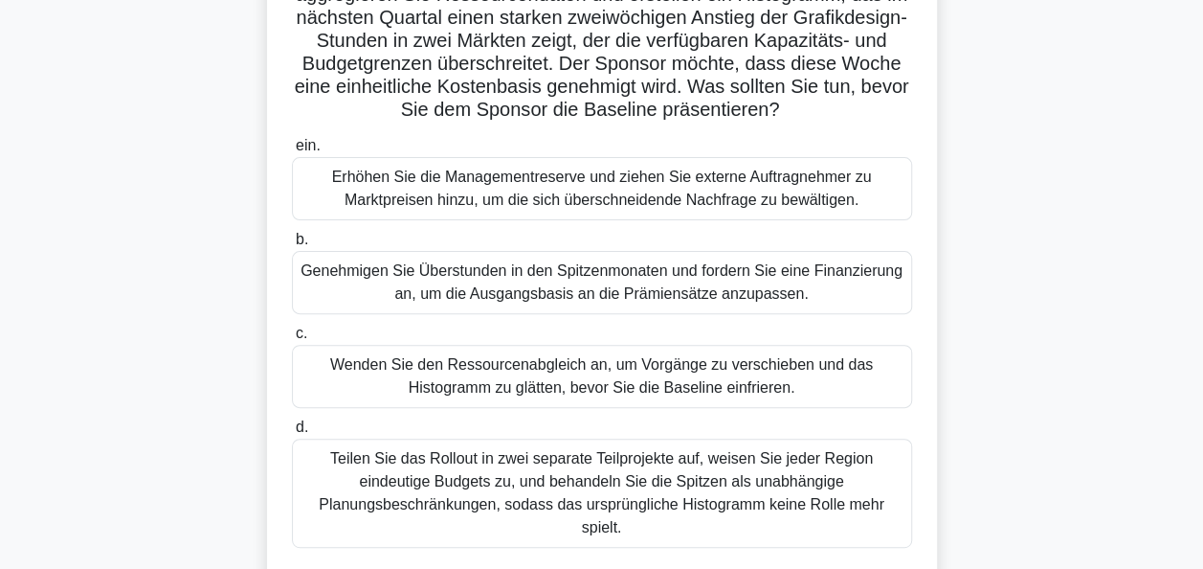
click at [591, 368] on div "Wenden Sie den Ressourcenabgleich an, um Vorgänge zu verschieben und das Histog…" at bounding box center [602, 376] width 620 height 63
click at [292, 340] on input "c. Wenden Sie den Ressourcenabgleich an, um Vorgänge zu verschieben und das His…" at bounding box center [292, 333] width 0 height 12
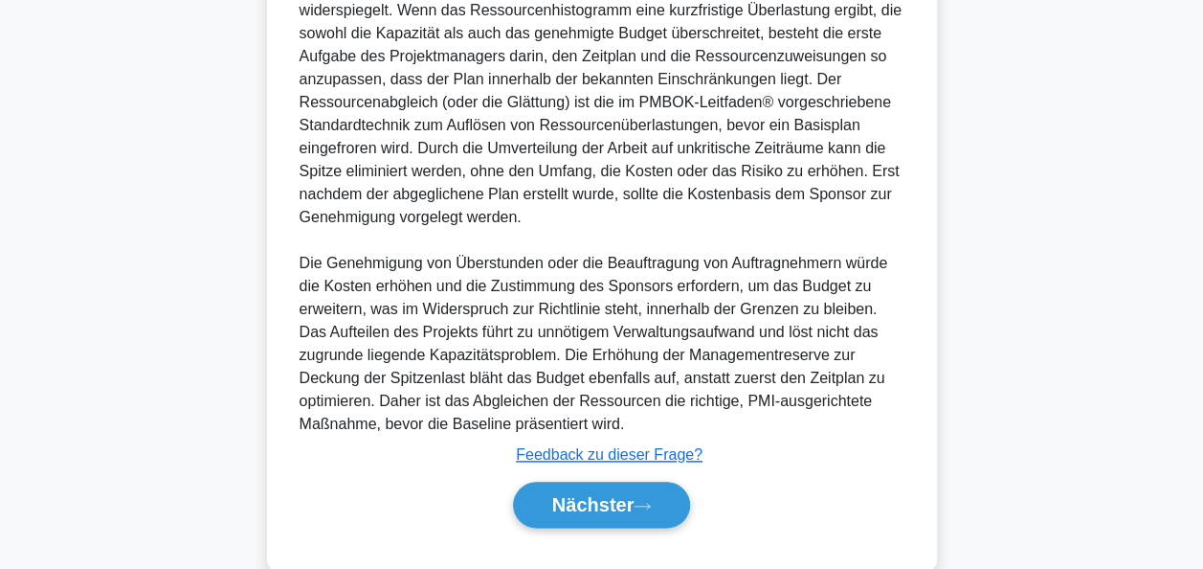
scroll to position [848, 0]
click at [630, 493] on font "Nächster" at bounding box center [593, 503] width 82 height 21
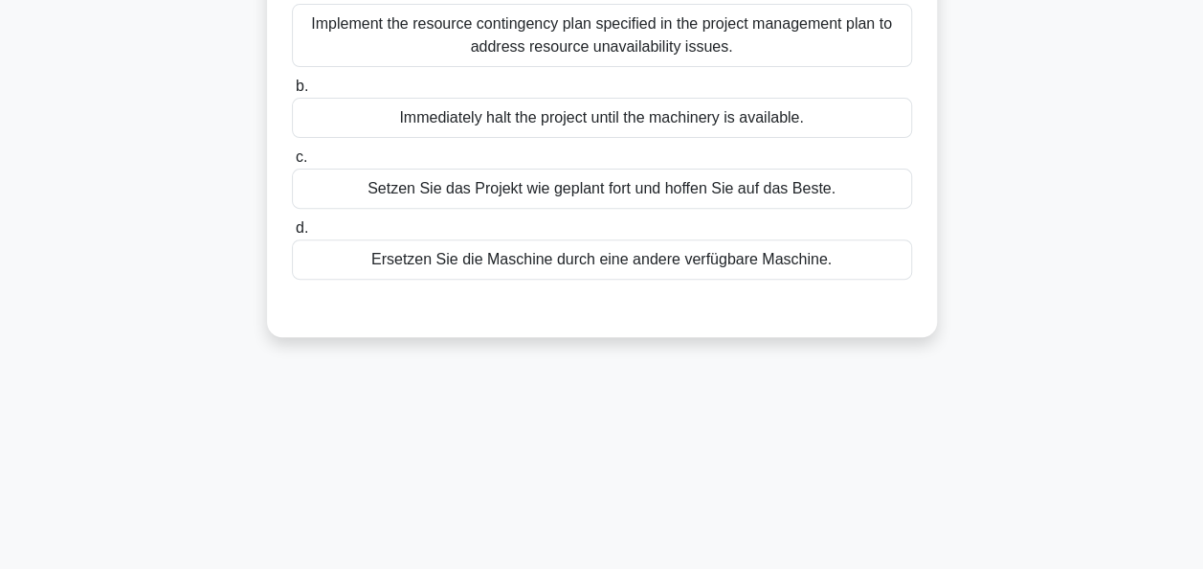
scroll to position [82, 0]
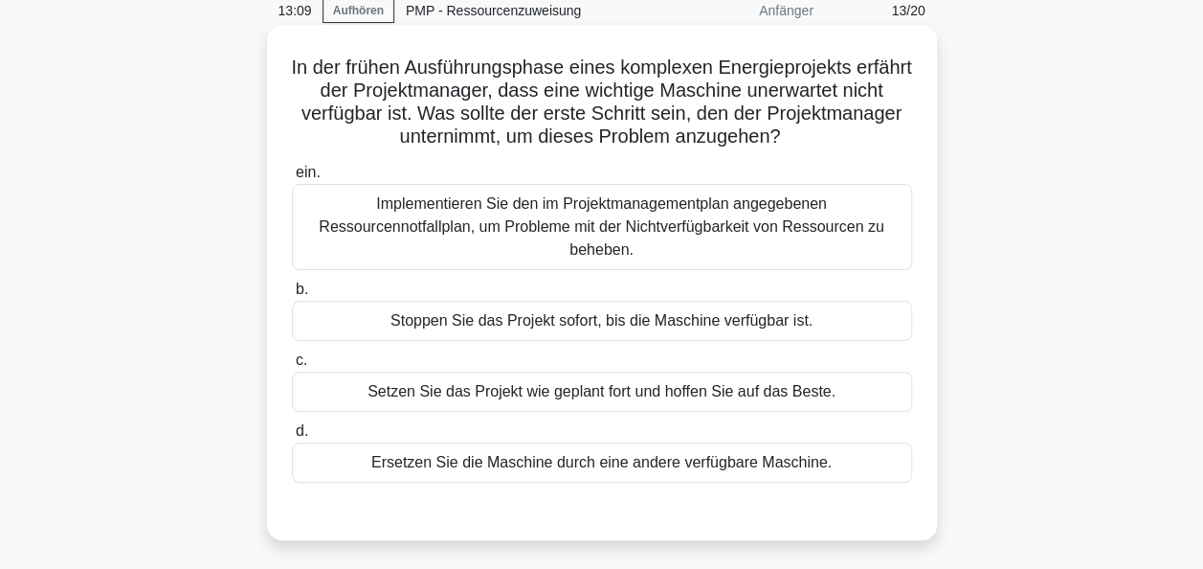
click at [622, 226] on div "Implementieren Sie den im Projektmanagementplan angegebenen Ressourcennotfallpl…" at bounding box center [602, 227] width 620 height 86
click at [292, 179] on input "ein. Implementieren Sie den im Projektmanagementplan angegebenen Ressourcennotf…" at bounding box center [292, 173] width 0 height 12
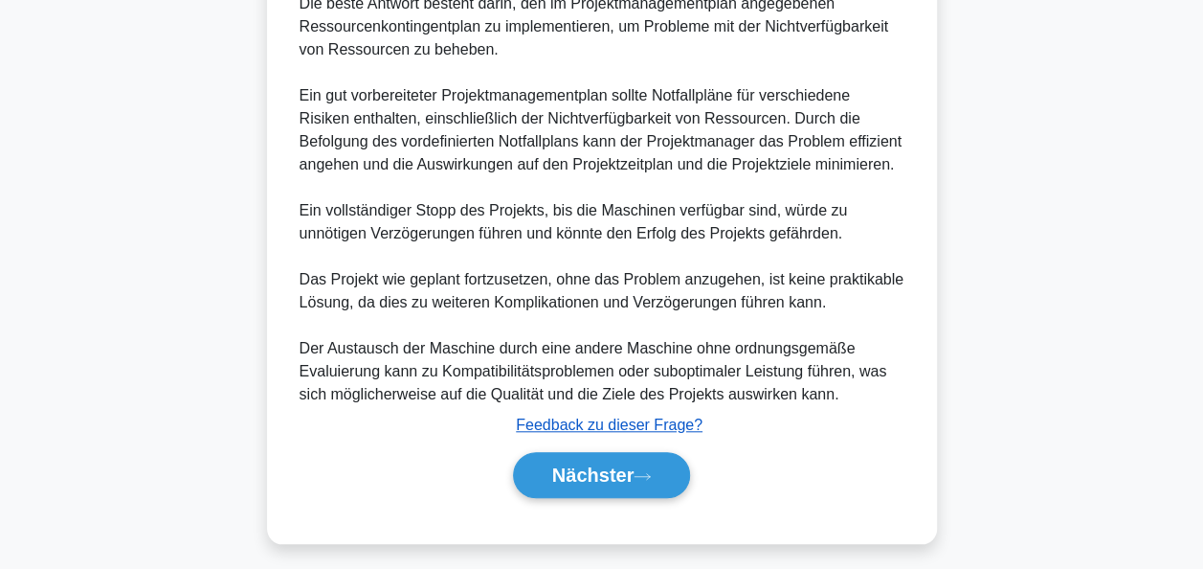
scroll to position [655, 0]
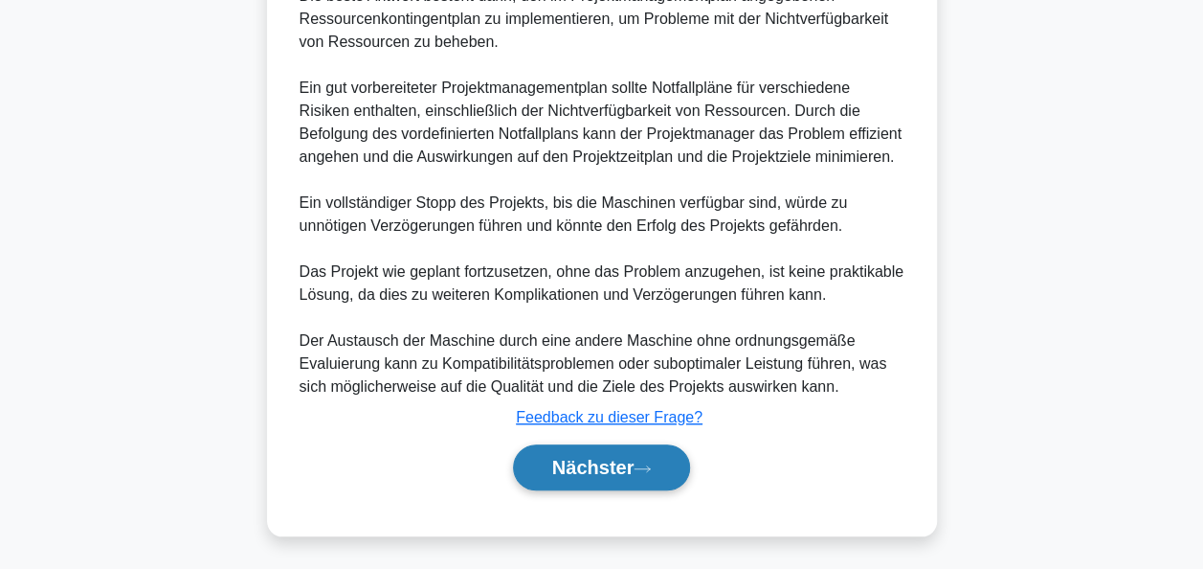
click at [603, 458] on font "Nächster" at bounding box center [593, 467] width 82 height 21
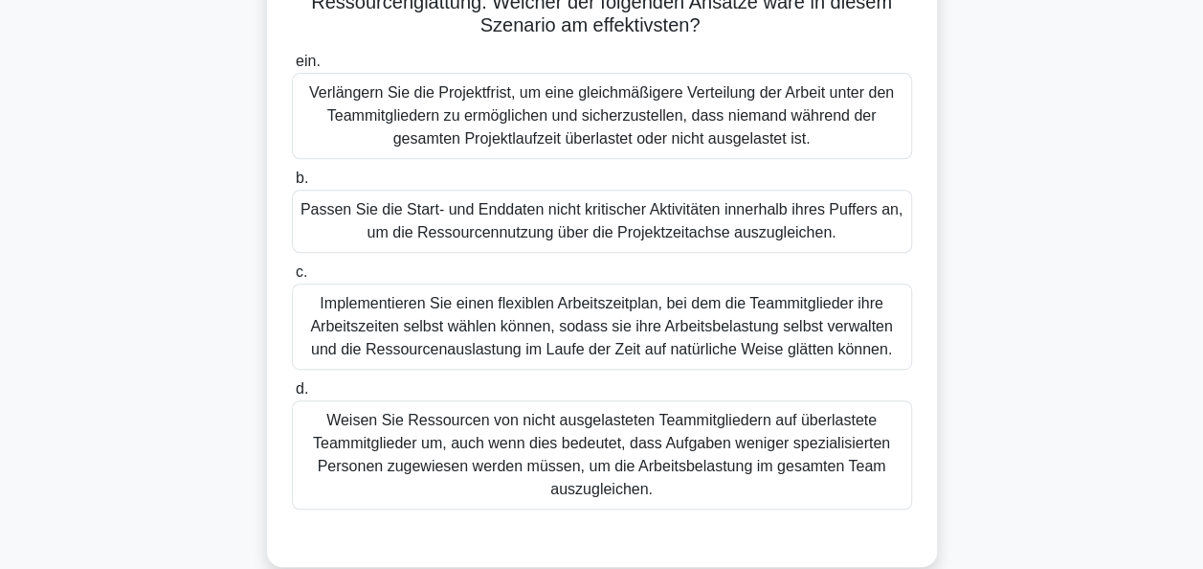
scroll to position [369, 0]
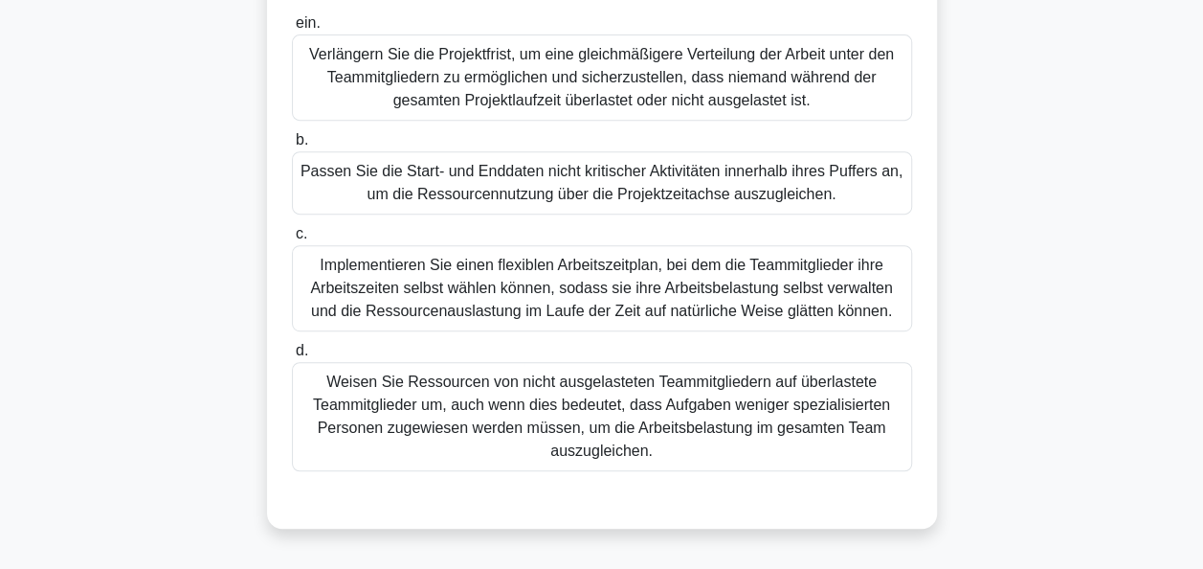
click at [597, 183] on div "Passen Sie die Start- und Enddaten nicht kritischer Aktivitäten innerhalb ihres…" at bounding box center [602, 182] width 620 height 63
click at [292, 146] on input "b. Passen Sie die Start- und Enddaten nicht kritischer Aktivitäten innerhalb ih…" at bounding box center [292, 140] width 0 height 12
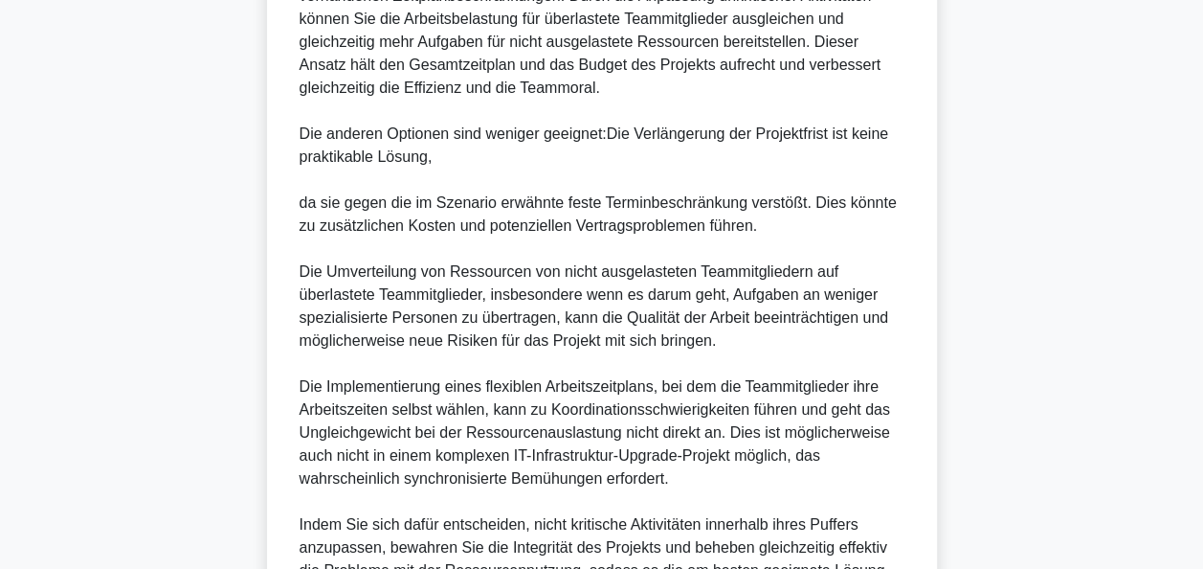
scroll to position [1298, 0]
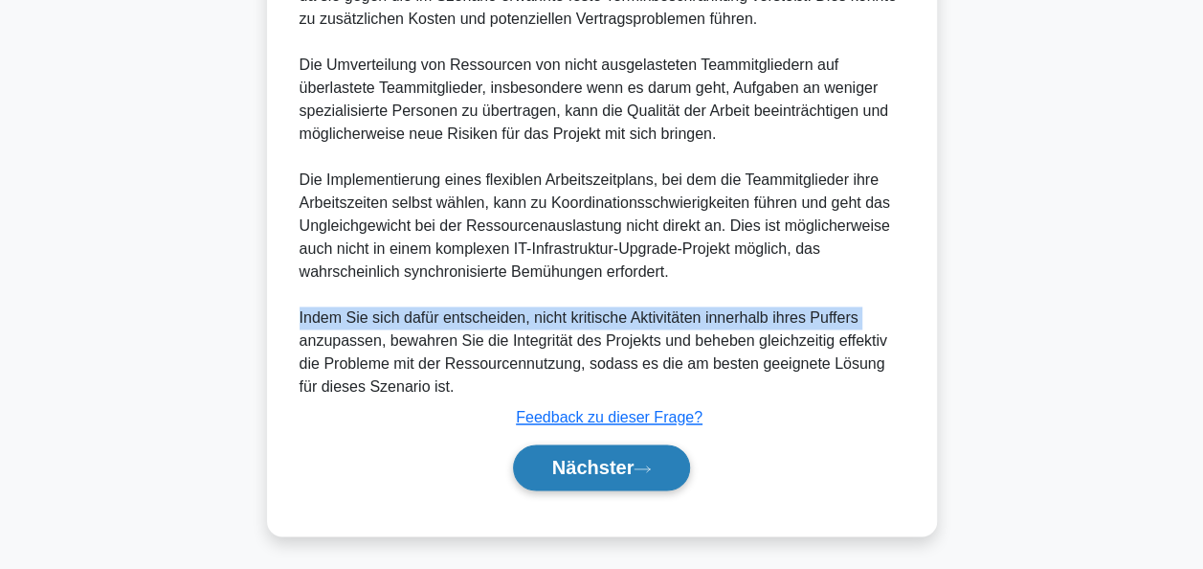
click at [566, 471] on font "Nächster" at bounding box center [593, 467] width 82 height 21
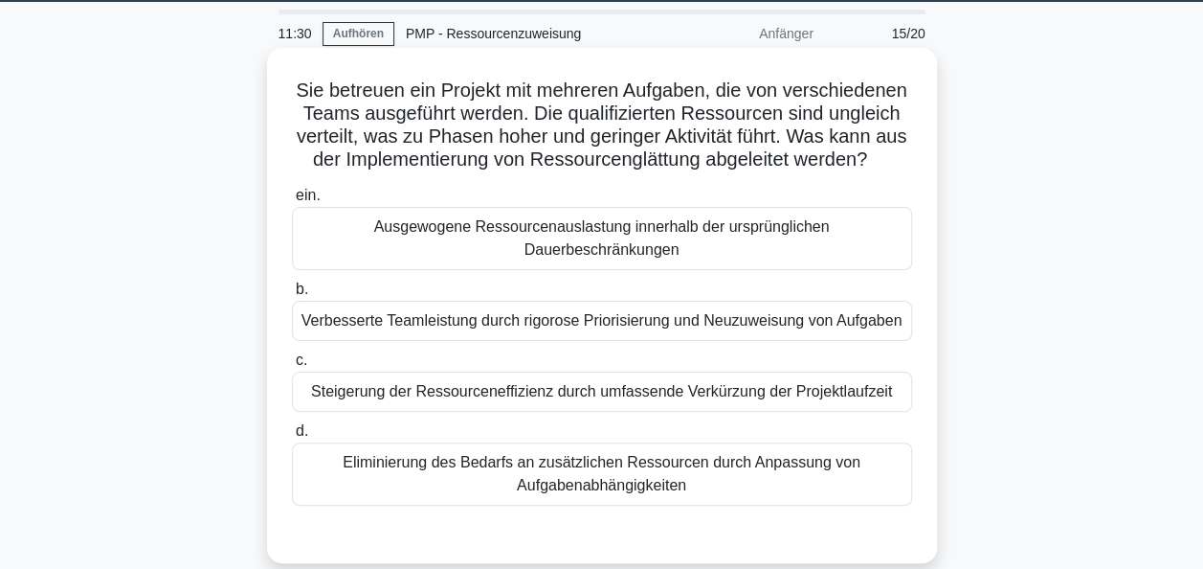
scroll to position [96, 0]
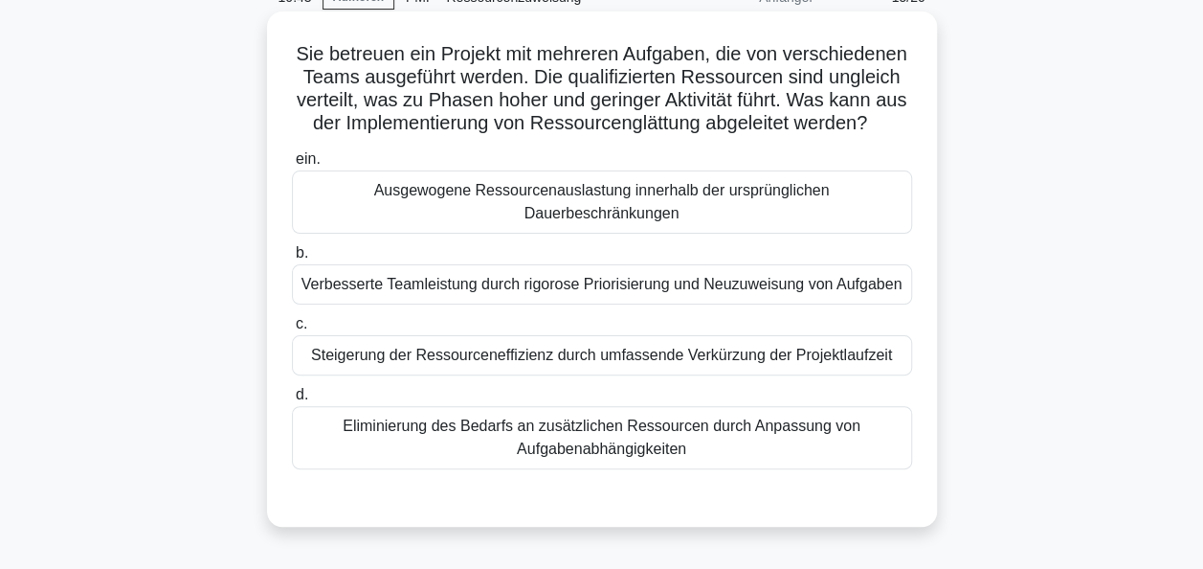
click at [594, 215] on div "Ausgewogene Ressourcenauslastung innerhalb der ursprünglichen Dauerbeschränkung…" at bounding box center [602, 201] width 620 height 63
click at [292, 166] on input "ein. Ausgewogene Ressourcenauslastung innerhalb der ursprünglichen Dauerbeschrä…" at bounding box center [292, 159] width 0 height 12
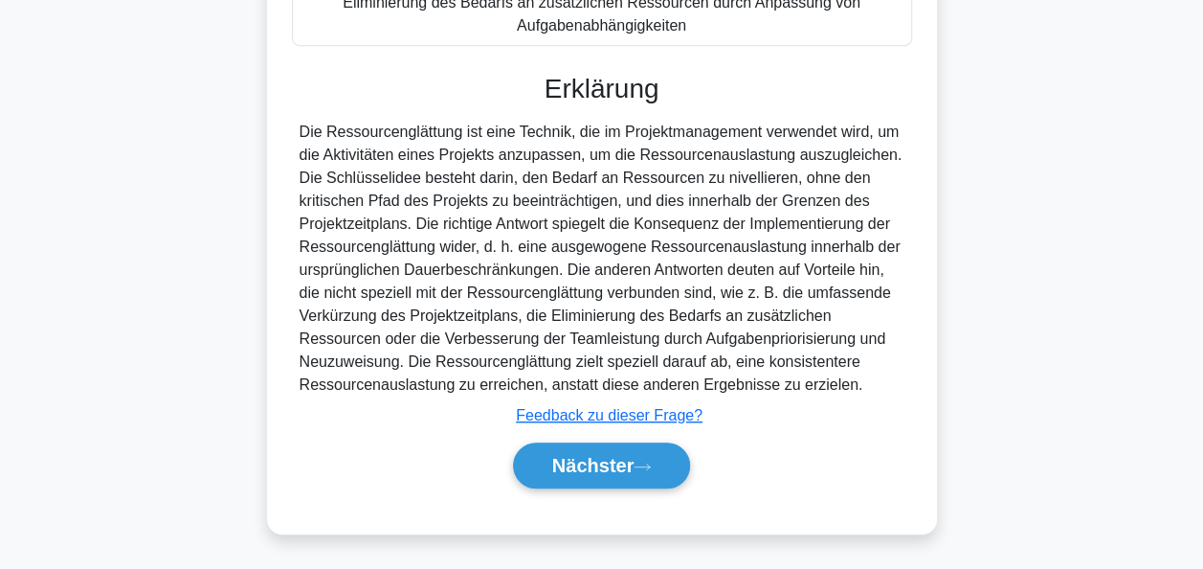
scroll to position [540, 0]
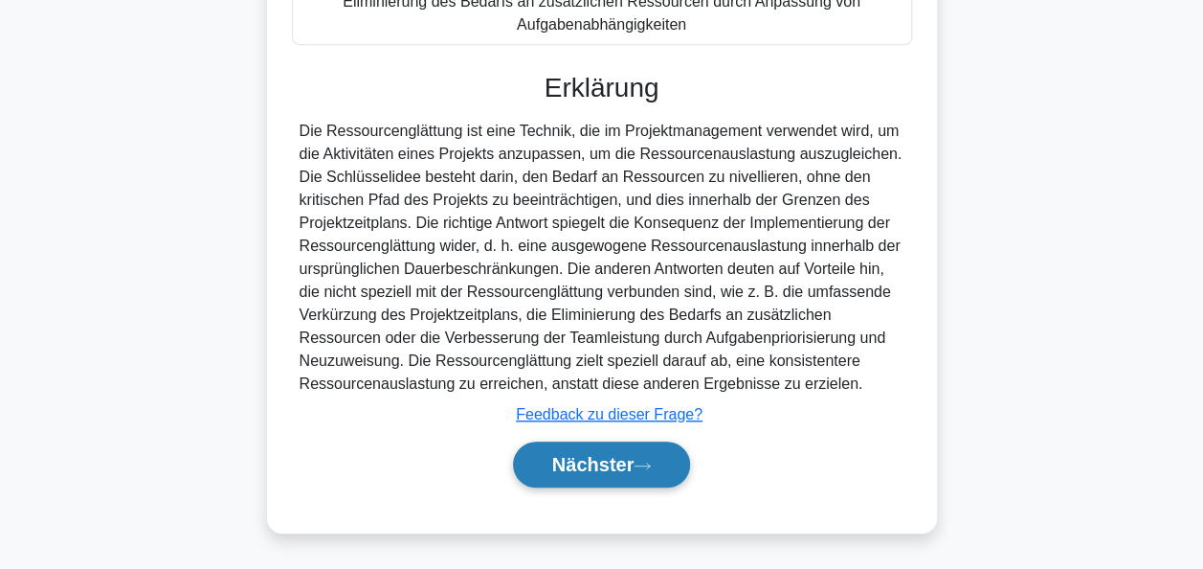
click at [620, 459] on font "Nächster" at bounding box center [593, 464] width 82 height 21
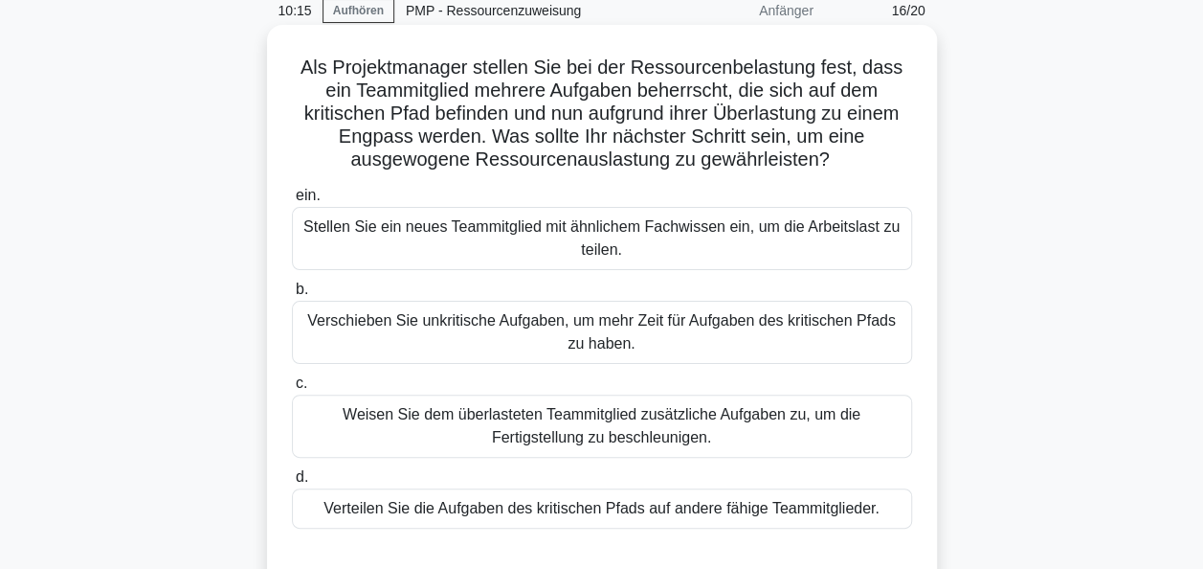
scroll to position [178, 0]
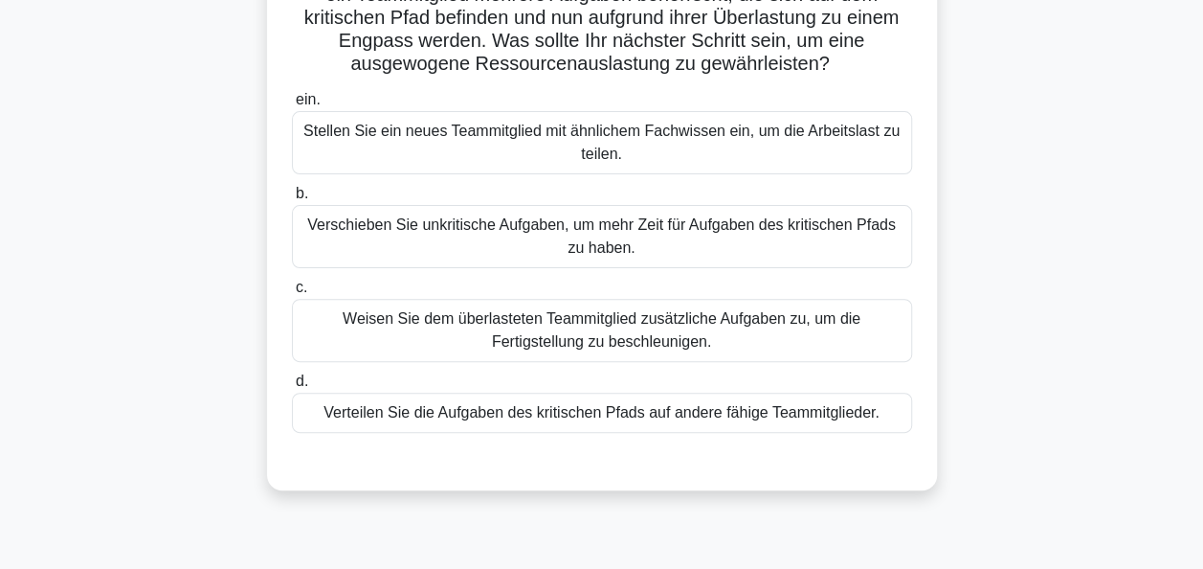
click at [548, 412] on div "Verteilen Sie die Aufgaben des kritischen Pfads auf andere fähige Teammitgliede…" at bounding box center [602, 412] width 620 height 40
click at [292, 388] on input "d. Verteilen Sie die Aufgaben des kritischen Pfads auf andere fähige Teammitgli…" at bounding box center [292, 381] width 0 height 12
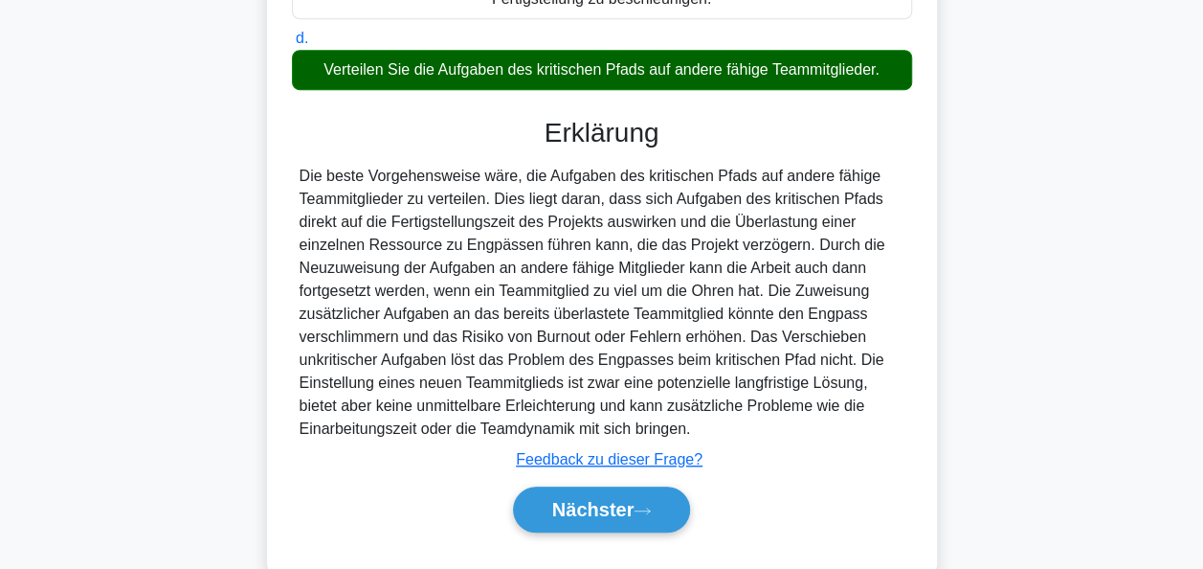
scroll to position [563, 0]
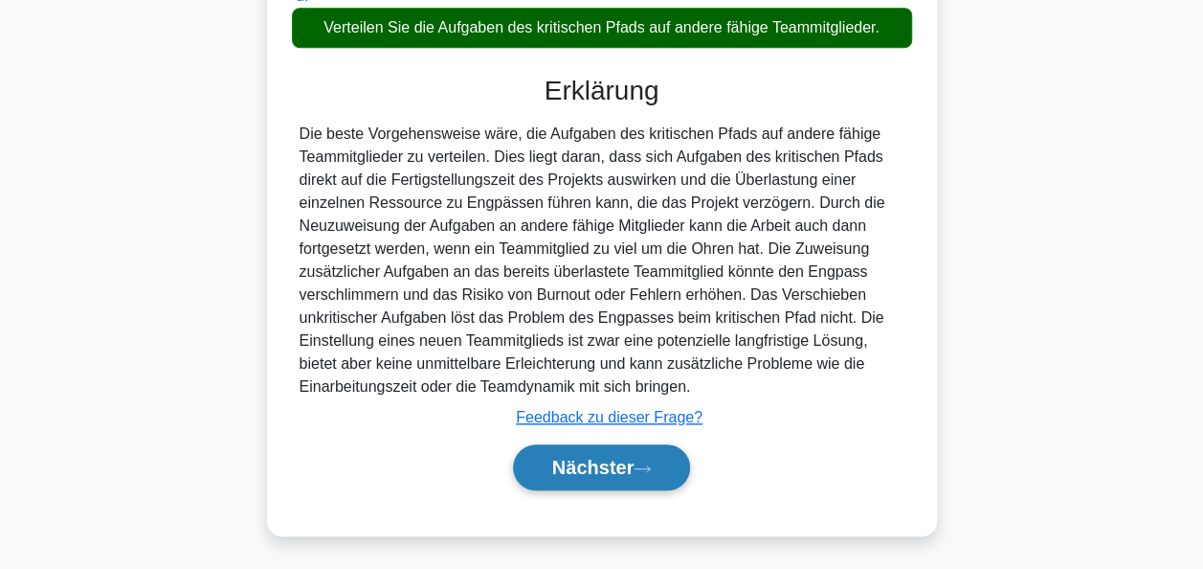
click at [586, 452] on button "Nächster" at bounding box center [602, 467] width 178 height 46
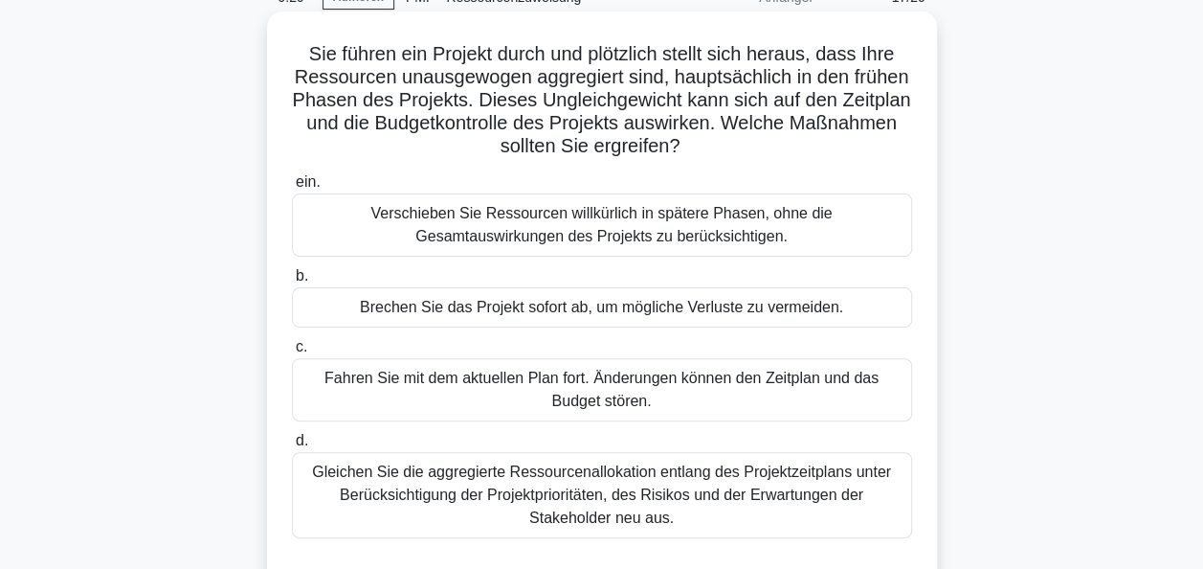
scroll to position [191, 0]
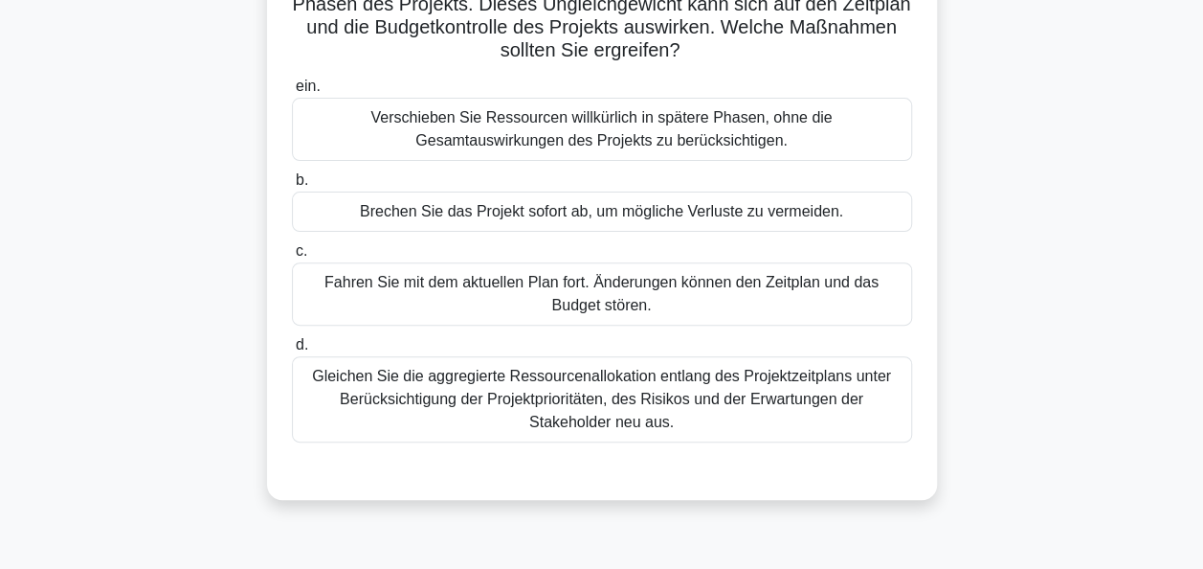
click at [649, 391] on div "Gleichen Sie die aggregierte Ressourcenallokation entlang des Projektzeitplans …" at bounding box center [602, 399] width 620 height 86
click at [292, 351] on input "d. Gleichen Sie die aggregierte Ressourcenallokation entlang des Projektzeitpla…" at bounding box center [292, 345] width 0 height 12
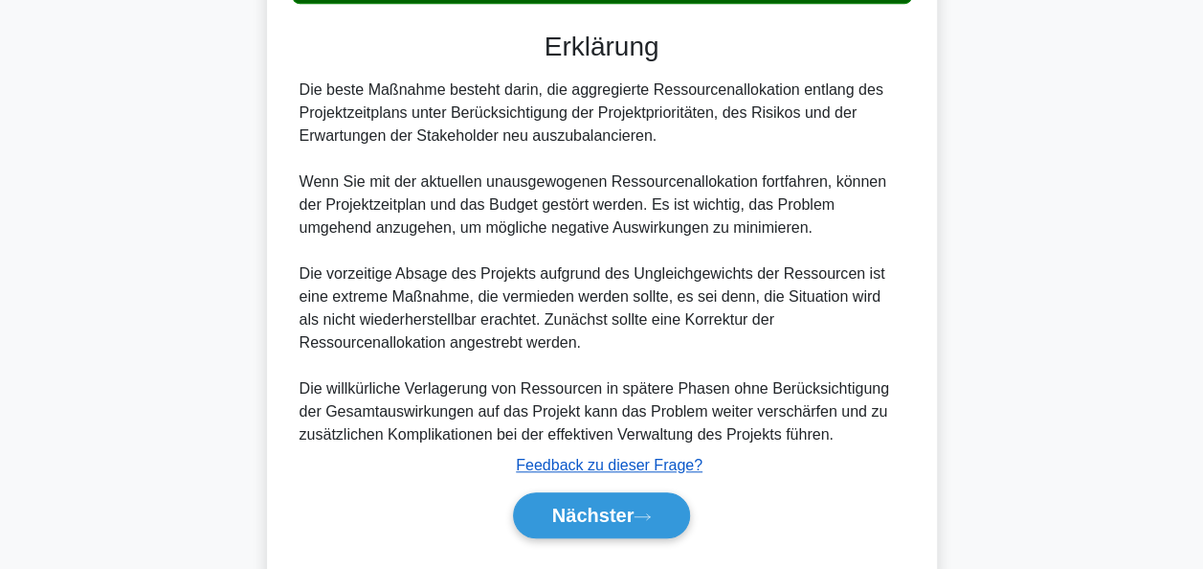
scroll to position [678, 0]
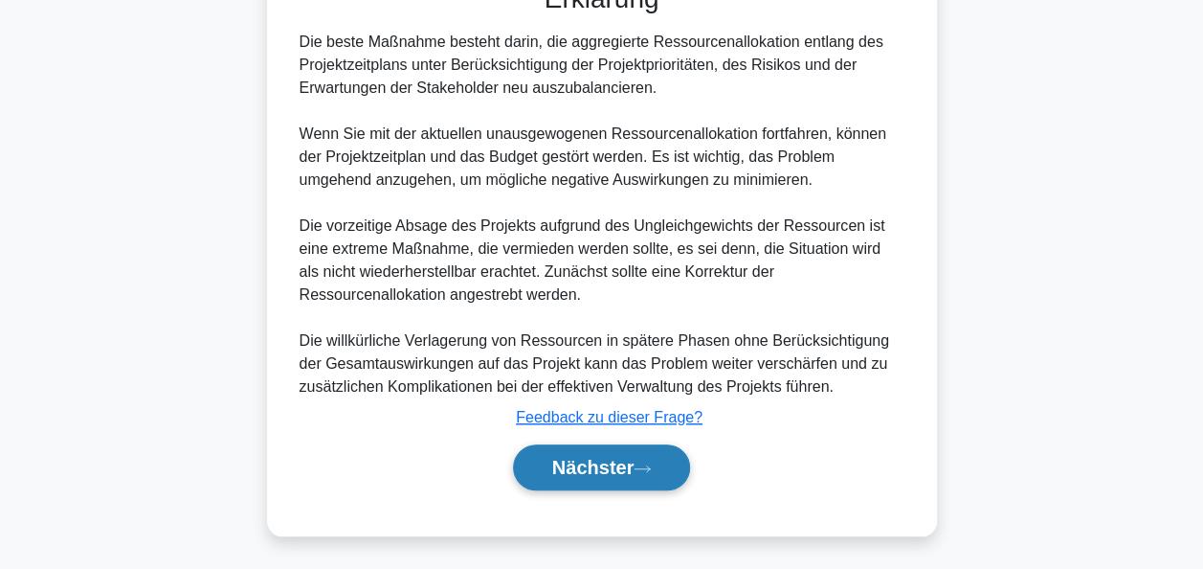
click at [616, 453] on button "Nächster" at bounding box center [602, 467] width 178 height 46
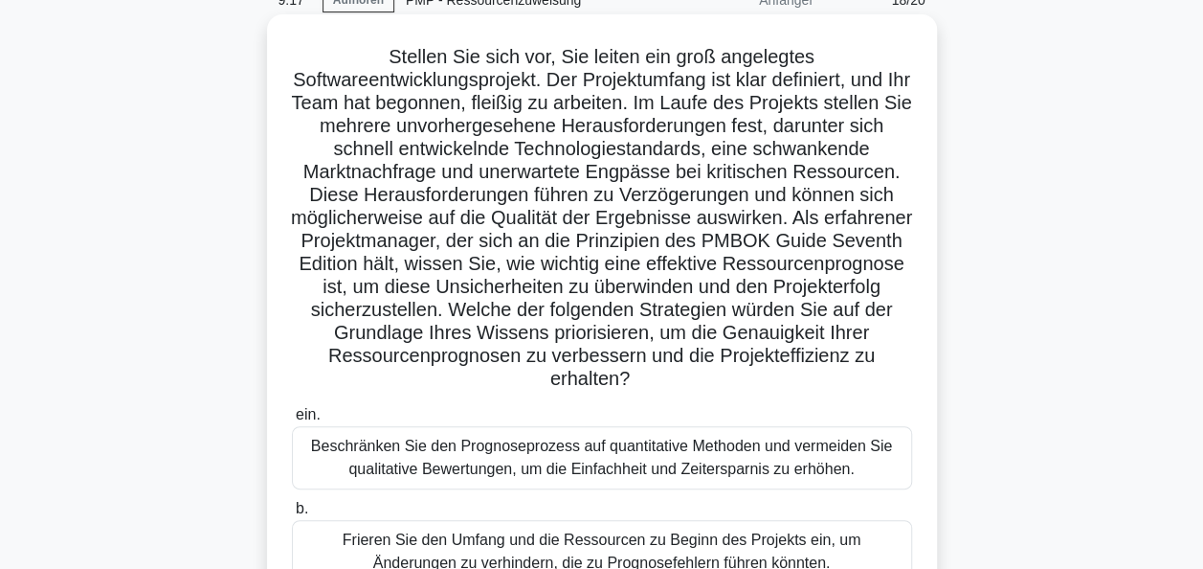
scroll to position [0, 0]
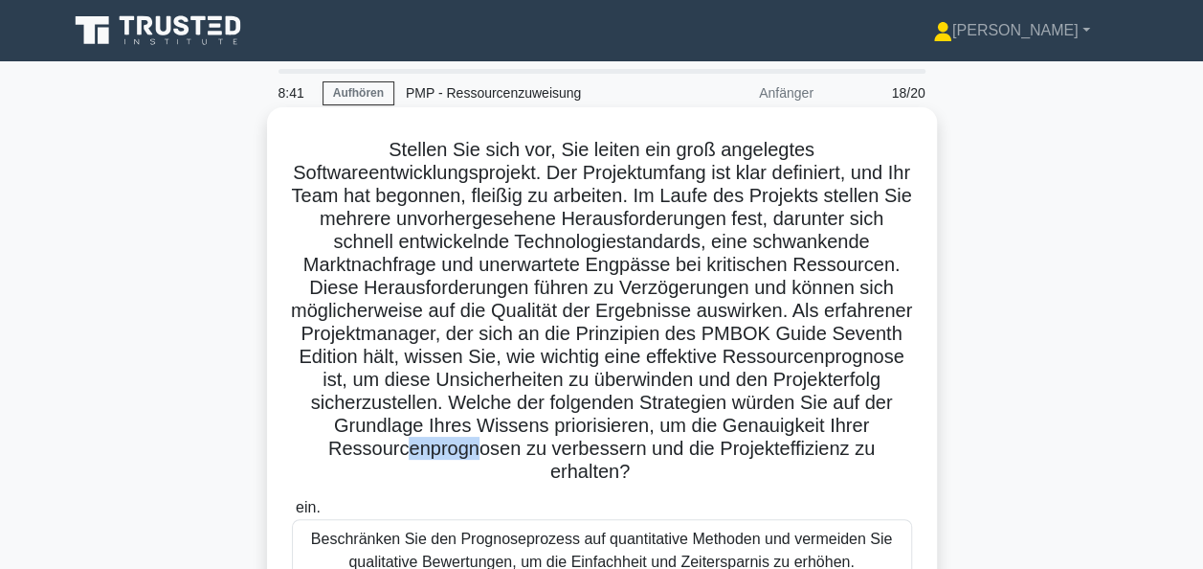
drag, startPoint x: 564, startPoint y: 450, endPoint x: 635, endPoint y: 457, distance: 71.2
click at [635, 457] on font "Stellen Sie sich vor, Sie leiten ein groß angelegtes Softwareentwicklungsprojek…" at bounding box center [601, 310] width 621 height 343
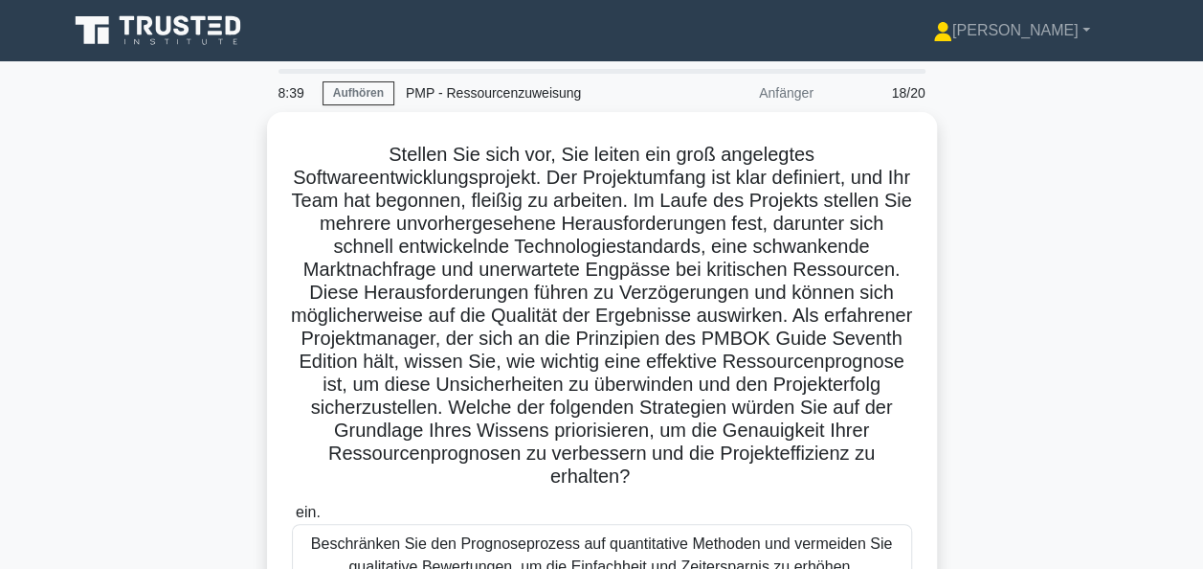
drag, startPoint x: 635, startPoint y: 457, endPoint x: 1017, endPoint y: 369, distance: 391.7
click at [1017, 369] on div "Stellen Sie sich vor, Sie leiten ein groß angelegtes Softwareentwicklungsprojek…" at bounding box center [601, 542] width 1091 height 860
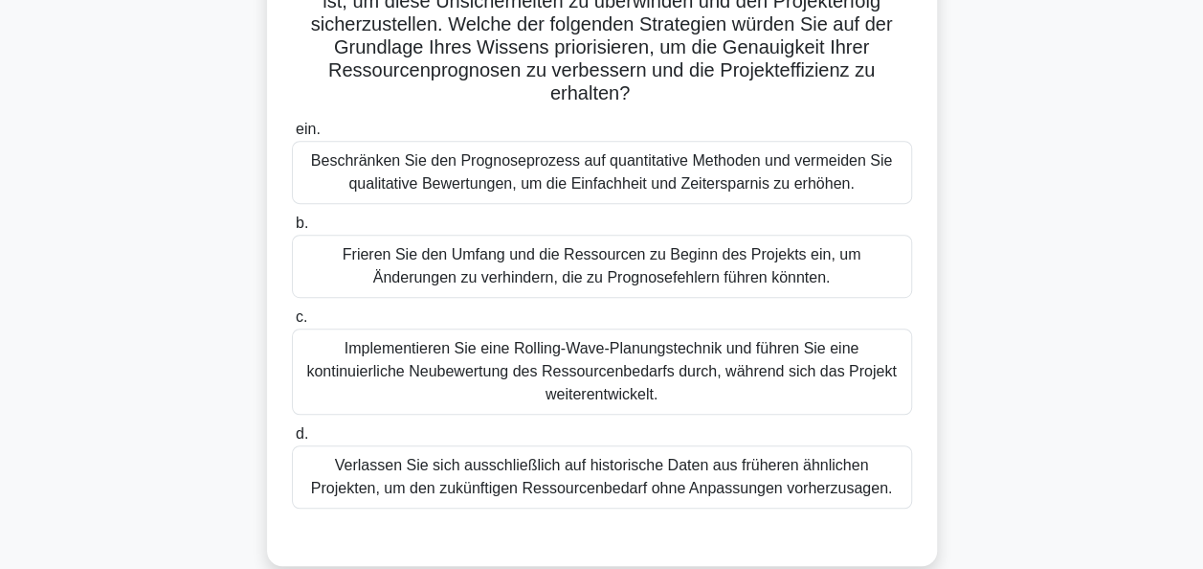
scroll to position [465, 0]
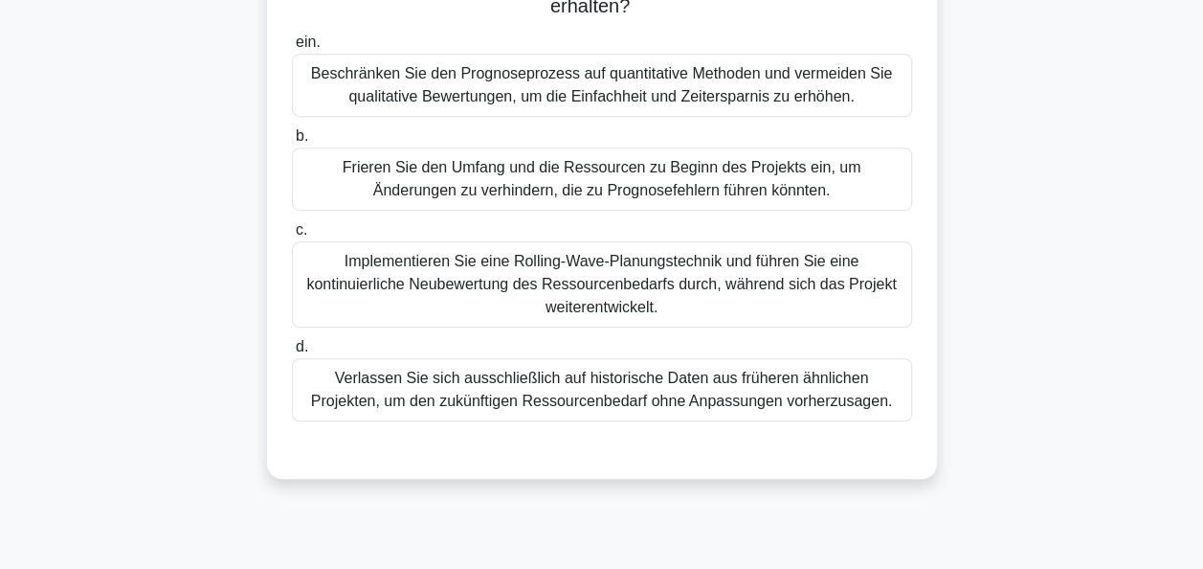
click at [592, 280] on div "Implementieren Sie eine Rolling-Wave-Planungstechnik und führen Sie eine kontin…" at bounding box center [602, 284] width 620 height 86
click at [292, 236] on input "c. Implementieren Sie eine Rolling-Wave-Planungstechnik und führen Sie eine kon…" at bounding box center [292, 230] width 0 height 12
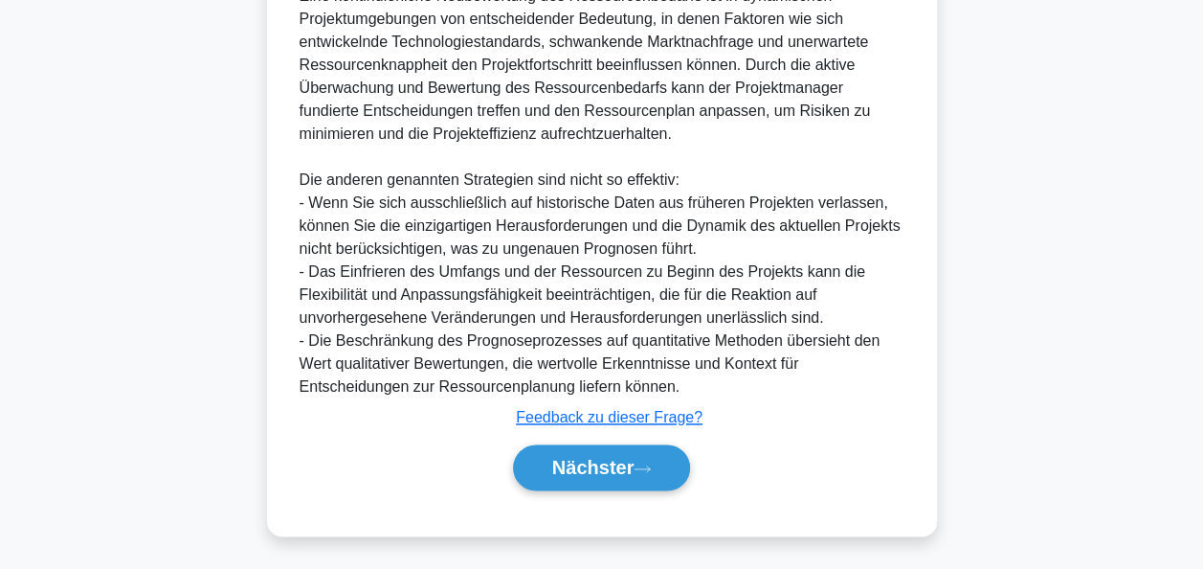
scroll to position [1275, 0]
click at [599, 457] on font "Nächster" at bounding box center [593, 467] width 82 height 21
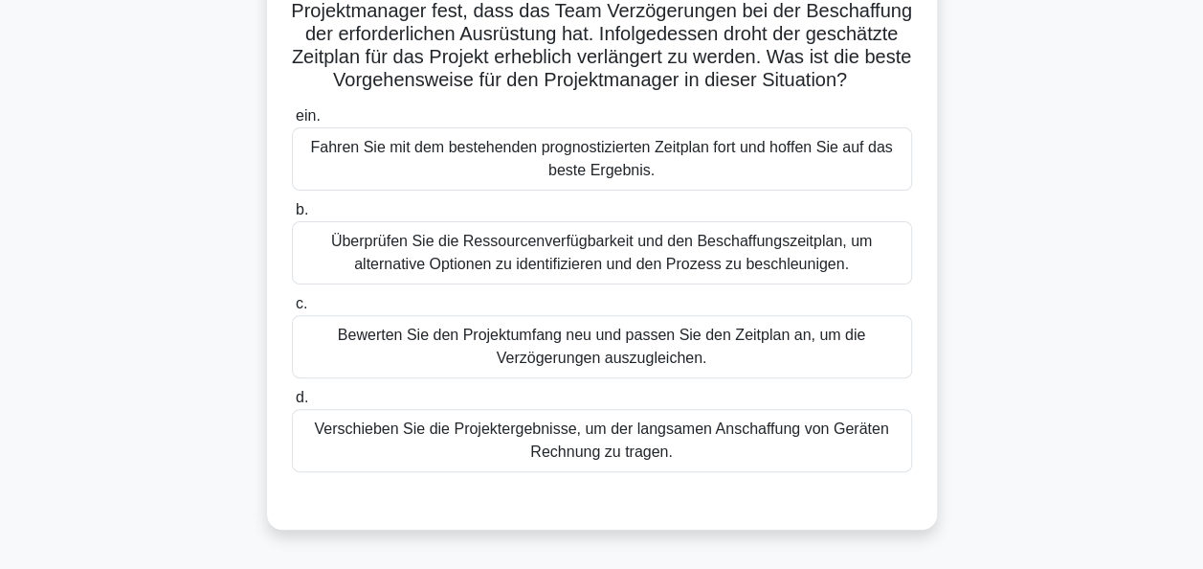
scroll to position [191, 0]
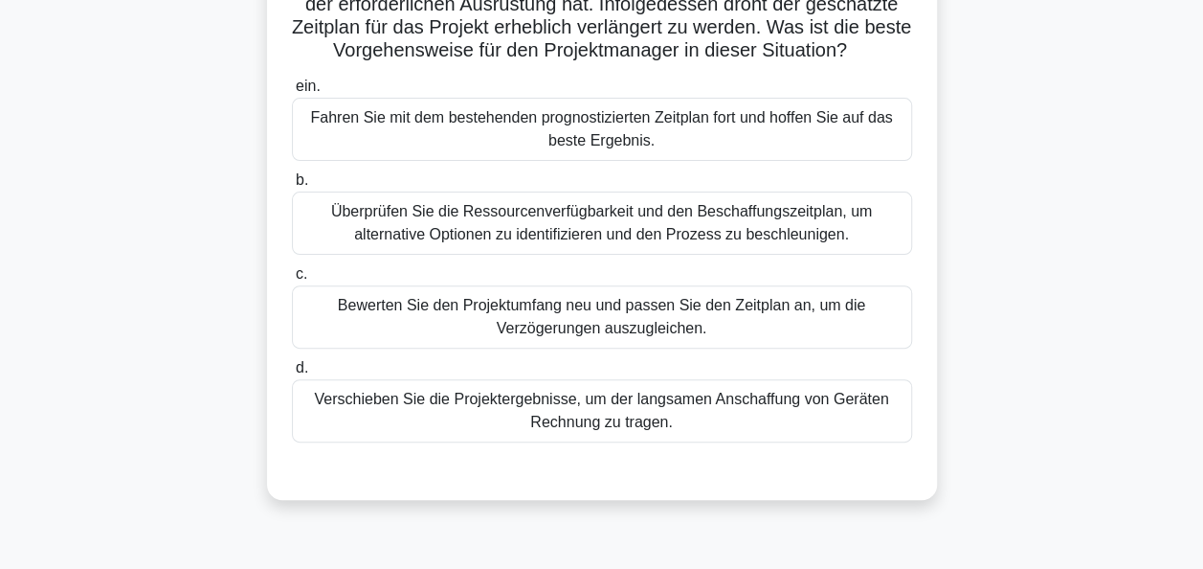
click at [547, 255] on div "Überprüfen Sie die Ressourcenverfügbarkeit und den Beschaffungszeitplan, um alt…" at bounding box center [602, 222] width 620 height 63
click at [292, 187] on input "b. Überprüfen Sie die Ressourcenverfügbarkeit und den Beschaffungszeitplan, um …" at bounding box center [292, 180] width 0 height 12
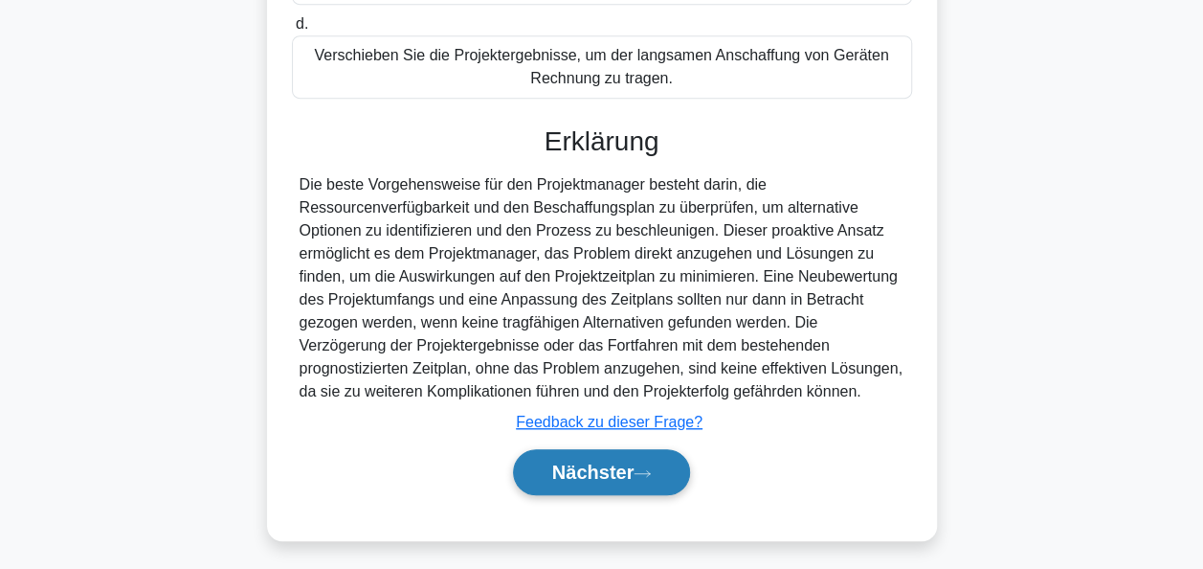
scroll to position [563, 0]
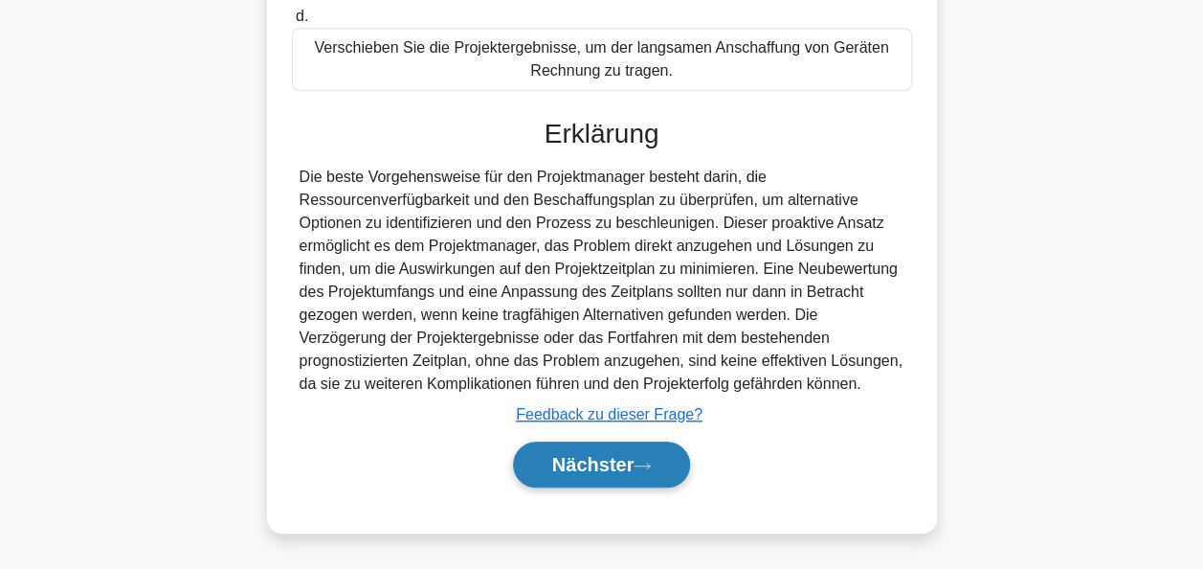
click at [585, 460] on font "Nächster" at bounding box center [593, 464] width 82 height 21
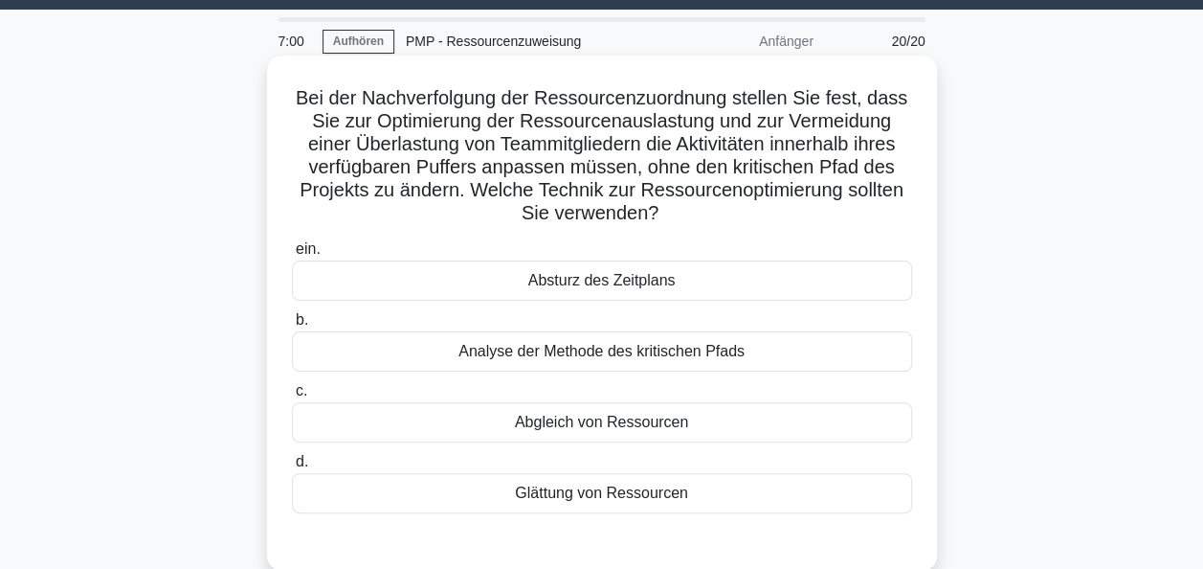
scroll to position [96, 0]
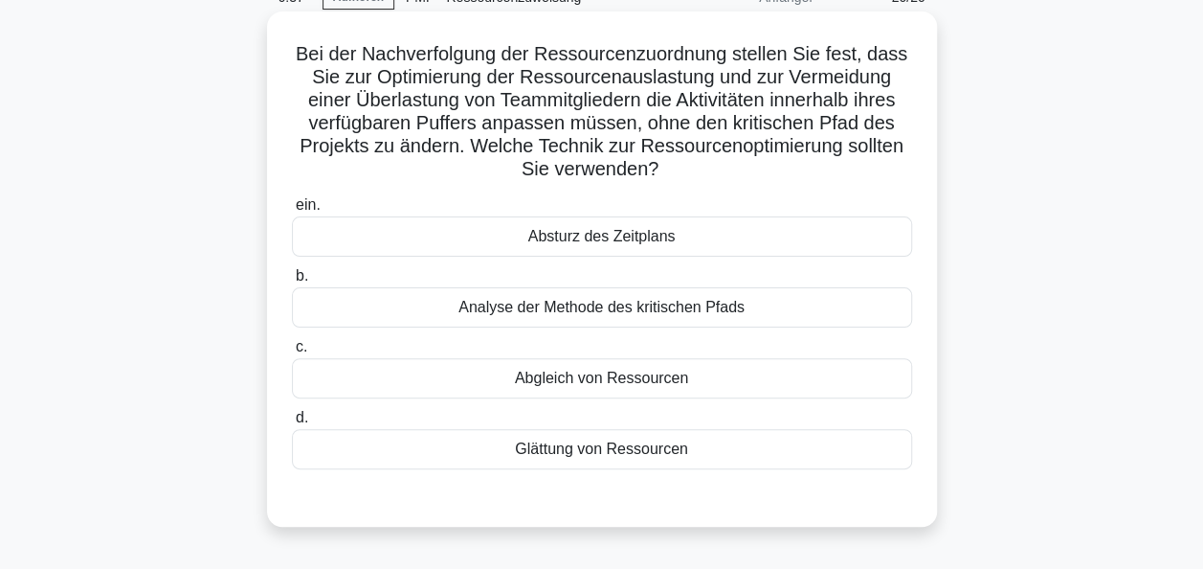
click at [599, 457] on div "Glättung von Ressourcen" at bounding box center [602, 449] width 620 height 40
click at [292, 424] on input "d. Glättung von Ressourcen" at bounding box center [292, 418] width 0 height 12
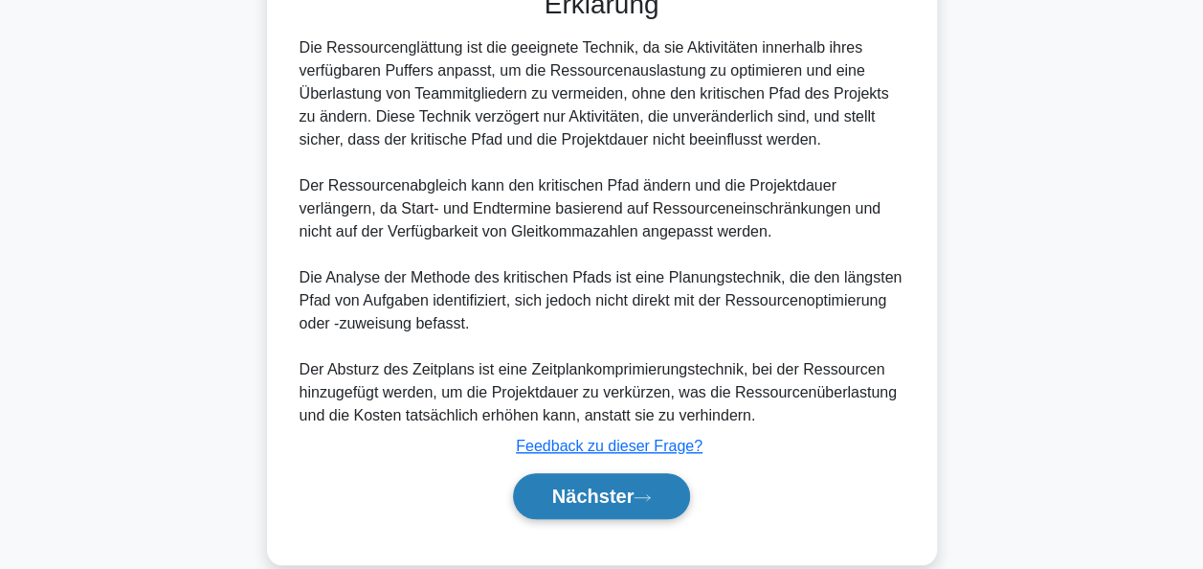
scroll to position [632, 0]
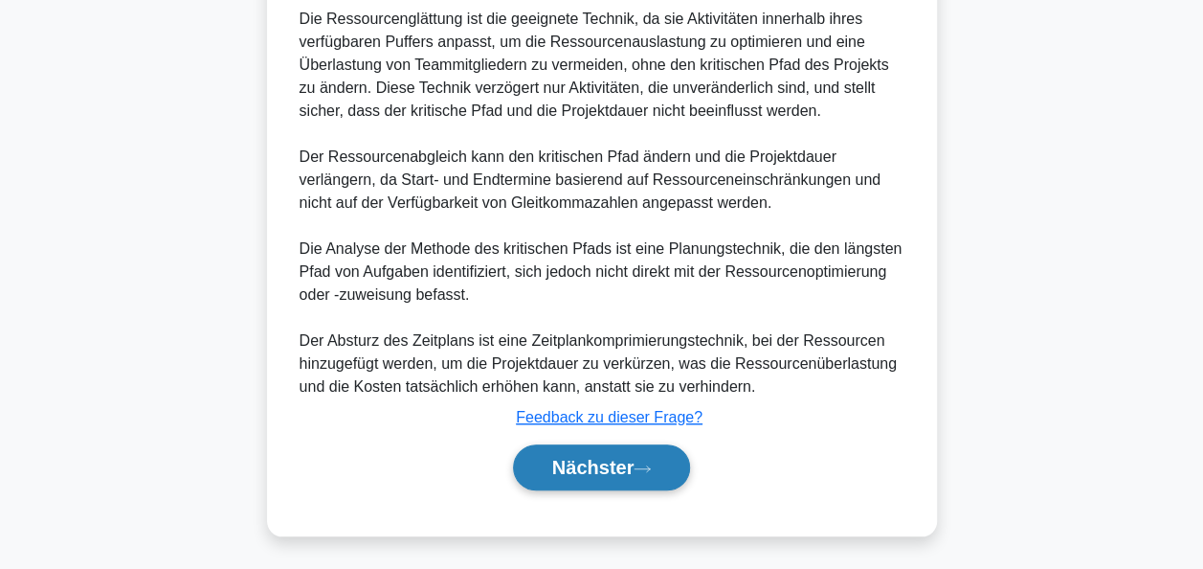
click at [605, 459] on font "Nächster" at bounding box center [593, 467] width 82 height 21
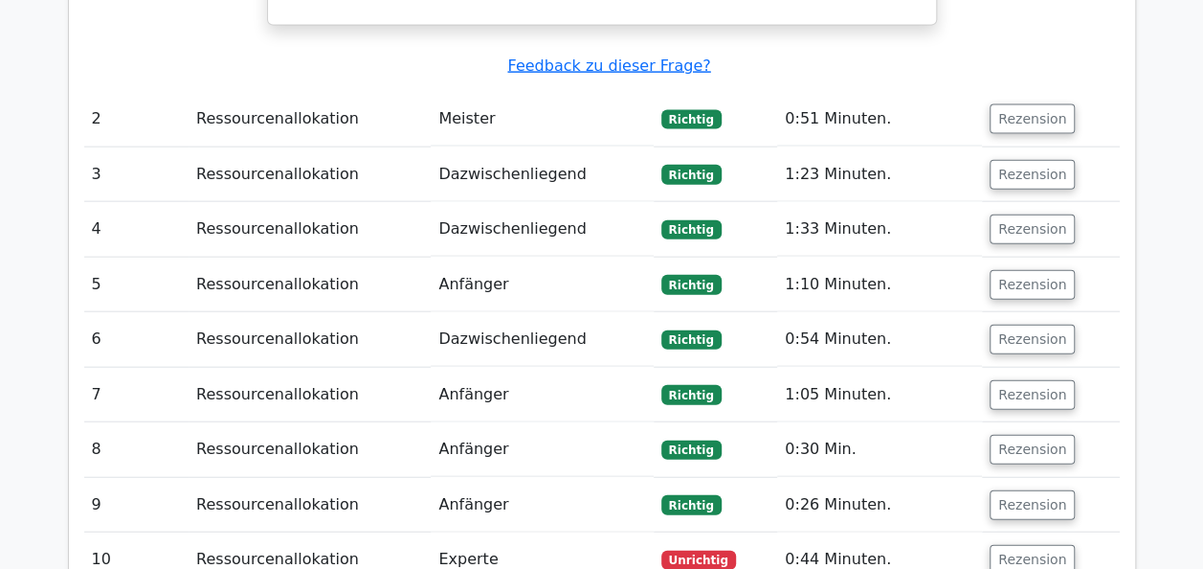
scroll to position [2155, 0]
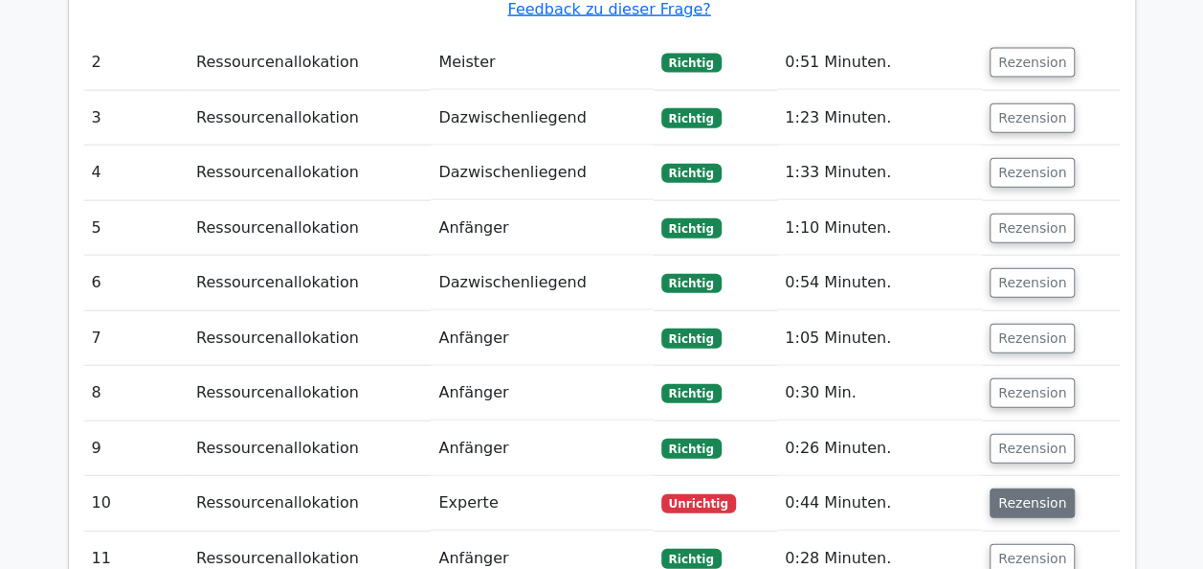
click at [1034, 488] on button "Rezension" at bounding box center [1032, 503] width 85 height 30
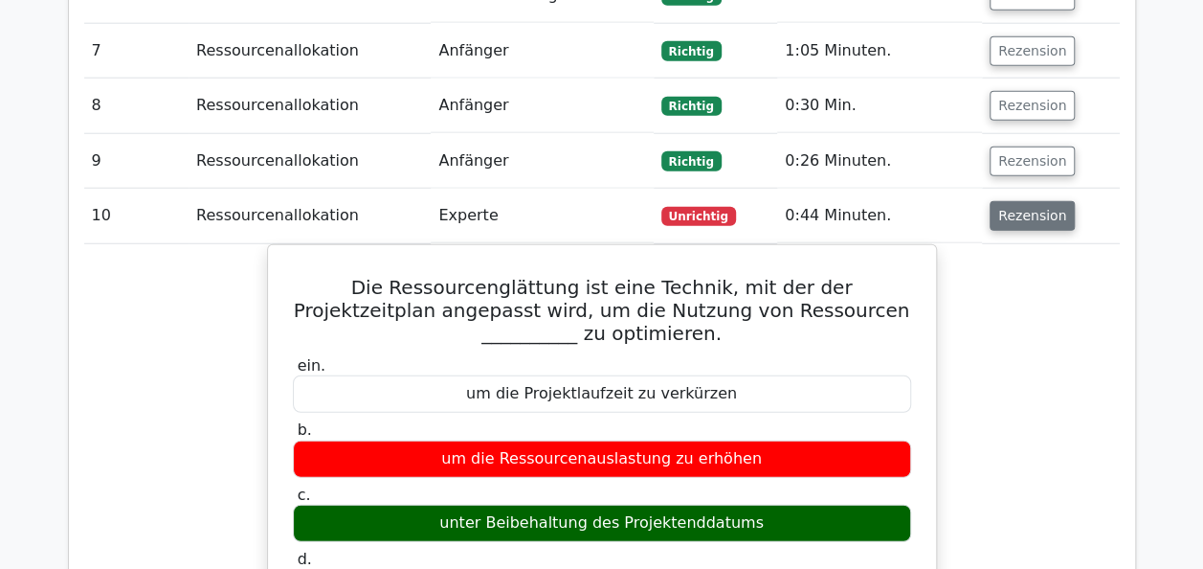
scroll to position [2538, 0]
